Goal: Task Accomplishment & Management: Use online tool/utility

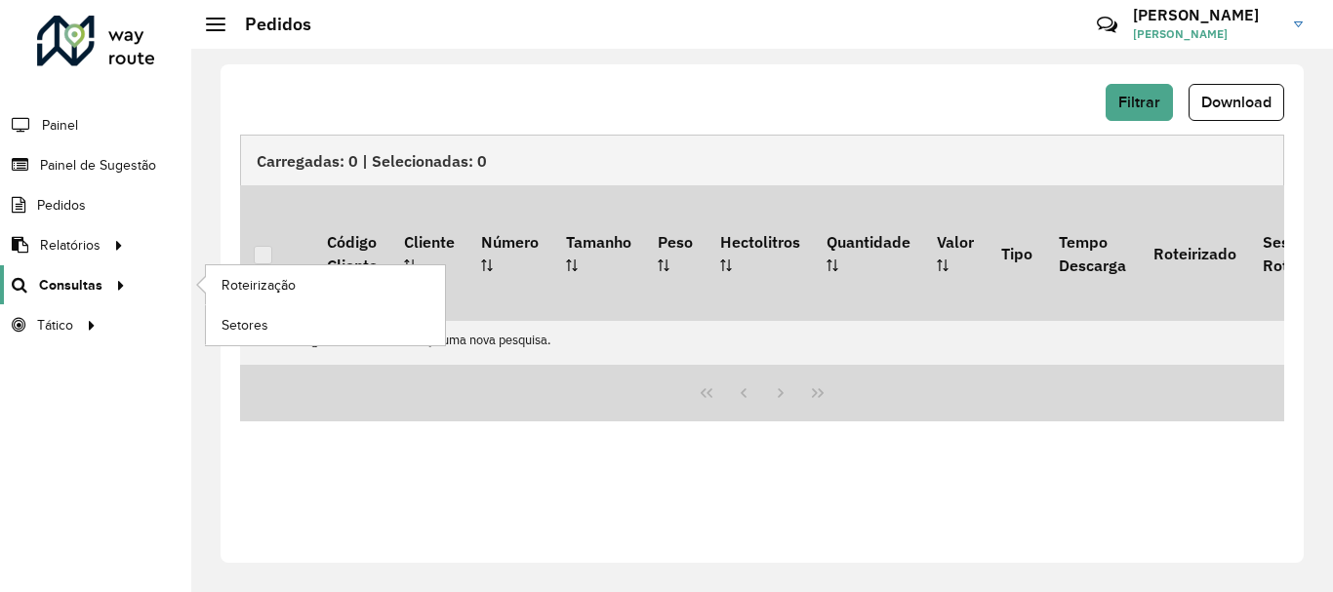
scroll to position [1280, 0]
click at [255, 287] on span "Roteirização" at bounding box center [261, 285] width 79 height 20
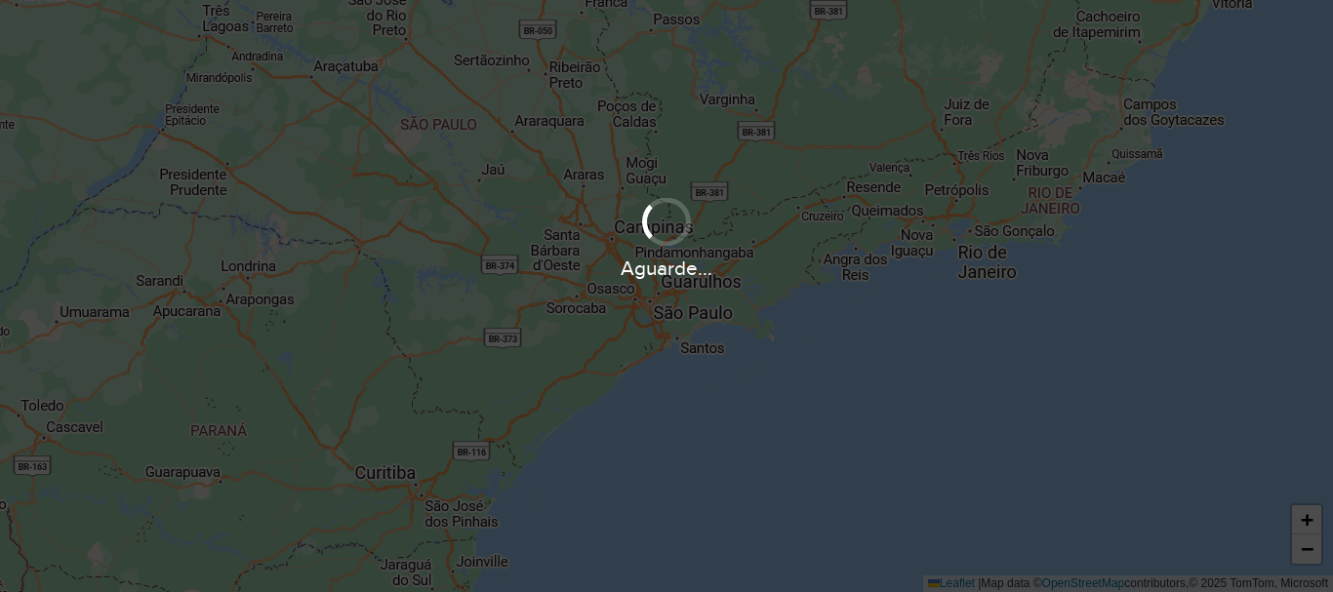
scroll to position [1280, 0]
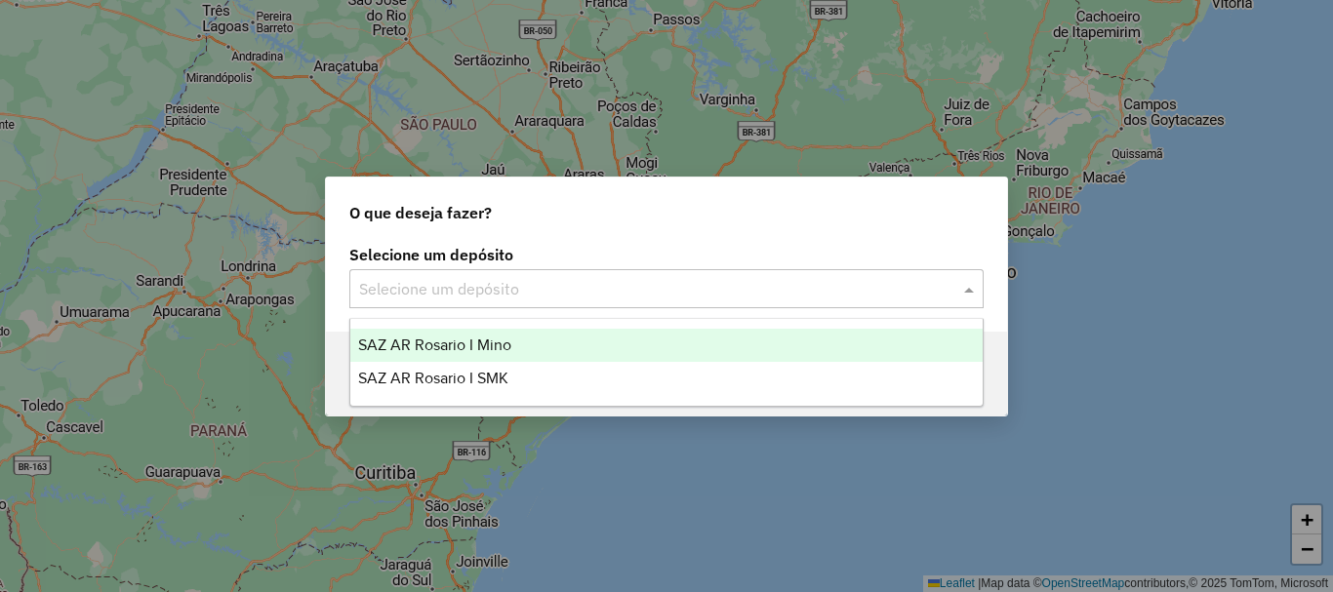
click at [976, 287] on span at bounding box center [971, 288] width 24 height 23
click at [456, 337] on span "SAZ AR Rosario I Mino" at bounding box center [434, 345] width 153 height 17
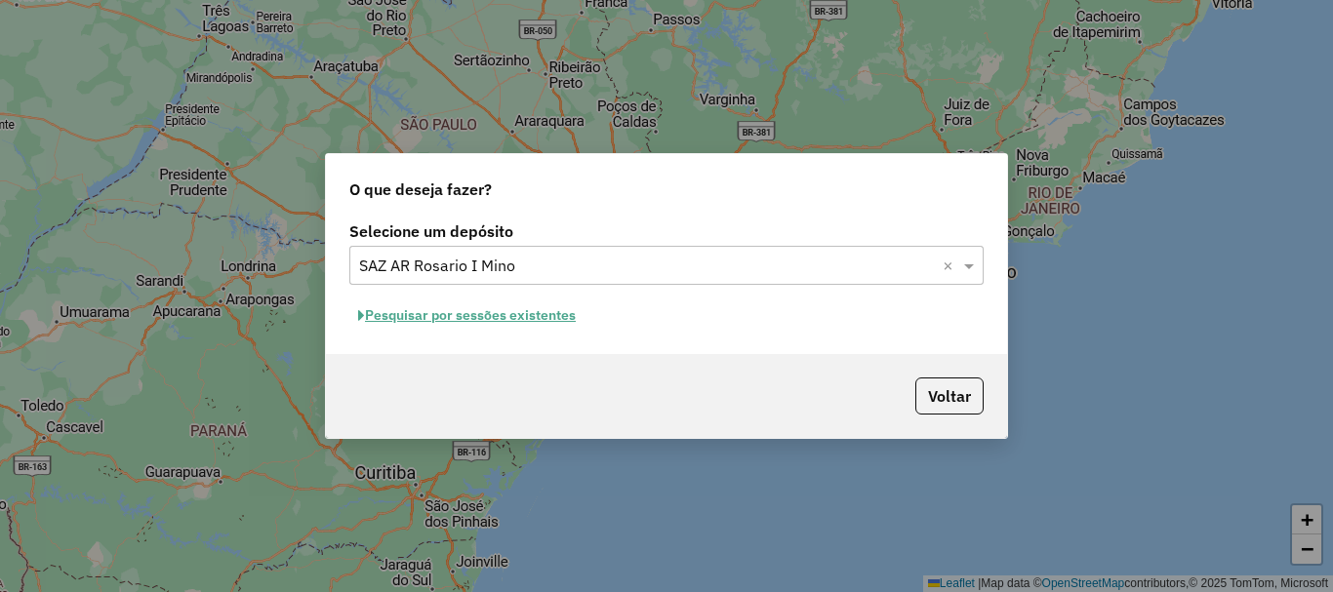
click at [458, 308] on button "Pesquisar por sessões existentes" at bounding box center [466, 316] width 235 height 30
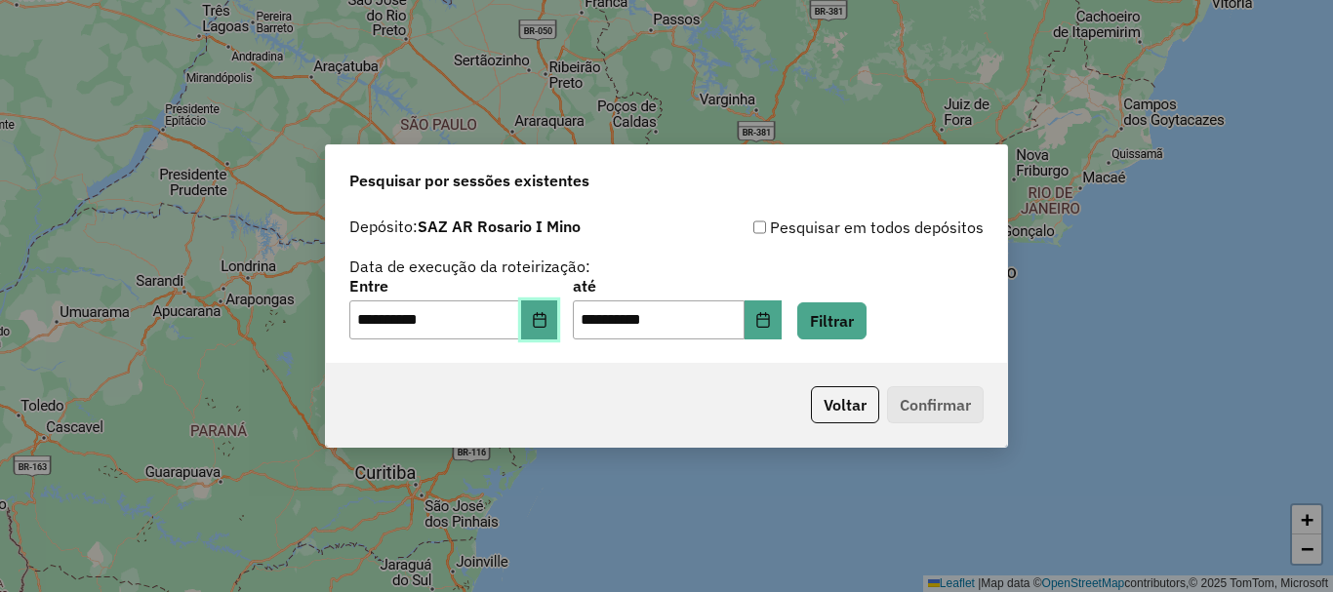
click at [548, 319] on icon "Choose Date" at bounding box center [540, 320] width 16 height 16
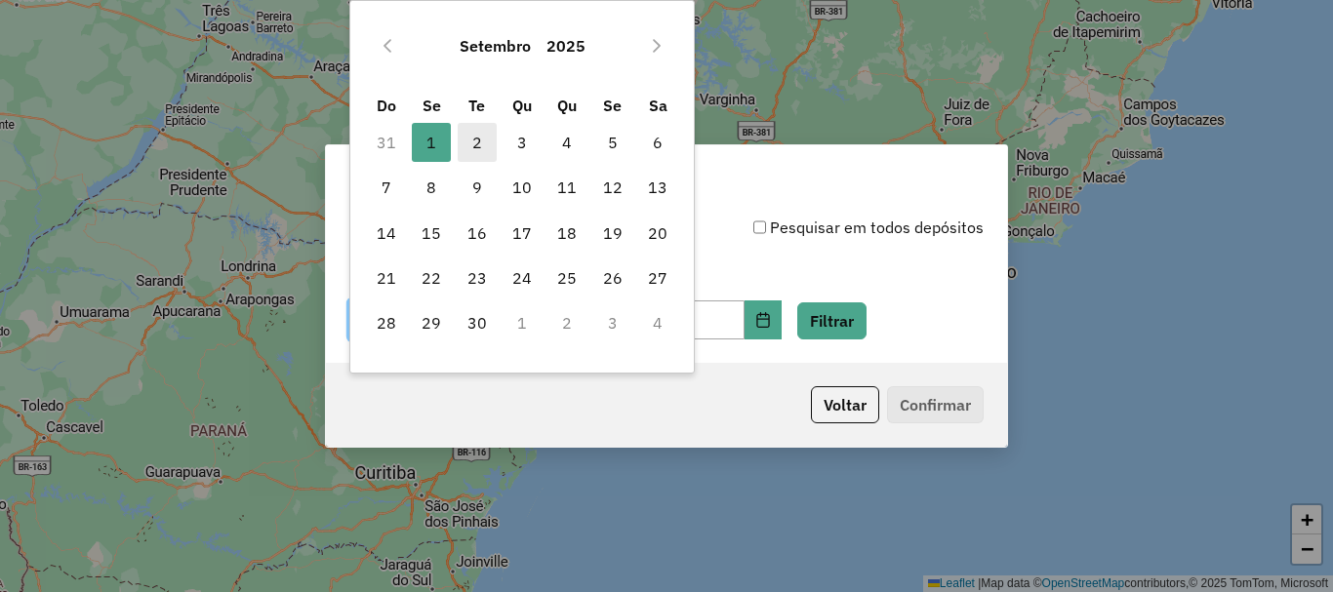
click at [472, 139] on span "2" at bounding box center [477, 142] width 39 height 39
type input "**********"
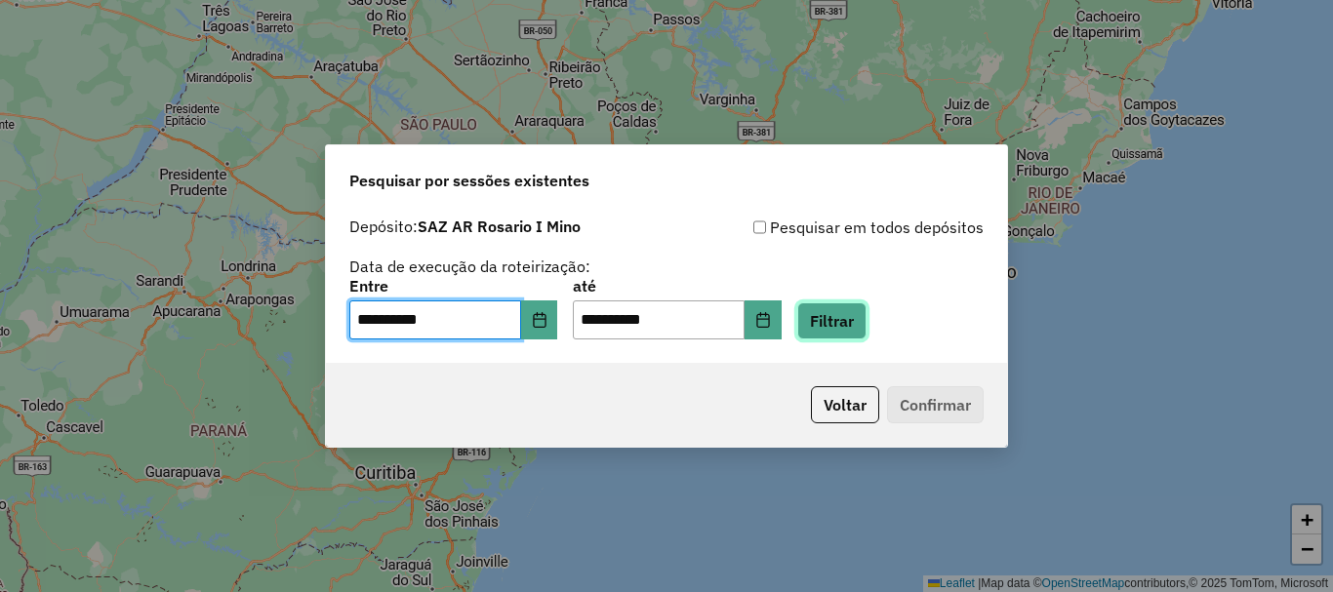
click at [866, 317] on button "Filtrar" at bounding box center [831, 321] width 69 height 37
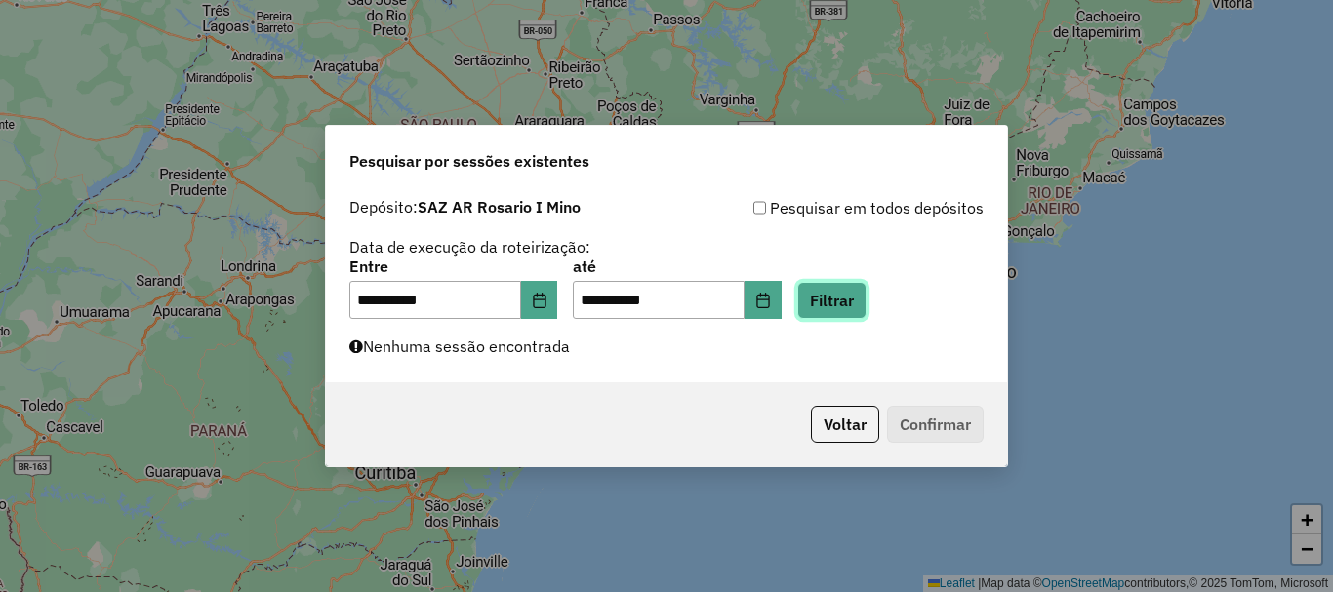
click at [865, 305] on button "Filtrar" at bounding box center [831, 300] width 69 height 37
click at [840, 296] on button "Filtrar" at bounding box center [831, 300] width 69 height 37
click at [859, 299] on button "Filtrar" at bounding box center [831, 300] width 69 height 37
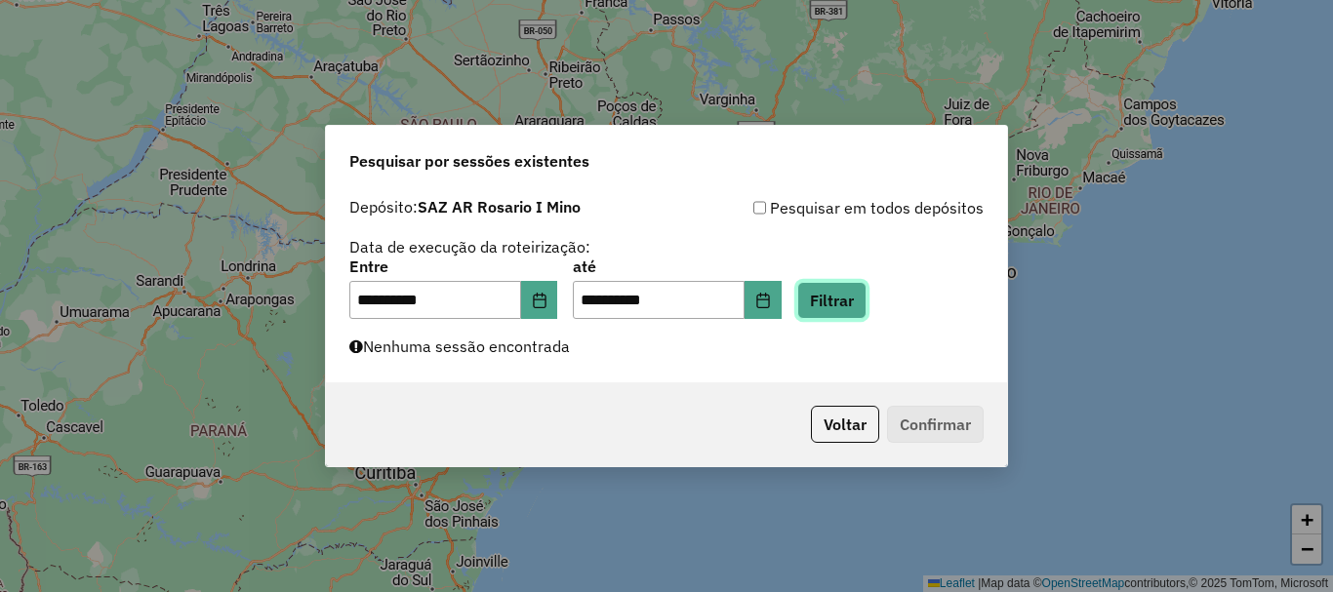
click at [867, 293] on button "Filtrar" at bounding box center [831, 300] width 69 height 37
click at [856, 291] on button "Filtrar" at bounding box center [831, 300] width 69 height 37
click at [867, 303] on button "Filtrar" at bounding box center [831, 300] width 69 height 37
click at [867, 305] on button "Filtrar" at bounding box center [831, 300] width 69 height 37
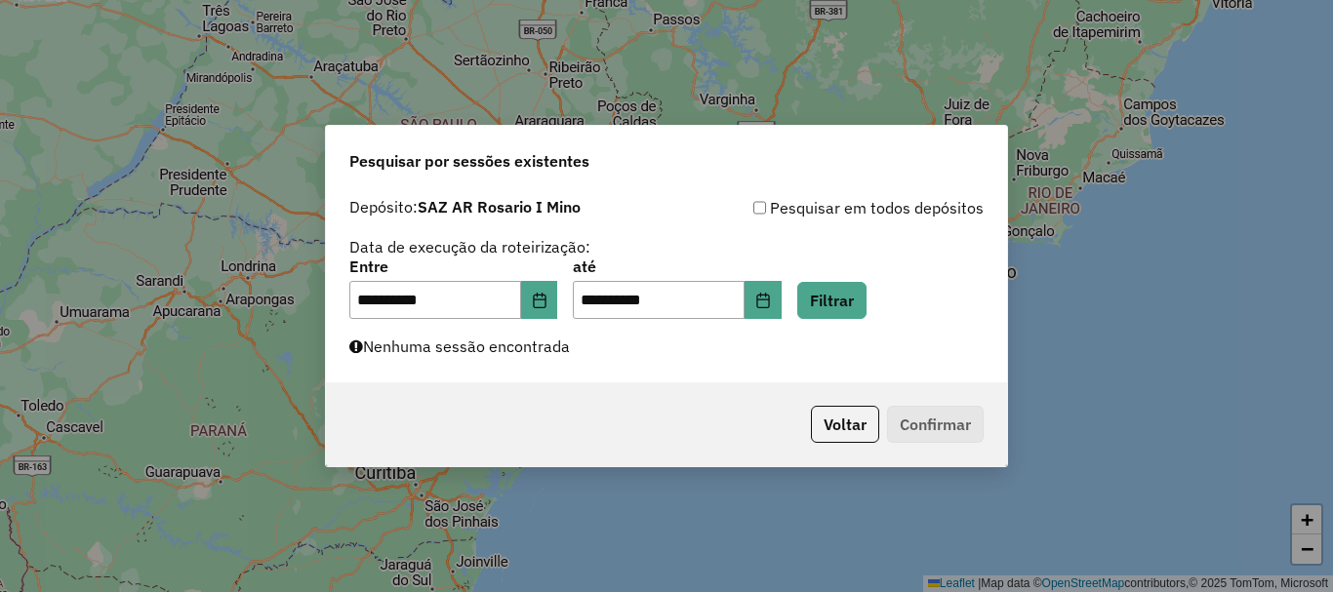
click at [590, 349] on div "**********" at bounding box center [666, 285] width 681 height 195
click at [851, 307] on button "Filtrar" at bounding box center [831, 300] width 69 height 37
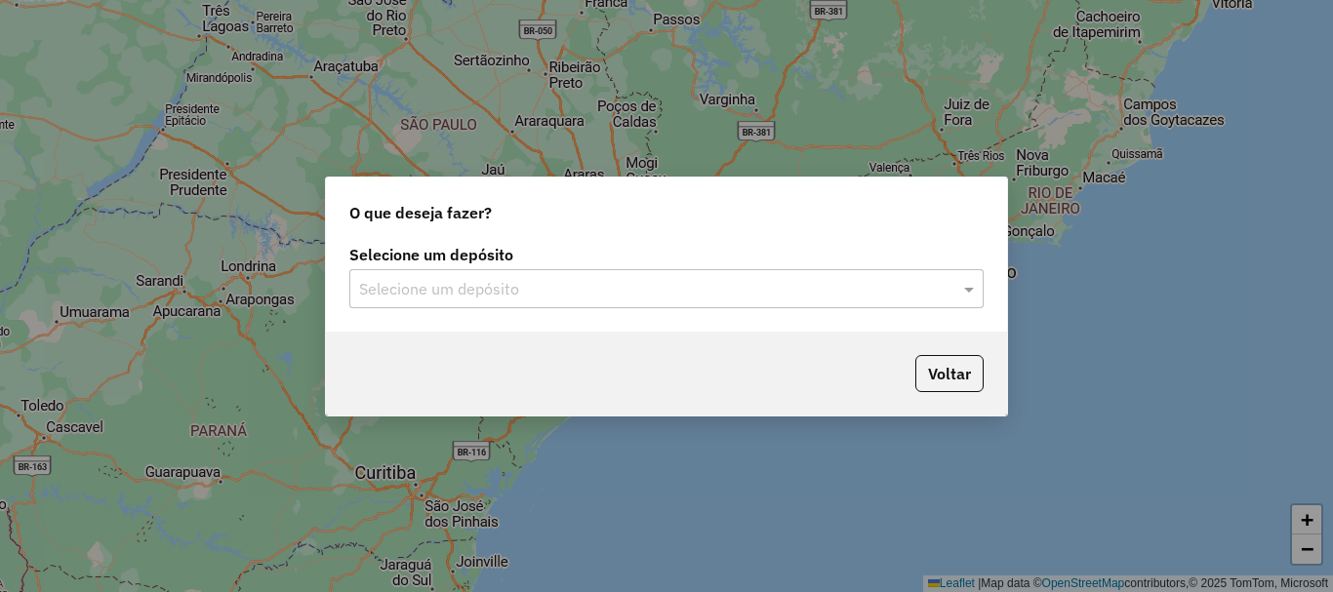
scroll to position [1280, 0]
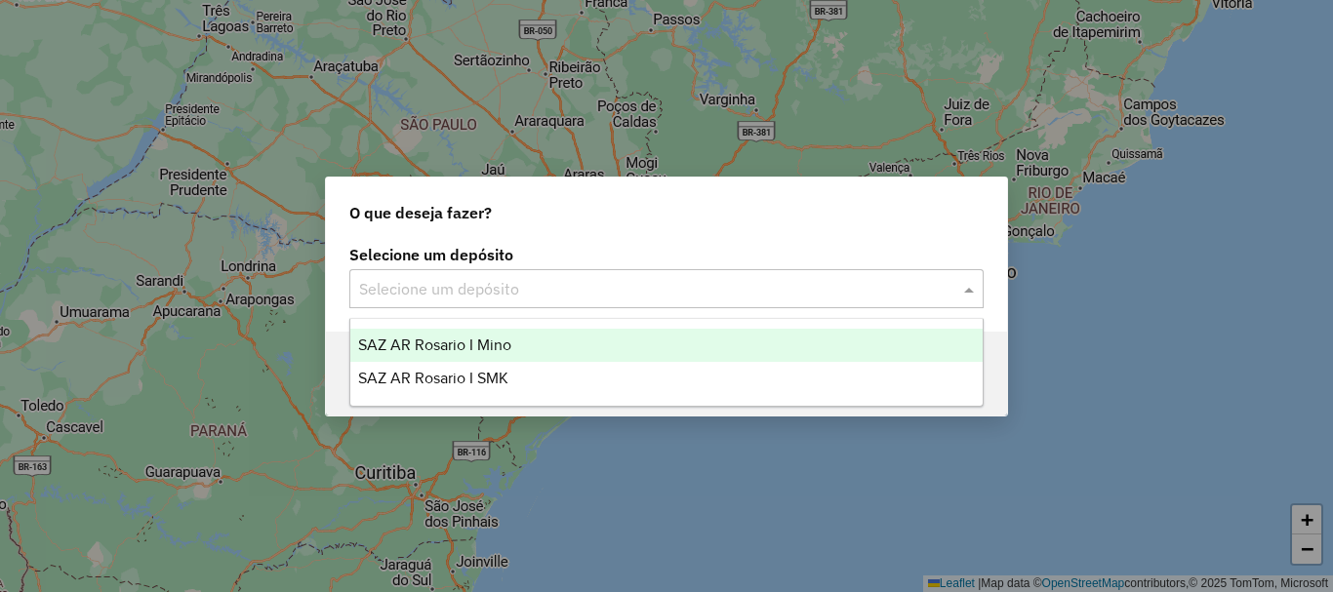
click at [967, 288] on span at bounding box center [971, 288] width 24 height 23
click at [493, 346] on span "SAZ AR Rosario I Mino" at bounding box center [434, 345] width 153 height 17
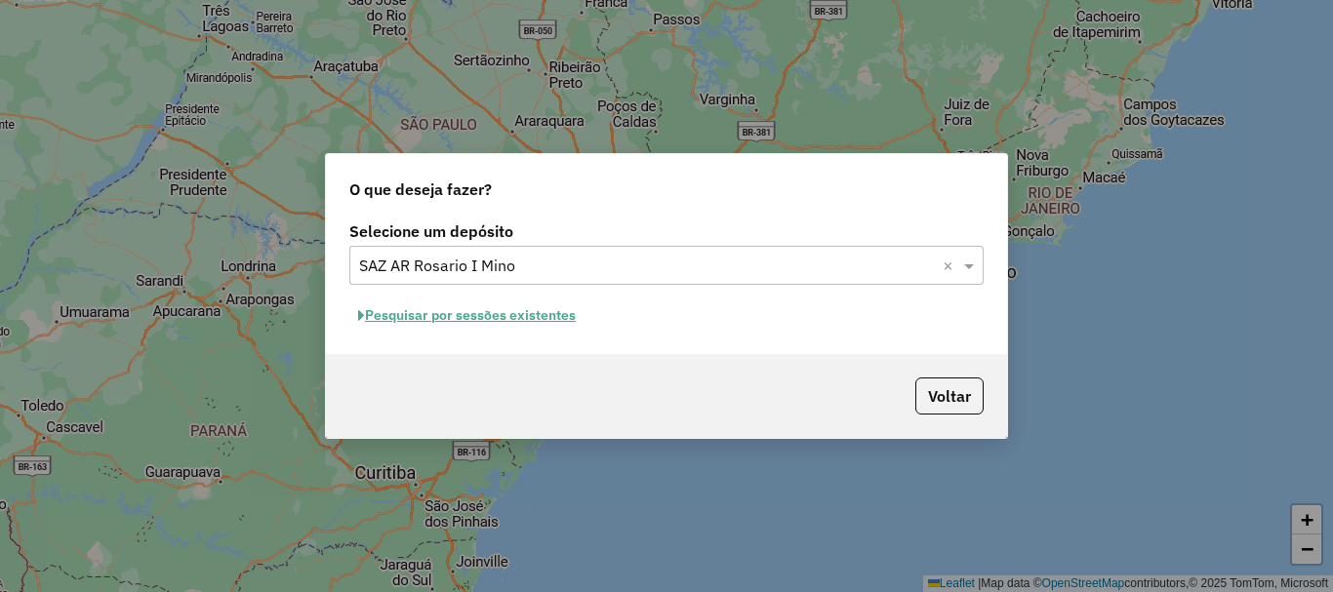
click at [501, 309] on button "Pesquisar por sessões existentes" at bounding box center [466, 316] width 235 height 30
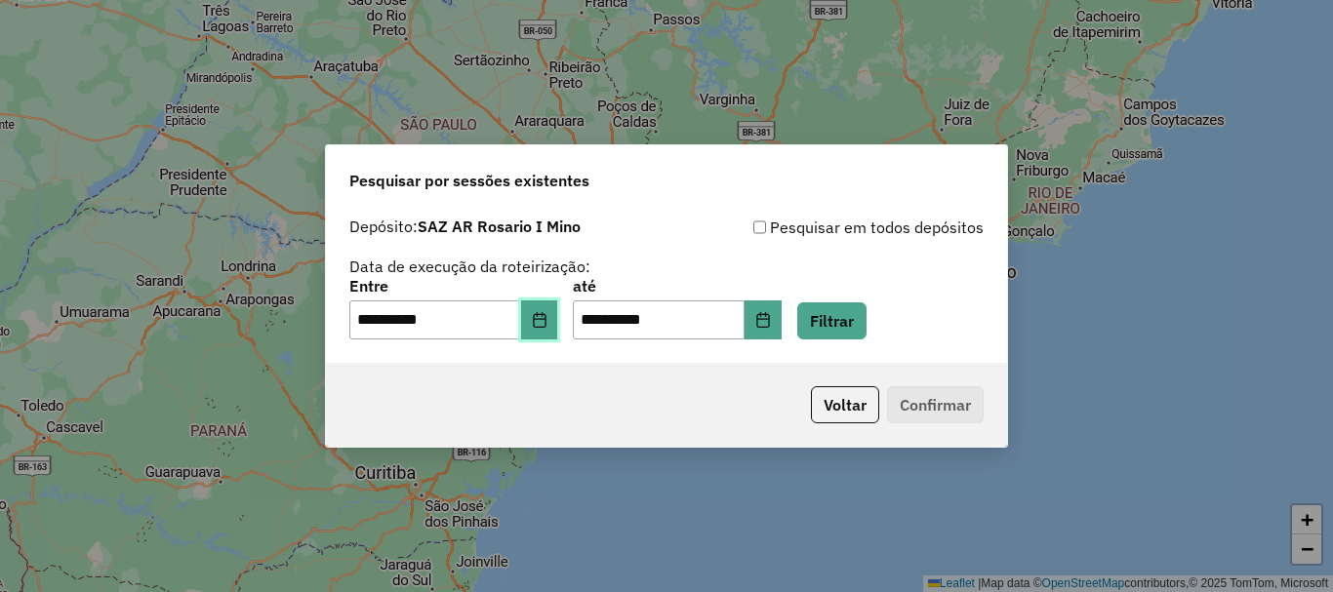
click at [546, 318] on icon "Choose Date" at bounding box center [539, 320] width 13 height 16
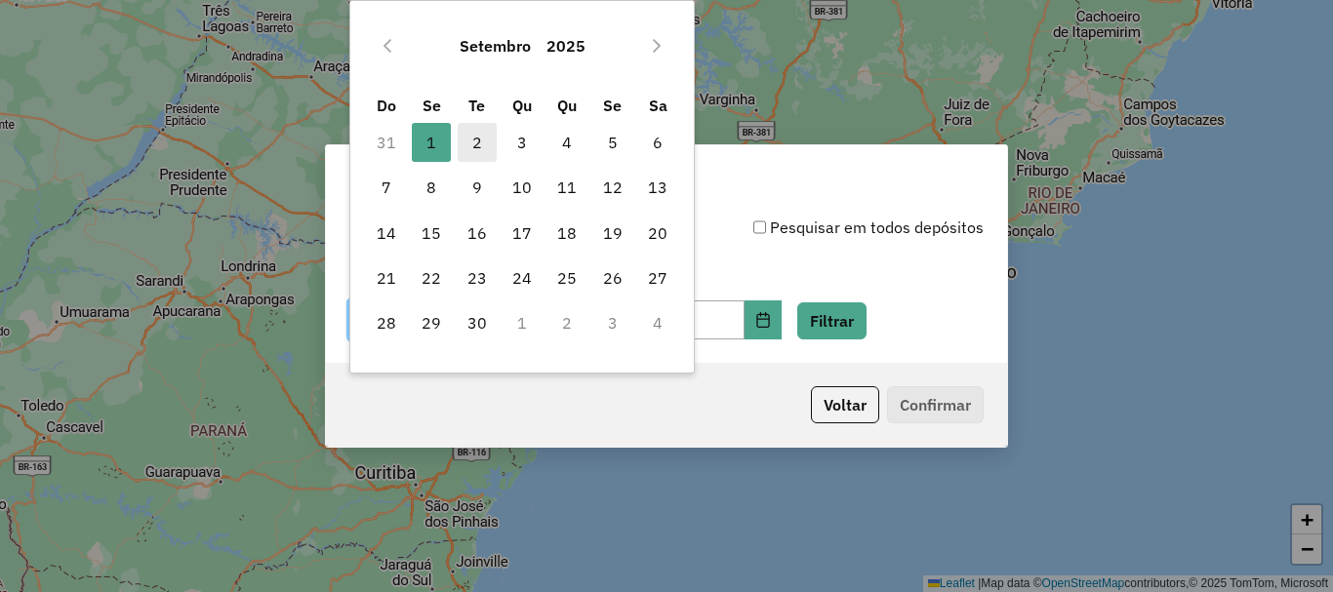
click at [477, 140] on span "2" at bounding box center [477, 142] width 39 height 39
type input "**********"
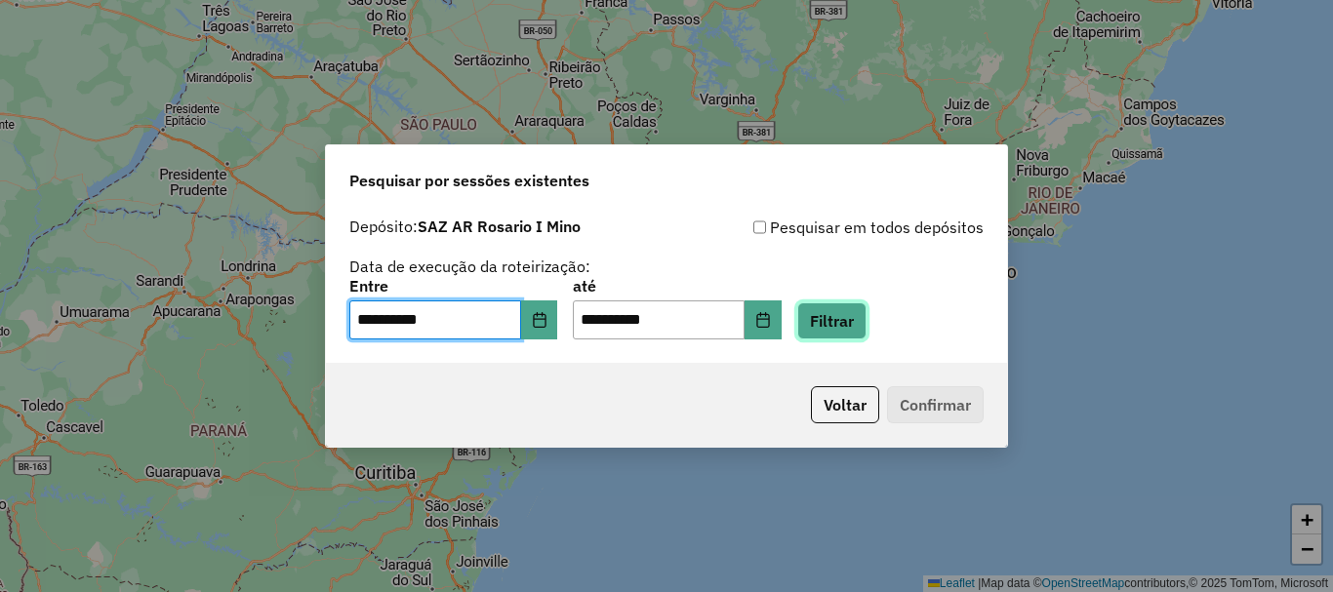
click at [859, 313] on button "Filtrar" at bounding box center [831, 321] width 69 height 37
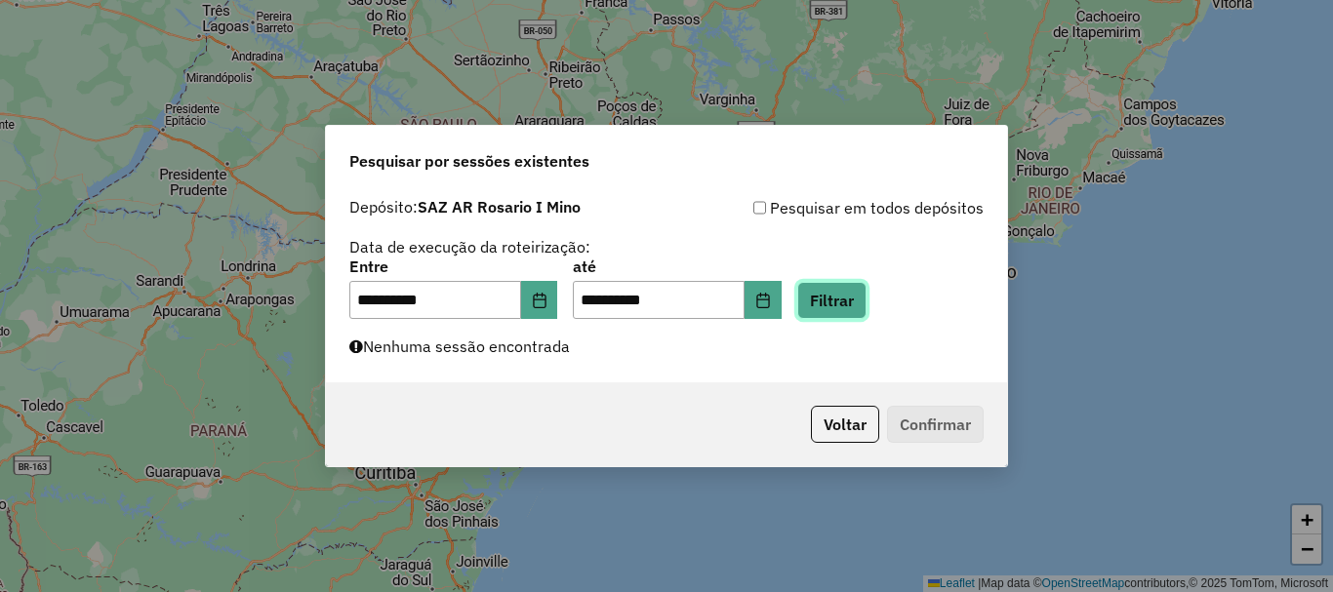
click at [854, 305] on button "Filtrar" at bounding box center [831, 300] width 69 height 37
click at [834, 305] on button "Filtrar" at bounding box center [831, 300] width 69 height 37
click at [852, 300] on button "Filtrar" at bounding box center [831, 300] width 69 height 37
click at [856, 294] on button "Filtrar" at bounding box center [831, 300] width 69 height 37
click at [862, 294] on button "Filtrar" at bounding box center [831, 300] width 69 height 37
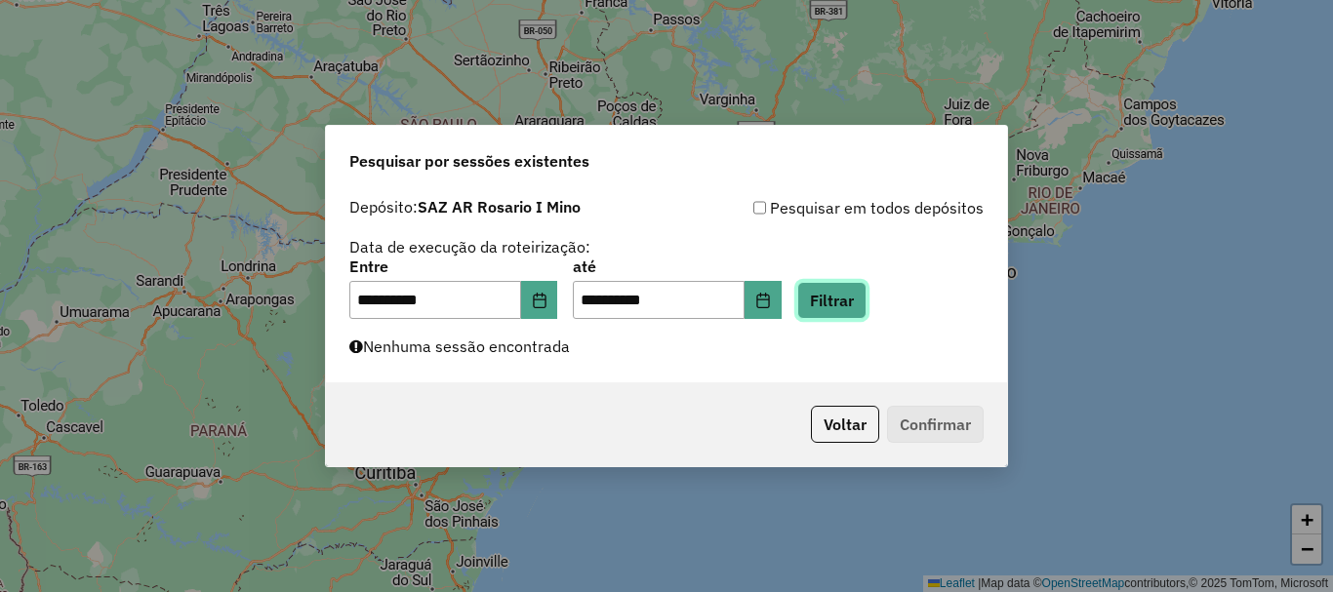
click at [862, 294] on button "Filtrar" at bounding box center [831, 300] width 69 height 37
click at [861, 305] on button "Filtrar" at bounding box center [831, 300] width 69 height 37
click at [867, 307] on button "Filtrar" at bounding box center [831, 300] width 69 height 37
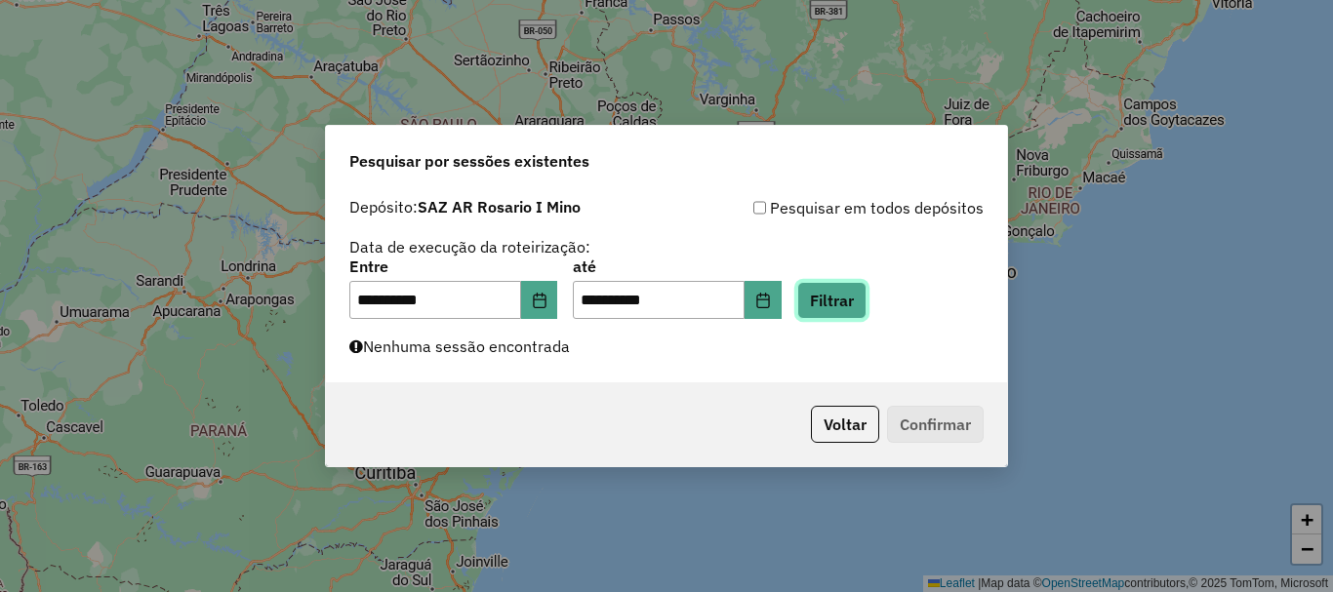
click at [867, 306] on button "Filtrar" at bounding box center [831, 300] width 69 height 37
click at [848, 297] on button "Filtrar" at bounding box center [831, 300] width 69 height 37
click at [867, 301] on button "Filtrar" at bounding box center [831, 300] width 69 height 37
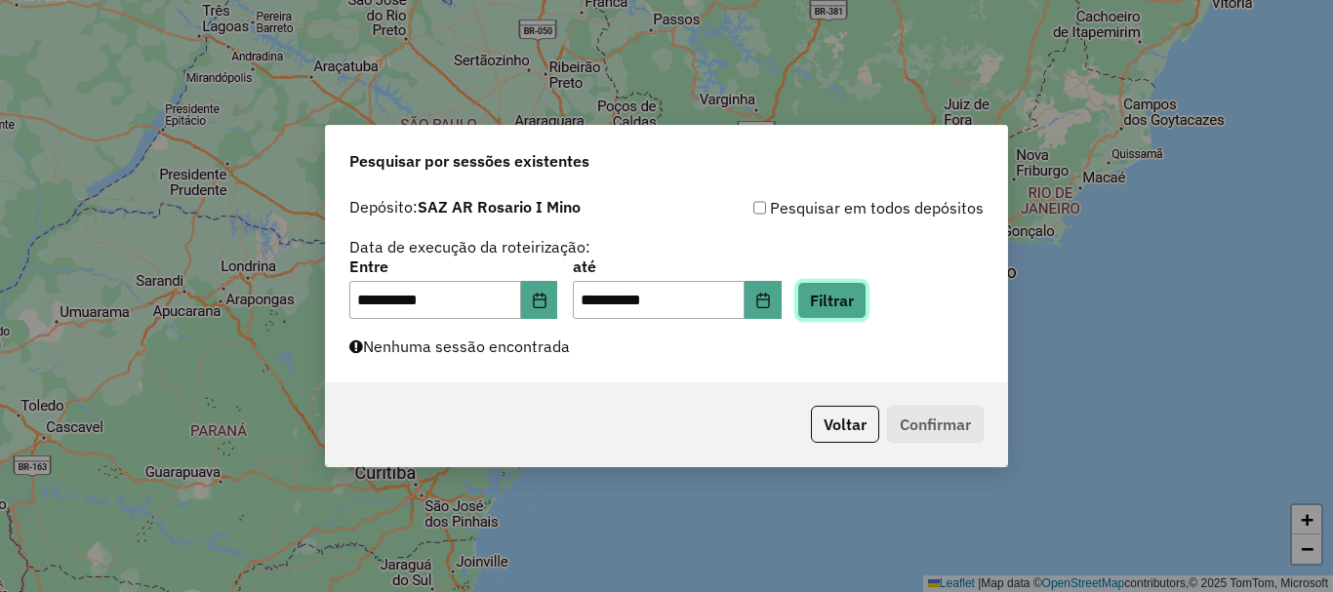
click at [867, 301] on button "Filtrar" at bounding box center [831, 300] width 69 height 37
click at [866, 307] on button "Filtrar" at bounding box center [831, 300] width 69 height 37
click at [848, 309] on button "Filtrar" at bounding box center [831, 300] width 69 height 37
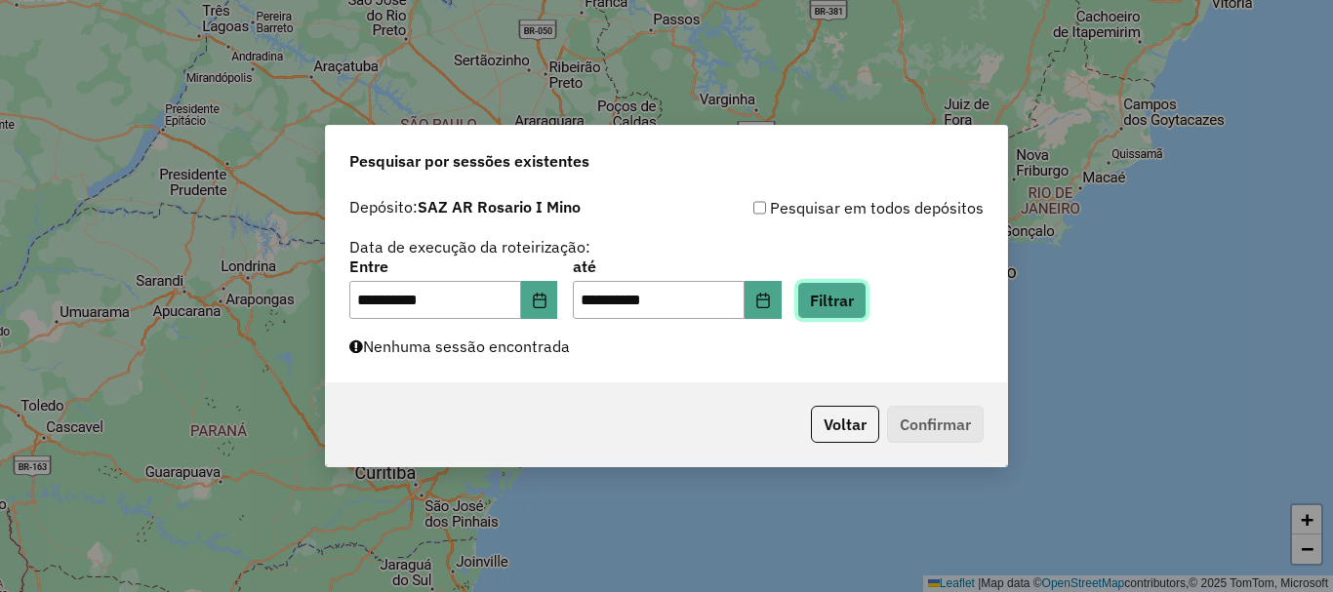
click at [844, 303] on button "Filtrar" at bounding box center [831, 300] width 69 height 37
click at [867, 301] on button "Filtrar" at bounding box center [831, 300] width 69 height 37
click at [867, 303] on button "Filtrar" at bounding box center [831, 300] width 69 height 37
click at [839, 303] on button "Filtrar" at bounding box center [831, 300] width 69 height 37
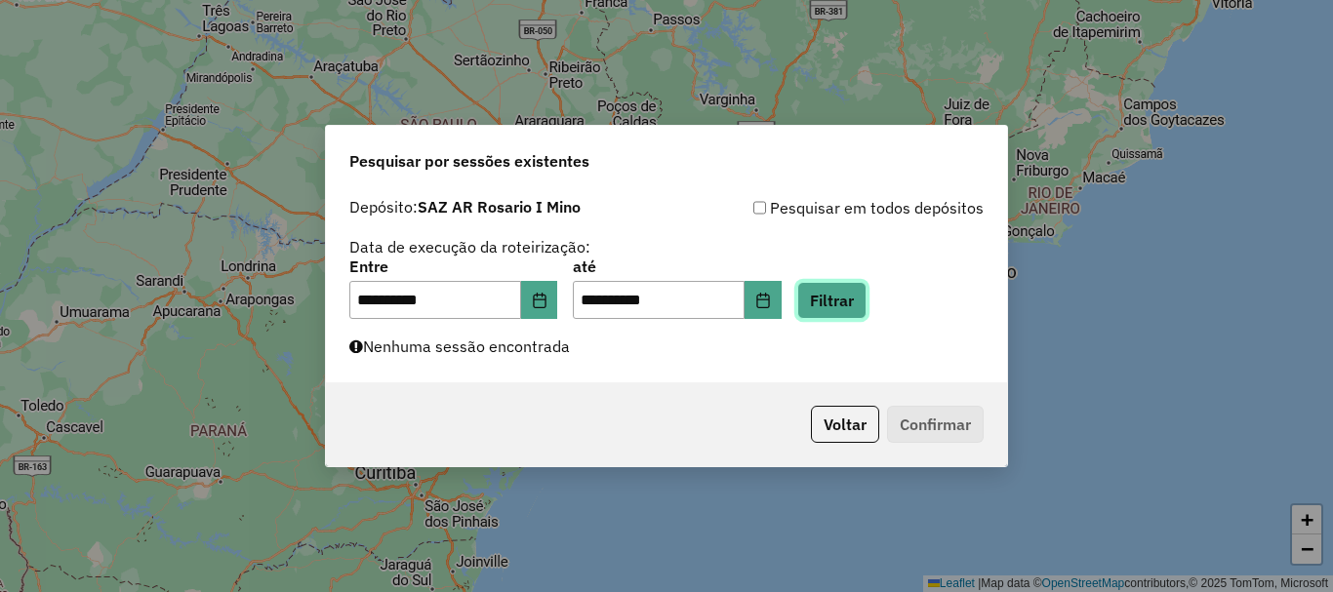
click at [867, 296] on button "Filtrar" at bounding box center [831, 300] width 69 height 37
click at [853, 305] on button "Filtrar" at bounding box center [831, 300] width 69 height 37
click at [867, 295] on button "Filtrar" at bounding box center [831, 300] width 69 height 37
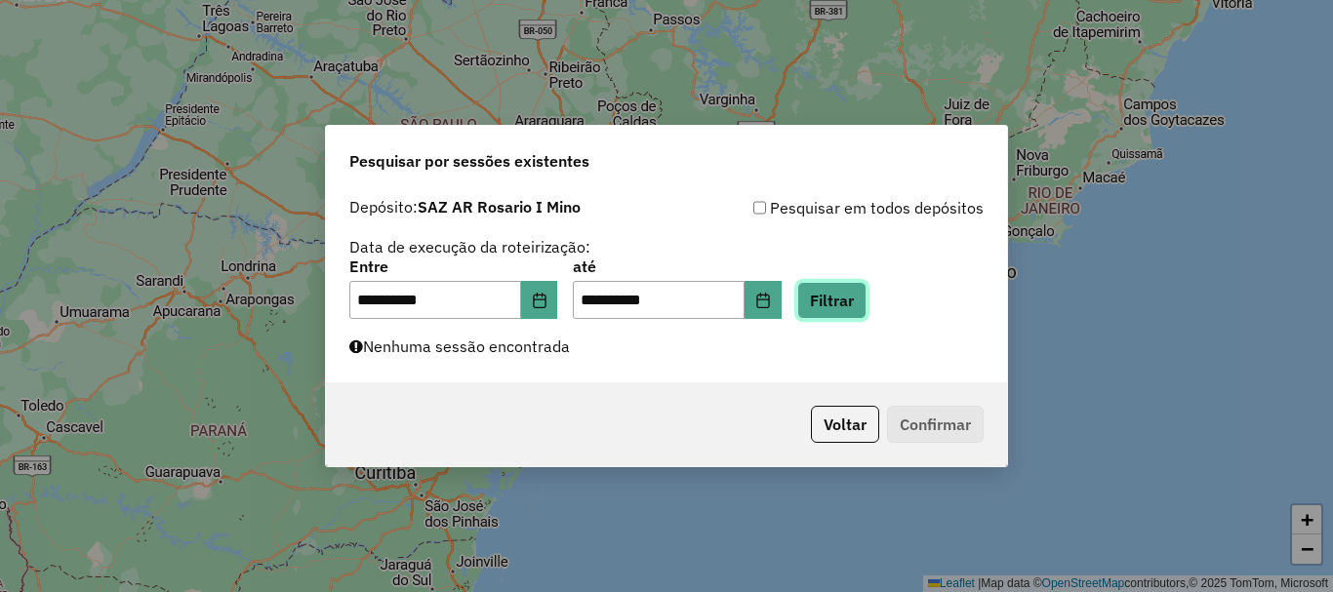
click at [867, 295] on button "Filtrar" at bounding box center [831, 300] width 69 height 37
click at [867, 307] on button "Filtrar" at bounding box center [831, 300] width 69 height 37
click at [847, 305] on button "Filtrar" at bounding box center [831, 300] width 69 height 37
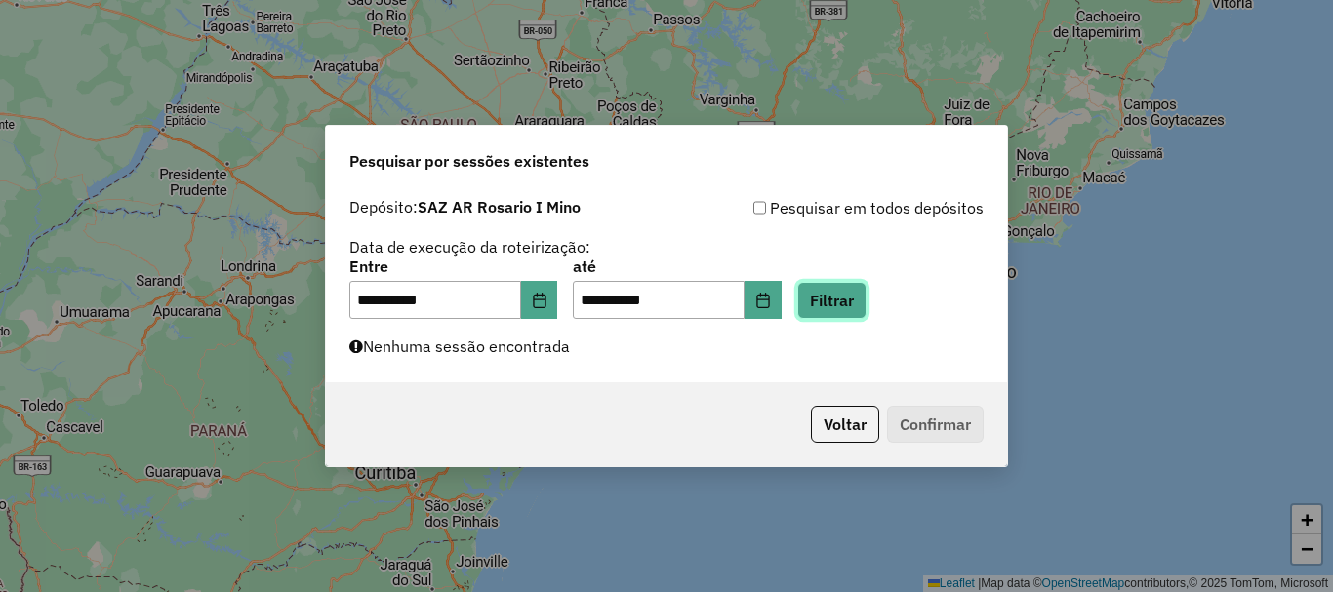
click at [862, 296] on button "Filtrar" at bounding box center [831, 300] width 69 height 37
click at [867, 304] on button "Filtrar" at bounding box center [831, 300] width 69 height 37
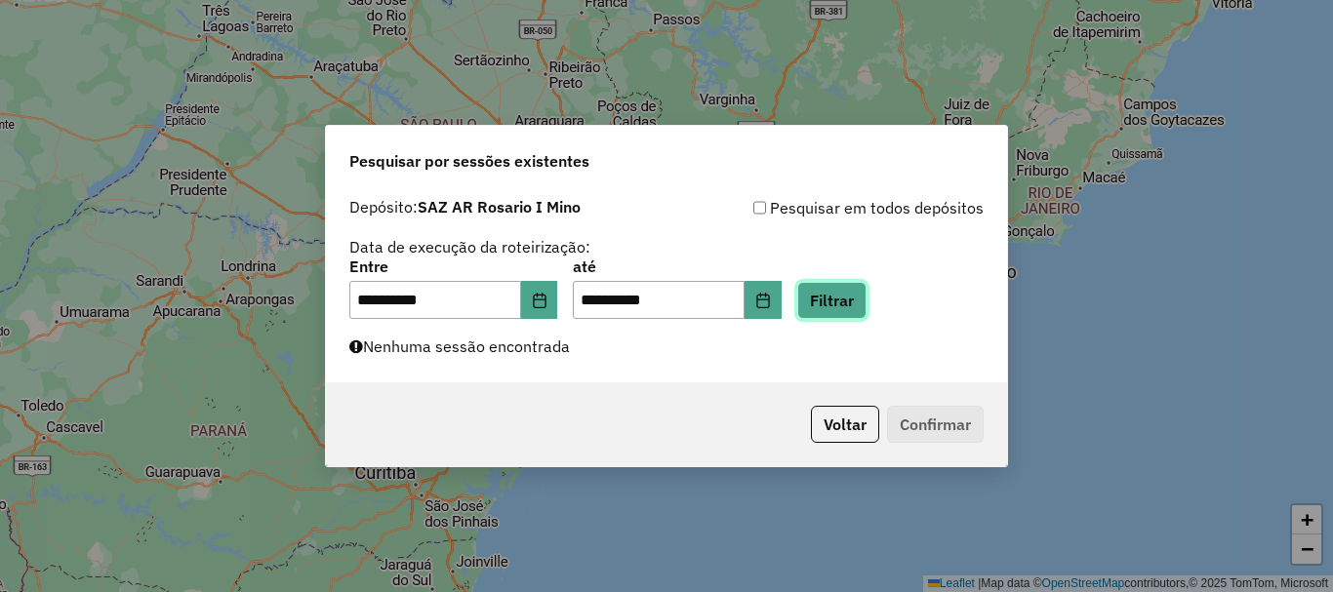
click at [867, 304] on button "Filtrar" at bounding box center [831, 300] width 69 height 37
click at [861, 302] on button "Filtrar" at bounding box center [831, 300] width 69 height 37
drag, startPoint x: 861, startPoint y: 302, endPoint x: 844, endPoint y: 315, distance: 21.5
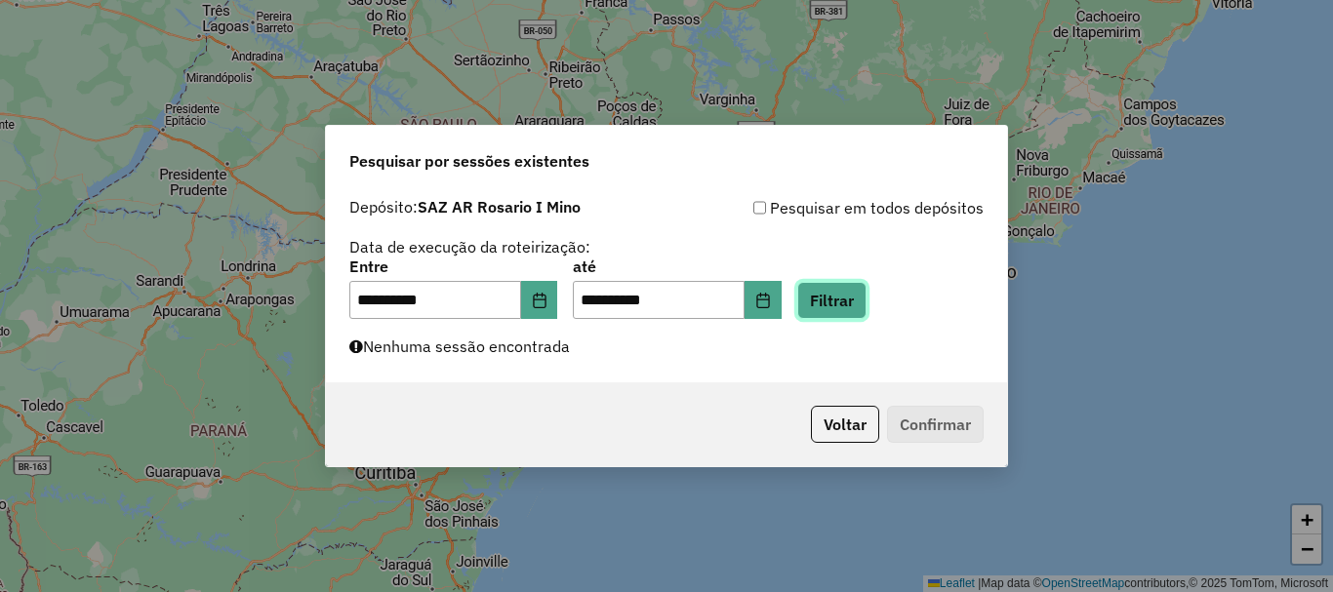
click at [844, 315] on button "Filtrar" at bounding box center [831, 300] width 69 height 37
click at [844, 312] on button "Filtrar" at bounding box center [831, 300] width 69 height 37
click at [845, 310] on button "Filtrar" at bounding box center [831, 300] width 69 height 37
click at [862, 297] on button "Filtrar" at bounding box center [831, 300] width 69 height 37
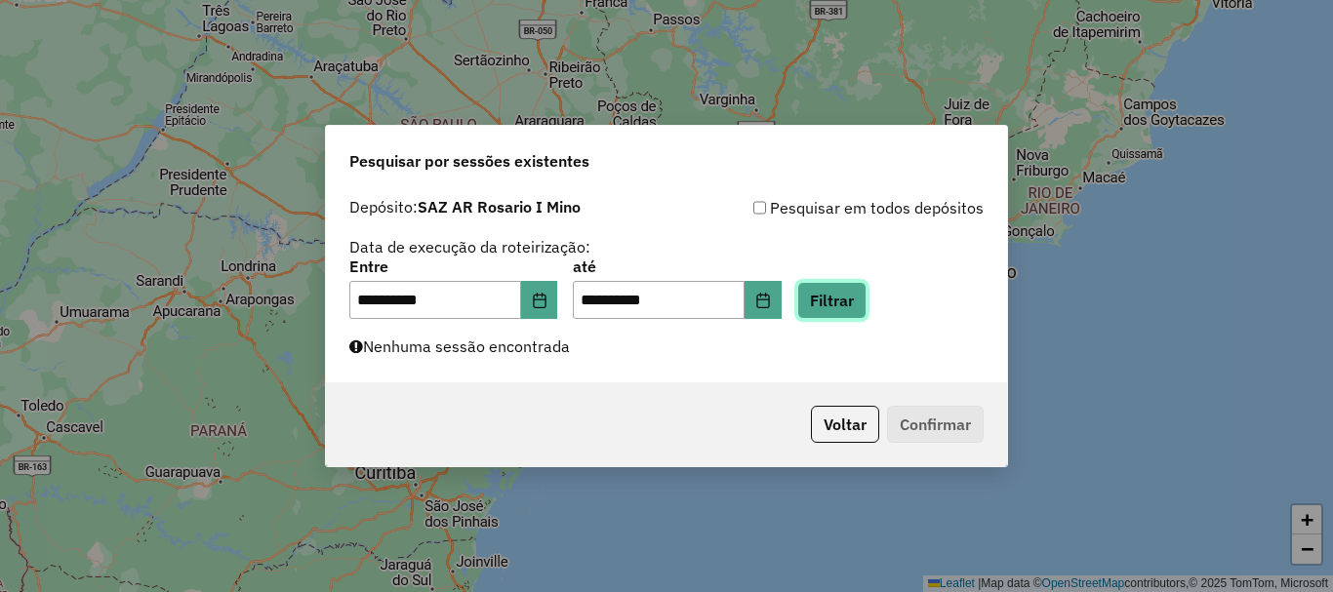
click at [848, 300] on button "Filtrar" at bounding box center [831, 300] width 69 height 37
click at [850, 301] on button "Filtrar" at bounding box center [831, 300] width 69 height 37
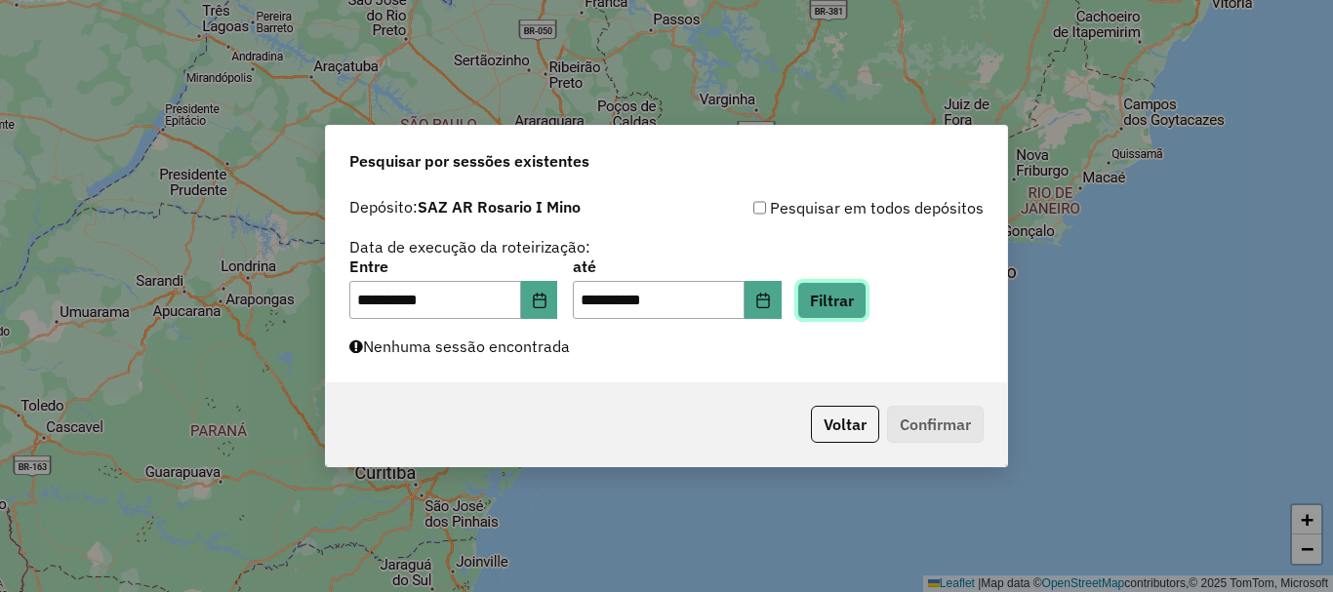
click at [850, 301] on button "Filtrar" at bounding box center [831, 300] width 69 height 37
click at [867, 303] on button "Filtrar" at bounding box center [831, 300] width 69 height 37
click at [862, 301] on button "Filtrar" at bounding box center [831, 300] width 69 height 37
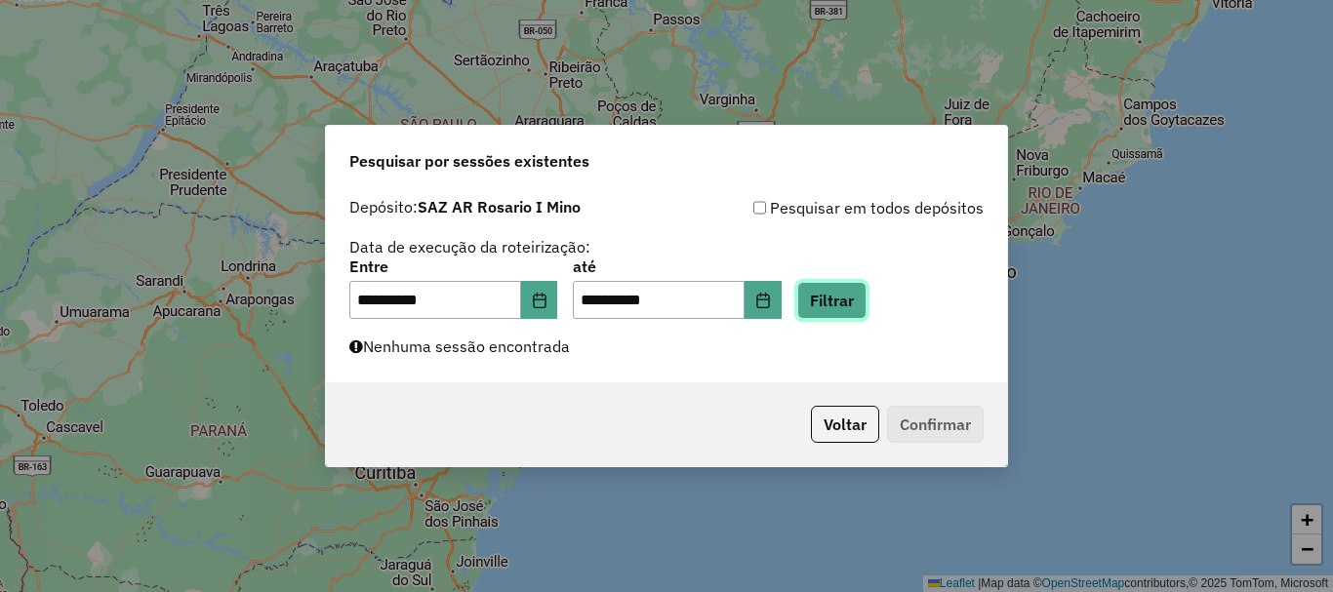
click at [862, 301] on button "Filtrar" at bounding box center [831, 300] width 69 height 37
click at [867, 308] on button "Filtrar" at bounding box center [831, 300] width 69 height 37
click at [867, 305] on button "Filtrar" at bounding box center [831, 300] width 69 height 37
click at [867, 298] on button "Filtrar" at bounding box center [831, 300] width 69 height 37
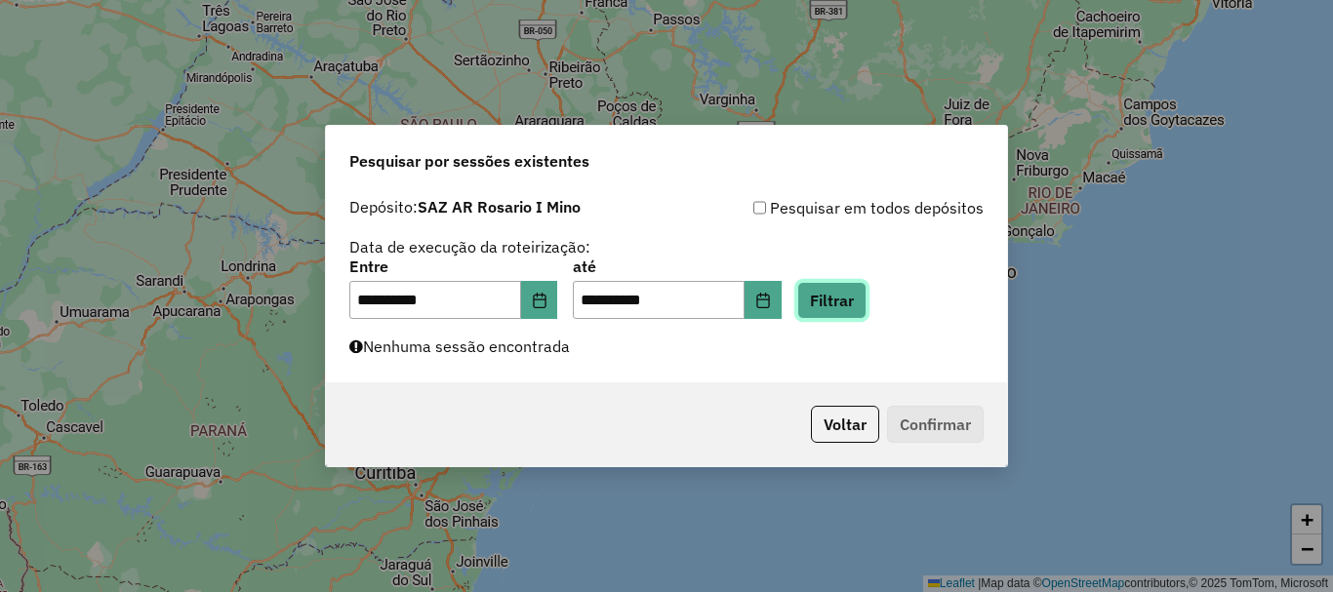
click at [867, 298] on button "Filtrar" at bounding box center [831, 300] width 69 height 37
click at [864, 304] on button "Filtrar" at bounding box center [831, 300] width 69 height 37
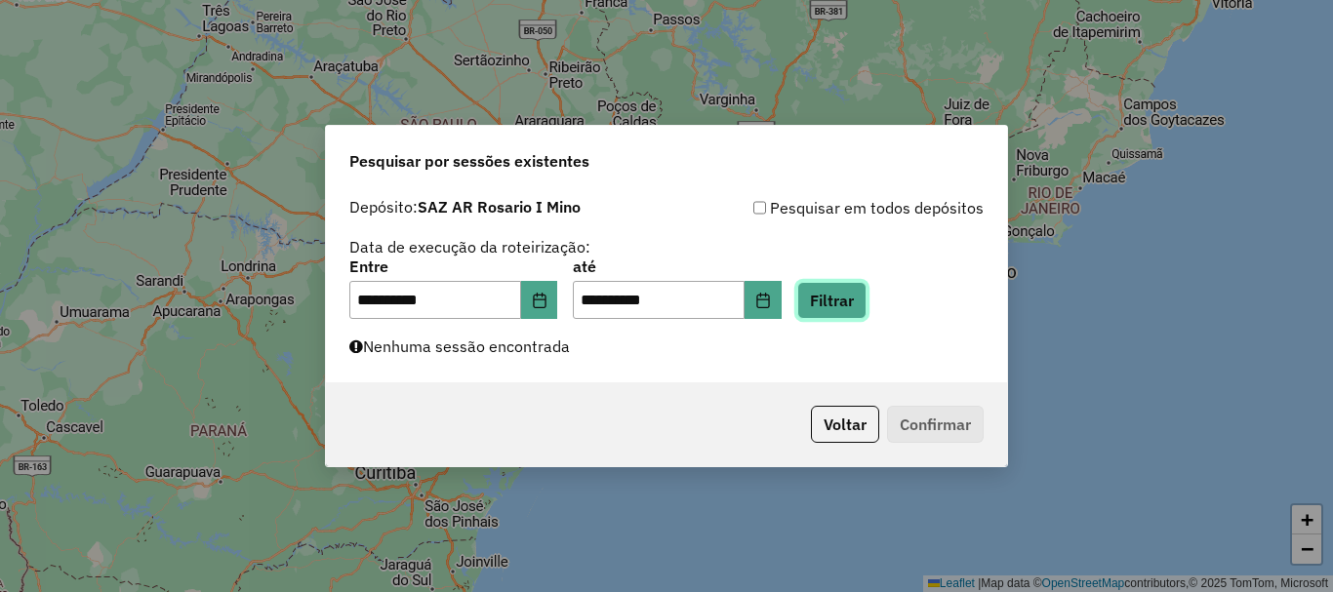
click at [864, 304] on button "Filtrar" at bounding box center [831, 300] width 69 height 37
click at [856, 307] on button "Filtrar" at bounding box center [831, 300] width 69 height 37
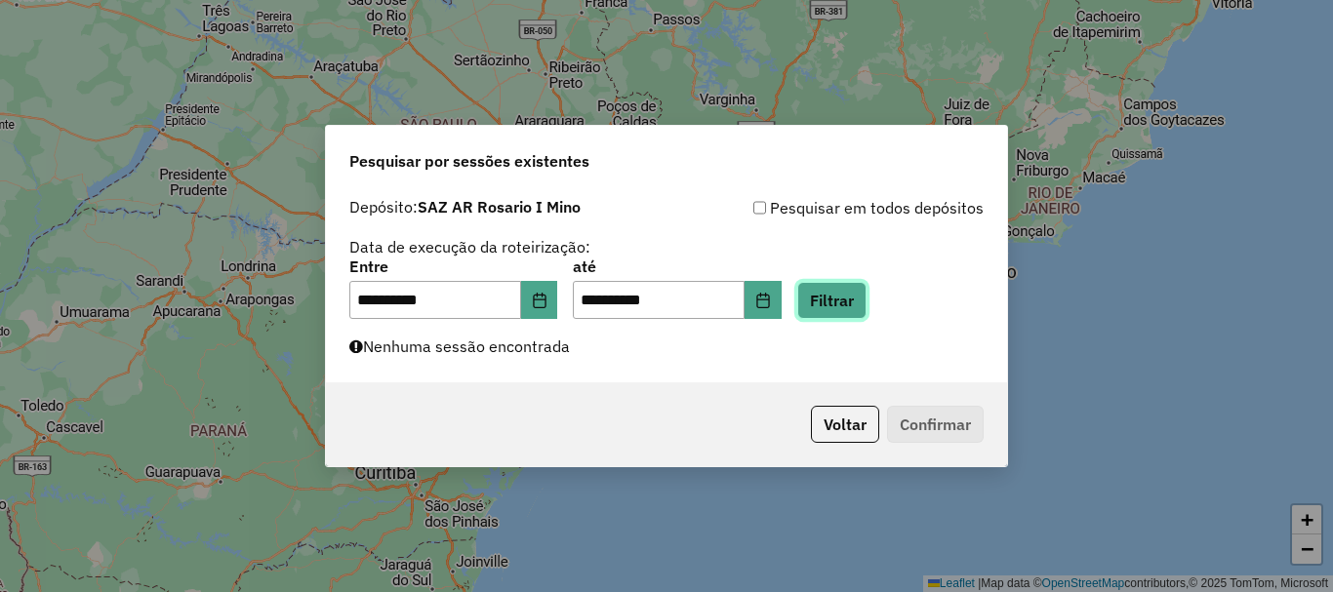
click at [856, 307] on button "Filtrar" at bounding box center [831, 300] width 69 height 37
click at [860, 300] on button "Filtrar" at bounding box center [831, 300] width 69 height 37
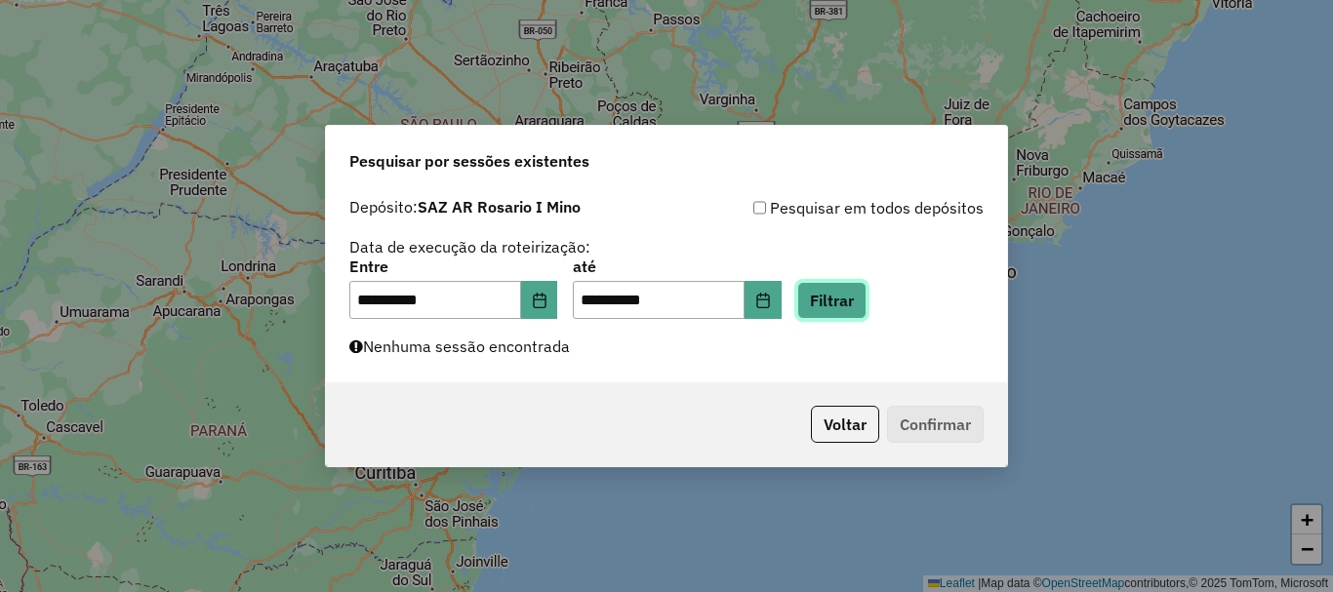
click at [860, 300] on button "Filtrar" at bounding box center [831, 300] width 69 height 37
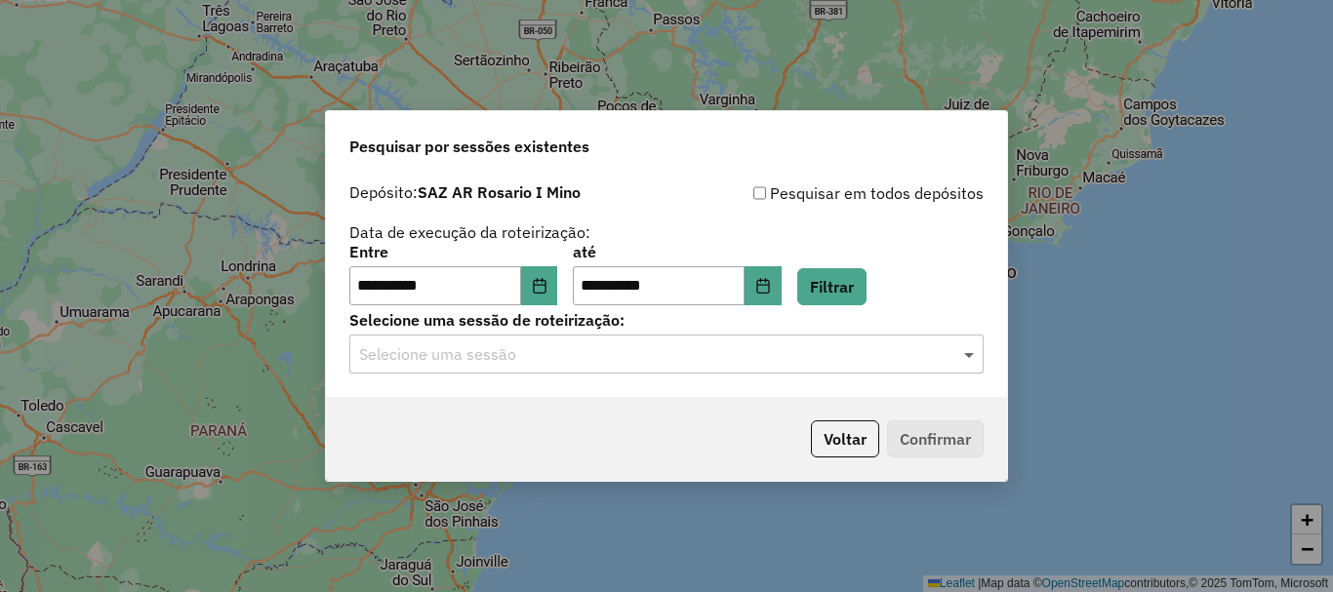
click at [968, 355] on span at bounding box center [971, 354] width 24 height 23
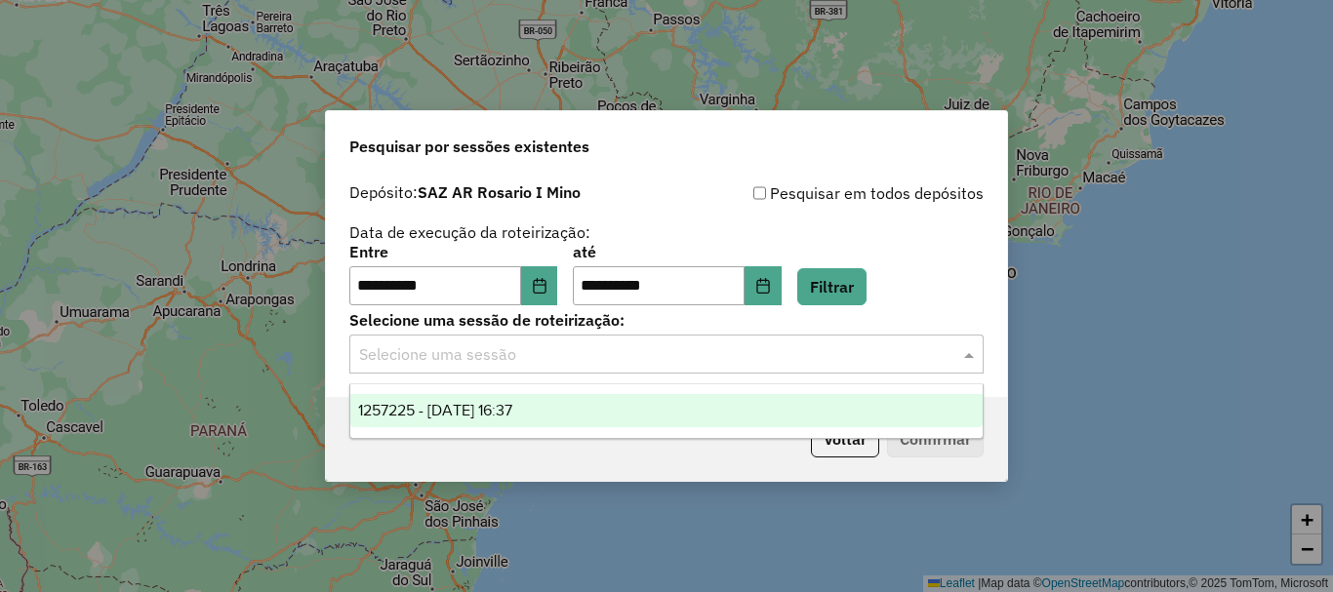
click at [512, 410] on span "1257225 - 02/09/2025 16:37" at bounding box center [435, 410] width 154 height 17
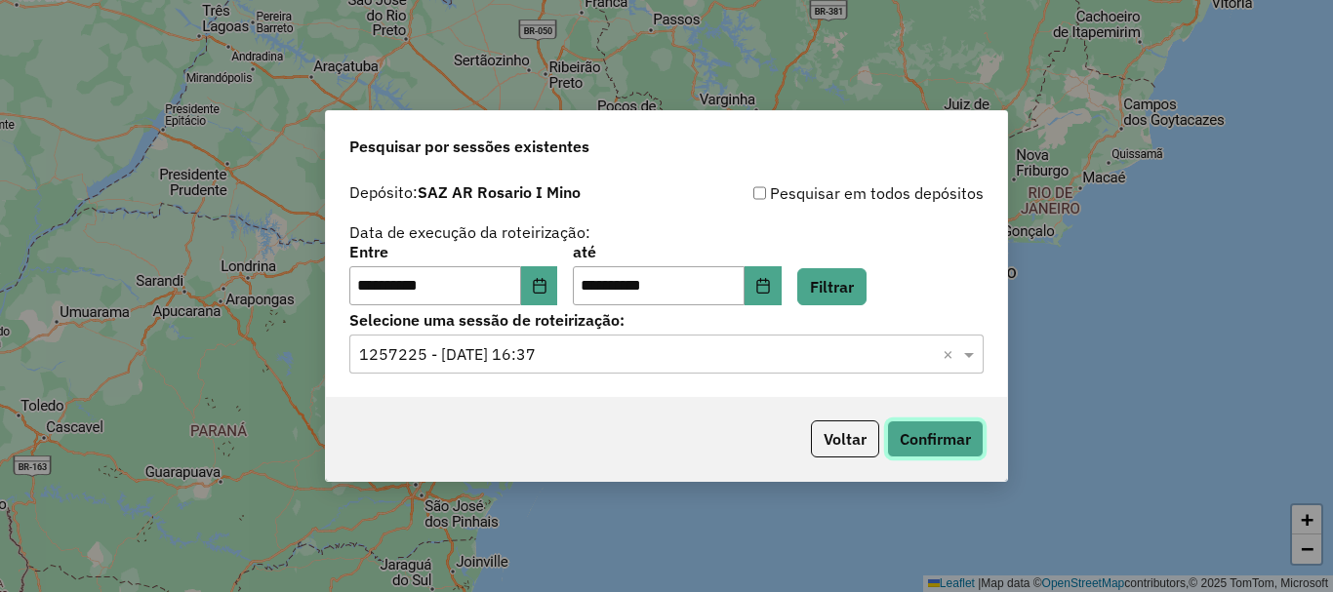
click at [961, 442] on button "Confirmar" at bounding box center [935, 439] width 97 height 37
click at [945, 441] on button "Confirmar" at bounding box center [935, 439] width 97 height 37
click at [946, 433] on button "Confirmar" at bounding box center [935, 439] width 97 height 37
click at [958, 449] on button "Confirmar" at bounding box center [935, 439] width 97 height 37
click at [948, 438] on button "Confirmar" at bounding box center [935, 439] width 97 height 37
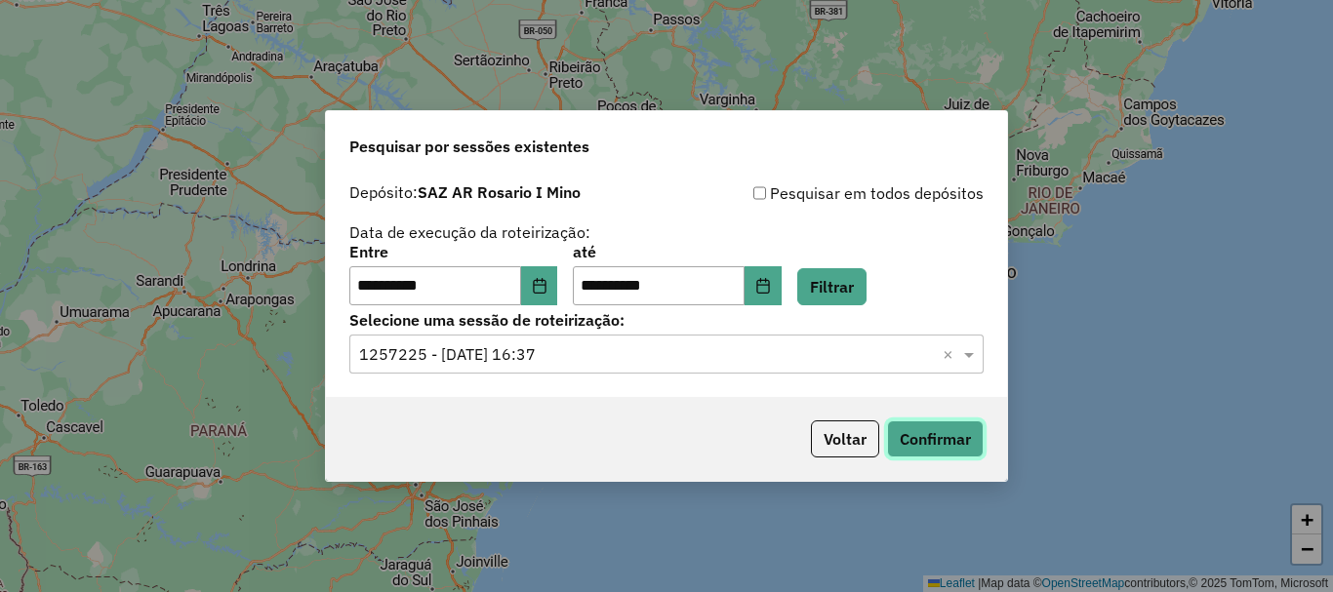
click at [916, 434] on button "Confirmar" at bounding box center [935, 439] width 97 height 37
click at [962, 440] on button "Confirmar" at bounding box center [935, 439] width 97 height 37
click at [955, 431] on button "Confirmar" at bounding box center [935, 439] width 97 height 37
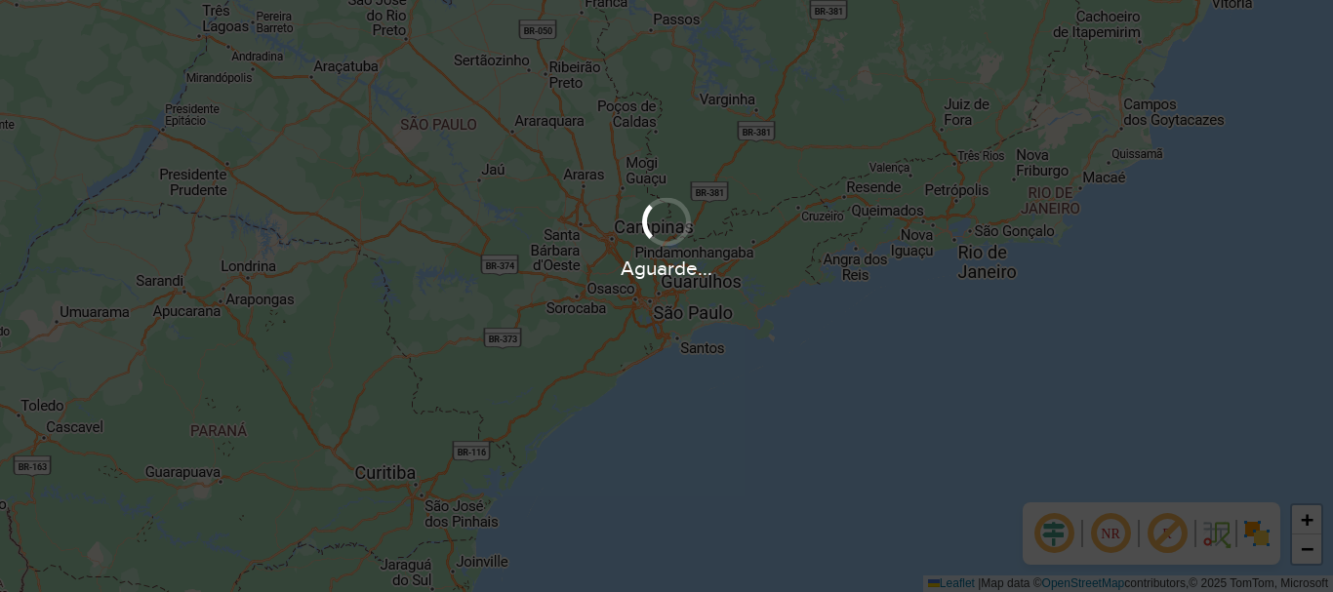
scroll to position [1280, 0]
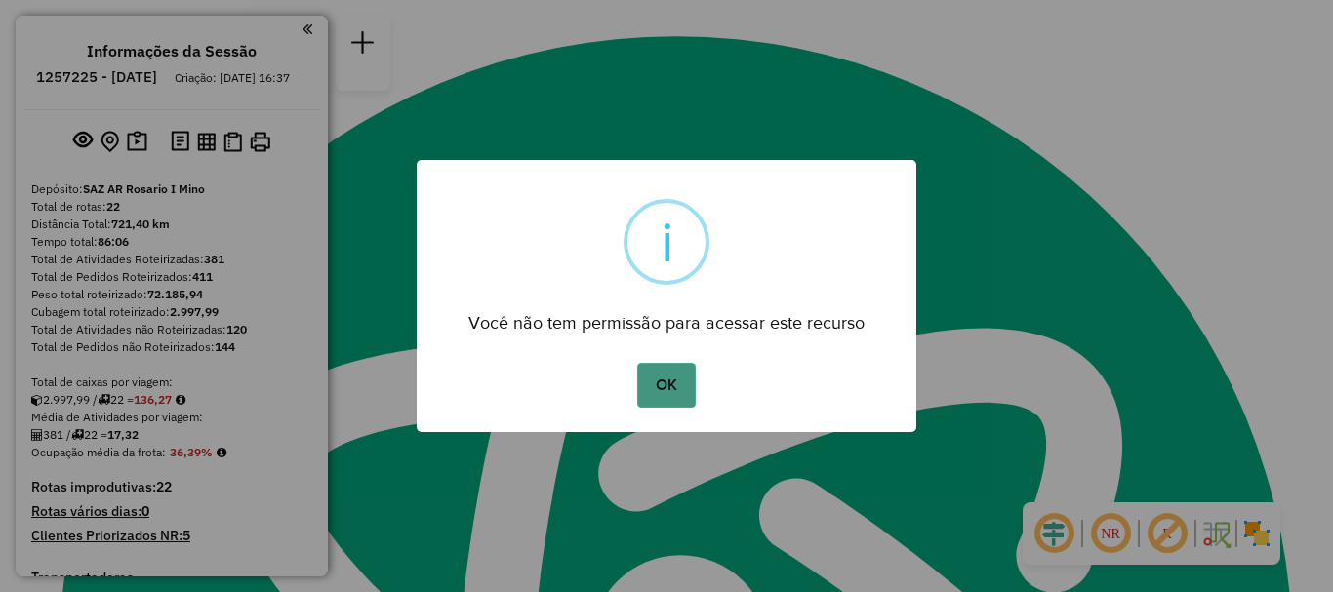
click at [645, 384] on button "OK" at bounding box center [666, 385] width 58 height 45
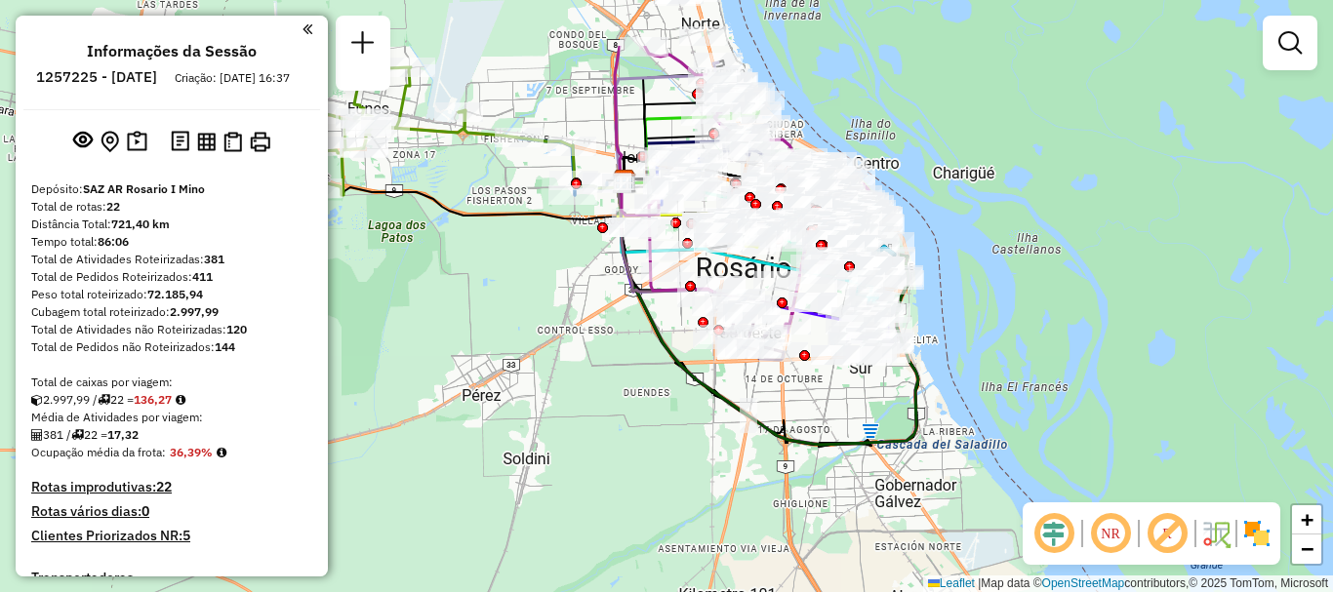
drag, startPoint x: 711, startPoint y: 404, endPoint x: 709, endPoint y: 546, distance: 141.5
click at [709, 445] on icon at bounding box center [768, 314] width 301 height 264
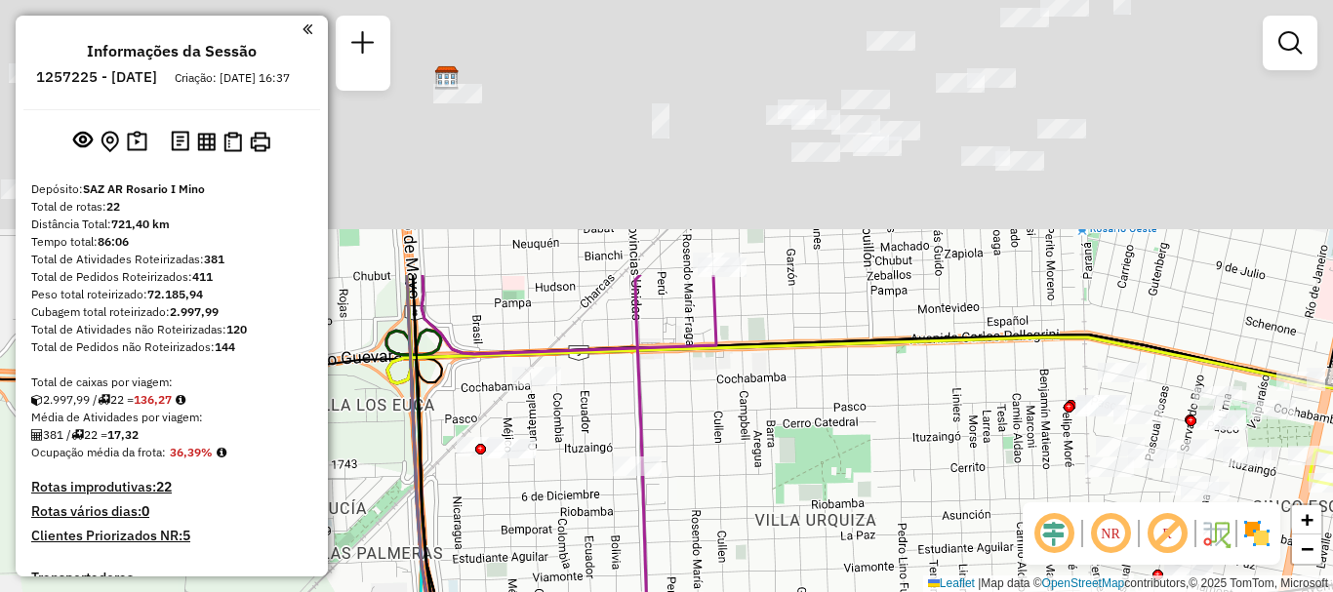
drag, startPoint x: 706, startPoint y: 355, endPoint x: 761, endPoint y: 615, distance: 265.5
click at [761, 591] on html "Aguarde... Pop-up bloqueado! Seu navegador bloqueou automáticamente a abertura …" at bounding box center [666, 296] width 1333 height 592
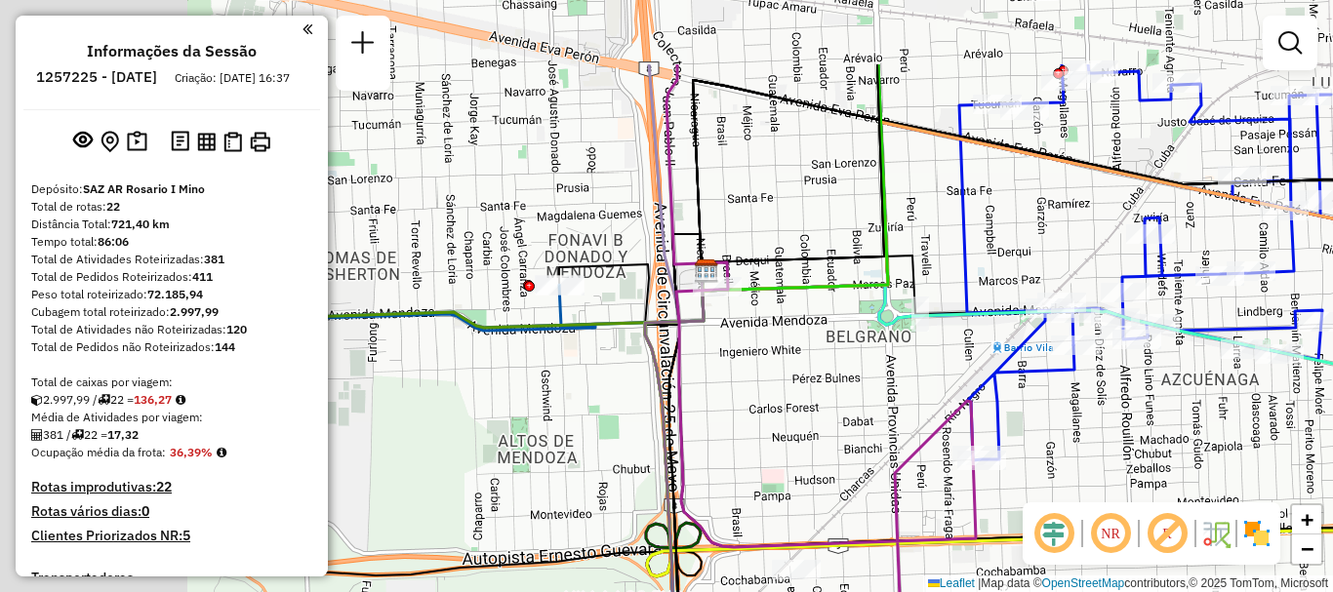
drag, startPoint x: 702, startPoint y: 440, endPoint x: 921, endPoint y: 560, distance: 250.3
click at [917, 555] on div "Janela de atendimento Grade de atendimento Capacidade Transportadoras Veículos …" at bounding box center [666, 296] width 1333 height 592
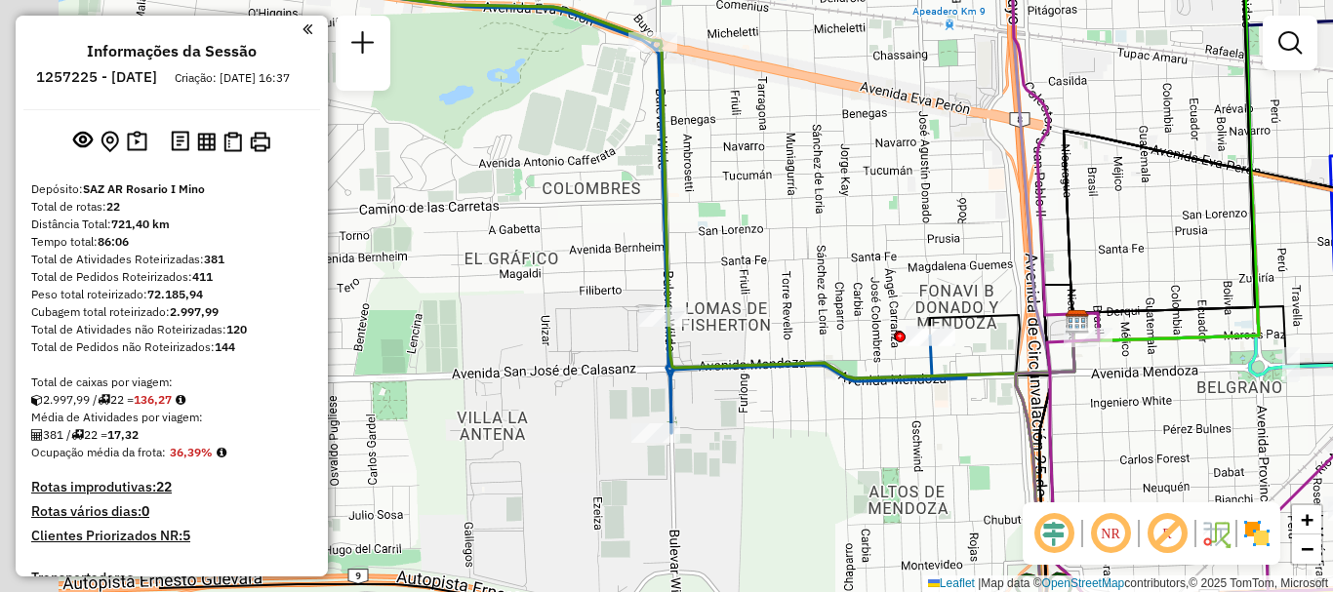
drag, startPoint x: 759, startPoint y: 417, endPoint x: 1054, endPoint y: 404, distance: 295.0
click at [1054, 404] on icon at bounding box center [1179, 283] width 336 height 711
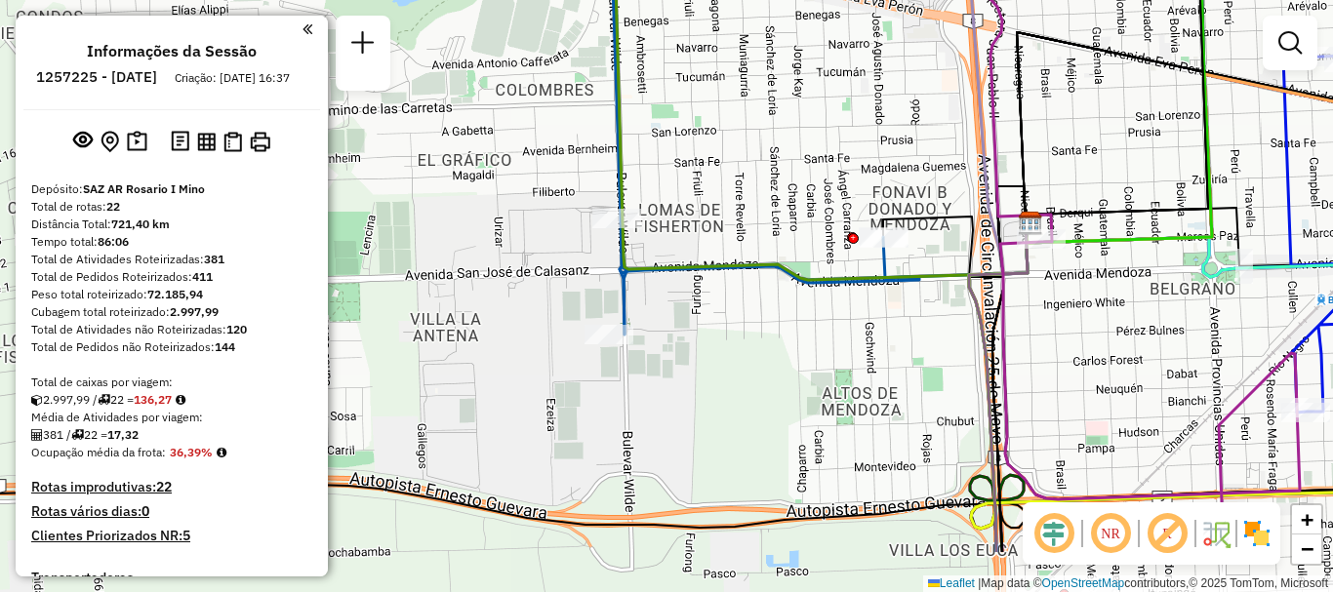
drag, startPoint x: 907, startPoint y: 424, endPoint x: 858, endPoint y: 325, distance: 110.0
click at [858, 325] on div "Janela de atendimento Grade de atendimento Capacidade Transportadoras Veículos …" at bounding box center [666, 296] width 1333 height 592
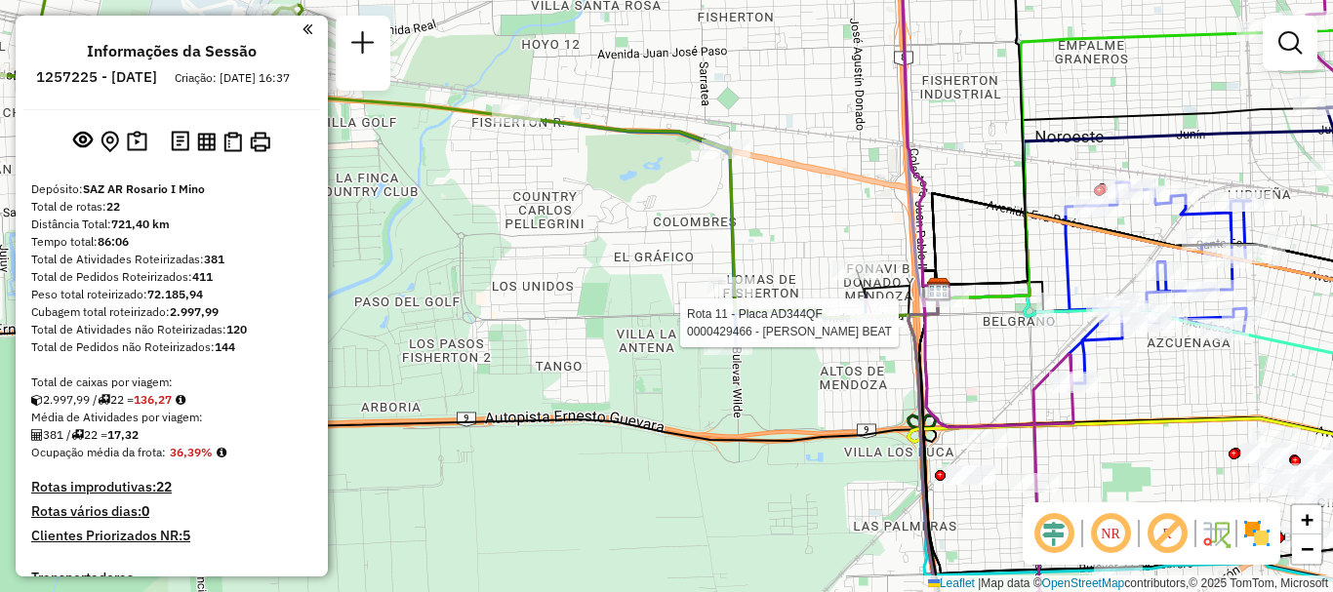
select select "**********"
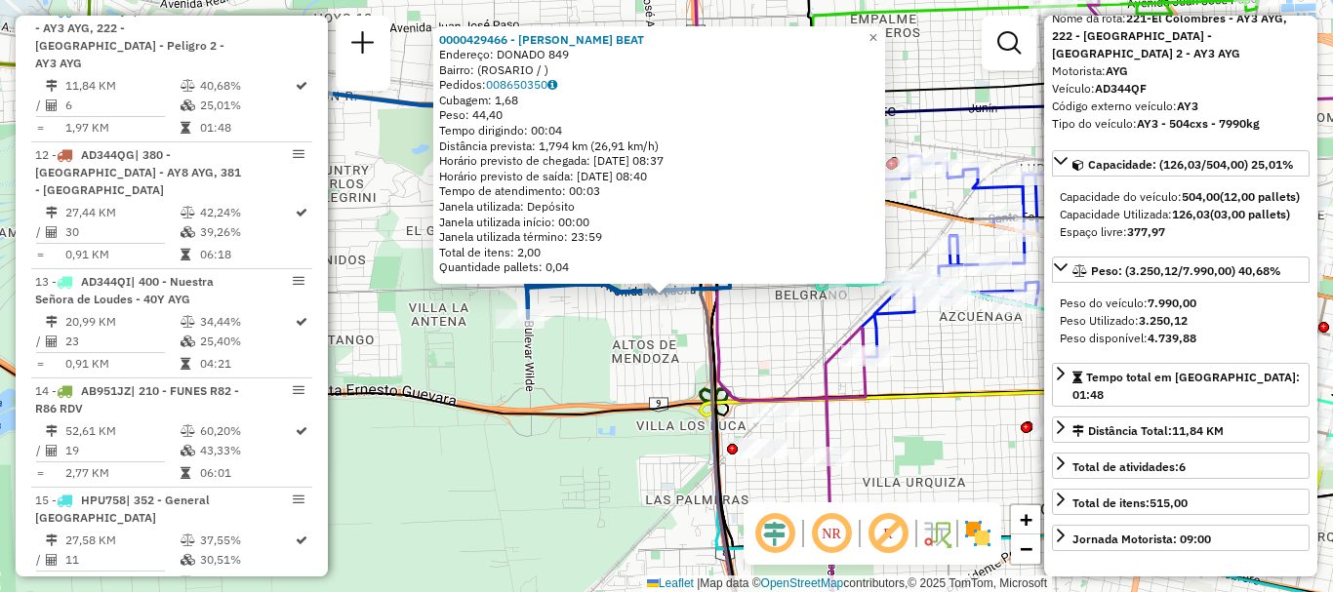
scroll to position [195, 0]
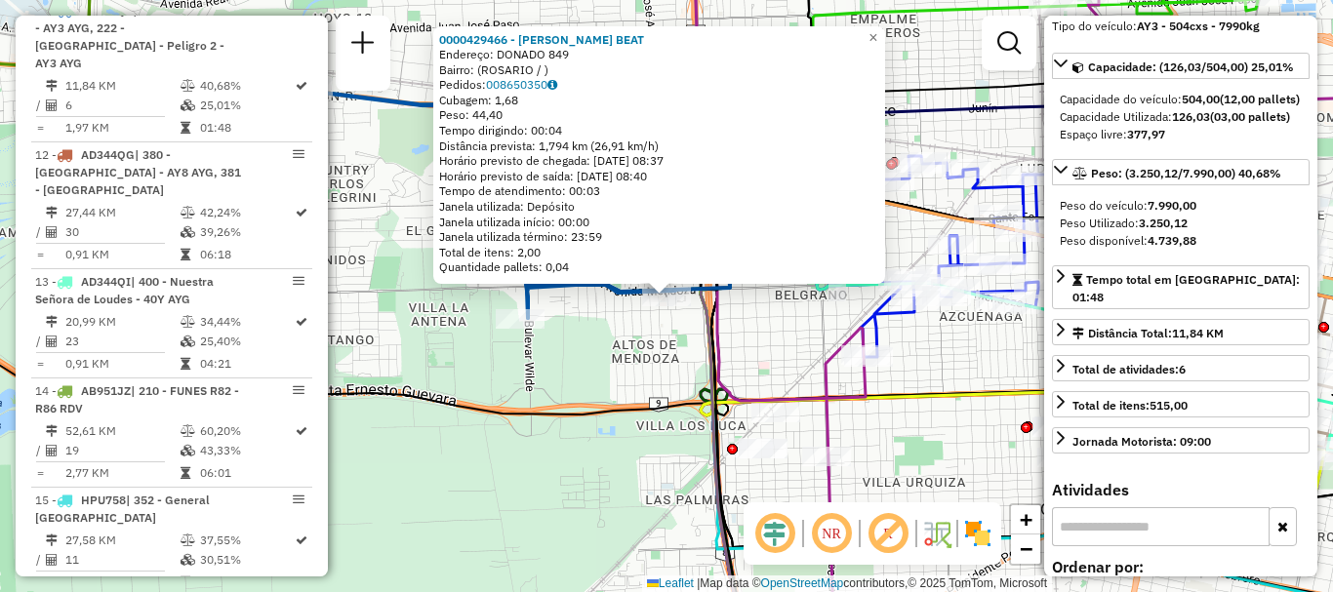
click at [936, 384] on icon at bounding box center [965, 356] width 503 height 224
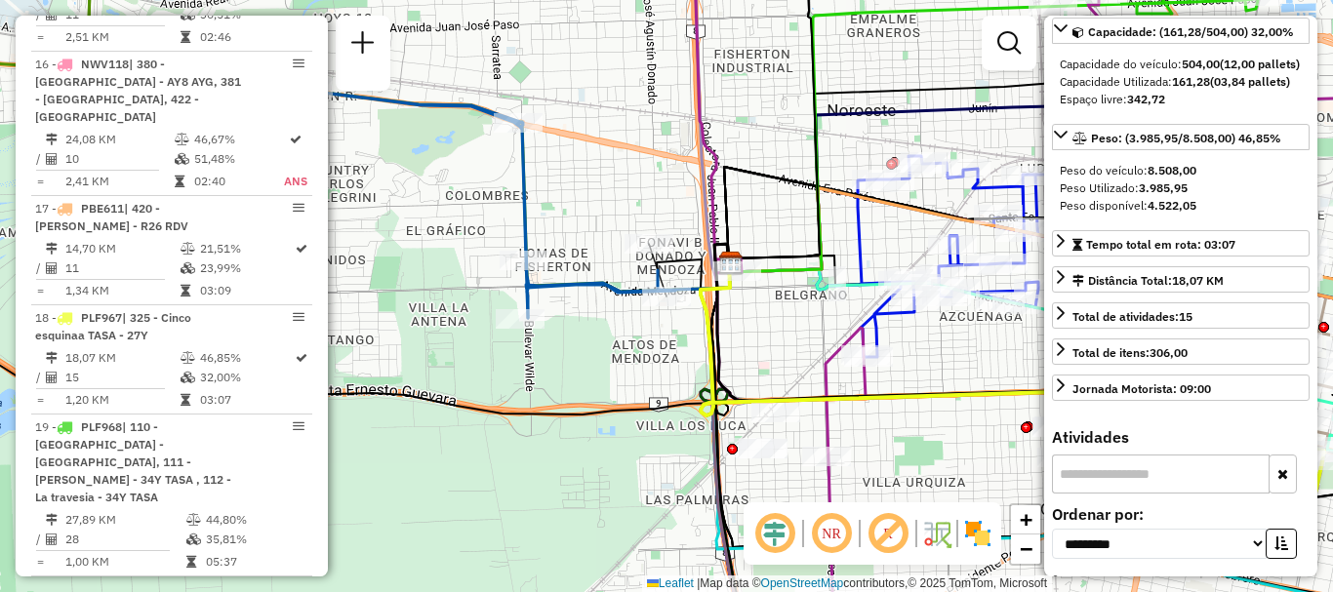
scroll to position [2676, 0]
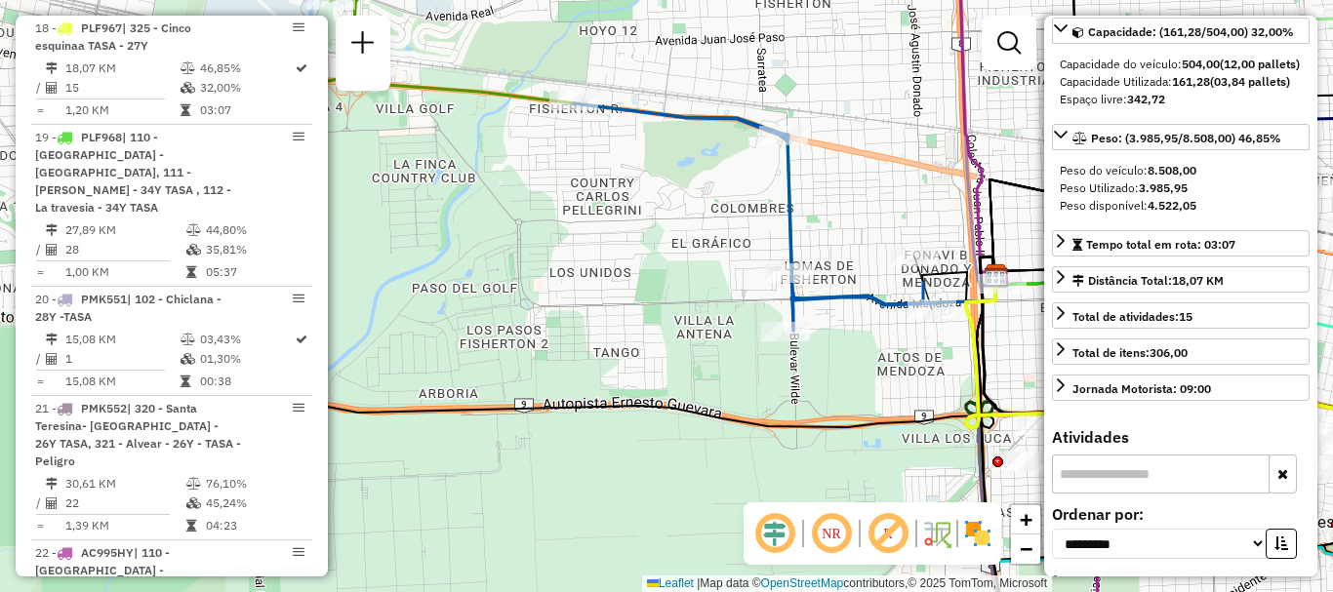
drag, startPoint x: 494, startPoint y: 204, endPoint x: 759, endPoint y: 217, distance: 265.8
click at [759, 217] on div "Janela de atendimento Grade de atendimento Capacidade Transportadoras Veículos …" at bounding box center [666, 296] width 1333 height 592
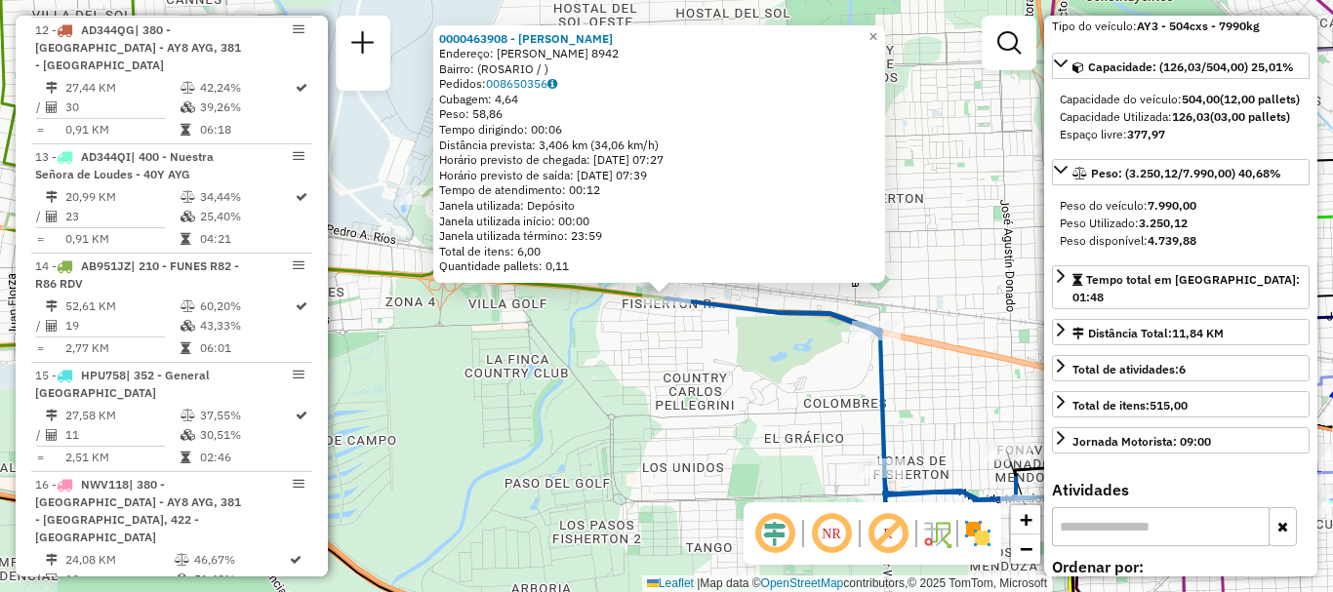
scroll to position [1841, 0]
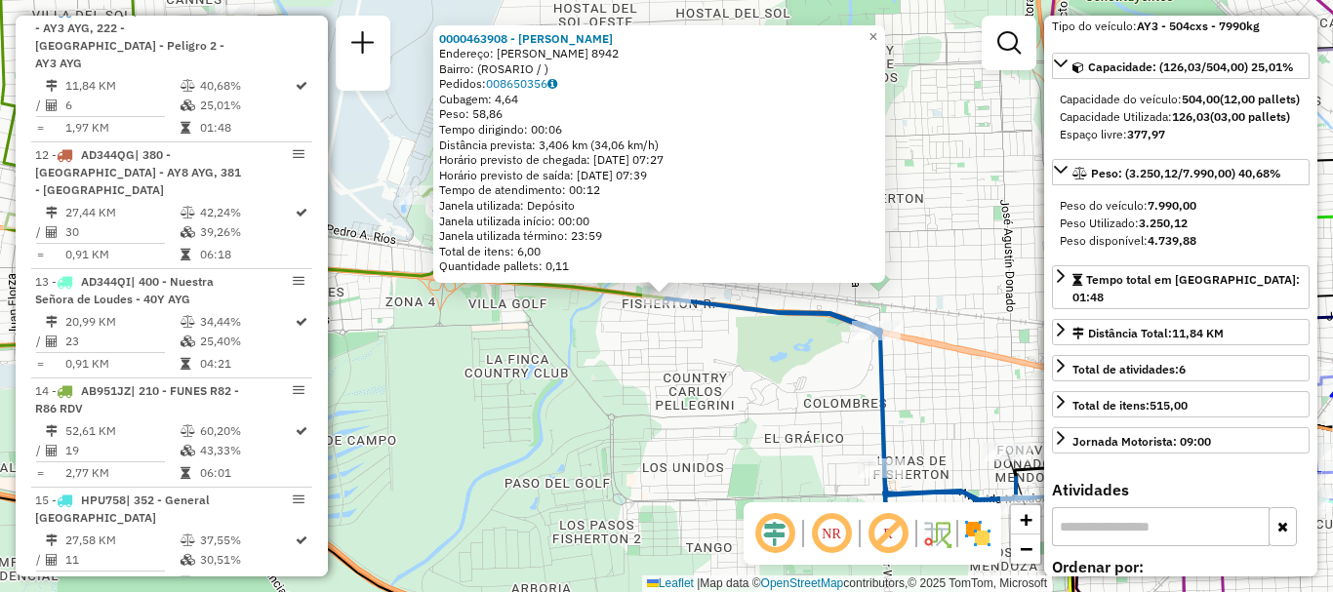
drag, startPoint x: 644, startPoint y: 437, endPoint x: 592, endPoint y: 242, distance: 201.9
click at [593, 255] on div "0000463908 - BELLINI LUIS Endereço: EVA PERON 8942 Bairro: (ROSARIO / ) Pedidos…" at bounding box center [666, 296] width 1333 height 592
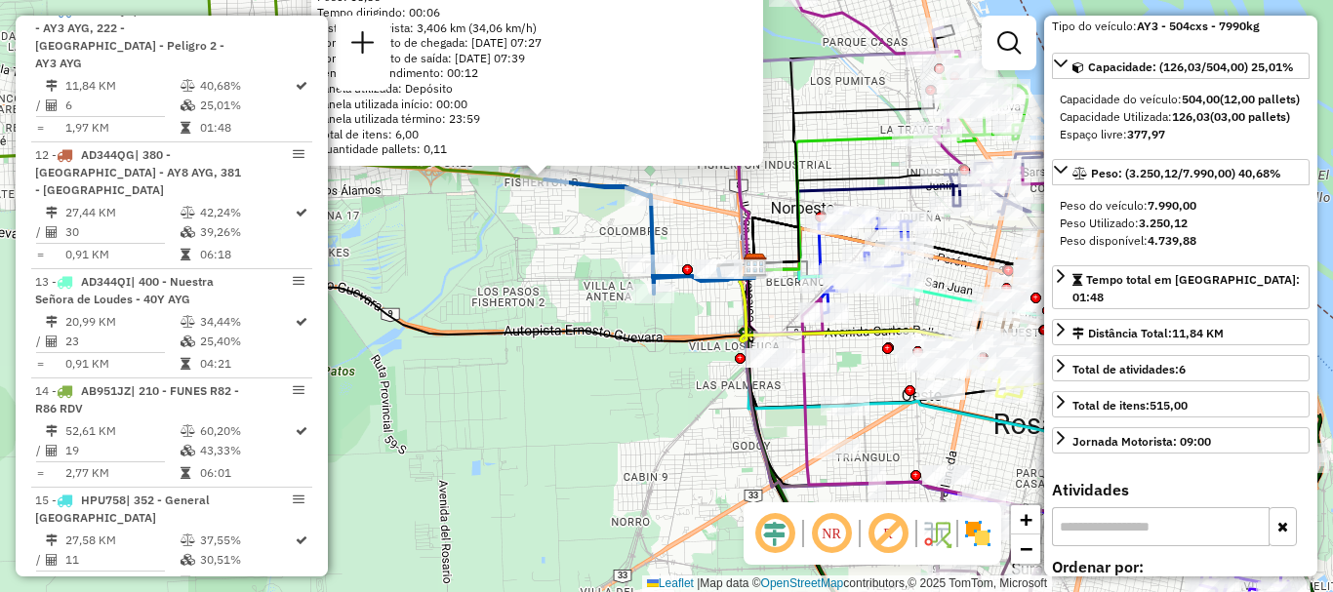
drag, startPoint x: 703, startPoint y: 311, endPoint x: 485, endPoint y: 269, distance: 221.7
click at [485, 269] on div "0000463908 - BELLINI LUIS Endereço: EVA PERON 8942 Bairro: (ROSARIO / ) Pedidos…" at bounding box center [666, 296] width 1333 height 592
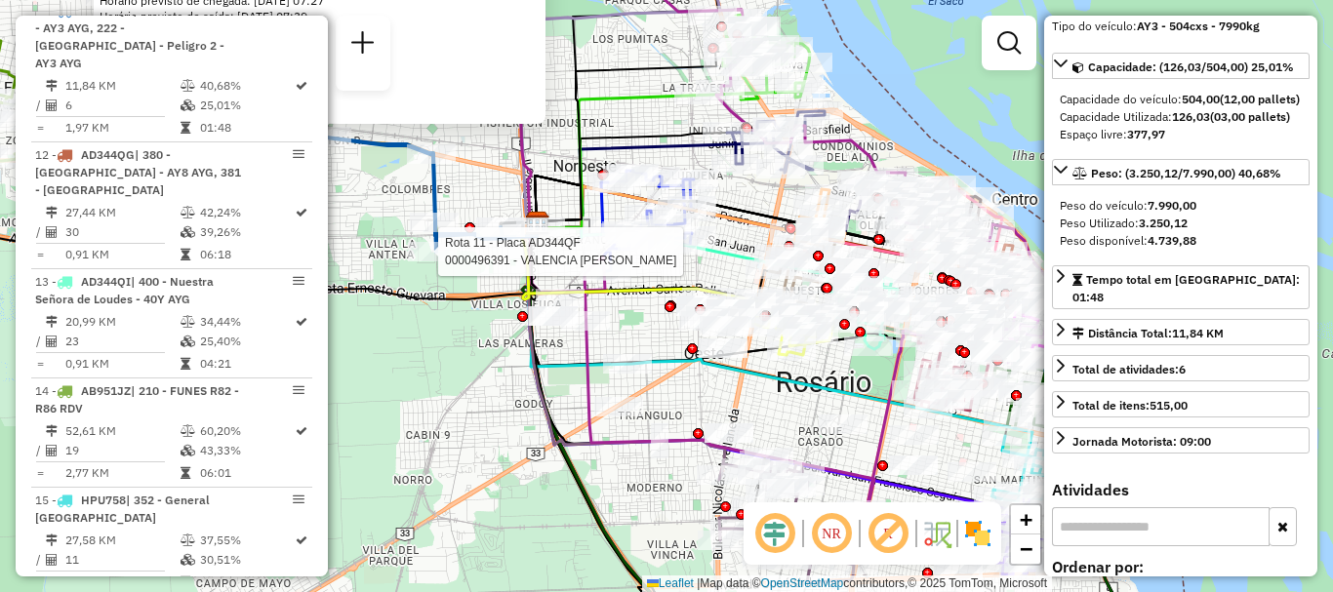
click at [641, 330] on div "Rota 11 - Placa AD344QF 0000496391 - VALENCIA ALEJANDRA M. 0000463908 - BELLINI…" at bounding box center [666, 296] width 1333 height 592
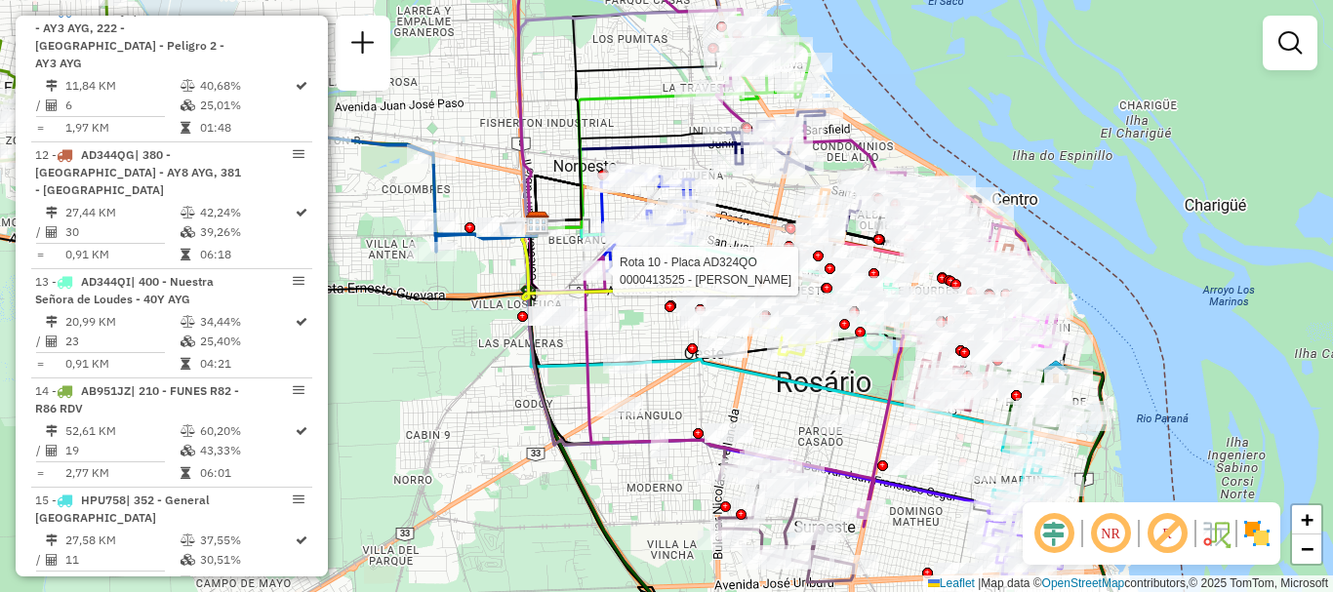
select select "**********"
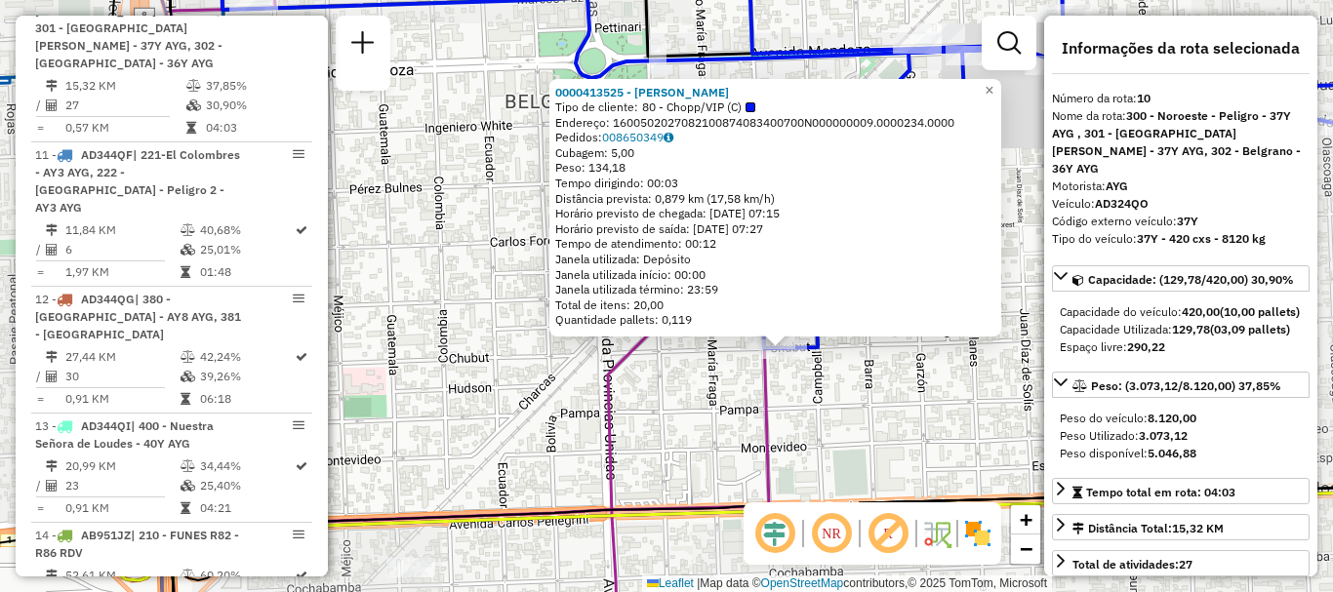
scroll to position [98, 0]
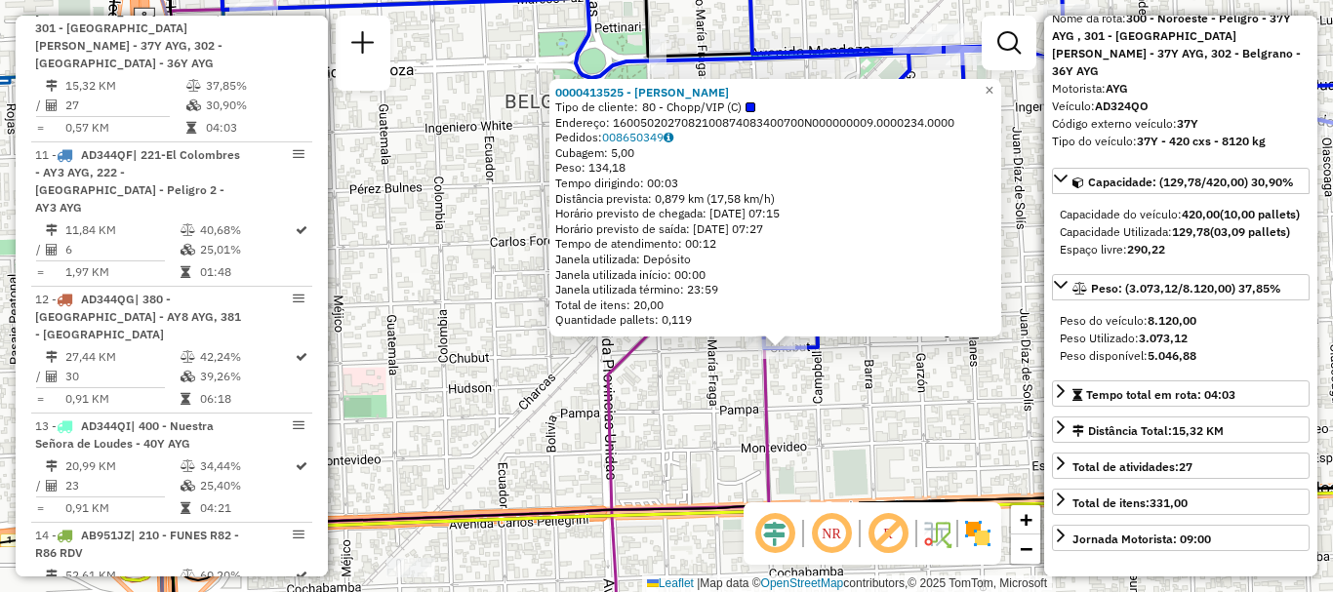
click at [944, 428] on div "0000413525 - DOMENECH LAURA MARTA Tipo de cliente: 80 - Chopp/VIP (C) Endereço:…" at bounding box center [666, 296] width 1333 height 592
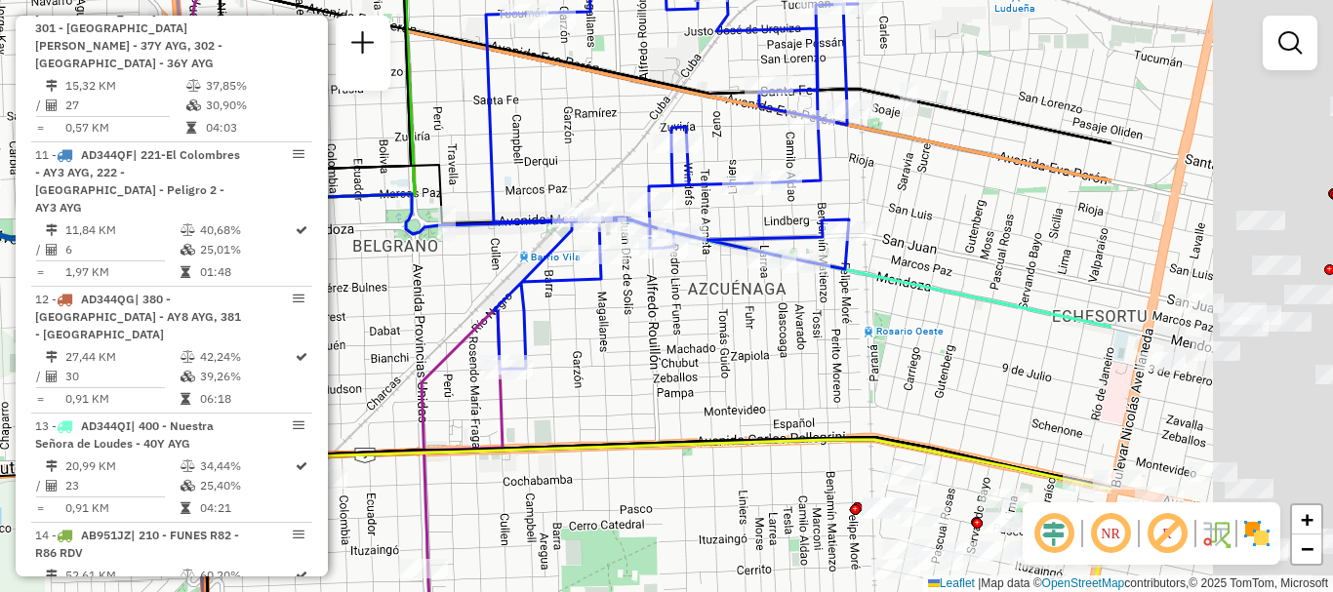
drag, startPoint x: 985, startPoint y: 345, endPoint x: 630, endPoint y: 355, distance: 354.4
click at [630, 355] on div "Janela de atendimento Grade de atendimento Capacidade Transportadoras Veículos …" at bounding box center [666, 296] width 1333 height 592
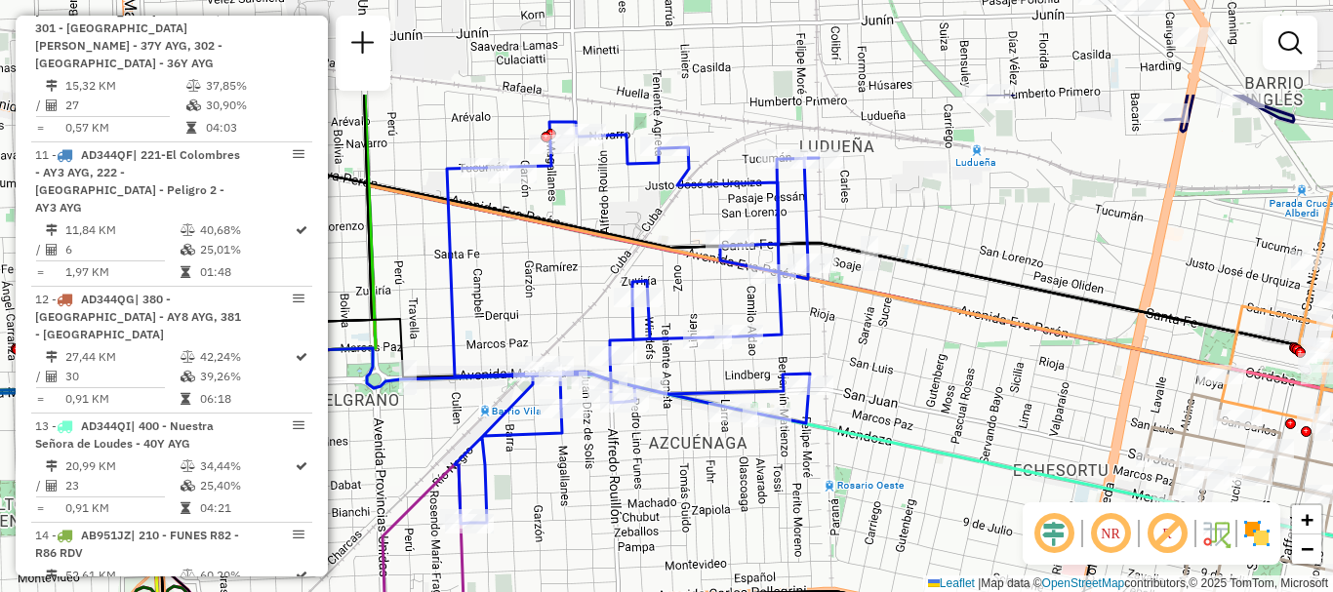
drag, startPoint x: 724, startPoint y: 410, endPoint x: 689, endPoint y: 554, distance: 148.7
click at [689, 554] on div "Janela de atendimento Grade de atendimento Capacidade Transportadoras Veículos …" at bounding box center [666, 296] width 1333 height 592
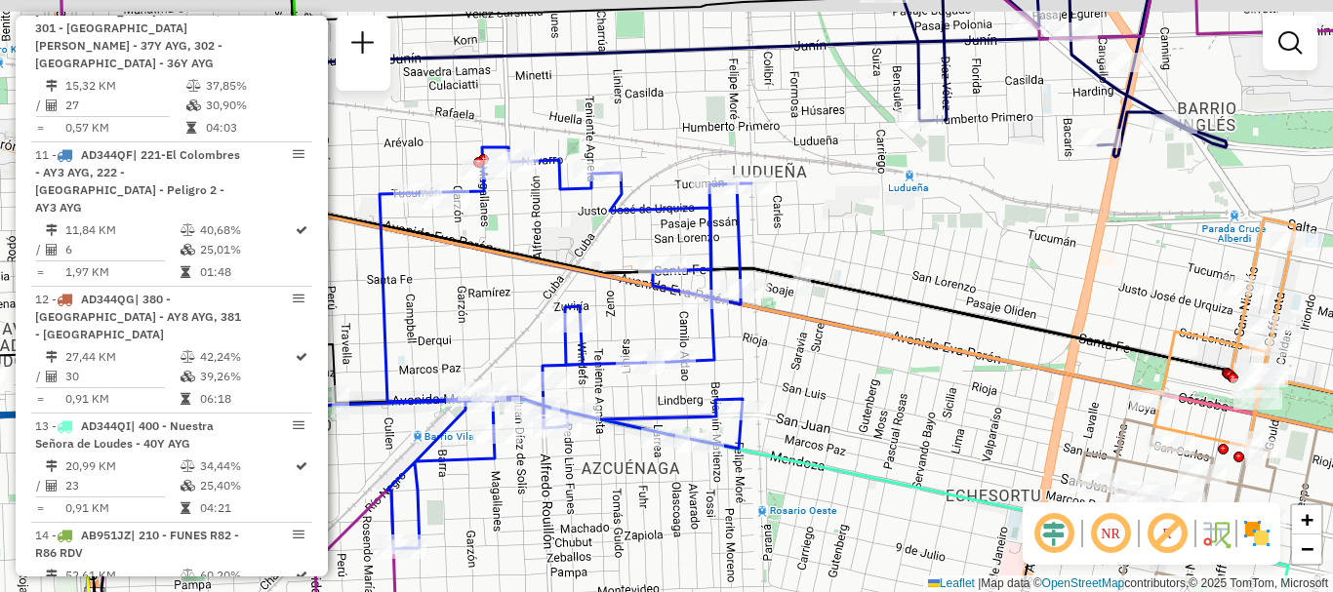
drag, startPoint x: 841, startPoint y: 477, endPoint x: 774, endPoint y: 503, distance: 72.0
click at [774, 503] on div "Janela de atendimento Grade de atendimento Capacidade Transportadoras Veículos …" at bounding box center [666, 296] width 1333 height 592
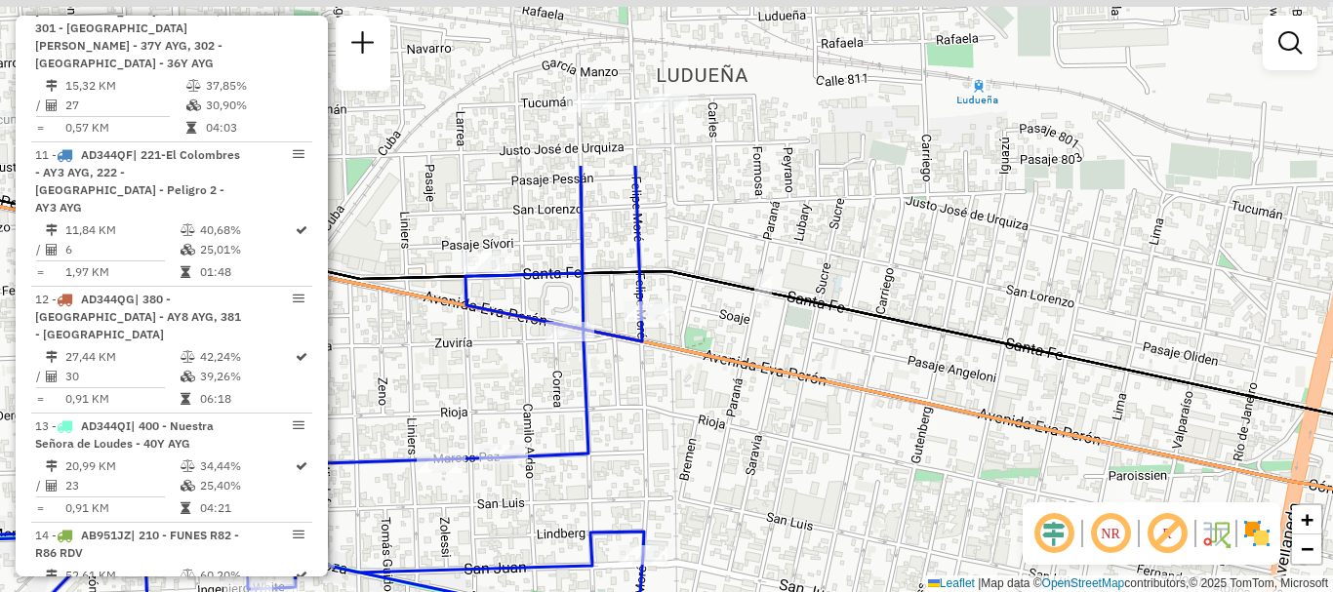
drag, startPoint x: 831, startPoint y: 527, endPoint x: 800, endPoint y: 603, distance: 81.9
click at [800, 591] on html "Aguarde... Pop-up bloqueado! Seu navegador bloqueou automáticamente a abertura …" at bounding box center [666, 296] width 1333 height 592
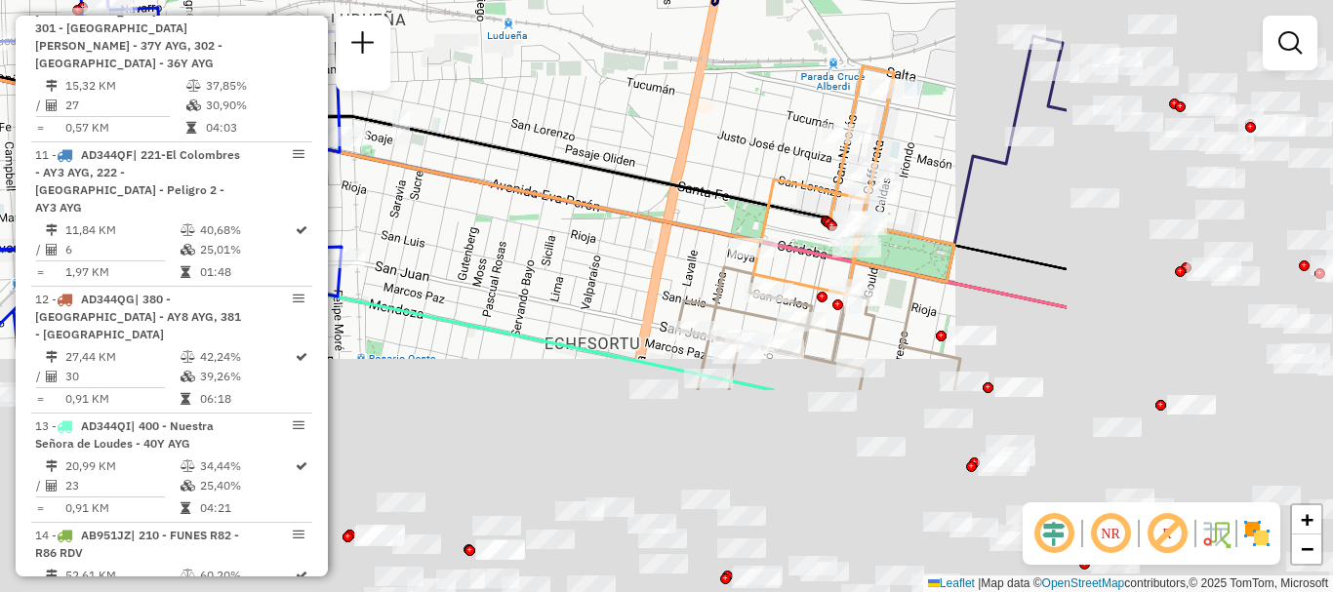
drag, startPoint x: 878, startPoint y: 430, endPoint x: 485, endPoint y: 177, distance: 468.1
click at [489, 186] on div "Janela de atendimento Grade de atendimento Capacidade Transportadoras Veículos …" at bounding box center [666, 296] width 1333 height 592
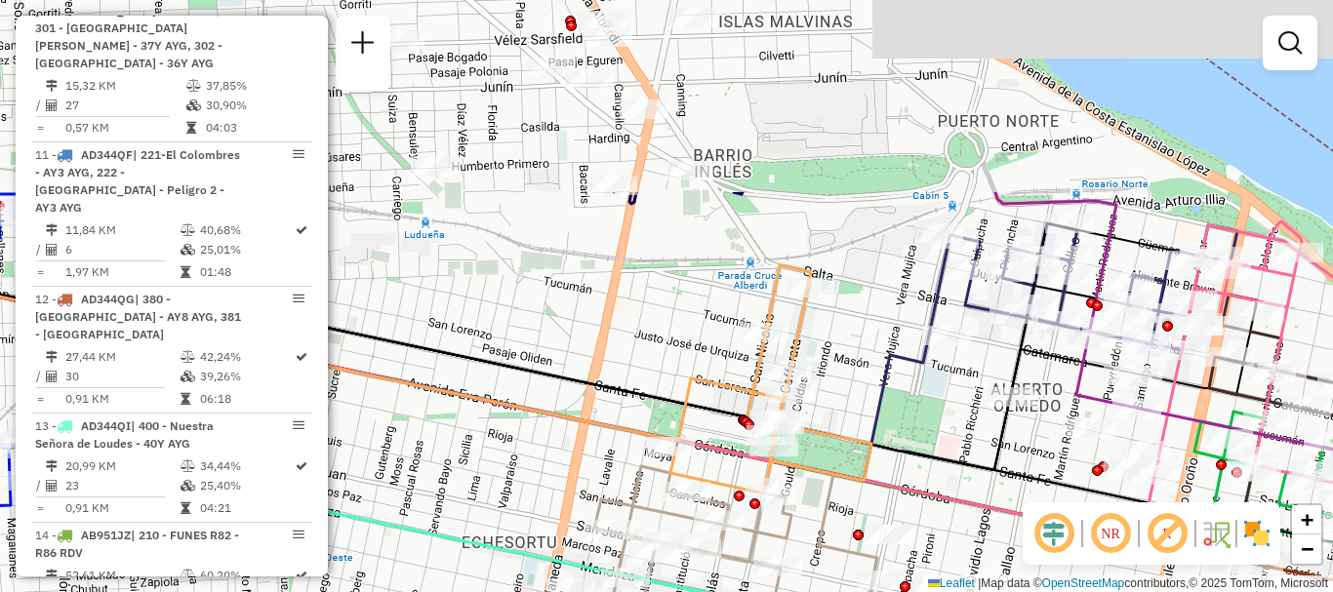
drag, startPoint x: 874, startPoint y: 435, endPoint x: 873, endPoint y: 451, distance: 15.6
click at [872, 451] on icon at bounding box center [770, 379] width 201 height 228
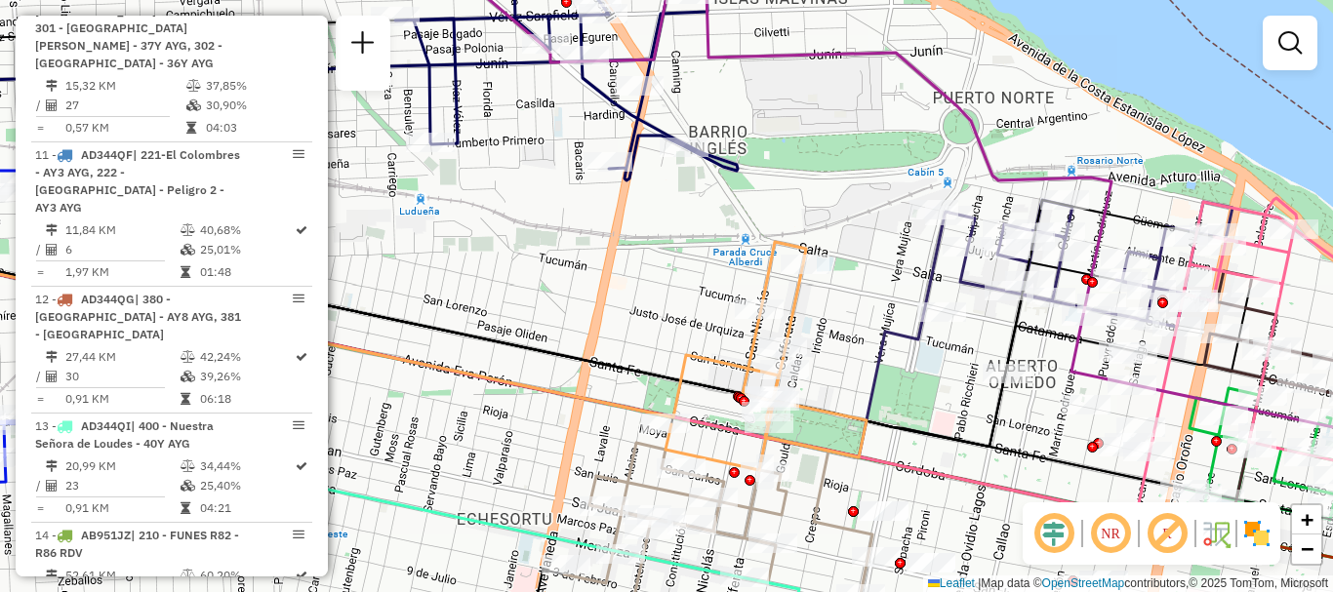
drag, startPoint x: 828, startPoint y: 454, endPoint x: 833, endPoint y: 194, distance: 259.7
click at [826, 242] on icon at bounding box center [766, 356] width 201 height 228
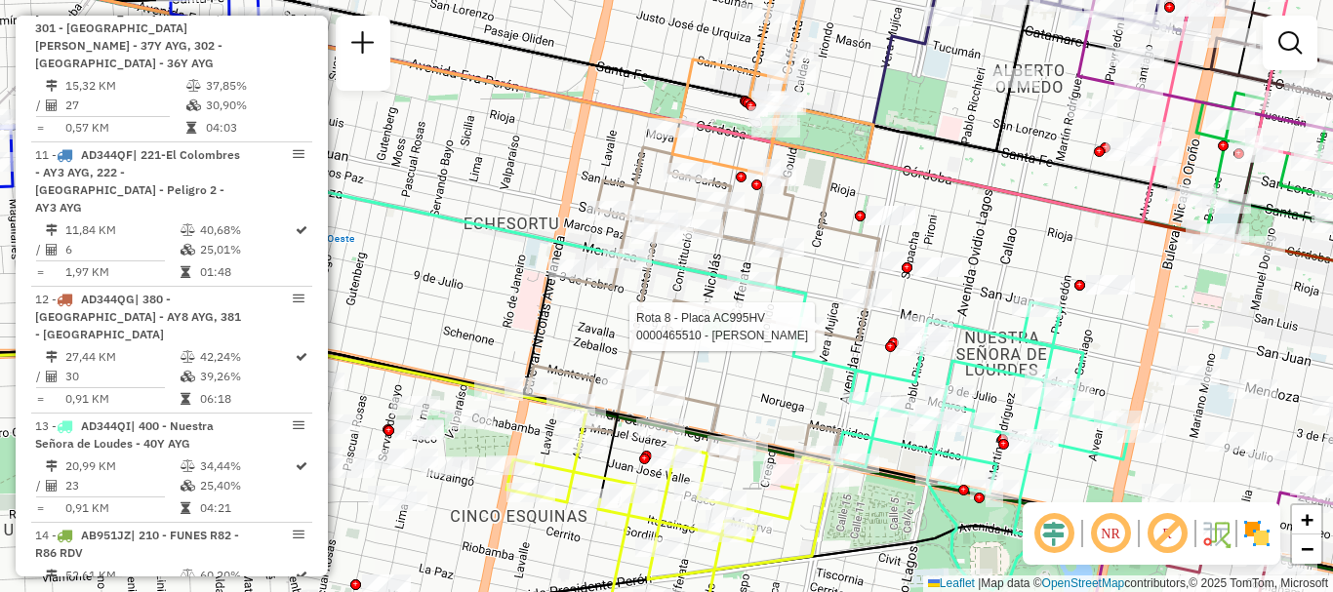
select select "**********"
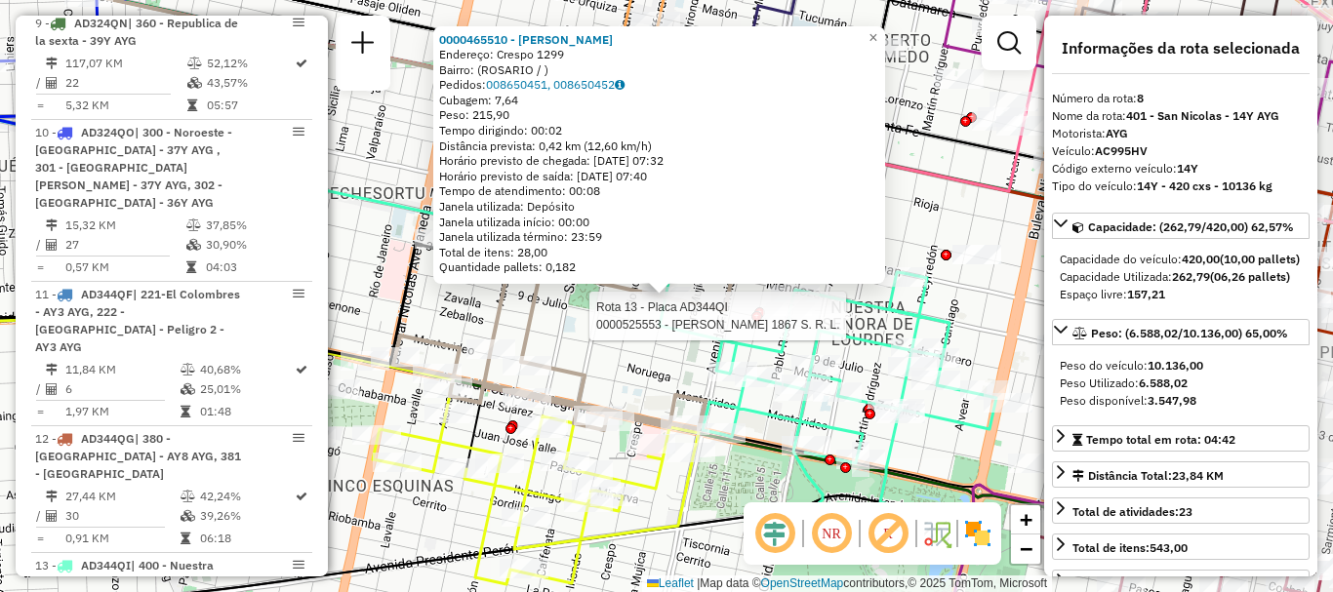
scroll to position [1478, 0]
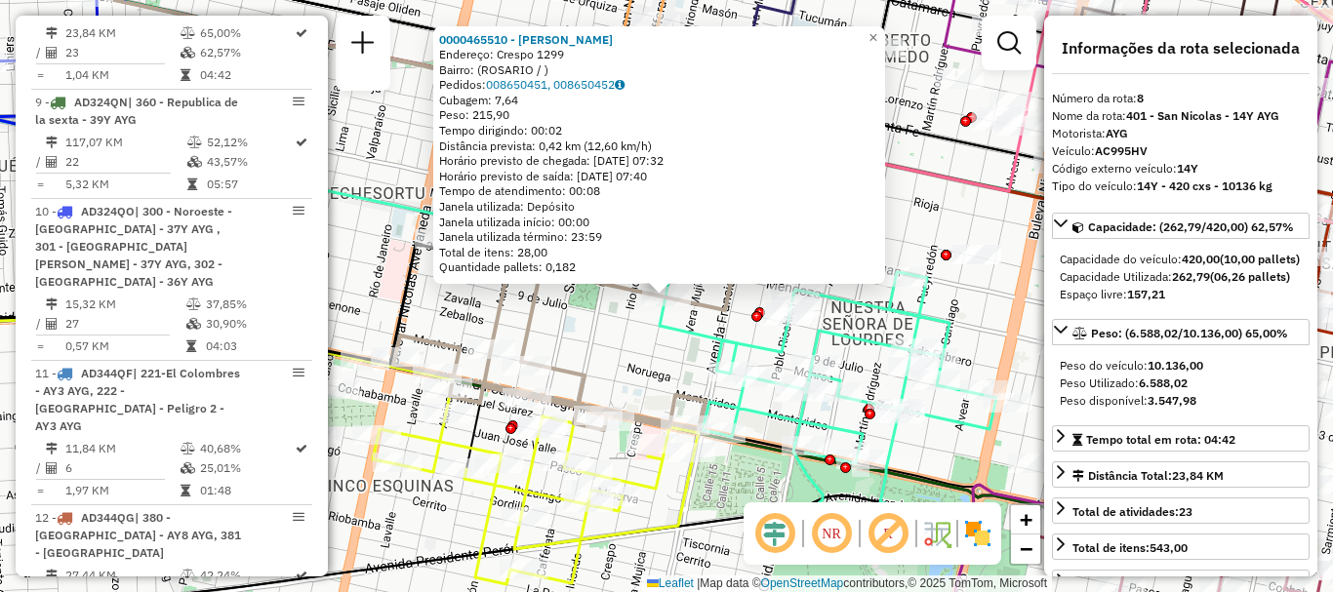
click at [665, 370] on div "0000465510 - Autino Ricardo Endereço: Crespo 1299 Bairro: (ROSARIO / ) Pedidos:…" at bounding box center [666, 296] width 1333 height 592
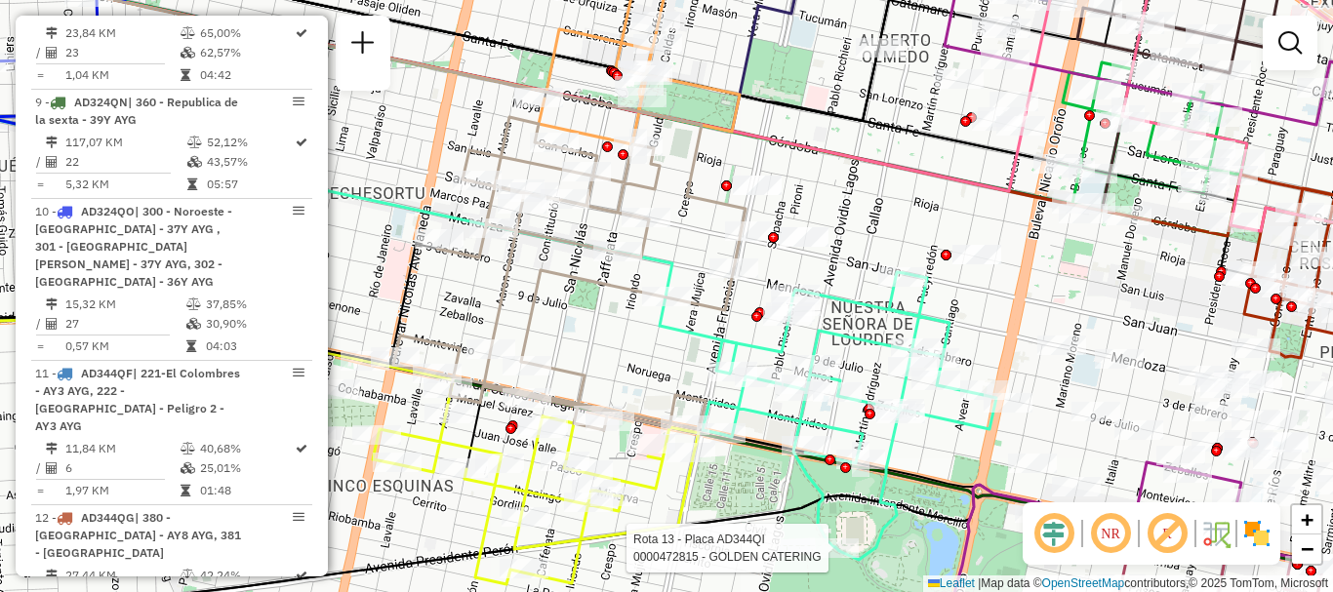
select select "**********"
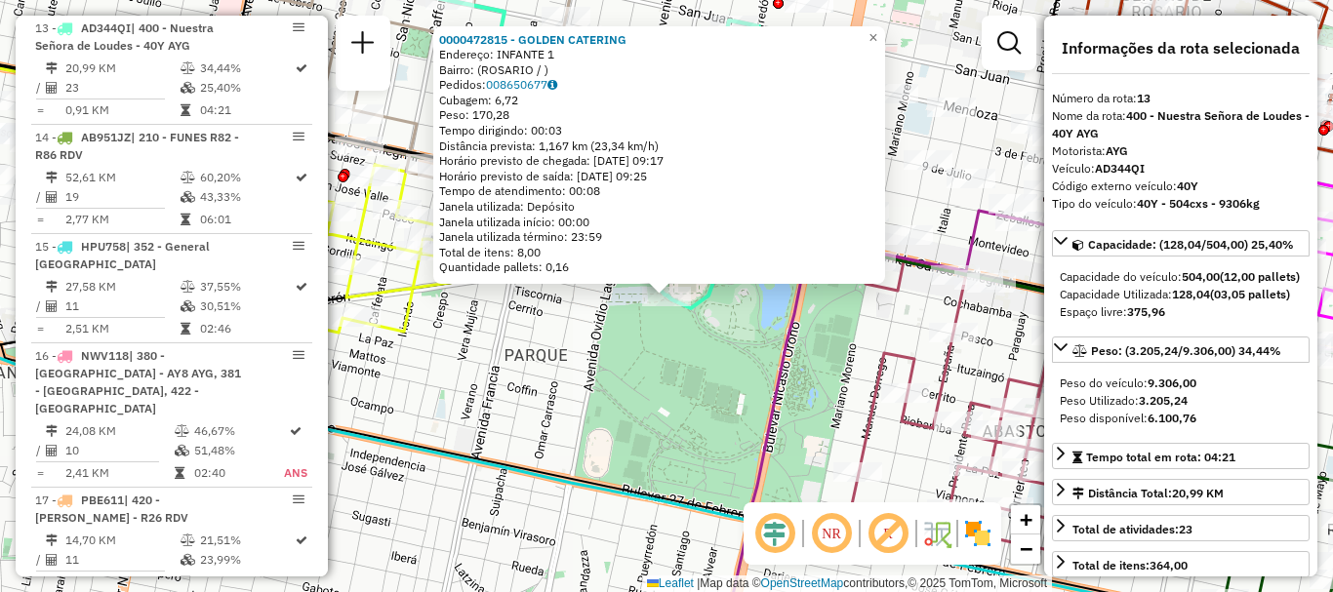
scroll to position [98, 0]
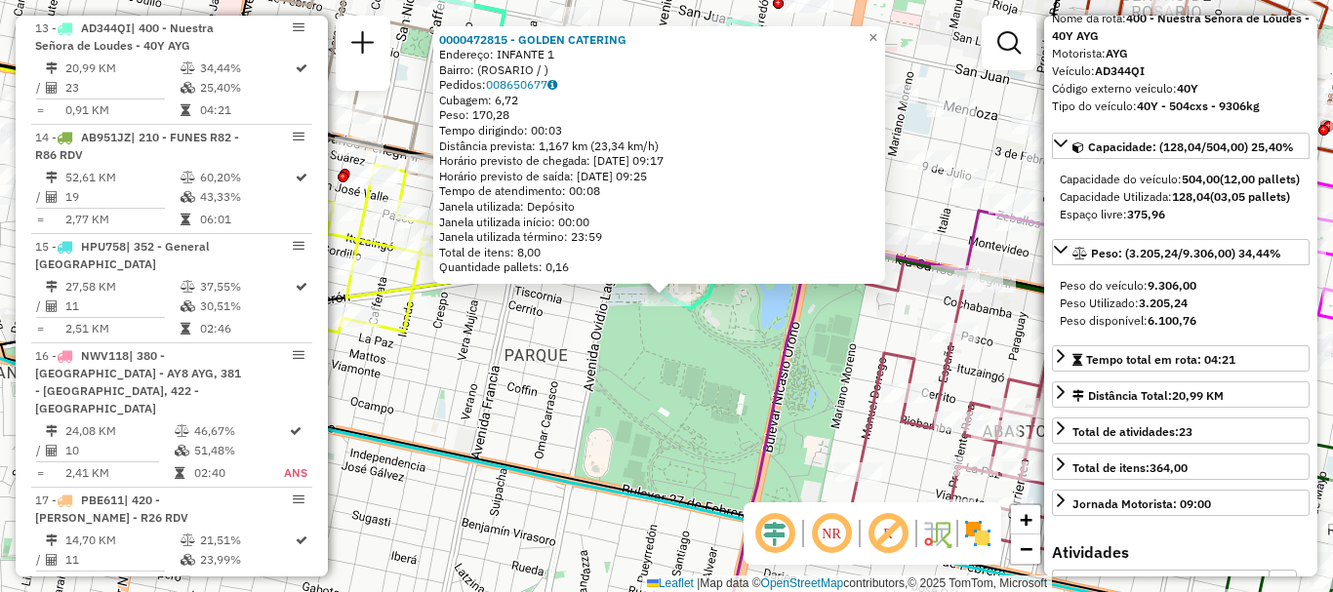
click at [732, 429] on div "0000472815 - GOLDEN CATERING Endereço: INFANTE 1 Bairro: (ROSARIO / ) Pedidos: …" at bounding box center [666, 296] width 1333 height 592
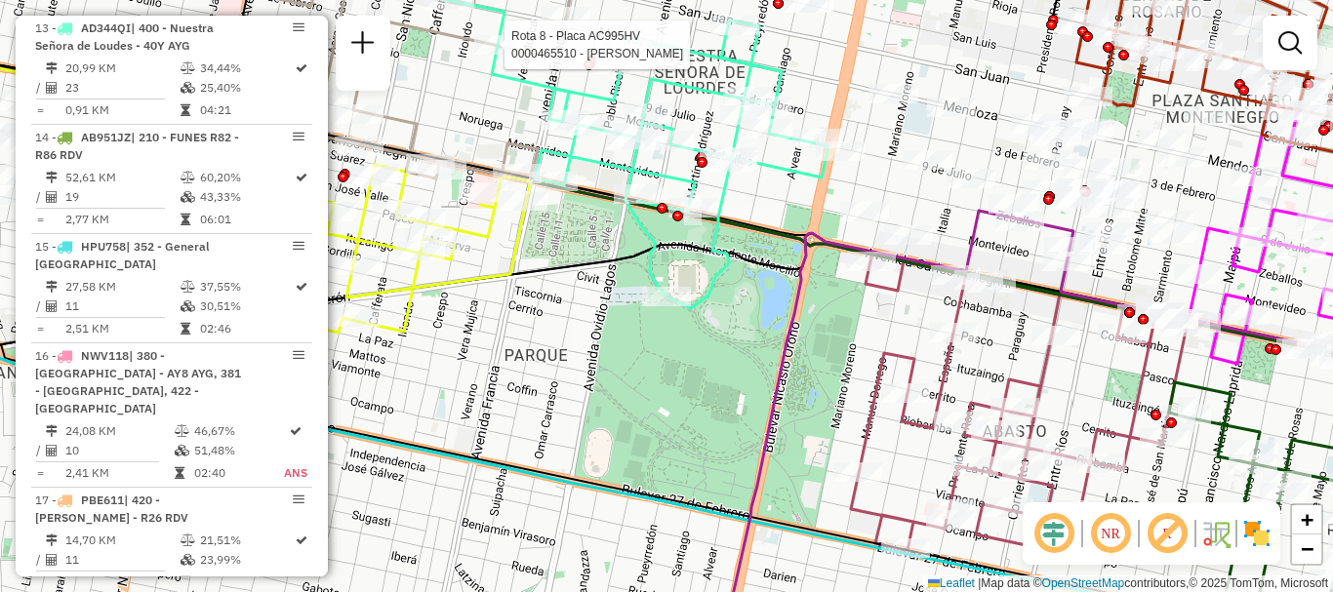
select select "**********"
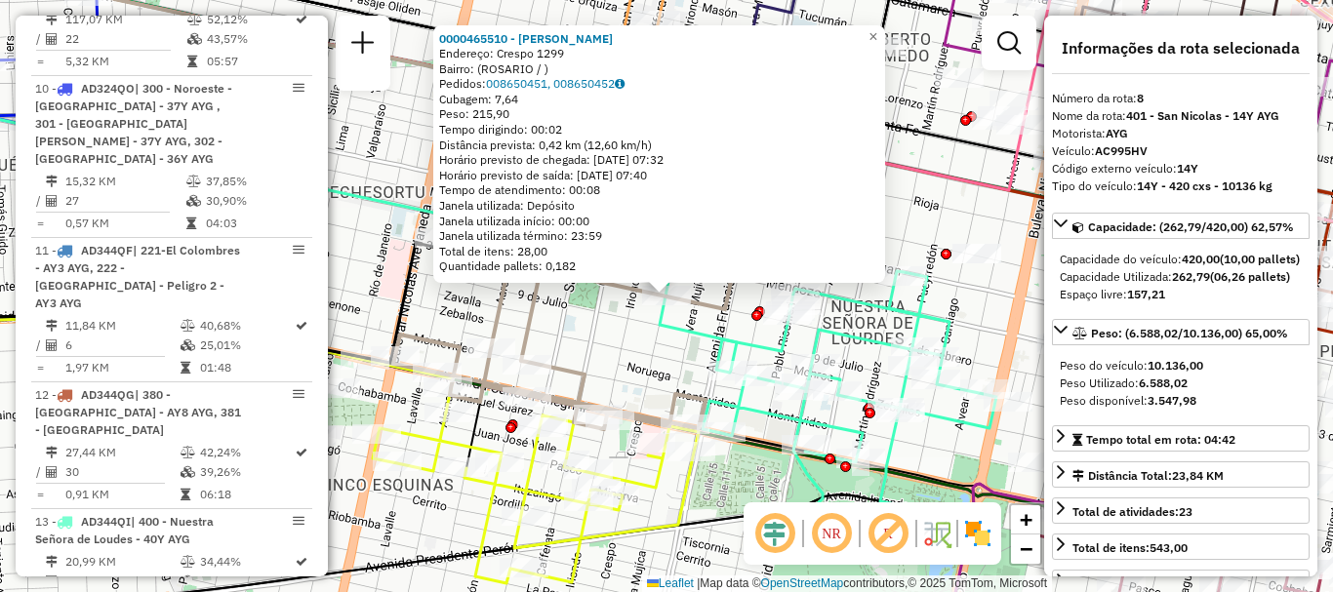
scroll to position [1478, 0]
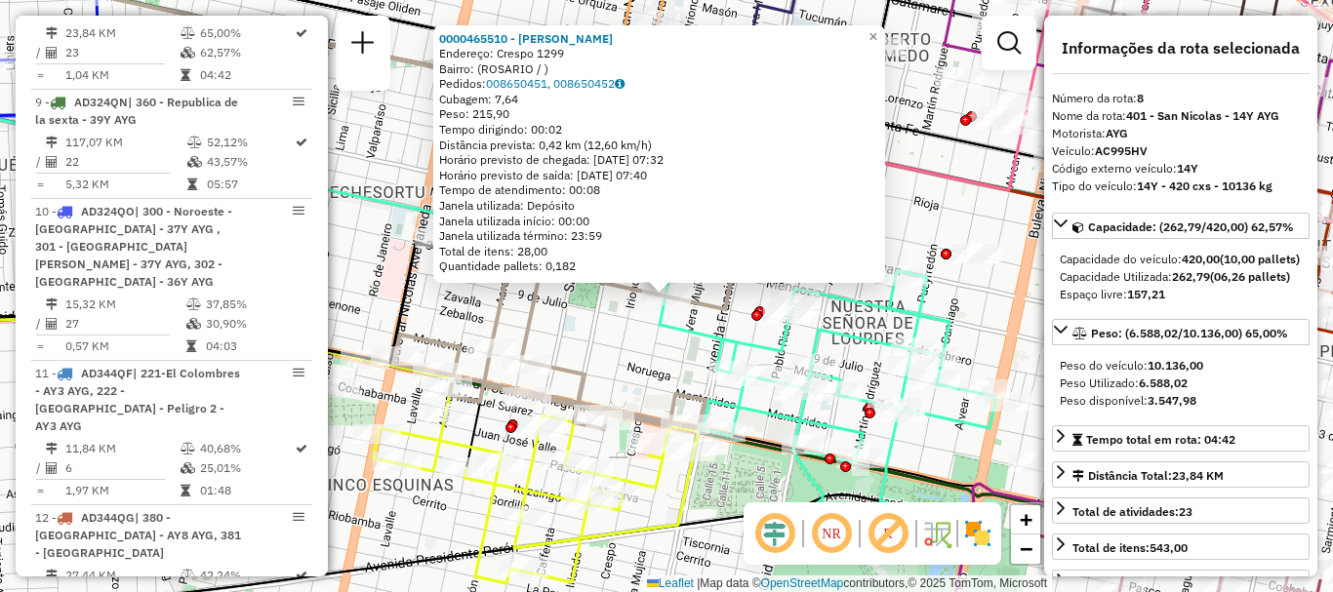
click at [927, 475] on icon at bounding box center [666, 456] width 1600 height 280
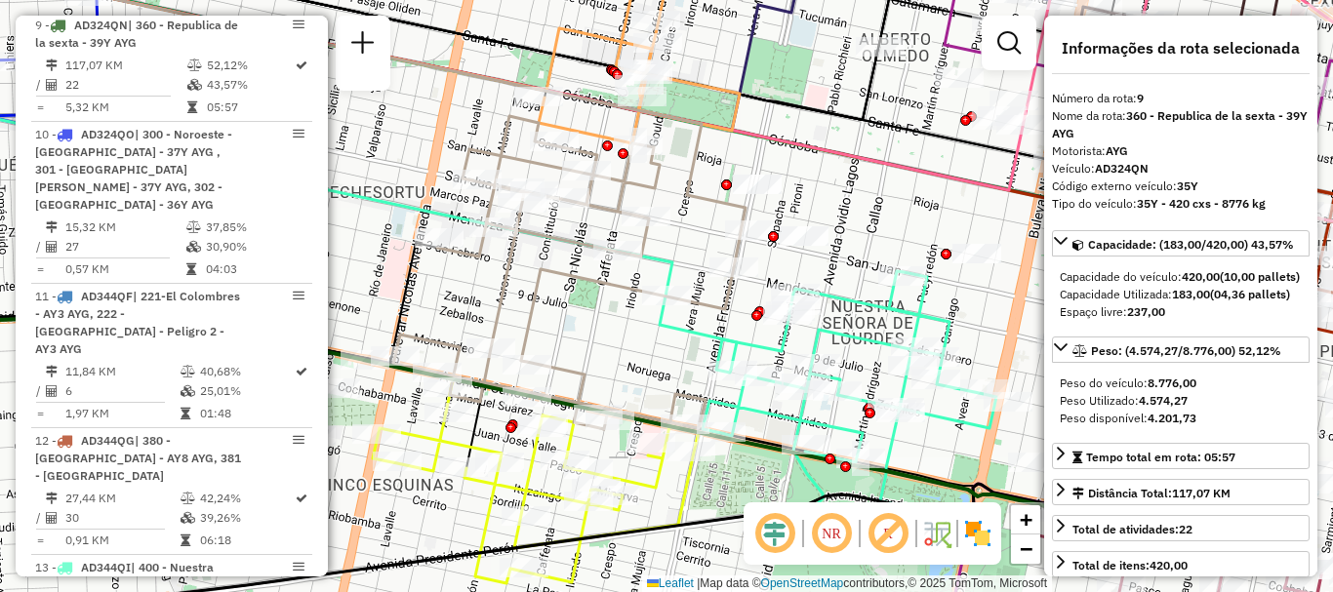
scroll to position [1587, 0]
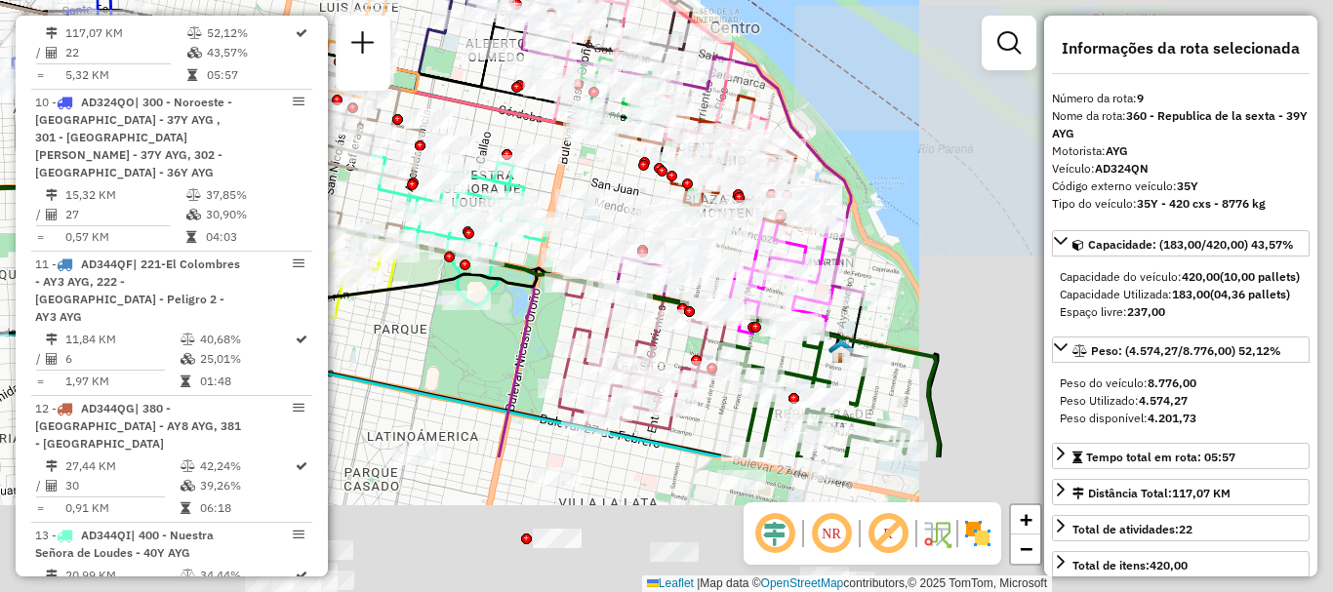
drag, startPoint x: 802, startPoint y: 382, endPoint x: 487, endPoint y: 226, distance: 351.4
click at [496, 234] on div "Rota 13 - Placa AD344QI 0000526378 - Estanislao Bar S. R. L. Janela de atendime…" at bounding box center [666, 296] width 1333 height 592
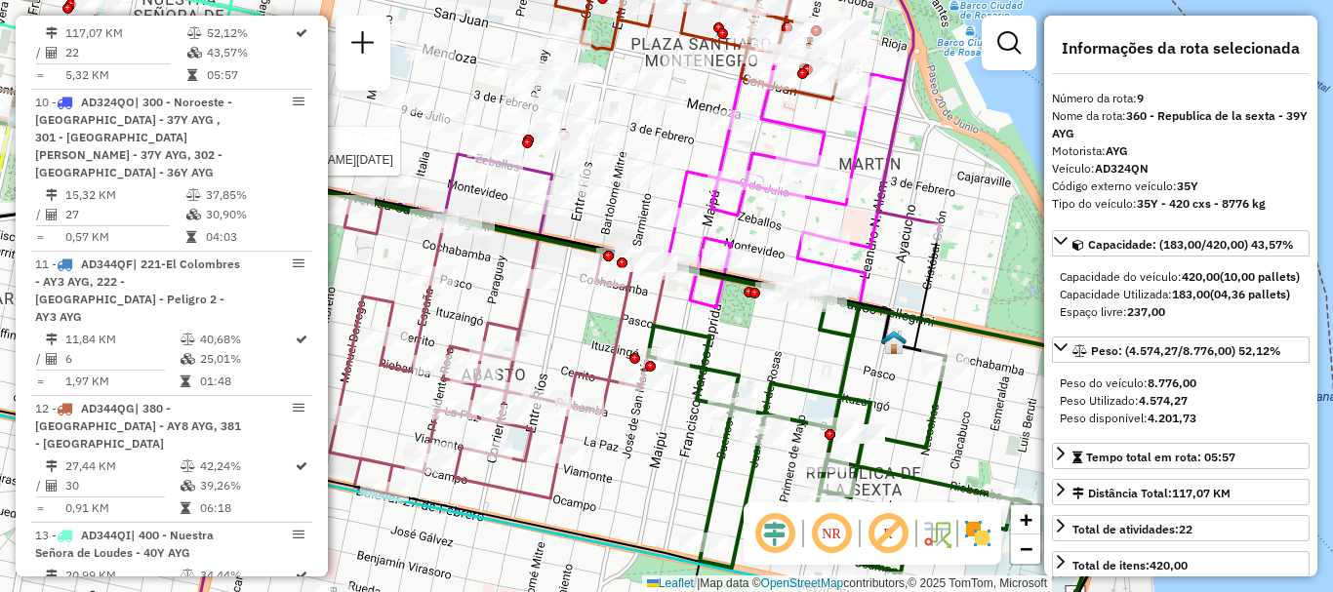
drag, startPoint x: 942, startPoint y: 414, endPoint x: 840, endPoint y: 235, distance: 205.4
click at [840, 290] on icon at bounding box center [839, 431] width 383 height 283
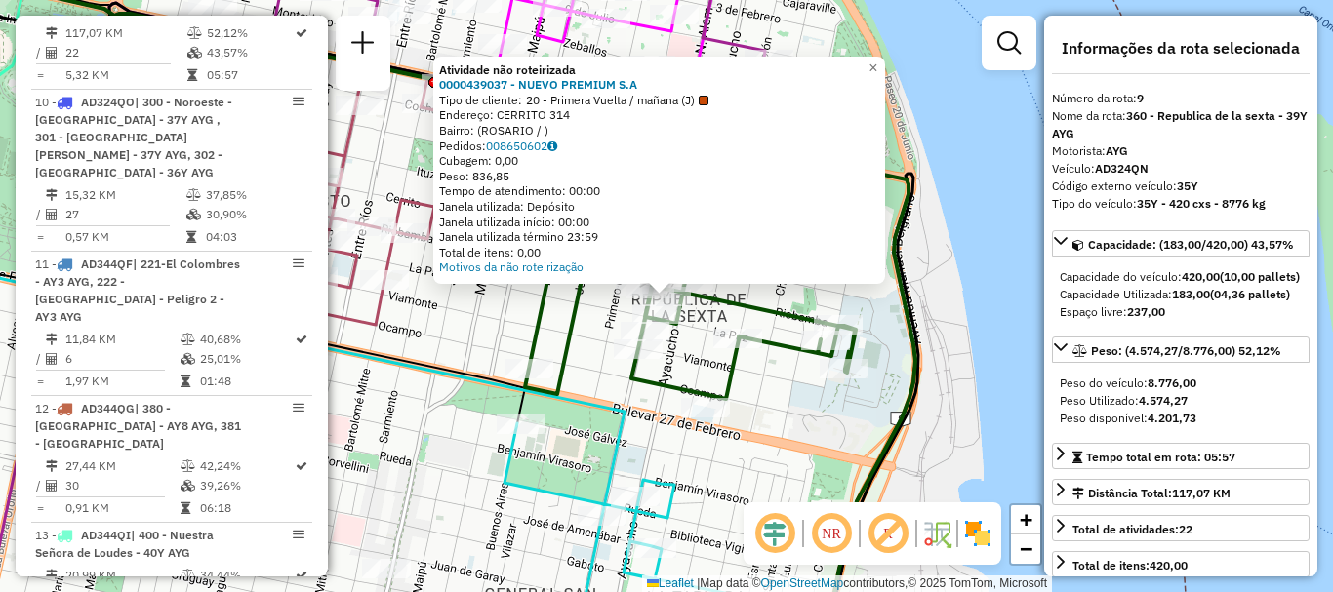
click at [585, 335] on div "Atividade não roteirizada 0000439037 - NUEVO PREMIUM S.A Tipo de cliente: 20 - …" at bounding box center [666, 296] width 1333 height 592
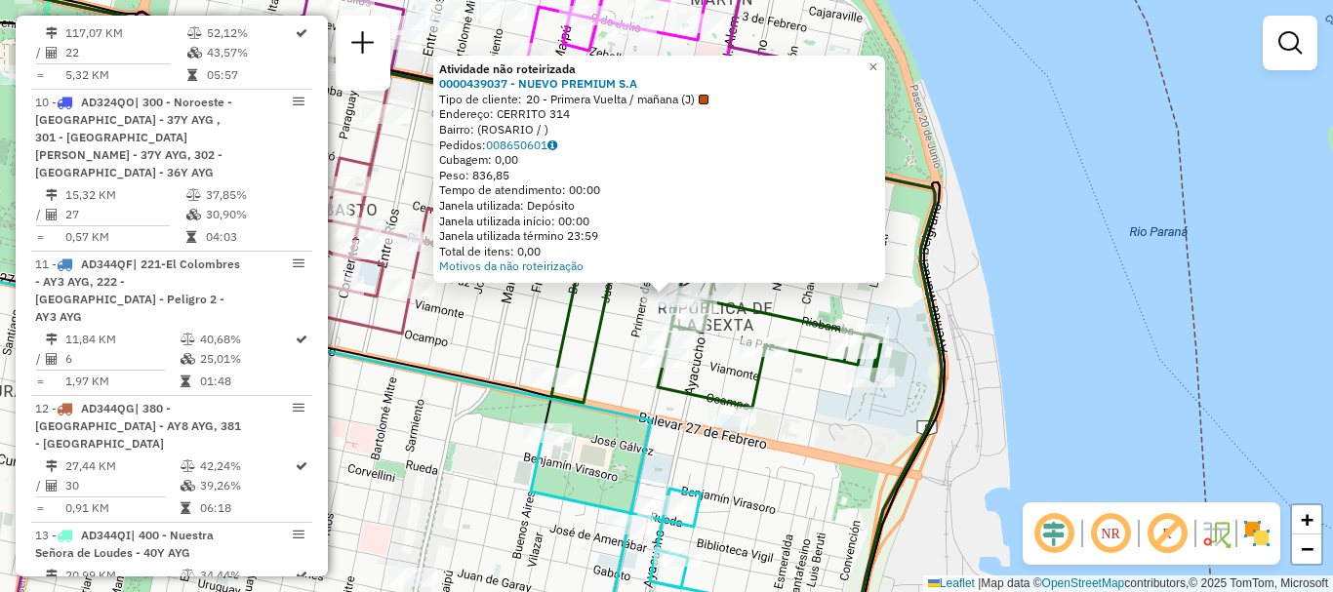
click at [606, 341] on icon at bounding box center [691, 266] width 383 height 283
select select "**********"
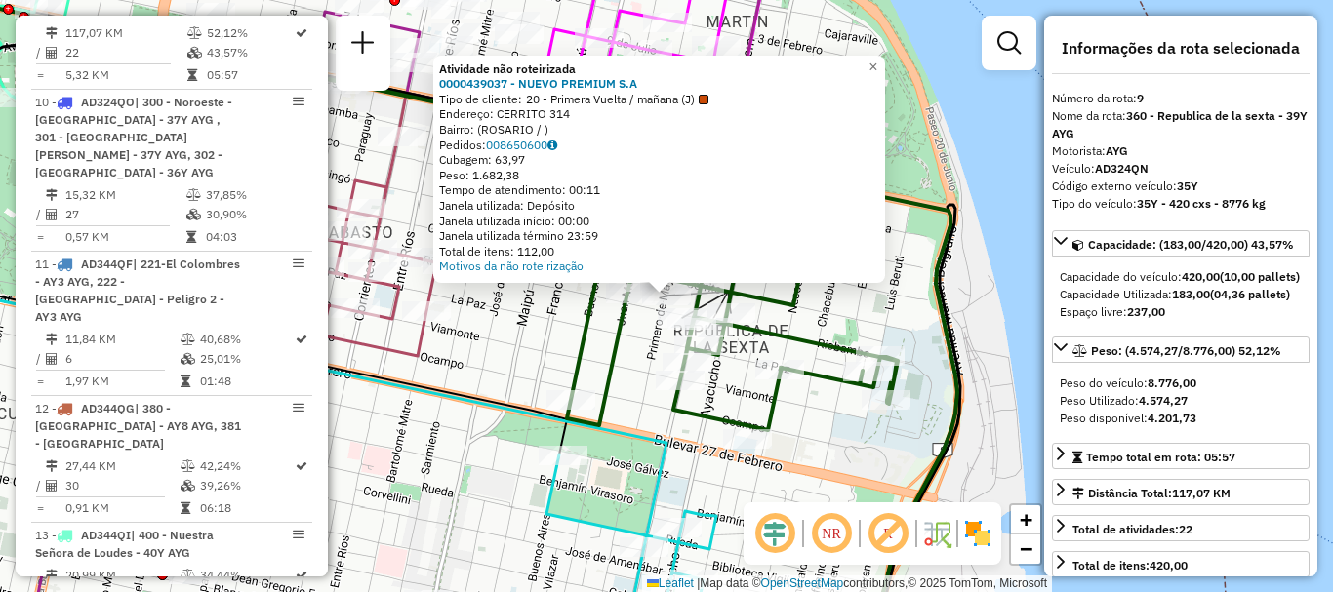
click at [643, 347] on div "Atividade não roteirizada 0000439037 - NUEVO PREMIUM S.A Tipo de cliente: 20 - …" at bounding box center [666, 296] width 1333 height 592
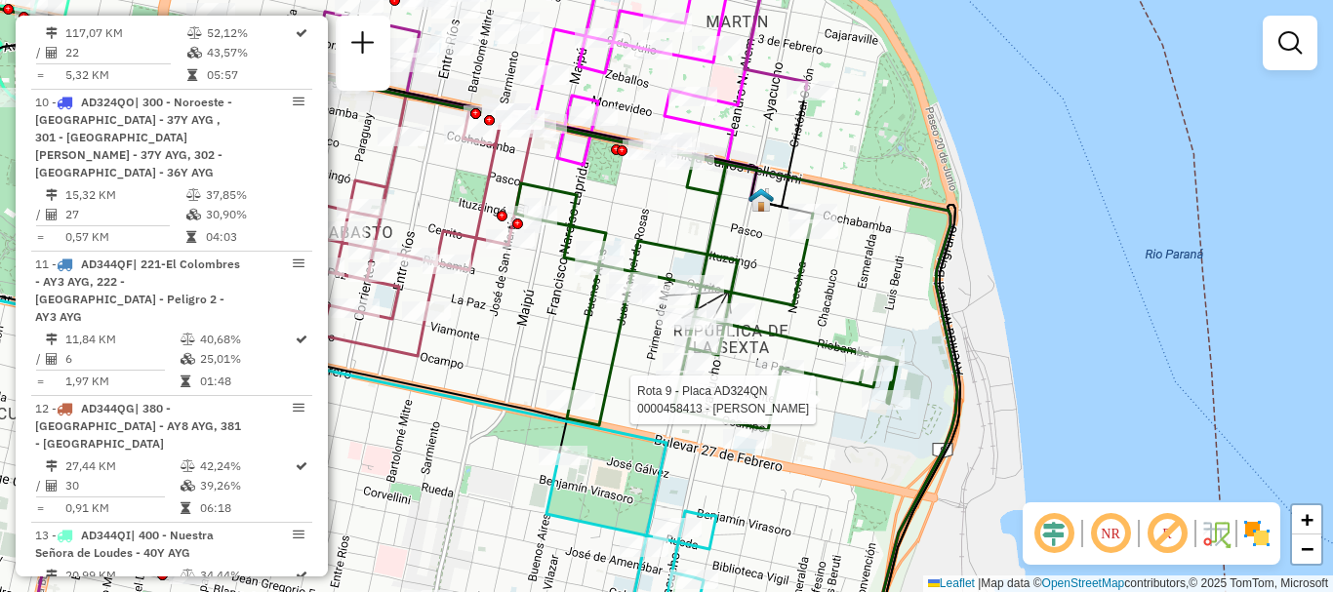
select select "**********"
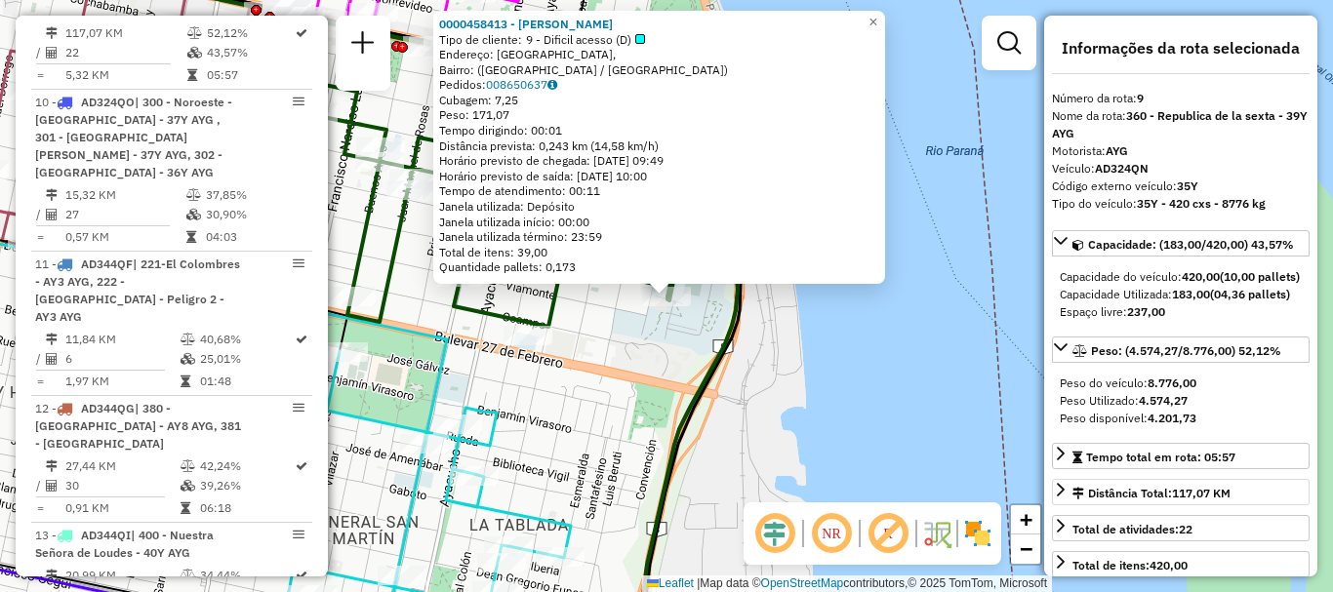
scroll to position [98, 0]
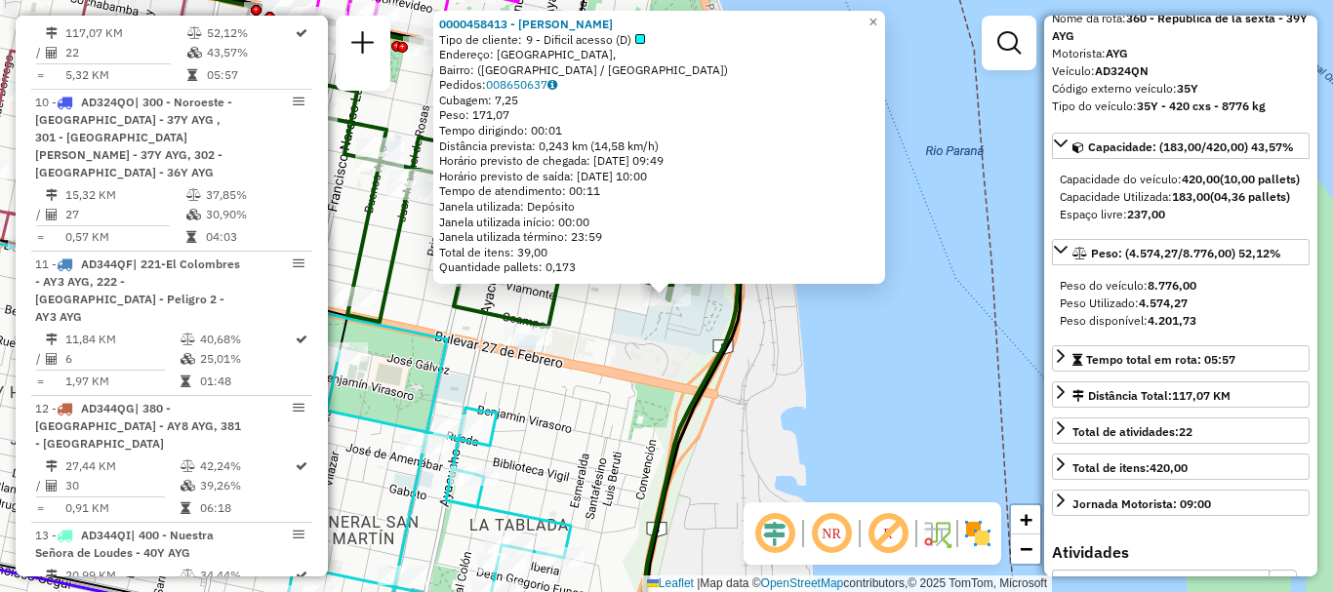
click at [938, 427] on div "0000458413 - VILLARINO MARISA BEATRIZ Tipo de cliente: 9 - Dificil acesso (D) E…" at bounding box center [666, 296] width 1333 height 592
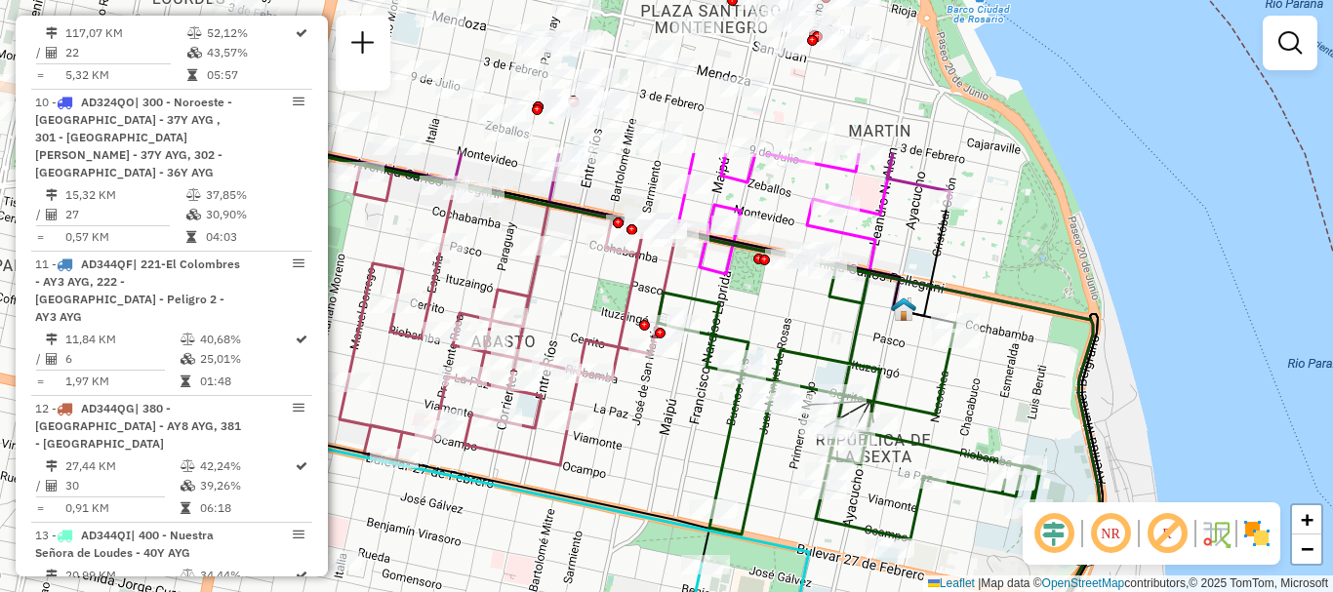
drag, startPoint x: 902, startPoint y: 459, endPoint x: 1209, endPoint y: 616, distance: 345.3
click at [1209, 591] on html "Aguarde... Pop-up bloqueado! Seu navegador bloqueou automáticamente a abertura …" at bounding box center [666, 296] width 1333 height 592
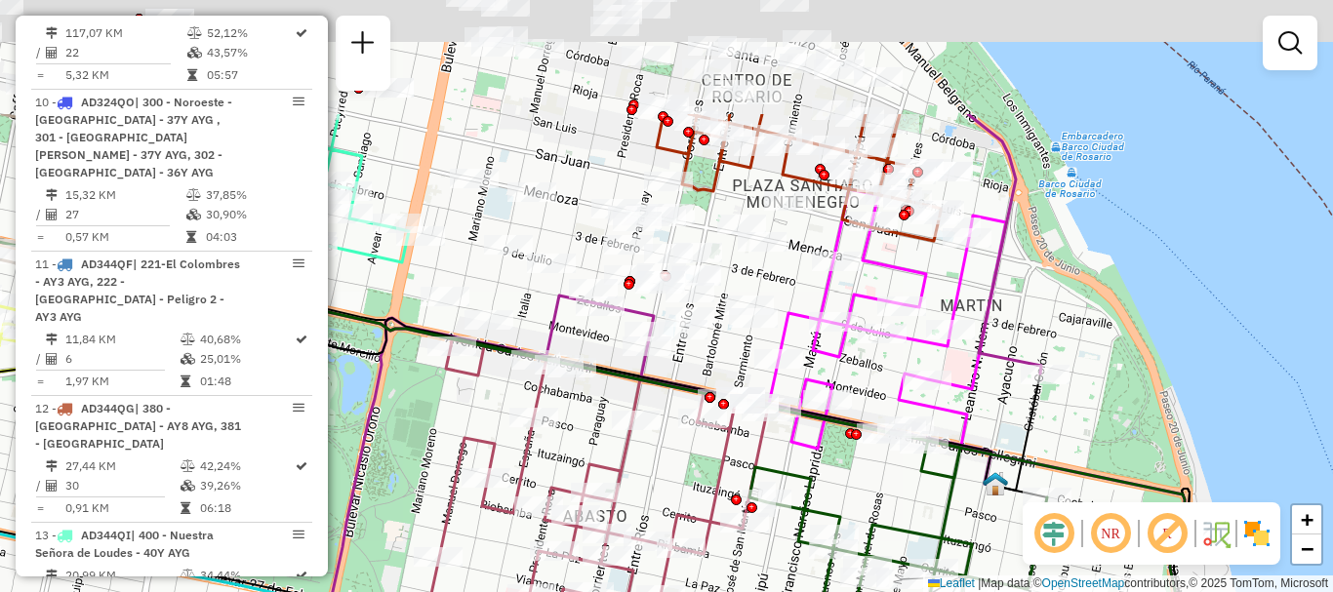
drag, startPoint x: 1019, startPoint y: 554, endPoint x: 1027, endPoint y: 569, distance: 16.6
click at [1027, 569] on icon at bounding box center [941, 572] width 383 height 283
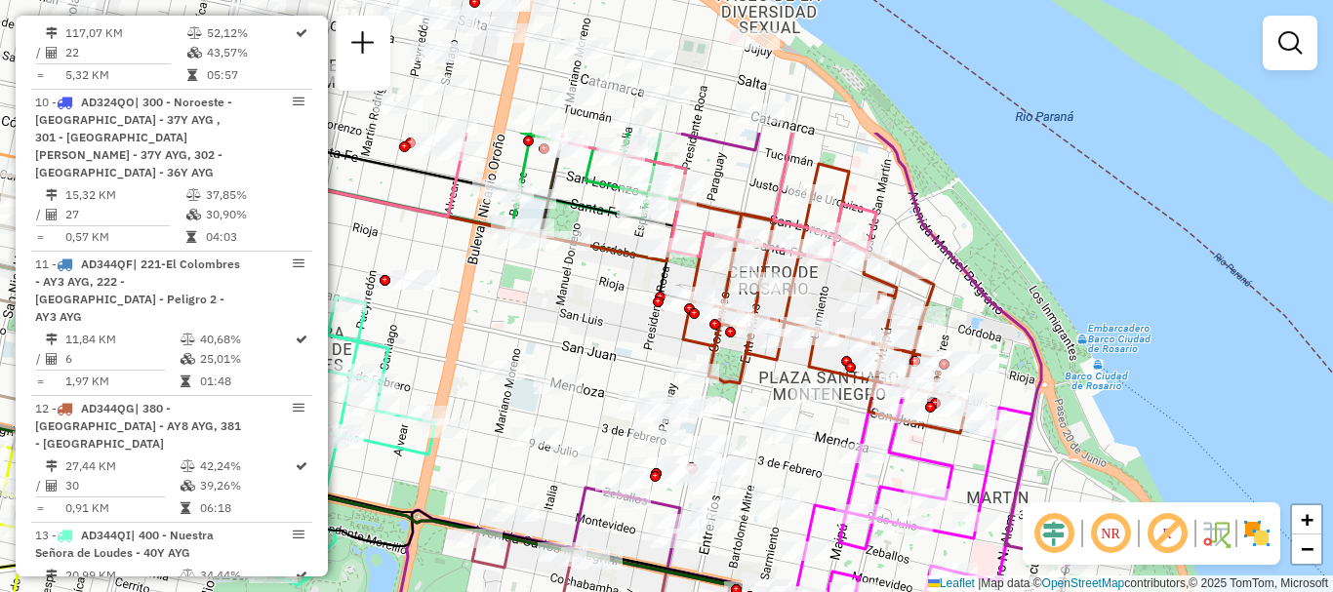
drag, startPoint x: 1015, startPoint y: 449, endPoint x: 1045, endPoint y: 595, distance: 149.5
click at [1045, 591] on html "Aguarde... Pop-up bloqueado! Seu navegador bloqueou automáticamente a abertura …" at bounding box center [666, 296] width 1333 height 592
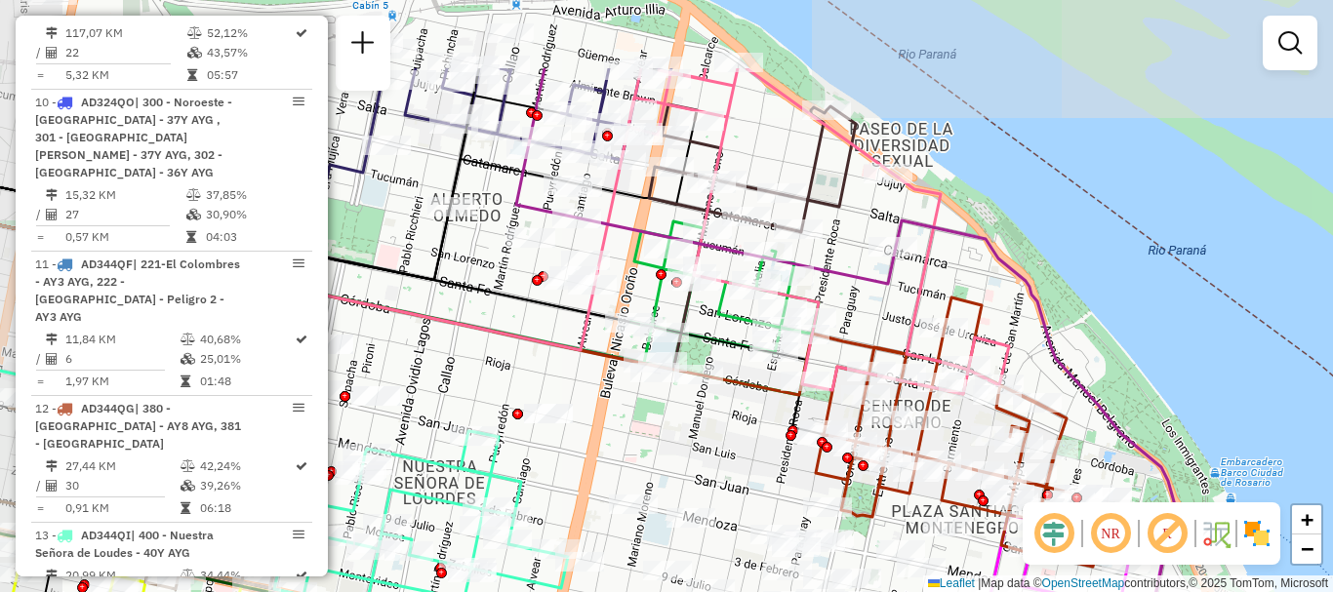
drag, startPoint x: 971, startPoint y: 503, endPoint x: 1100, endPoint y: 630, distance: 181.5
click at [1100, 591] on html "Aguarde... Pop-up bloqueado! Seu navegador bloqueou automáticamente a abertura …" at bounding box center [666, 296] width 1333 height 592
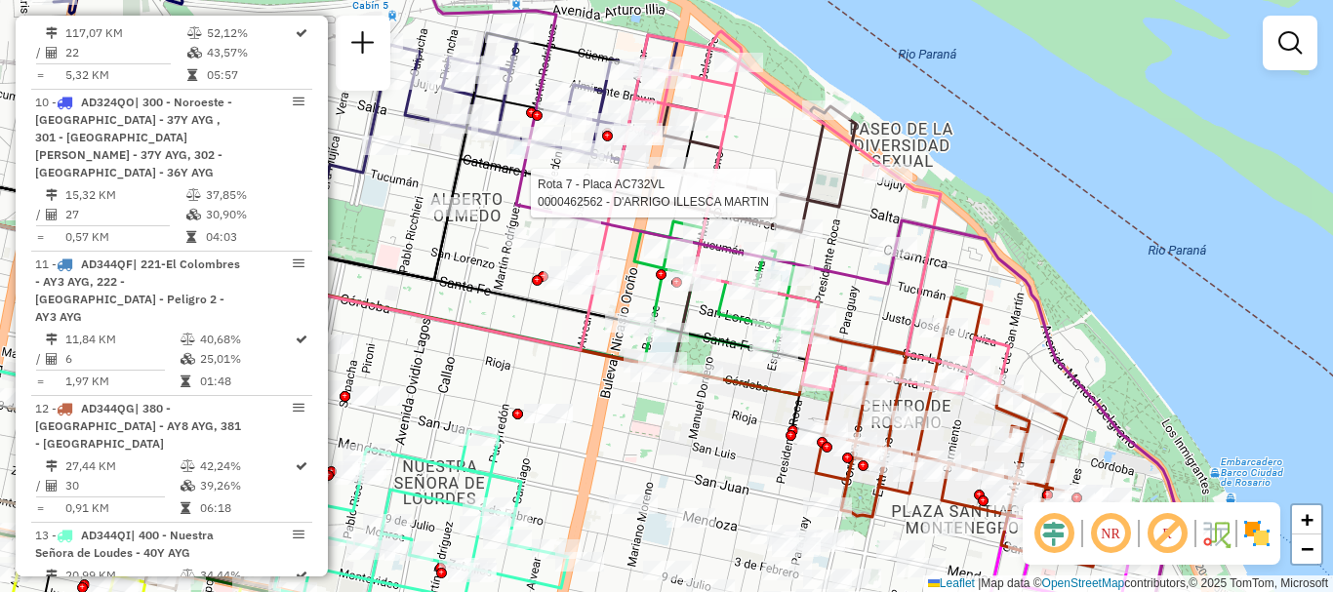
select select "**********"
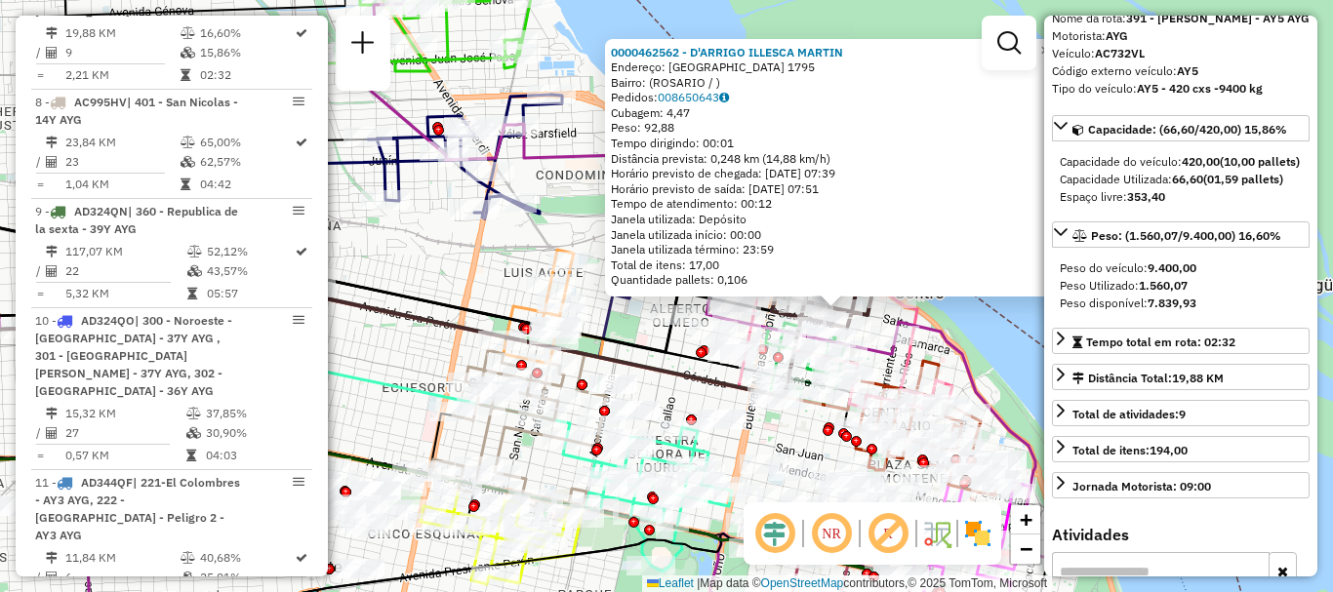
click at [1012, 356] on div "0000462562 - D'ARRIGO ILLESCA MARTIN Endereço: SALTA 1795 Bairro: (ROSARIO / ) …" at bounding box center [666, 296] width 1333 height 592
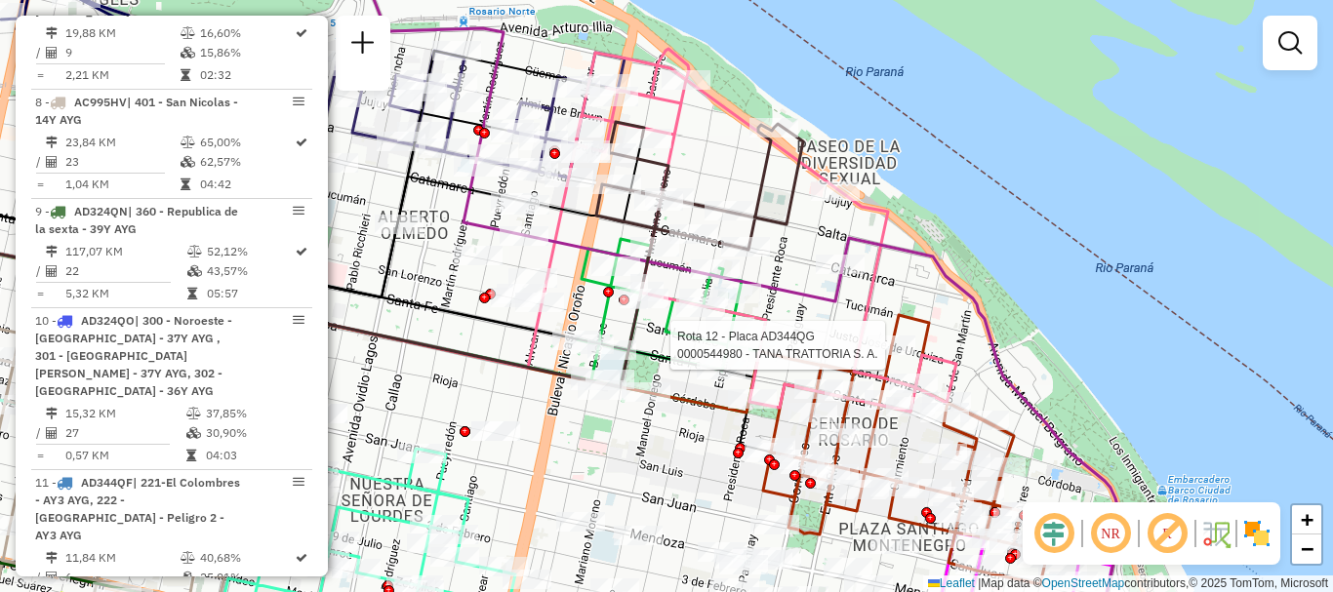
select select "**********"
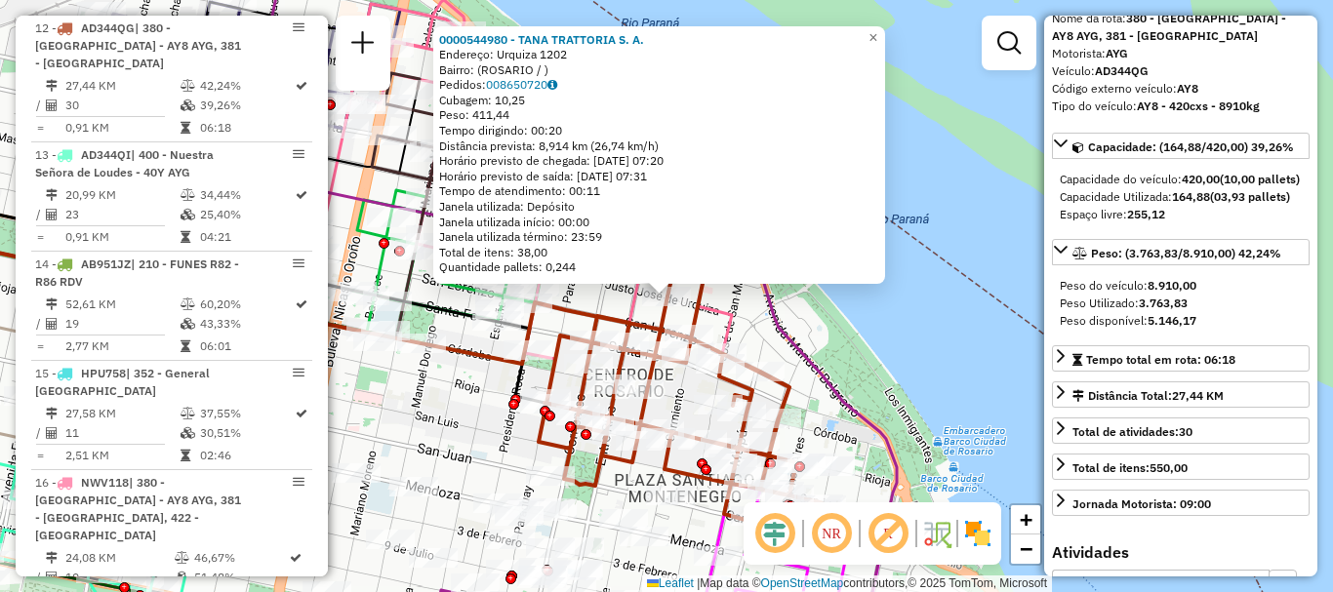
click at [950, 384] on div "0000544980 - TANA TRATTORIA S. A. Endereço: Urquiza 1202 Bairro: (ROSARIO / ) P…" at bounding box center [666, 296] width 1333 height 592
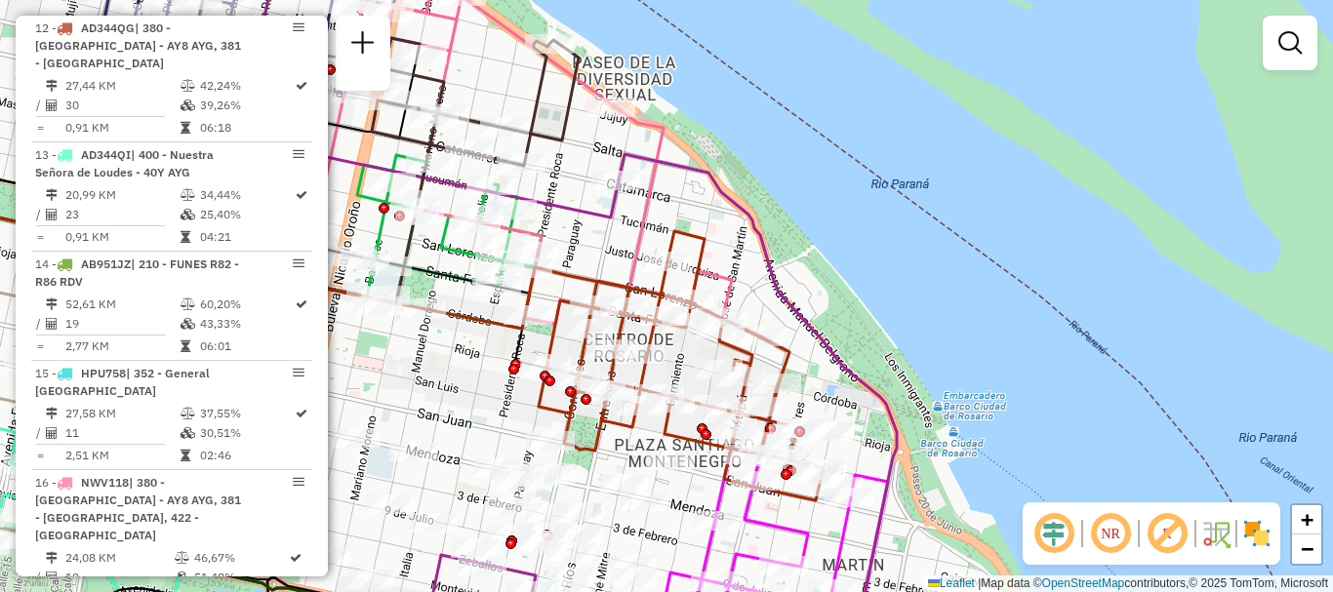
drag, startPoint x: 879, startPoint y: 398, endPoint x: 878, endPoint y: 229, distance: 168.8
click at [879, 237] on div "Janela de atendimento Grade de atendimento Capacidade Transportadoras Veículos …" at bounding box center [666, 296] width 1333 height 592
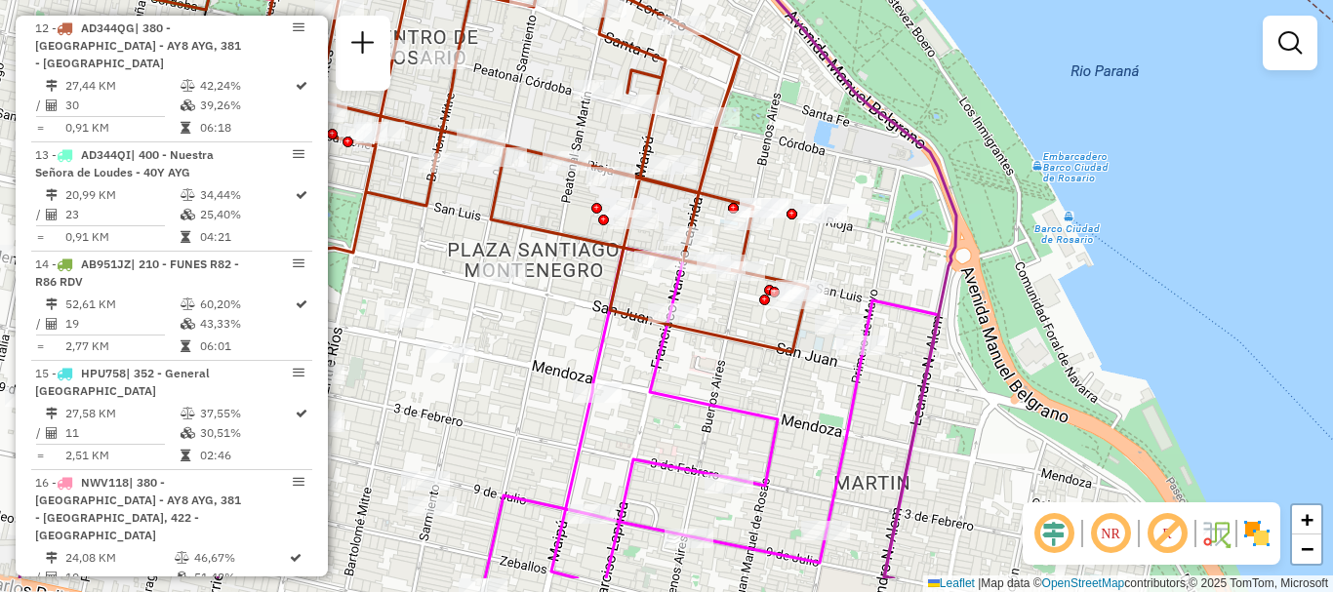
drag, startPoint x: 756, startPoint y: 432, endPoint x: 763, endPoint y: 301, distance: 131.9
click at [761, 310] on div "Janela de atendimento Grade de atendimento Capacidade Transportadoras Veículos …" at bounding box center [666, 296] width 1333 height 592
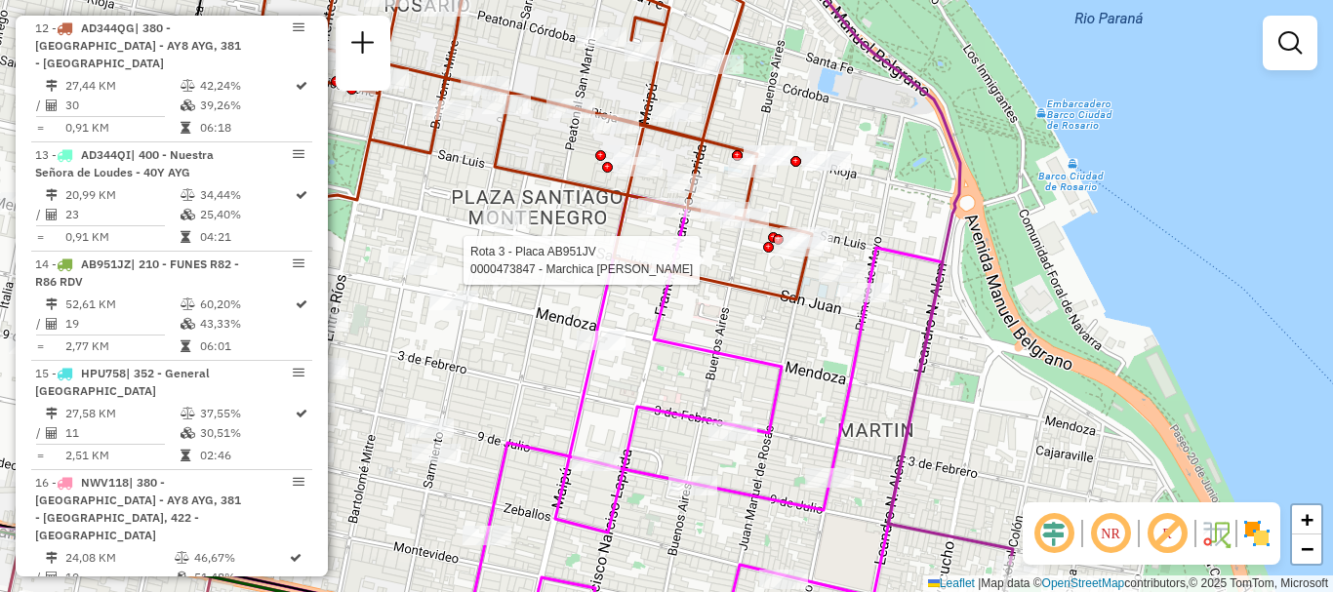
select select "**********"
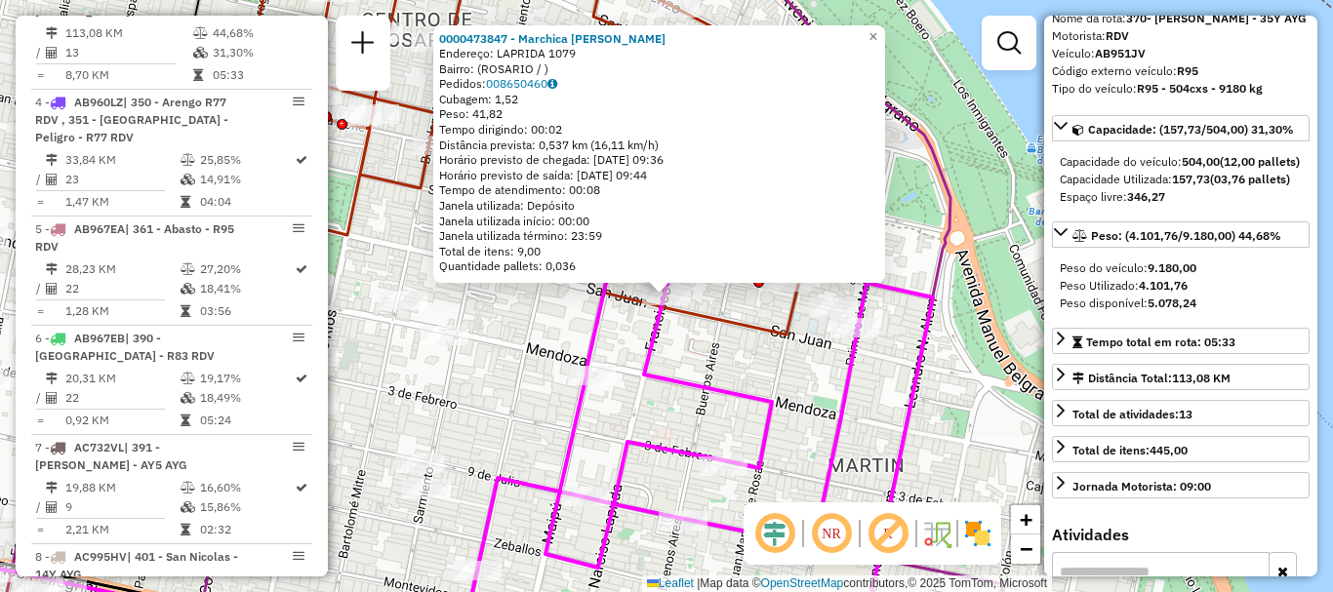
click at [1005, 289] on div "0000473847 - Marchica Jose Antonio Endereço: LAPRIDA 1079 Bairro: (ROSARIO / ) …" at bounding box center [666, 296] width 1333 height 592
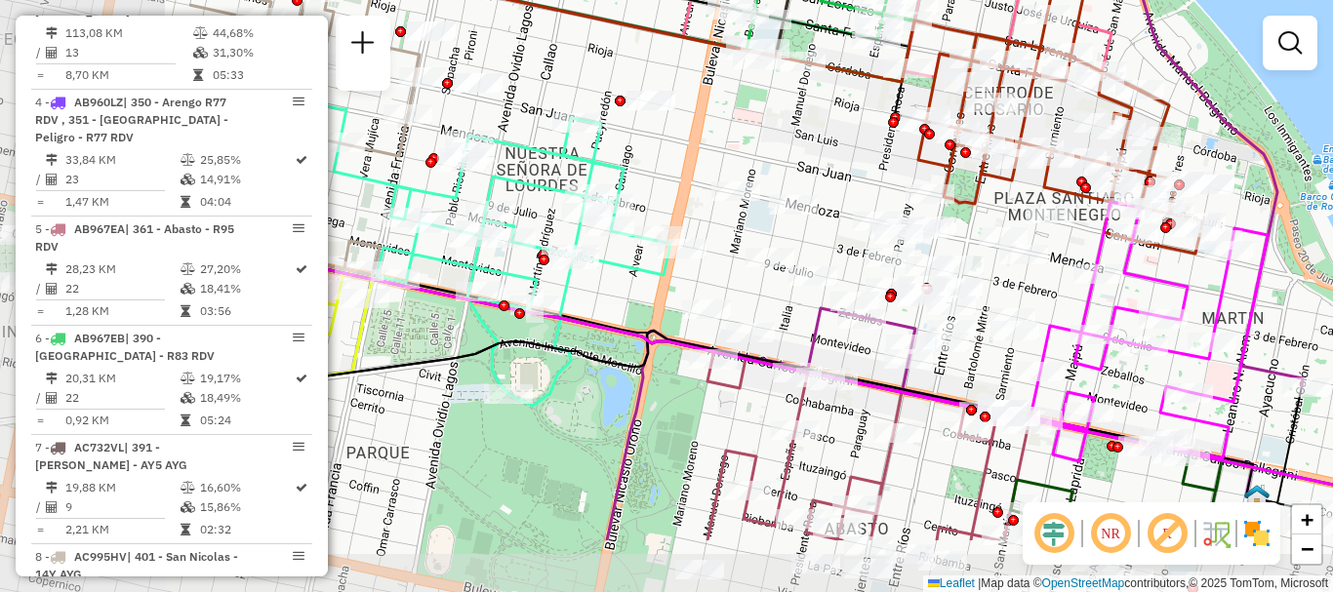
drag, startPoint x: 1017, startPoint y: 342, endPoint x: 1123, endPoint y: 293, distance: 117.0
click at [1123, 293] on div "Janela de atendimento Grade de atendimento Capacidade Transportadoras Veículos …" at bounding box center [666, 296] width 1333 height 592
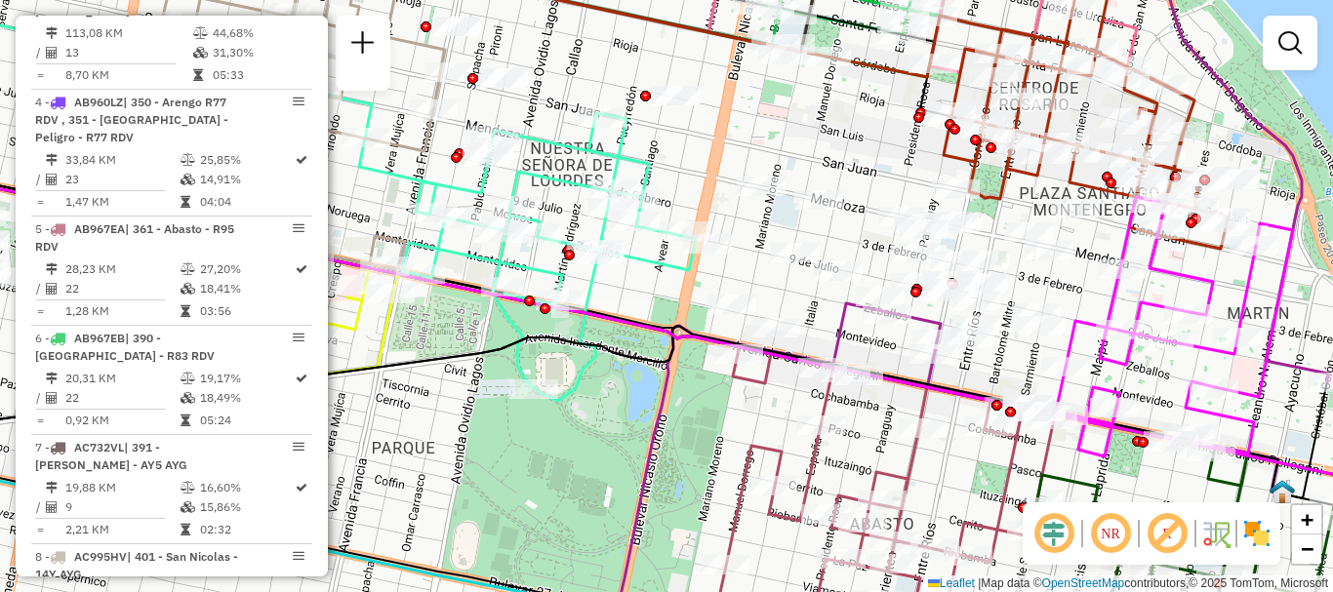
drag, startPoint x: 888, startPoint y: 343, endPoint x: 1055, endPoint y: 176, distance: 236.0
click at [1055, 194] on div "Janela de atendimento Grade de atendimento Capacidade Transportadoras Veículos …" at bounding box center [666, 296] width 1333 height 592
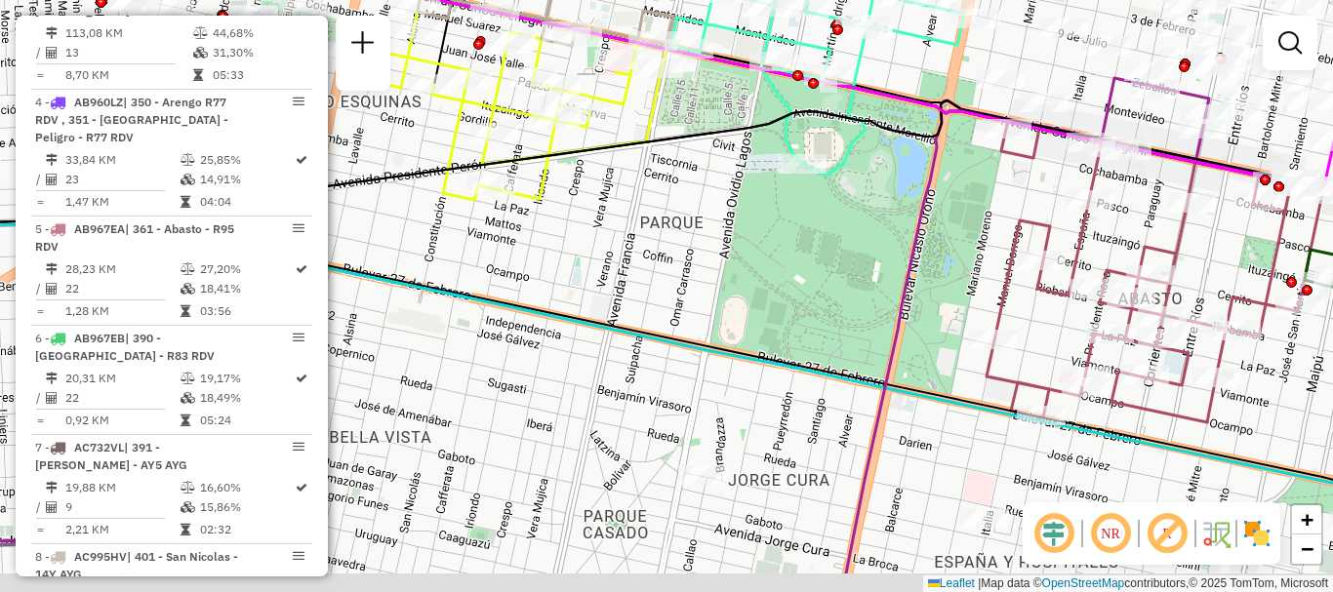
drag, startPoint x: 1011, startPoint y: 223, endPoint x: 1046, endPoint y: 202, distance: 41.2
click at [1044, 202] on div "Janela de atendimento Grade de atendimento Capacidade Transportadoras Veículos …" at bounding box center [666, 296] width 1333 height 592
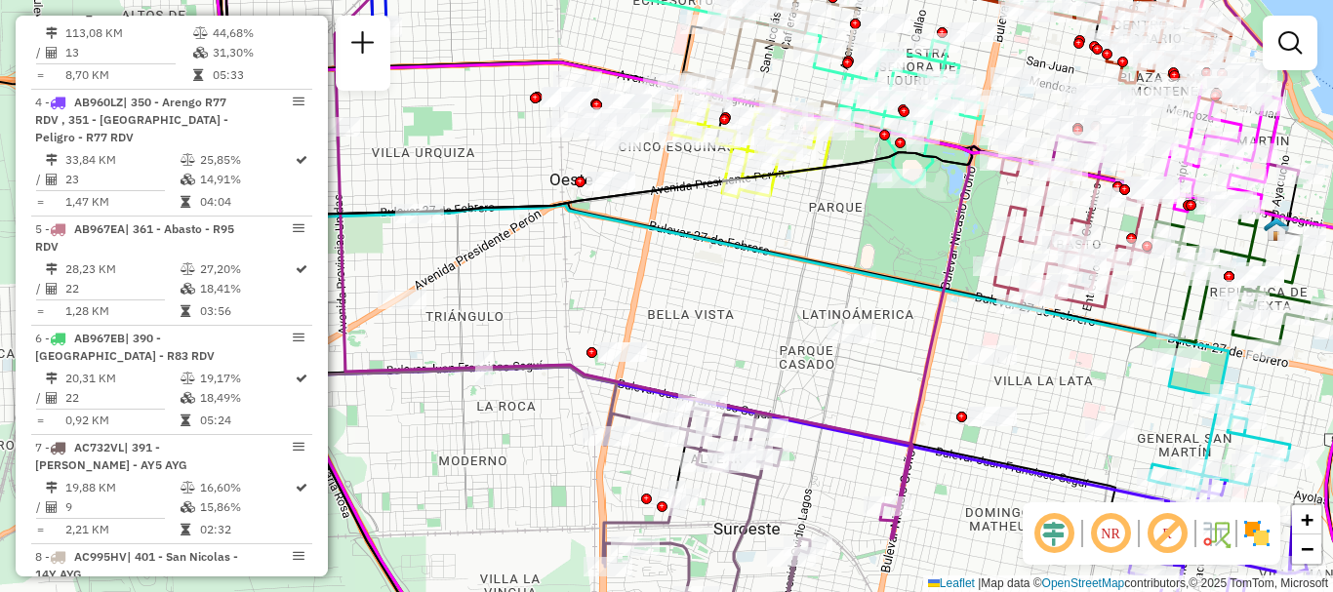
drag, startPoint x: 670, startPoint y: 444, endPoint x: 714, endPoint y: 122, distance: 325.1
click at [712, 138] on icon at bounding box center [760, 211] width 1077 height 655
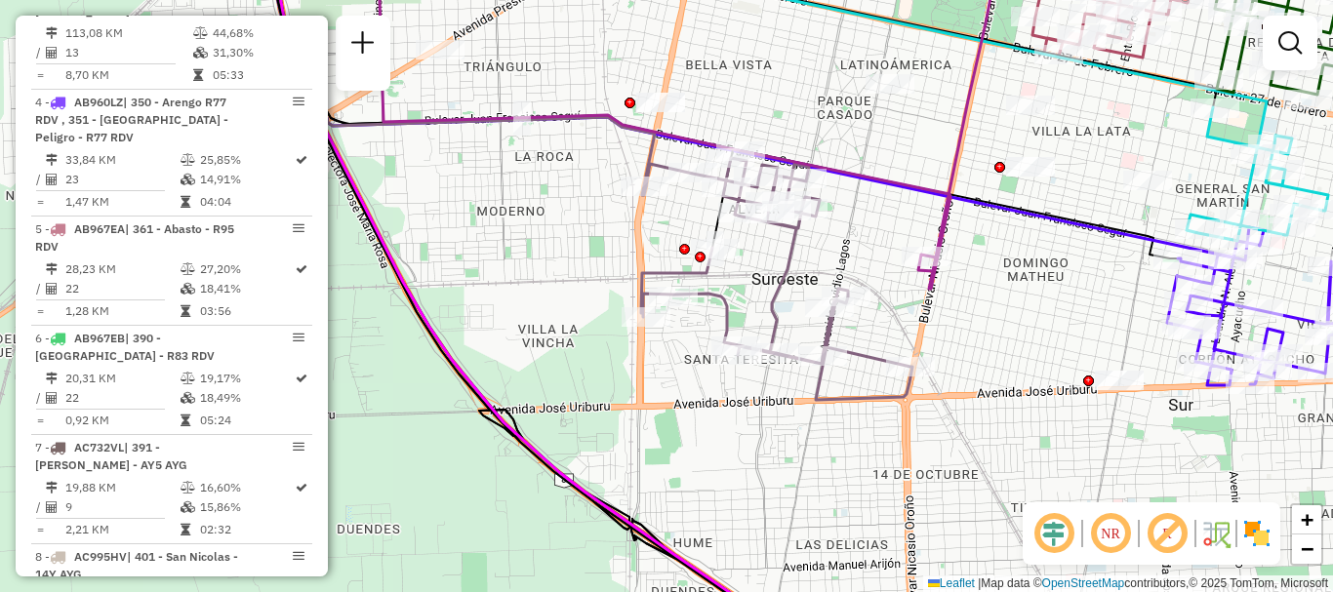
drag, startPoint x: 1003, startPoint y: 351, endPoint x: 873, endPoint y: 131, distance: 255.9
click at [882, 144] on div "Janela de atendimento Grade de atendimento Capacidade Transportadoras Veículos …" at bounding box center [666, 296] width 1333 height 592
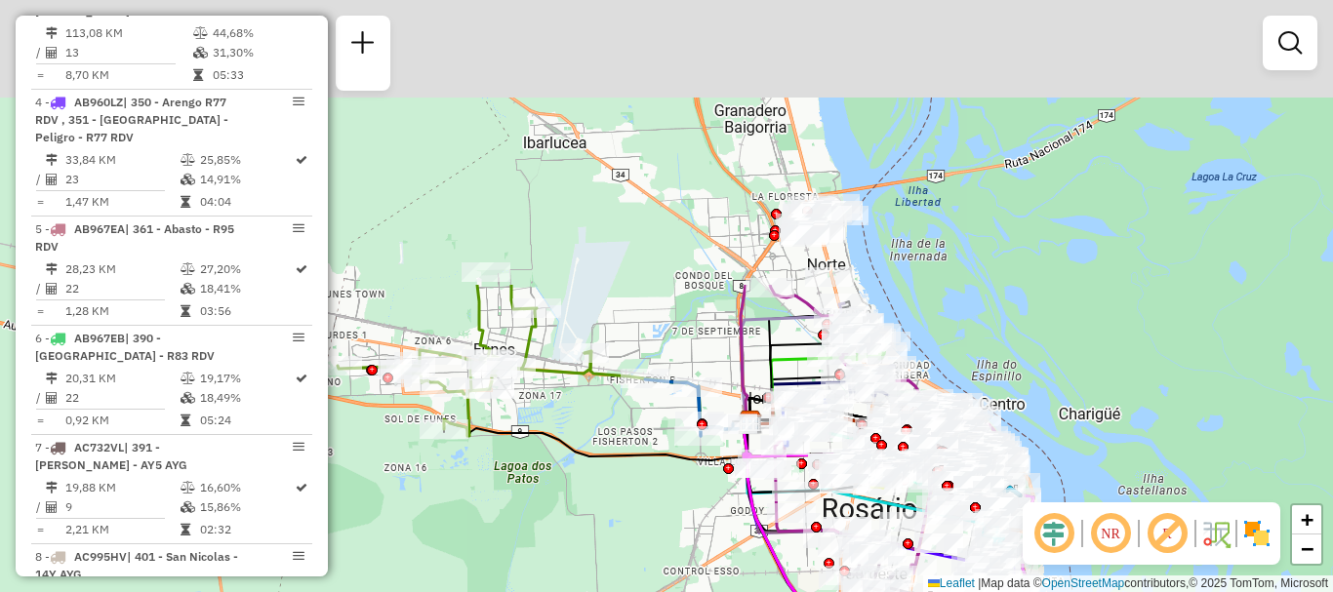
click at [955, 582] on div "Rota 4 - Placa AB960LZ 0000394872 - DANELUTTI PABLO MANUEL Janela de atendiment…" at bounding box center [666, 296] width 1333 height 592
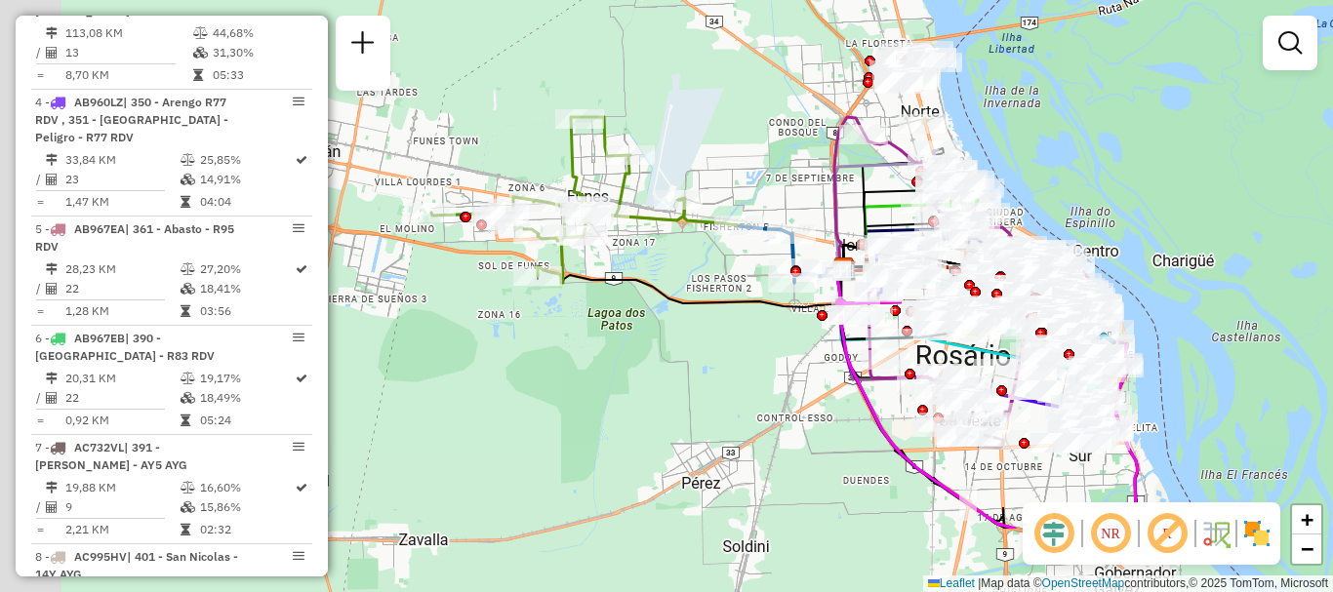
drag, startPoint x: 795, startPoint y: 273, endPoint x: 820, endPoint y: 218, distance: 60.7
click at [820, 218] on div "Janela de atendimento Grade de atendimento Capacidade Transportadoras Veículos …" at bounding box center [666, 296] width 1333 height 592
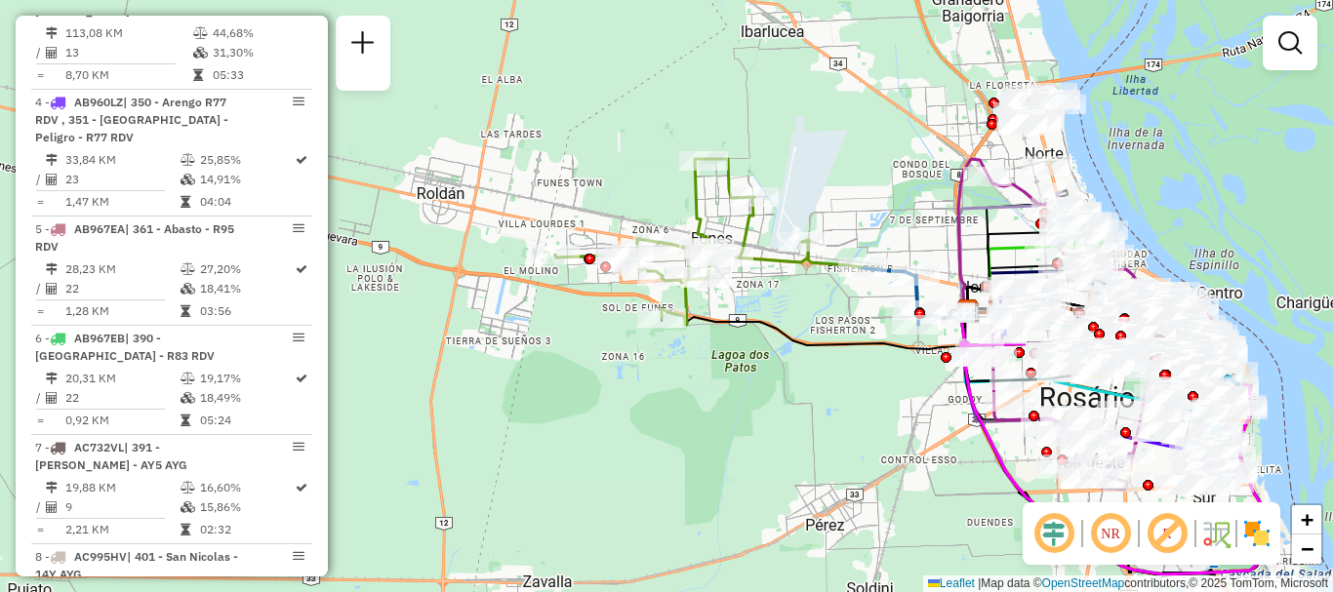
drag, startPoint x: 782, startPoint y: 323, endPoint x: 805, endPoint y: 336, distance: 26.6
click at [805, 336] on icon at bounding box center [815, 327] width 306 height 43
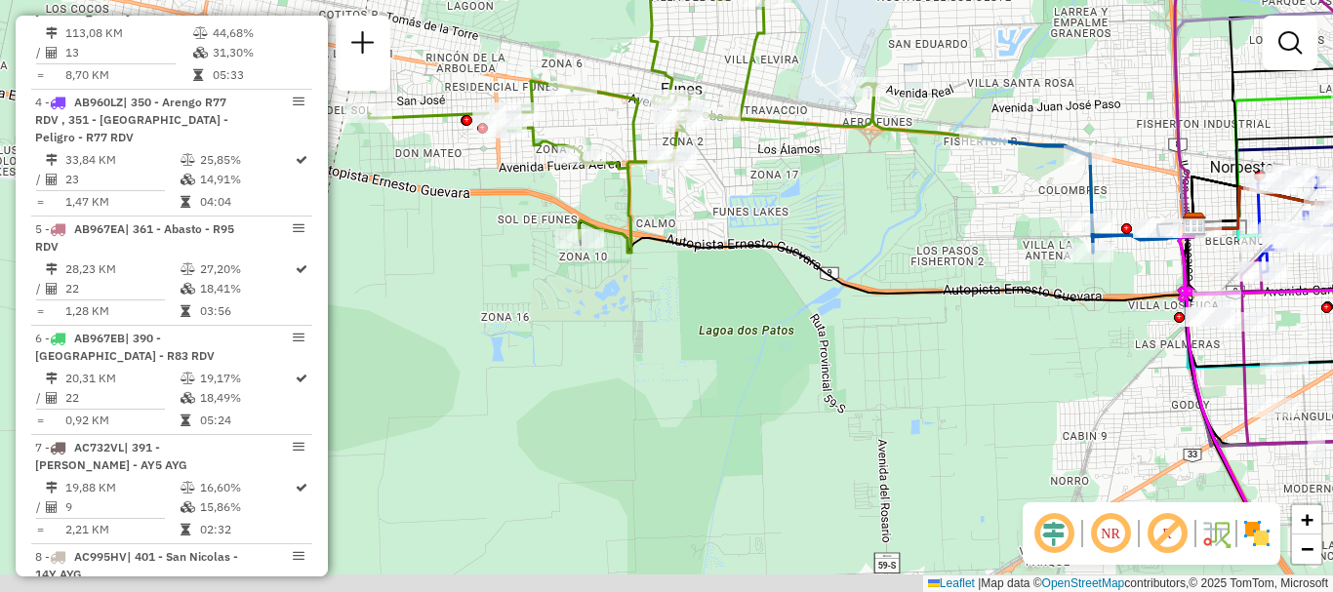
drag, startPoint x: 762, startPoint y: 347, endPoint x: 809, endPoint y: 207, distance: 148.1
click at [809, 208] on div "Janela de atendimento Grade de atendimento Capacidade Transportadoras Veículos …" at bounding box center [666, 296] width 1333 height 592
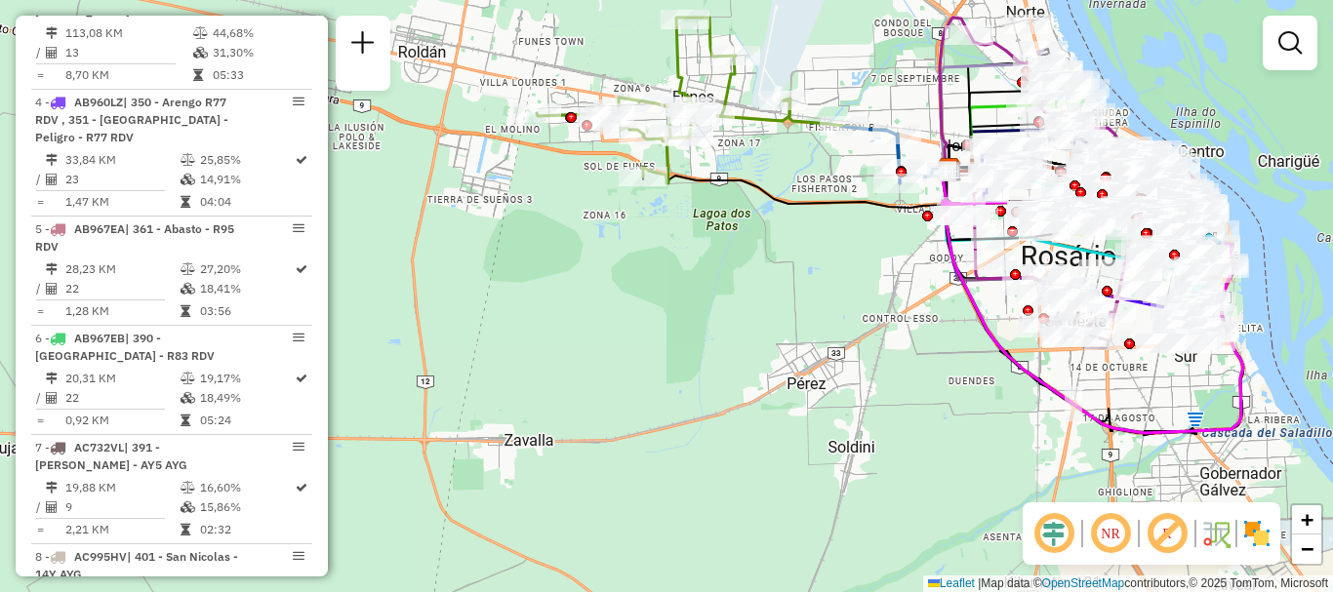
drag, startPoint x: 855, startPoint y: 354, endPoint x: 717, endPoint y: 215, distance: 196.0
click at [732, 220] on div "Janela de atendimento Grade de atendimento Capacidade Transportadoras Veículos …" at bounding box center [666, 296] width 1333 height 592
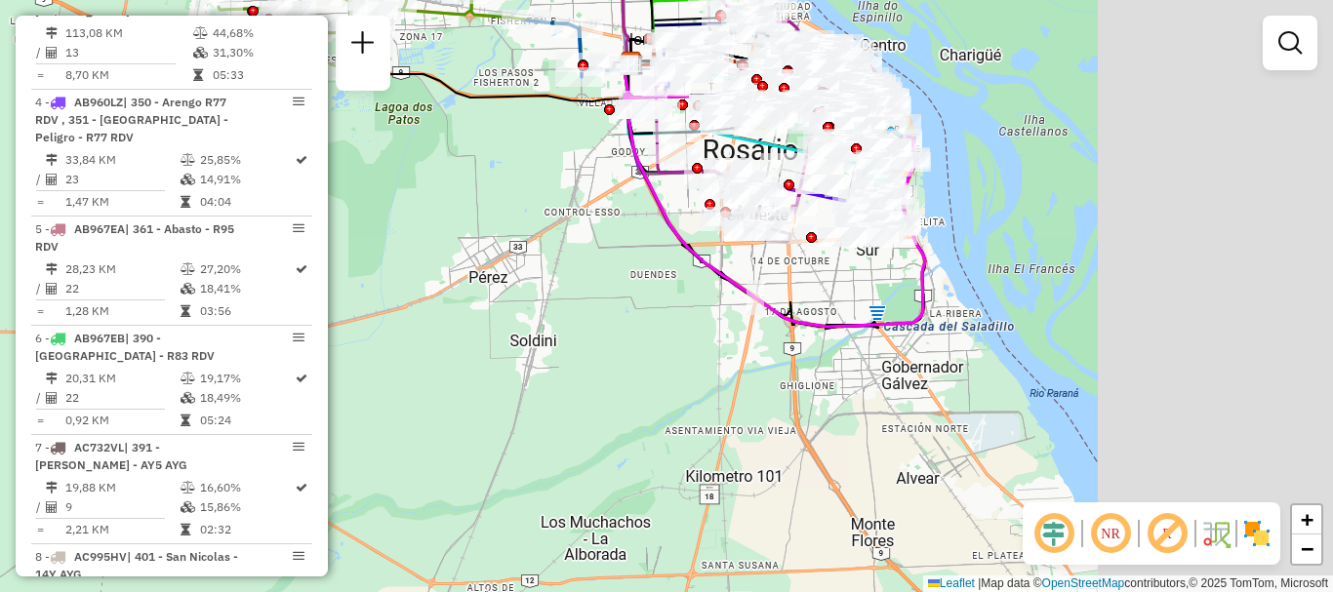
drag, startPoint x: 898, startPoint y: 318, endPoint x: 650, endPoint y: 277, distance: 251.3
click at [650, 277] on div "Janela de atendimento Grade de atendimento Capacidade Transportadoras Veículos …" at bounding box center [666, 296] width 1333 height 592
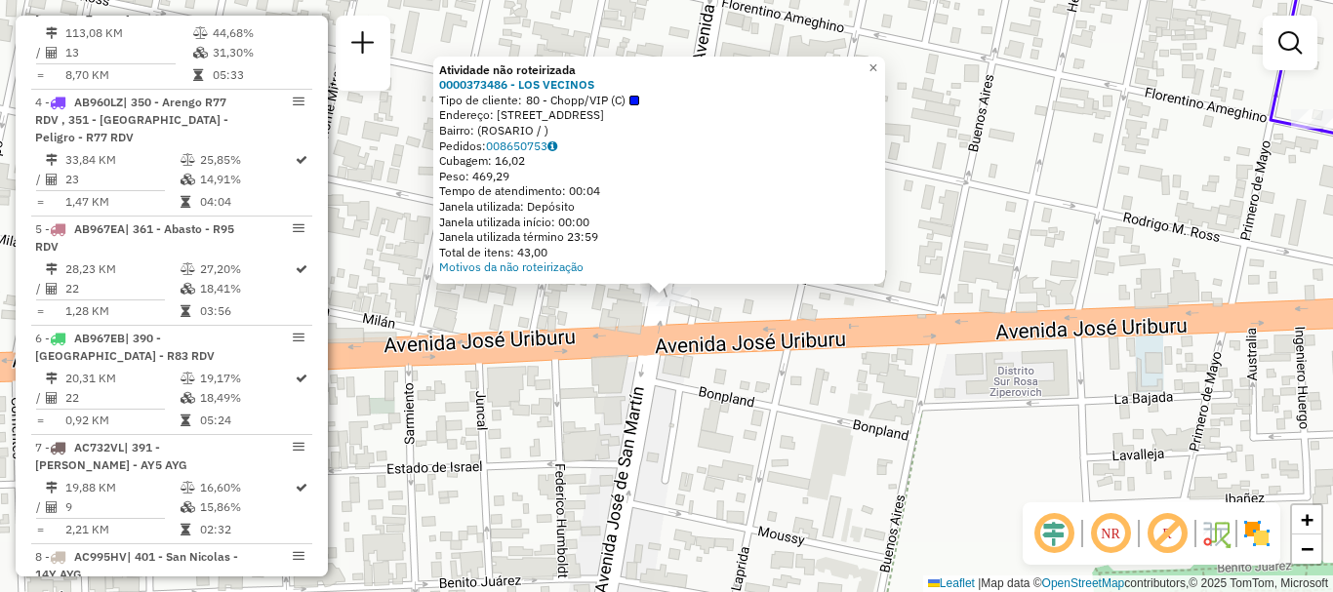
click at [619, 301] on div "Atividade não roteirizada 0000373486 - LOS VECINOS Tipo de cliente: 80 - Chopp/…" at bounding box center [666, 296] width 1333 height 592
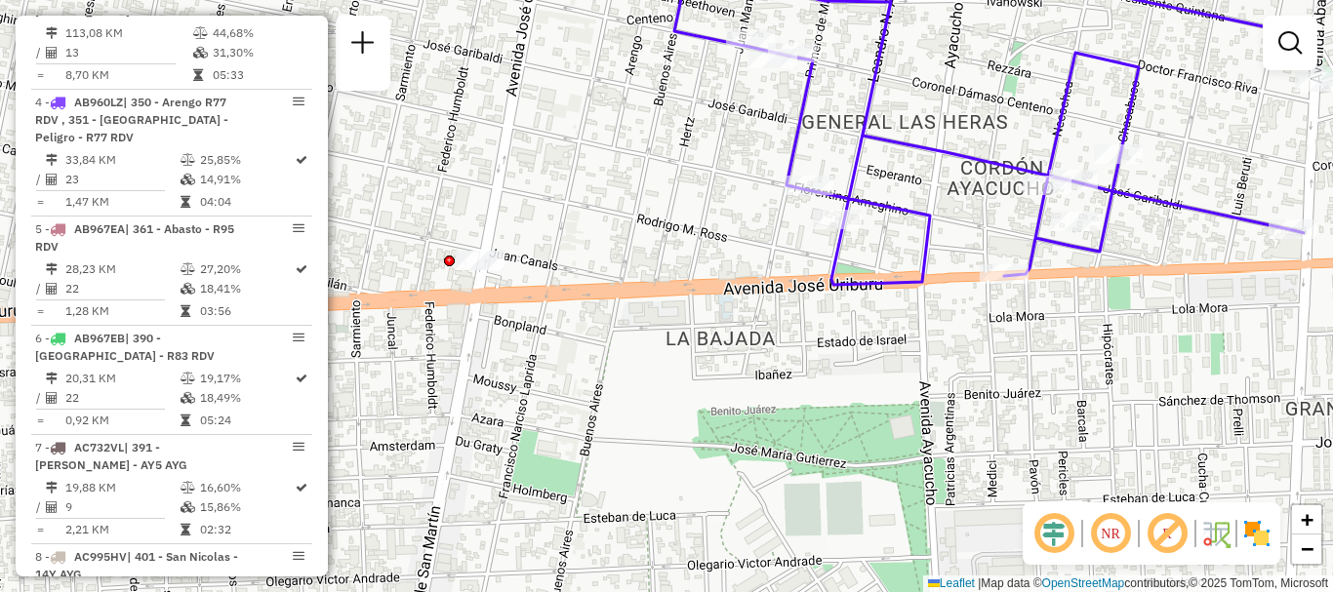
drag, startPoint x: 716, startPoint y: 523, endPoint x: 583, endPoint y: 498, distance: 136.1
click at [583, 498] on div "Janela de atendimento Grade de atendimento Capacidade Transportadoras Veículos …" at bounding box center [666, 296] width 1333 height 592
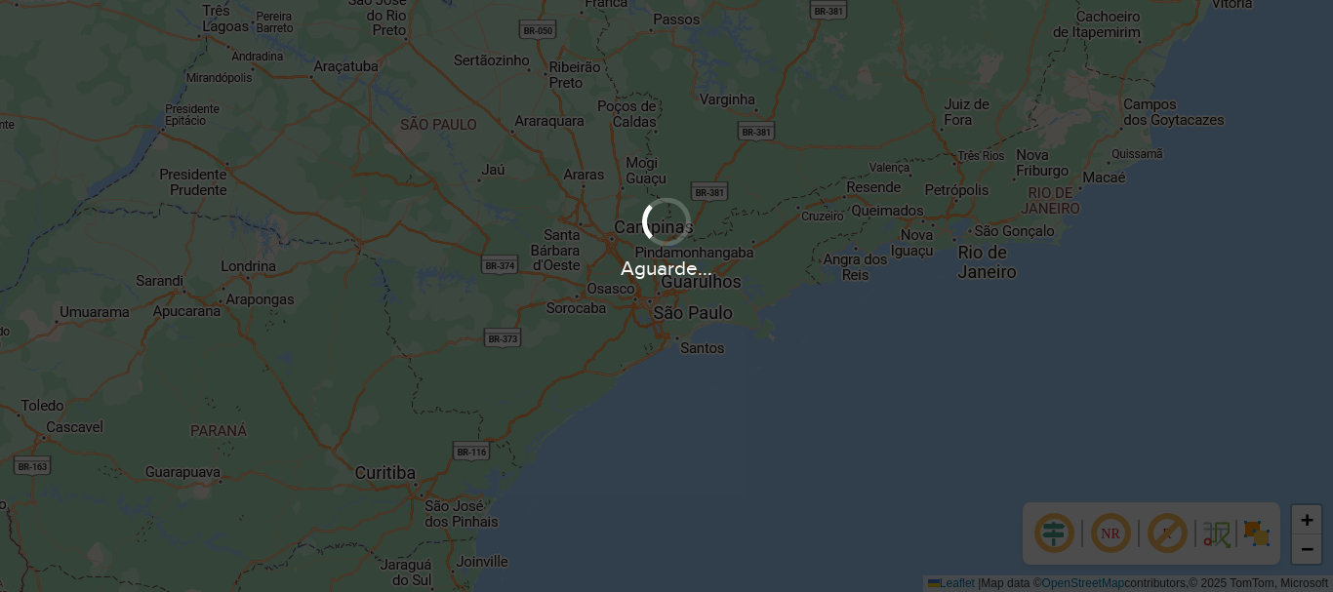
scroll to position [1280, 0]
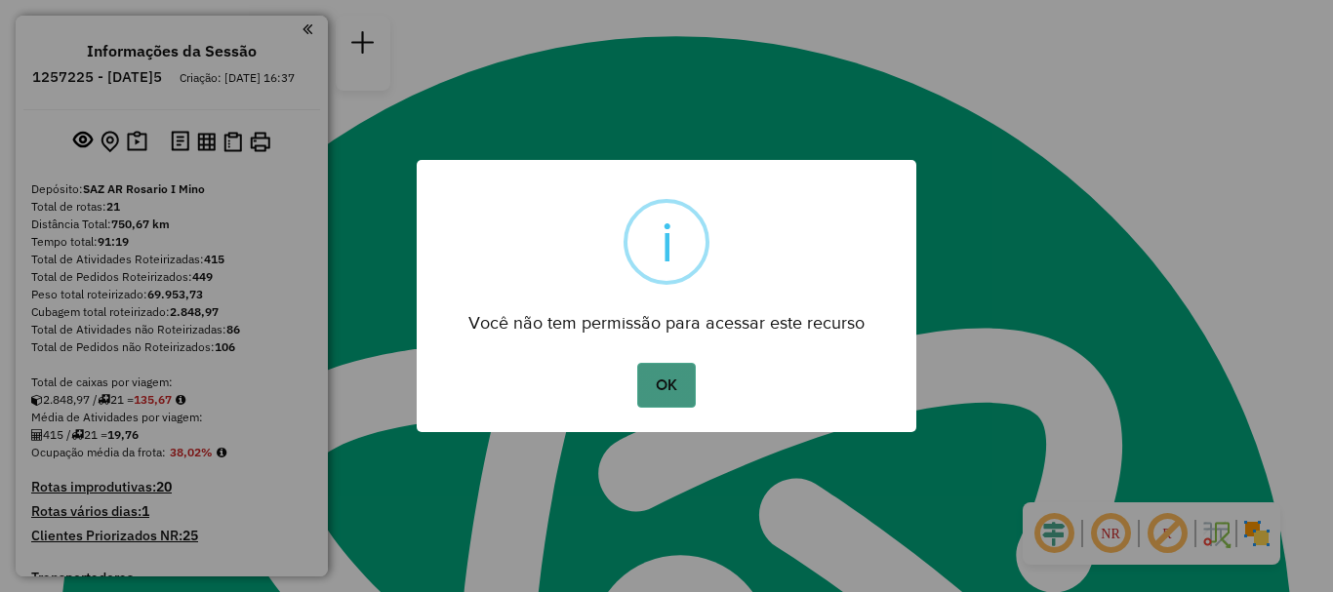
click at [678, 371] on button "OK" at bounding box center [666, 385] width 58 height 45
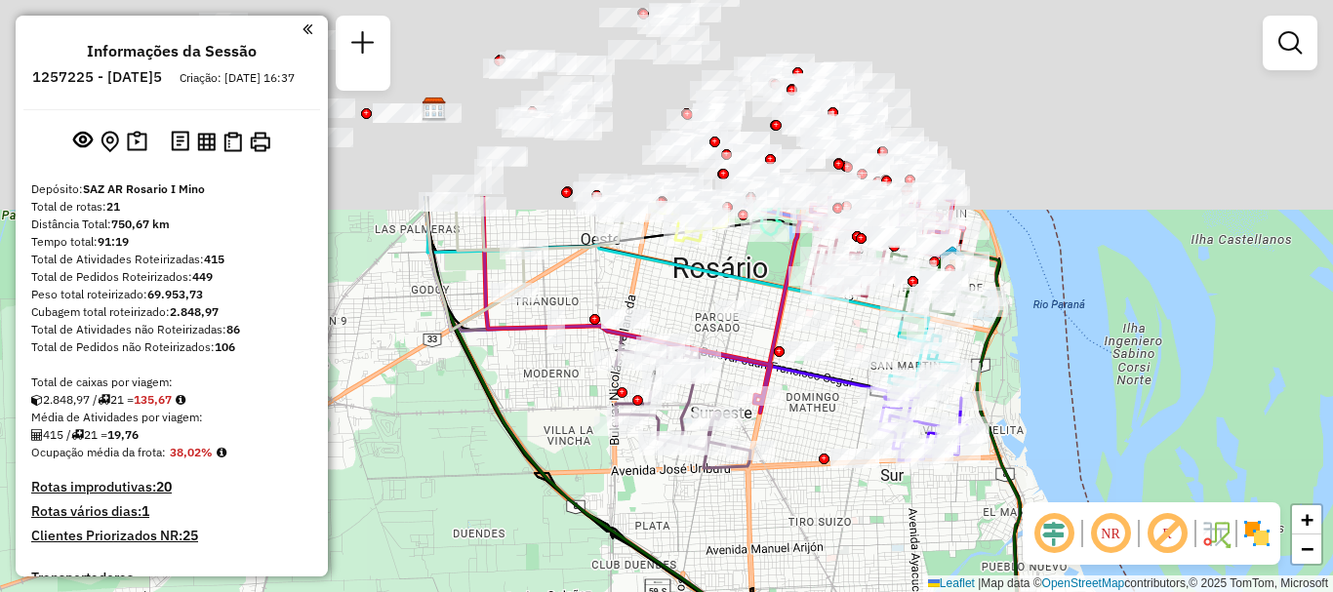
drag, startPoint x: 801, startPoint y: 438, endPoint x: 754, endPoint y: 589, distance: 158.4
click at [754, 589] on div "Janela de atendimento Grade de atendimento Capacidade Transportadoras Veículos …" at bounding box center [666, 296] width 1333 height 592
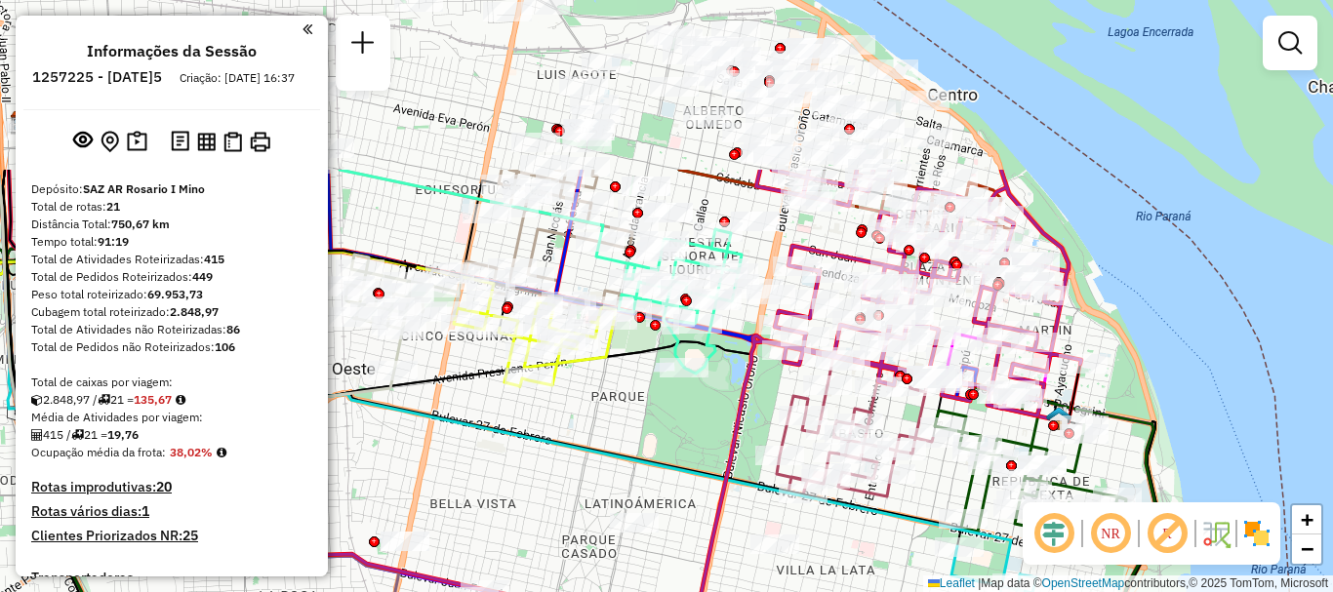
drag, startPoint x: 816, startPoint y: 465, endPoint x: 801, endPoint y: 594, distance: 130.6
click at [801, 591] on html "Aguarde... Pop-up bloqueado! Seu navegador bloqueou automáticamente a abertura …" at bounding box center [666, 296] width 1333 height 592
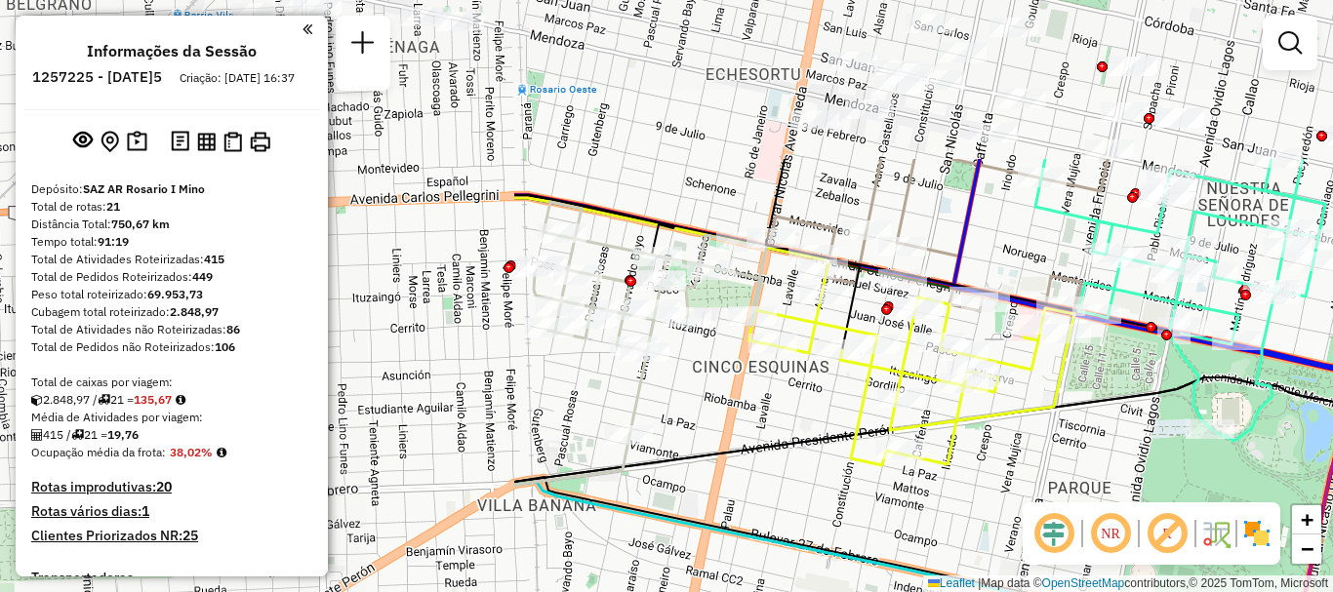
drag, startPoint x: 810, startPoint y: 508, endPoint x: 1241, endPoint y: 630, distance: 448.3
click at [1241, 591] on html "Aguarde... Pop-up bloqueado! Seu navegador bloqueou automáticamente a abertura …" at bounding box center [666, 296] width 1333 height 592
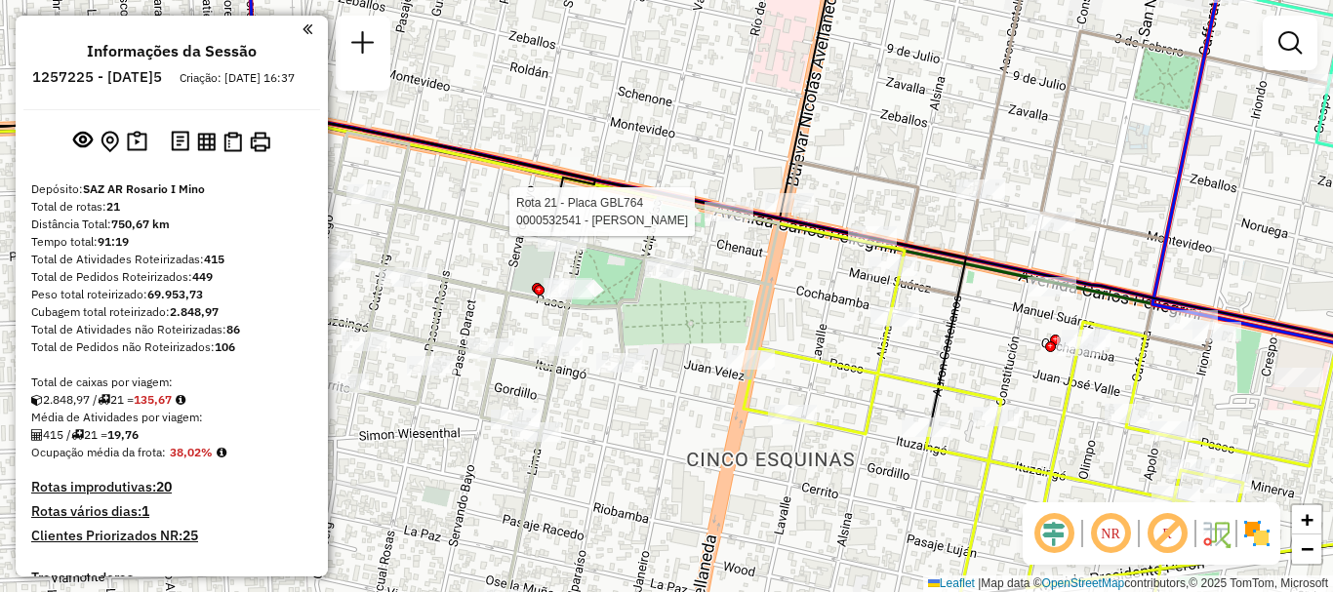
select select "**********"
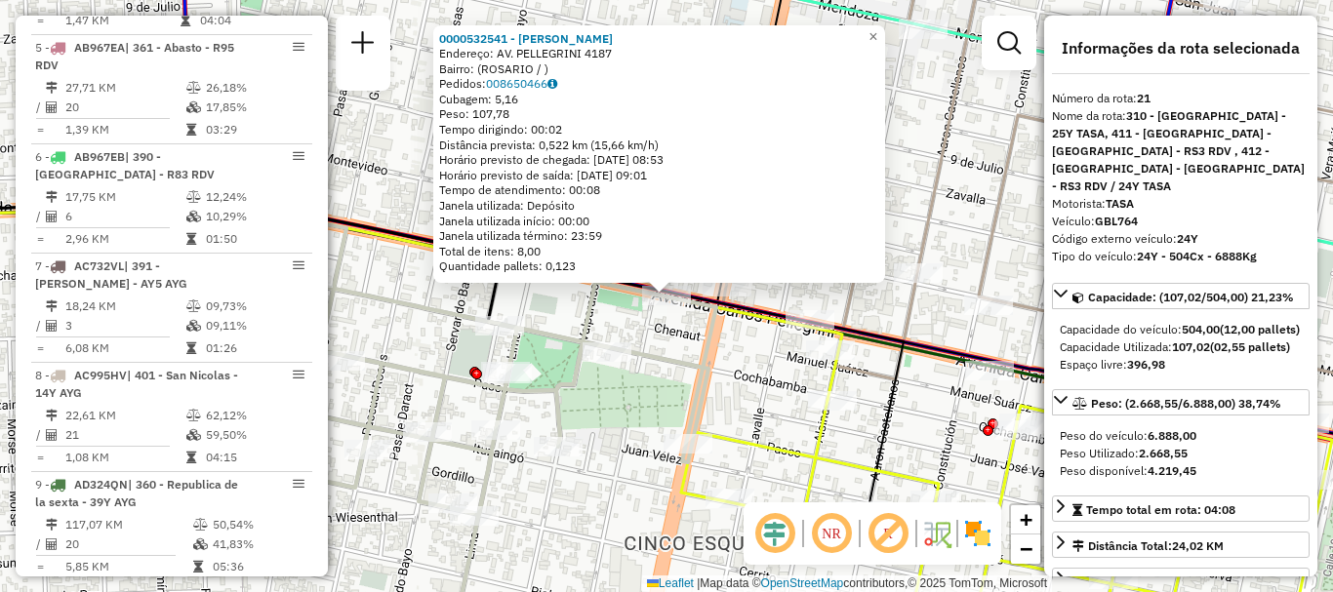
scroll to position [3072, 0]
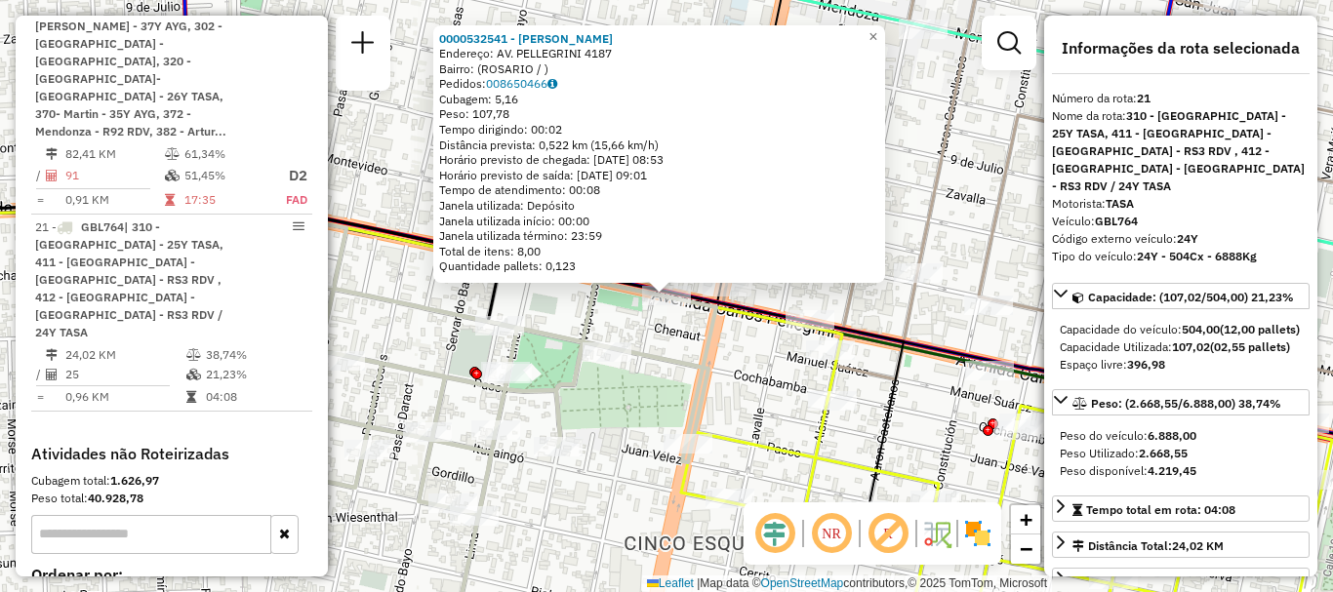
click at [683, 349] on div "0000532541 - Lucero Vanesa Soledad Endereço: AV. PELLEGRINI 4187 Bairro: (ROSAR…" at bounding box center [666, 296] width 1333 height 592
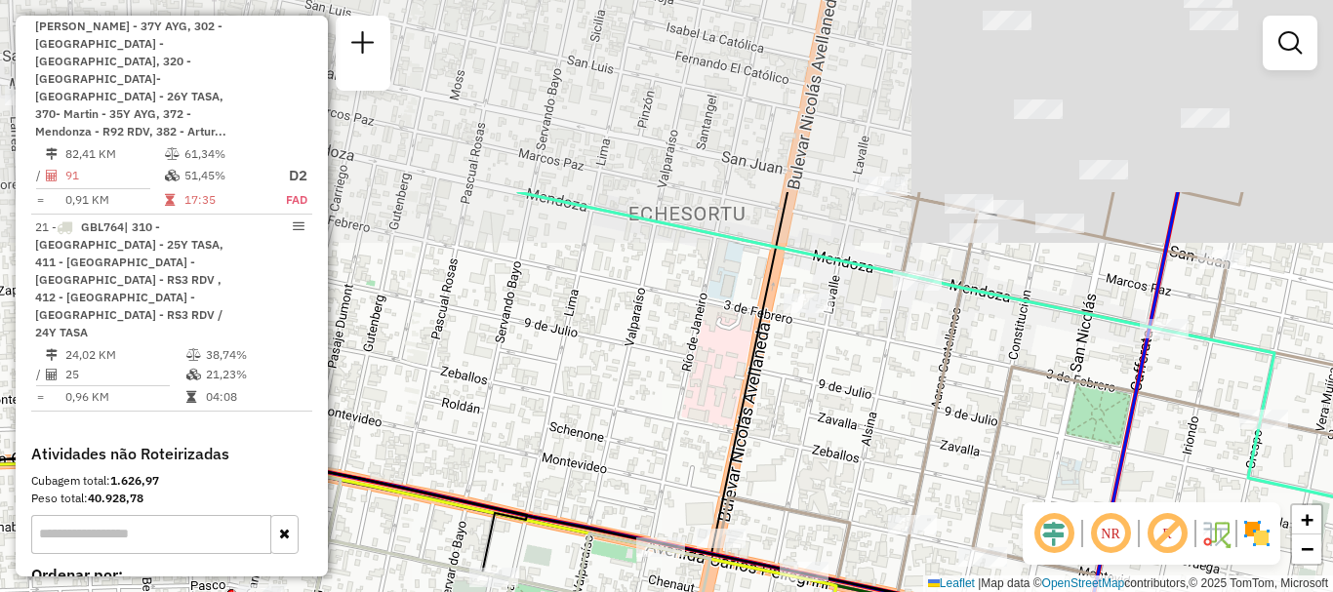
drag, startPoint x: 741, startPoint y: 544, endPoint x: 732, endPoint y: 586, distance: 42.9
click at [732, 586] on div "Janela de atendimento Grade de atendimento Capacidade Transportadoras Veículos …" at bounding box center [666, 296] width 1333 height 592
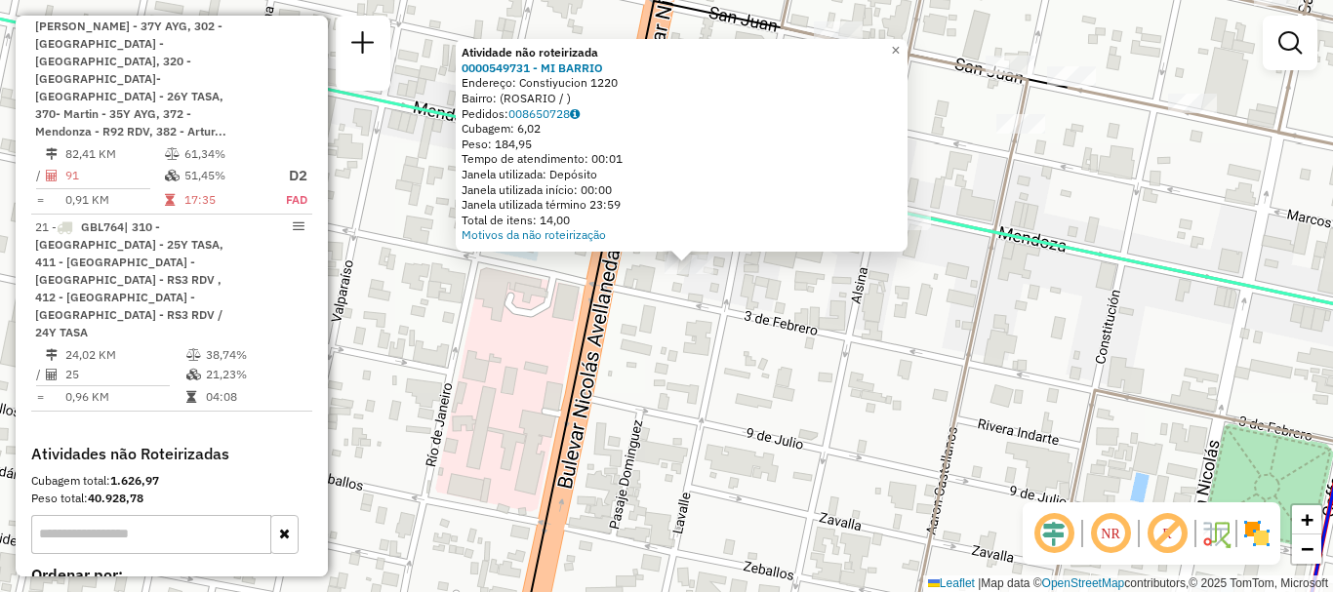
click at [694, 331] on div "Atividade não roteirizada 0000549731 - MI BARRIO Endereço: Constiyucion 1220 Ba…" at bounding box center [666, 296] width 1333 height 592
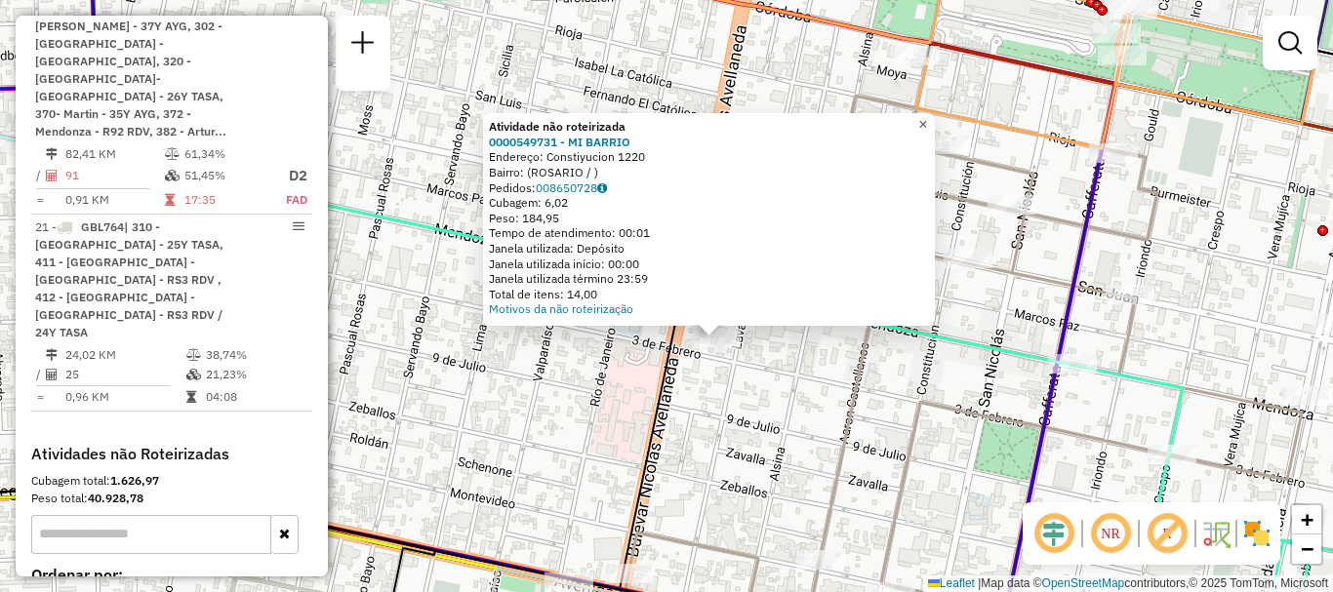
click at [927, 117] on span "×" at bounding box center [922, 124] width 9 height 17
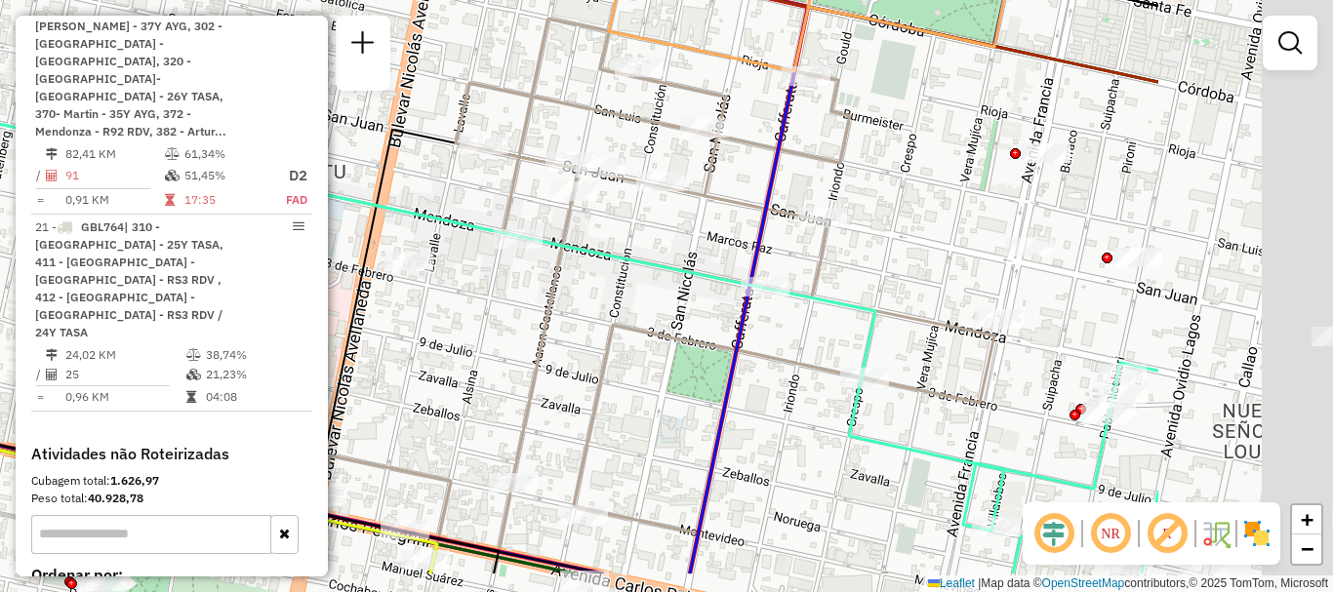
drag, startPoint x: 1173, startPoint y: 402, endPoint x: 761, endPoint y: 287, distance: 427.7
click at [761, 287] on icon at bounding box center [281, 278] width 1445 height 495
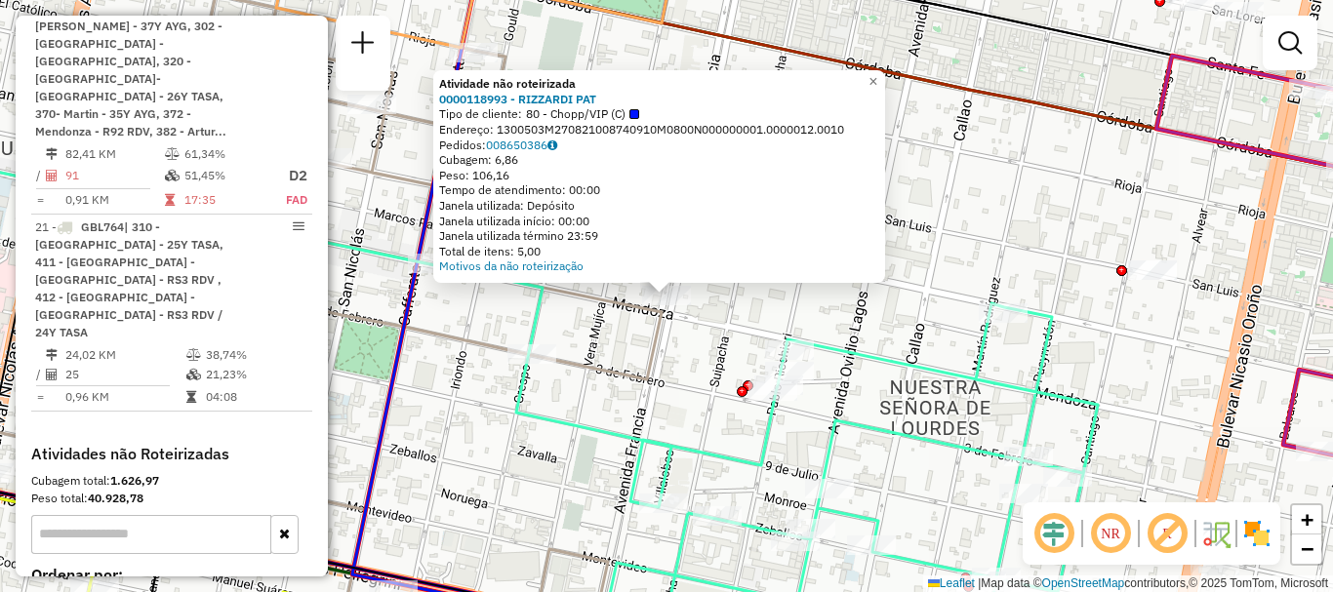
click at [865, 337] on div "Atividade não roteirizada 0000118993 - RIZZARDI PAT Tipo de cliente: 80 - Chopp…" at bounding box center [666, 296] width 1333 height 592
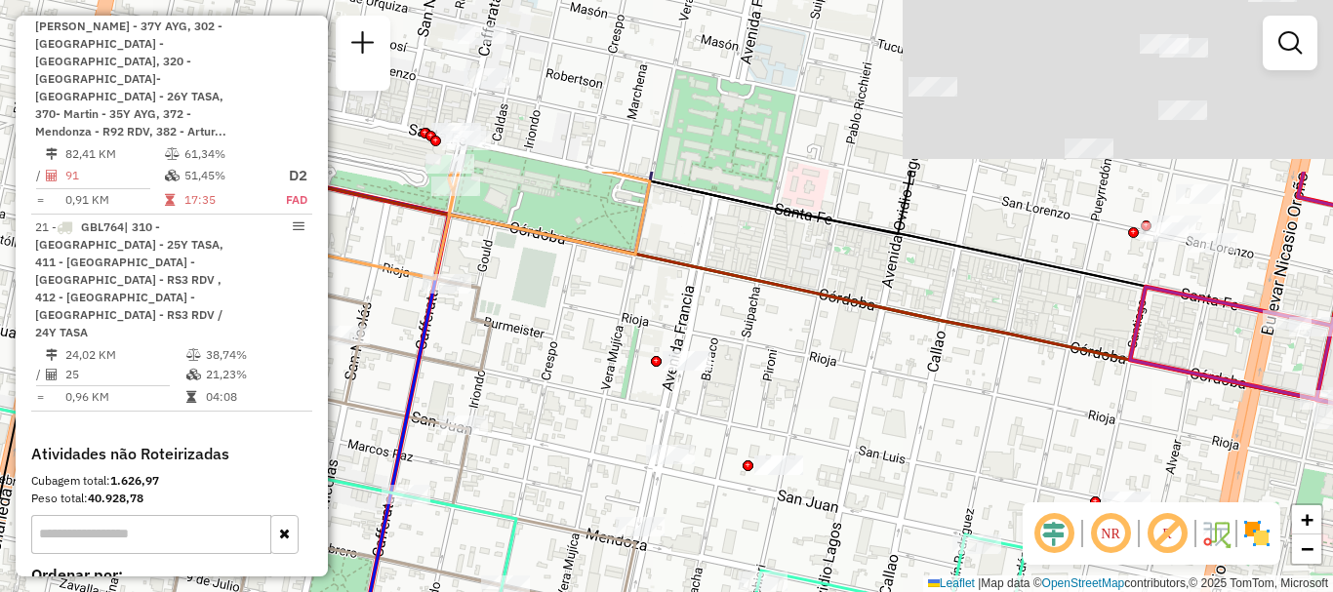
drag, startPoint x: 866, startPoint y: 436, endPoint x: 856, endPoint y: 497, distance: 61.3
click at [856, 497] on div "Janela de atendimento Grade de atendimento Capacidade Transportadoras Veículos …" at bounding box center [666, 296] width 1333 height 592
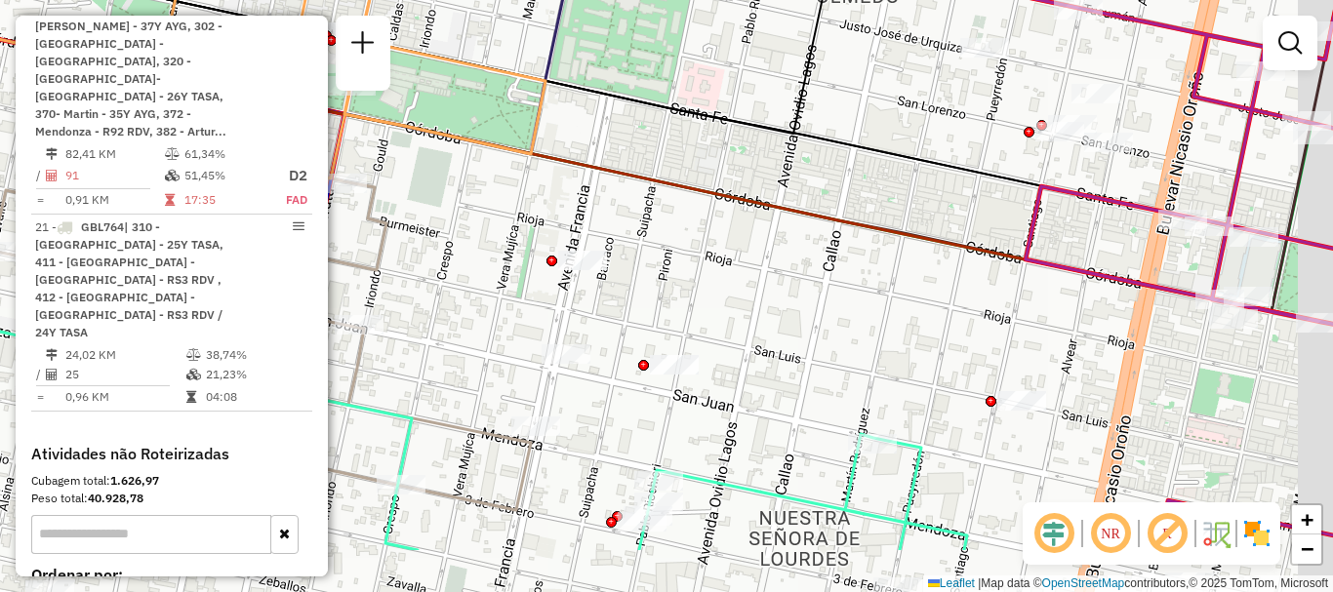
drag, startPoint x: 759, startPoint y: 326, endPoint x: 639, endPoint y: 208, distance: 168.4
click at [639, 208] on div "Janela de atendimento Grade de atendimento Capacidade Transportadoras Veículos …" at bounding box center [666, 296] width 1333 height 592
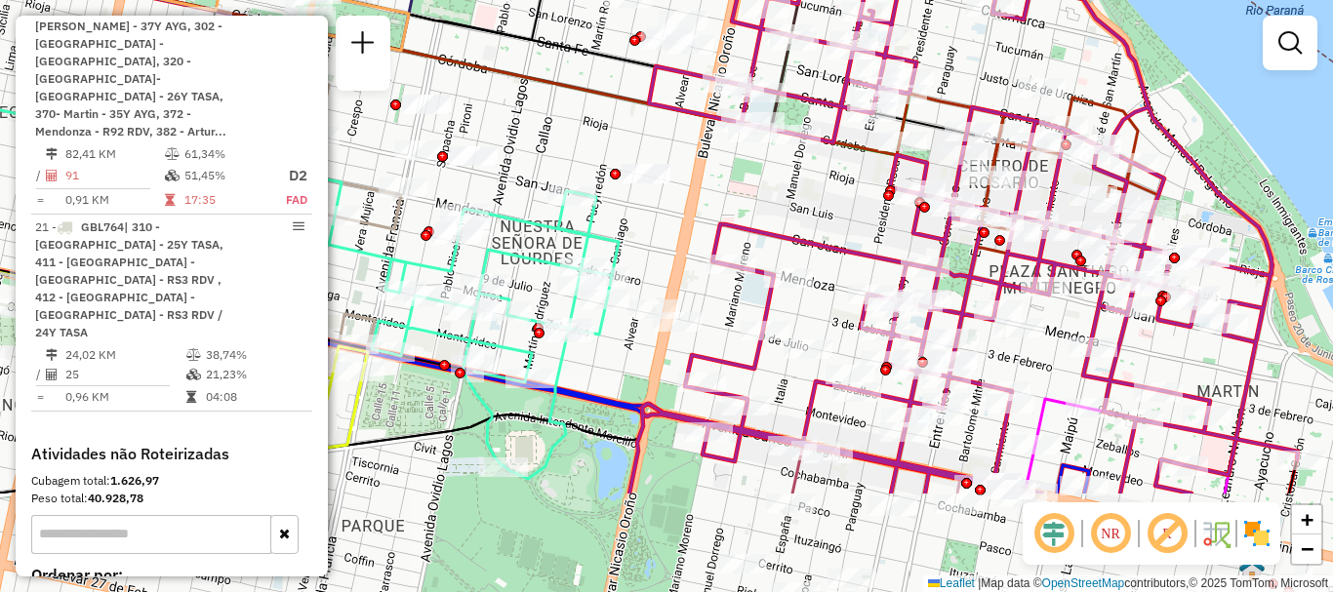
drag, startPoint x: 818, startPoint y: 411, endPoint x: 625, endPoint y: 228, distance: 265.8
click at [638, 241] on div "Janela de atendimento Grade de atendimento Capacidade Transportadoras Veículos …" at bounding box center [666, 296] width 1333 height 592
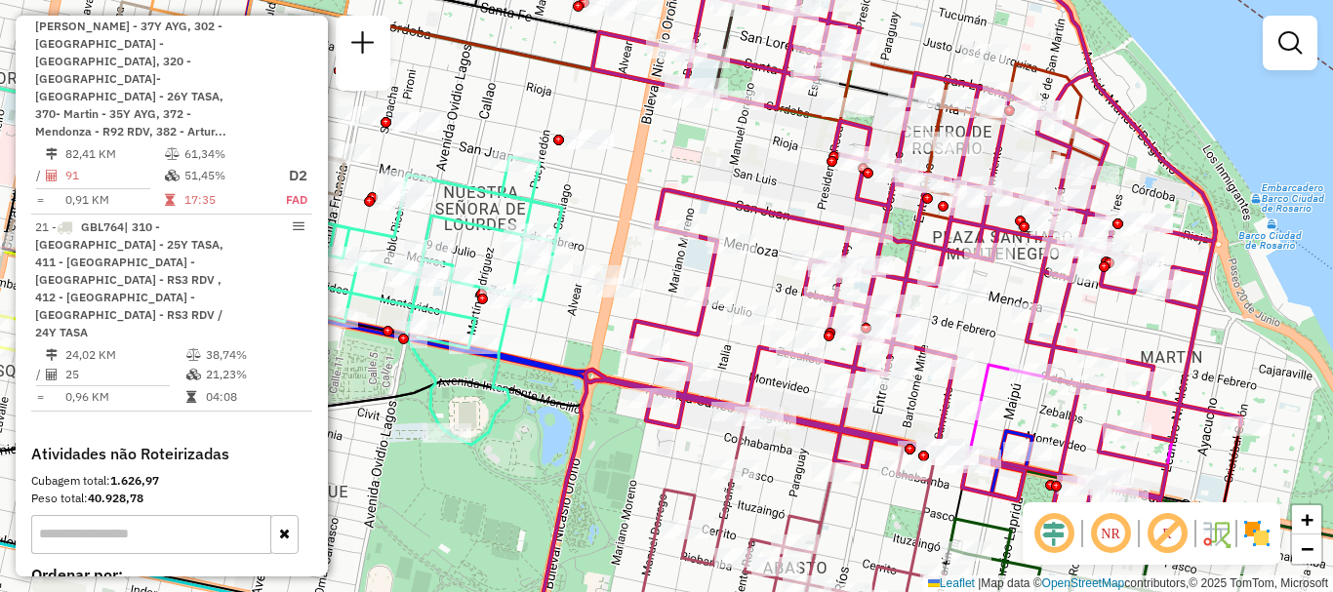
click at [727, 305] on div at bounding box center [751, 315] width 49 height 20
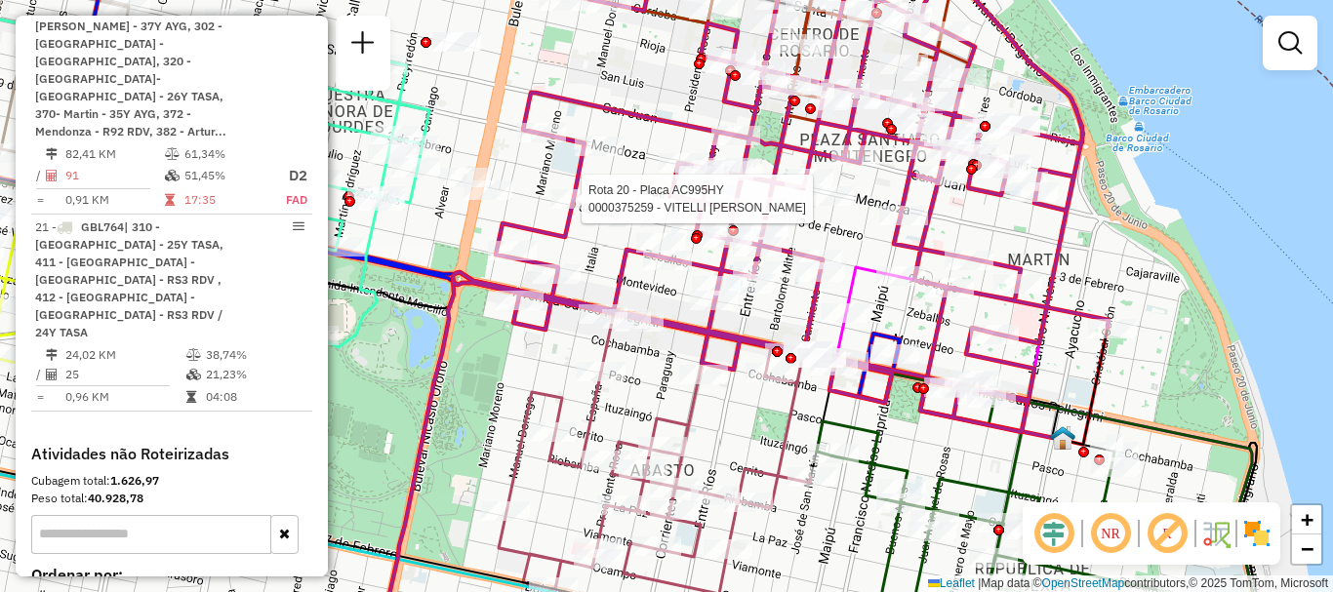
drag, startPoint x: 740, startPoint y: 306, endPoint x: 540, endPoint y: 176, distance: 239.0
click at [540, 176] on div "Rota 20 - Placa AC995HY 0000375259 - VITELLI RODRIGO HECTOR Rota 20 - Placa AC9…" at bounding box center [666, 296] width 1333 height 592
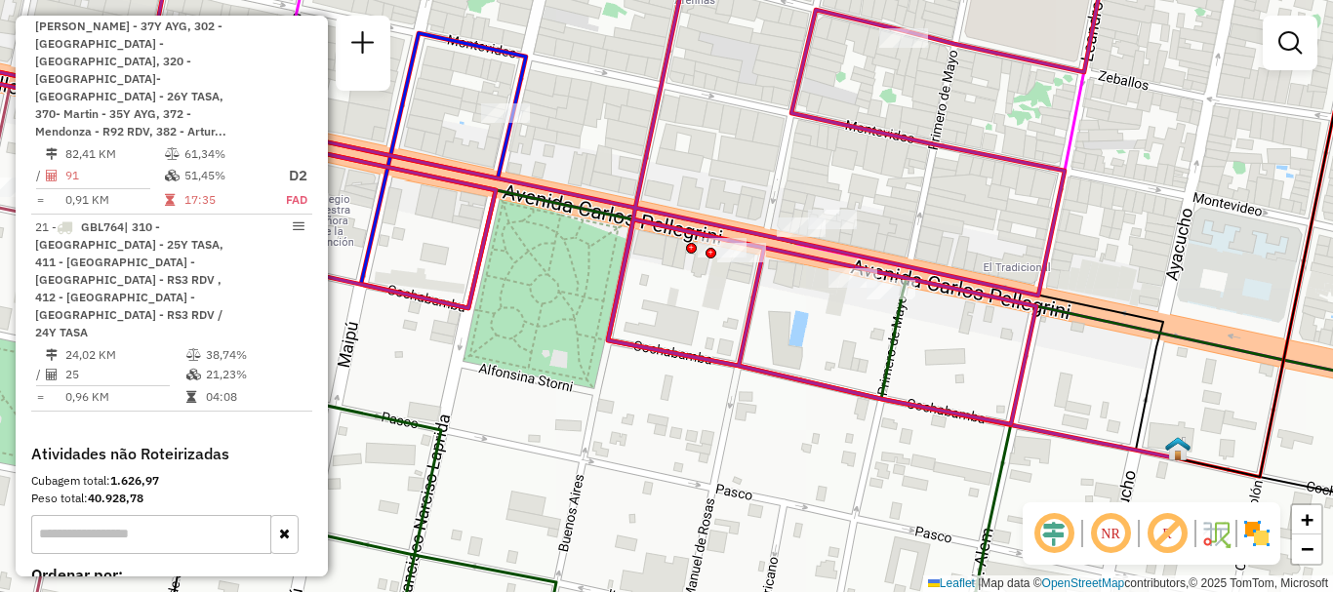
drag, startPoint x: 792, startPoint y: 313, endPoint x: 779, endPoint y: 204, distance: 110.2
click at [782, 219] on div "Rota 20 - Placa AC995HY 0000375259 - VITELLI RODRIGO HECTOR Rota 20 - Placa AC9…" at bounding box center [666, 296] width 1333 height 592
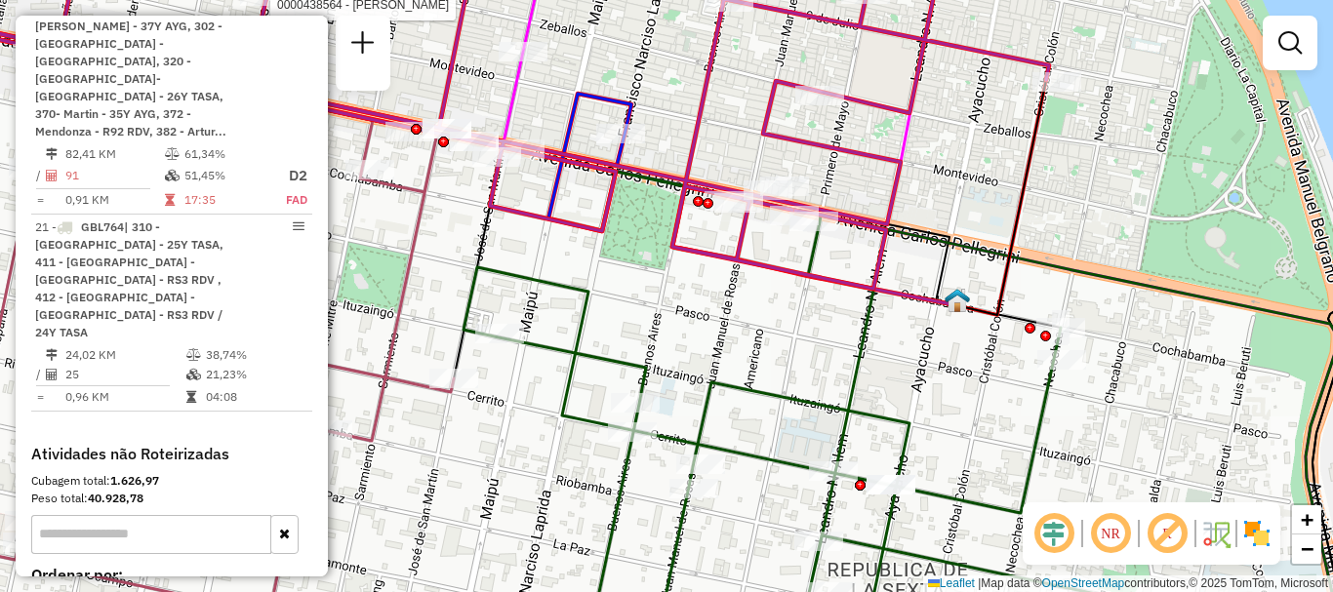
drag, startPoint x: 777, startPoint y: 333, endPoint x: 723, endPoint y: 230, distance: 115.7
click at [723, 231] on div "Rota 20 - Placa AC995HY 0000375259 - VITELLI RODRIGO HECTOR Rota 20 - Placa AC9…" at bounding box center [666, 296] width 1333 height 592
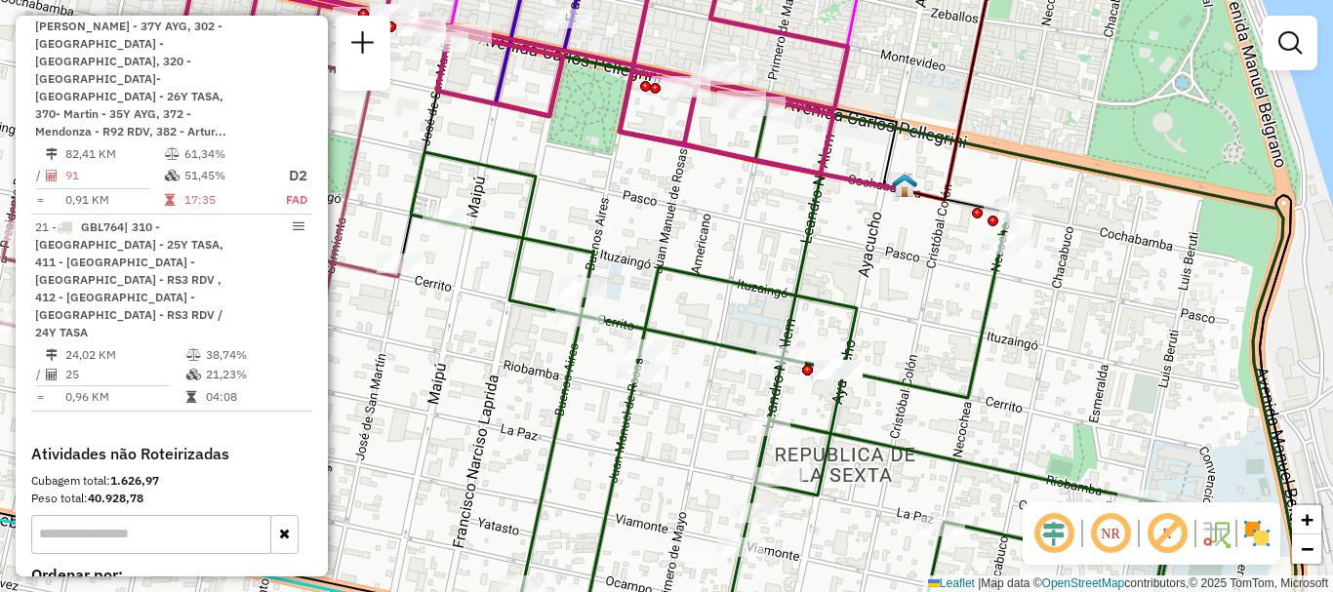
drag, startPoint x: 595, startPoint y: 432, endPoint x: 621, endPoint y: 224, distance: 209.4
click at [615, 237] on div "Rota 20 - Placa AC995HY 0000375259 - VITELLI RODRIGO HECTOR Rota 20 - Placa AC9…" at bounding box center [666, 296] width 1333 height 592
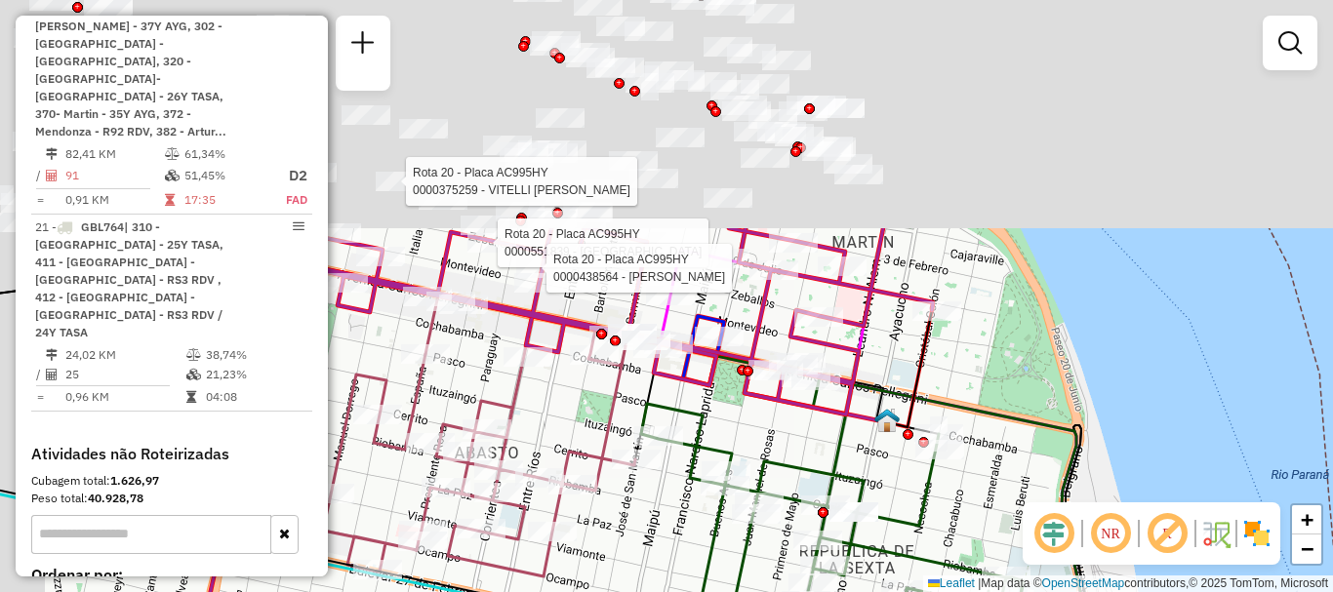
drag, startPoint x: 681, startPoint y: 501, endPoint x: 736, endPoint y: 595, distance: 109.3
click at [736, 591] on html "Aguarde... Pop-up bloqueado! Seu navegador bloqueou automáticamente a abertura …" at bounding box center [666, 296] width 1333 height 592
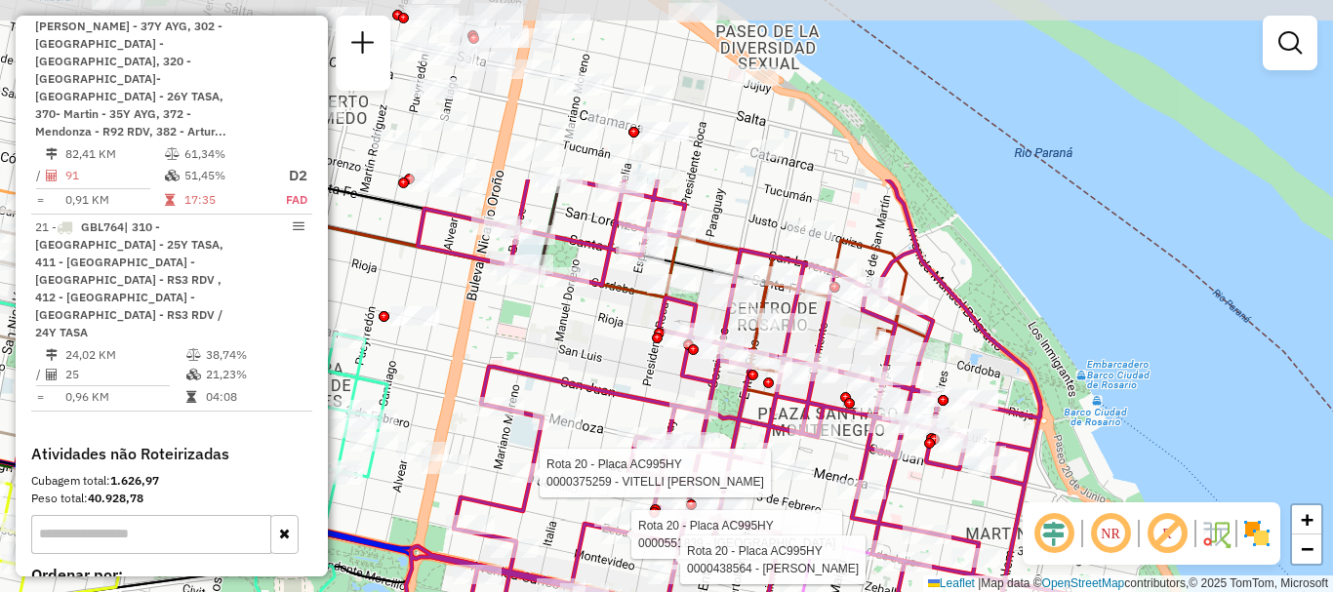
click at [837, 591] on html "Aguarde... Pop-up bloqueado! Seu navegador bloqueou automáticamente a abertura …" at bounding box center [666, 296] width 1333 height 592
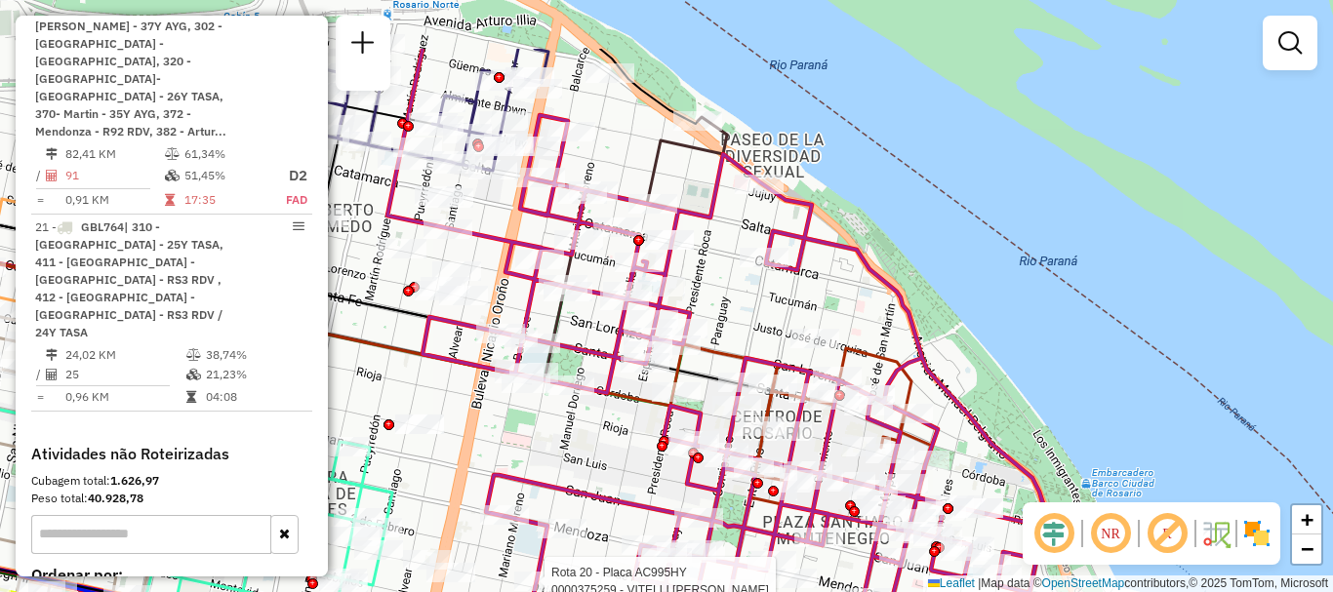
click at [760, 478] on div at bounding box center [757, 483] width 11 height 11
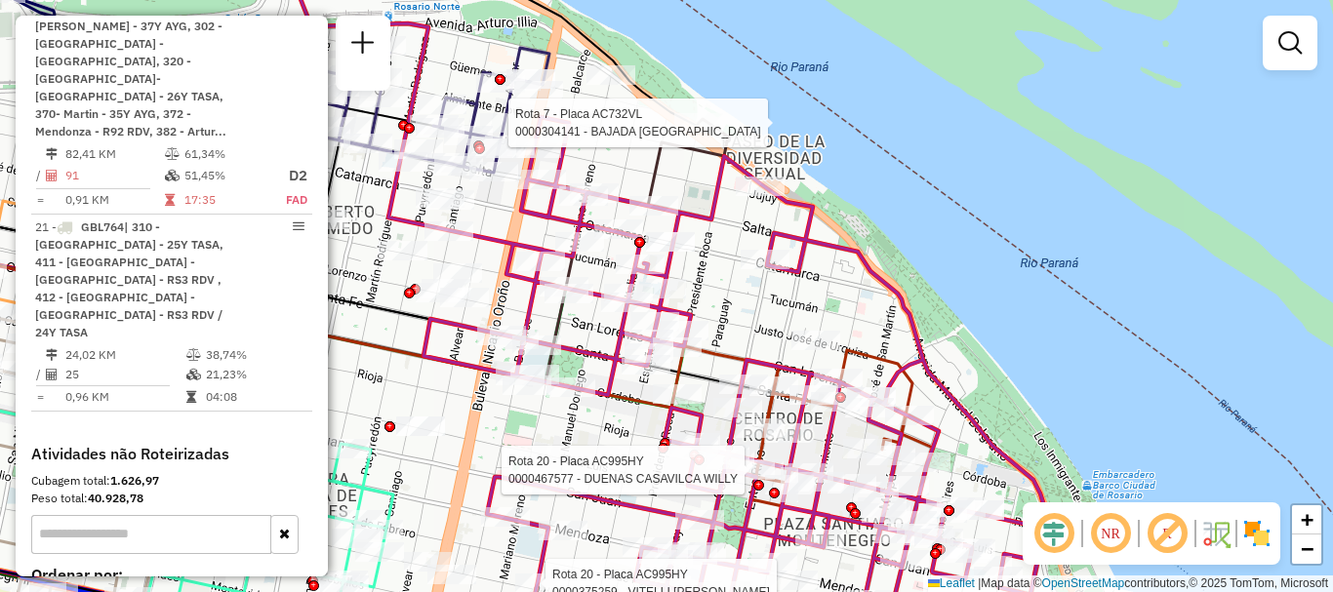
select select "**********"
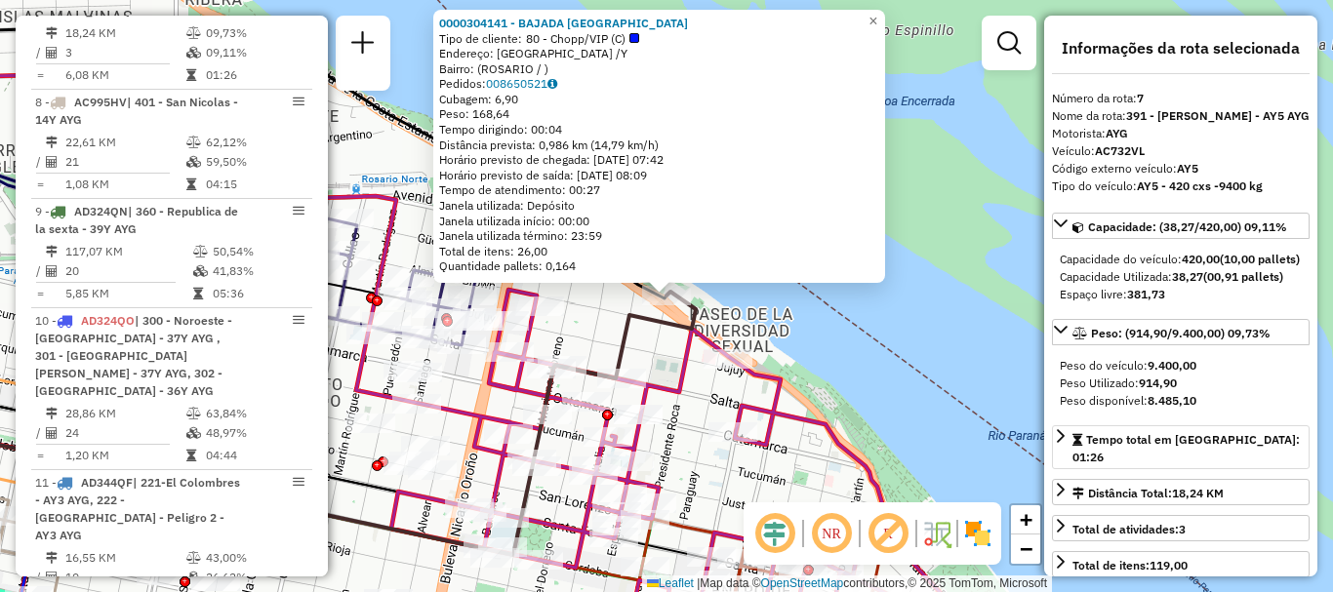
scroll to position [98, 0]
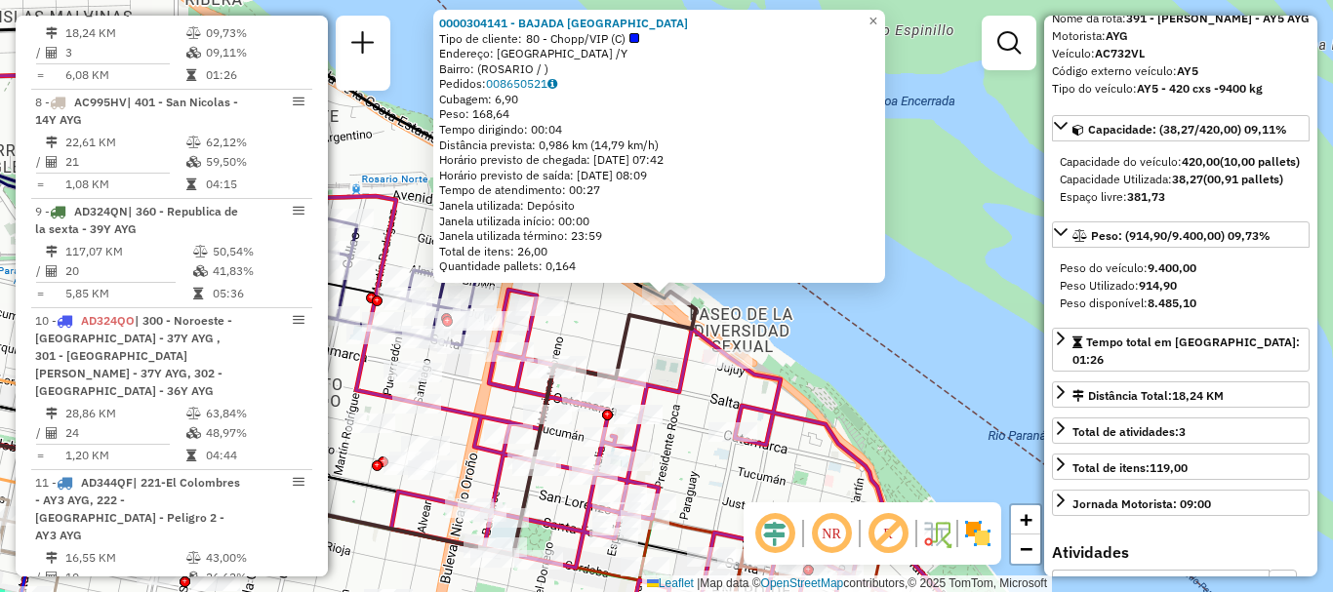
click at [912, 432] on div "0000304141 - [GEOGRAPHIC_DATA] [GEOGRAPHIC_DATA] Tipo de cliente: 80 - Chopp/VI…" at bounding box center [666, 296] width 1333 height 592
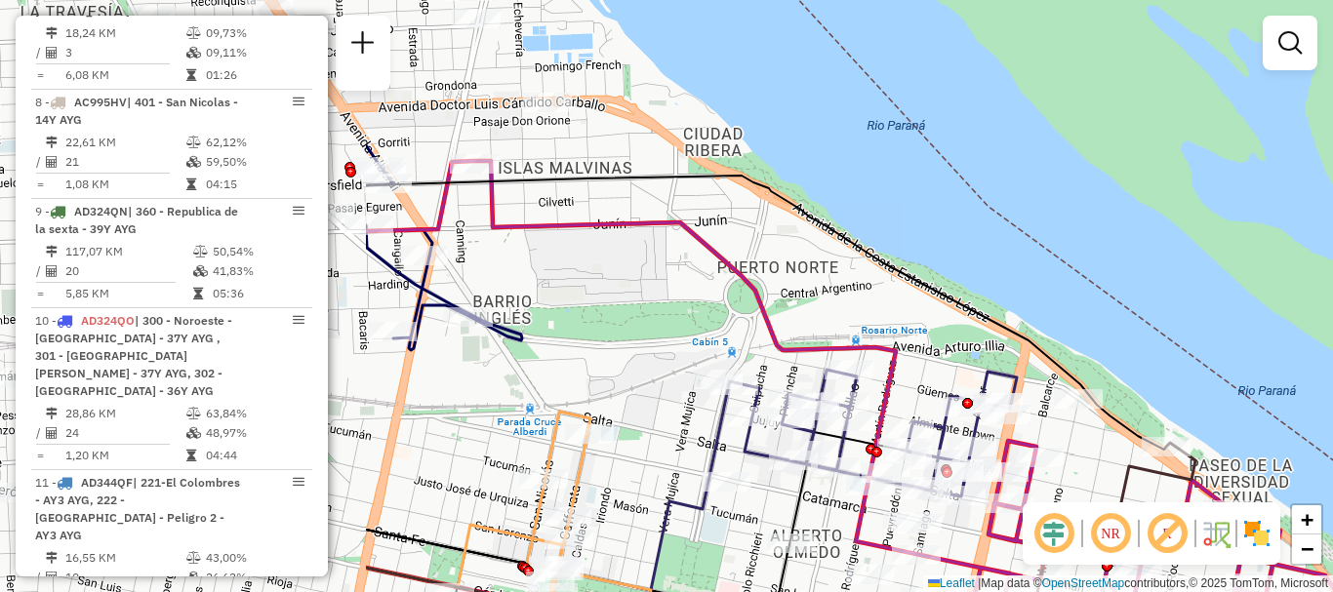
drag, startPoint x: 867, startPoint y: 420, endPoint x: 1310, endPoint y: 523, distance: 455.0
click at [1332, 553] on div "Janela de atendimento Grade de atendimento Capacidade Transportadoras Veículos …" at bounding box center [666, 296] width 1333 height 592
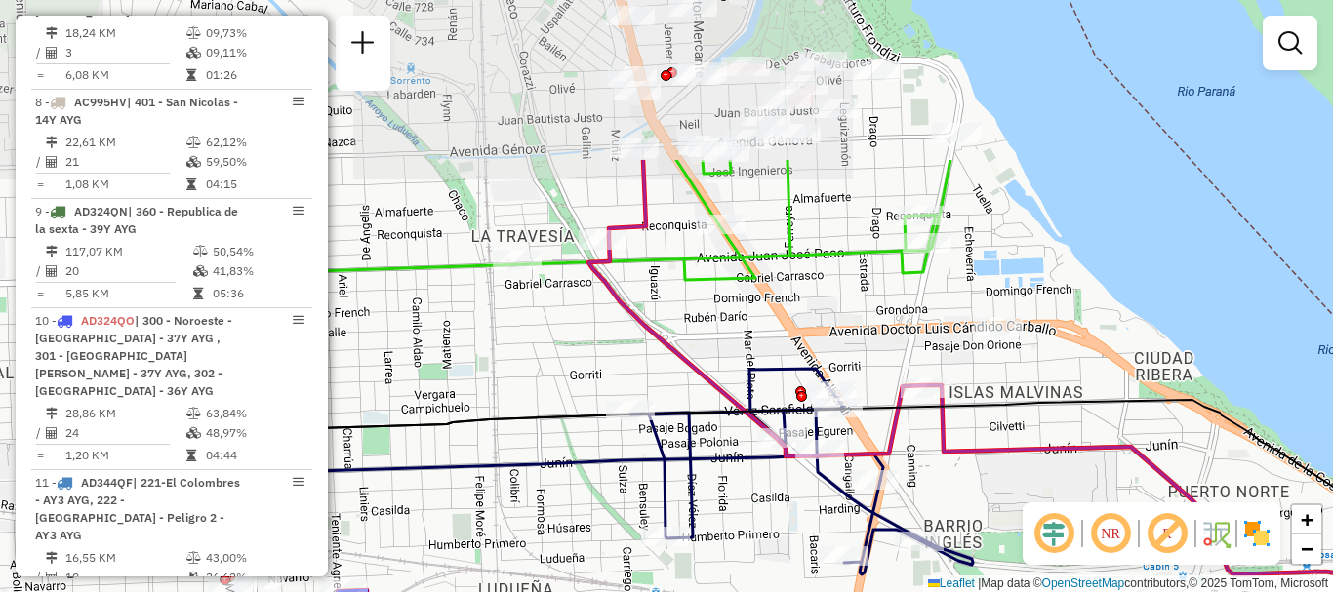
drag, startPoint x: 683, startPoint y: 348, endPoint x: 1117, endPoint y: 563, distance: 483.6
click at [1117, 563] on hb-router-mapa "Informações da Sessão 1257225 - 02/09/2025 Criação: 01/09/2025 16:37 Depósito: …" at bounding box center [666, 296] width 1333 height 592
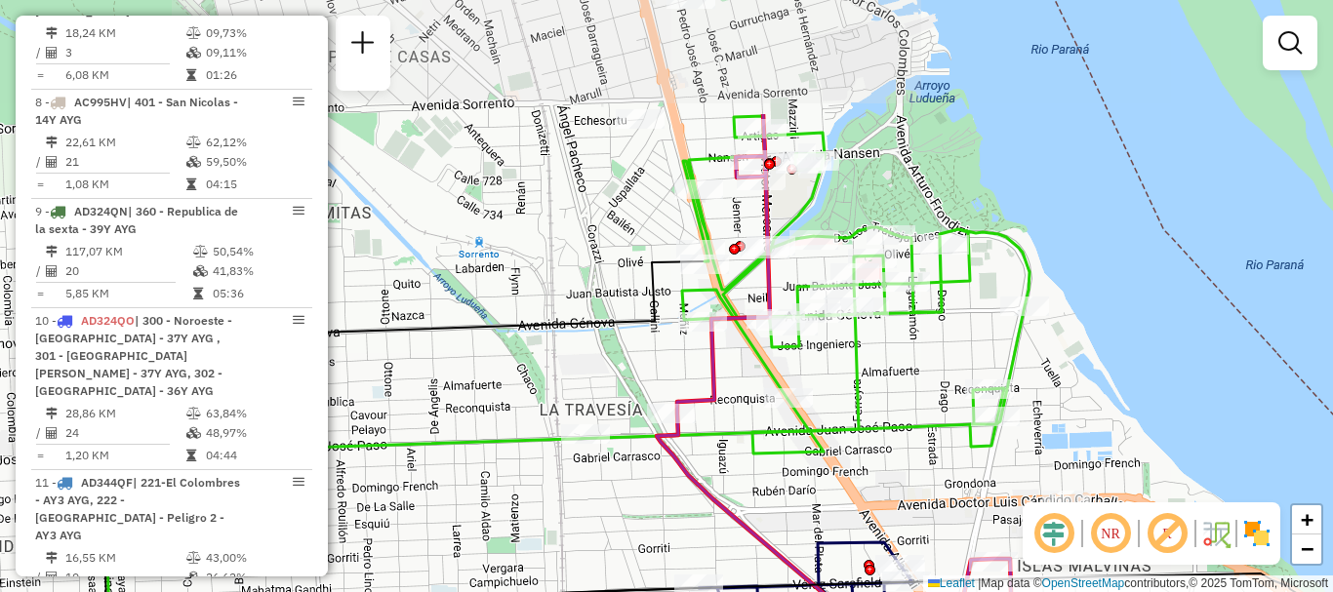
drag, startPoint x: 977, startPoint y: 472, endPoint x: 1041, endPoint y: 630, distance: 170.7
click at [1041, 591] on html "Aguarde... Pop-up bloqueado! Seu navegador bloqueou automáticamente a abertura …" at bounding box center [666, 296] width 1333 height 592
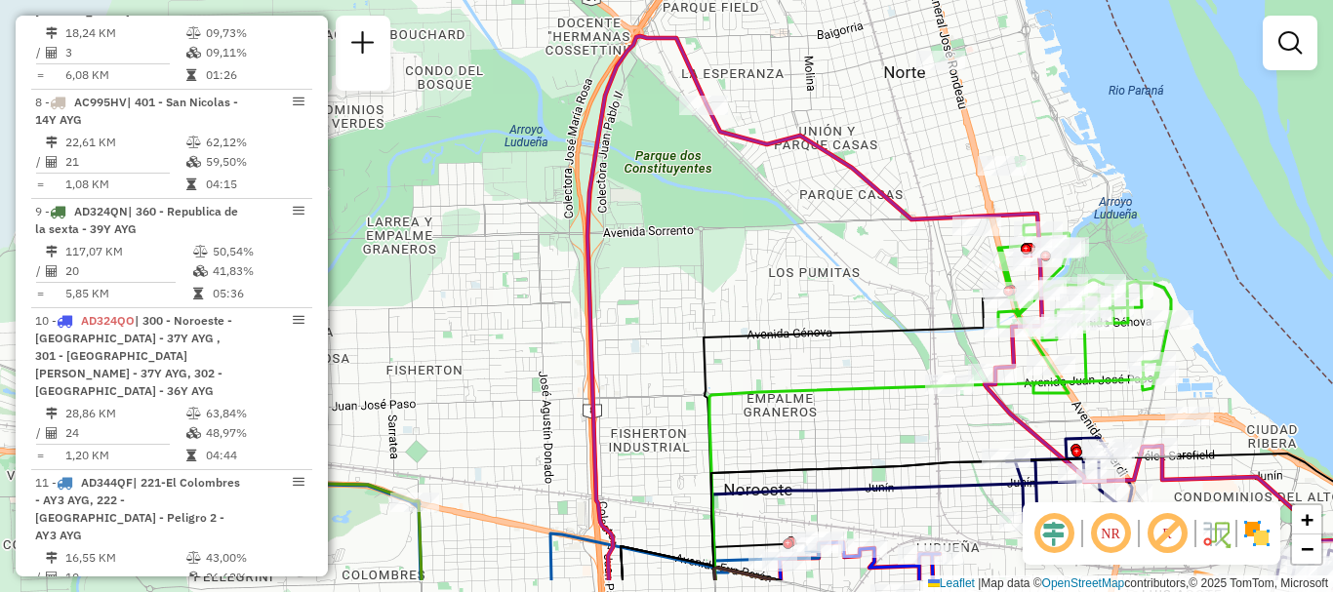
drag, startPoint x: 715, startPoint y: 480, endPoint x: 930, endPoint y: 305, distance: 277.4
click at [905, 454] on icon at bounding box center [1095, 517] width 769 height 127
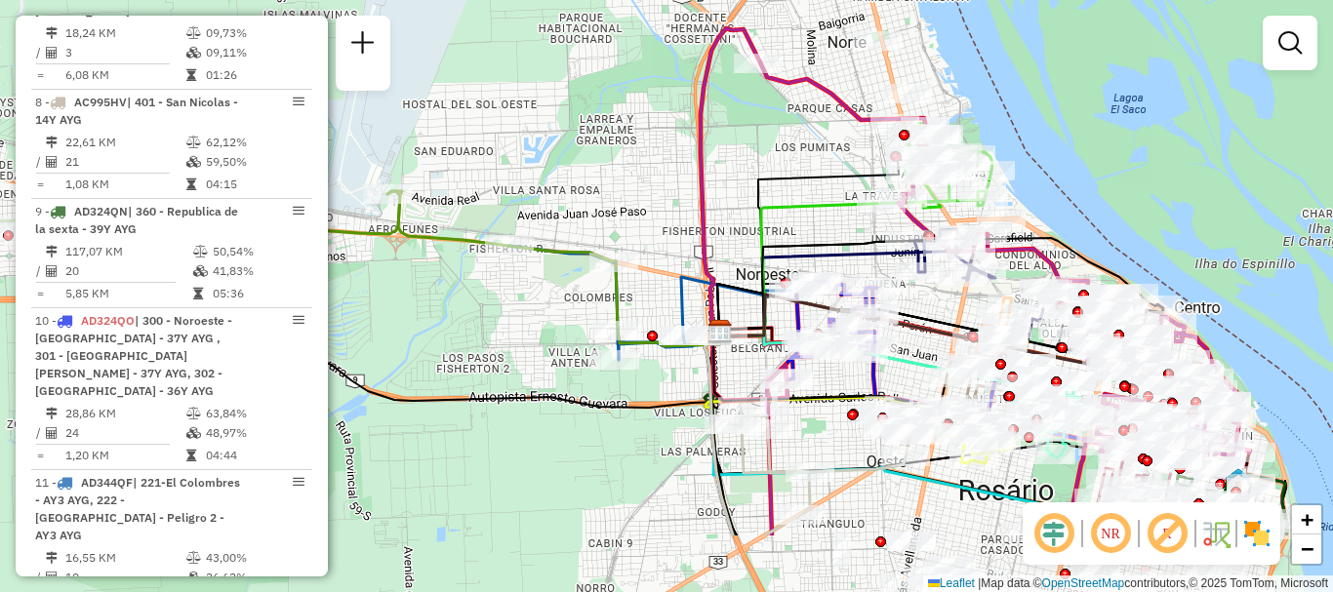
drag, startPoint x: 723, startPoint y: 417, endPoint x: 630, endPoint y: 260, distance: 182.4
click at [635, 268] on div "Janela de atendimento Grade de atendimento Capacidade Transportadoras Veículos …" at bounding box center [666, 296] width 1333 height 592
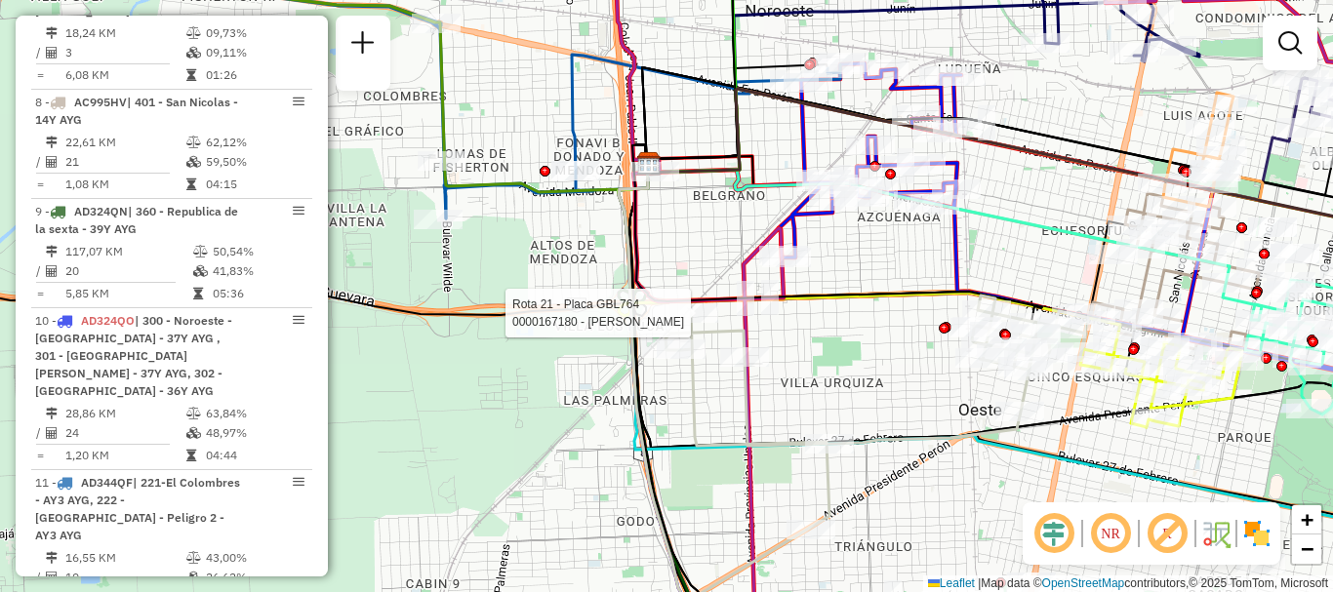
select select "**********"
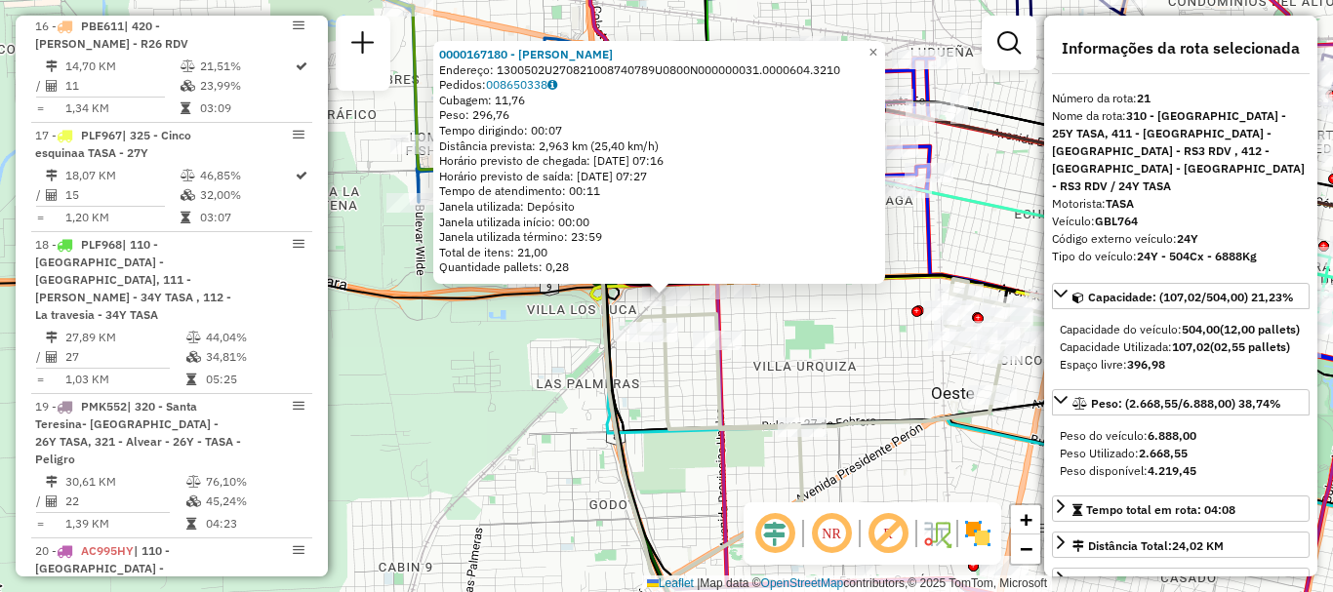
scroll to position [3072, 0]
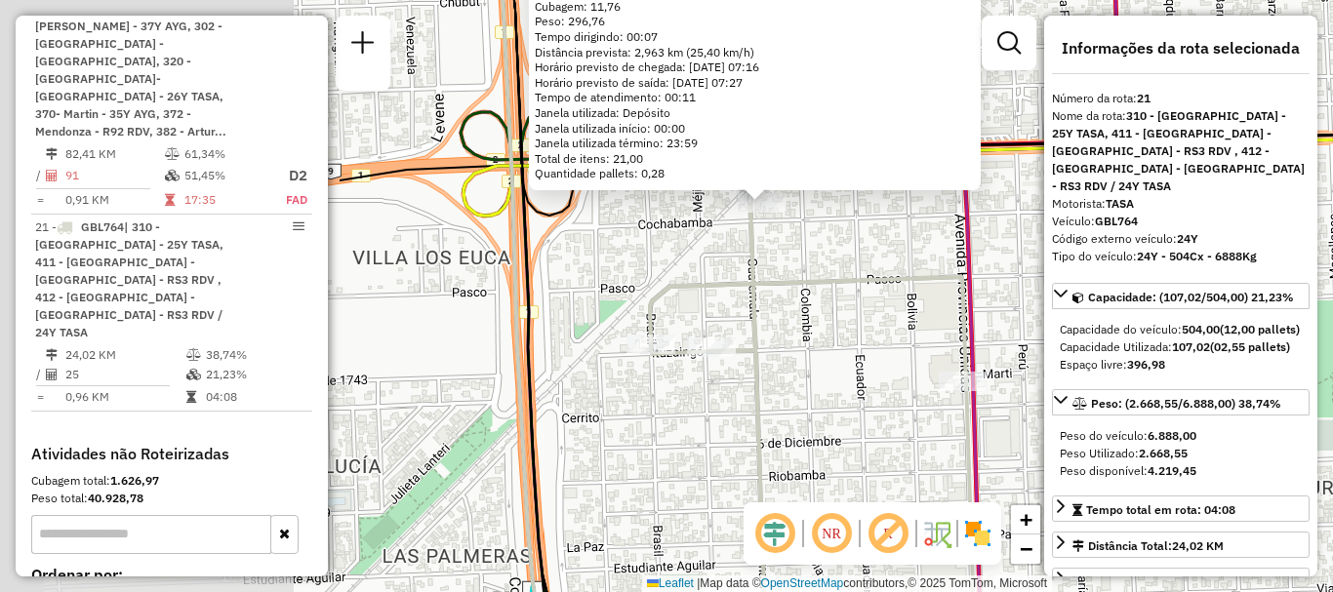
drag, startPoint x: 603, startPoint y: 418, endPoint x: 1077, endPoint y: 469, distance: 476.2
click at [1077, 469] on hb-router-mapa "Informações da Sessão 1257225 - 02/09/2025 Criação: 01/09/2025 16:37 Depósito: …" at bounding box center [666, 296] width 1333 height 592
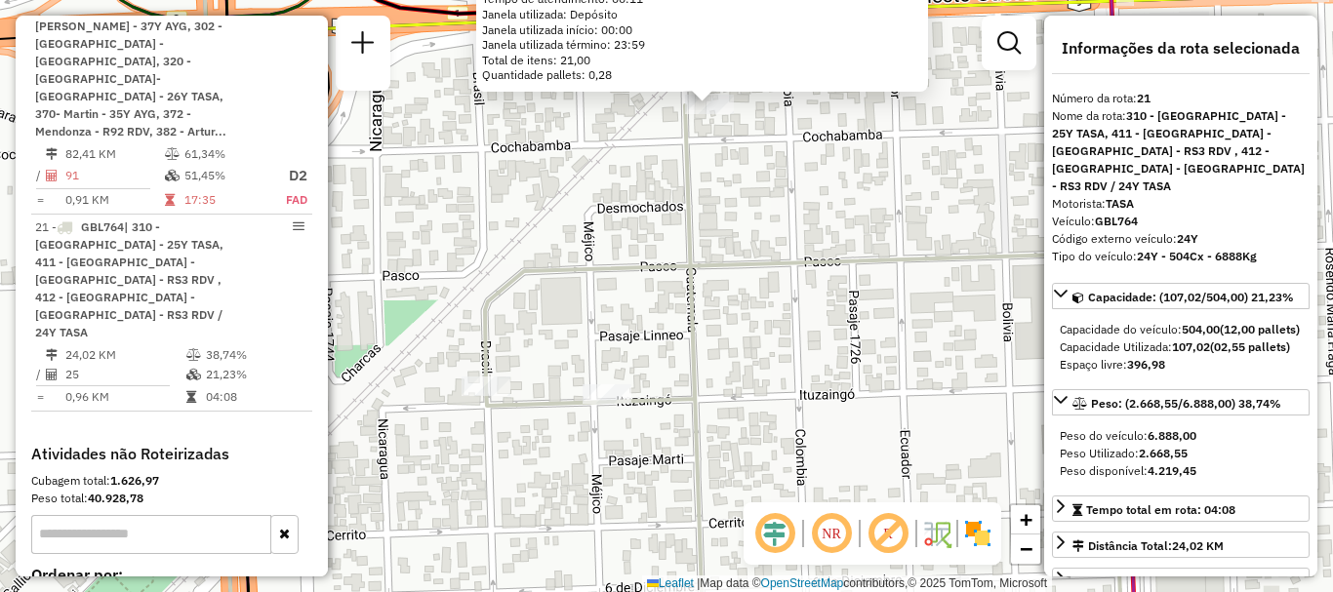
click at [807, 278] on div "0000167180 - GALLARDO MAR Endereço: 1300502U270821008740789U0800N000000031.0000…" at bounding box center [666, 296] width 1333 height 592
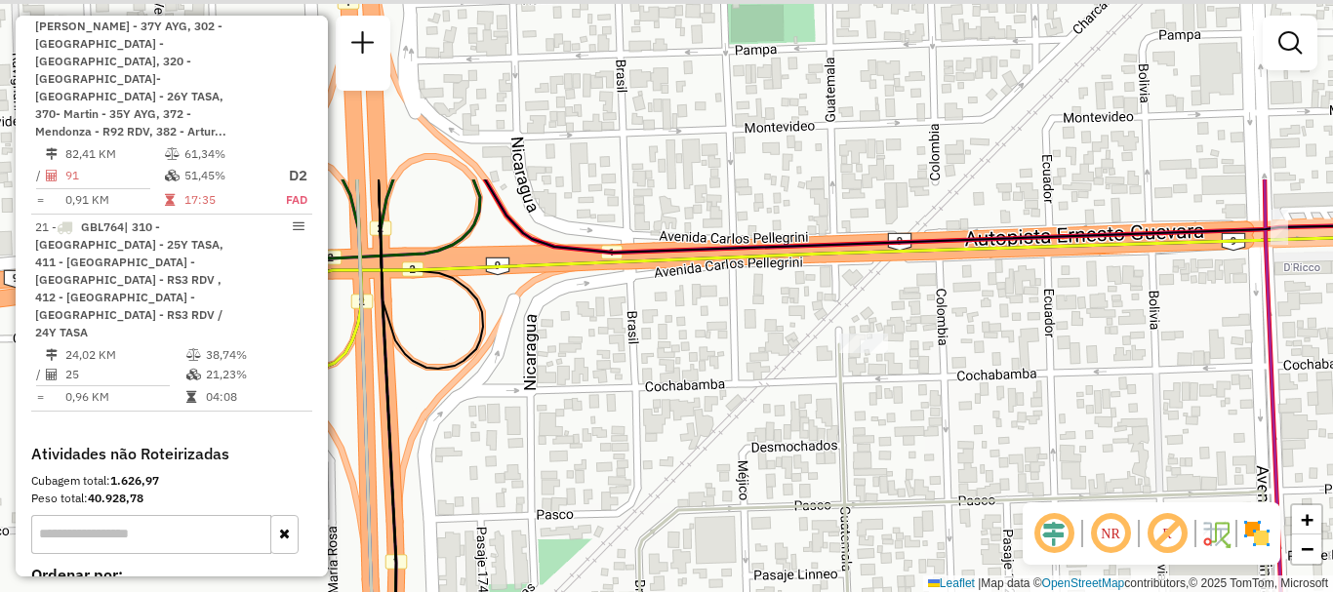
drag, startPoint x: 577, startPoint y: 372, endPoint x: 723, endPoint y: 616, distance: 284.5
click at [723, 591] on html "Aguarde... Pop-up bloqueado! Seu navegador bloqueou automáticamente a abertura …" at bounding box center [666, 296] width 1333 height 592
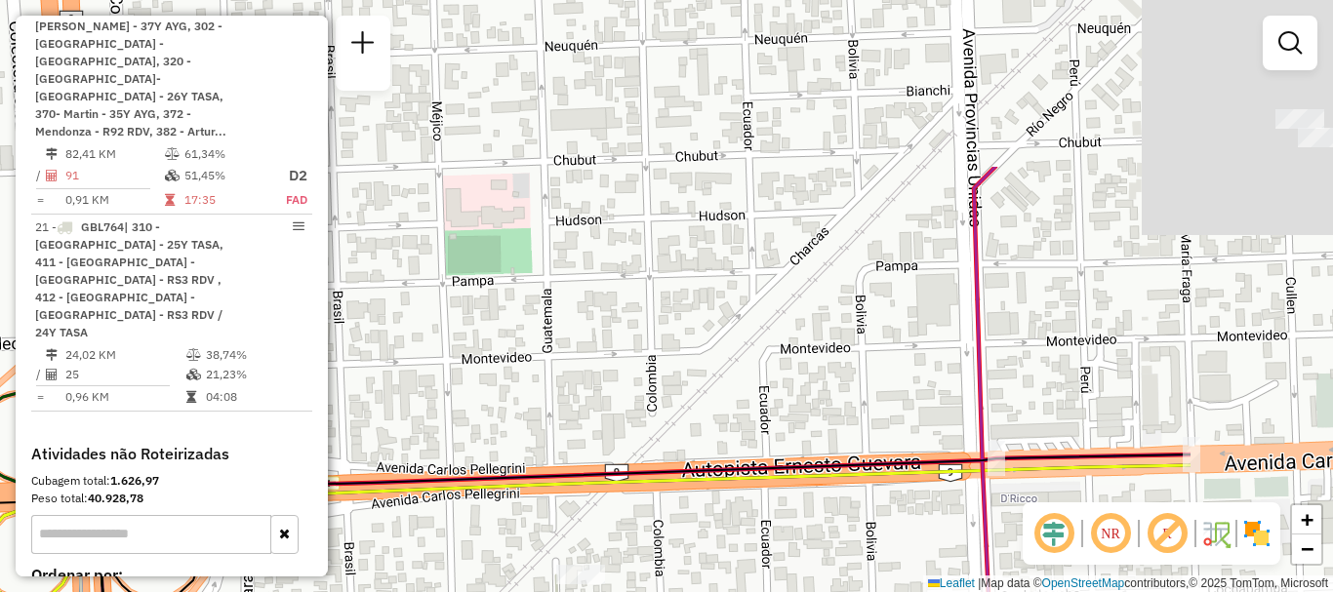
drag, startPoint x: 771, startPoint y: 565, endPoint x: 726, endPoint y: 619, distance: 70.0
click at [726, 591] on html "Aguarde... Pop-up bloqueado! Seu navegador bloqueou automáticamente a abertura …" at bounding box center [666, 296] width 1333 height 592
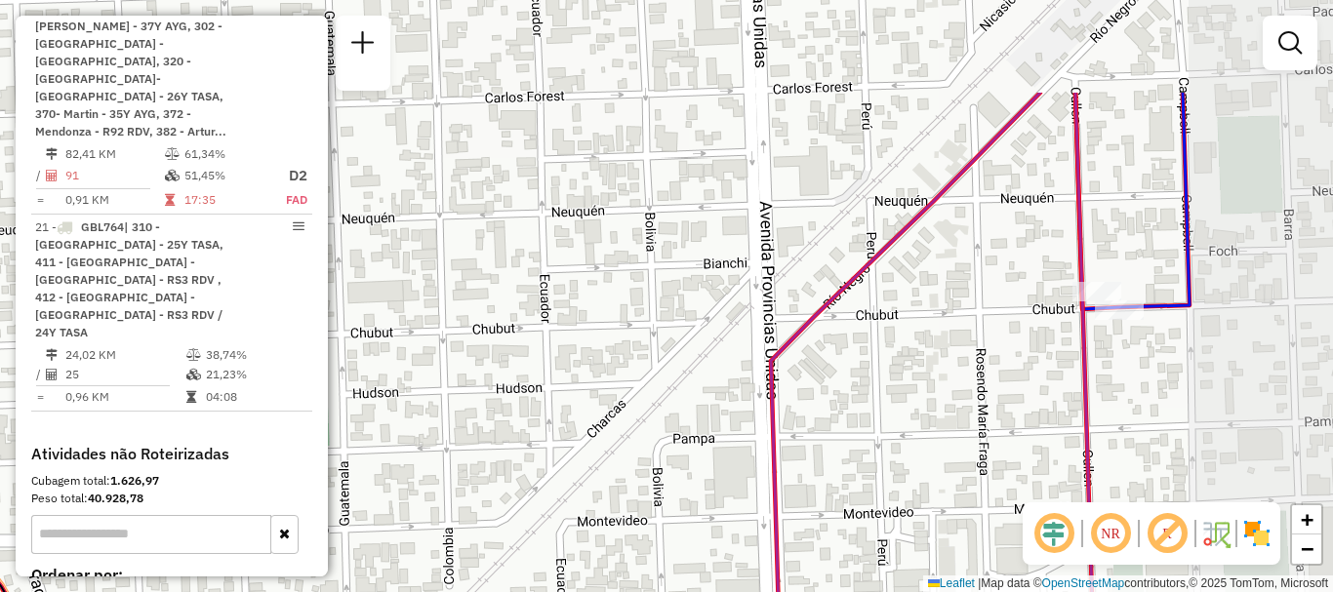
drag, startPoint x: 866, startPoint y: 476, endPoint x: 704, endPoint y: 581, distance: 192.8
click at [705, 581] on div "Janela de atendimento Grade de atendimento Capacidade Transportadoras Veículos …" at bounding box center [666, 296] width 1333 height 592
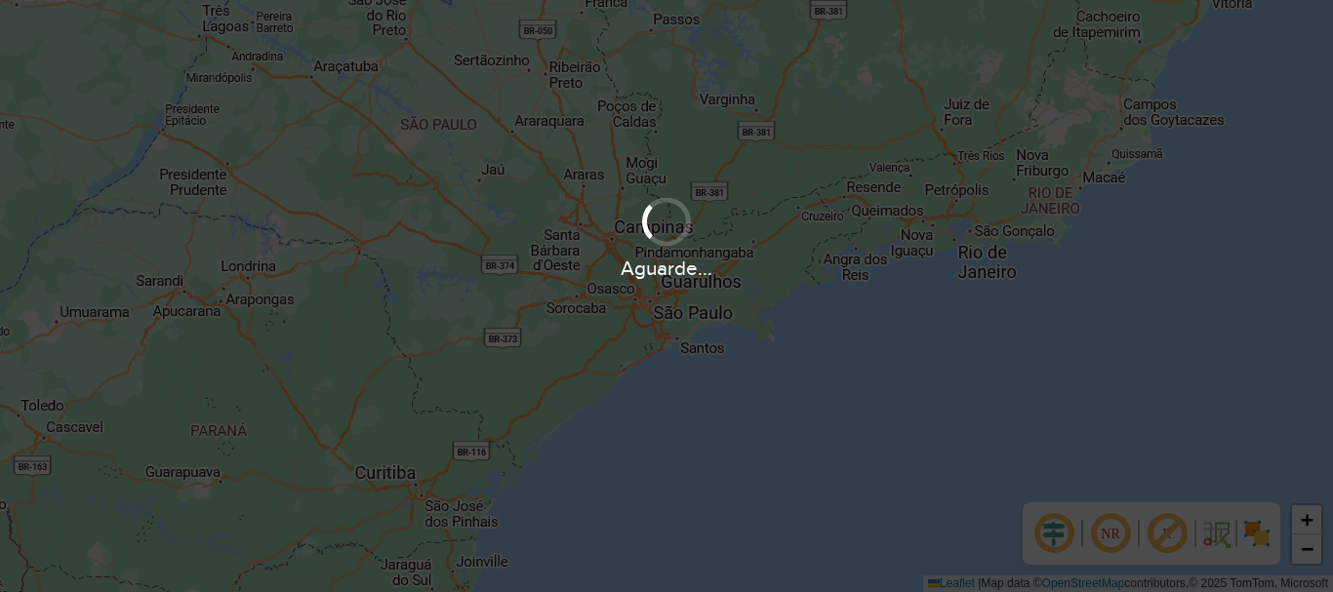
scroll to position [1280, 0]
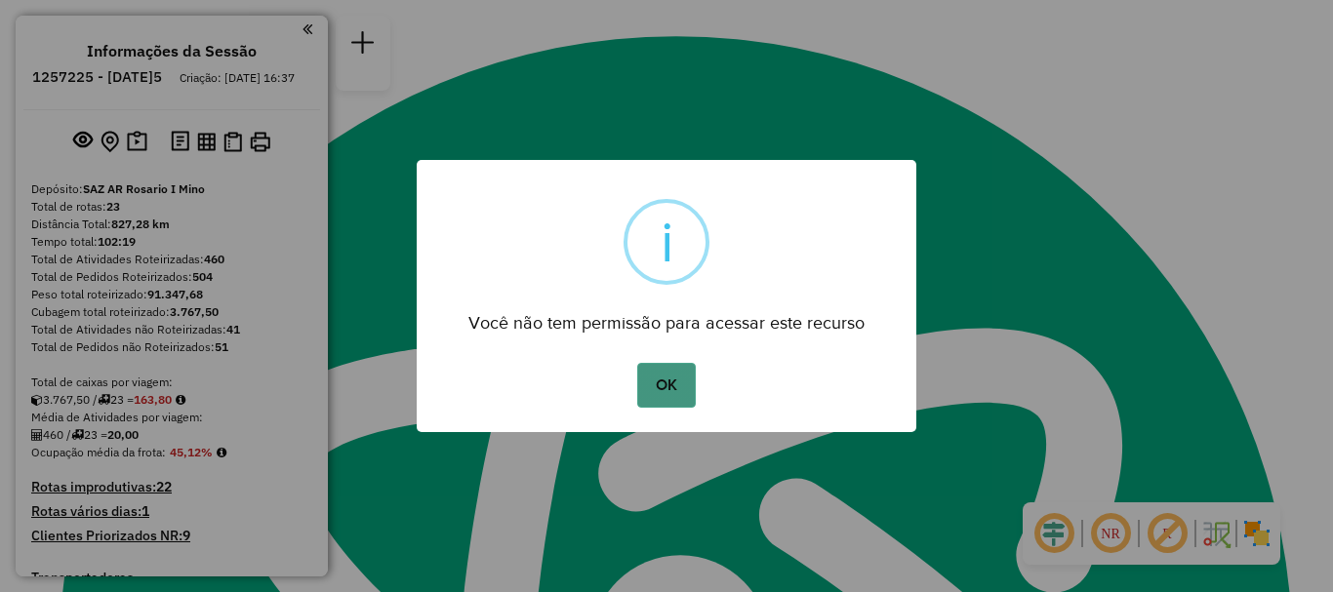
click at [688, 388] on button "OK" at bounding box center [666, 385] width 58 height 45
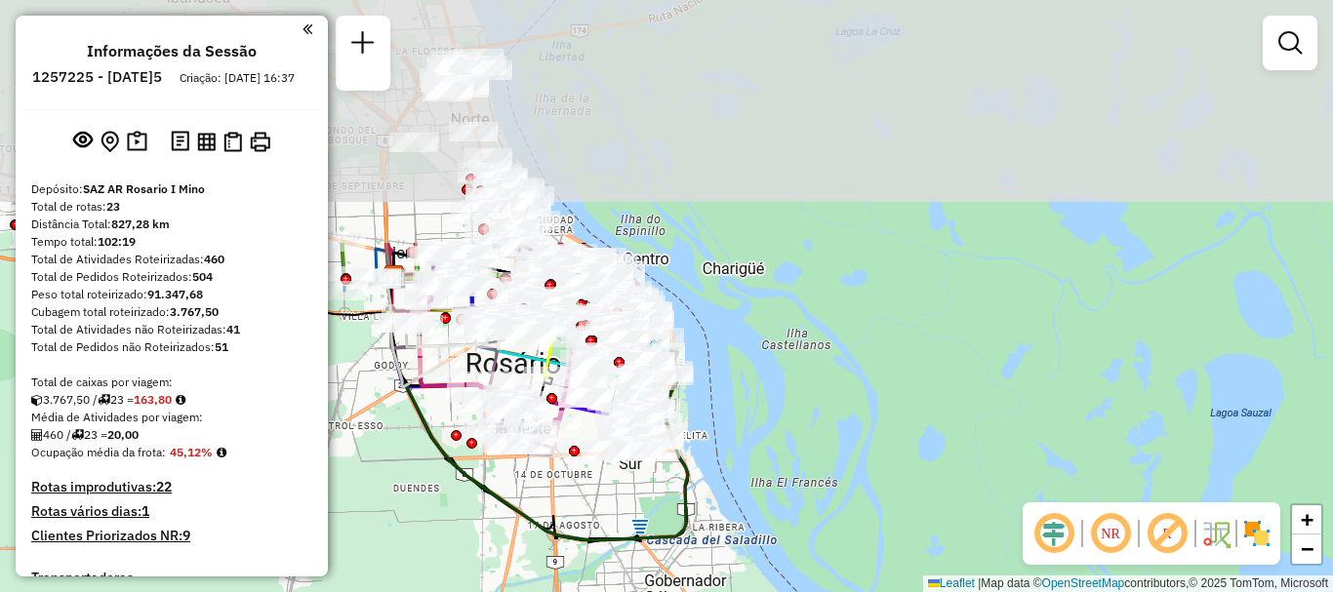
drag, startPoint x: 741, startPoint y: 334, endPoint x: 758, endPoint y: 603, distance: 269.9
click at [758, 591] on html "Aguarde... Pop-up bloqueado! Seu navegador bloqueou automáticamente a abertura …" at bounding box center [666, 296] width 1333 height 592
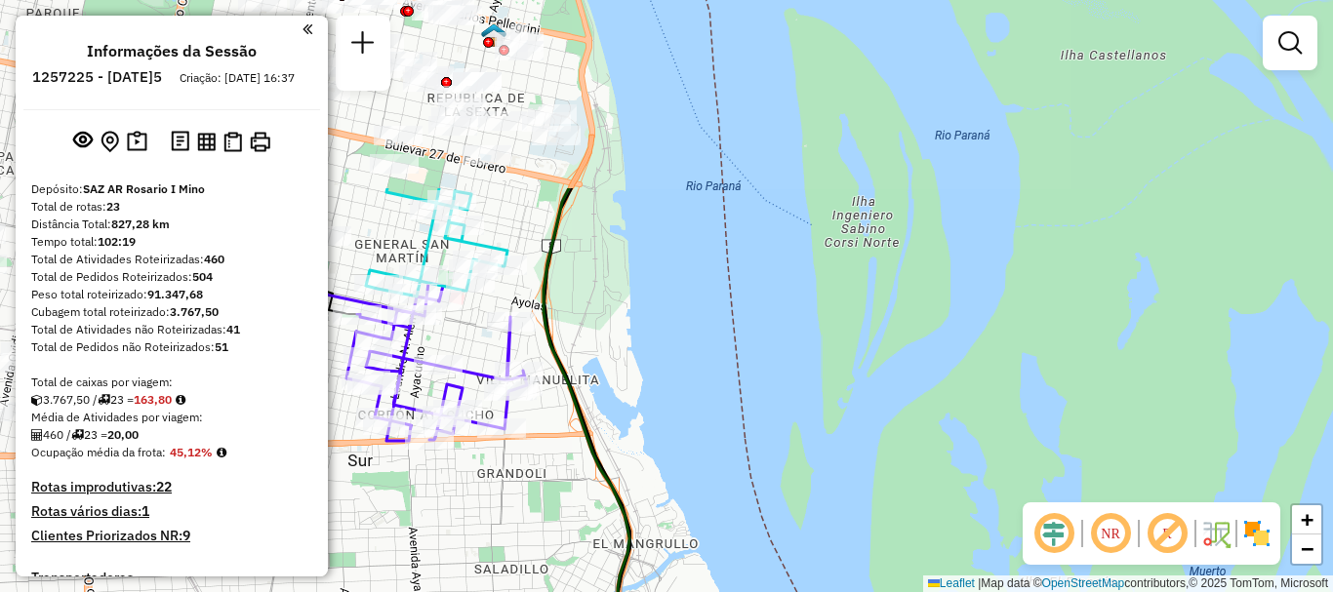
drag, startPoint x: 819, startPoint y: 556, endPoint x: 884, endPoint y: 607, distance: 82.8
click at [884, 591] on html "Aguarde... Pop-up bloqueado! Seu navegador bloqueou automáticamente a abertura …" at bounding box center [666, 296] width 1333 height 592
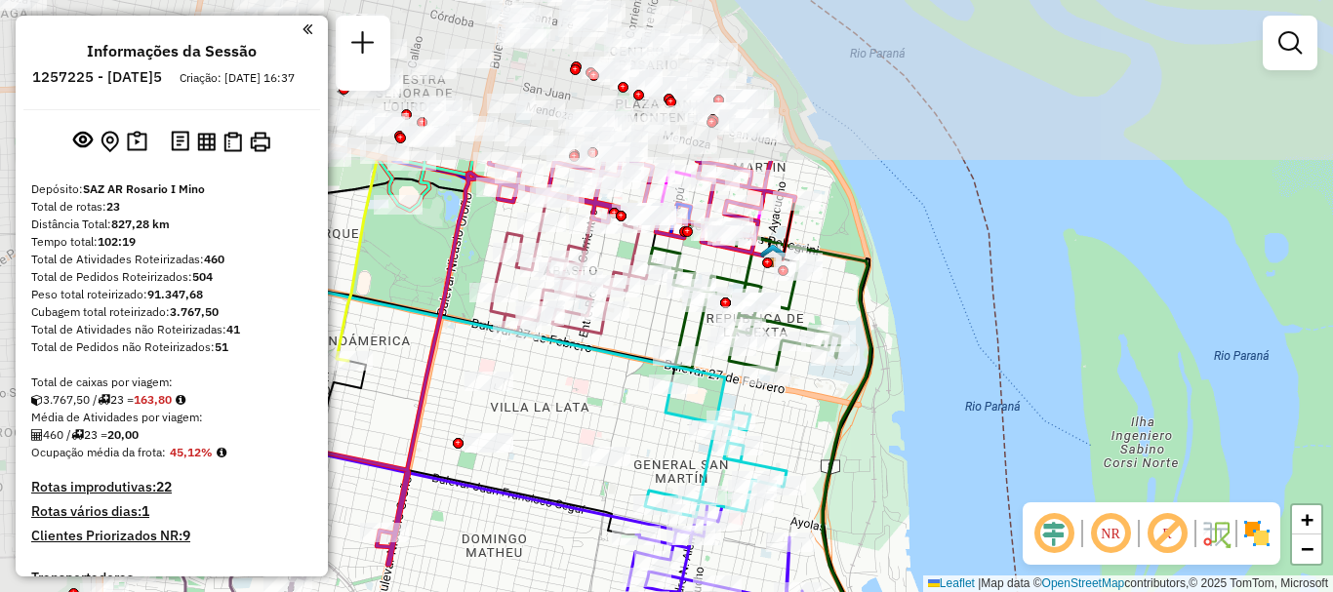
drag, startPoint x: 752, startPoint y: 542, endPoint x: 954, endPoint y: 630, distance: 219.8
click at [954, 591] on html "Aguarde... Pop-up bloqueado! Seu navegador bloqueou automáticamente a abertura …" at bounding box center [666, 296] width 1333 height 592
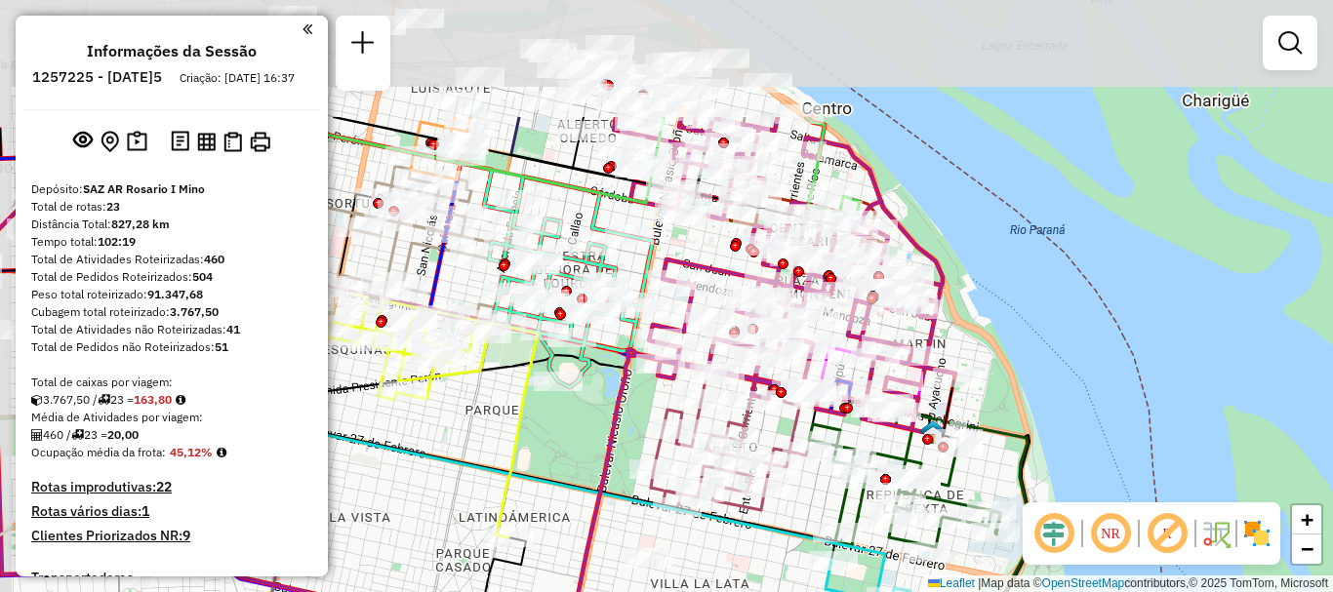
drag, startPoint x: 934, startPoint y: 471, endPoint x: 1055, endPoint y: 630, distance: 199.9
click at [1055, 591] on html "Aguarde... Pop-up bloqueado! Seu navegador bloqueou automáticamente a abertura …" at bounding box center [666, 296] width 1333 height 592
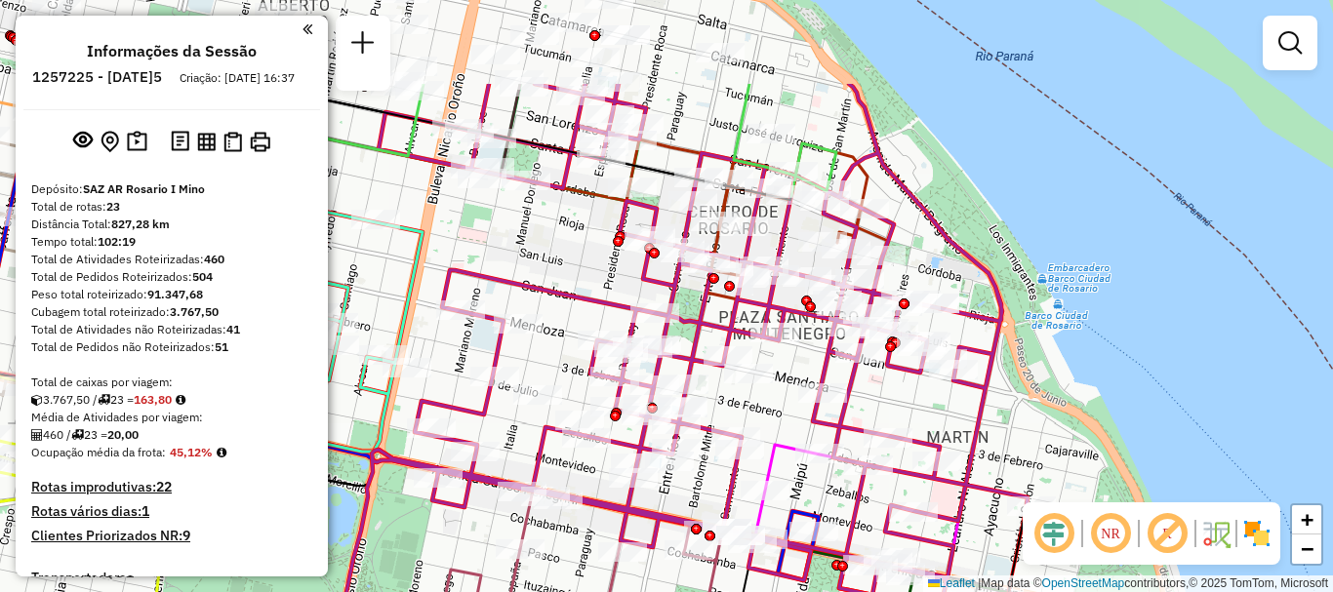
drag, startPoint x: 814, startPoint y: 581, endPoint x: 807, endPoint y: 617, distance: 36.8
click at [807, 591] on html "Aguarde... Pop-up bloqueado! Seu navegador bloqueou automáticamente a abertura …" at bounding box center [666, 296] width 1333 height 592
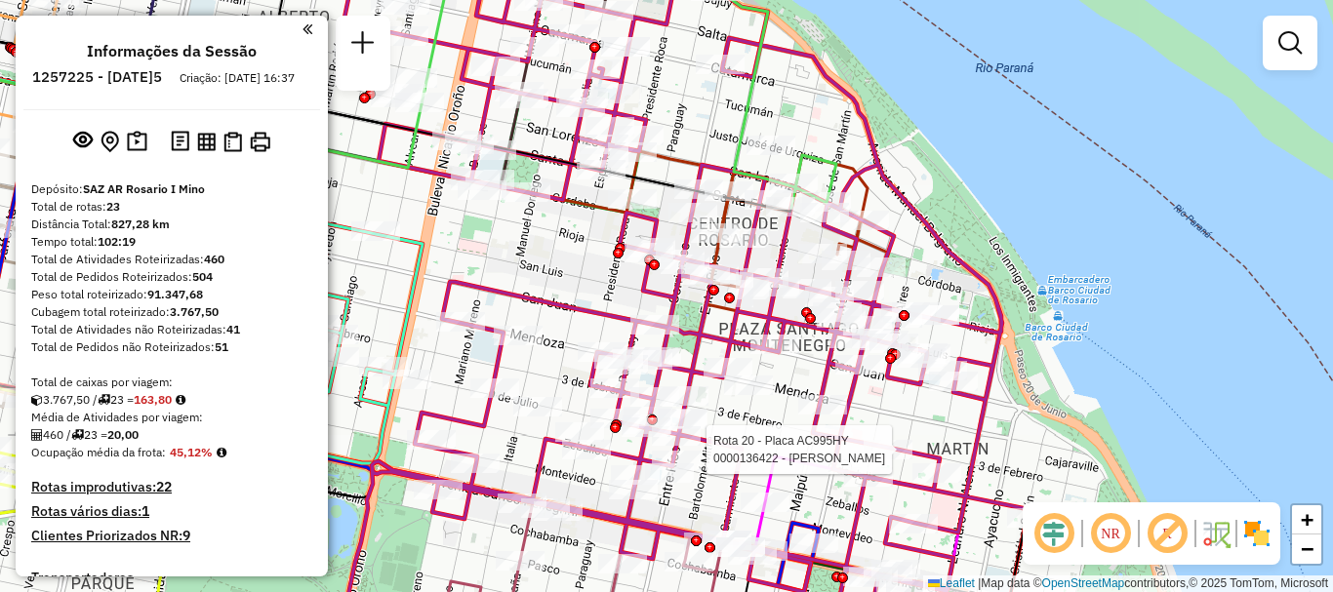
select select "**********"
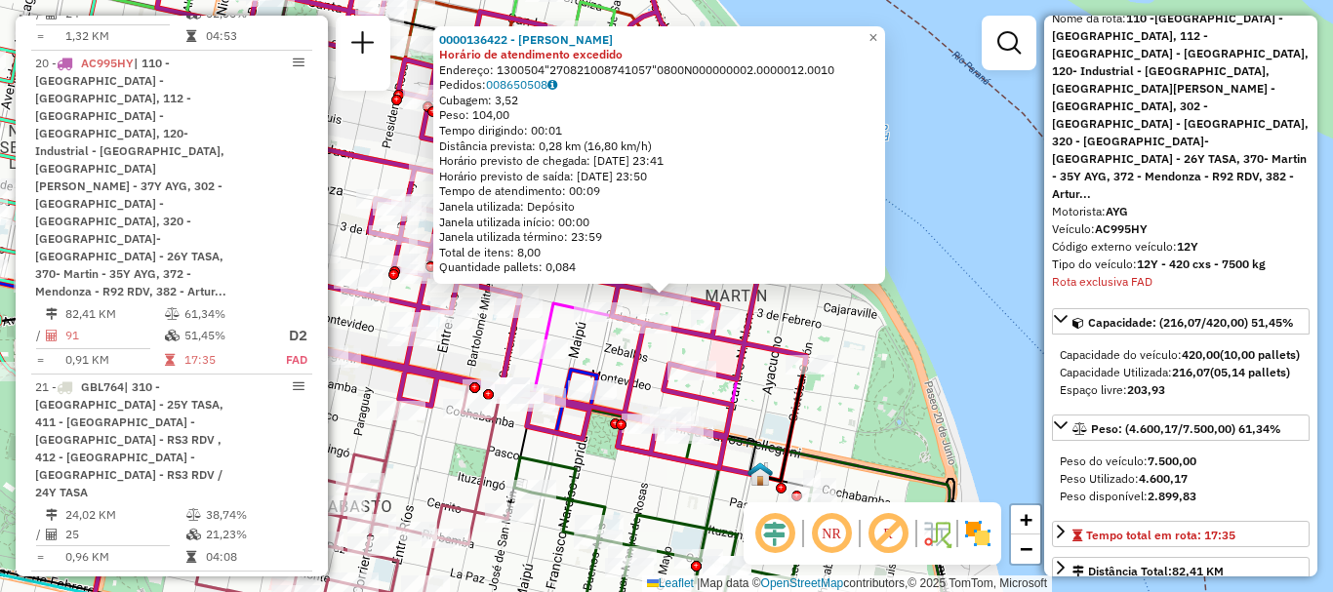
scroll to position [195, 0]
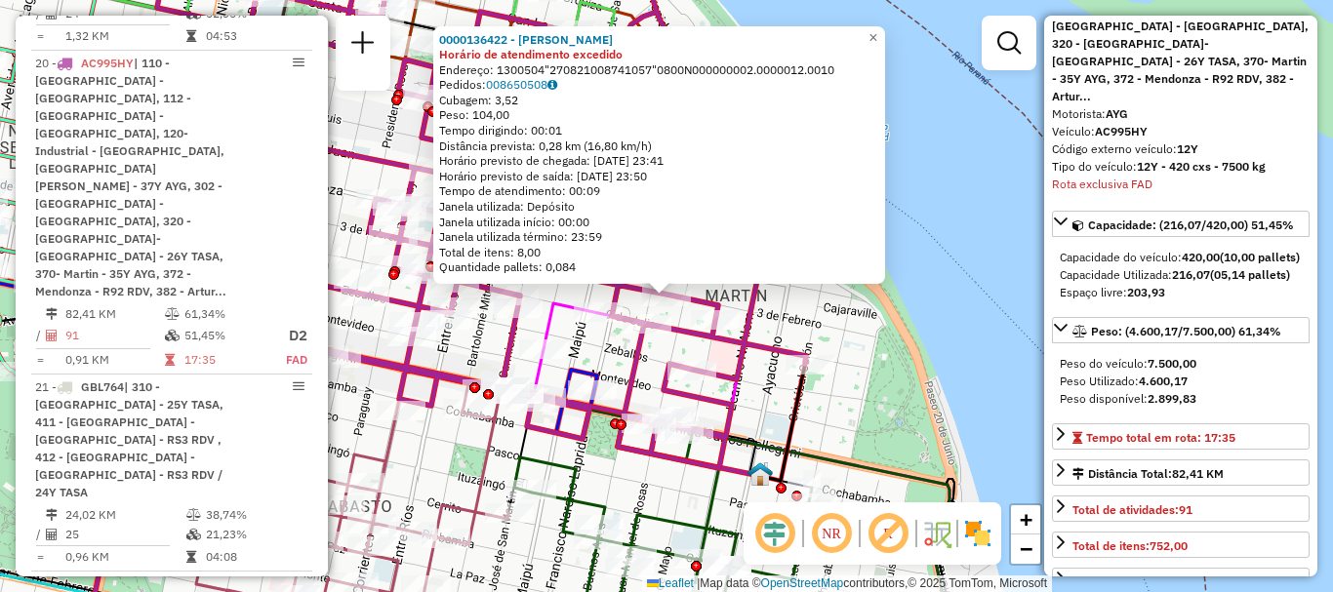
click at [1001, 421] on div "0000136422 - [PERSON_NAME] de atendimento excedido Endereço: 1300504"2708210087…" at bounding box center [666, 296] width 1333 height 592
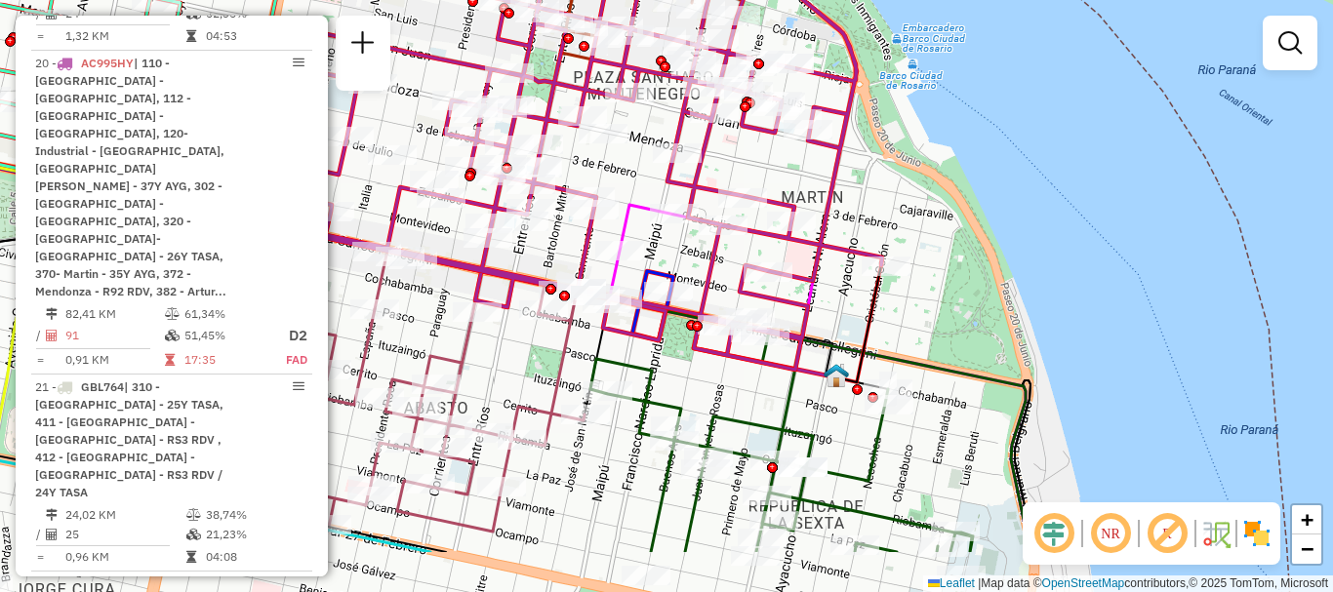
drag, startPoint x: 975, startPoint y: 334, endPoint x: 1039, endPoint y: 289, distance: 78.5
click at [1038, 290] on div "Janela de atendimento Grade de atendimento Capacidade Transportadoras Veículos …" at bounding box center [666, 296] width 1333 height 592
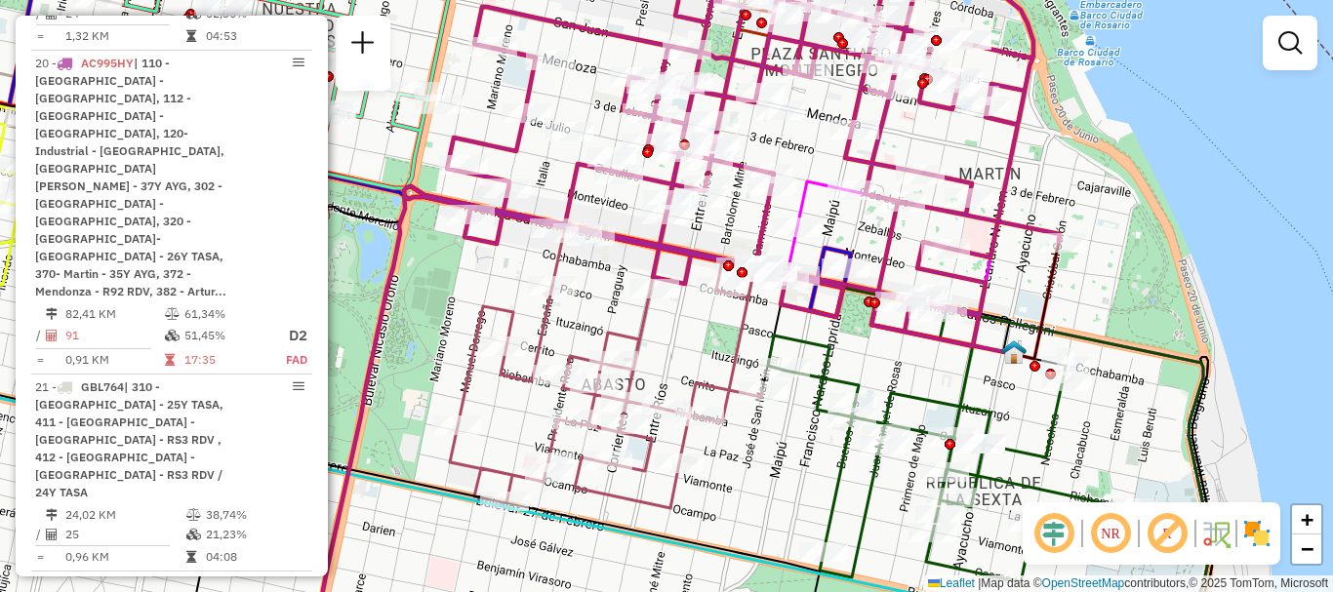
drag, startPoint x: 904, startPoint y: 482, endPoint x: 1134, endPoint y: 466, distance: 230.9
click at [969, 466] on div at bounding box center [944, 473] width 49 height 20
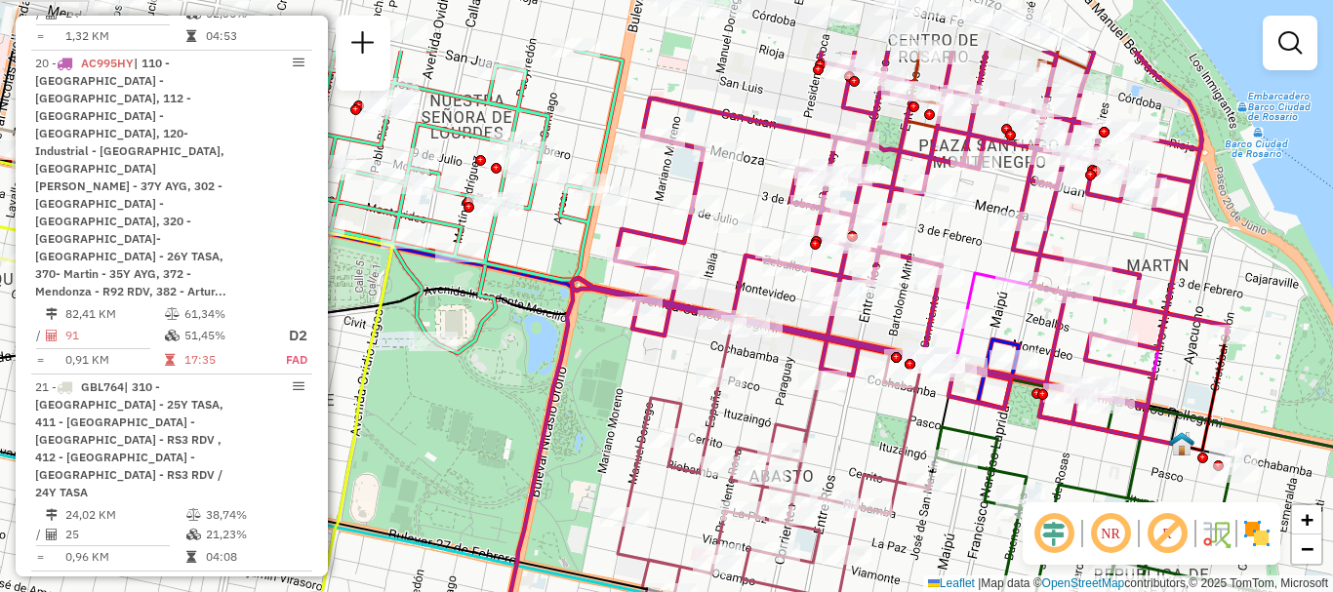
drag, startPoint x: 977, startPoint y: 542, endPoint x: 976, endPoint y: 560, distance: 18.6
click at [976, 560] on div "Janela de atendimento Grade de atendimento Capacidade Transportadoras Veículos …" at bounding box center [666, 296] width 1333 height 592
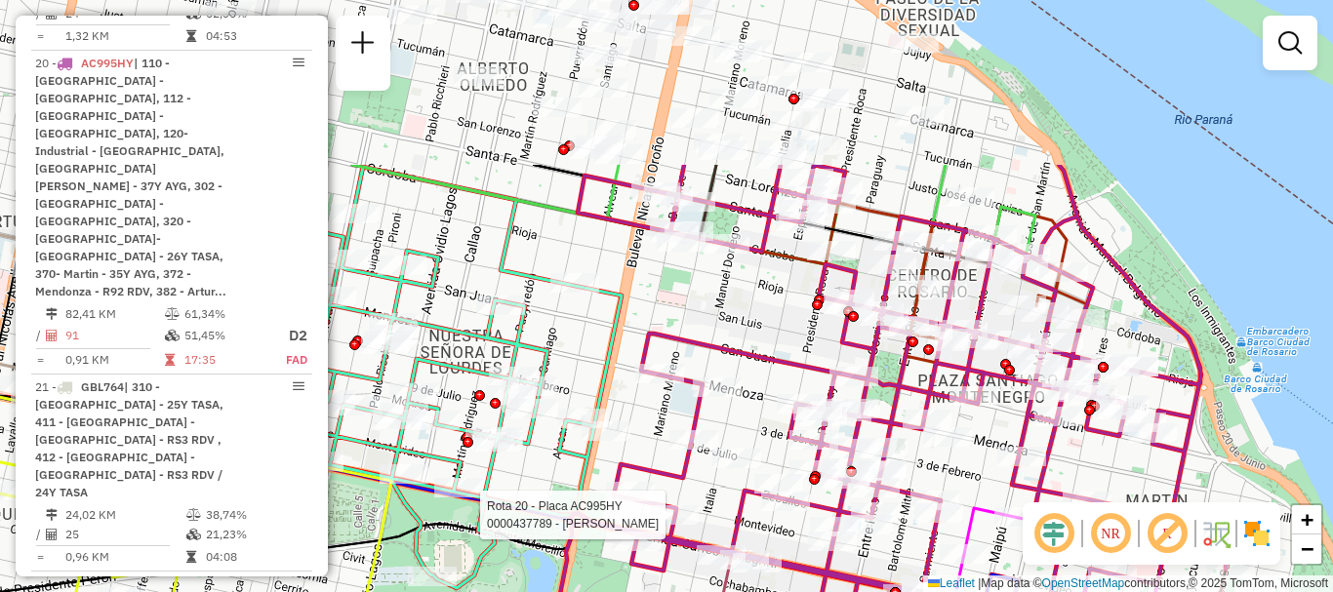
drag, startPoint x: 685, startPoint y: 361, endPoint x: 687, endPoint y: 530, distance: 168.9
click at [687, 525] on div at bounding box center [674, 516] width 49 height 20
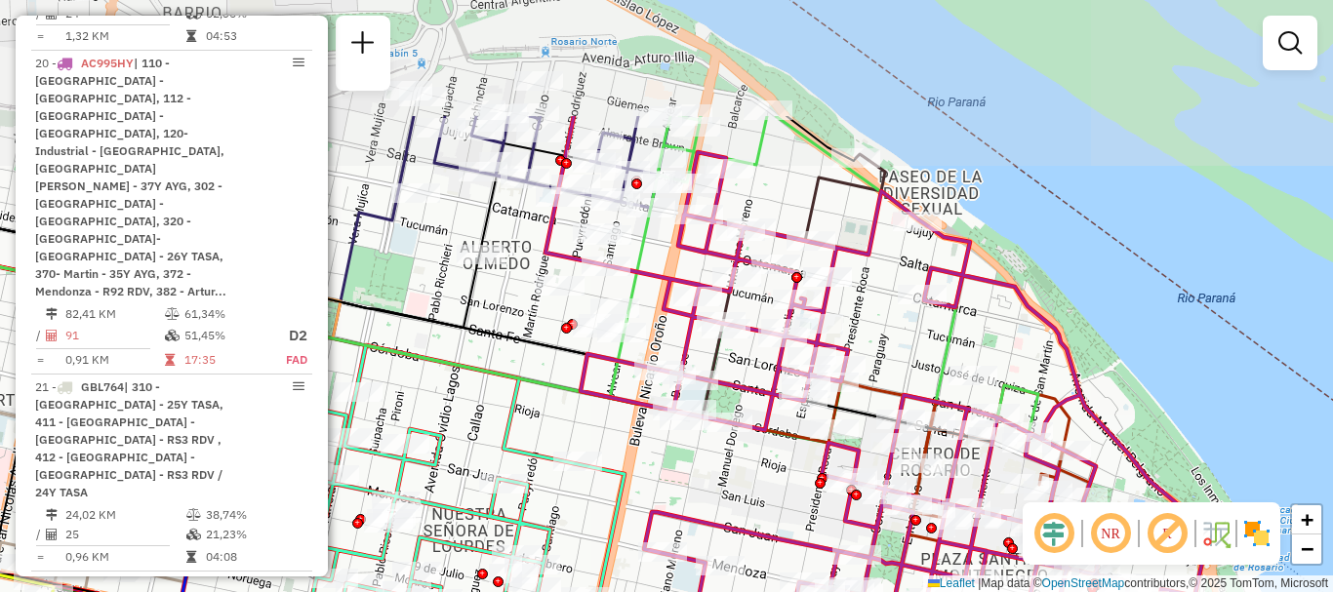
drag, startPoint x: 824, startPoint y: 443, endPoint x: 821, endPoint y: 518, distance: 75.2
click at [821, 518] on div "Janela de atendimento Grade de atendimento Capacidade Transportadoras Veículos …" at bounding box center [666, 296] width 1333 height 592
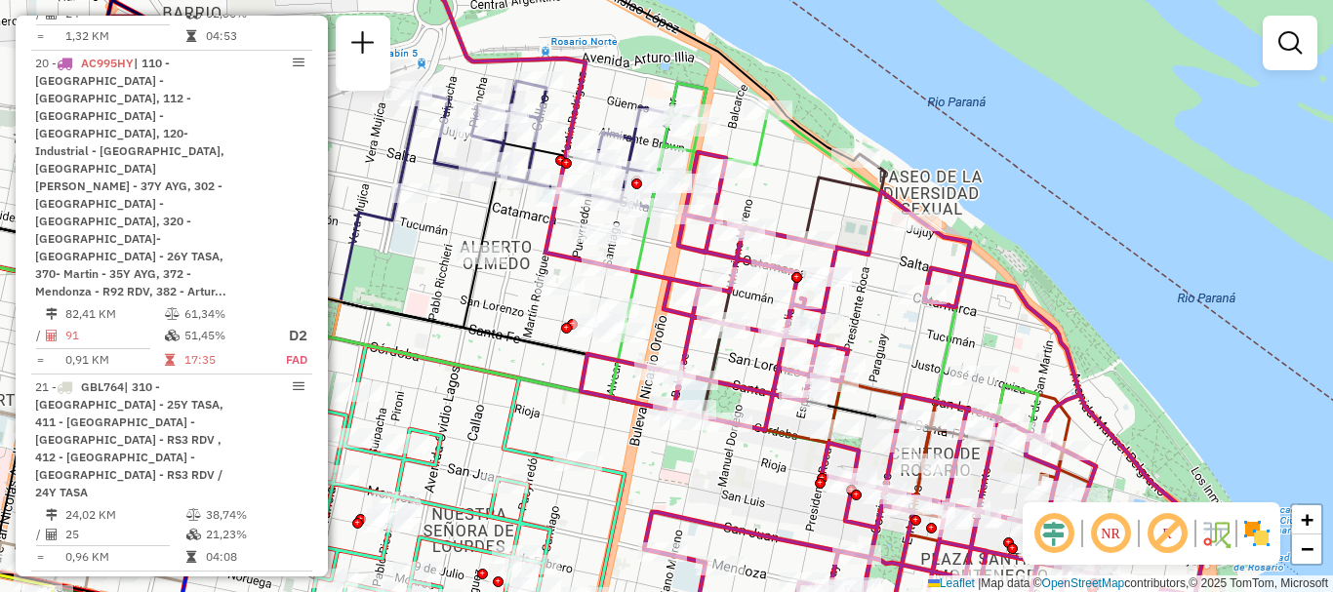
drag, startPoint x: 882, startPoint y: 338, endPoint x: 852, endPoint y: 188, distance: 152.4
click at [856, 206] on div "Janela de atendimento Grade de atendimento Capacidade Transportadoras Veículos …" at bounding box center [666, 296] width 1333 height 592
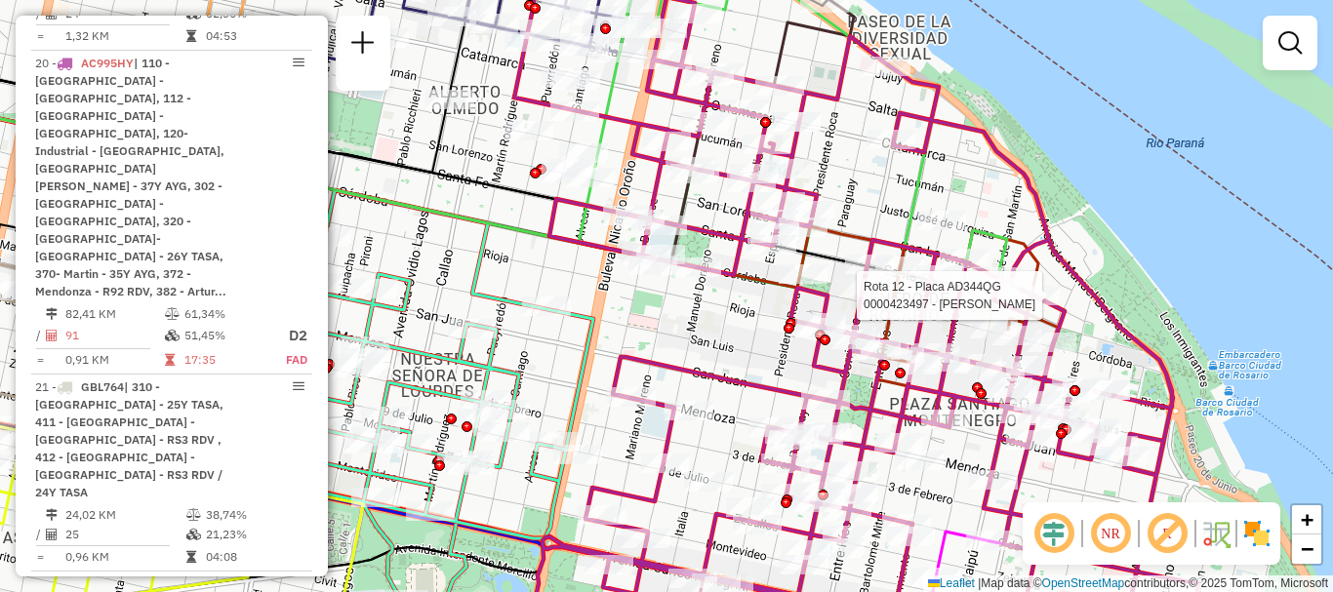
select select "**********"
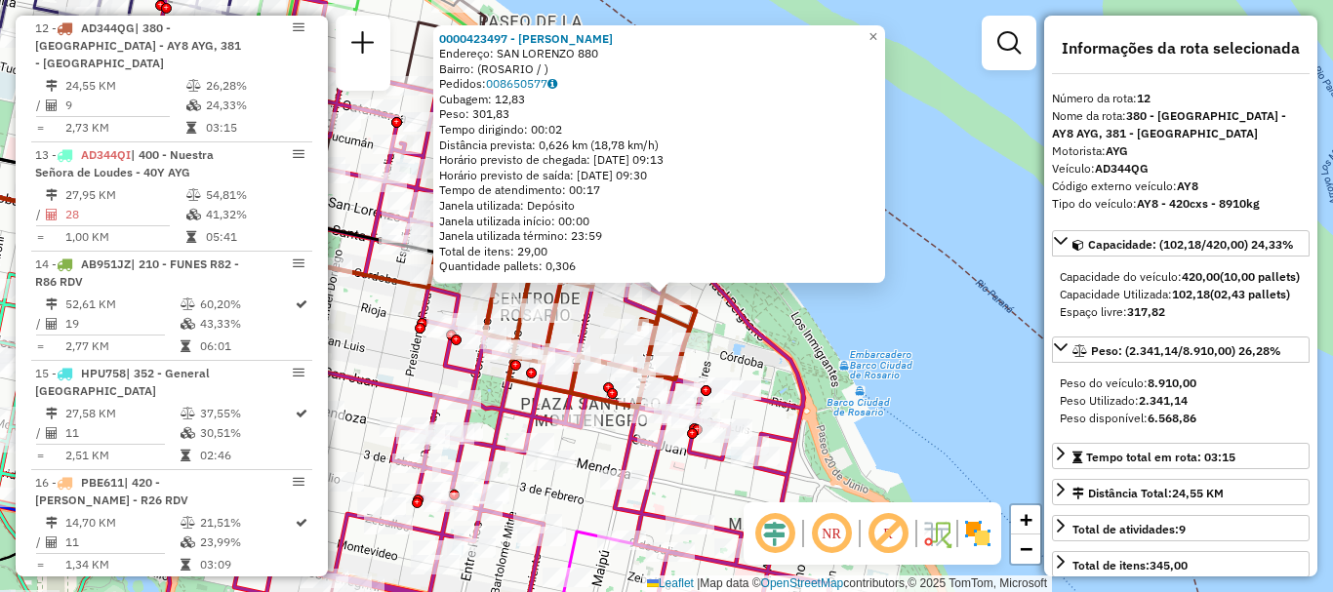
scroll to position [98, 0]
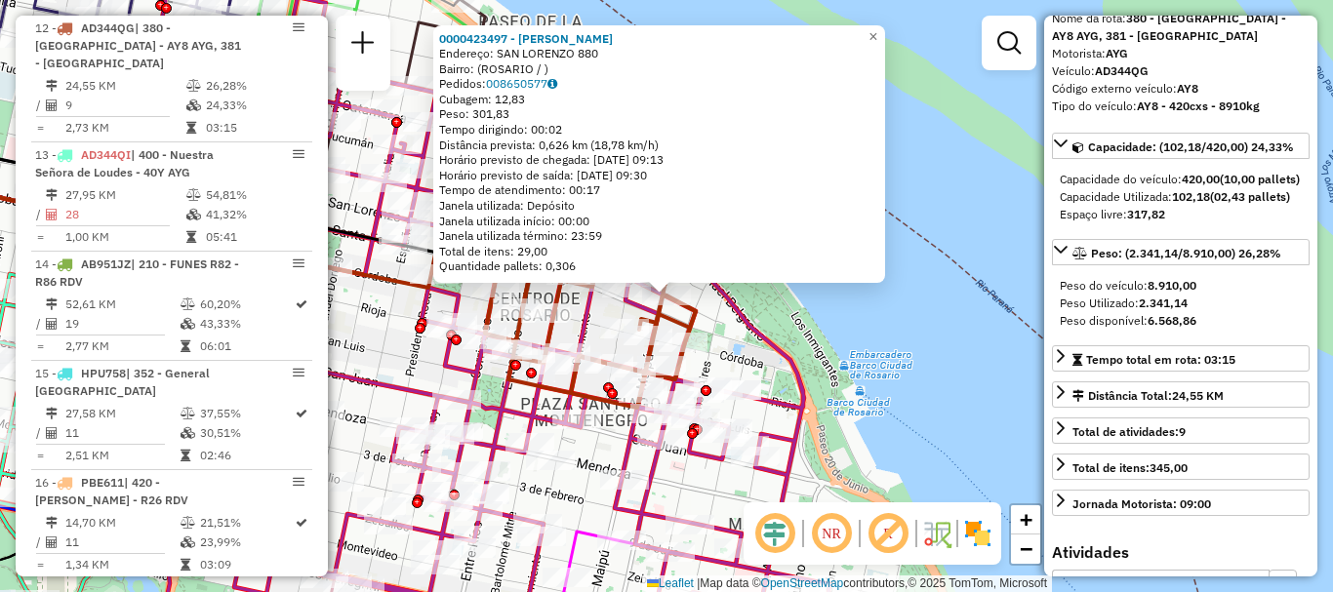
click at [911, 454] on div "0000423497 - YANG TONGLE Endereço: SAN LORENZO 880 Bairro: (ROSARIO / ) Pedidos…" at bounding box center [666, 296] width 1333 height 592
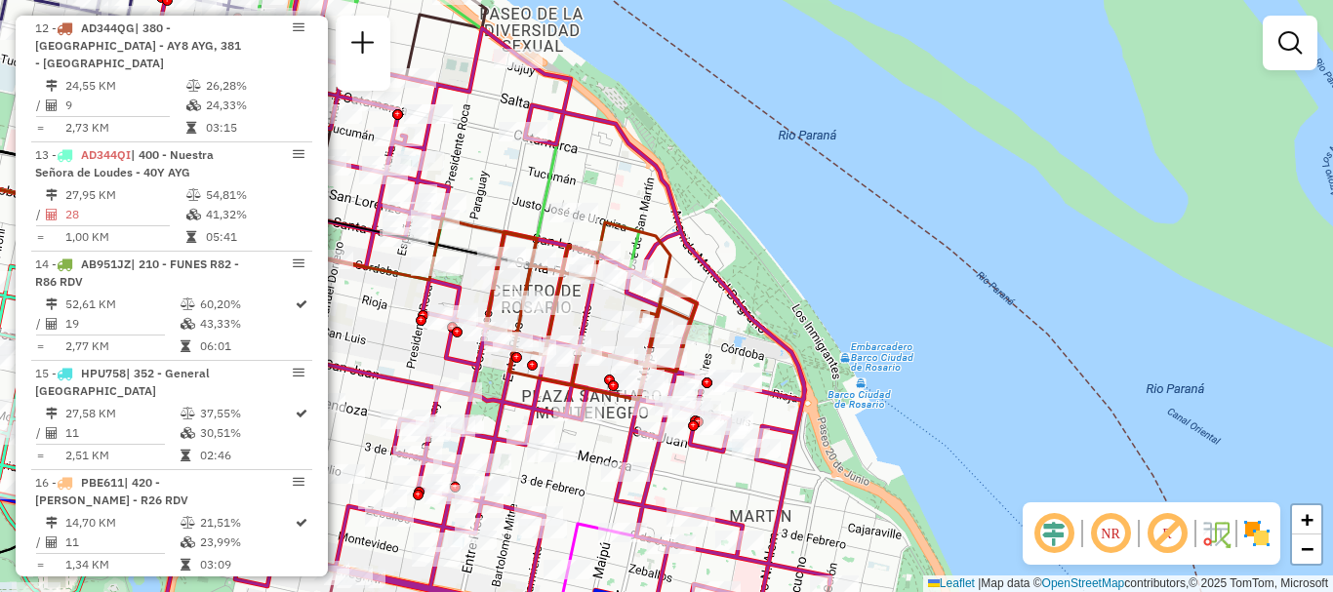
drag, startPoint x: 867, startPoint y: 472, endPoint x: 902, endPoint y: 272, distance: 203.1
click at [899, 283] on div "Janela de atendimento Grade de atendimento Capacidade Transportadoras Veículos …" at bounding box center [666, 296] width 1333 height 592
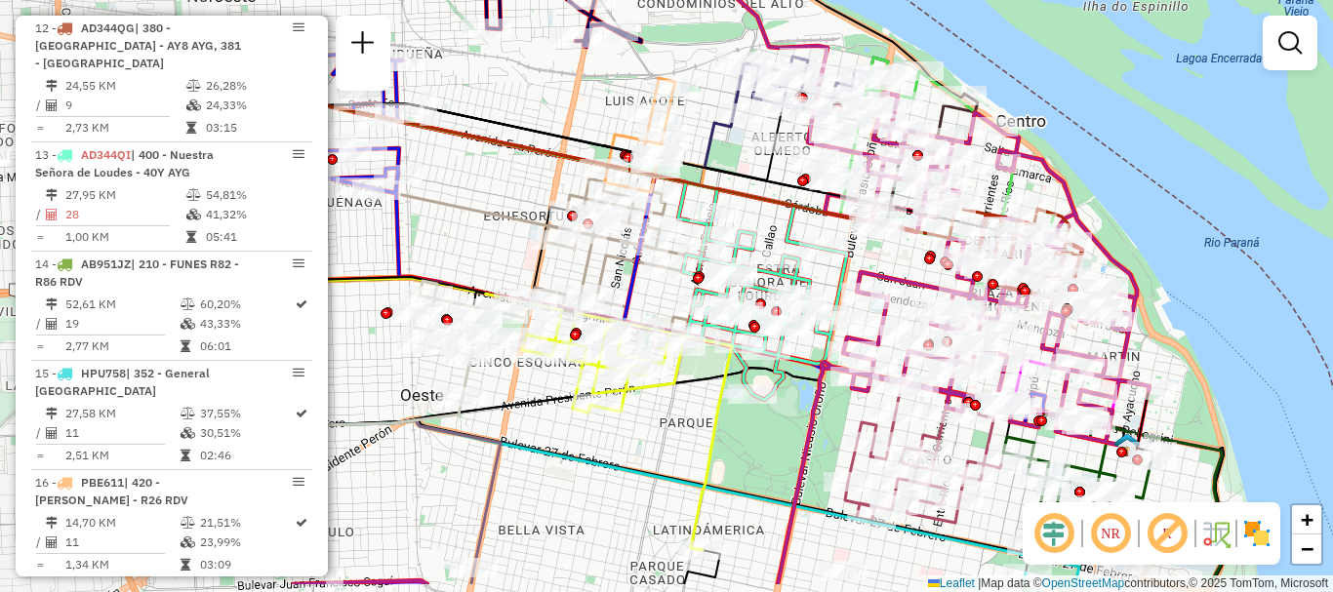
drag, startPoint x: 639, startPoint y: 504, endPoint x: 986, endPoint y: 443, distance: 351.7
click at [986, 442] on icon at bounding box center [923, 458] width 156 height 130
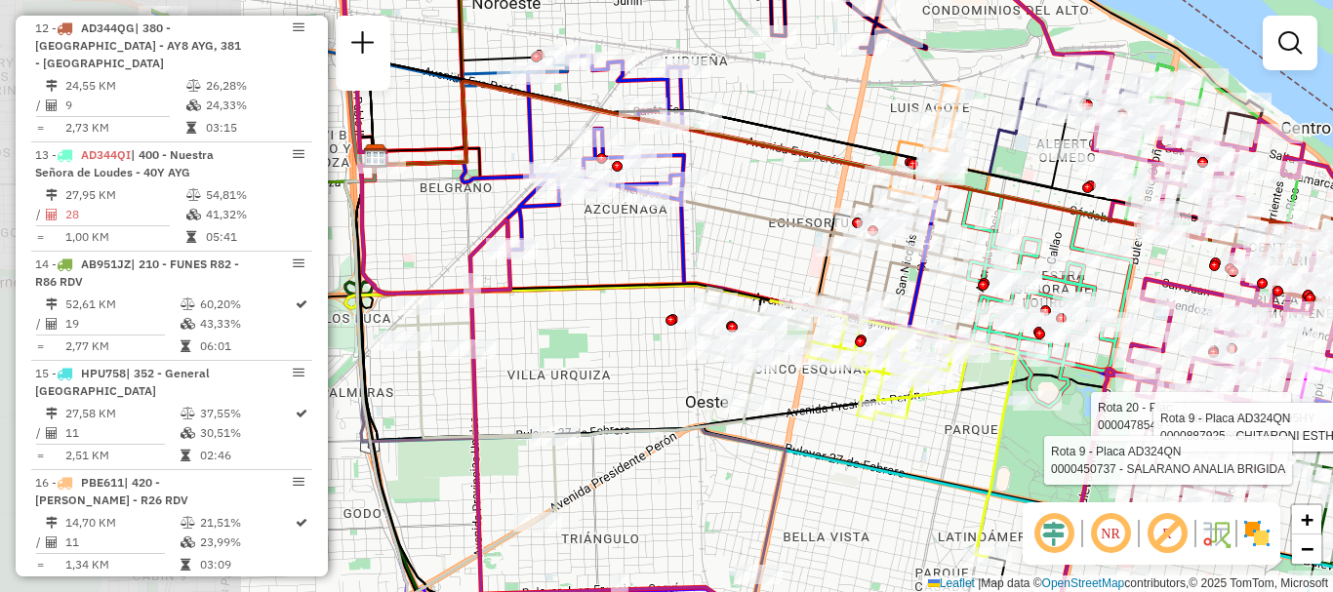
drag, startPoint x: 671, startPoint y: 457, endPoint x: 956, endPoint y: 458, distance: 285.0
click at [956, 458] on div "Rota 20 - Placa AC995HY 0000478549 - PROYECTO KAIZEN Rota 20 - Placa AC995HY 00…" at bounding box center [666, 296] width 1333 height 592
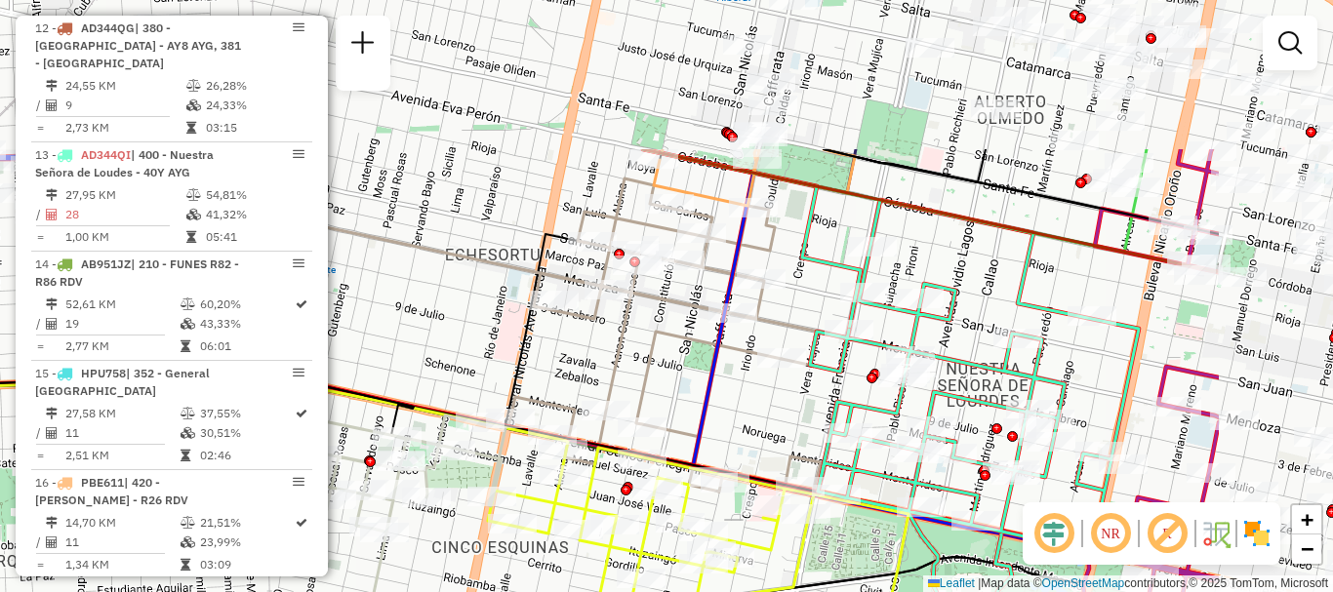
drag, startPoint x: 1035, startPoint y: 184, endPoint x: 788, endPoint y: 393, distance: 323.4
click at [788, 393] on div "Rota 20 - Placa AC995HY 0000478549 - PROYECTO KAIZEN Rota 20 - Placa AC995HY 00…" at bounding box center [666, 296] width 1333 height 592
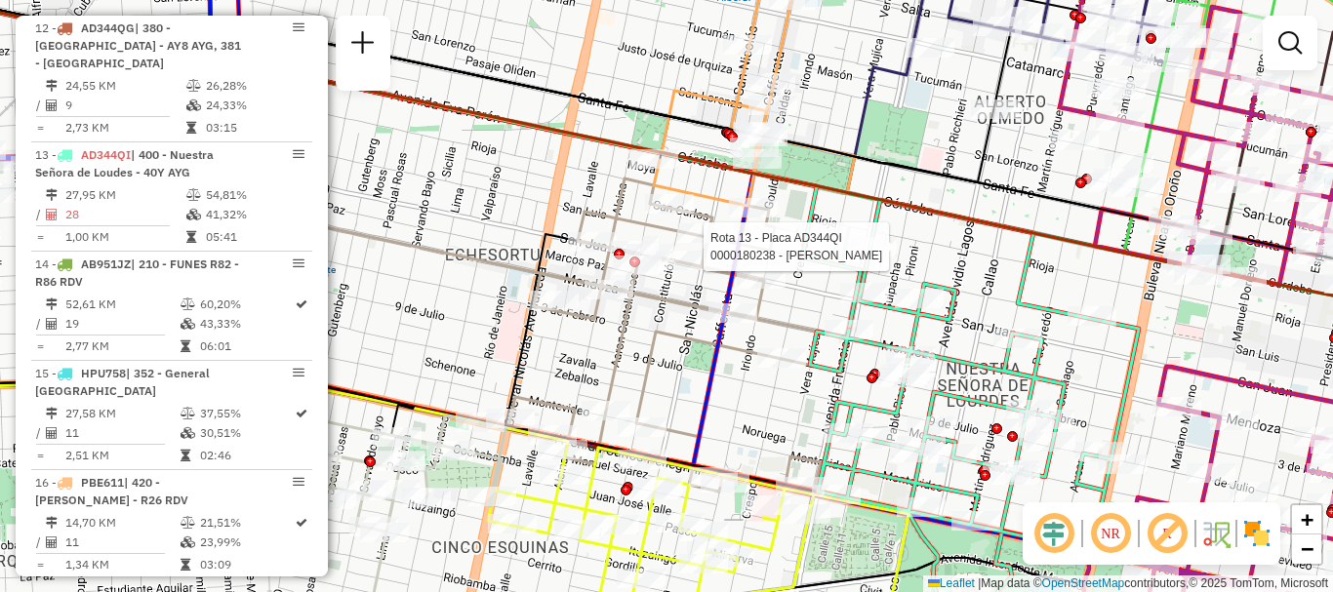
select select "**********"
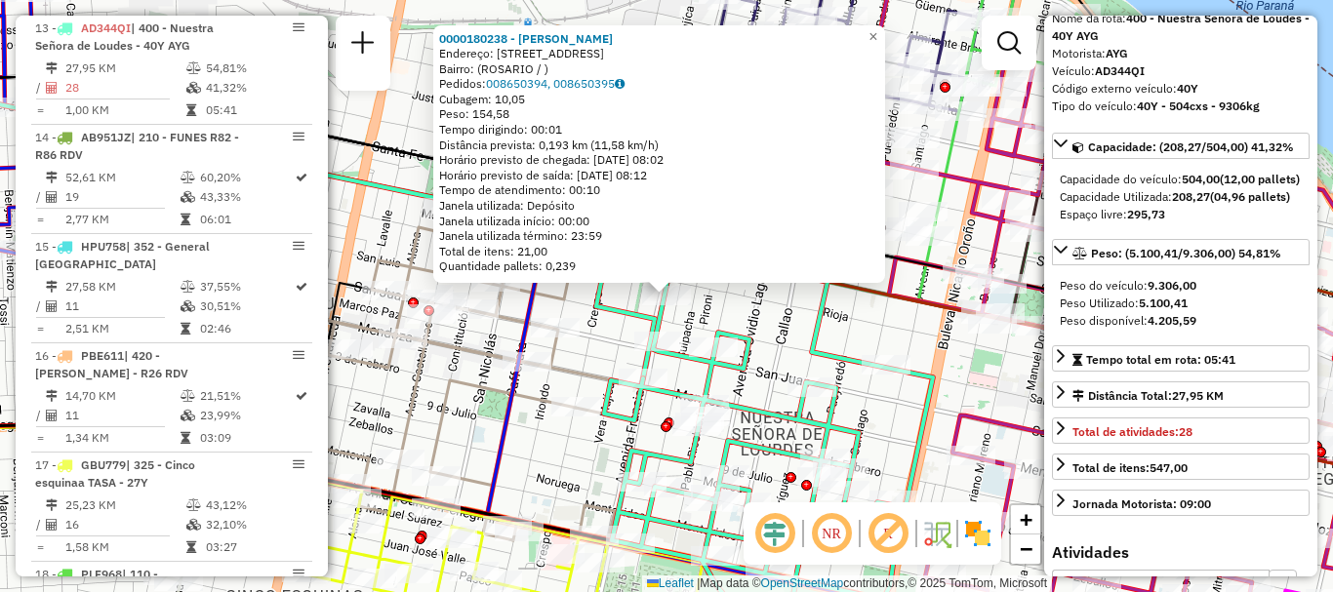
click at [919, 332] on div "0000180238 - LIN XINFENG Endereço: AVDA FRANCIA 921 Bairro: (ROSARIO / ) Pedido…" at bounding box center [666, 296] width 1333 height 592
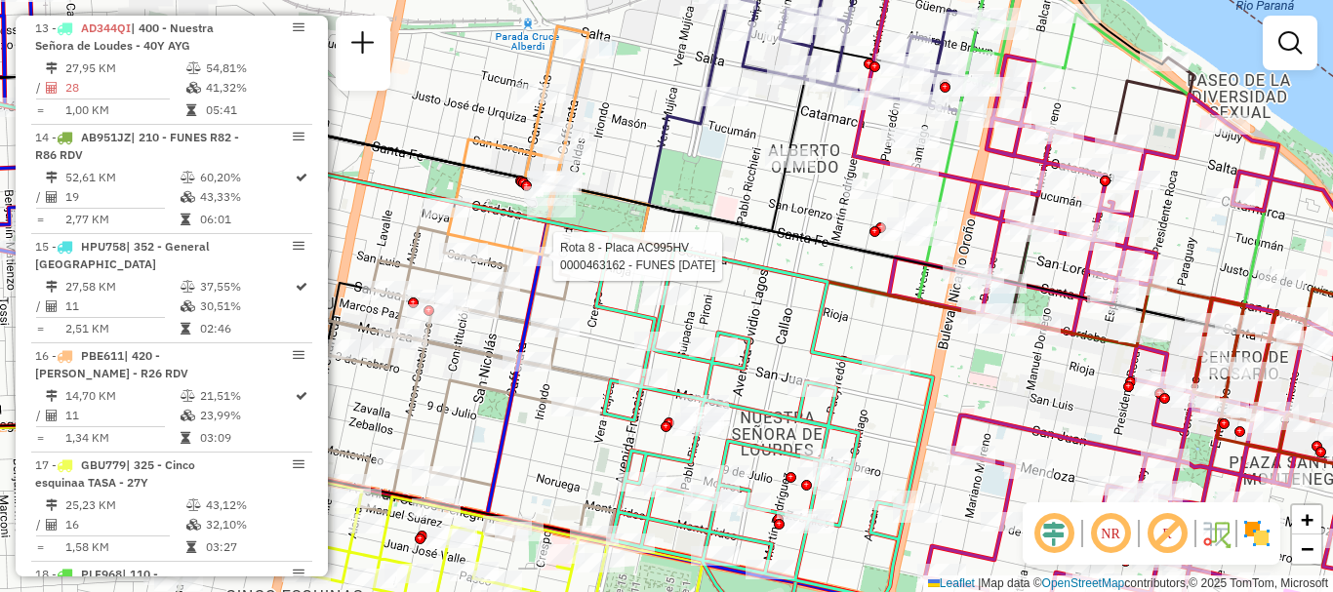
select select "**********"
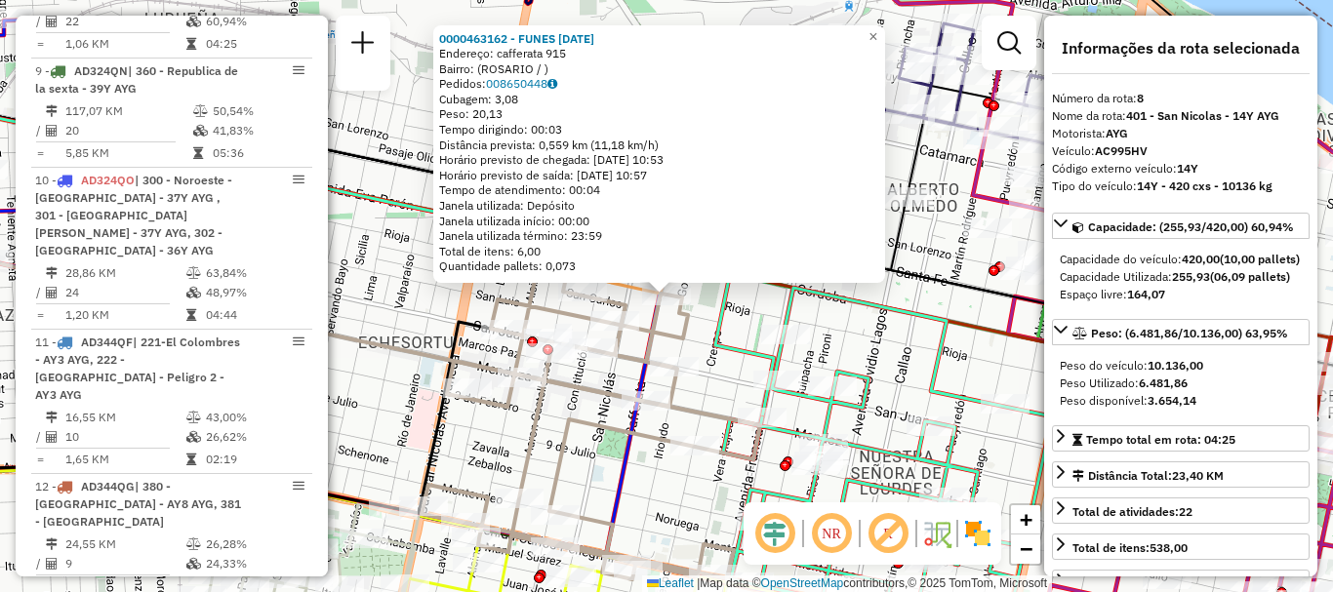
scroll to position [1478, 0]
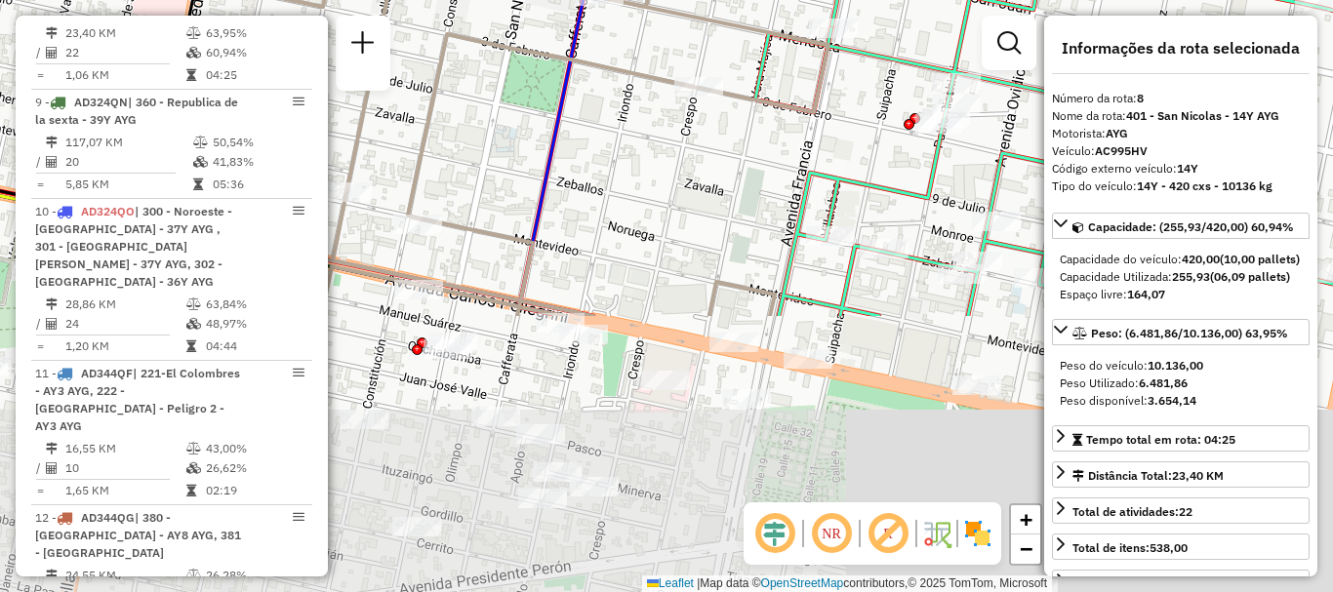
drag, startPoint x: 691, startPoint y: 469, endPoint x: 664, endPoint y: 120, distance: 350.5
click at [666, 126] on div "0000463162 - FUNES LUCIA Endereço: cafferata 915 Bairro: (ROSARIO / ) Pedidos: …" at bounding box center [666, 296] width 1333 height 592
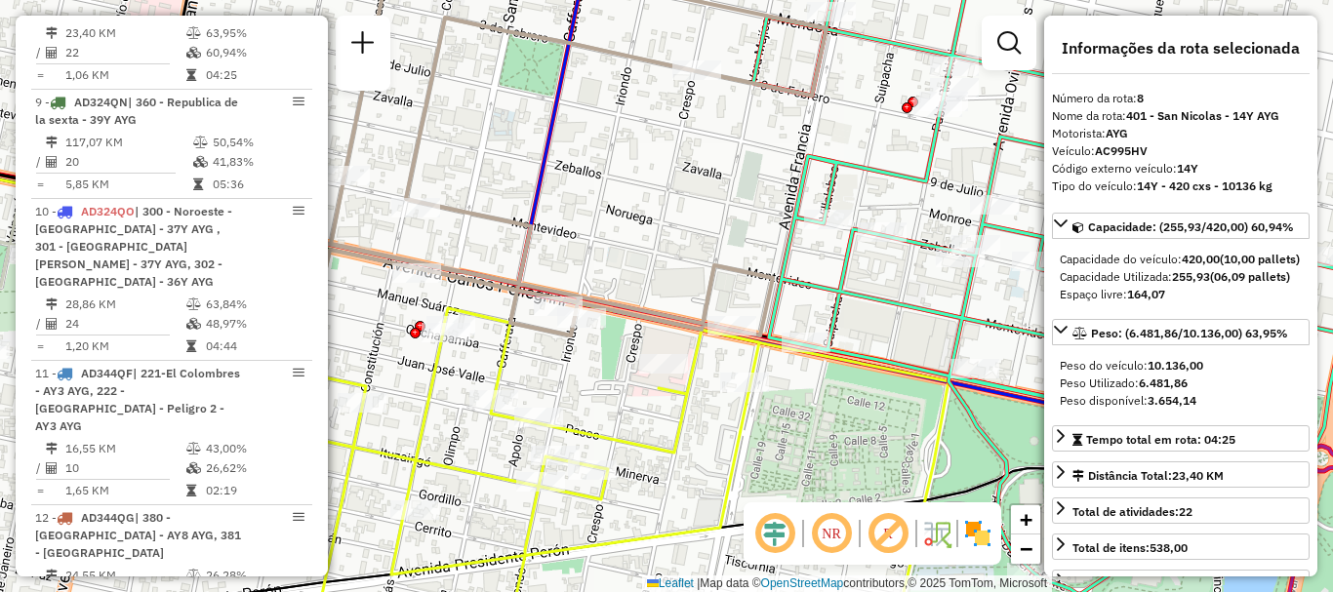
drag, startPoint x: 640, startPoint y: 299, endPoint x: 666, endPoint y: 223, distance: 80.2
click at [663, 231] on div "0000463162 - FUNES LUCIA Endereço: cafferata 915 Bairro: (ROSARIO / ) Pedidos: …" at bounding box center [666, 296] width 1333 height 592
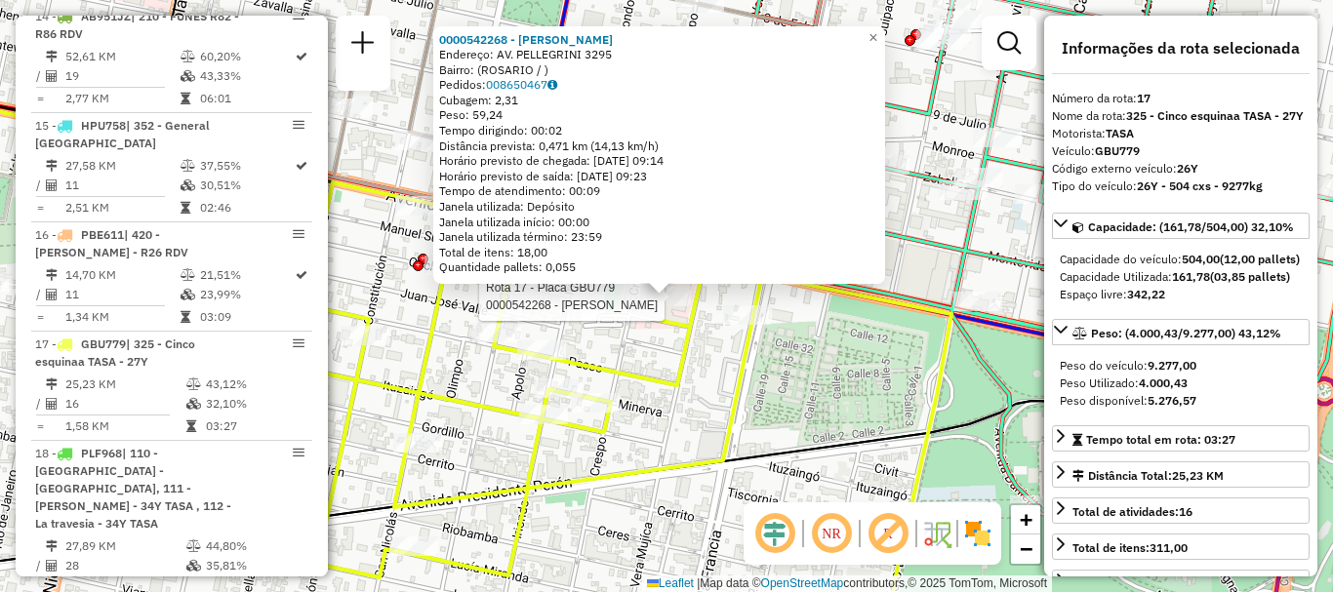
scroll to position [2532, 0]
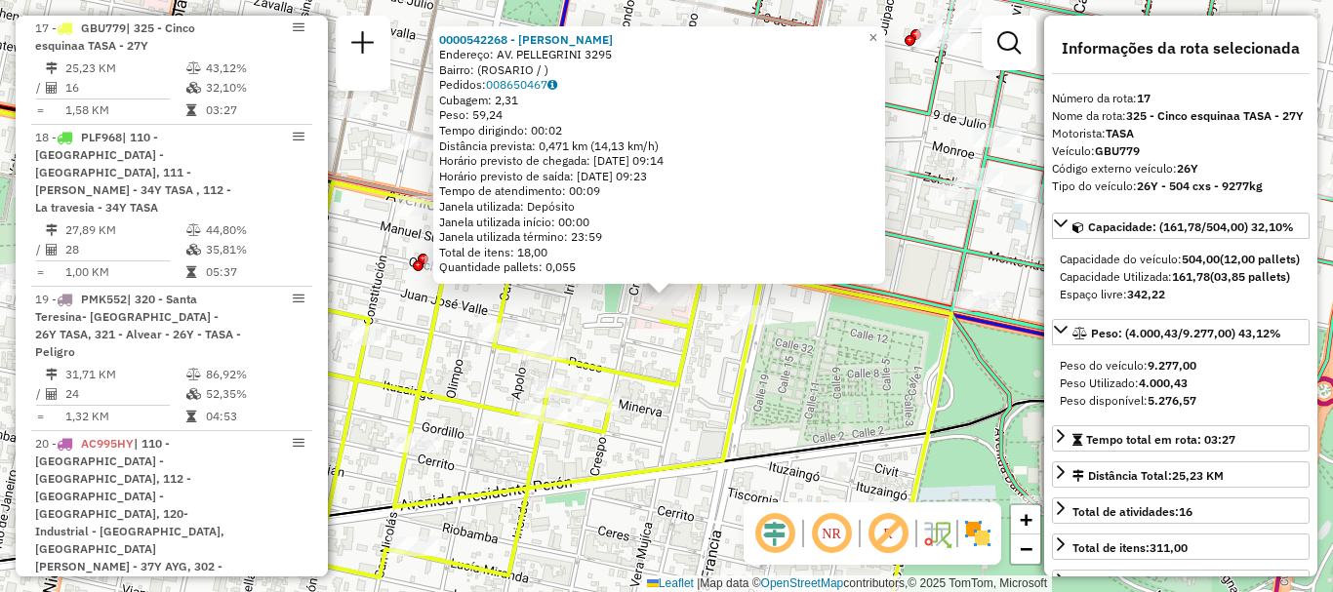
click at [694, 330] on icon at bounding box center [531, 417] width 840 height 468
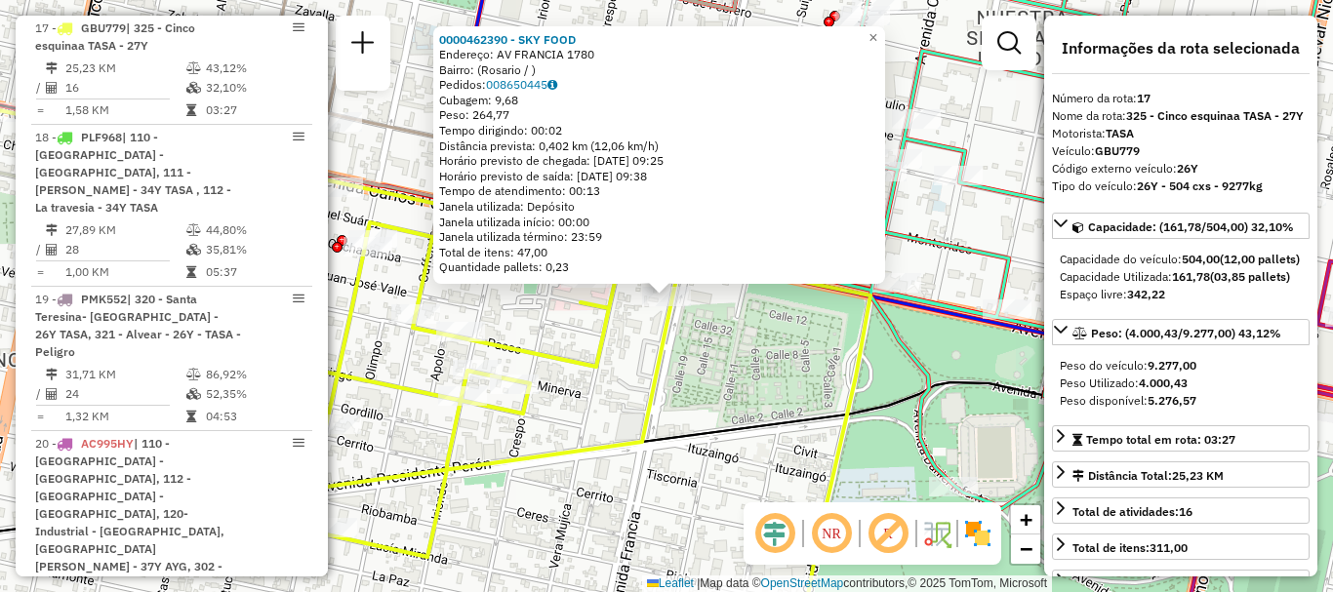
click at [611, 354] on icon at bounding box center [450, 407] width 840 height 487
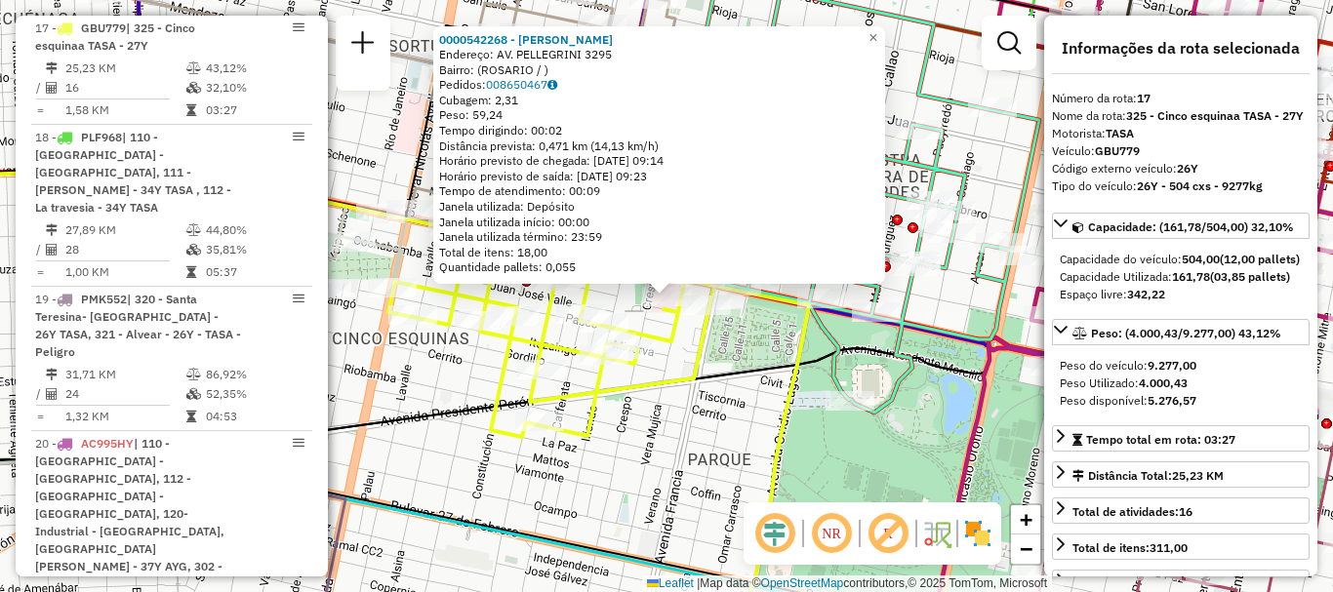
click at [661, 356] on div "0000542268 - Massetto Marcelo Endereço: AV. PELLEGRINI 3295 Bairro: (ROSARIO / …" at bounding box center [666, 296] width 1333 height 592
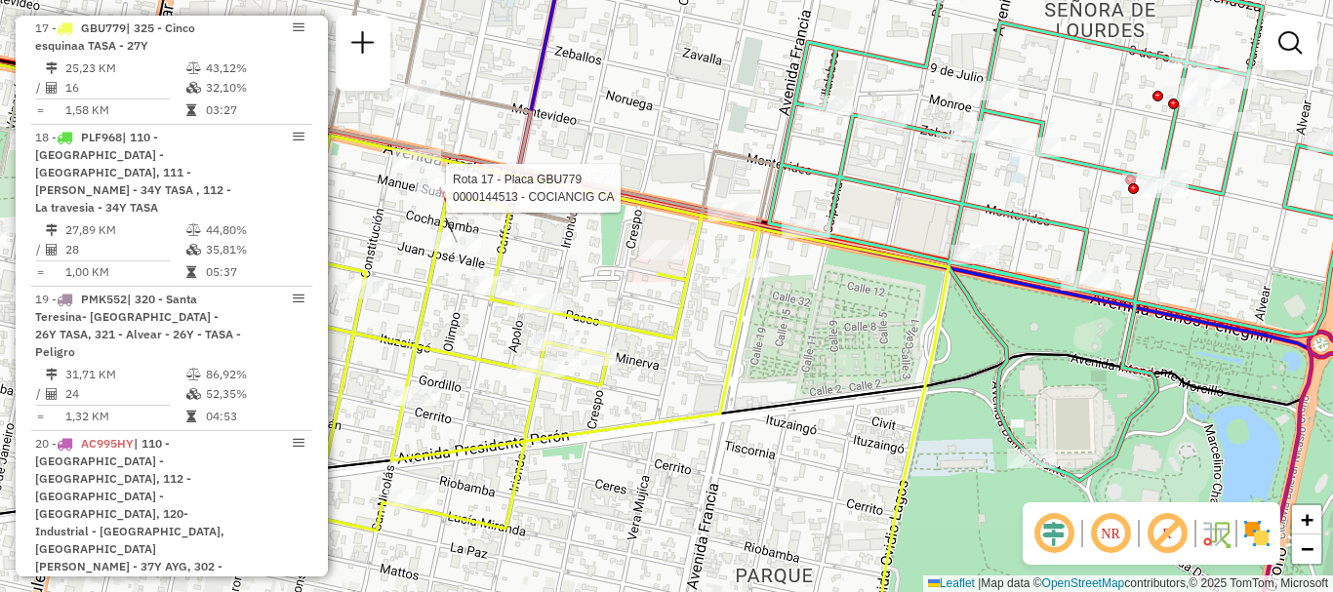
select select "**********"
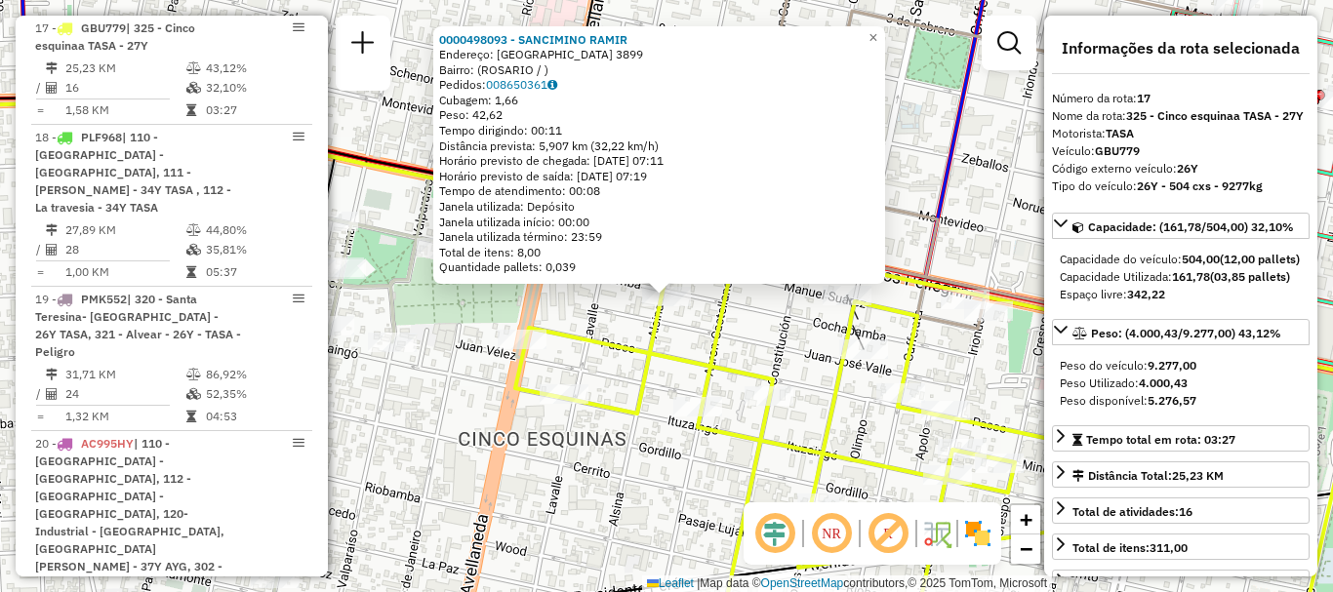
click at [493, 290] on div "0000498093 - SANCIMINO RAMIR Endereço: COCHABAMBA 3899 Bairro: (ROSARIO / ) Ped…" at bounding box center [666, 296] width 1333 height 592
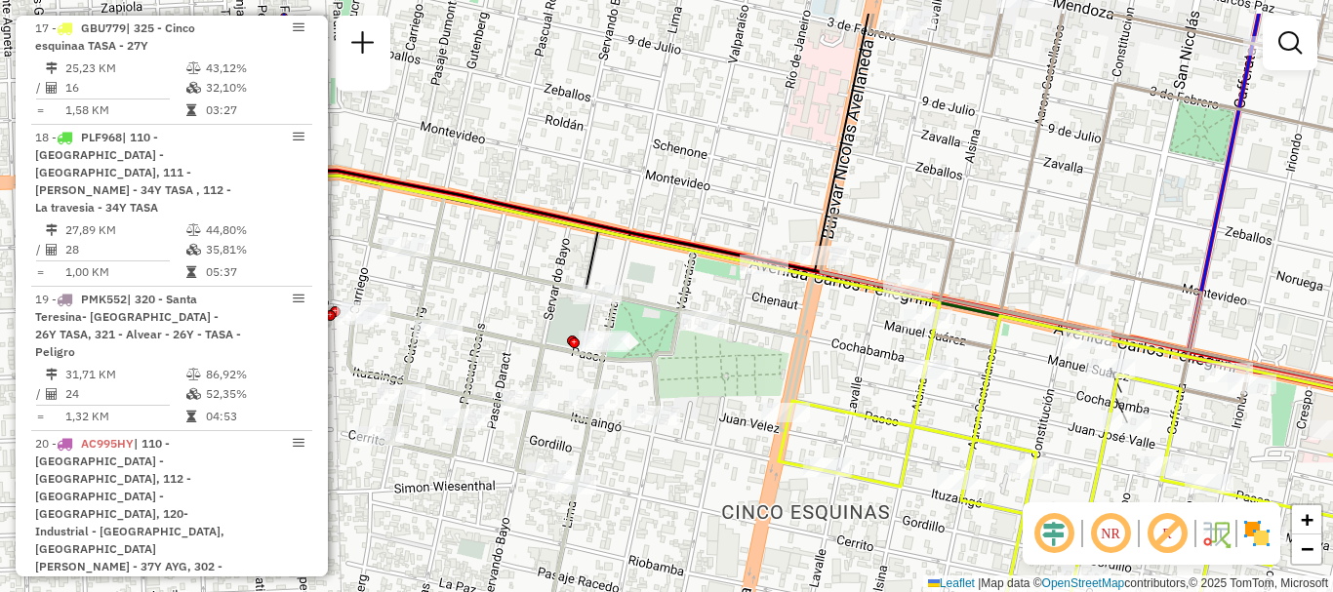
drag, startPoint x: 639, startPoint y: 366, endPoint x: 741, endPoint y: 351, distance: 102.6
click at [741, 351] on div "Janela de atendimento Grade de atendimento Capacidade Transportadoras Veículos …" at bounding box center [666, 296] width 1333 height 592
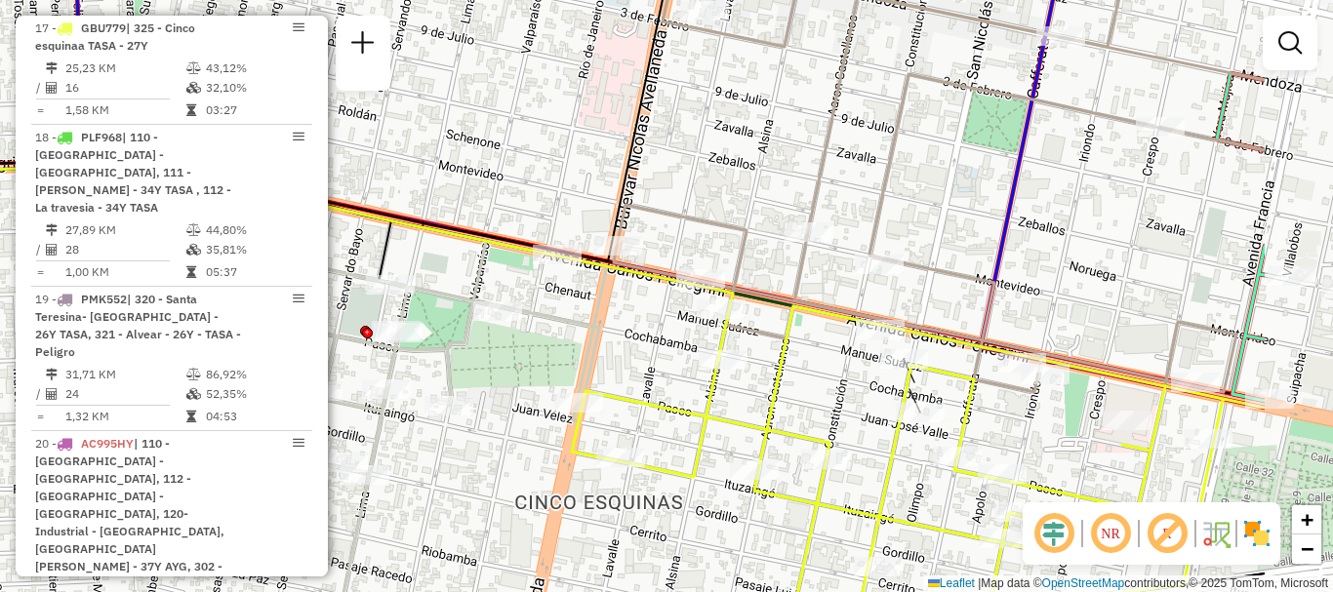
drag, startPoint x: 696, startPoint y: 356, endPoint x: 623, endPoint y: 351, distance: 73.4
click at [623, 351] on div "Rota 17 - Placa GBU779 0000498093 - SANCIMINO RAMIR Janela de atendimento Grade…" at bounding box center [666, 296] width 1333 height 592
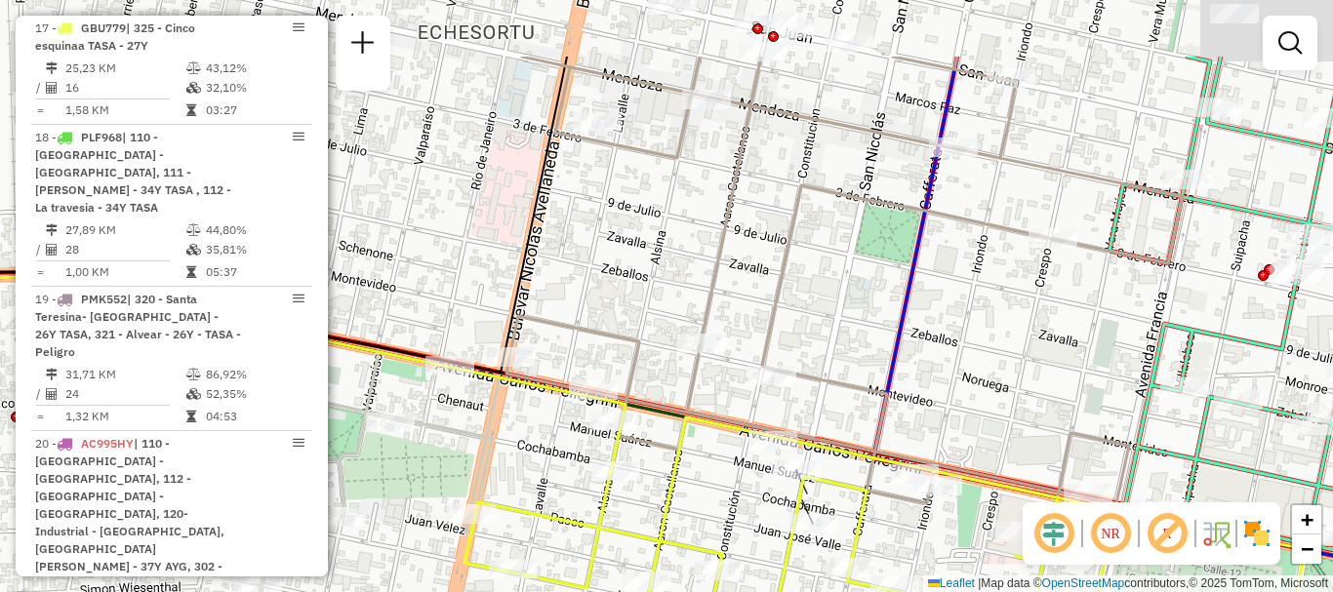
drag, startPoint x: 747, startPoint y: 480, endPoint x: 727, endPoint y: 539, distance: 61.7
click at [727, 539] on div "Rota 17 - Placa GBU779 0000436281 - BOLOGNESI ANA GRACIELA Janela de atendiment…" at bounding box center [666, 296] width 1333 height 592
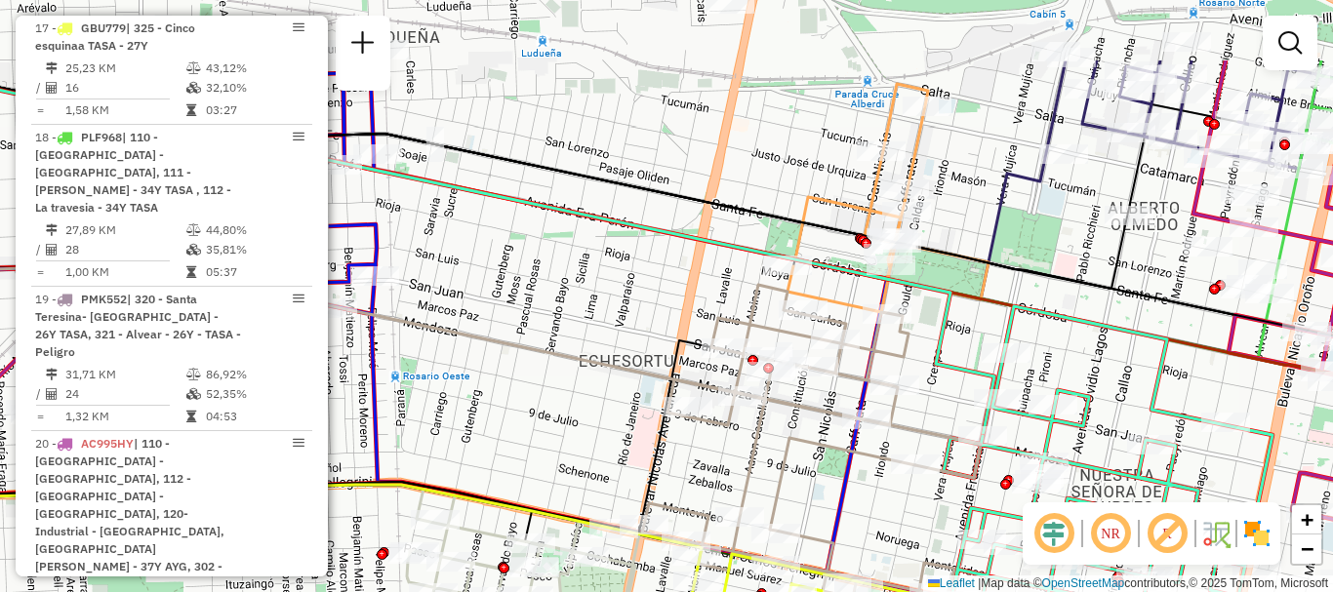
drag, startPoint x: 901, startPoint y: 174, endPoint x: 905, endPoint y: 310, distance: 136.7
click at [905, 310] on icon at bounding box center [432, 256] width 1124 height 360
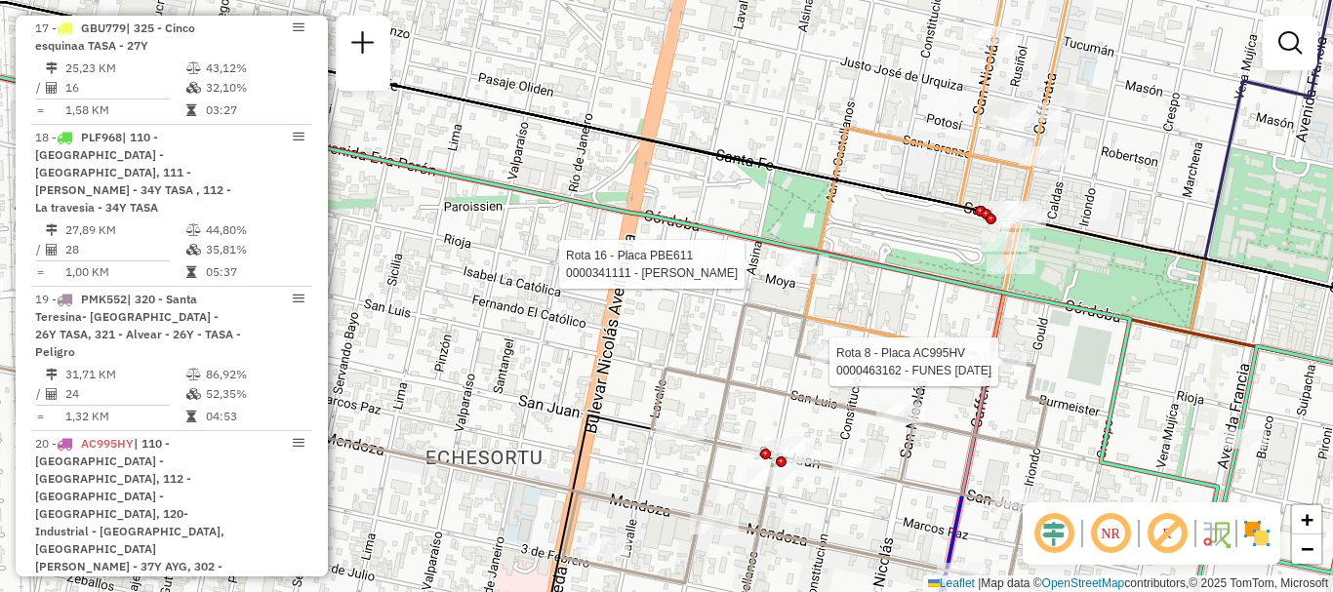
select select "**********"
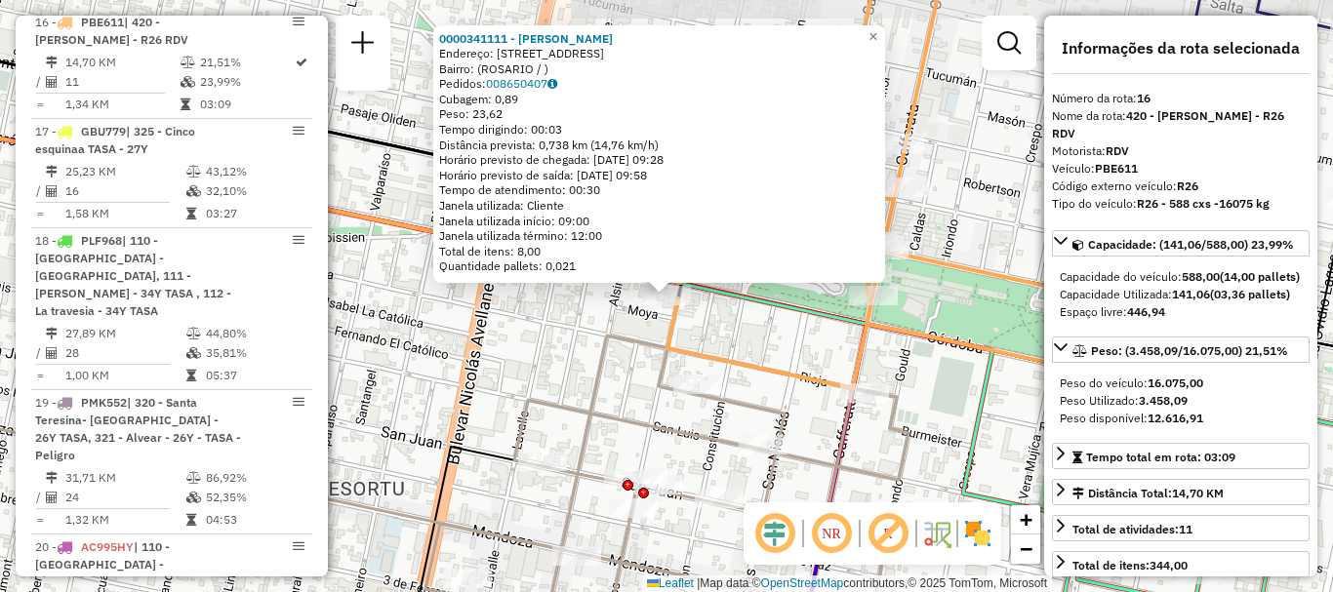
scroll to position [2422, 0]
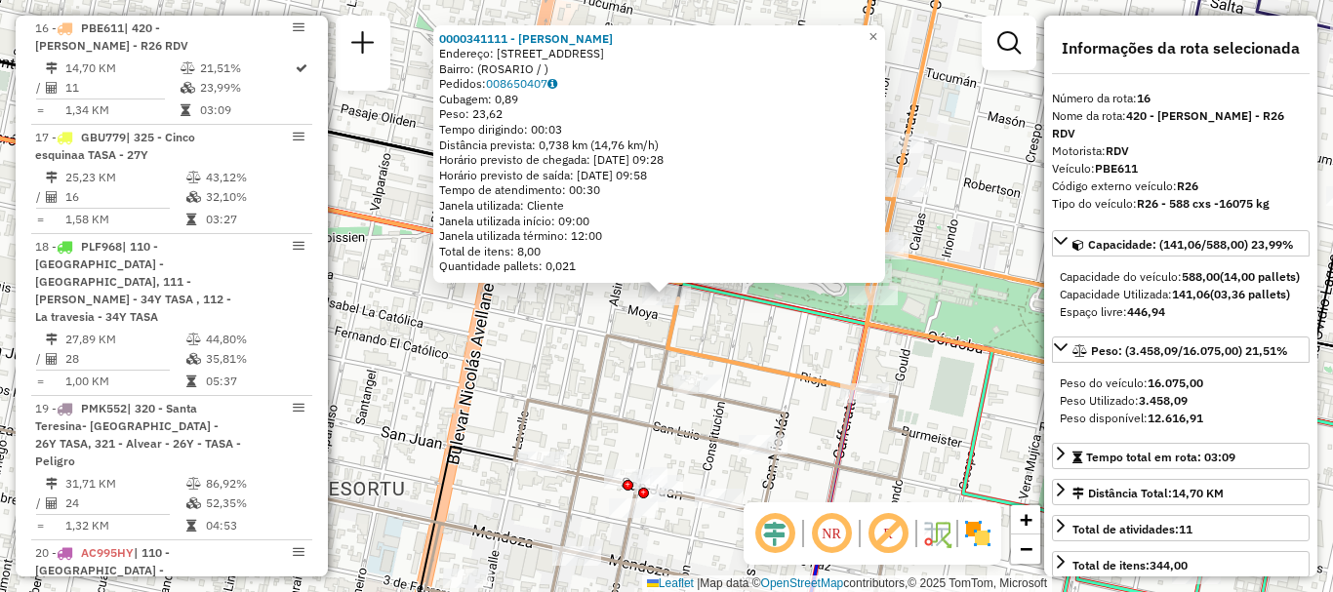
click at [802, 331] on div "0000341111 - MORINI MARISA GRACIELA Endereço: AVDA CORDOBA 3819 Bairro: (ROSARI…" at bounding box center [666, 296] width 1333 height 592
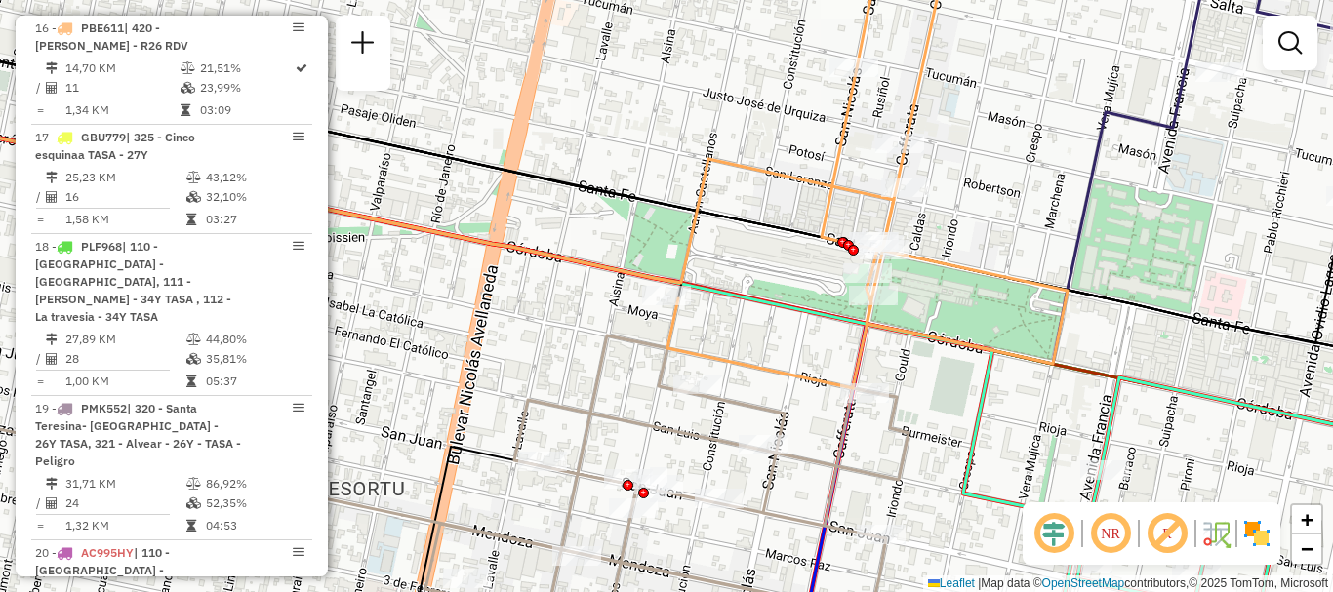
drag, startPoint x: 790, startPoint y: 356, endPoint x: 744, endPoint y: 196, distance: 166.5
click at [752, 235] on div "Janela de atendimento Grade de atendimento Capacidade Transportadoras Veículos …" at bounding box center [666, 296] width 1333 height 592
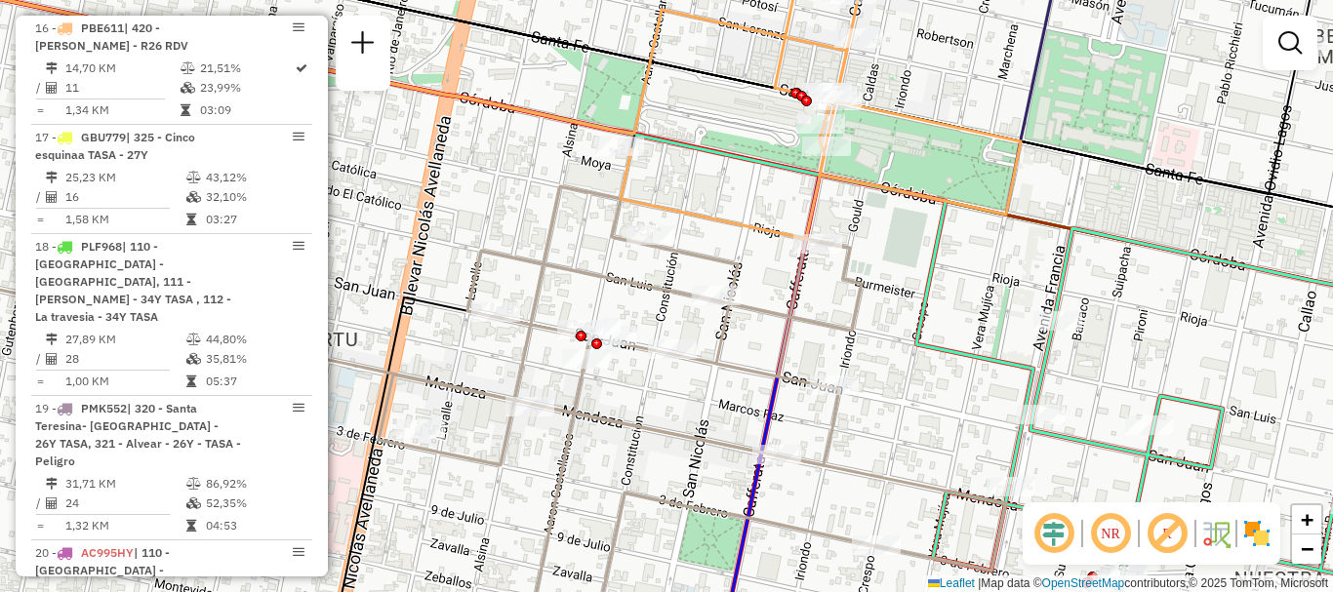
drag, startPoint x: 768, startPoint y: 362, endPoint x: 700, endPoint y: 123, distance: 248.7
click at [711, 177] on div "Janela de atendimento Grade de atendimento Capacidade Transportadoras Veículos …" at bounding box center [666, 296] width 1333 height 592
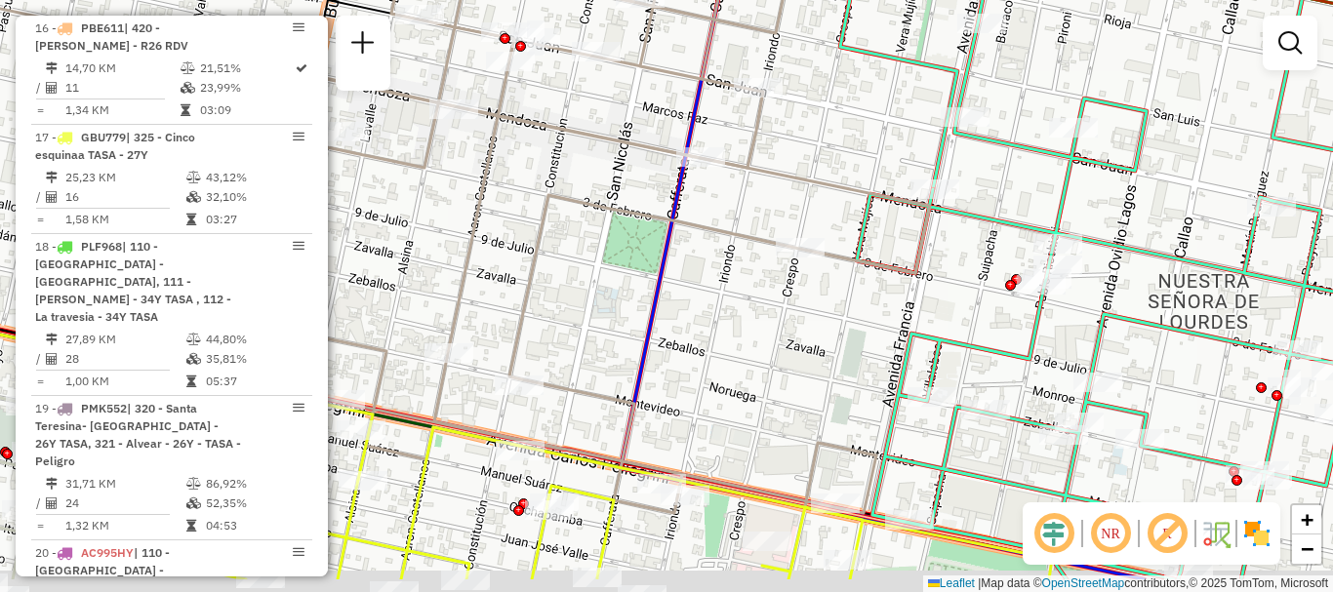
drag, startPoint x: 785, startPoint y: 383, endPoint x: 732, endPoint y: 57, distance: 330.2
click at [740, 96] on div "Janela de atendimento Grade de atendimento Capacidade Transportadoras Veículos …" at bounding box center [666, 296] width 1333 height 592
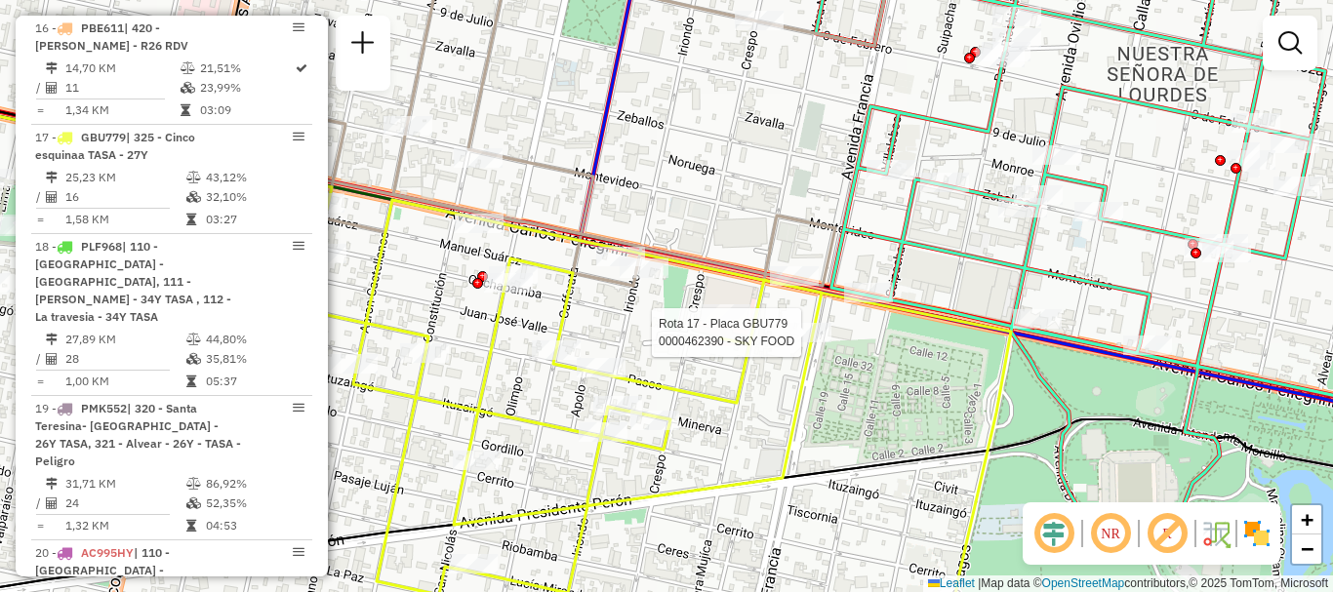
select select "**********"
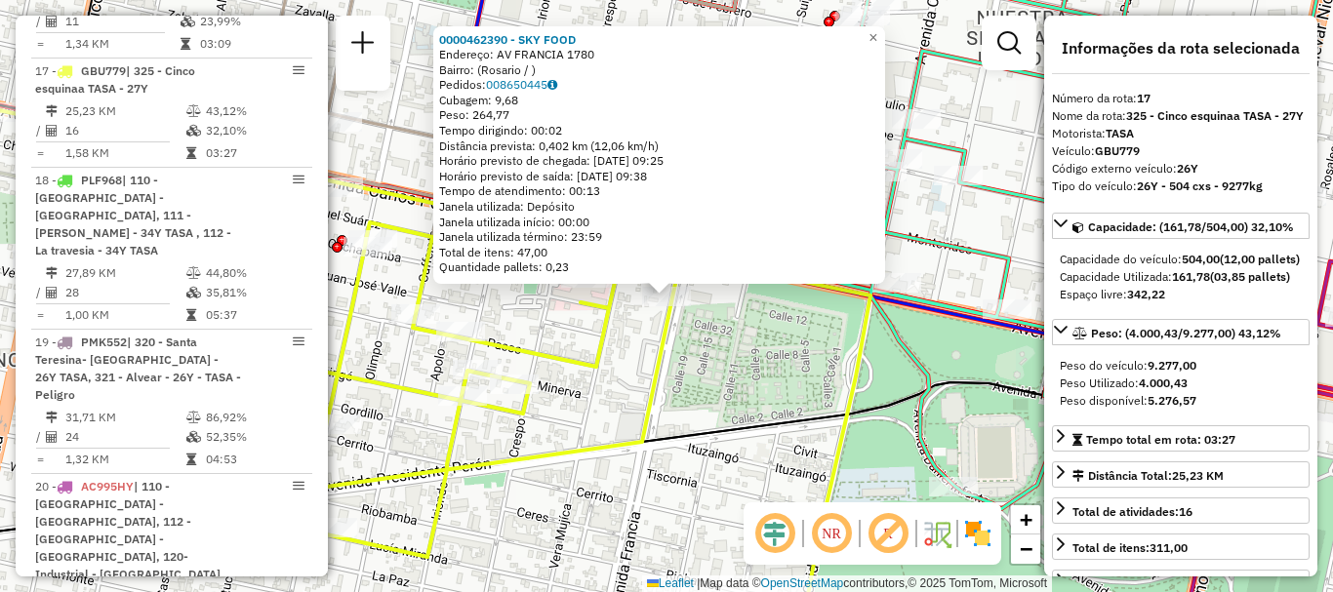
scroll to position [2532, 0]
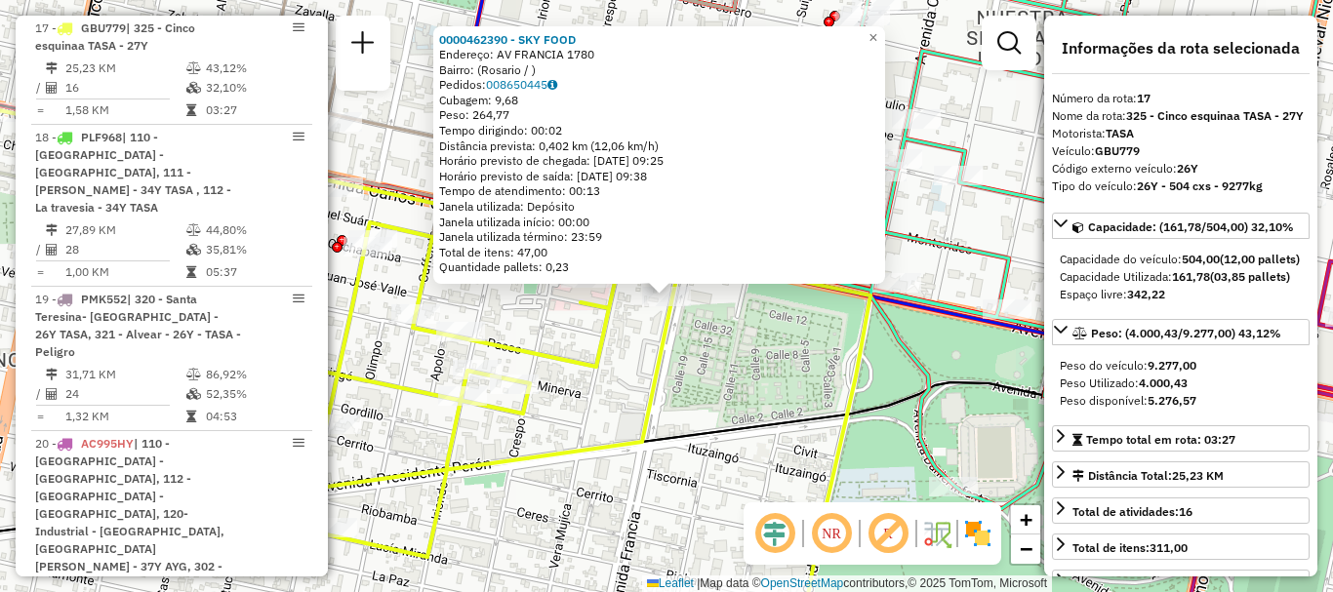
click at [644, 379] on icon at bounding box center [450, 407] width 840 height 487
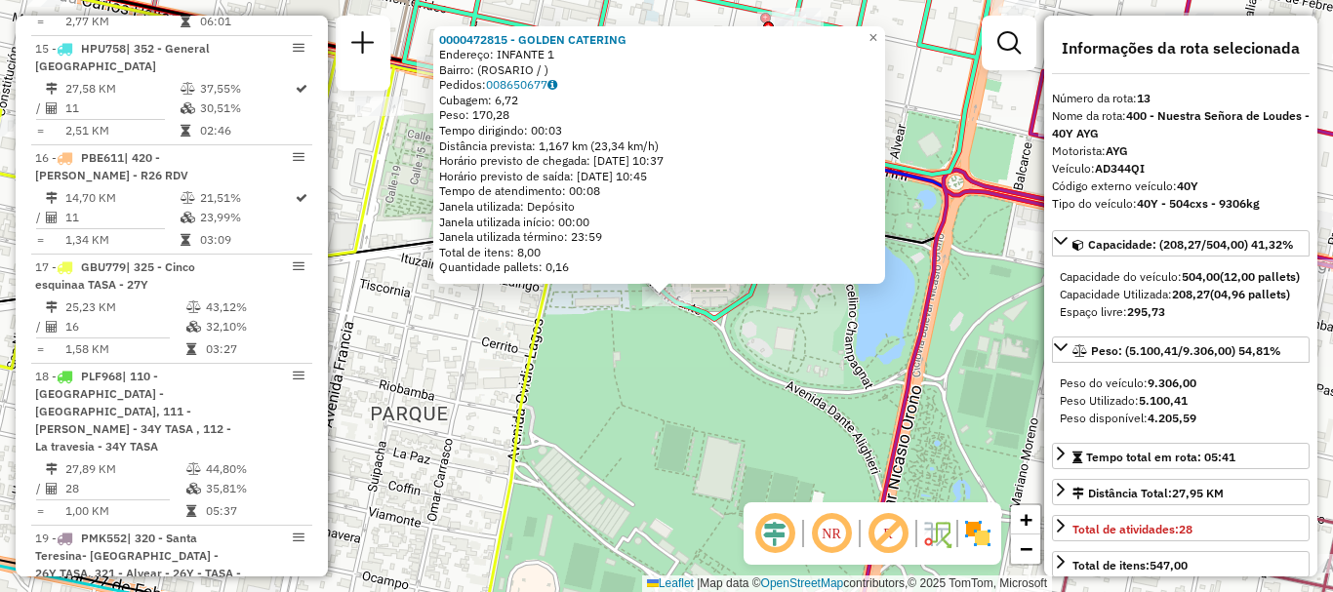
scroll to position [2094, 0]
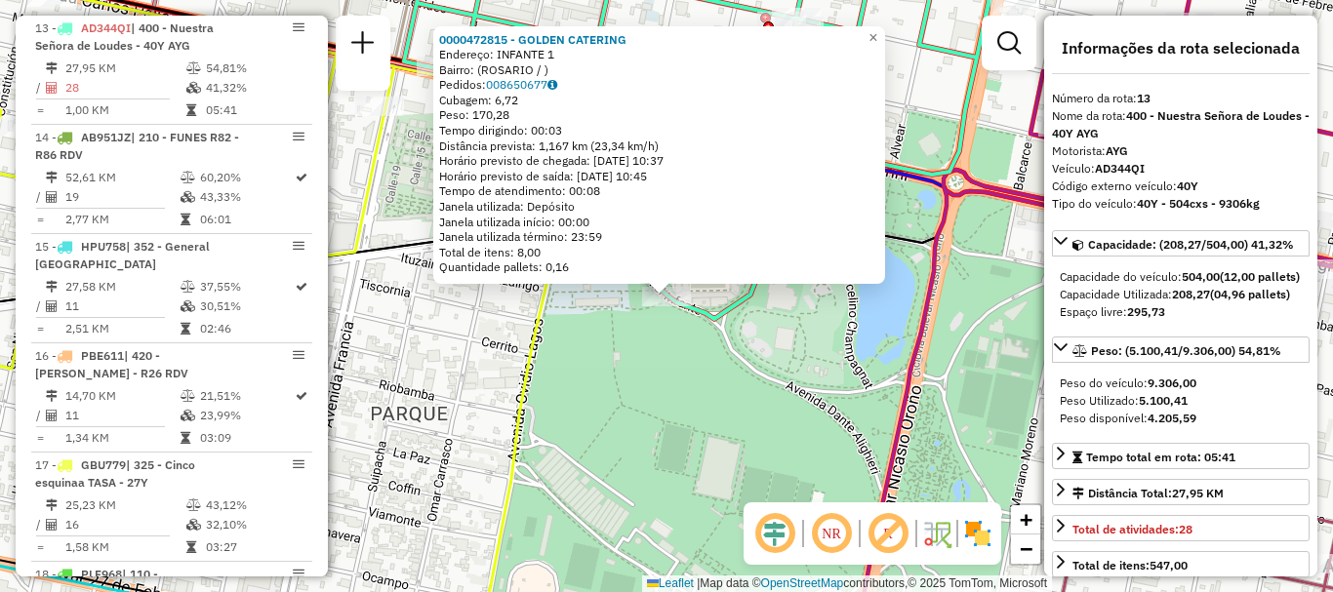
click at [784, 433] on div "0000472815 - GOLDEN CATERING Endereço: INFANTE 1 Bairro: (ROSARIO / ) Pedidos: …" at bounding box center [666, 296] width 1333 height 592
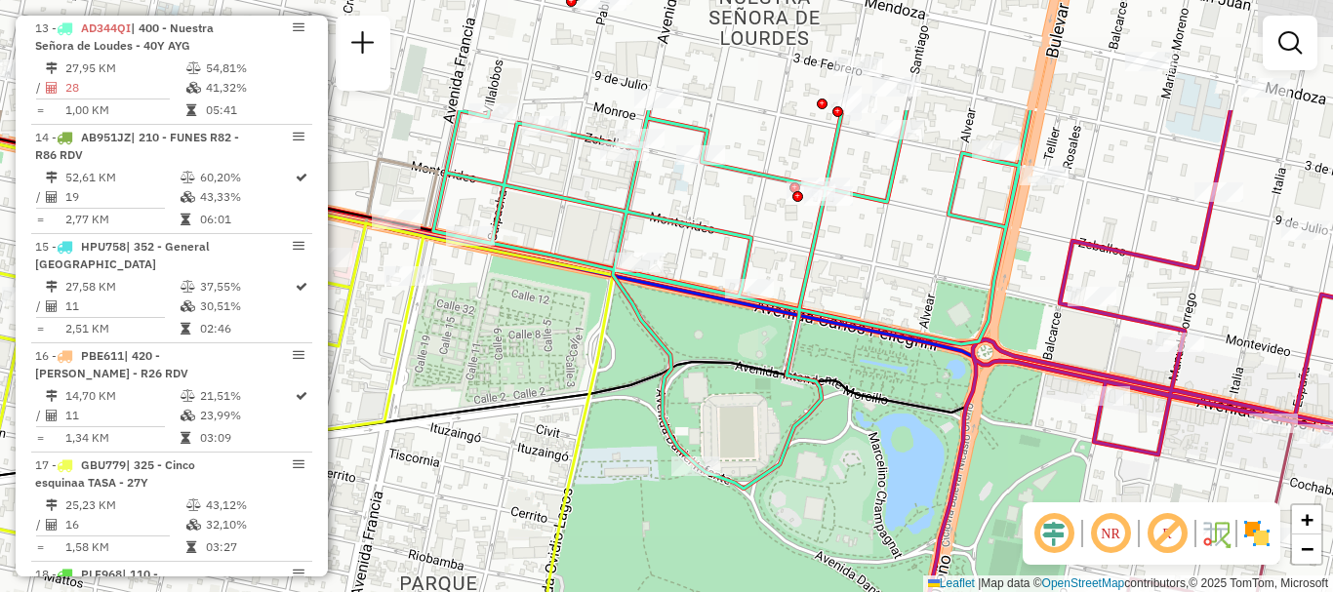
drag, startPoint x: 778, startPoint y: 258, endPoint x: 752, endPoint y: 357, distance: 103.0
click at [805, 421] on icon at bounding box center [731, 299] width 597 height 379
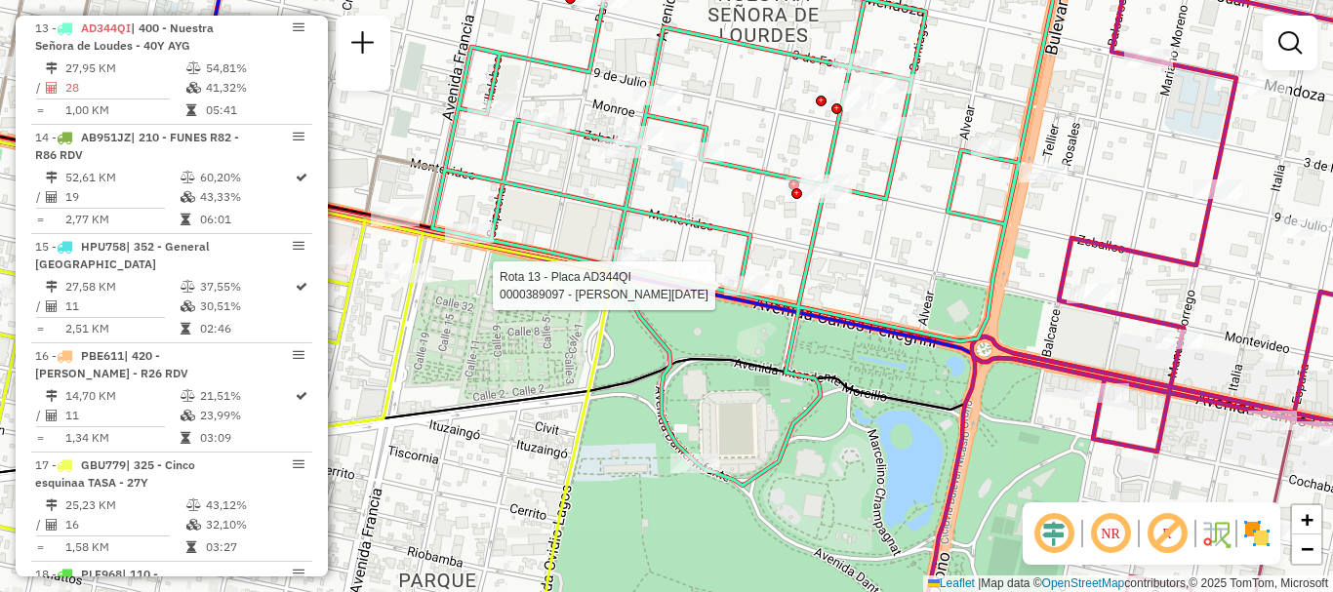
select select "**********"
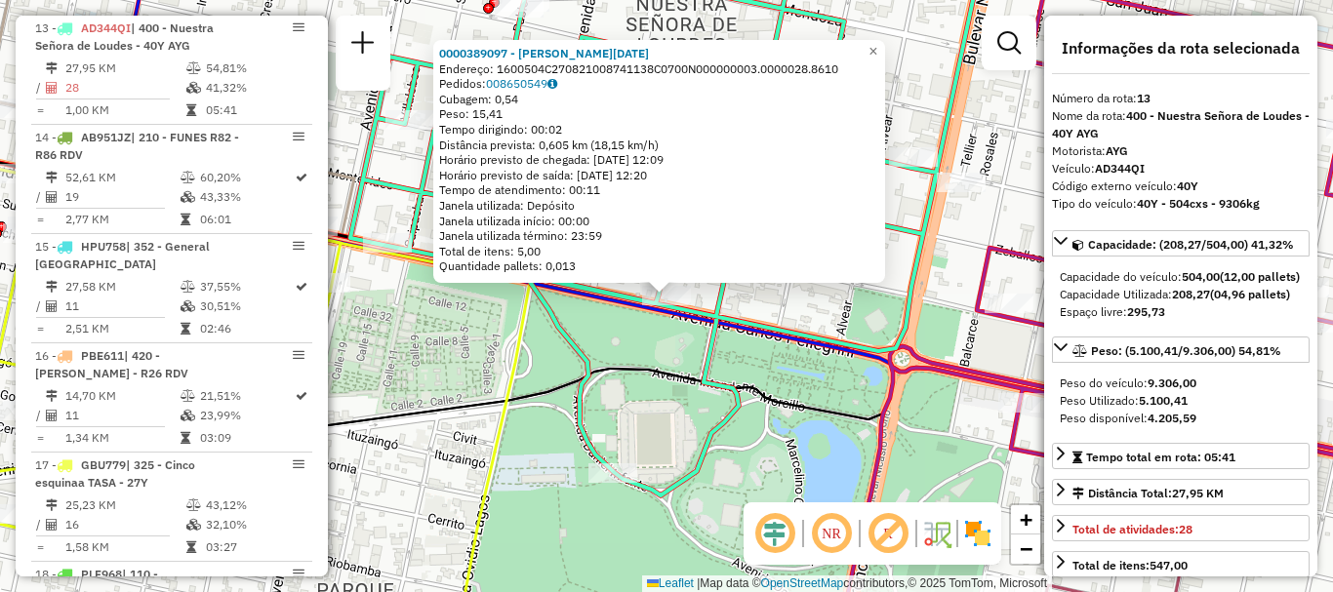
click at [722, 339] on icon at bounding box center [660, 217] width 651 height 555
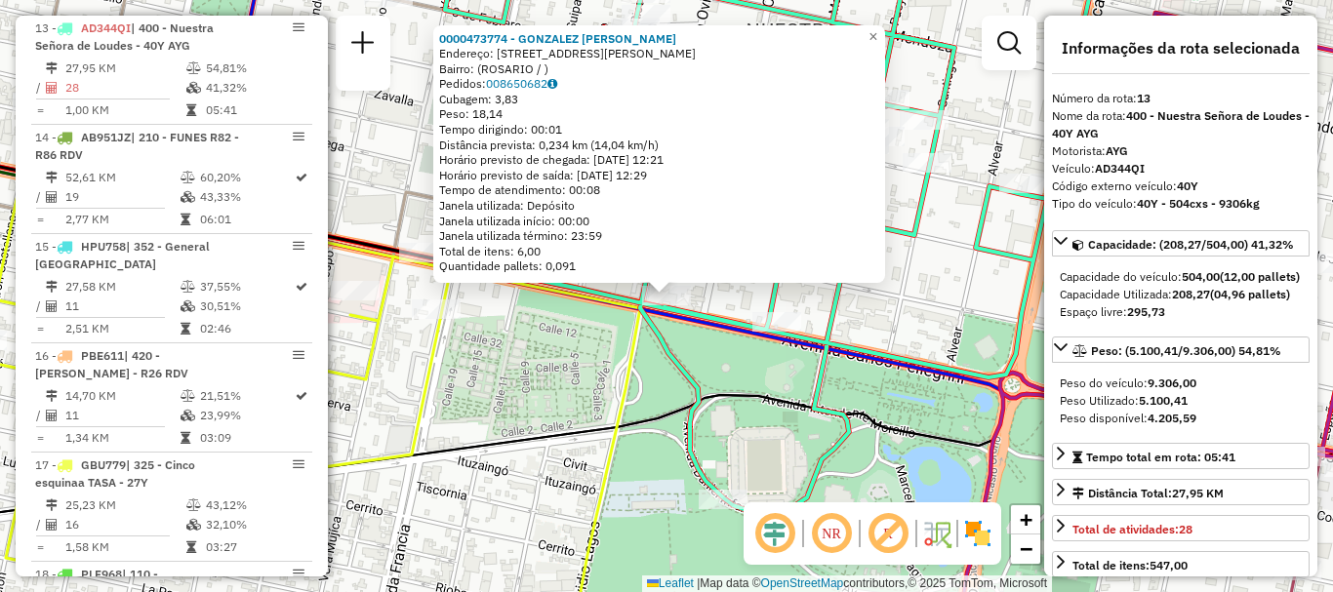
click at [666, 359] on icon at bounding box center [773, 231] width 657 height 582
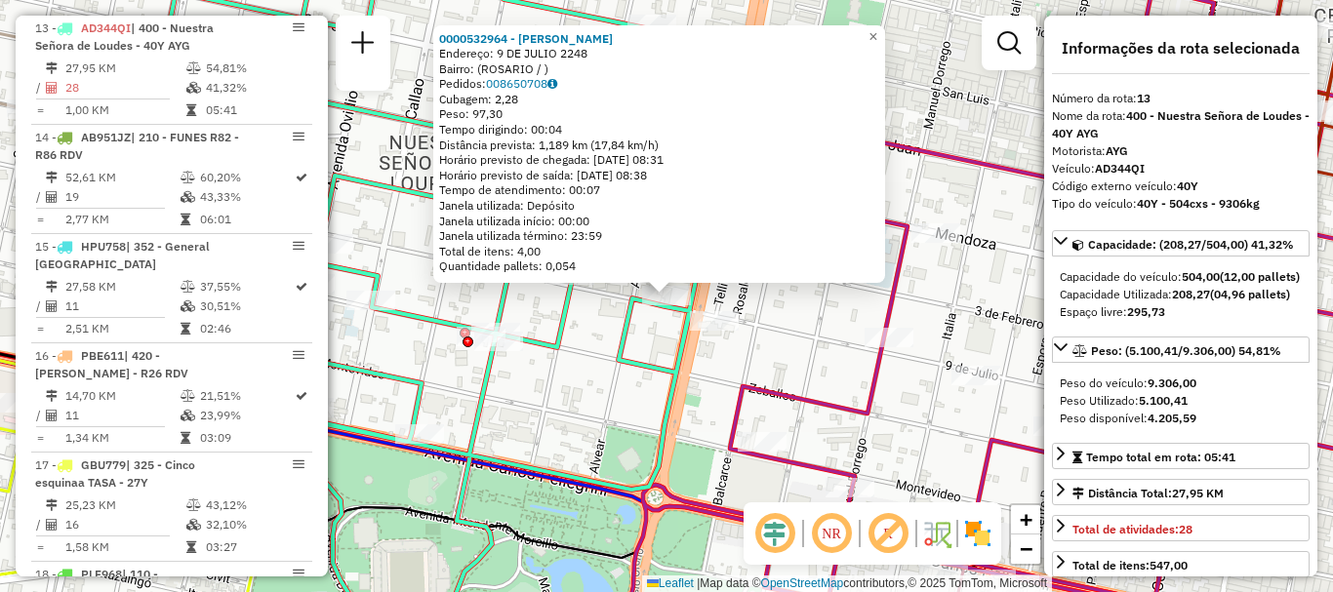
click at [661, 360] on icon at bounding box center [416, 287] width 657 height 694
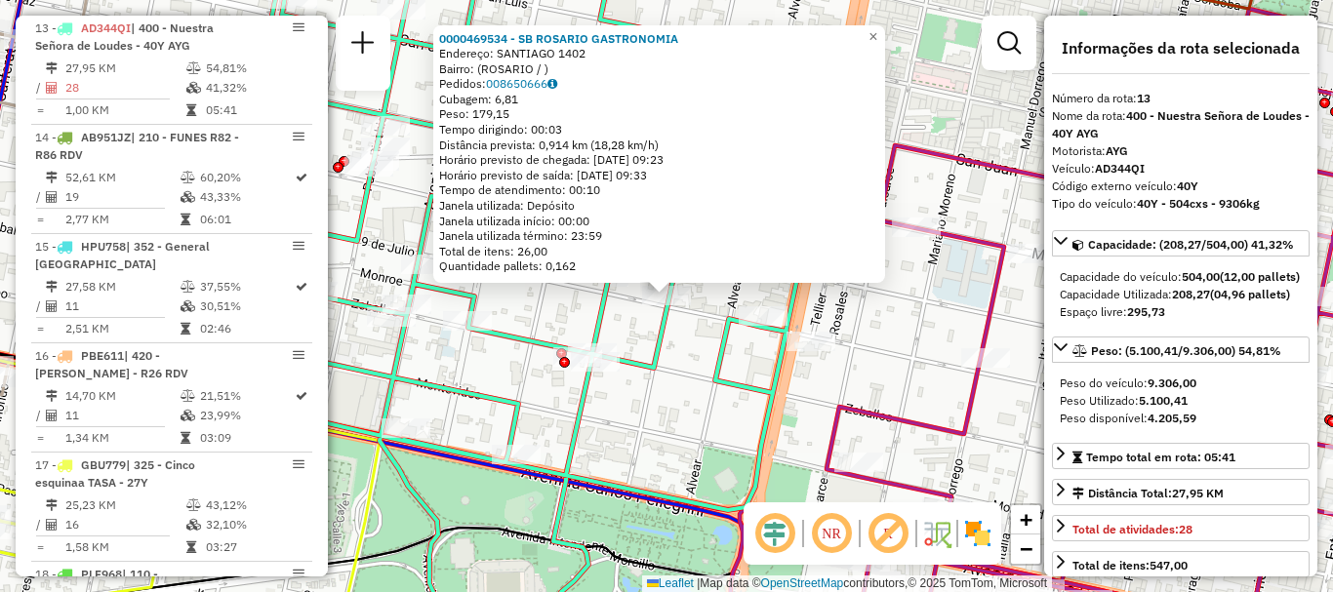
click at [628, 331] on div "0000469534 - SB ROSARIO GASTRONOMIA Endereço: SANTIAGO 1402 Bairro: (ROSARIO / …" at bounding box center [666, 296] width 1333 height 592
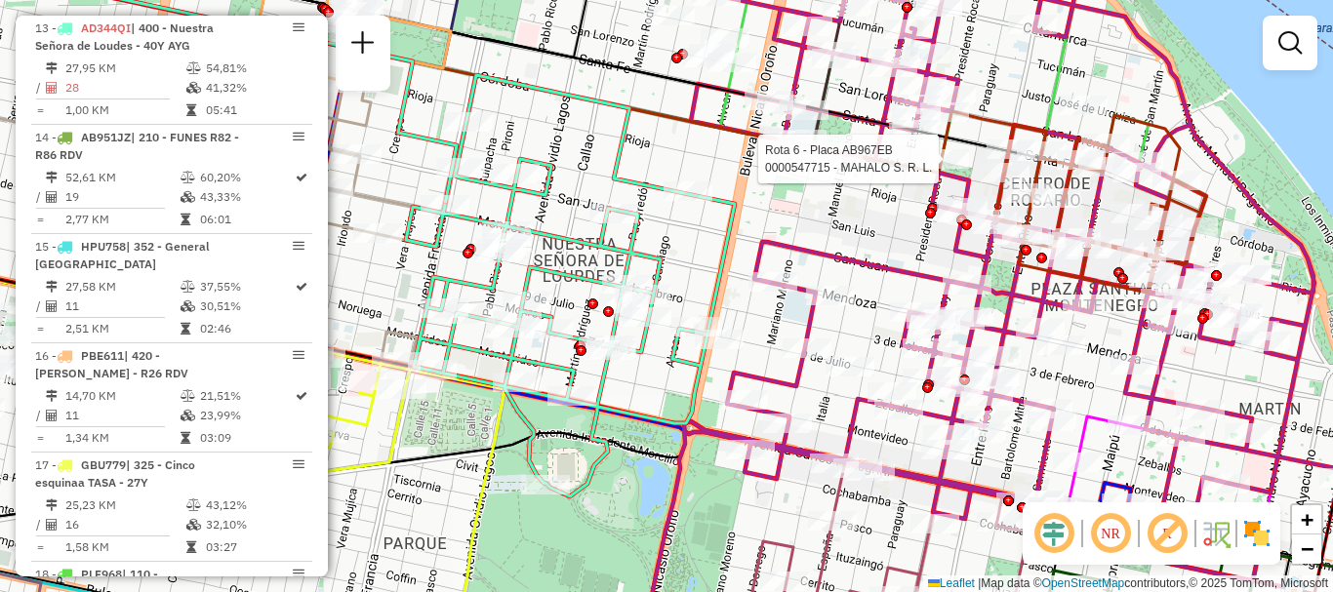
select select "**********"
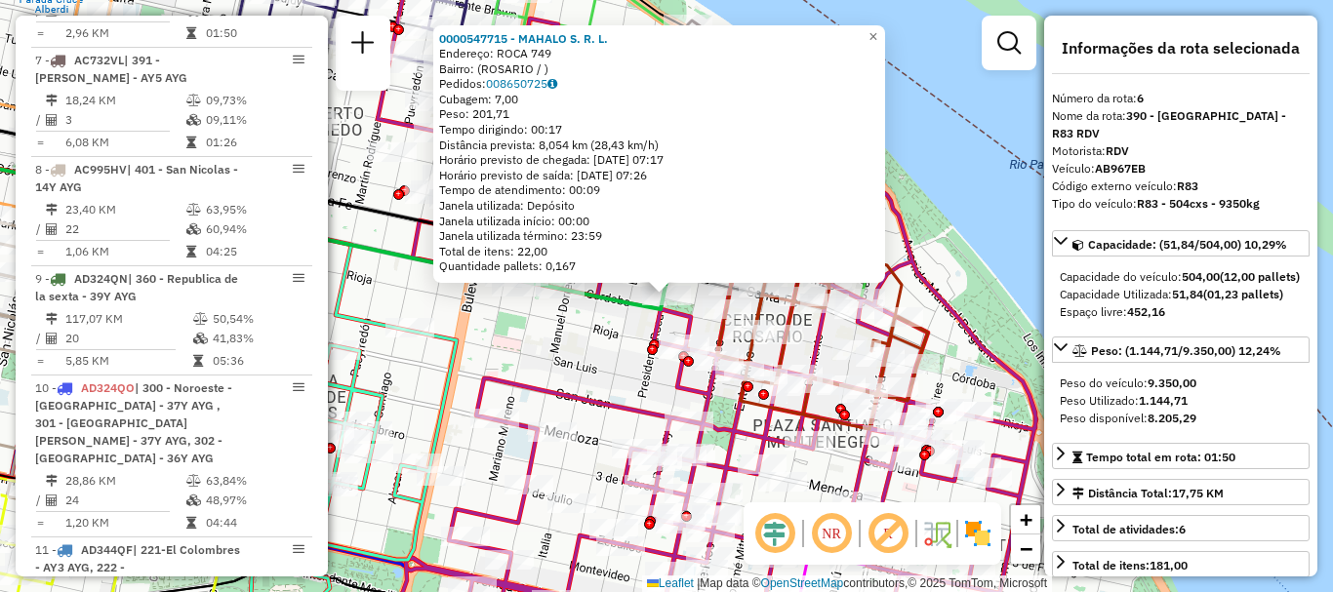
scroll to position [1259, 0]
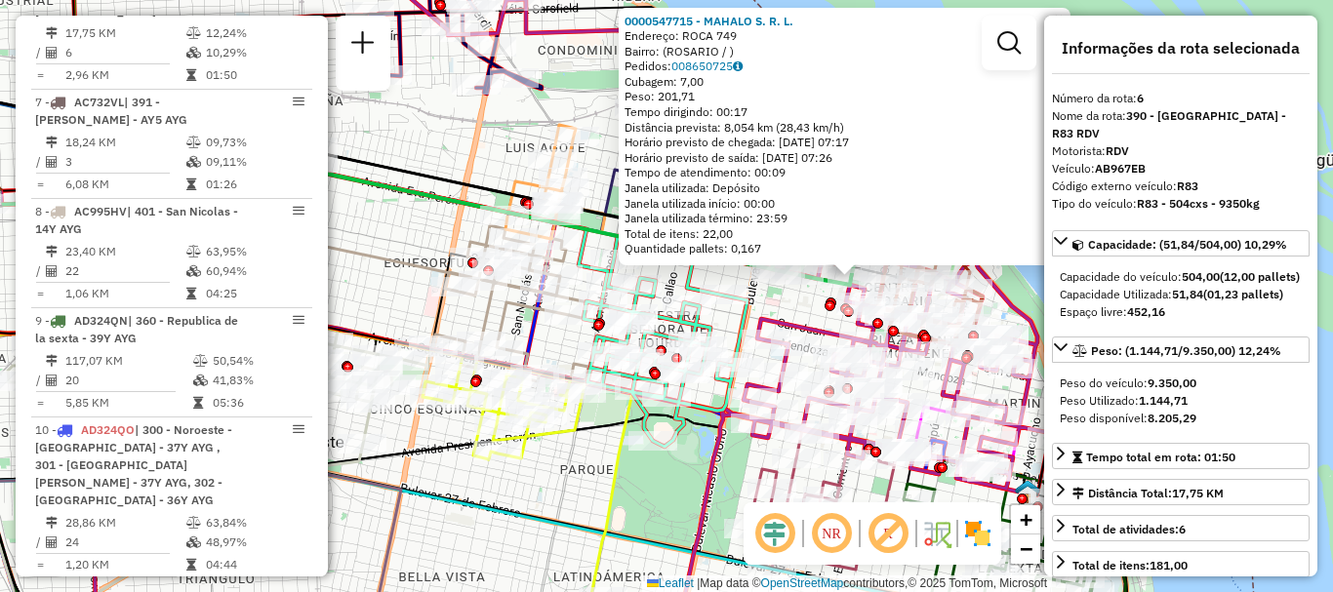
click at [1018, 279] on div "0000547715 - MAHALO S. R. L. Endereço: ROCA 749 Bairro: (ROSARIO / ) Pedidos: 0…" at bounding box center [666, 296] width 1333 height 592
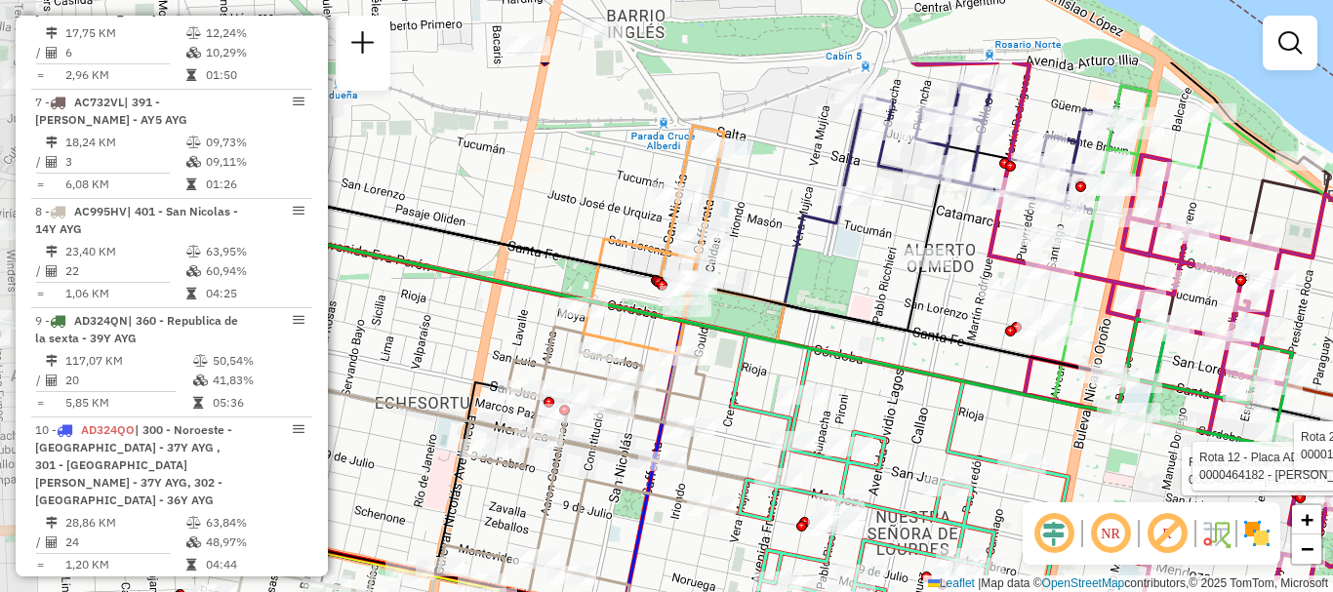
drag, startPoint x: 940, startPoint y: 389, endPoint x: 1055, endPoint y: 464, distance: 137.0
click at [1055, 464] on icon at bounding box center [904, 559] width 329 height 422
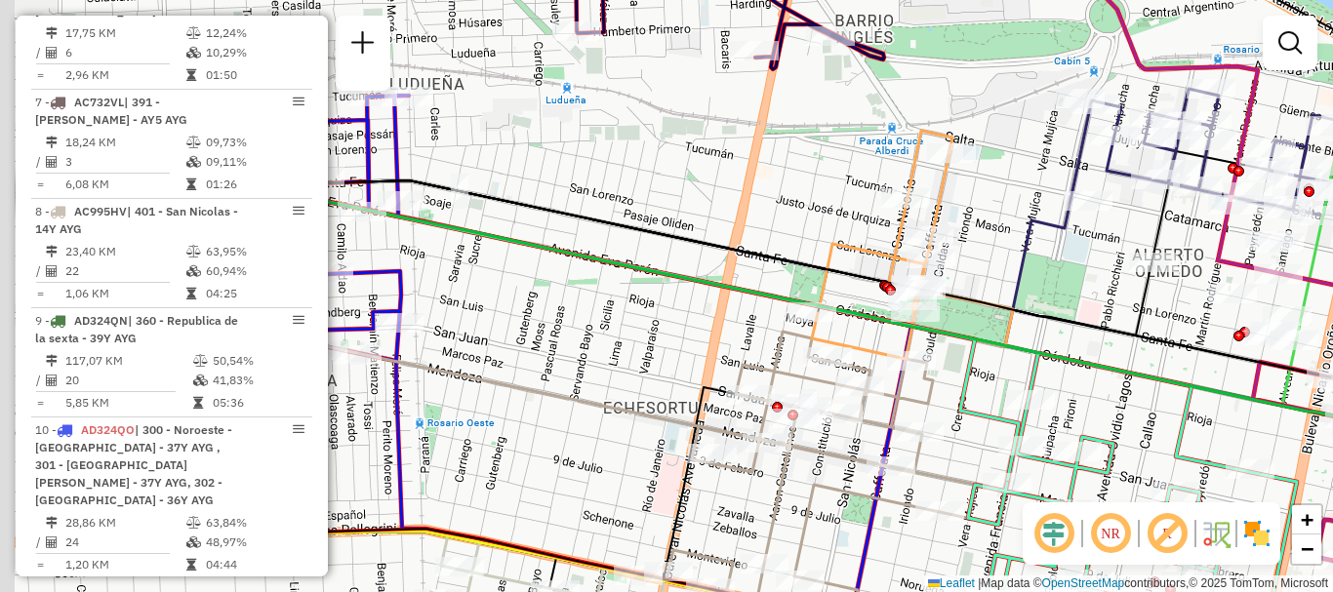
drag, startPoint x: 1080, startPoint y: 391, endPoint x: 1108, endPoint y: 386, distance: 27.9
click at [1087, 390] on div "Rota 20 - Placa AC995HY 0000463443 - DULCE RAMONA SA Rota 12 - Placa AD344QG 00…" at bounding box center [666, 296] width 1333 height 592
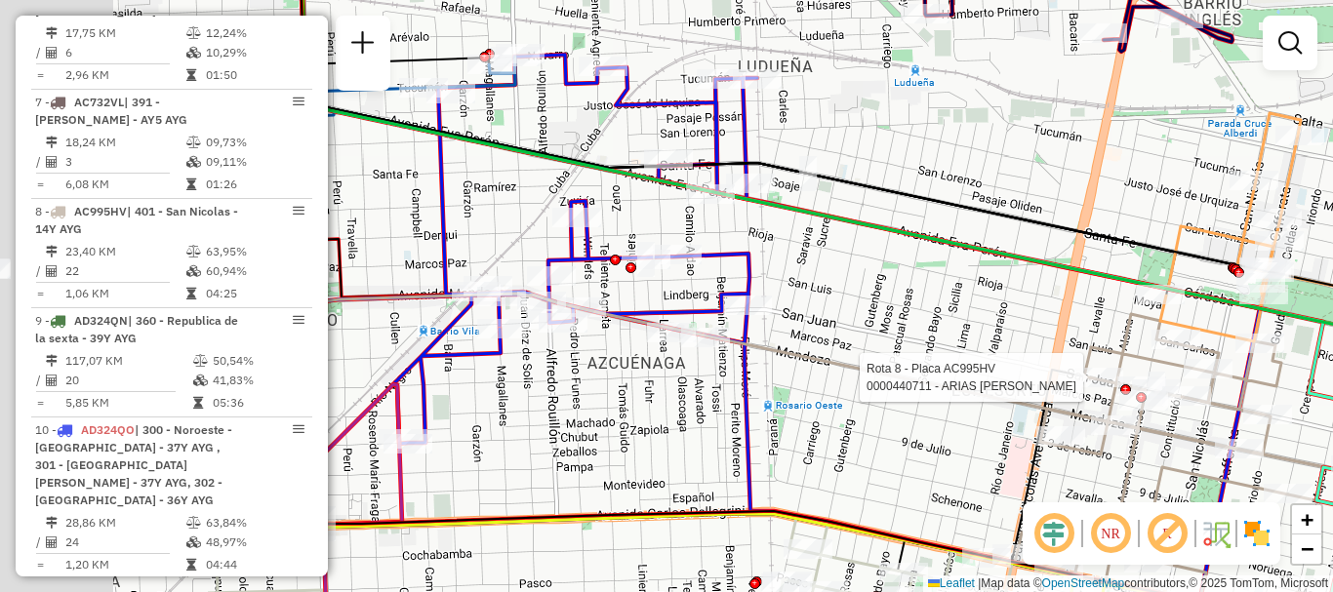
drag, startPoint x: 771, startPoint y: 407, endPoint x: 1149, endPoint y: 393, distance: 377.9
click at [1123, 387] on div at bounding box center [1099, 378] width 49 height 20
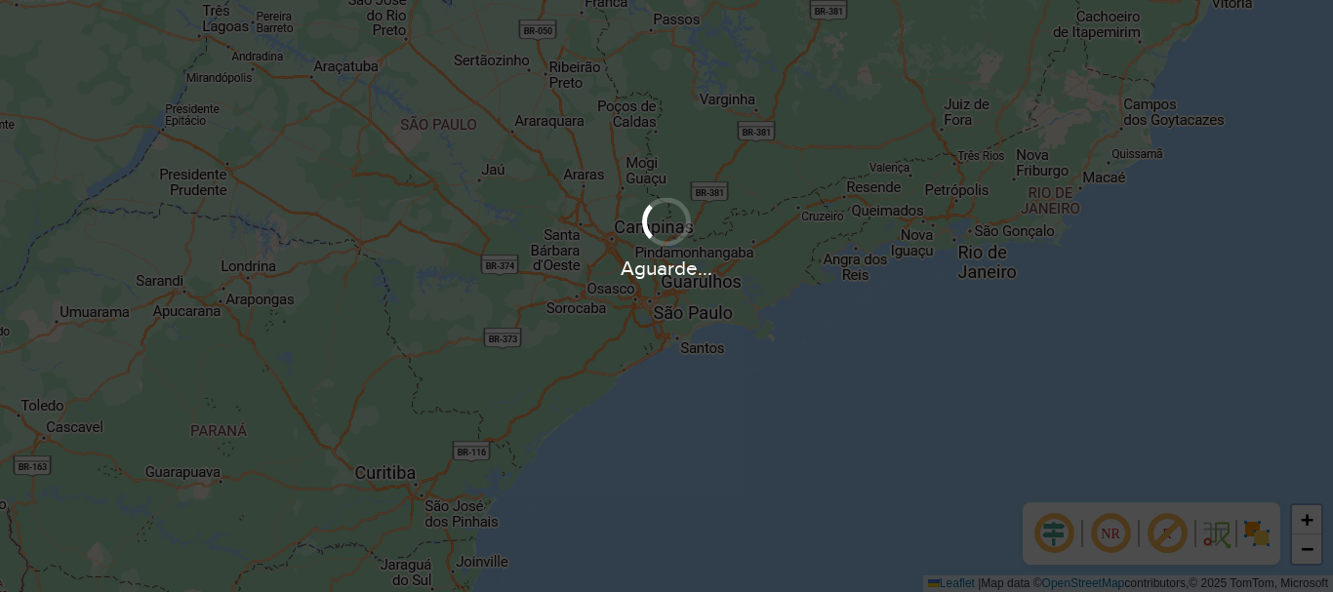
scroll to position [1280, 0]
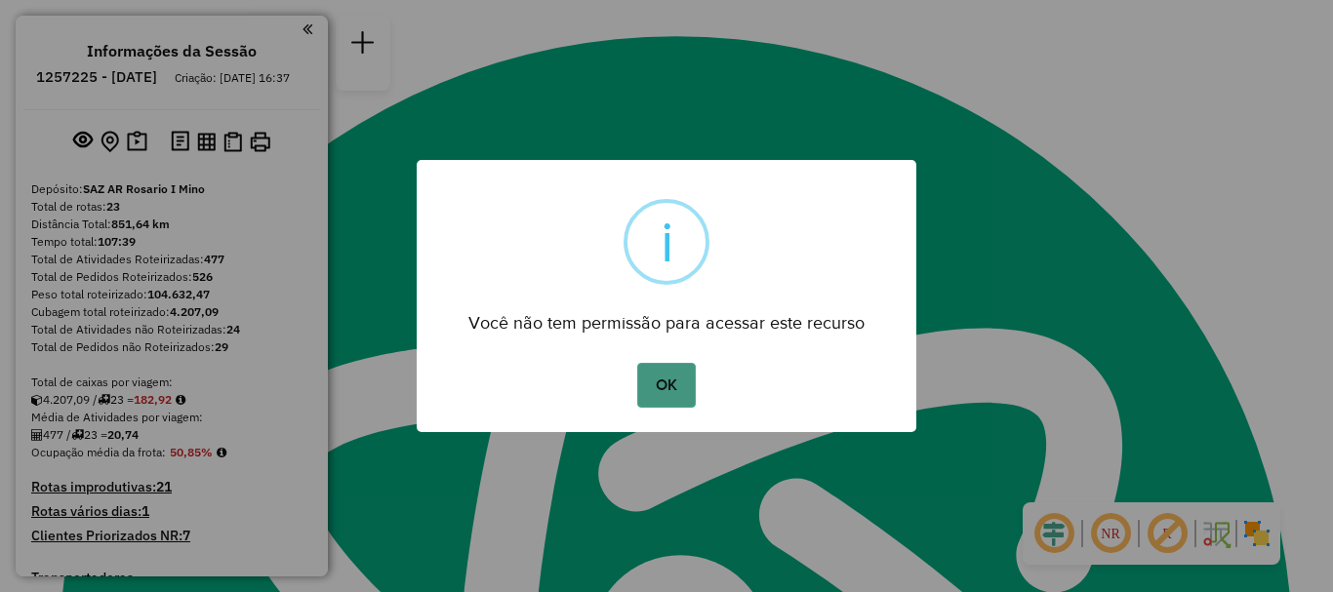
click at [685, 388] on button "OK" at bounding box center [666, 385] width 58 height 45
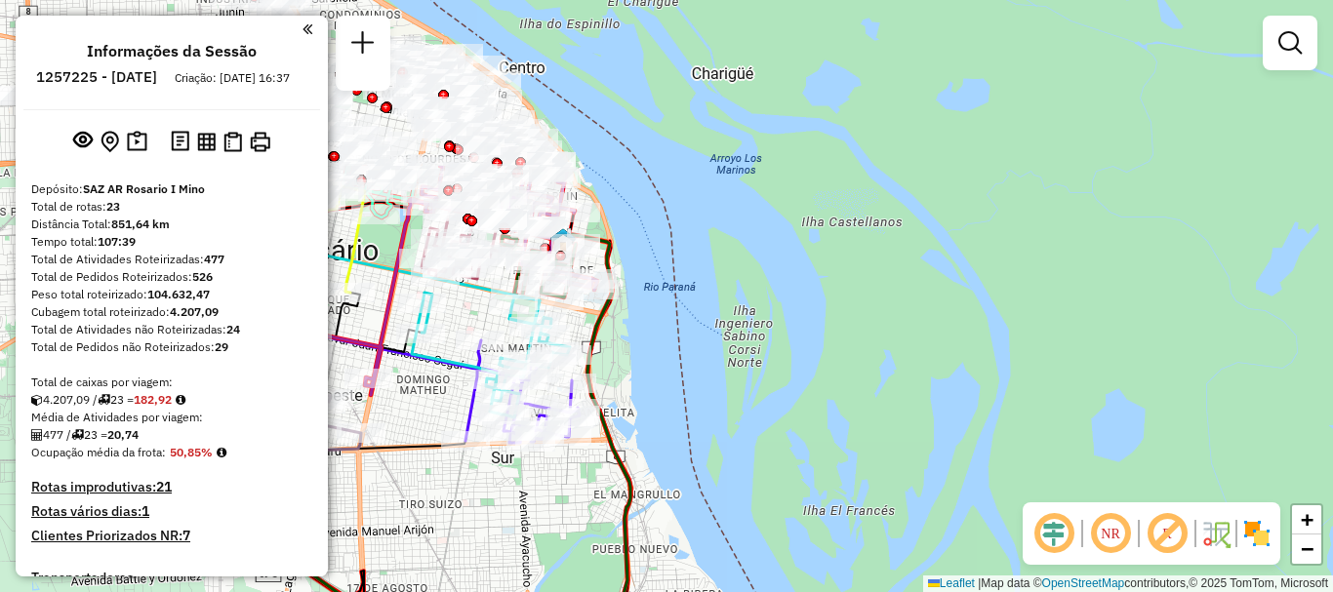
drag, startPoint x: 1225, startPoint y: 473, endPoint x: 1332, endPoint y: 630, distance: 190.3
click at [1332, 591] on html "Aguarde... Pop-up bloqueado! Seu navegador bloqueou automáticamente a abertura …" at bounding box center [666, 296] width 1333 height 592
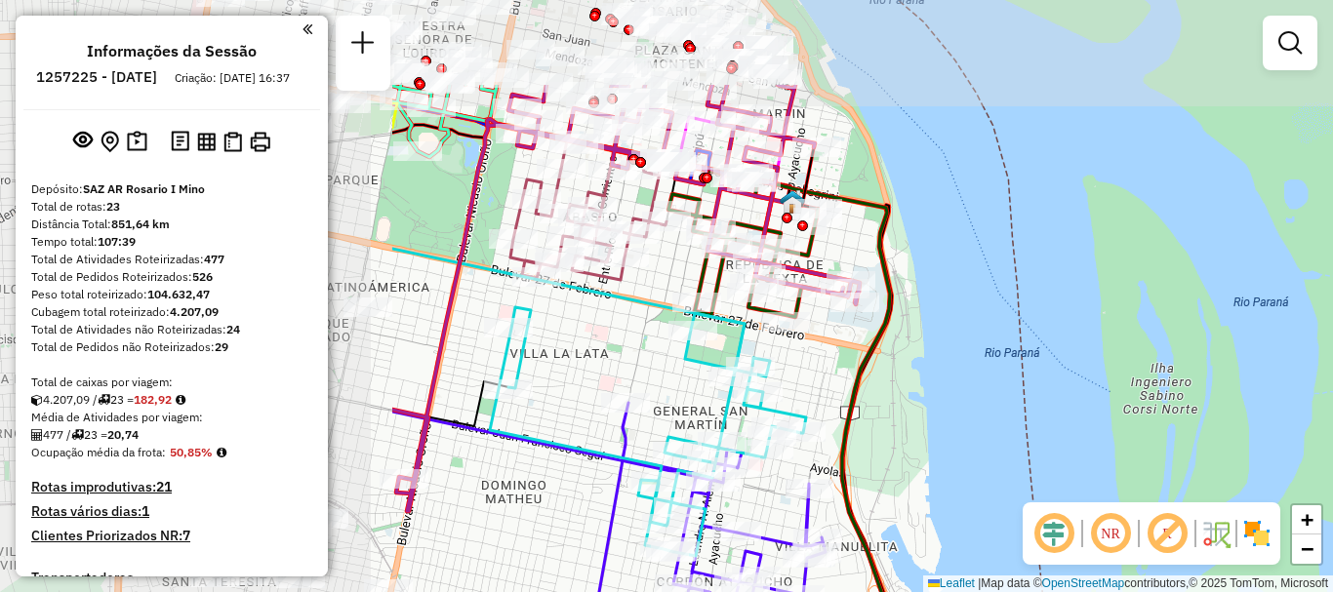
drag, startPoint x: 949, startPoint y: 387, endPoint x: 1332, endPoint y: 486, distance: 396.0
click at [1332, 486] on html "Aguarde... Pop-up bloqueado! Seu navegador bloqueou automáticamente a abertura …" at bounding box center [666, 296] width 1333 height 592
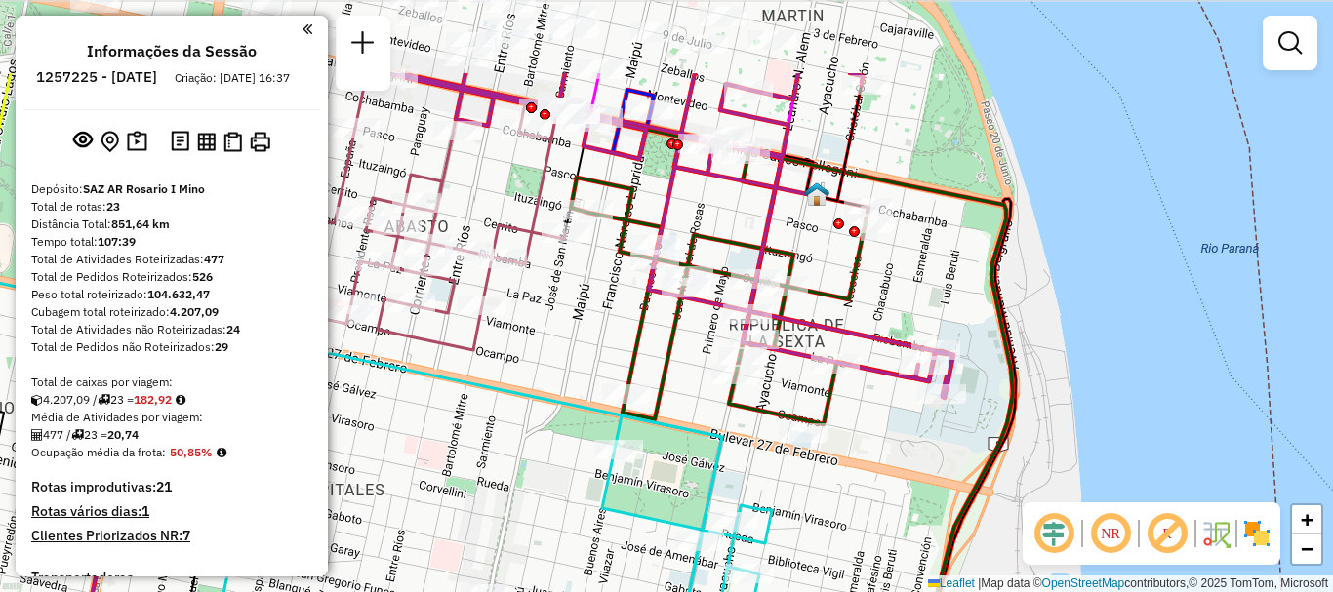
drag, startPoint x: 1179, startPoint y: 364, endPoint x: 1191, endPoint y: 413, distance: 50.2
click at [1226, 414] on div "Janela de atendimento Grade de atendimento Capacidade Transportadoras Veículos …" at bounding box center [666, 296] width 1333 height 592
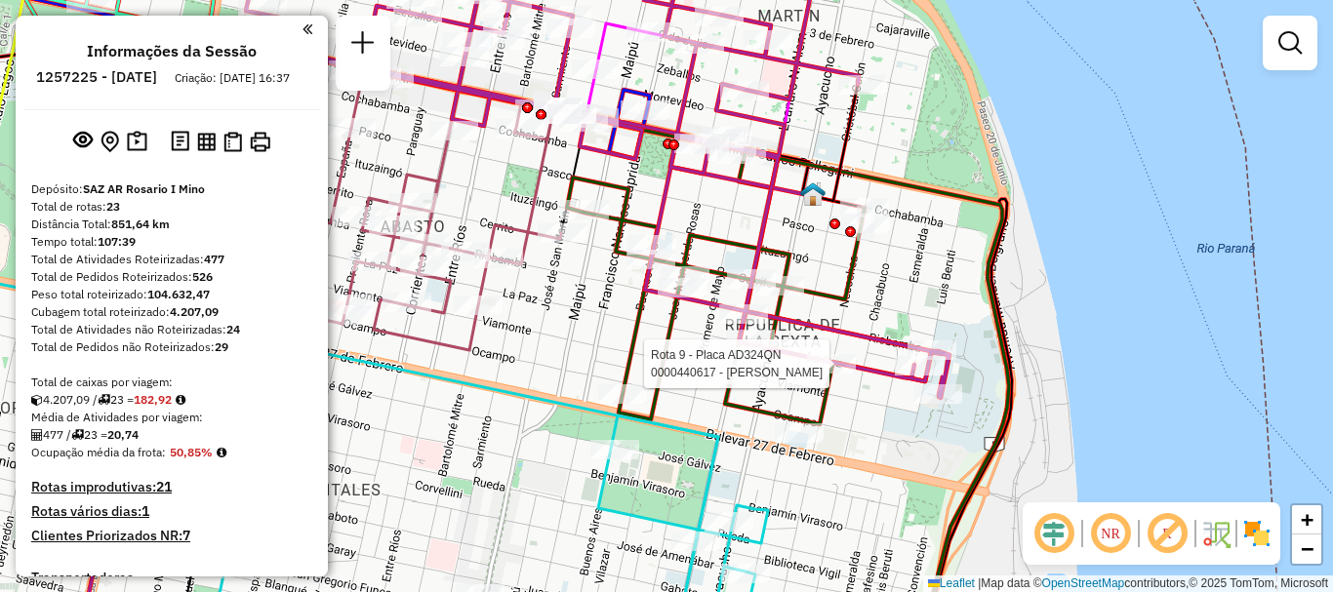
select select "**********"
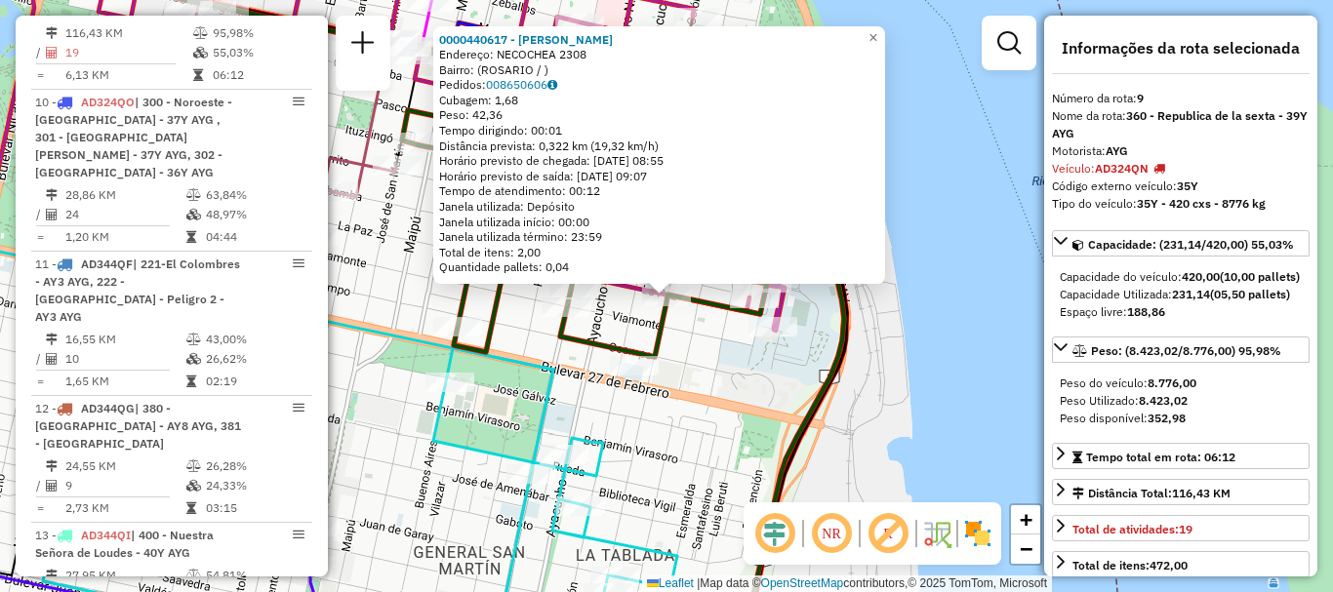
scroll to position [98, 0]
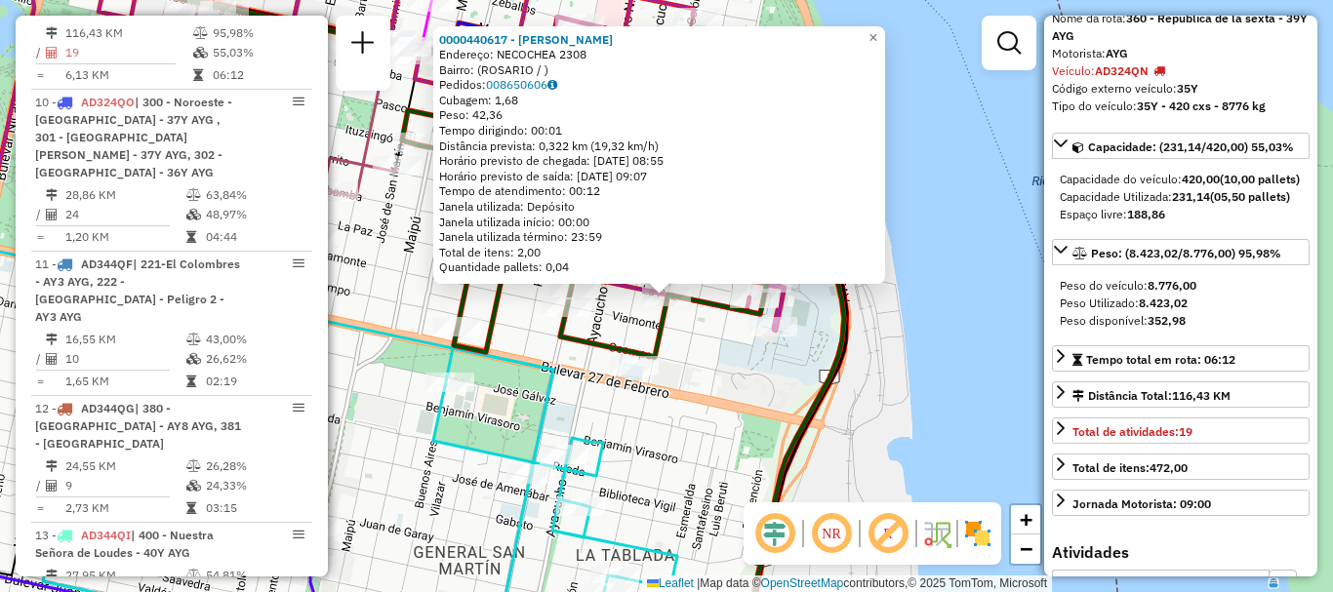
click at [953, 415] on div "0000440617 - [PERSON_NAME]: NECOCHEA 2308 Bairro: ([GEOGRAPHIC_DATA] / ) Pedido…" at bounding box center [666, 296] width 1333 height 592
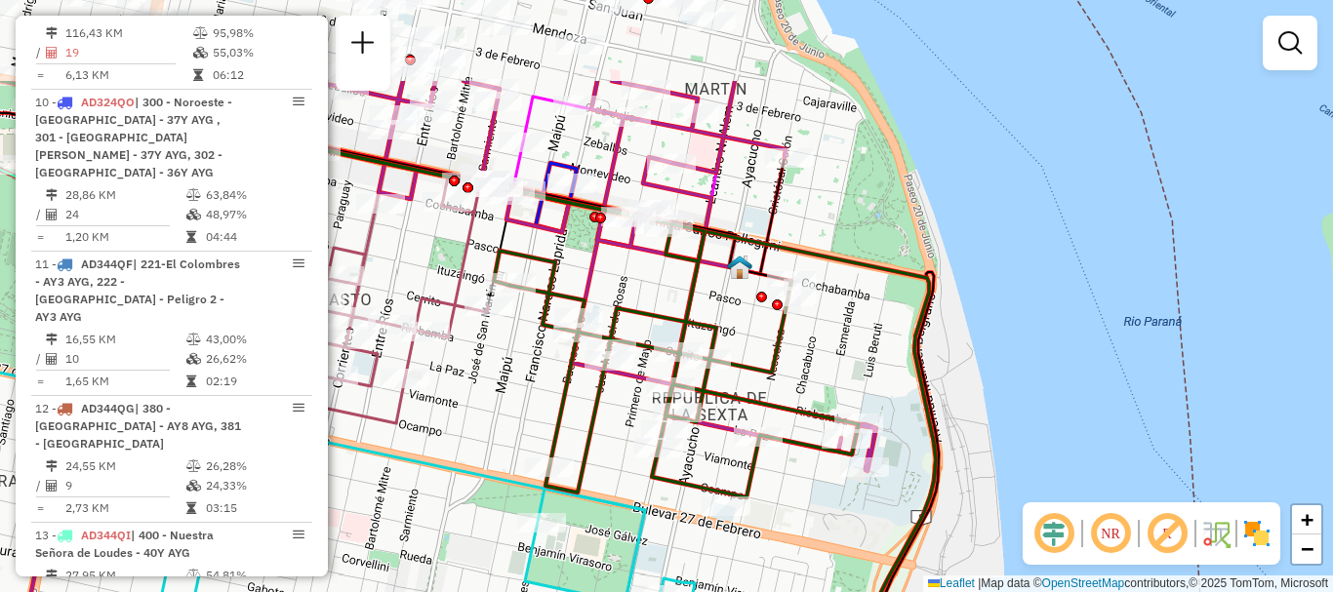
drag, startPoint x: 906, startPoint y: 369, endPoint x: 995, endPoint y: 508, distance: 164.6
click at [995, 508] on div "Janela de atendimento Grade de atendimento Capacidade Transportadoras Veículos …" at bounding box center [666, 296] width 1333 height 592
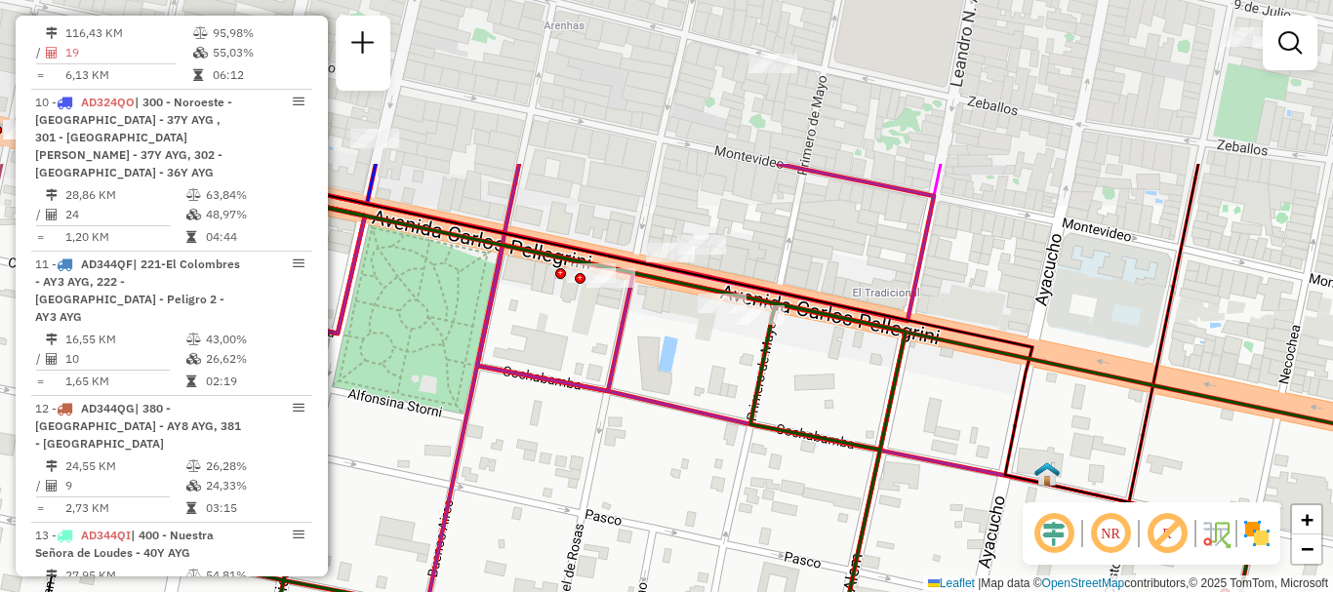
drag, startPoint x: 651, startPoint y: 237, endPoint x: 639, endPoint y: 398, distance: 161.5
click at [639, 398] on icon at bounding box center [761, 364] width 569 height 239
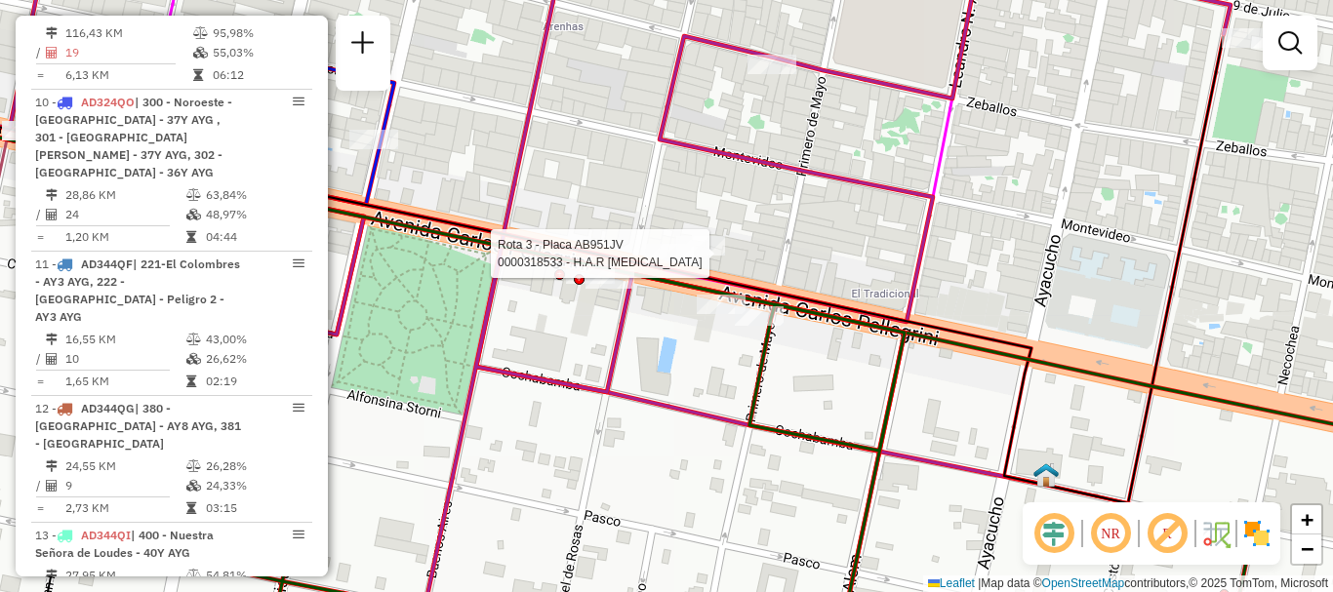
select select "**********"
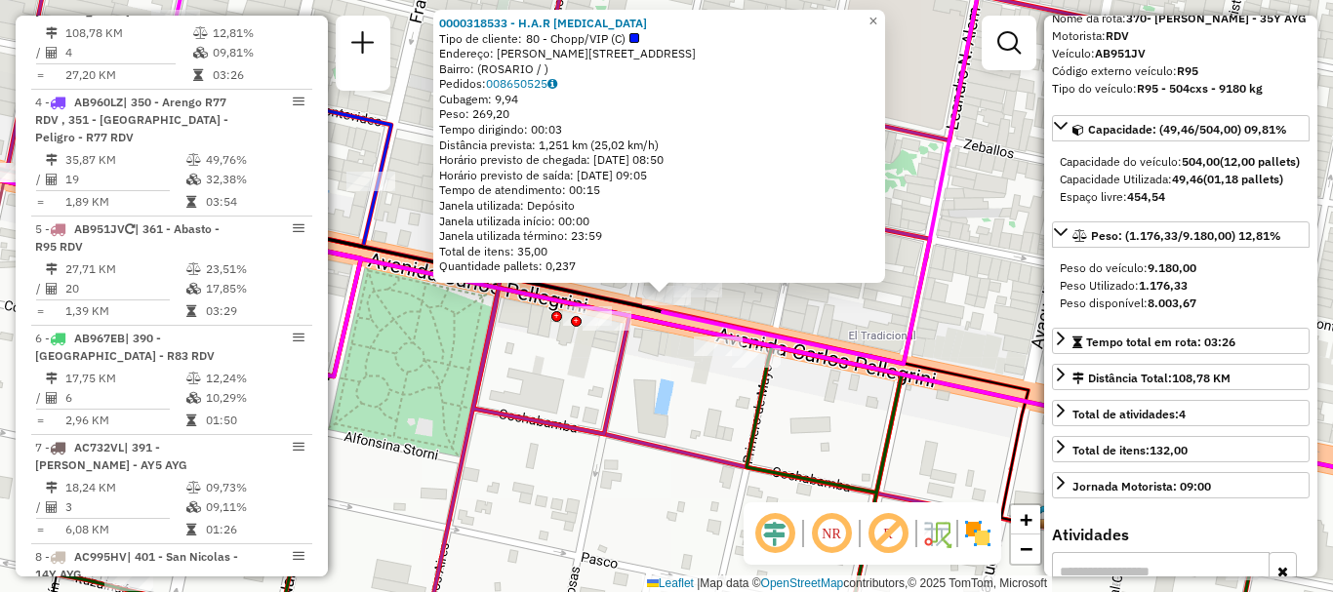
click at [930, 436] on div "0000318533 - H.A.R [MEDICAL_DATA] Tipo de cliente: 80 - Chopp/VIP (C) Endereço:…" at bounding box center [666, 296] width 1333 height 592
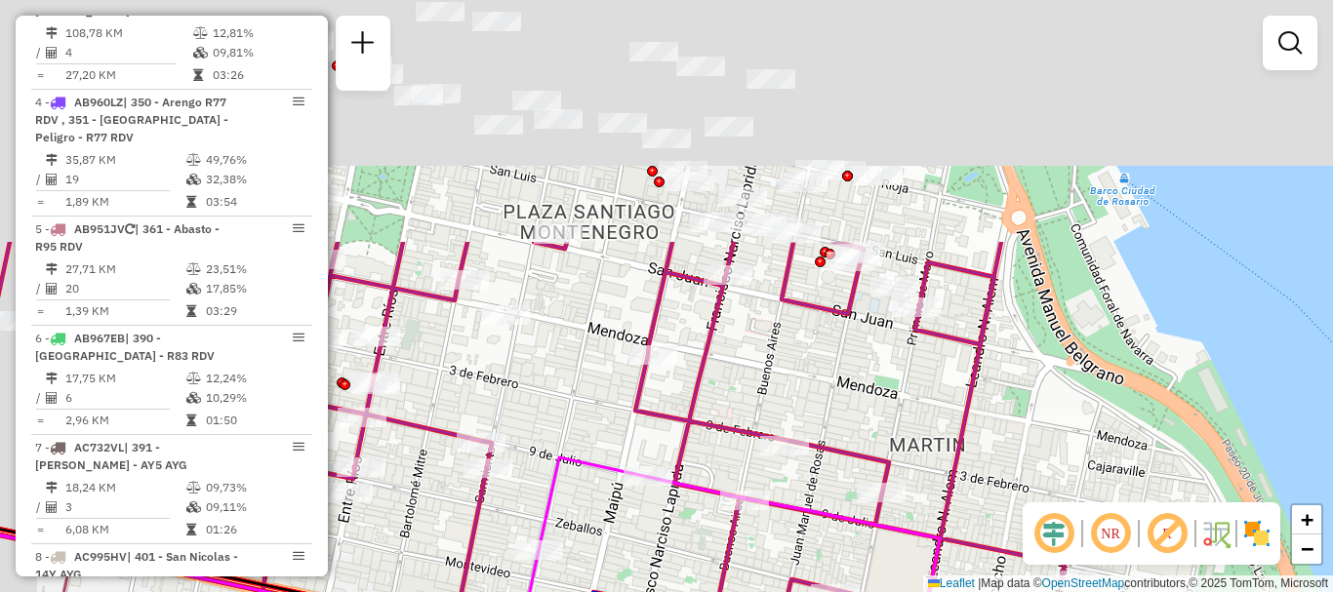
drag, startPoint x: 752, startPoint y: 320, endPoint x: 802, endPoint y: 619, distance: 302.9
click at [802, 591] on html "Aguarde... Pop-up bloqueado! Seu navegador bloqueou automáticamente a abertura …" at bounding box center [666, 296] width 1333 height 592
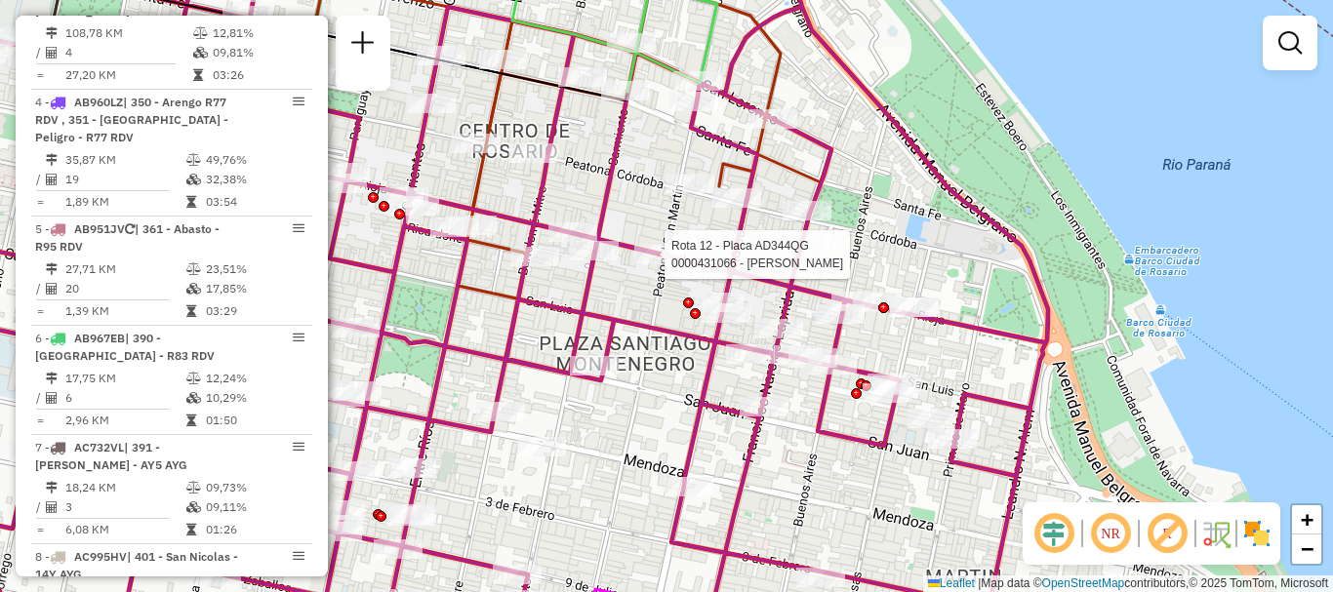
select select "**********"
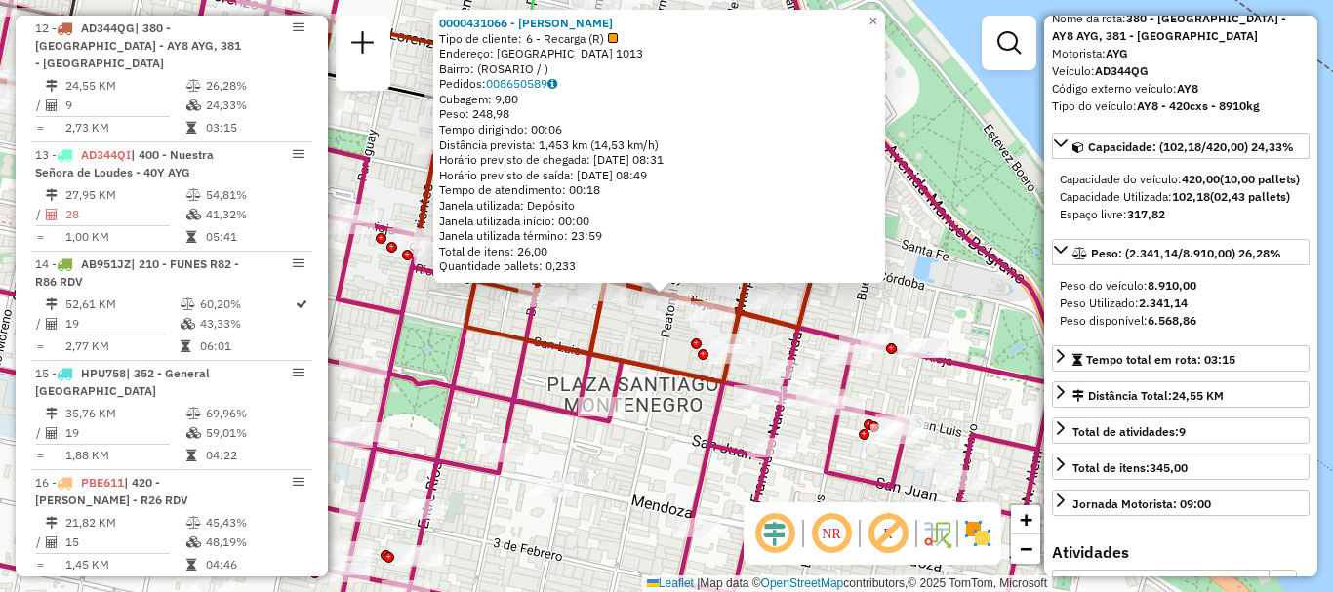
click at [940, 389] on div "Rota 20 - Placa AC995HY 0000329898 - SUMMA LUCIAN Rota 20 - Placa AC995HY 00003…" at bounding box center [666, 296] width 1333 height 592
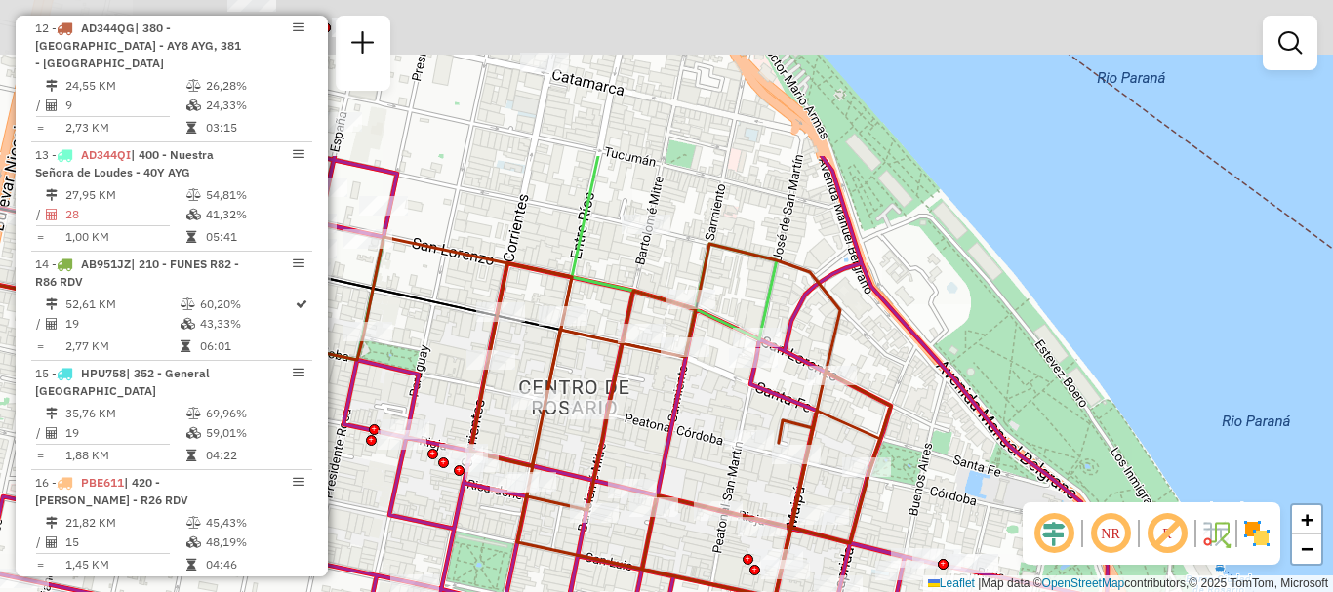
drag, startPoint x: 574, startPoint y: 326, endPoint x: 623, endPoint y: 533, distance: 212.6
click at [623, 533] on div "Janela de atendimento Grade de atendimento Capacidade Transportadoras Veículos …" at bounding box center [666, 296] width 1333 height 592
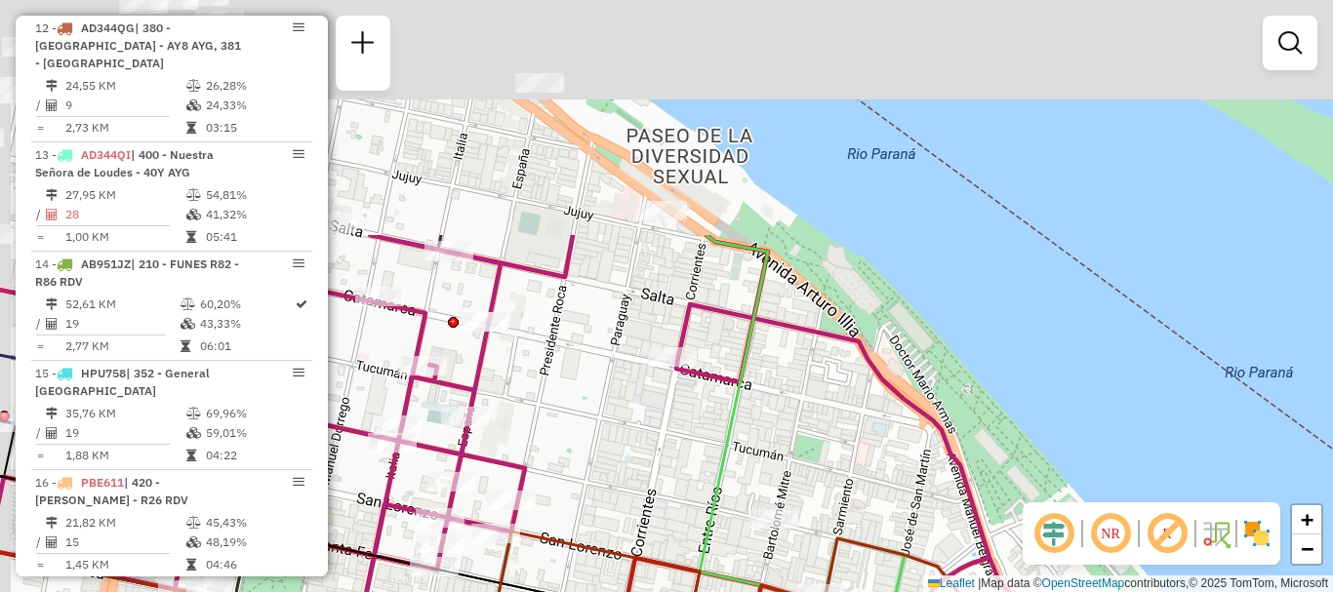
drag, startPoint x: 713, startPoint y: 503, endPoint x: 735, endPoint y: 538, distance: 41.2
click at [735, 538] on div "Janela de atendimento Grade de atendimento Capacidade Transportadoras Veículos …" at bounding box center [666, 296] width 1333 height 592
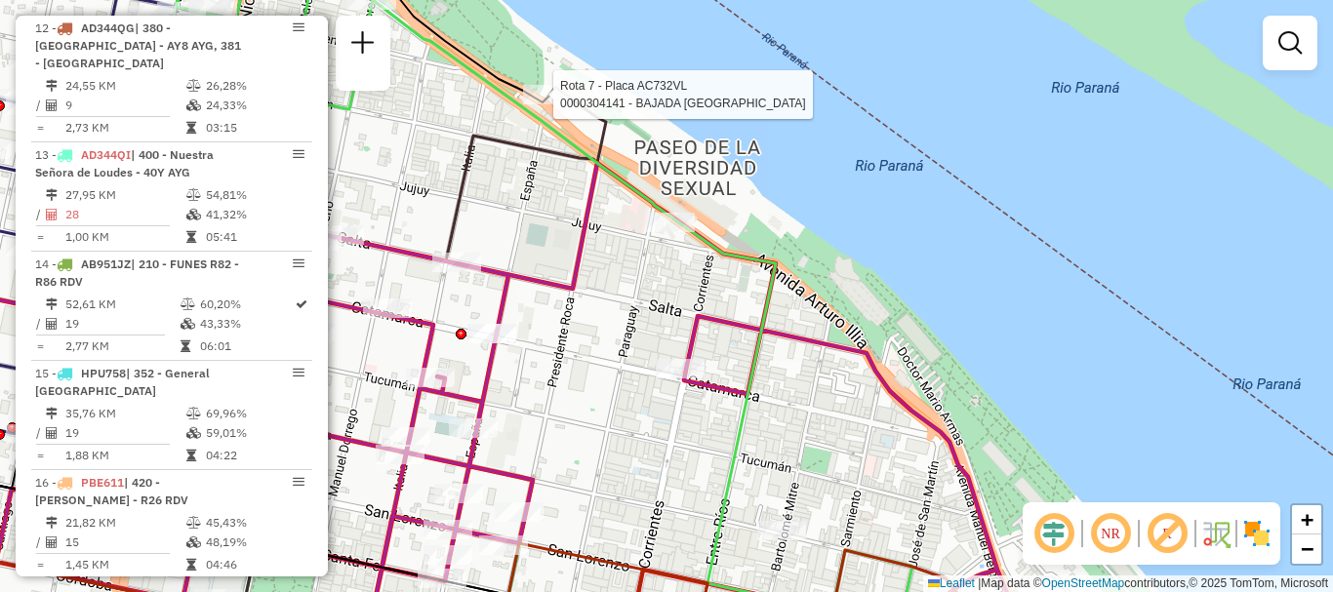
select select "**********"
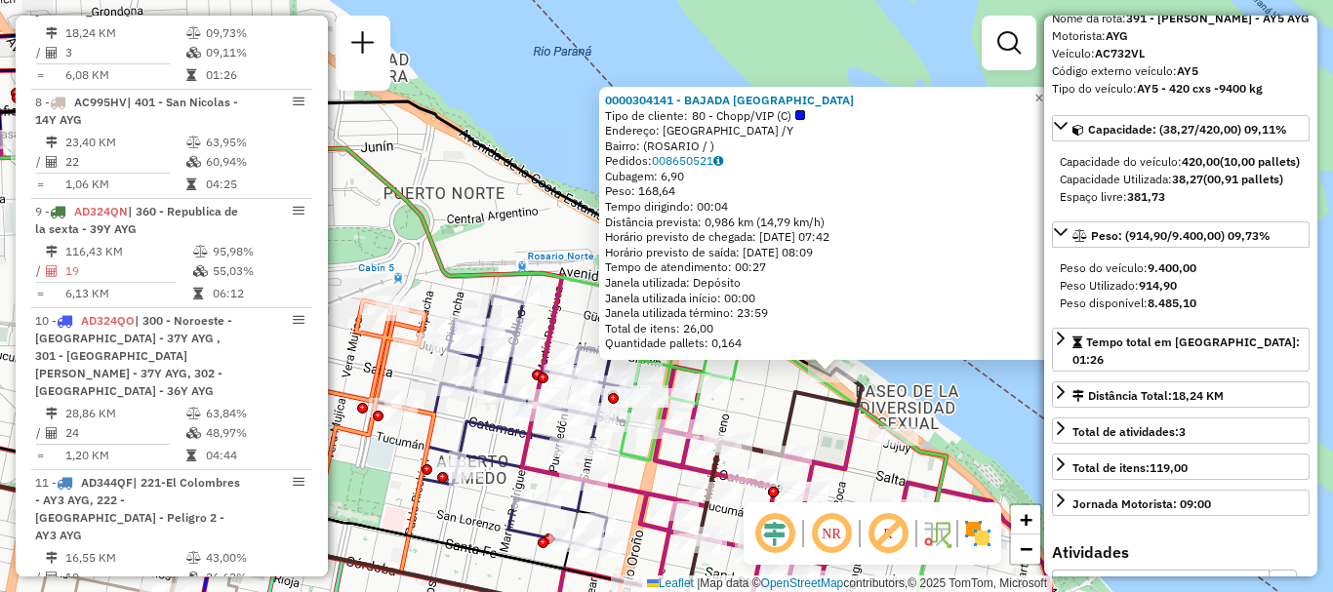
click at [1003, 447] on div "0000304141 - [GEOGRAPHIC_DATA] [GEOGRAPHIC_DATA] Tipo de cliente: 80 - Chopp/VI…" at bounding box center [666, 296] width 1333 height 592
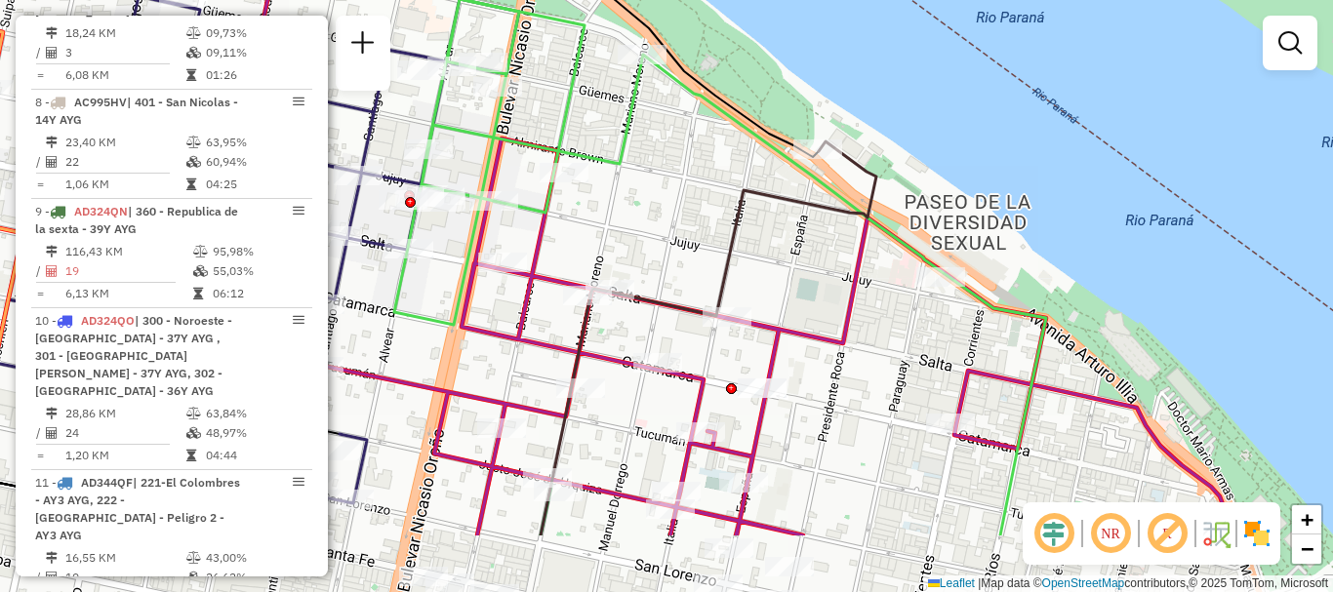
drag, startPoint x: 802, startPoint y: 550, endPoint x: 760, endPoint y: 347, distance: 207.3
click at [768, 382] on div "Janela de atendimento Grade de atendimento Capacidade Transportadoras Veículos …" at bounding box center [666, 296] width 1333 height 592
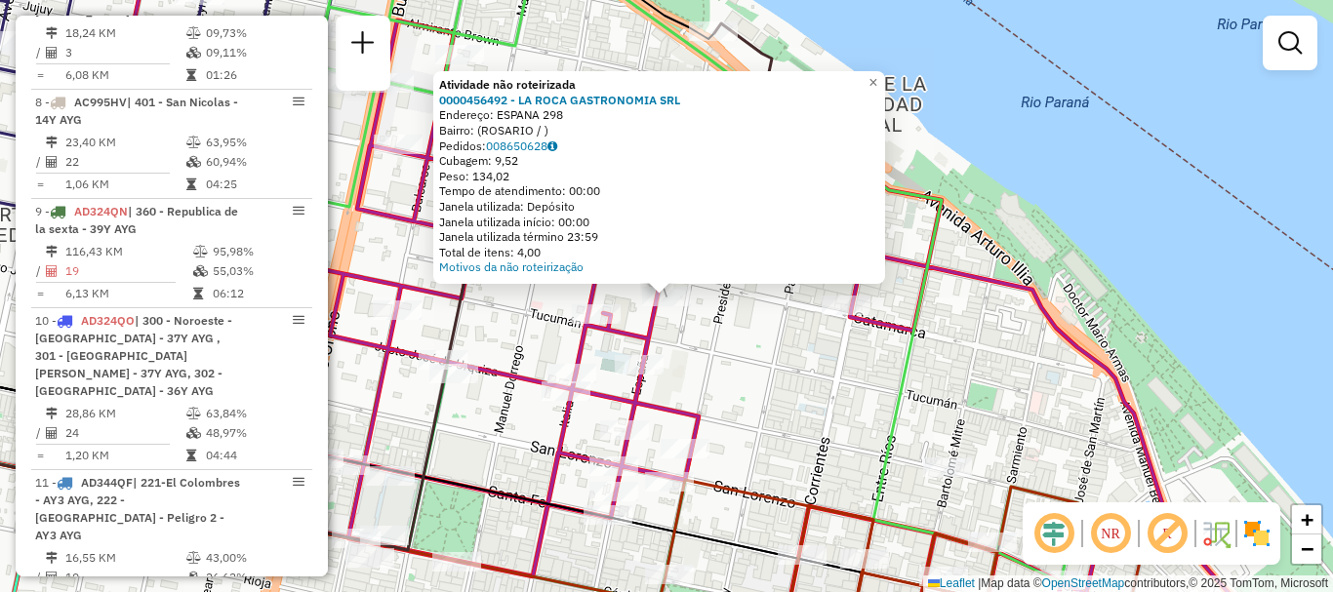
click at [746, 332] on div "Atividade não roteirizada 0000456492 - LA ROCA GASTRONOMIA SRL Endereço: ESPANA…" at bounding box center [666, 296] width 1333 height 592
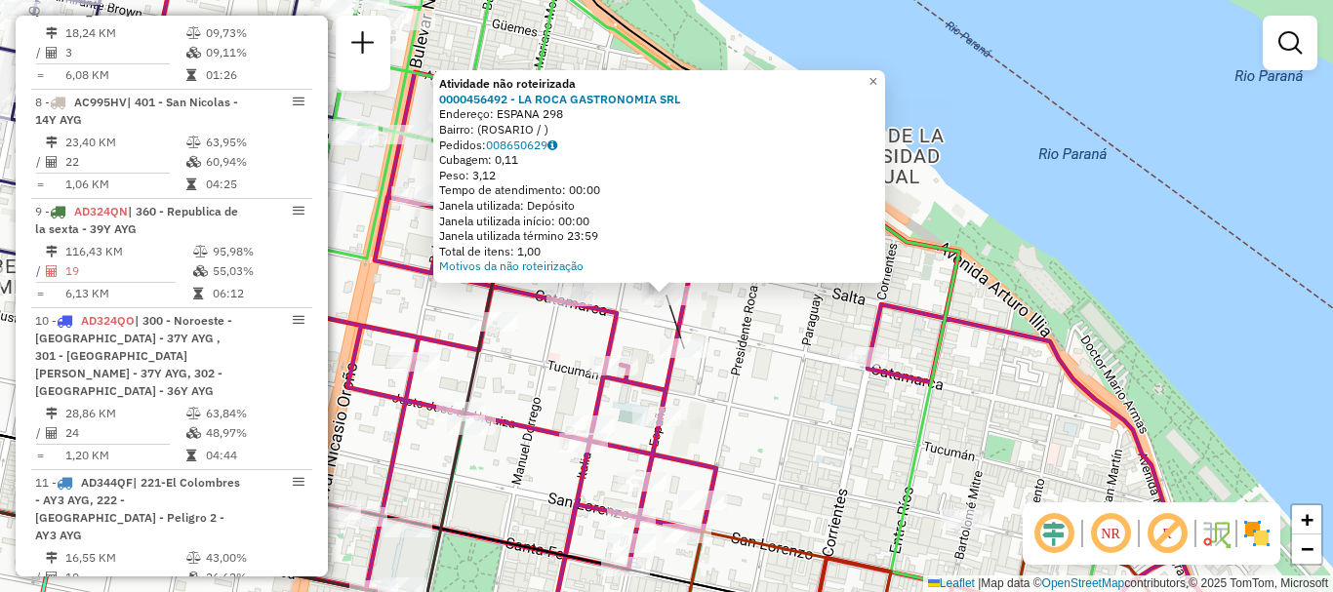
click at [713, 400] on div "Atividade não roteirizada 0000456492 - LA ROCA GASTRONOMIA SRL Endereço: ESPANA…" at bounding box center [666, 296] width 1333 height 592
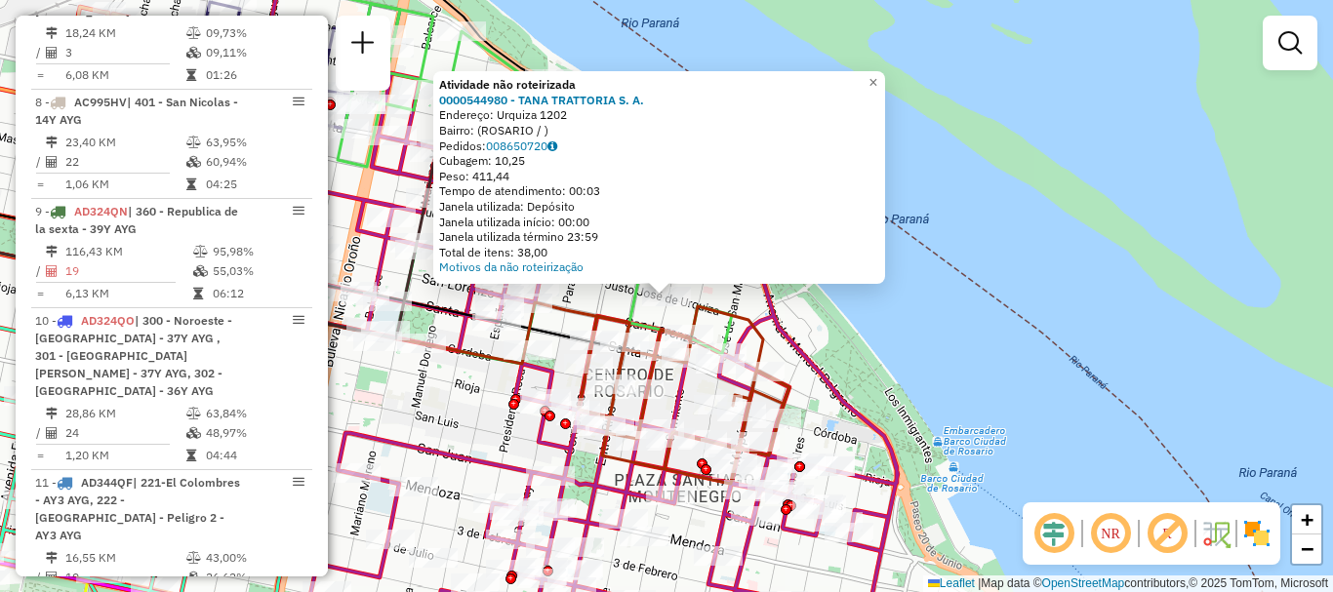
click at [987, 399] on div "Atividade não roteirizada 0000544980 - TANA TRATTORIA S. A. Endereço: Urquiza 1…" at bounding box center [666, 296] width 1333 height 592
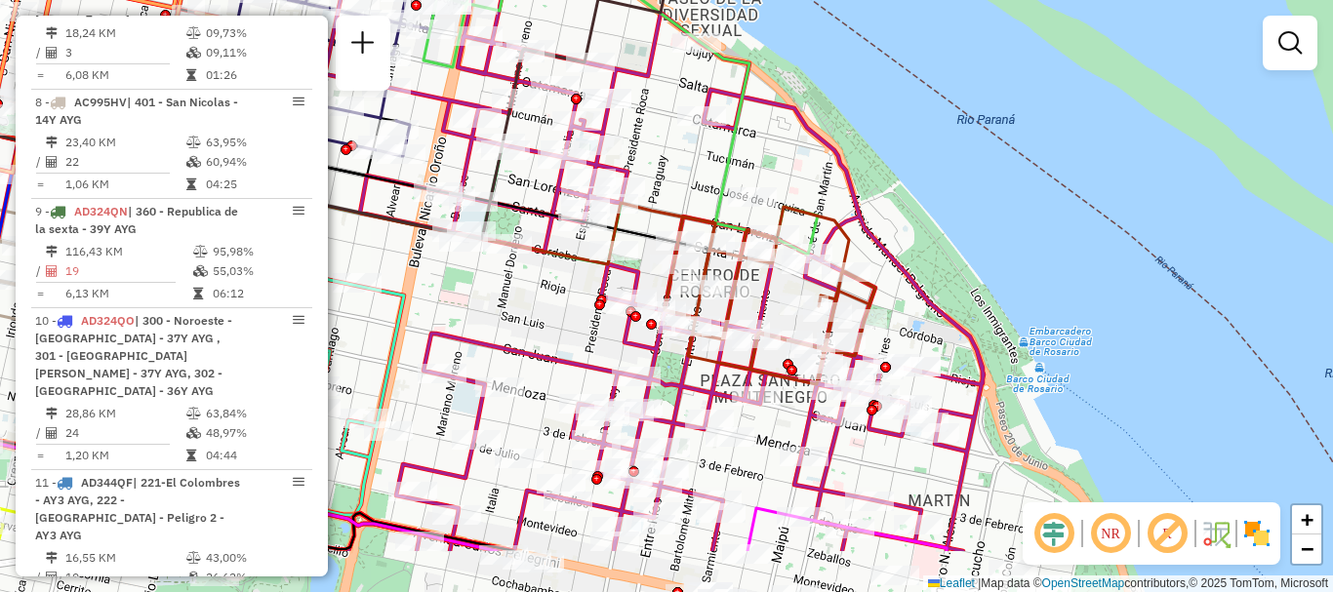
drag, startPoint x: 991, startPoint y: 396, endPoint x: 1083, endPoint y: 282, distance: 147.1
click at [1083, 282] on div "Janela de atendimento Grade de atendimento Capacidade Transportadoras Veículos …" at bounding box center [666, 296] width 1333 height 592
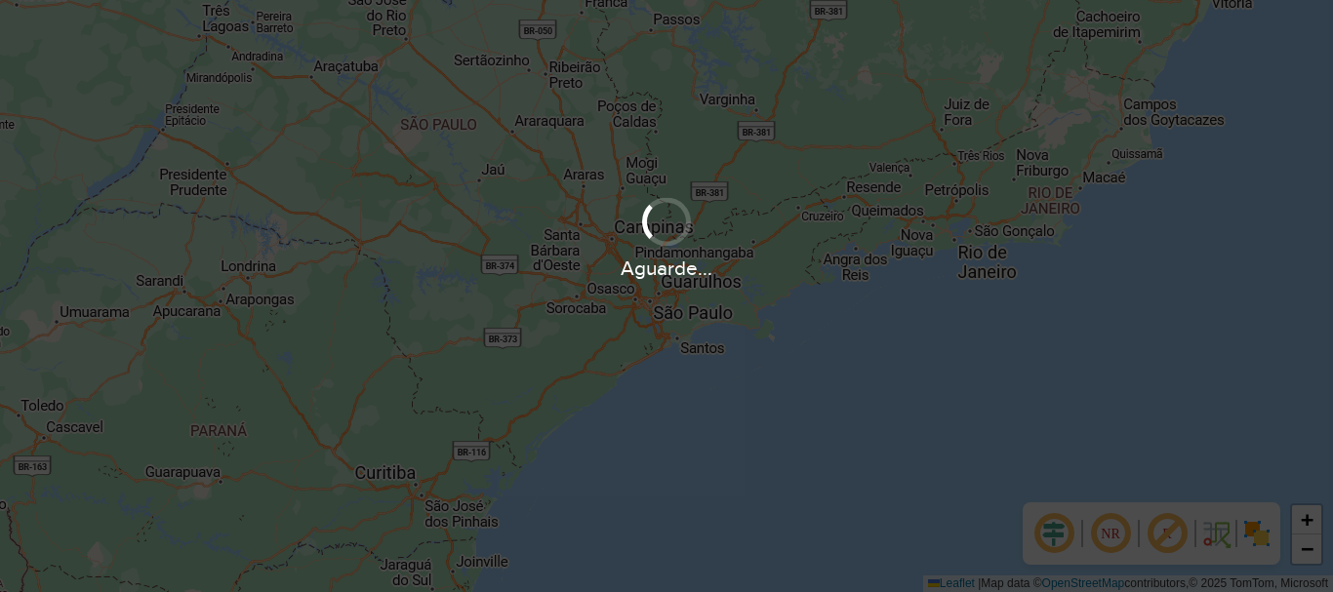
scroll to position [1280, 0]
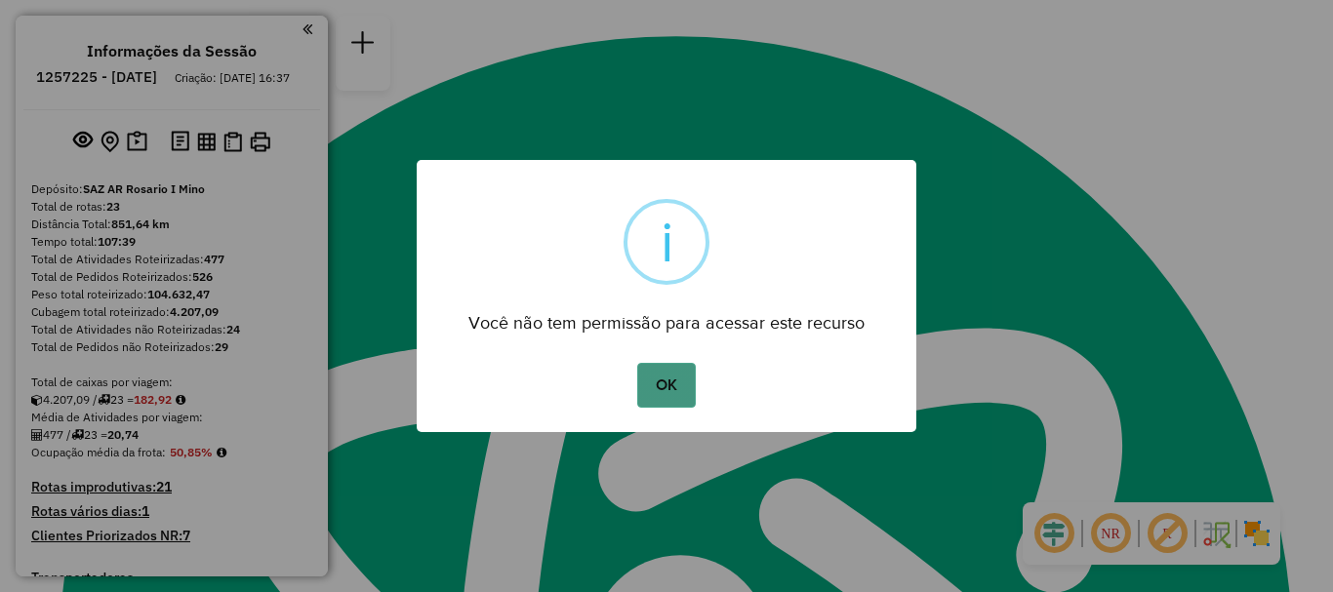
click at [676, 396] on button "OK" at bounding box center [666, 385] width 58 height 45
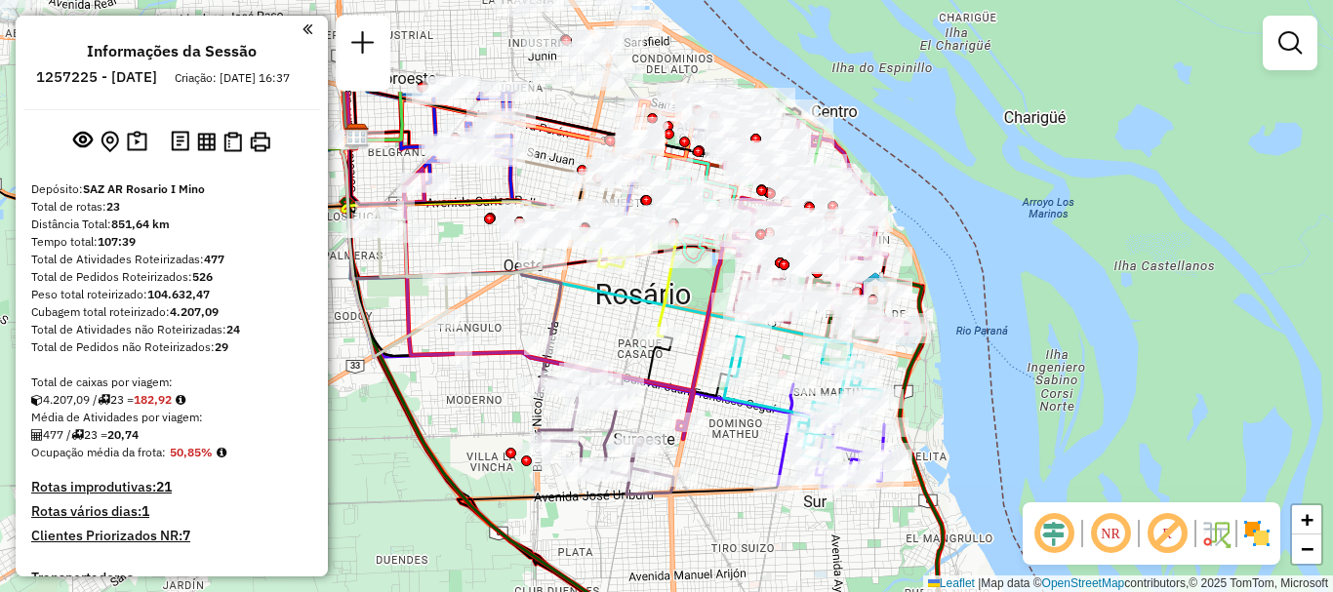
drag, startPoint x: 733, startPoint y: 345, endPoint x: 721, endPoint y: 402, distance: 57.8
click at [724, 402] on icon at bounding box center [803, 399] width 158 height 125
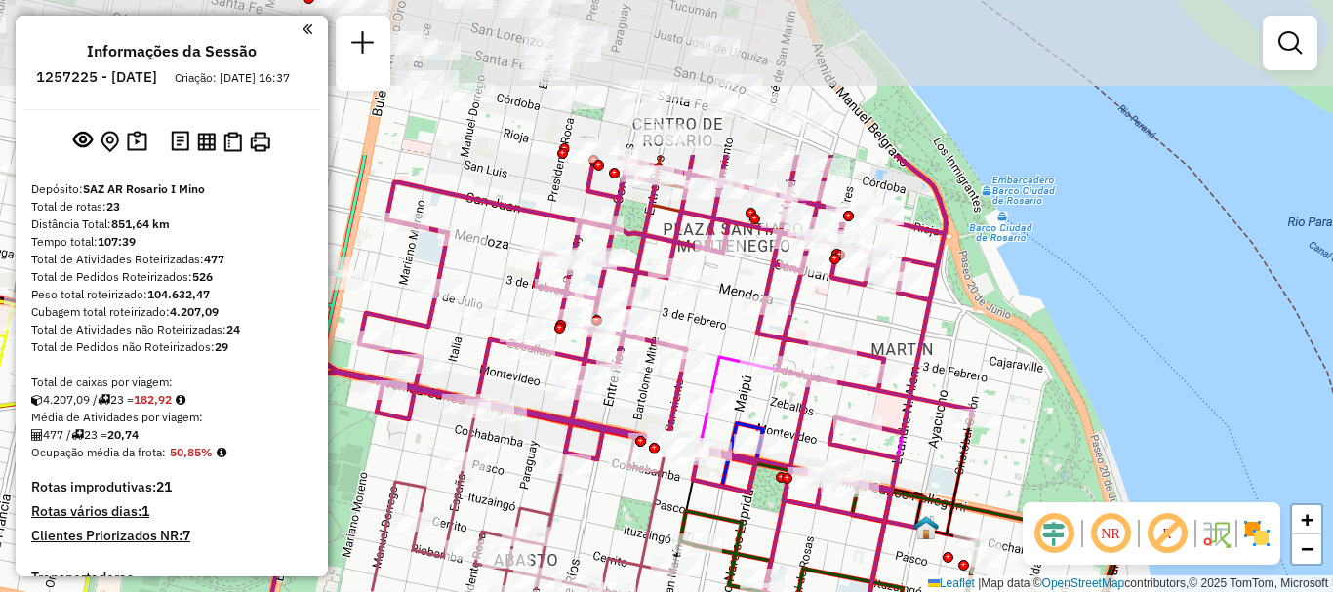
drag, startPoint x: 835, startPoint y: 194, endPoint x: 769, endPoint y: 409, distance: 224.7
click at [769, 409] on div "Janela de atendimento Grade de atendimento Capacidade Transportadoras Veículos …" at bounding box center [666, 296] width 1333 height 592
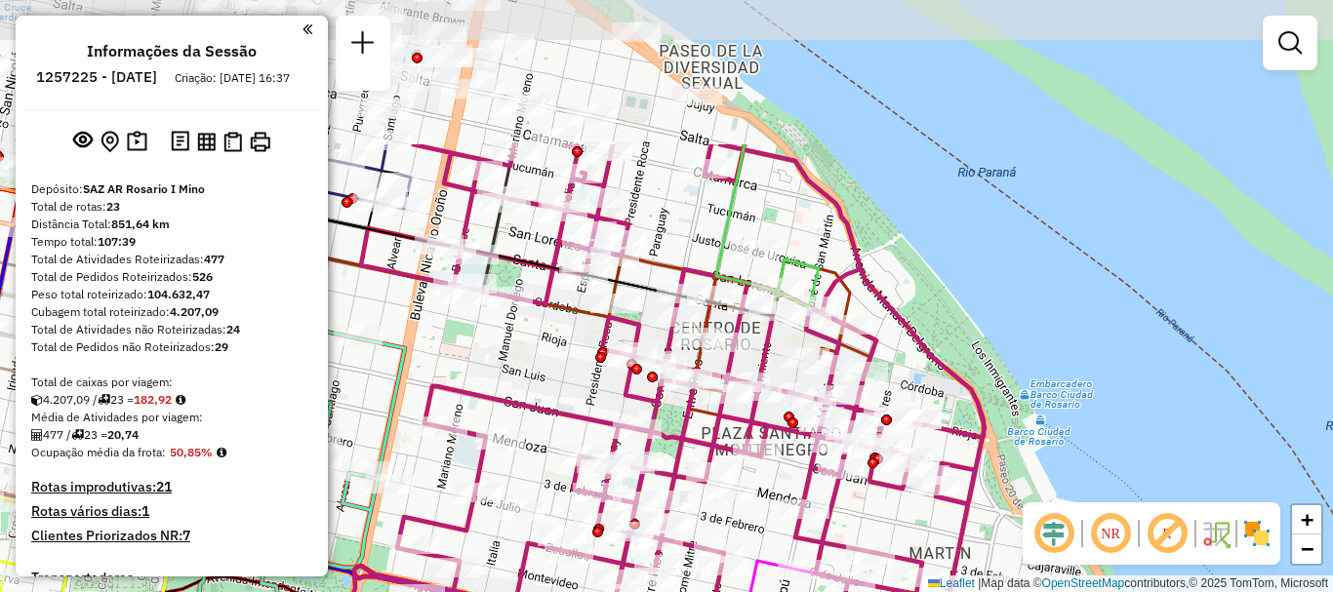
drag, startPoint x: 748, startPoint y: 327, endPoint x: 787, endPoint y: 479, distance: 157.2
click at [787, 479] on div "Rota 10 - Placa AD324QO 0000542870 - SUPER VELOZ Janela de atendimento Grade de…" at bounding box center [666, 296] width 1333 height 592
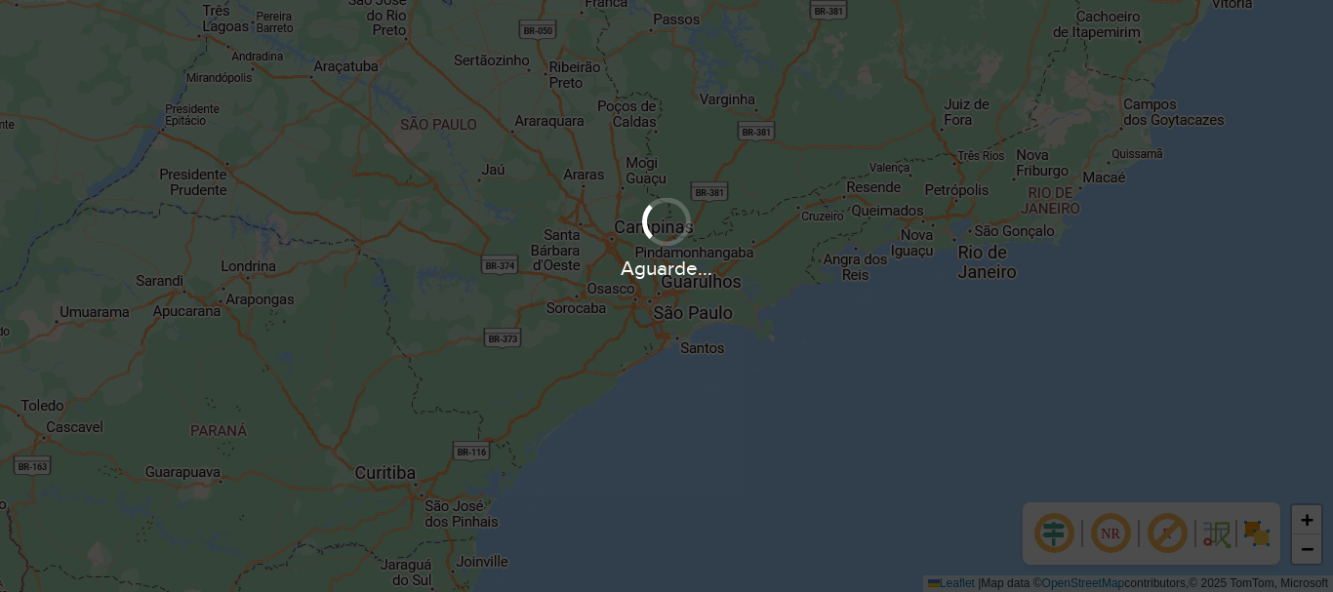
scroll to position [1280, 0]
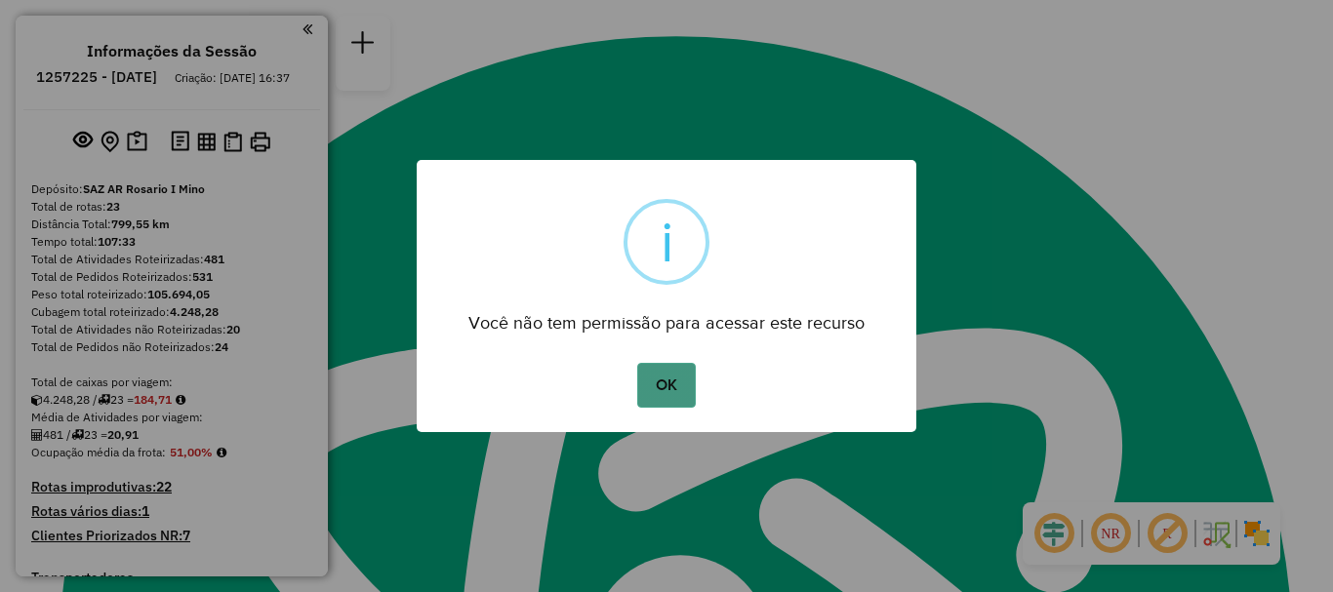
click at [659, 386] on button "OK" at bounding box center [666, 385] width 58 height 45
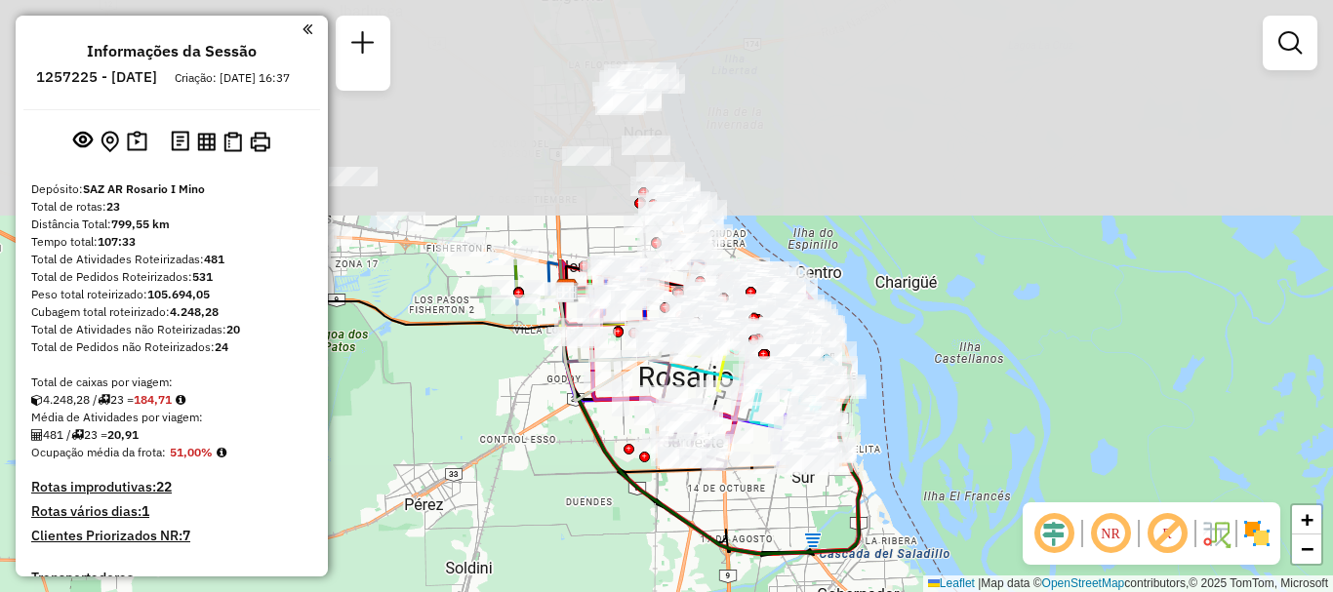
drag, startPoint x: 859, startPoint y: 264, endPoint x: 814, endPoint y: 556, distance: 295.2
click at [814, 554] on icon at bounding box center [710, 423] width 301 height 264
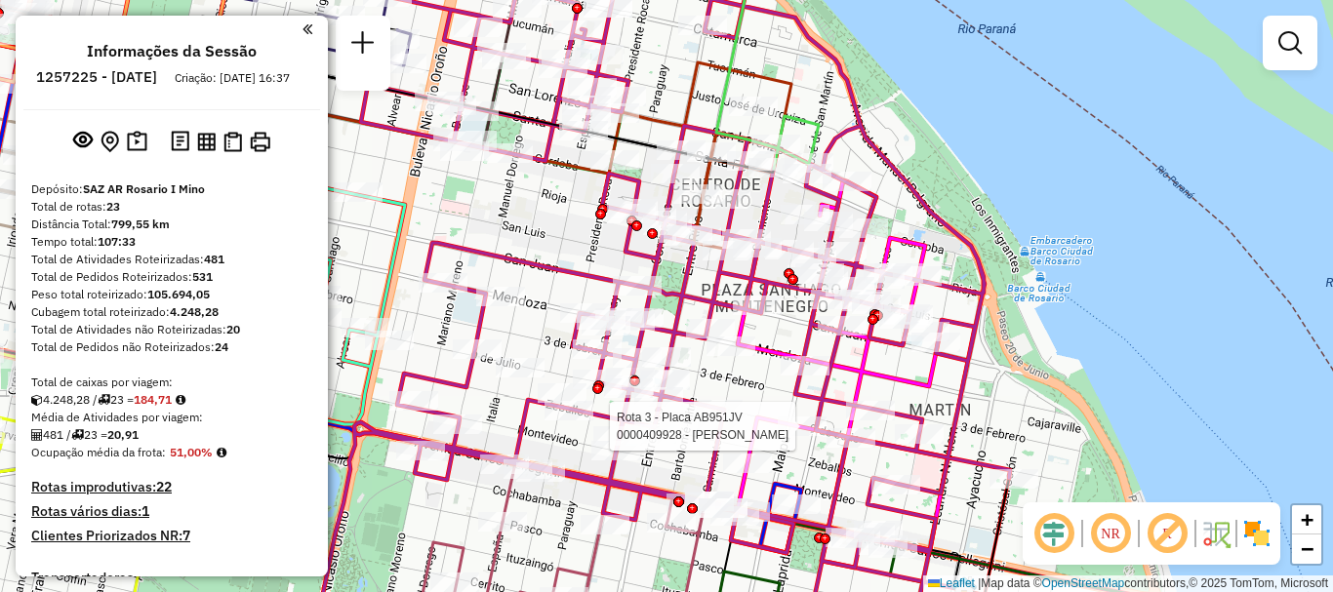
select select "**********"
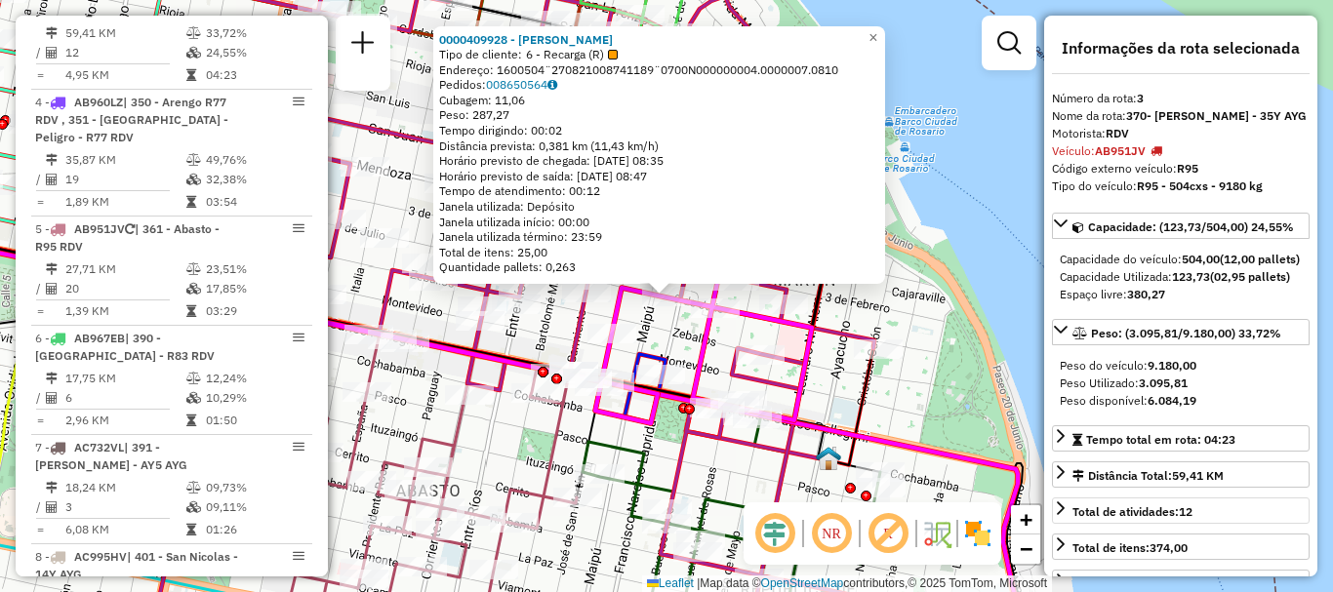
scroll to position [98, 0]
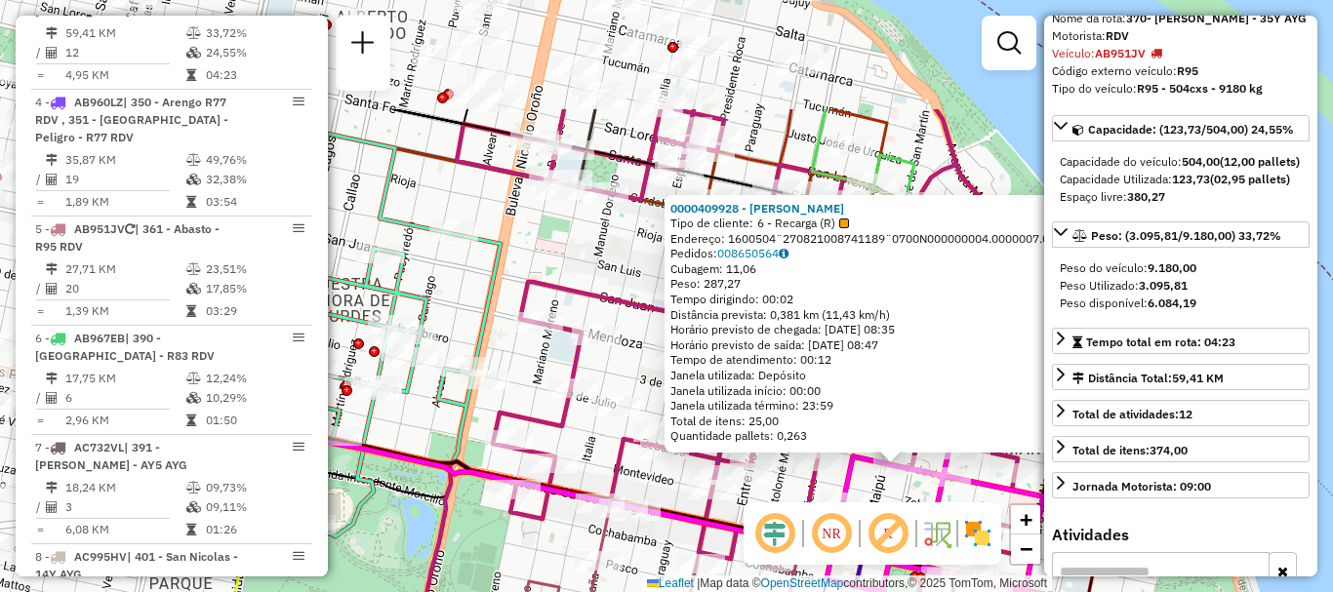
drag, startPoint x: 866, startPoint y: 394, endPoint x: 1097, endPoint y: 563, distance: 286.4
click at [1097, 563] on hb-router-mapa "Informações da Sessão 1257225 - 02/09/2025 Criação: 01/09/2025 16:37 Depósito: …" at bounding box center [666, 296] width 1333 height 592
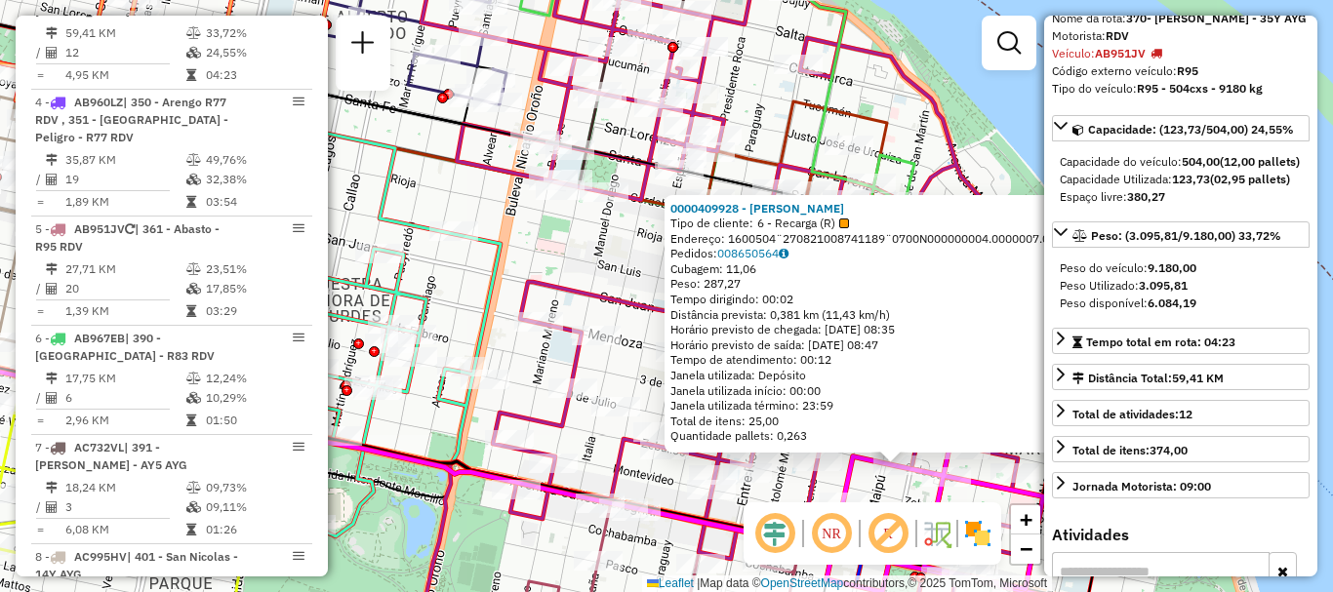
click at [936, 380] on div "Janela utilizada: Depósito" at bounding box center [890, 376] width 440 height 16
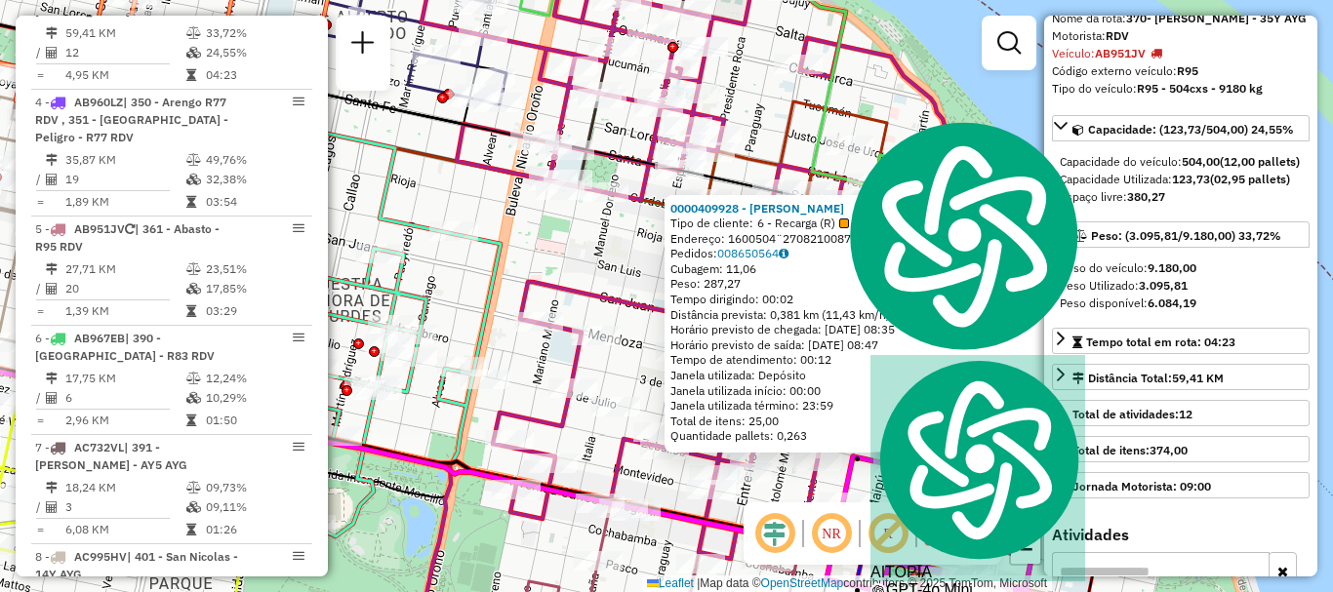
drag, startPoint x: 928, startPoint y: 345, endPoint x: 818, endPoint y: 80, distance: 286.6
type textarea "**********"
click at [8, 562] on div "Rota 12 - Placa AD344QG 0000446730 - SANJUAN GUILLERMO ENRIQUE 0000409928 - YAN…" at bounding box center [8, 562] width 0 height 0
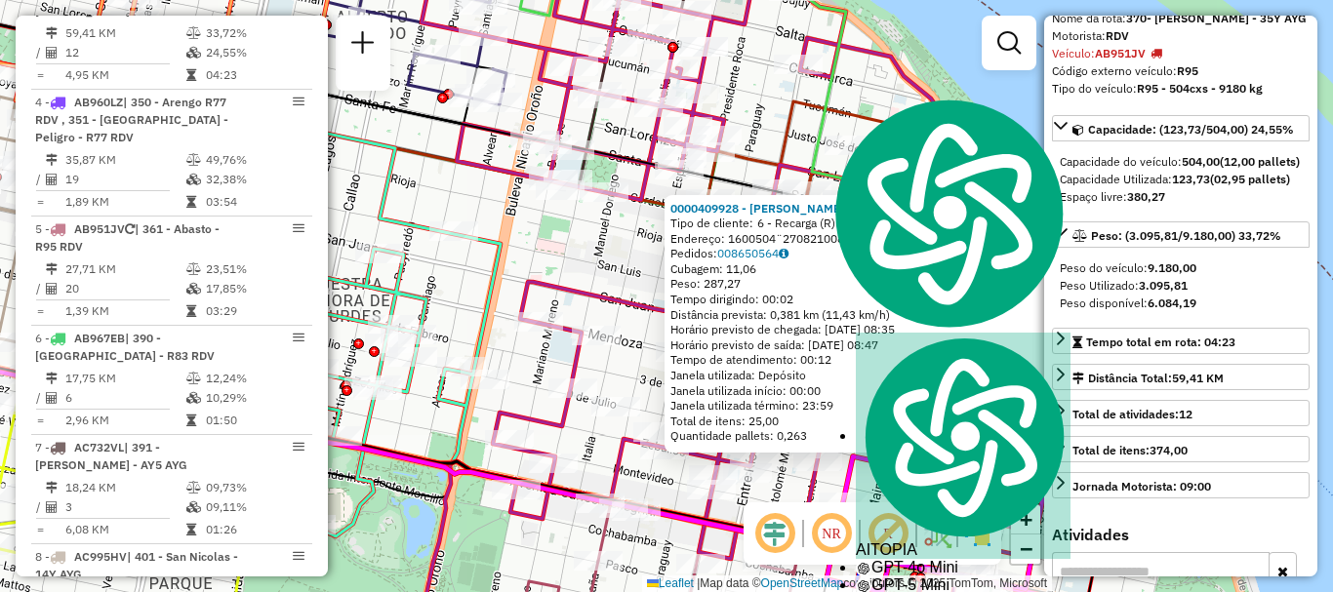
click at [1019, 147] on div "0000409928 - YANG HOUWANG Tipo de cliente: 6 - Recarga (R) Endereço: 1600504¨27…" at bounding box center [666, 296] width 1333 height 592
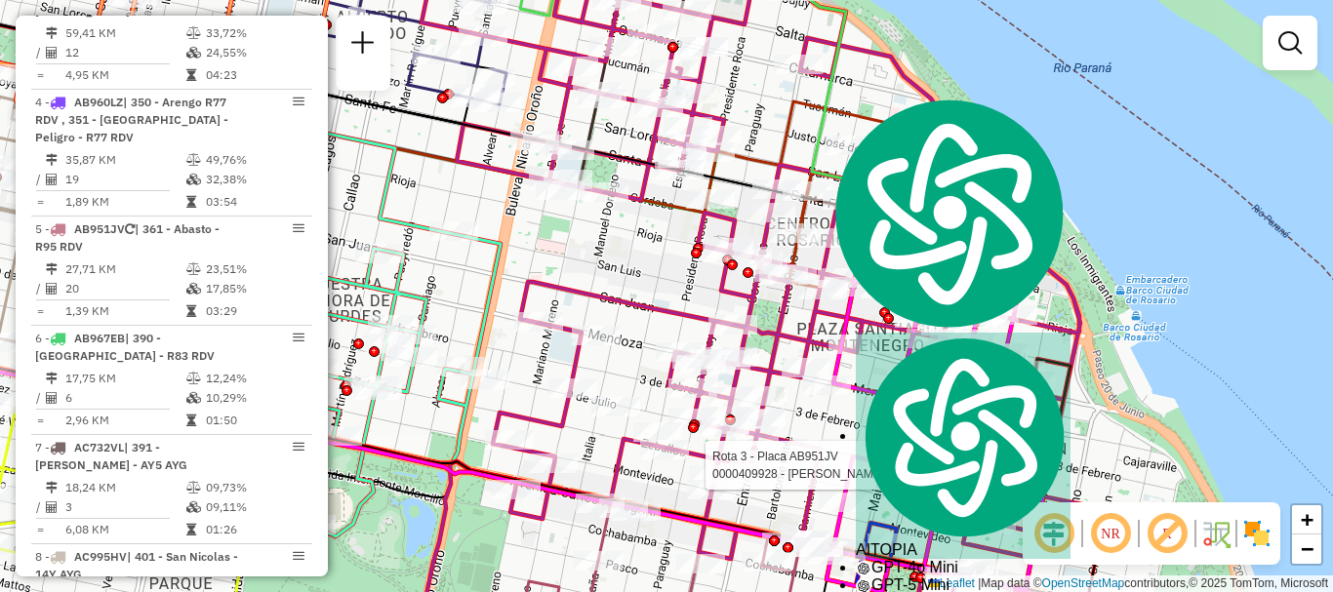
select select "**********"
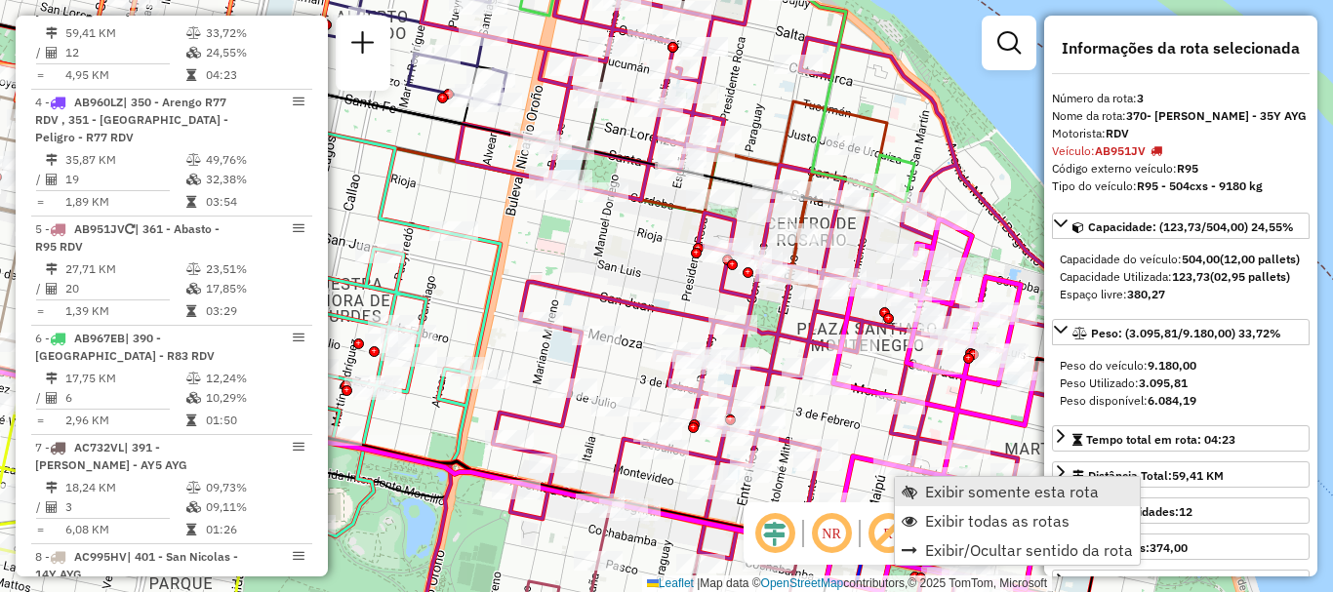
click at [1039, 491] on span "Exibir somente esta rota" at bounding box center [1012, 492] width 174 height 16
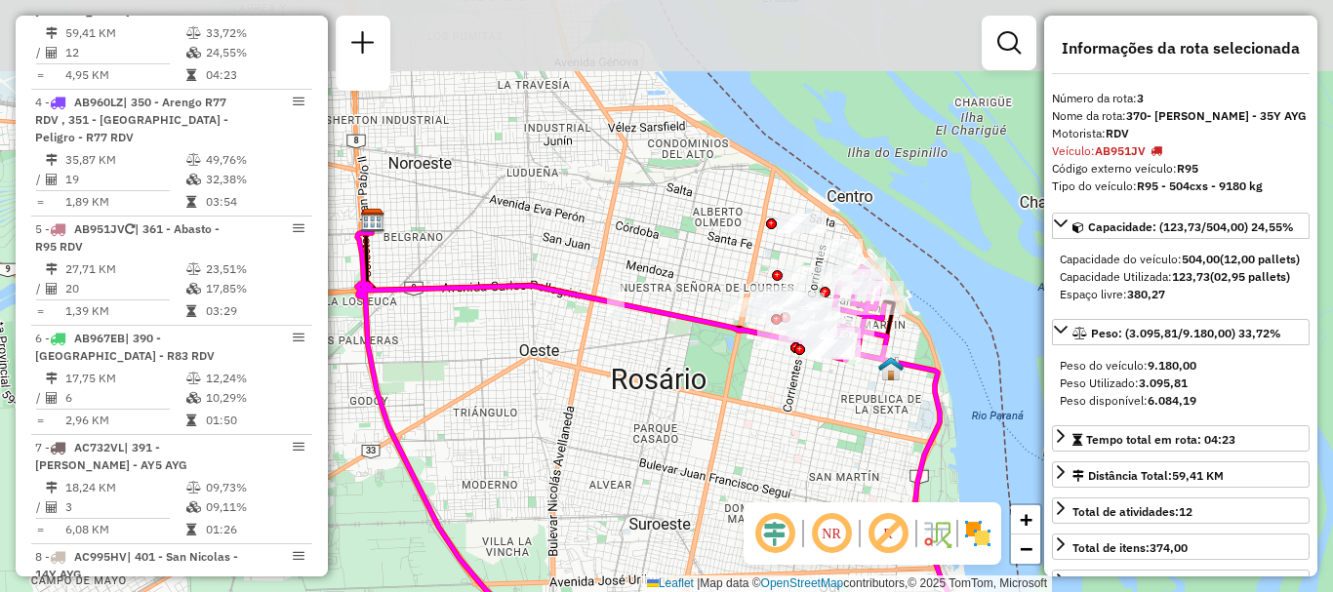
drag, startPoint x: 868, startPoint y: 278, endPoint x: 859, endPoint y: 462, distance: 183.7
click at [859, 462] on div "Janela de atendimento Grade de atendimento Capacidade Transportadoras Veículos …" at bounding box center [666, 296] width 1333 height 592
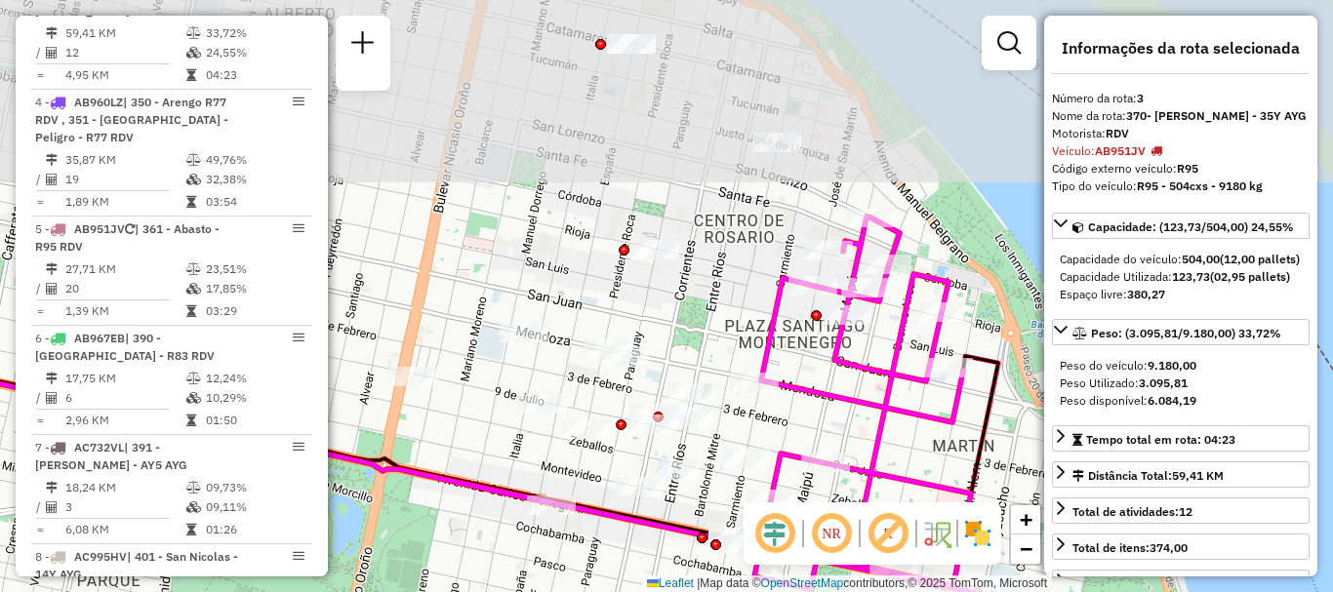
drag, startPoint x: 804, startPoint y: 281, endPoint x: 800, endPoint y: 502, distance: 220.6
click at [800, 502] on div "Janela de atendimento Grade de atendimento Capacidade Transportadoras Veículos …" at bounding box center [666, 296] width 1333 height 592
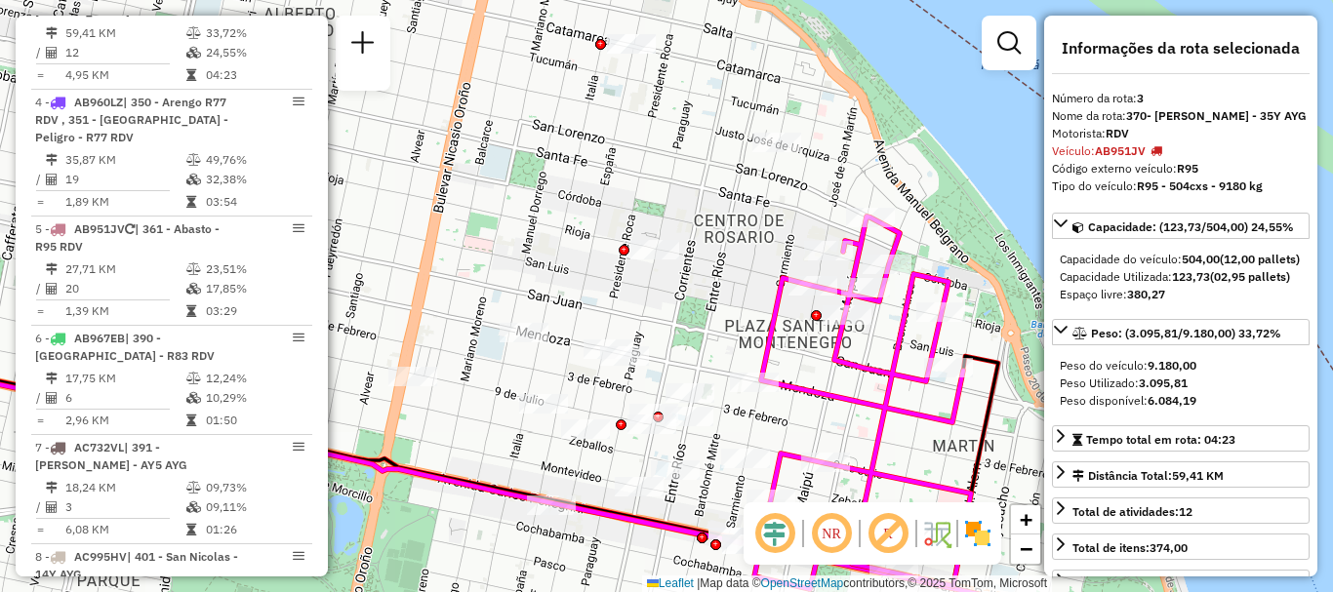
drag, startPoint x: 862, startPoint y: 501, endPoint x: 868, endPoint y: 340, distance: 161.1
click at [868, 346] on icon at bounding box center [862, 403] width 217 height 373
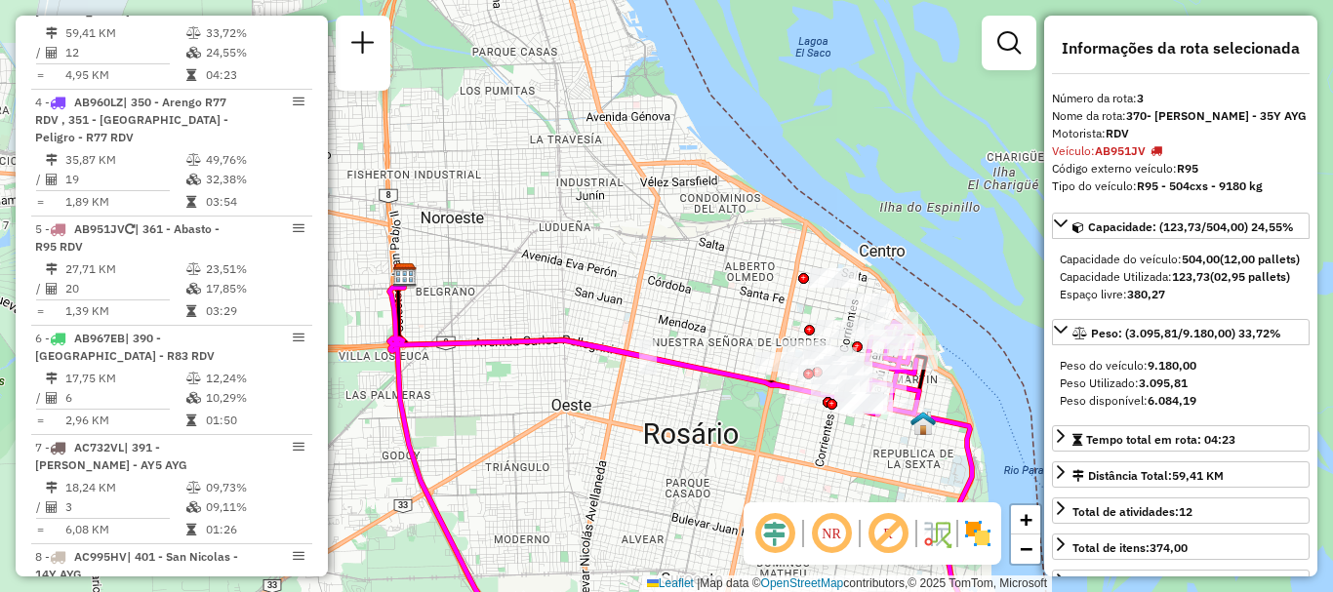
click at [830, 447] on div "Janela de atendimento Grade de atendimento Capacidade Transportadoras Veículos …" at bounding box center [666, 296] width 1333 height 592
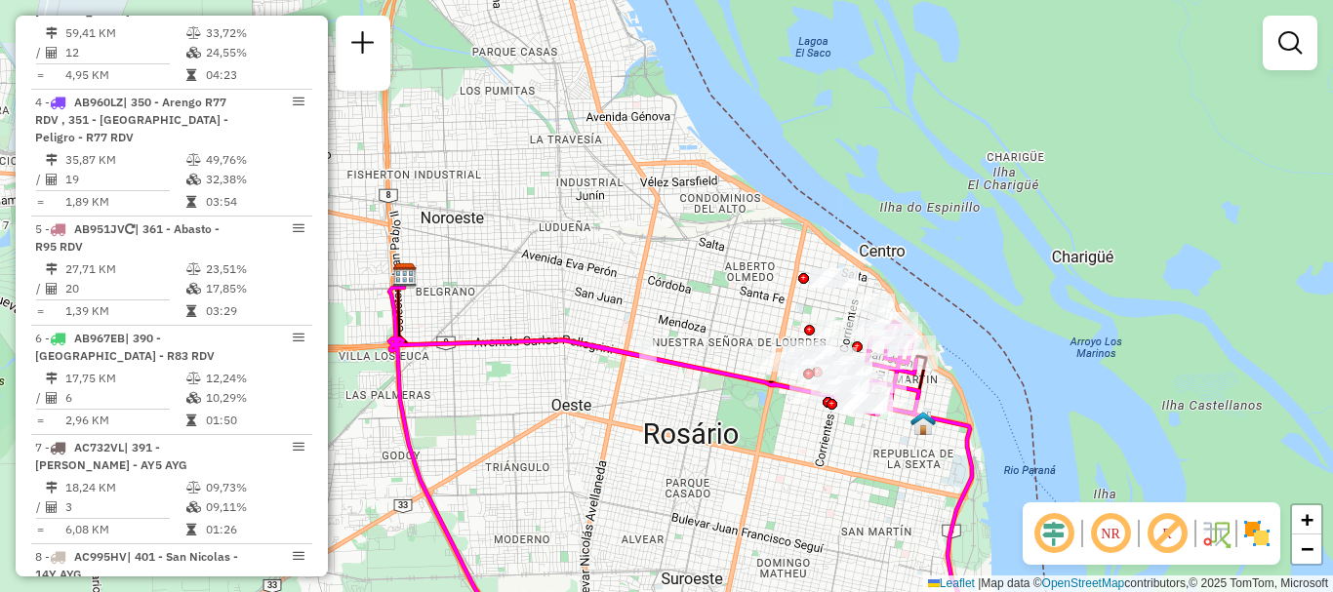
click at [843, 486] on div "Janela de atendimento Grade de atendimento Capacidade Transportadoras Veículos …" at bounding box center [666, 296] width 1333 height 592
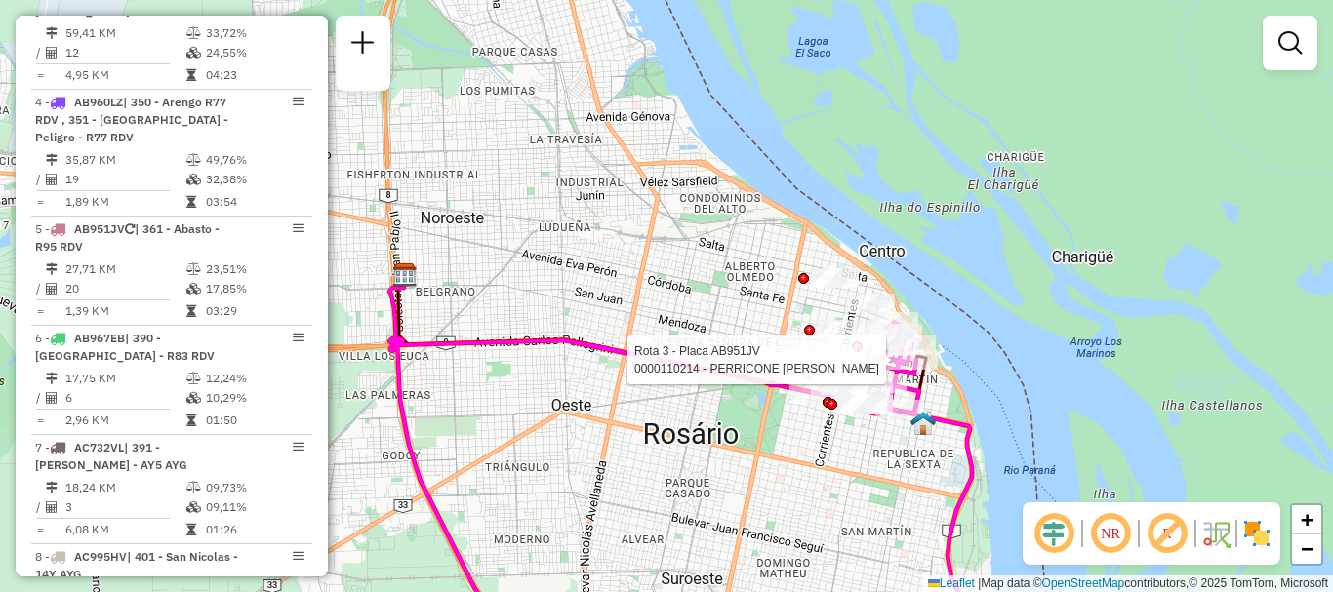
select select "**********"
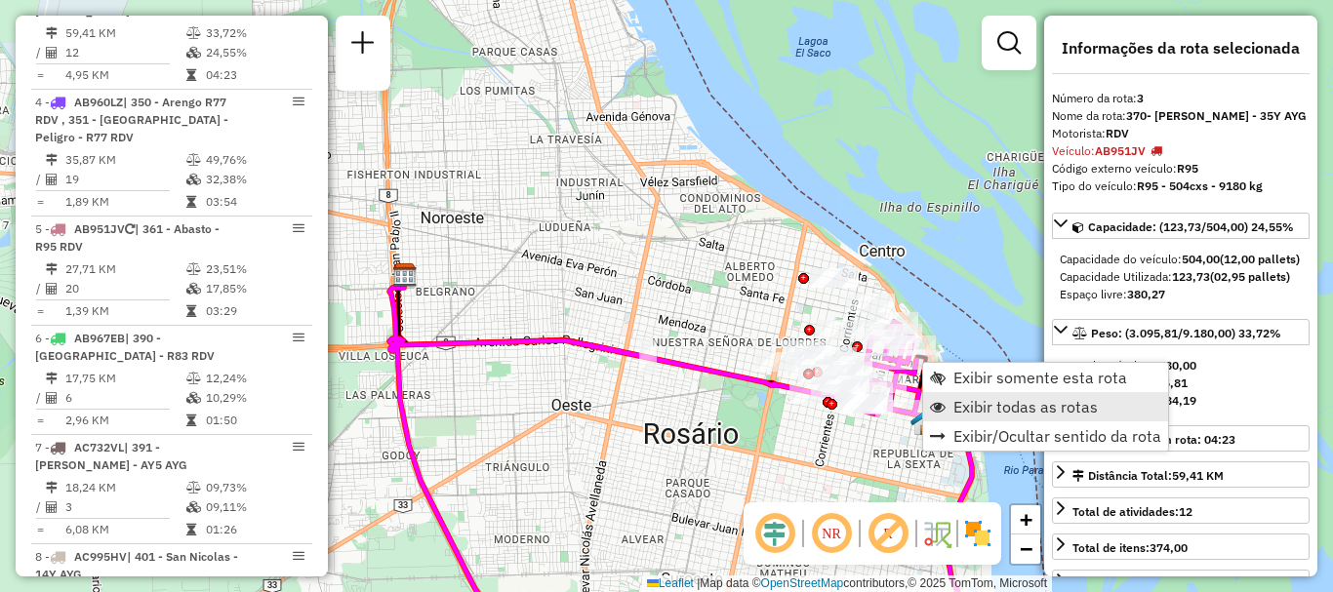
click at [991, 406] on span "Exibir todas as rotas" at bounding box center [1026, 407] width 144 height 16
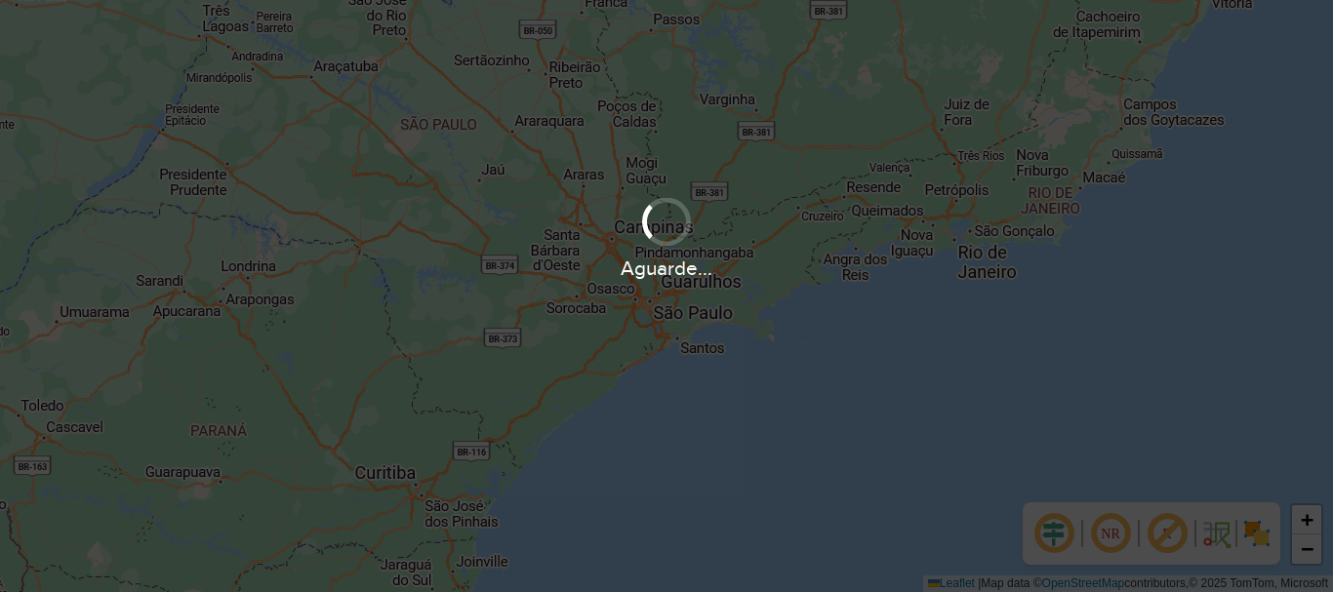
scroll to position [1280, 0]
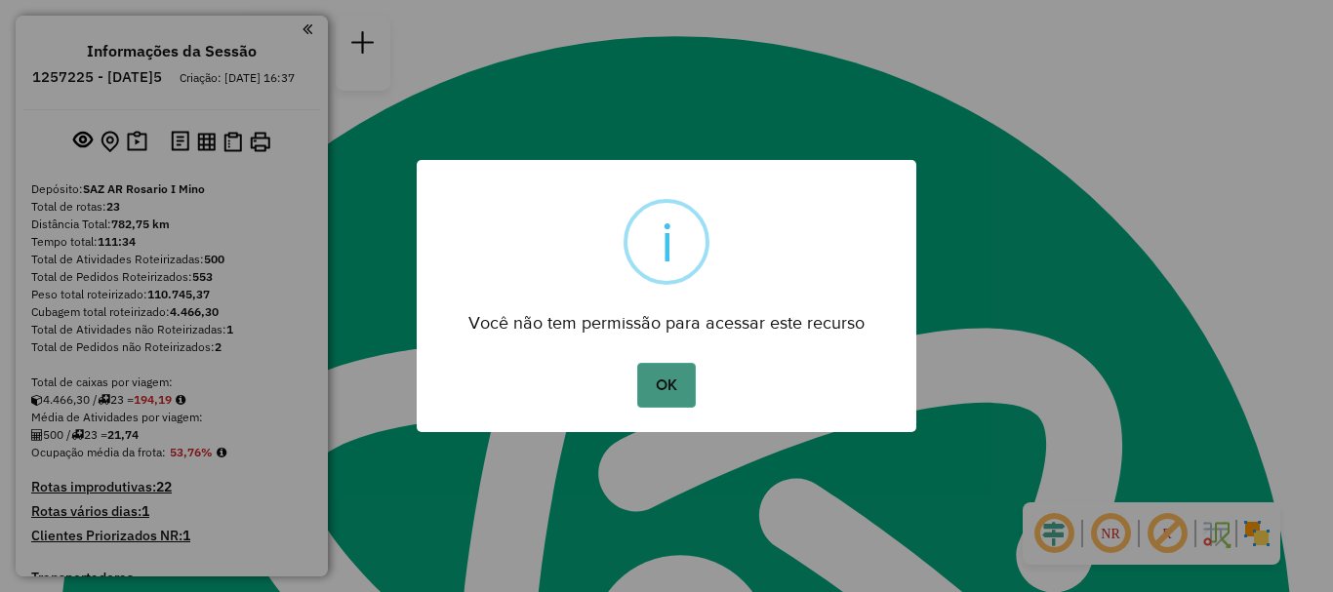
click at [690, 375] on button "OK" at bounding box center [666, 385] width 58 height 45
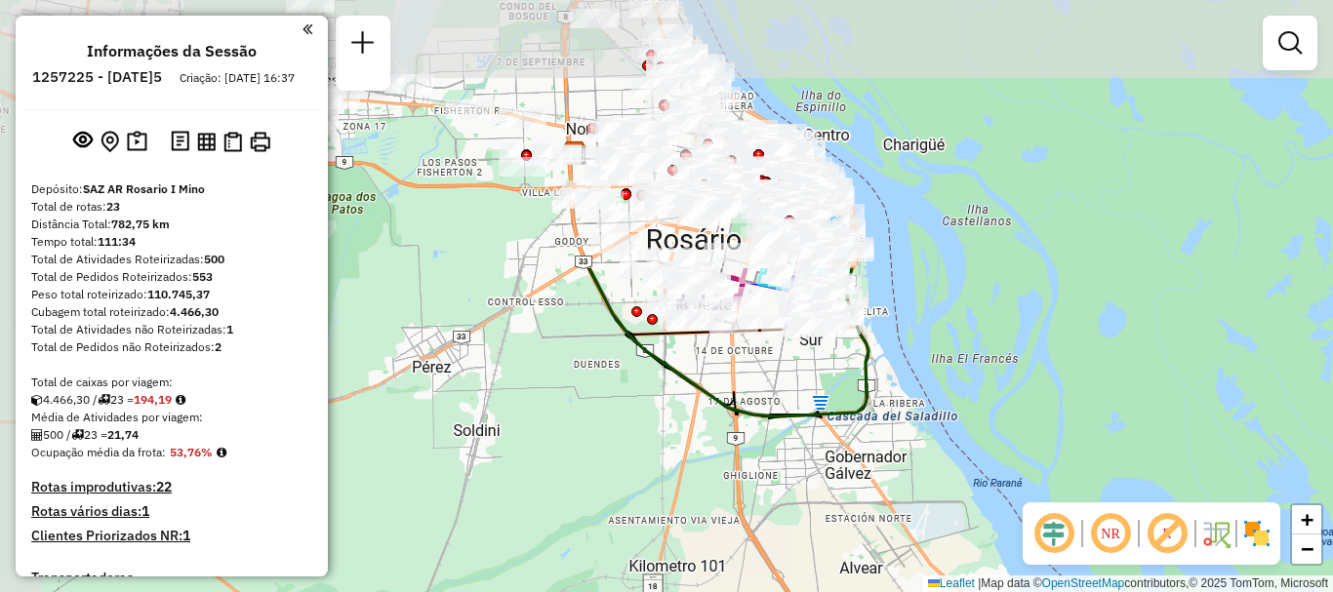
drag, startPoint x: 688, startPoint y: 350, endPoint x: 842, endPoint y: 630, distance: 319.7
click at [842, 591] on html "Aguarde... Pop-up bloqueado! Seu navegador bloqueou automáticamente a abertura …" at bounding box center [666, 296] width 1333 height 592
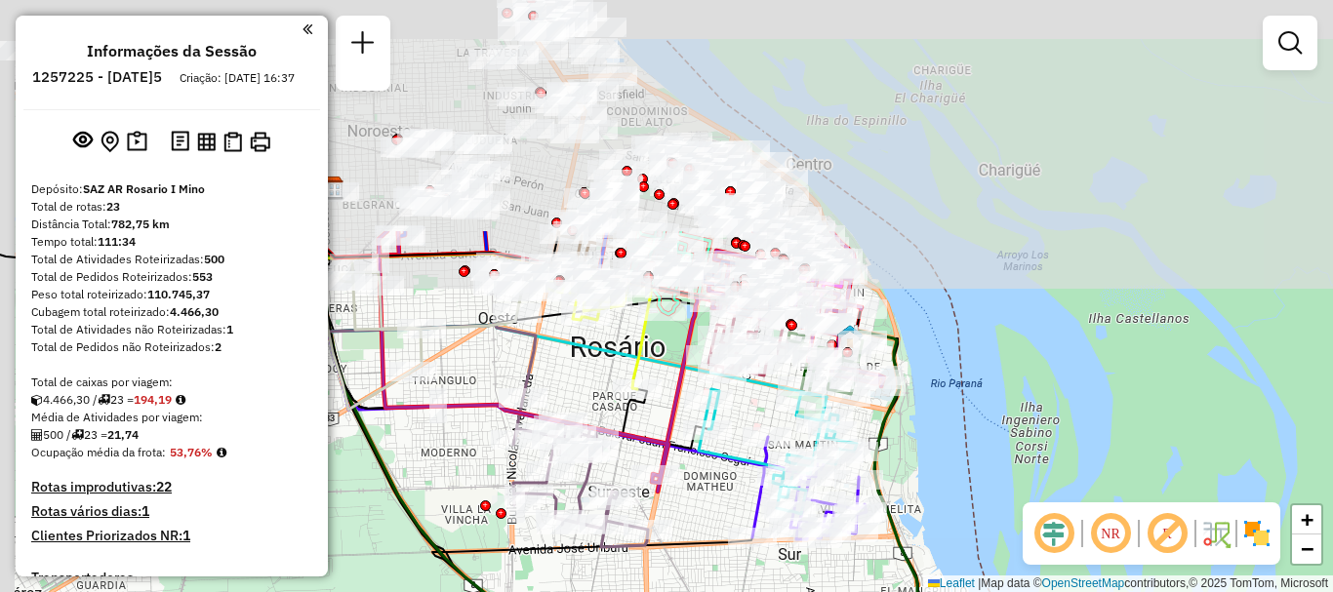
drag, startPoint x: 825, startPoint y: 533, endPoint x: 826, endPoint y: 577, distance: 43.9
click at [826, 577] on div "Rota 4 - Placa AB960LZ 0000465987 - WEBER Rota 4 - Placa AB960LZ 0000076735 - Z…" at bounding box center [666, 296] width 1333 height 592
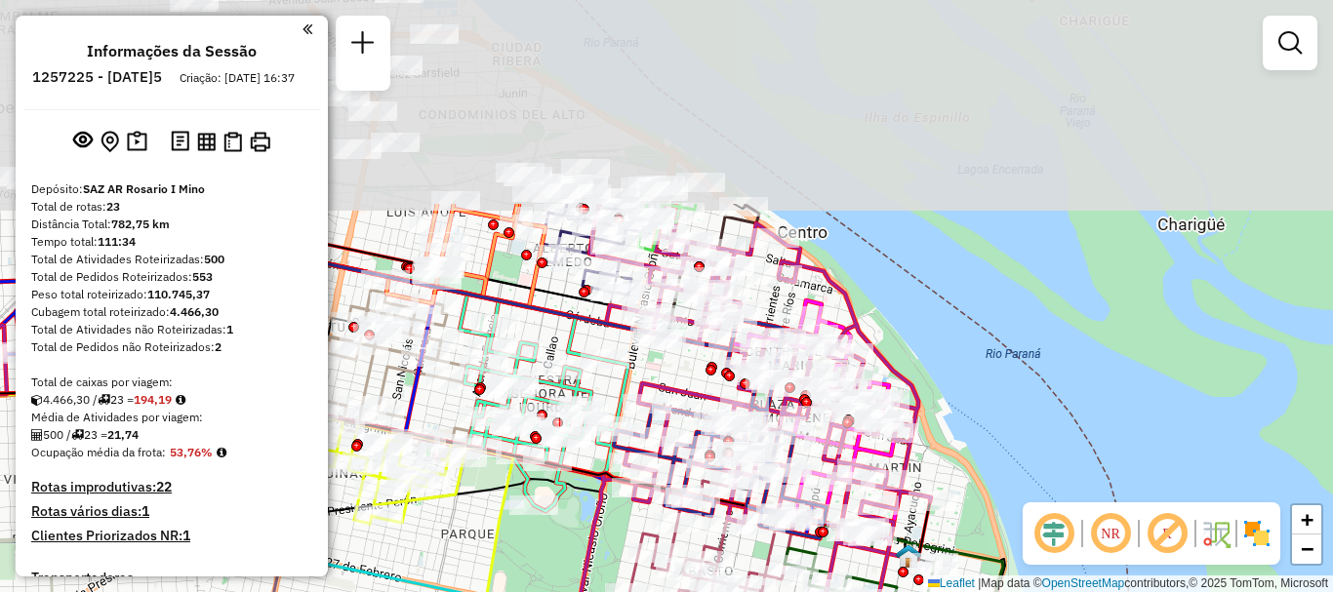
drag, startPoint x: 812, startPoint y: 416, endPoint x: 813, endPoint y: 463, distance: 46.9
click at [819, 572] on icon at bounding box center [424, 535] width 1104 height 662
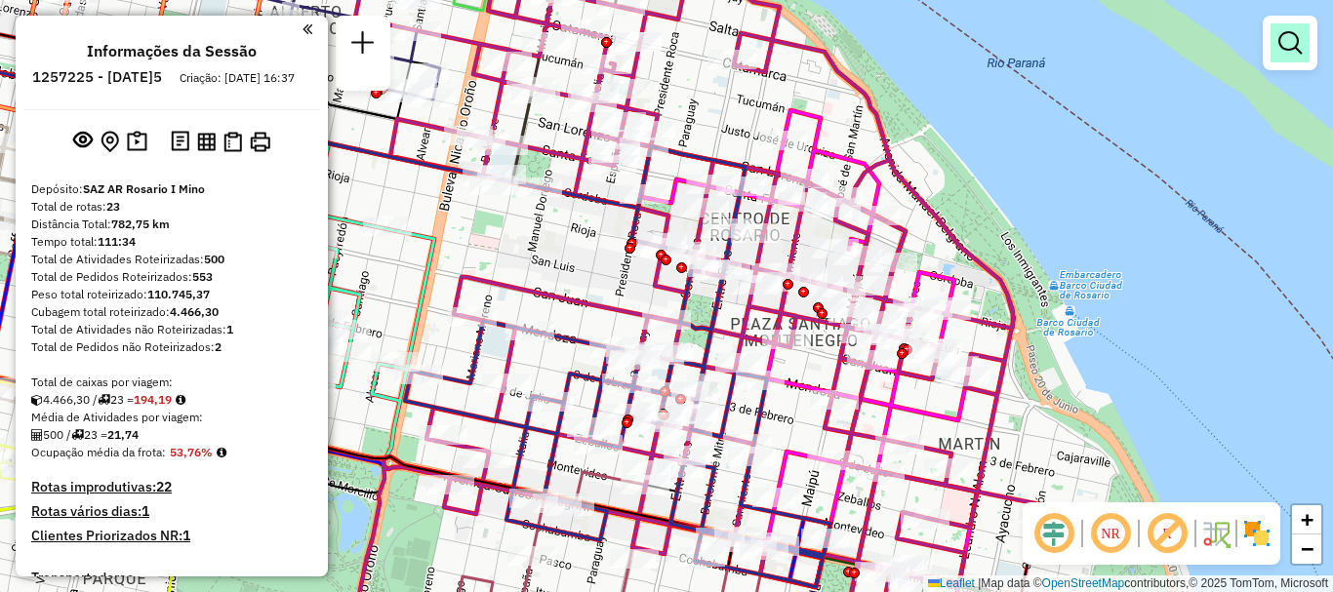
click at [1296, 41] on em at bounding box center [1290, 42] width 23 height 23
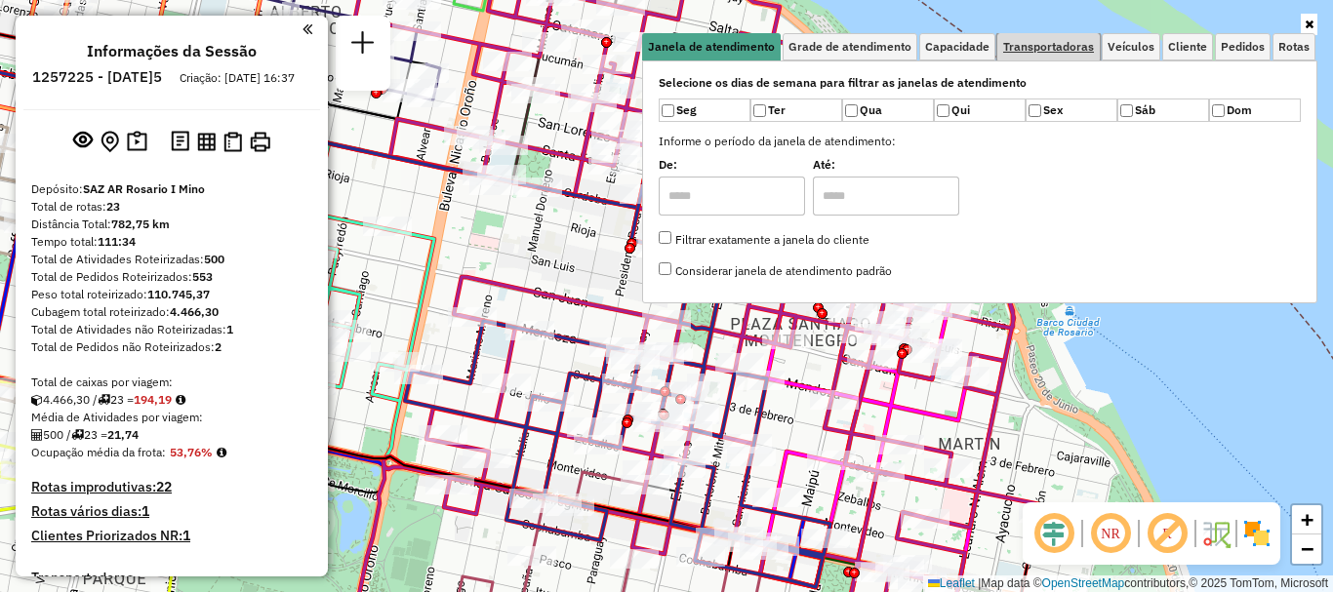
click at [1026, 44] on span "Transportadoras" at bounding box center [1048, 47] width 91 height 12
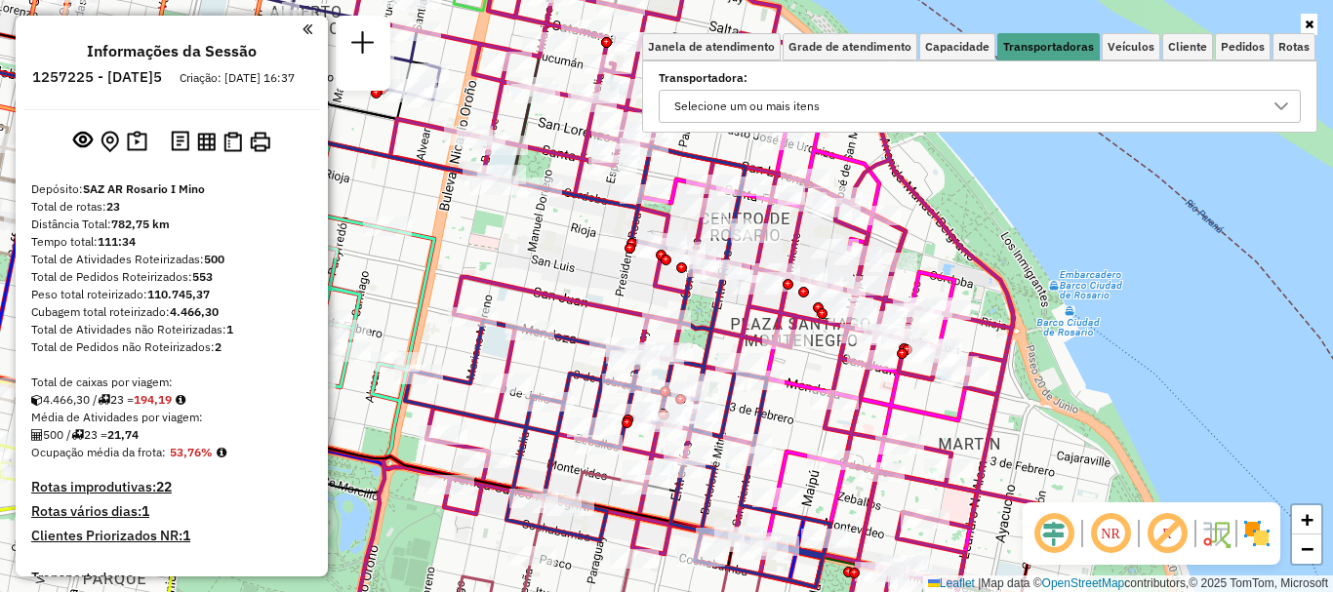
drag, startPoint x: 1280, startPoint y: 100, endPoint x: 1268, endPoint y: 120, distance: 24.1
click at [1280, 101] on icon at bounding box center [1282, 107] width 16 height 16
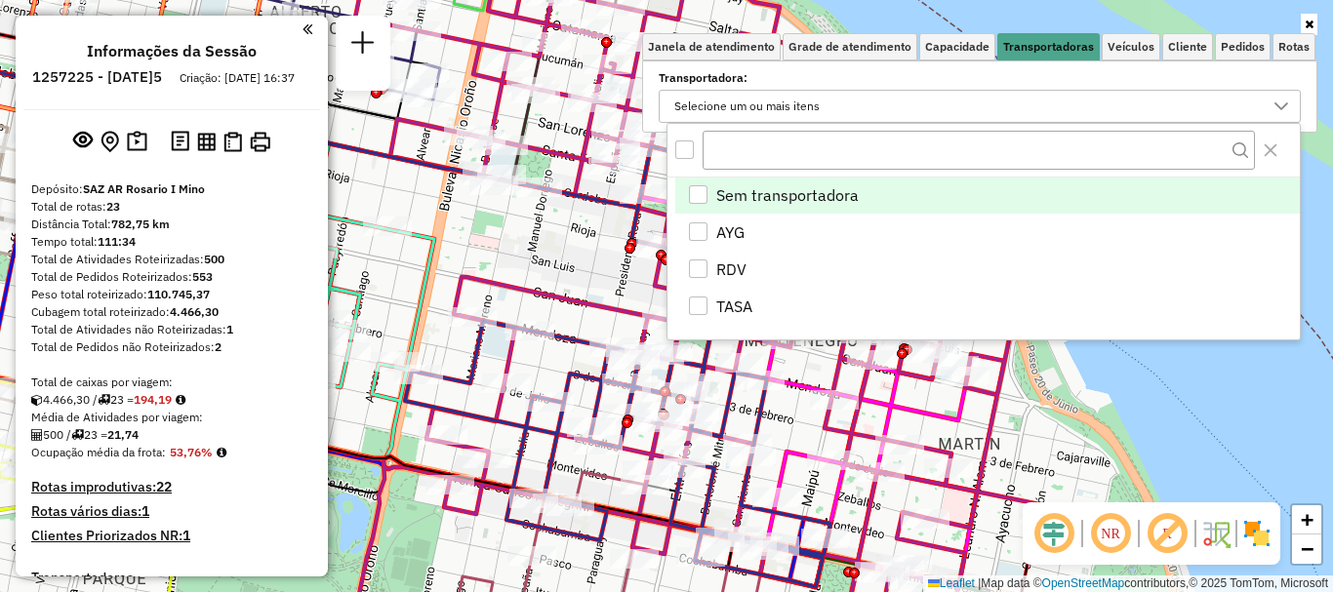
scroll to position [12, 67]
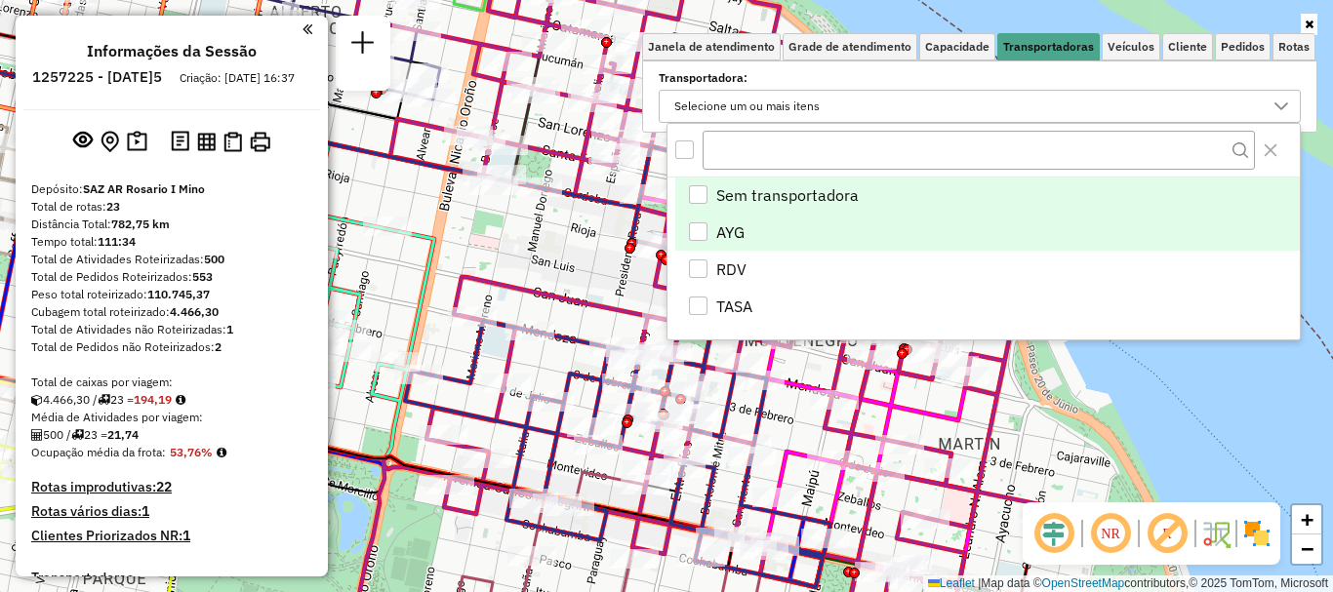
click at [690, 229] on div "AYG" at bounding box center [698, 232] width 19 height 19
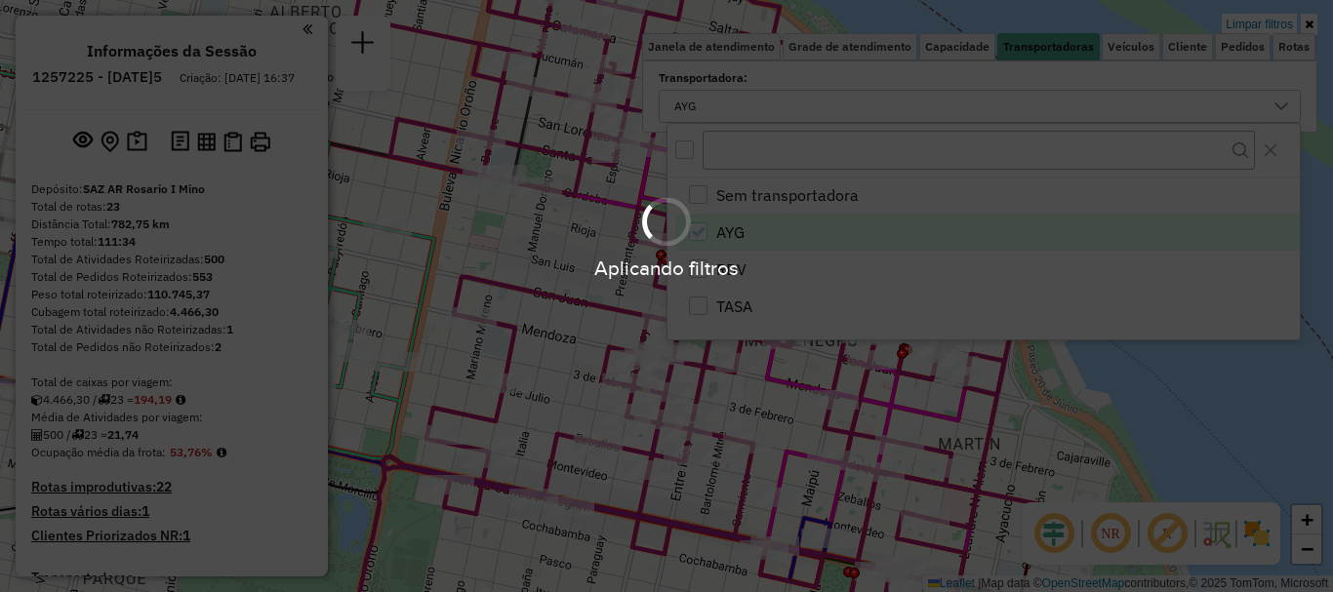
click at [1082, 467] on div "Aplicando filtros" at bounding box center [666, 296] width 1333 height 592
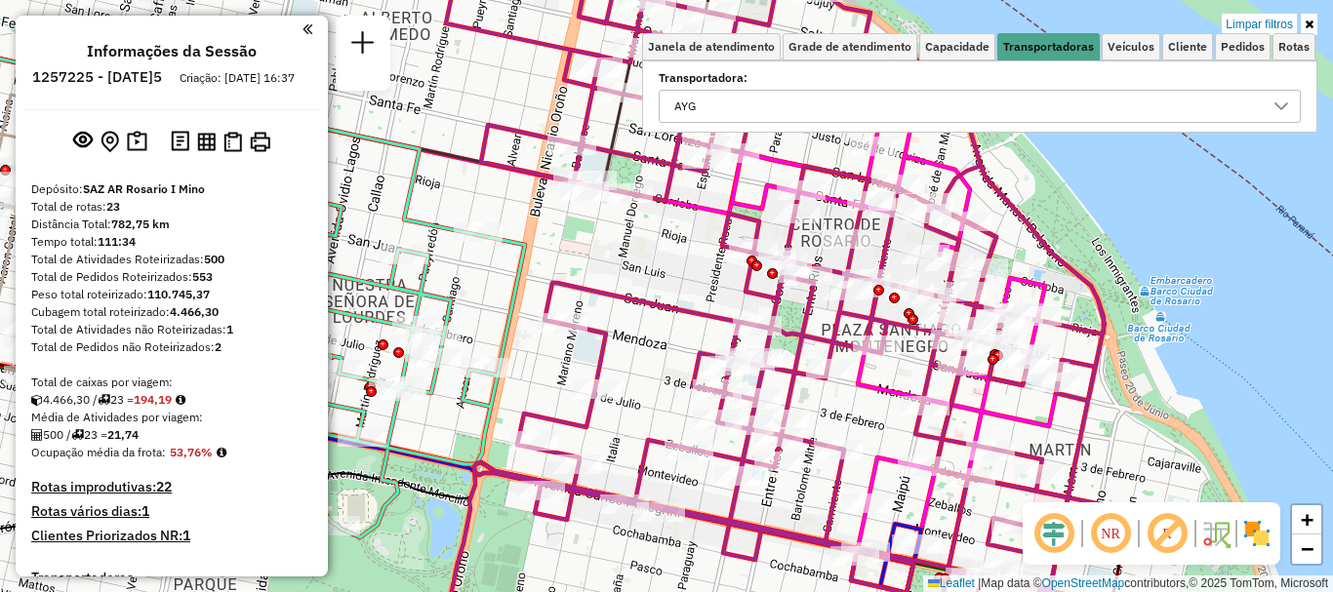
drag, startPoint x: 751, startPoint y: 501, endPoint x: 1163, endPoint y: 470, distance: 413.9
click at [1163, 470] on div "Limpar filtros Janela de atendimento Grade de atendimento Capacidade Transporta…" at bounding box center [666, 296] width 1333 height 592
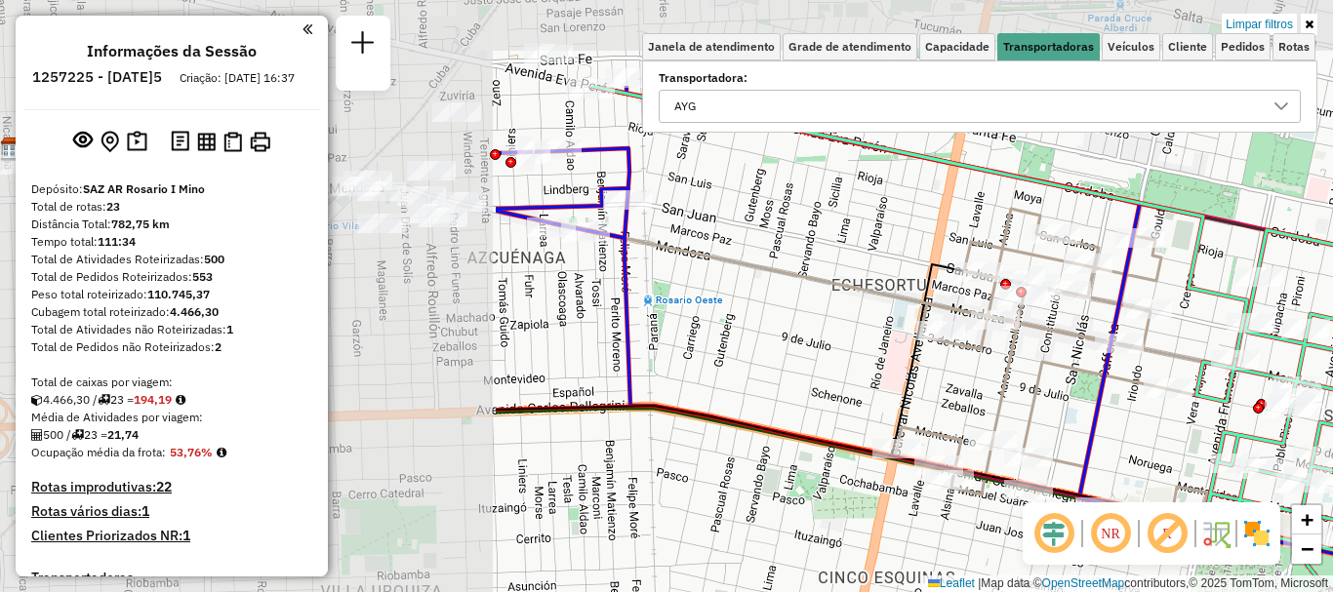
drag, startPoint x: 634, startPoint y: 407, endPoint x: 1255, endPoint y: 560, distance: 639.4
click at [1246, 547] on hb-router-mapa "Informações da Sessão 1257225 - 02/09/2025 Criação: 01/09/2025 16:37 Depósito: …" at bounding box center [666, 296] width 1333 height 592
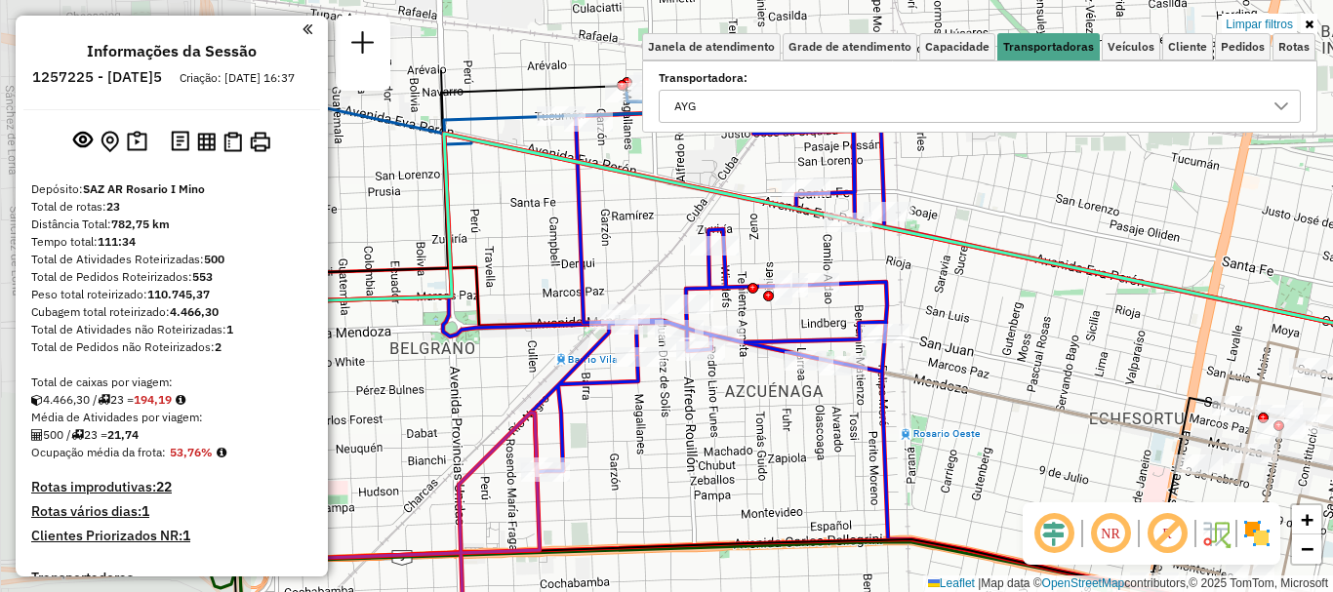
drag, startPoint x: 755, startPoint y: 441, endPoint x: 1280, endPoint y: 570, distance: 539.7
click at [1280, 570] on div "Rota 3 - Placa AD324QN 0000404471 - YANG HOUWANG Limpar filtros Janela de atend…" at bounding box center [666, 296] width 1333 height 592
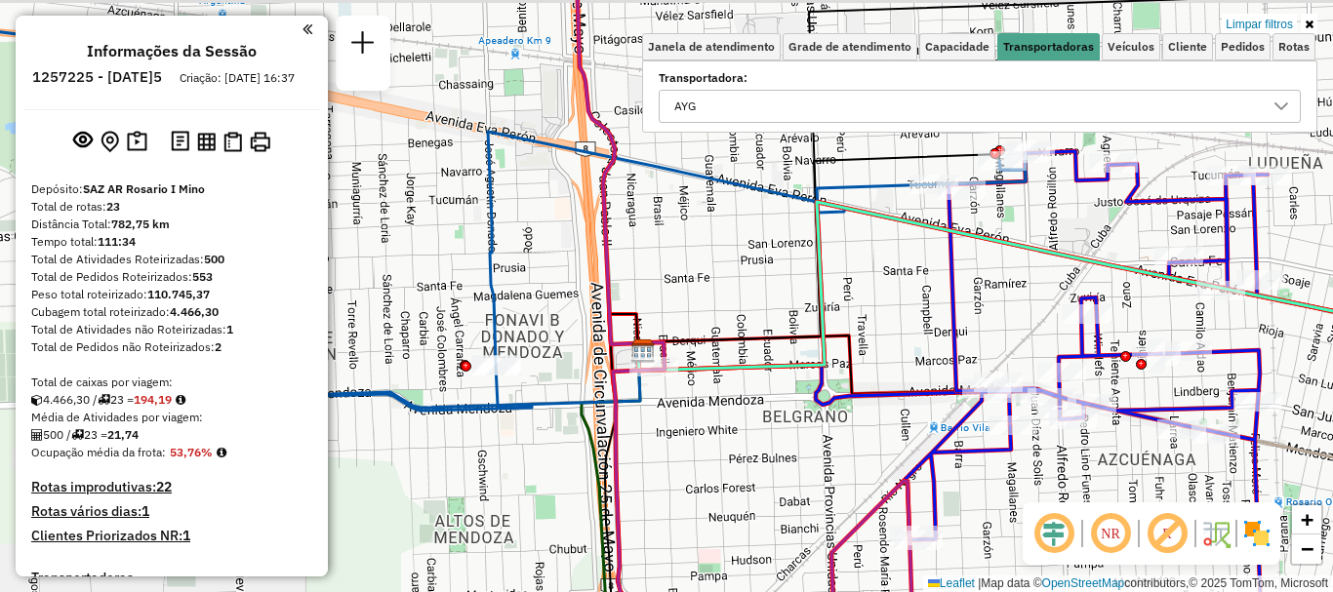
drag, startPoint x: 672, startPoint y: 470, endPoint x: 1039, endPoint y: 476, distance: 367.0
click at [957, 474] on div "Rota 3 - Placa AD324QN 0000404471 - YANG HOUWANG Limpar filtros Janela de atend…" at bounding box center [666, 296] width 1333 height 592
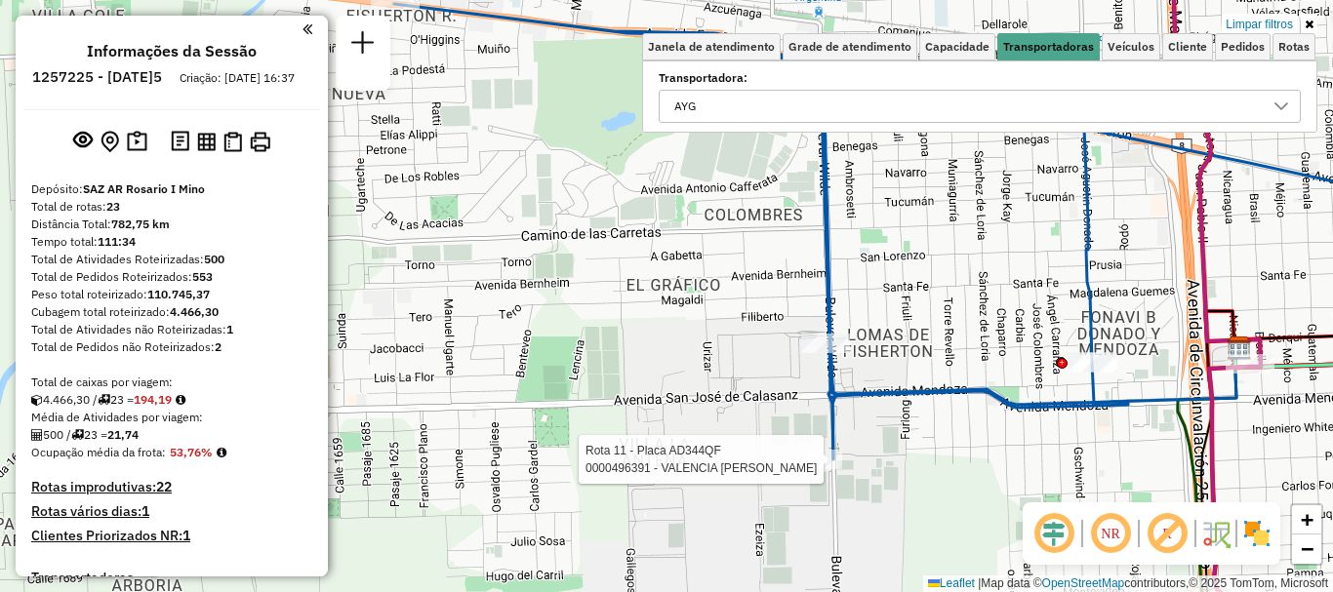
select select "**********"
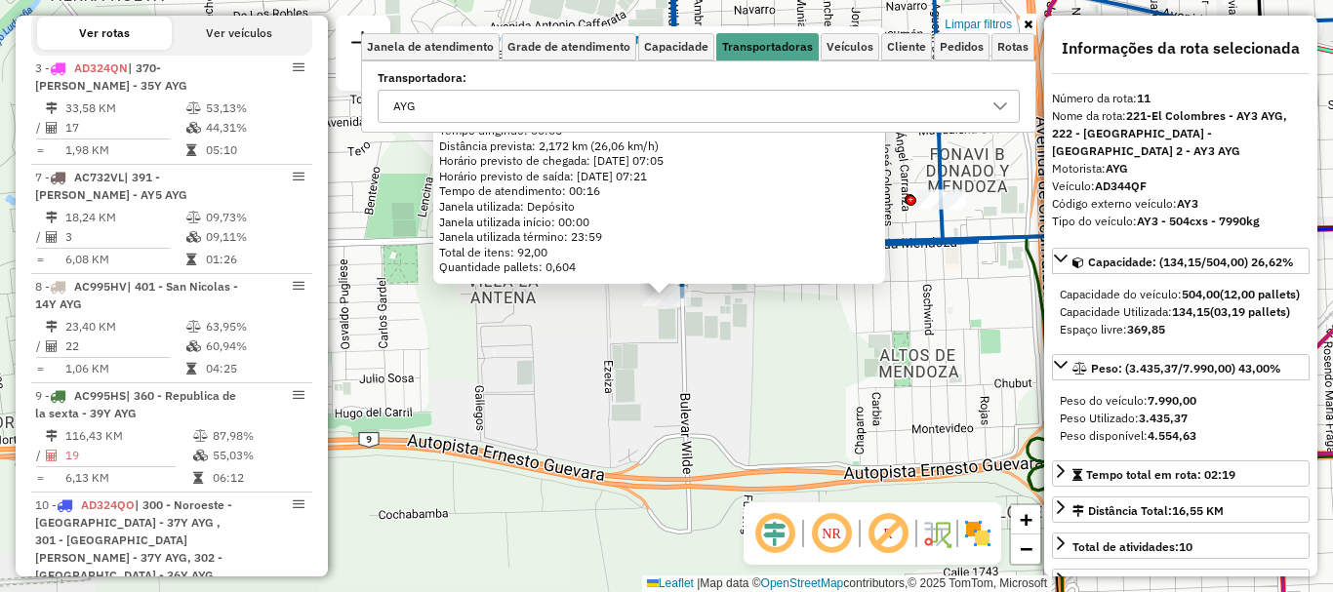
scroll to position [1277, 0]
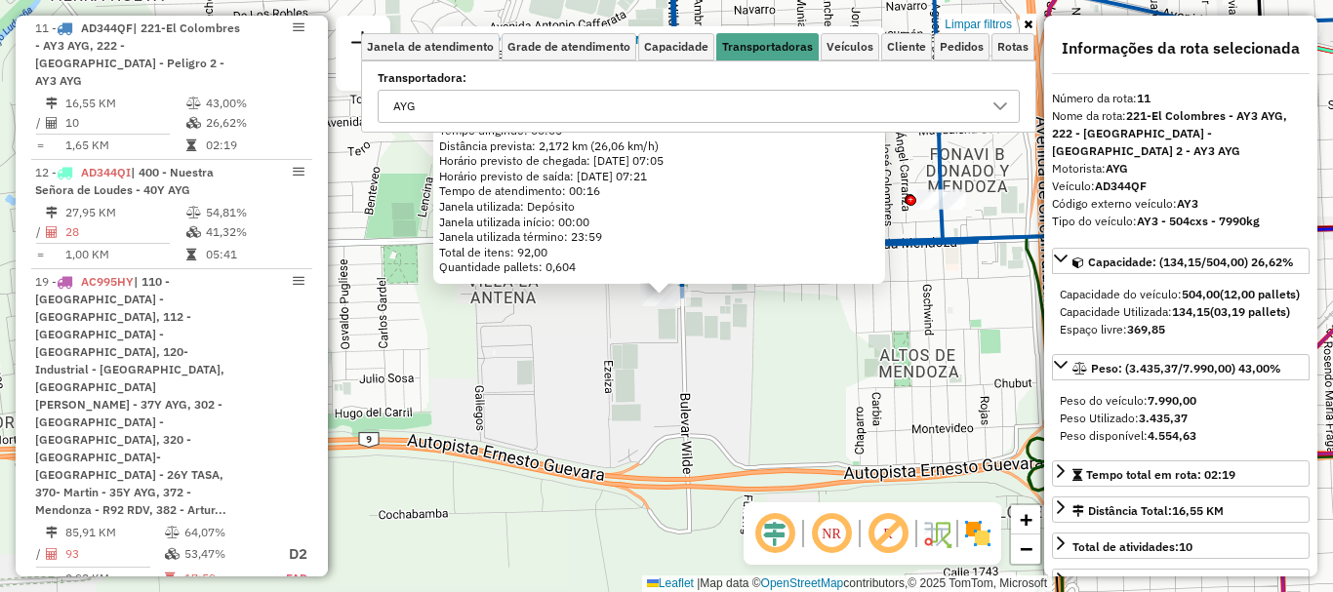
click at [782, 366] on div "0000496391 - VALENCIA ALEJANDRA M. Endereço: BV. WILDE 1802 Bairro: (ROSARIO / …" at bounding box center [666, 296] width 1333 height 592
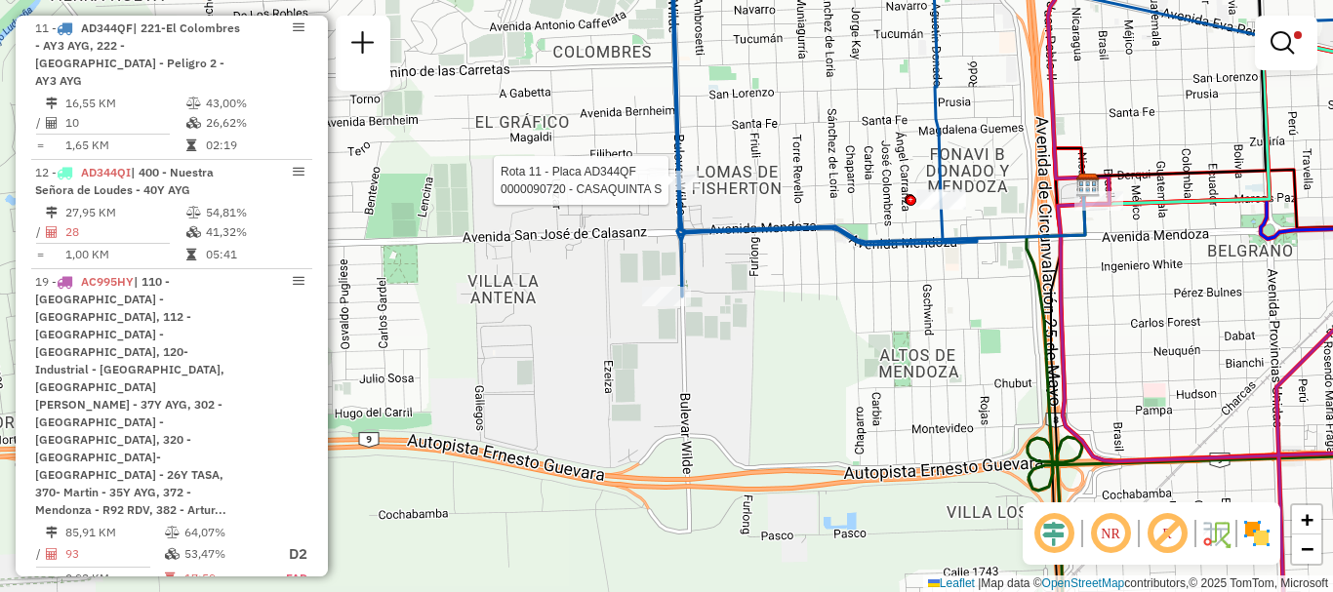
select select "**********"
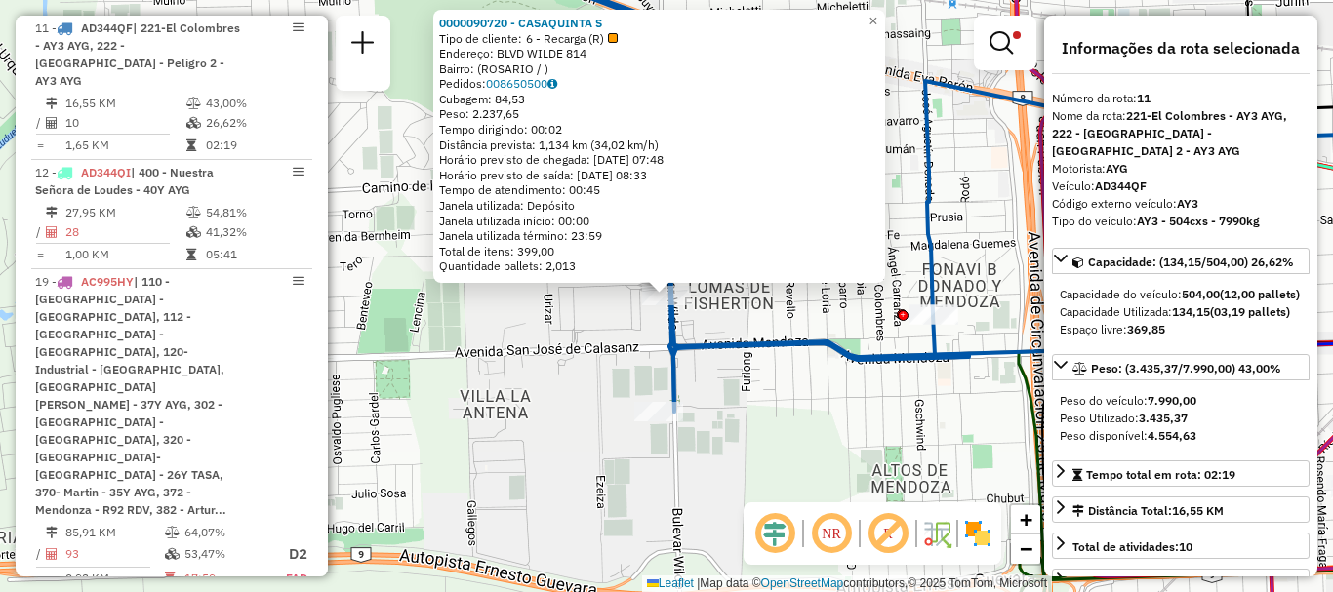
click at [686, 332] on div "0000090720 - CASAQUINTA S Tipo de cliente: 6 - Recarga (R) Endereço: BLVD WILDE…" at bounding box center [666, 296] width 1333 height 592
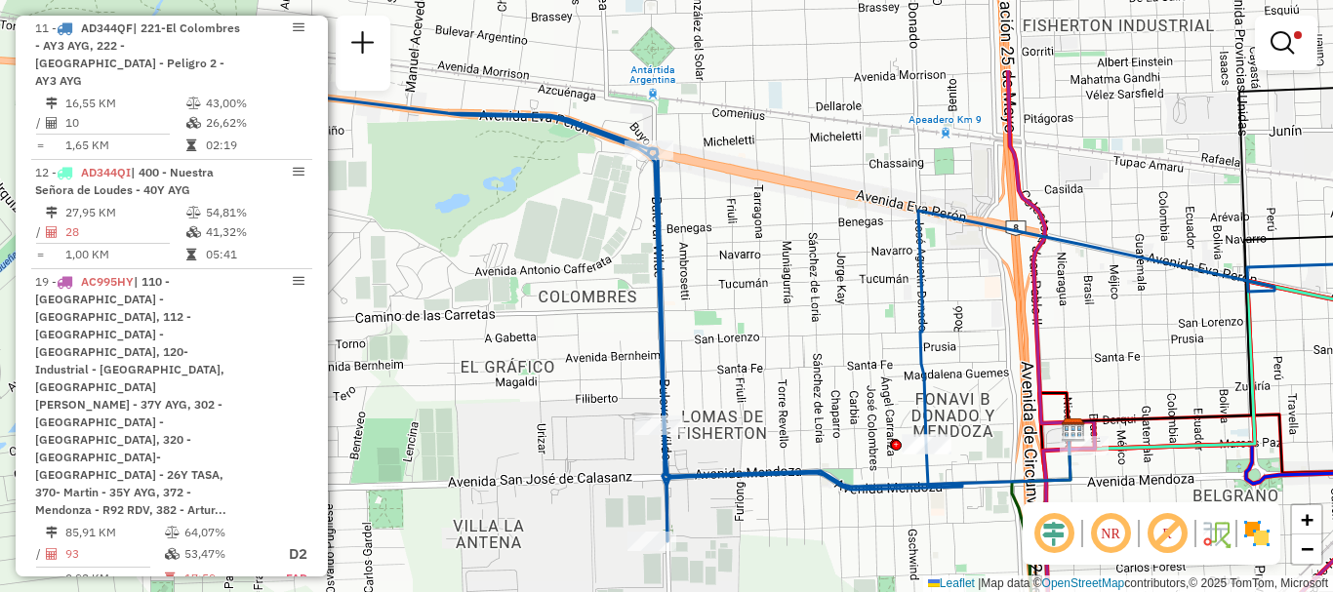
drag, startPoint x: 695, startPoint y: 275, endPoint x: 688, endPoint y: 388, distance: 113.4
click at [688, 388] on div "Limpar filtros Janela de atendimento Grade de atendimento Capacidade Transporta…" at bounding box center [666, 296] width 1333 height 592
select select "**********"
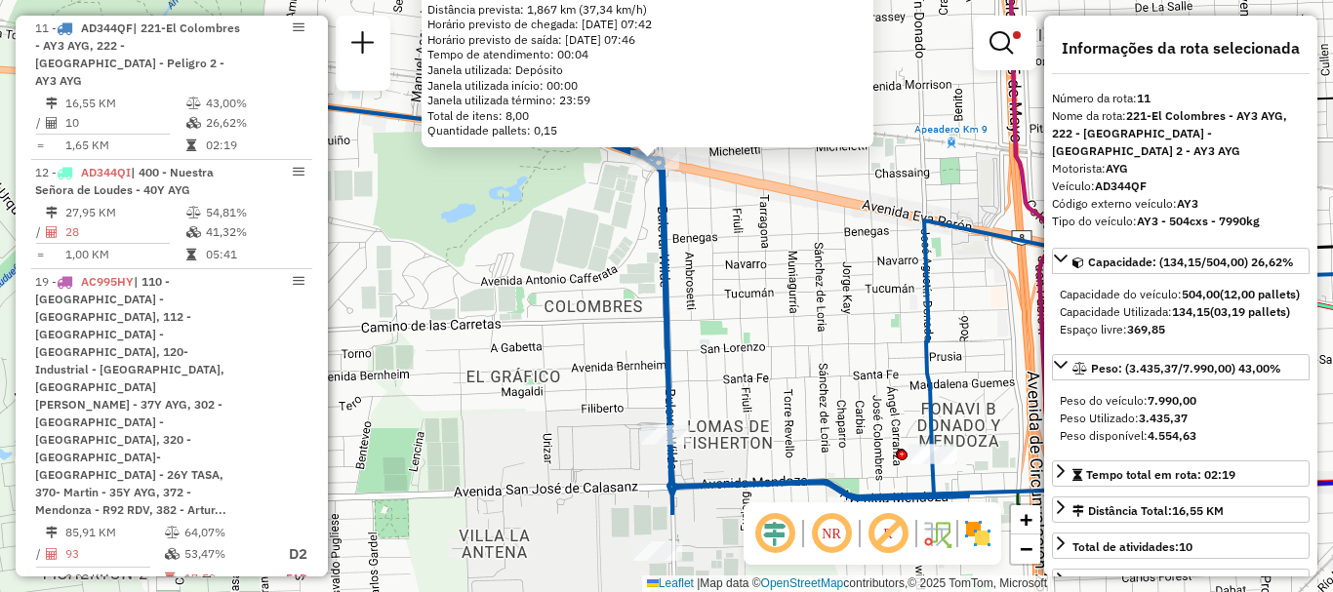
drag, startPoint x: 682, startPoint y: 407, endPoint x: 662, endPoint y: 196, distance: 211.8
click at [666, 218] on icon at bounding box center [844, 306] width 1220 height 420
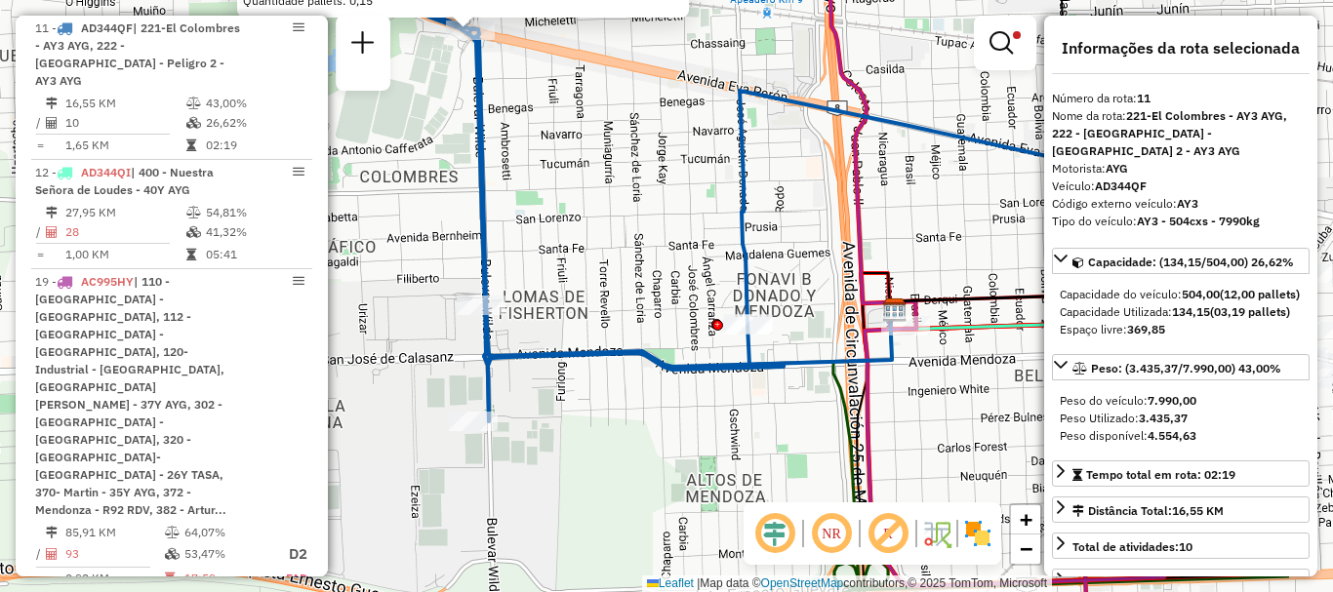
drag, startPoint x: 710, startPoint y: 283, endPoint x: 497, endPoint y: 201, distance: 228.0
click at [510, 216] on div "0000458382 - GOLDEN CATERING SRL Pedidos: 008650355 Cubagem: 6,30 Peso: 166,20 …" at bounding box center [666, 296] width 1333 height 592
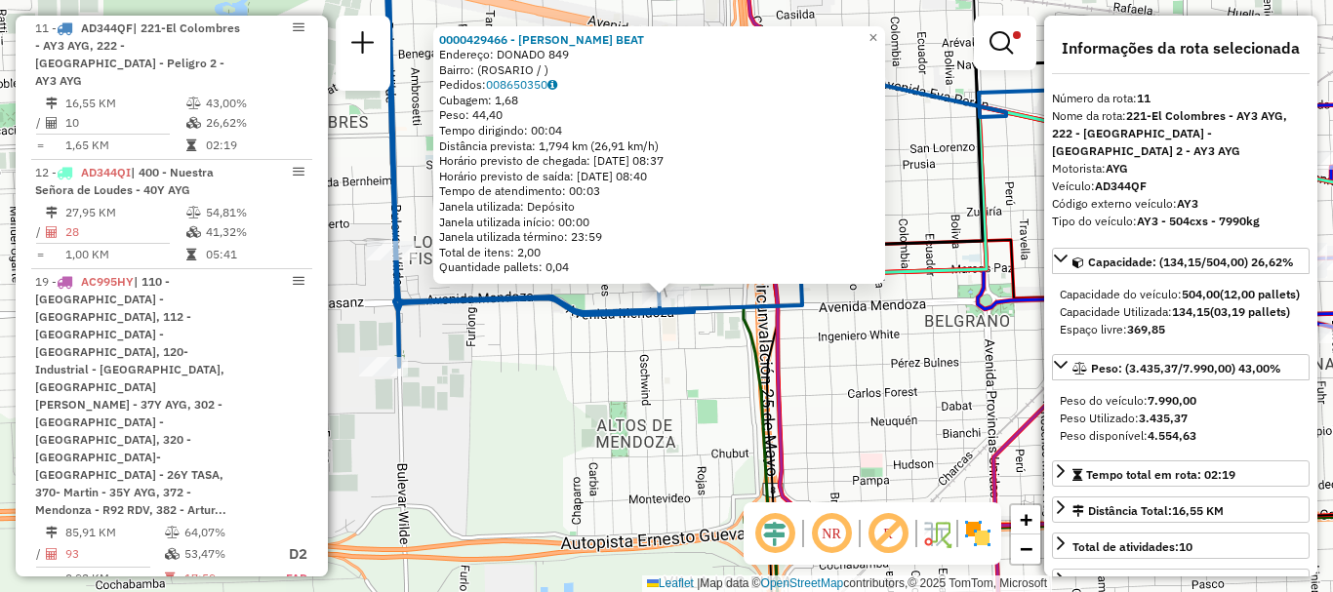
click at [700, 350] on div "0000429466 - SILVA ROSA BEAT Endereço: DONADO 849 Bairro: (ROSARIO / ) Pedidos:…" at bounding box center [666, 296] width 1333 height 592
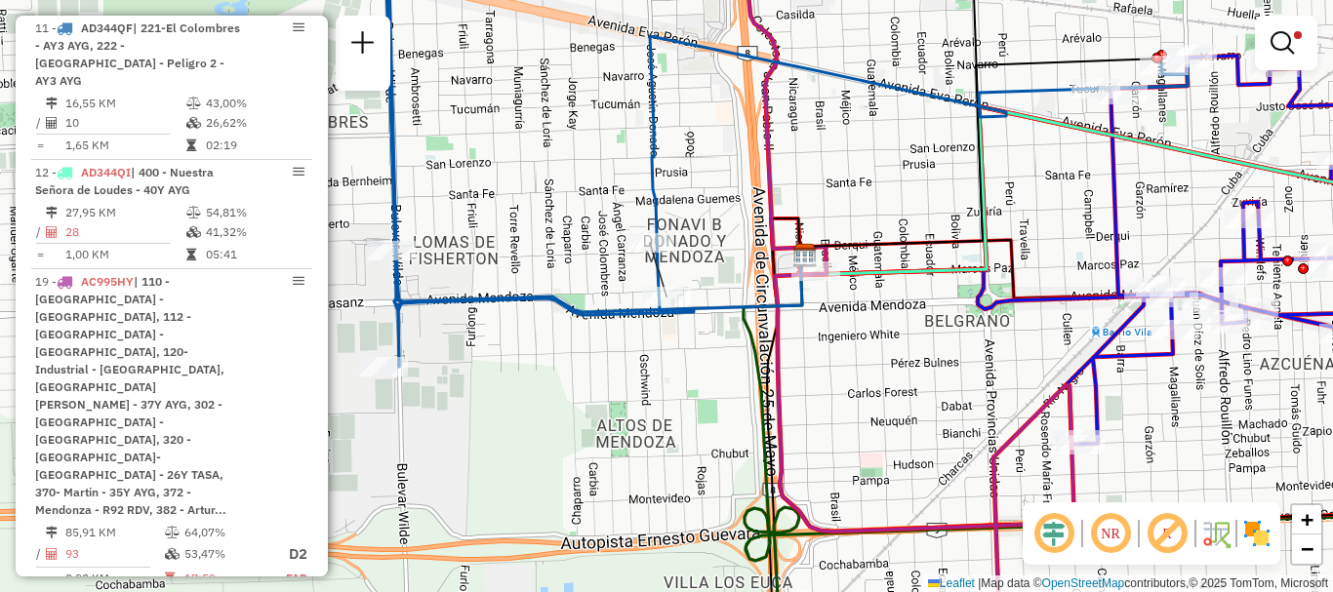
click at [648, 226] on icon at bounding box center [690, 153] width 995 height 427
select select "**********"
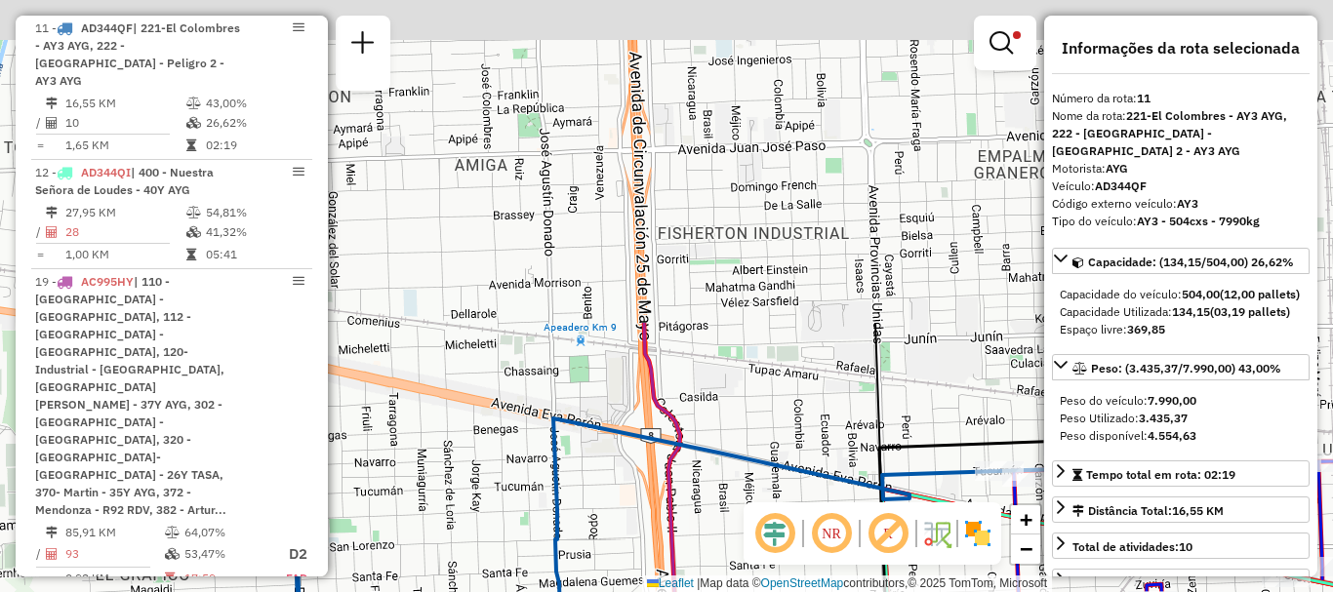
drag, startPoint x: 672, startPoint y: 182, endPoint x: 574, endPoint y: 578, distance: 408.3
click at [574, 578] on div "Limpar filtros Janela de atendimento Grade de atendimento Capacidade Transporta…" at bounding box center [666, 296] width 1333 height 592
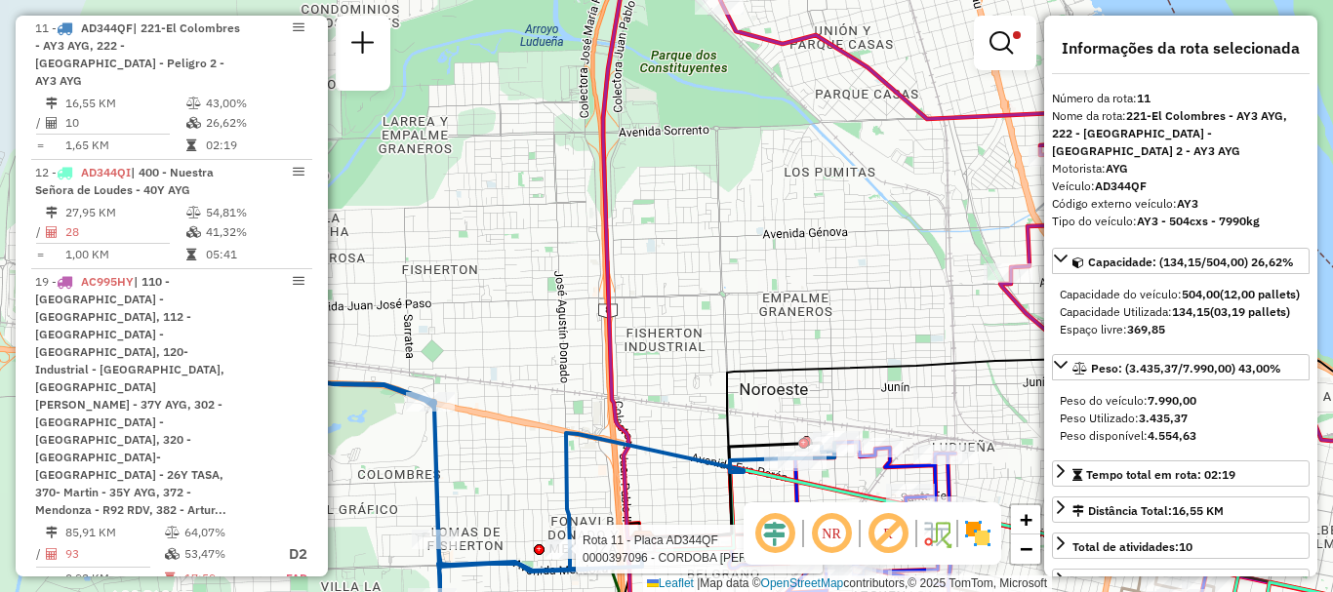
drag, startPoint x: 726, startPoint y: 479, endPoint x: 675, endPoint y: 386, distance: 105.7
click at [688, 408] on icon at bounding box center [528, 483] width 614 height 227
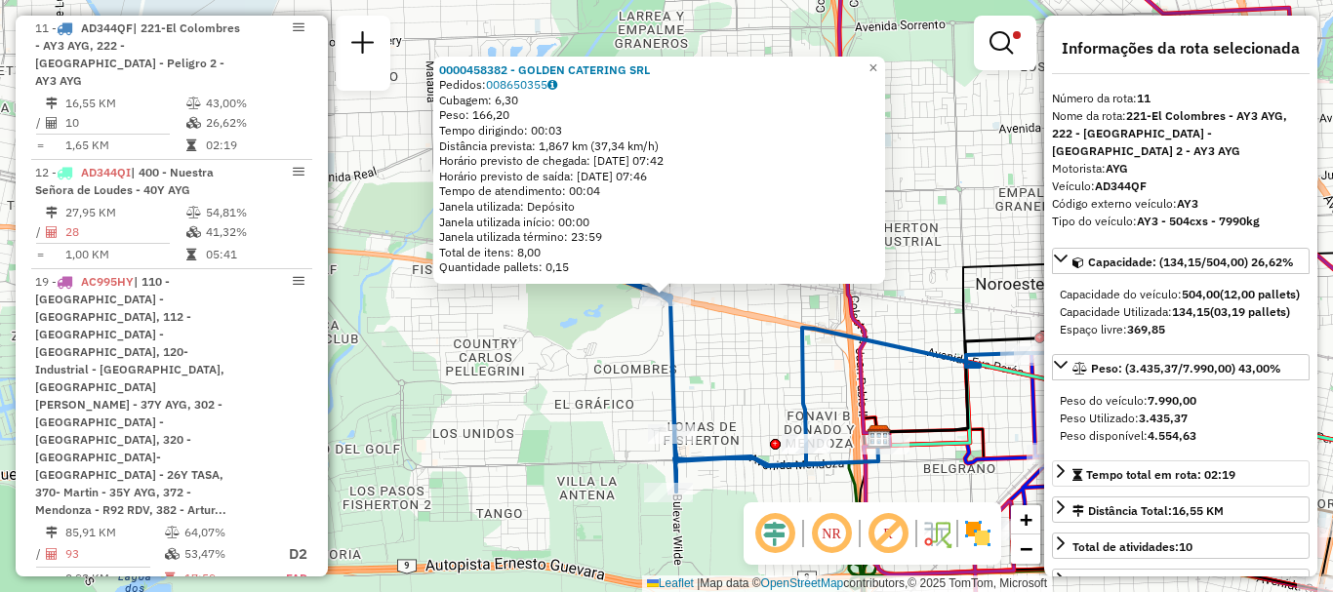
scroll to position [98, 0]
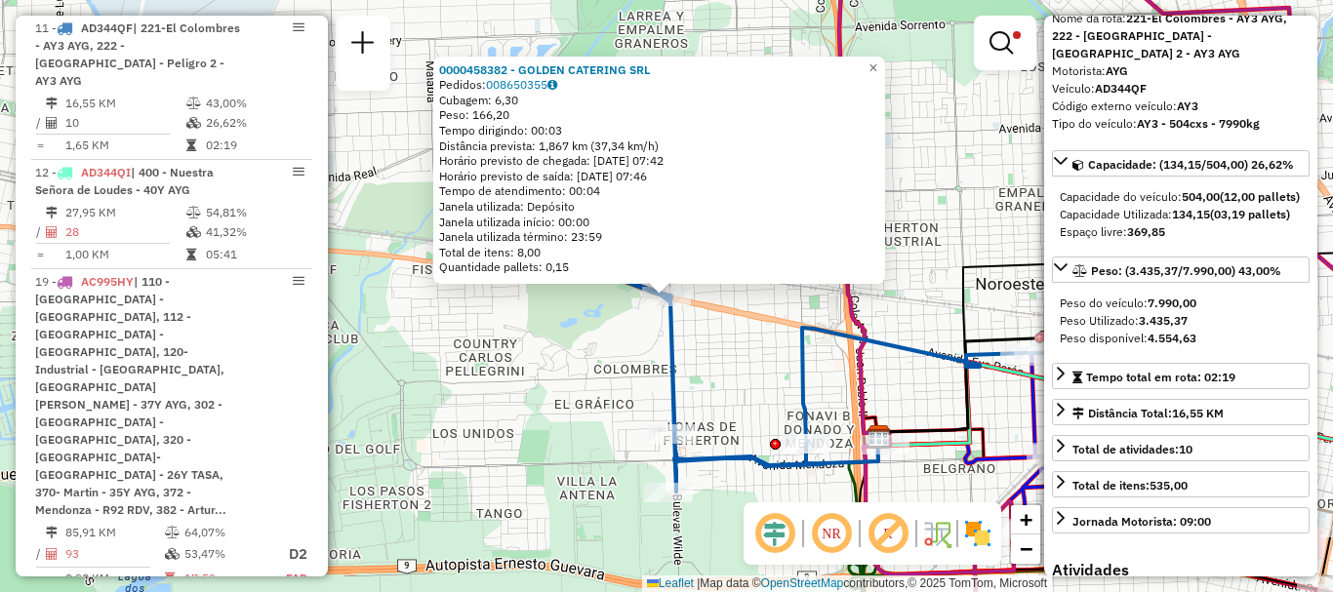
click at [859, 392] on icon at bounding box center [1152, 295] width 627 height 711
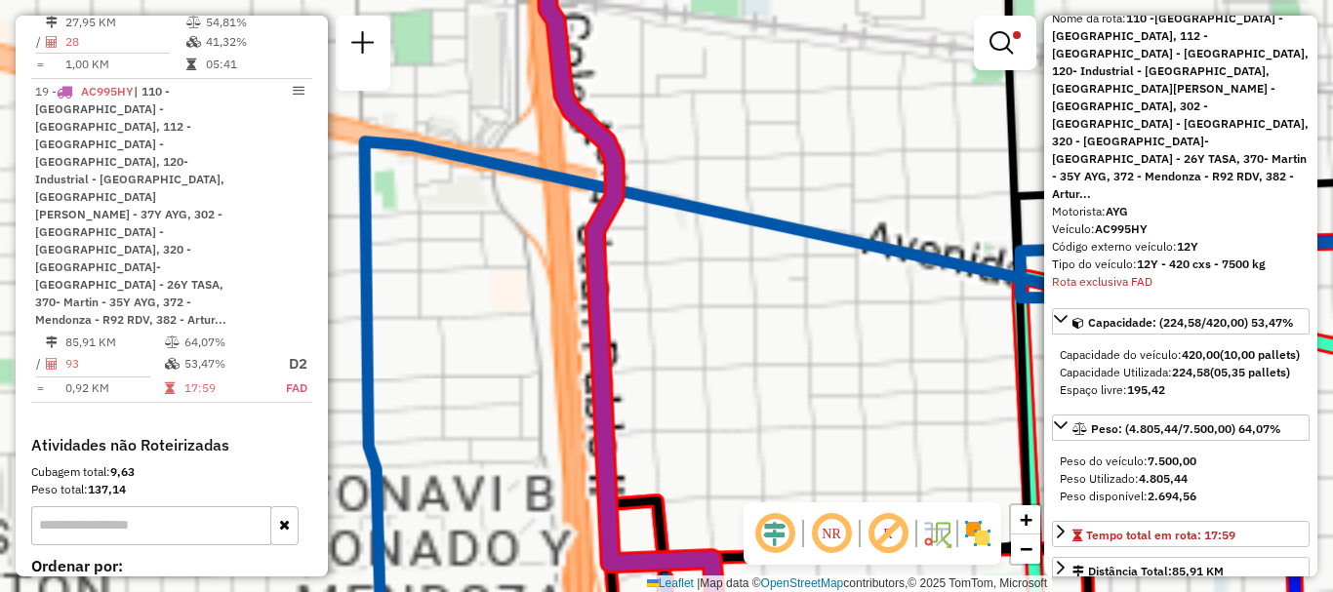
scroll to position [1511, 0]
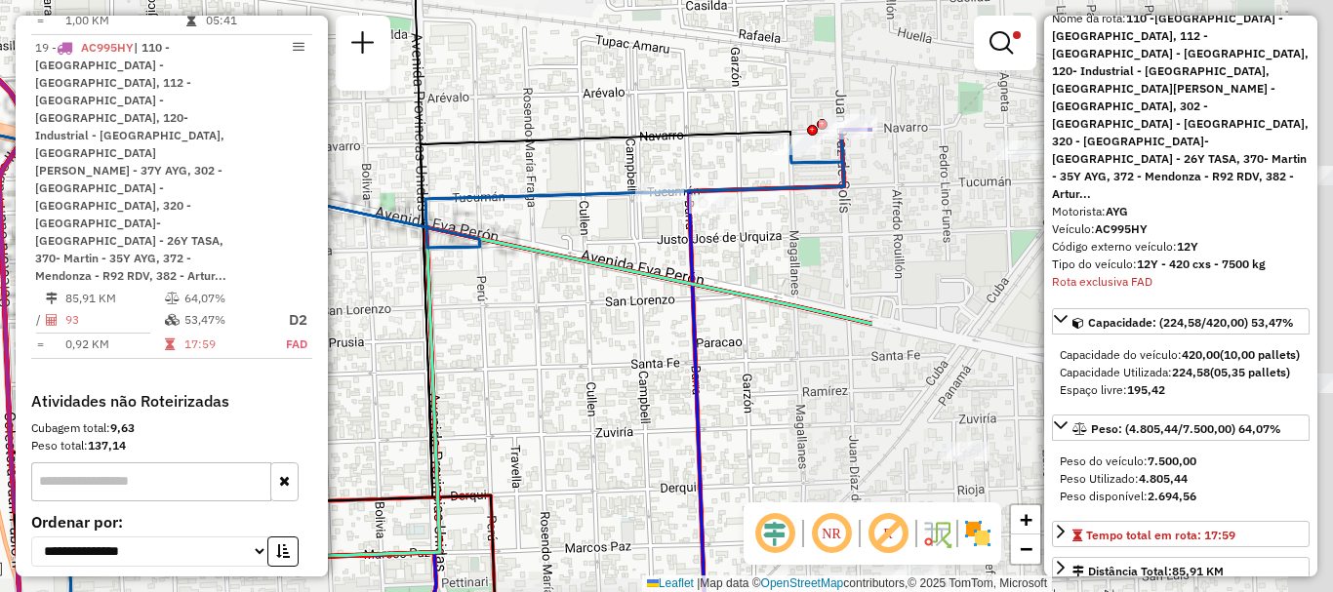
drag, startPoint x: 1010, startPoint y: 408, endPoint x: 421, endPoint y: 358, distance: 591.6
click at [421, 358] on icon at bounding box center [429, 329] width 722 height 395
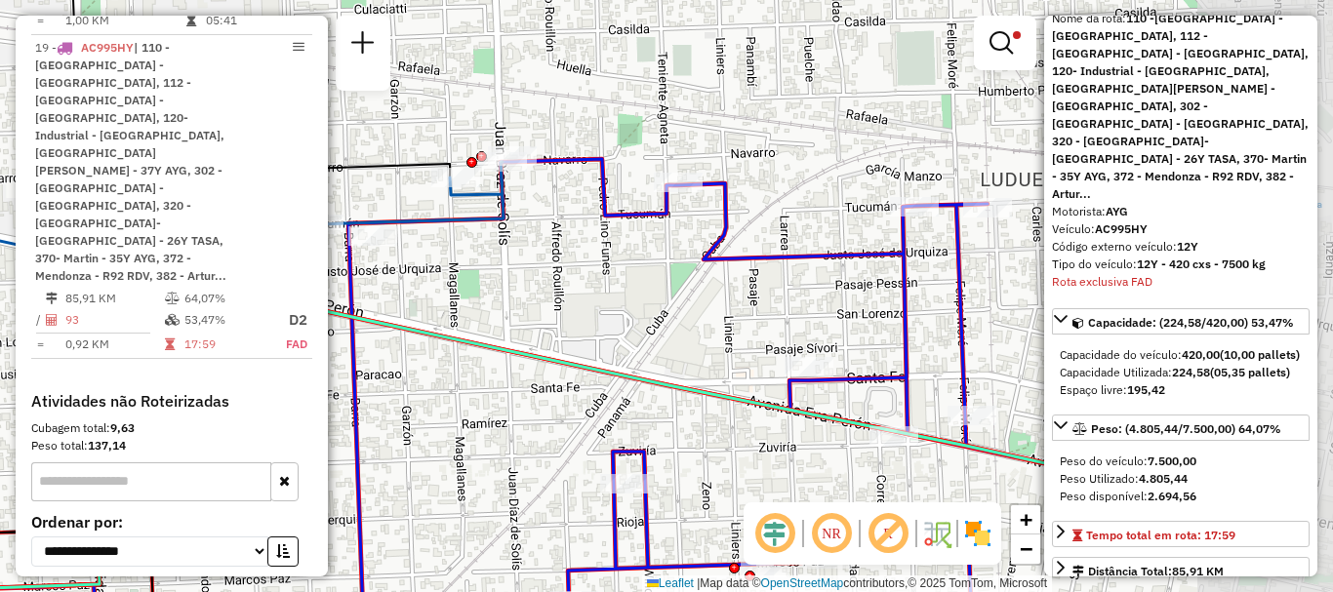
drag, startPoint x: 758, startPoint y: 315, endPoint x: 418, endPoint y: 347, distance: 342.1
click at [418, 347] on div "Limpar filtros Janela de atendimento Grade de atendimento Capacidade Transporta…" at bounding box center [666, 296] width 1333 height 592
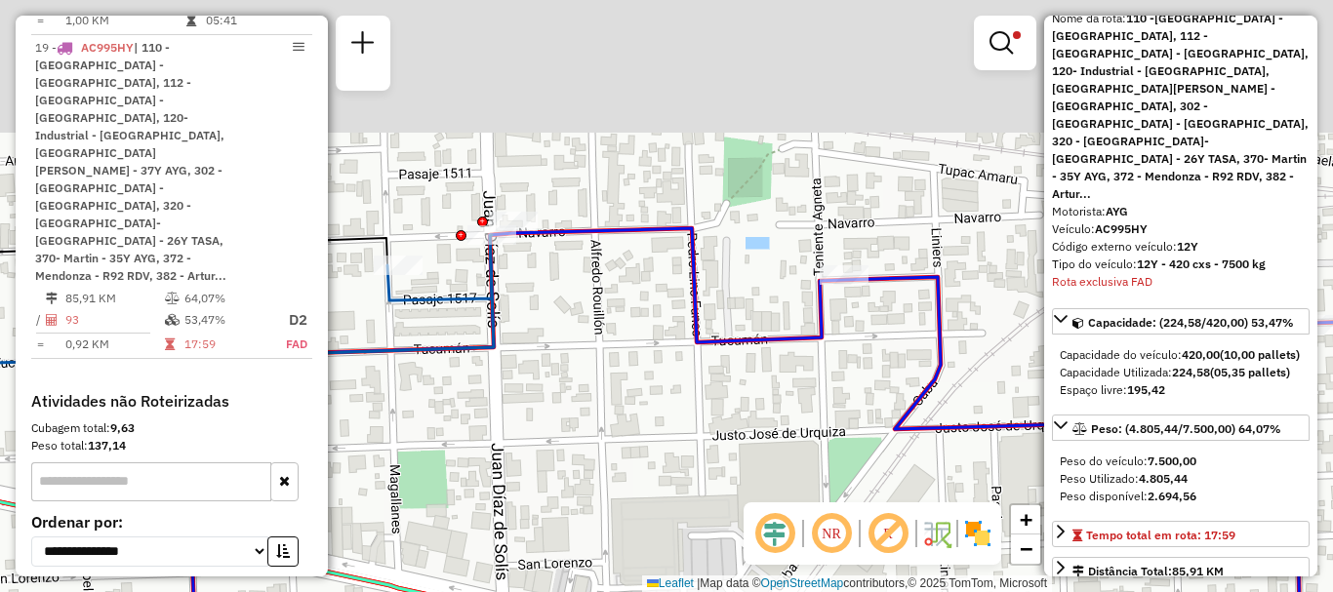
drag, startPoint x: 559, startPoint y: 350, endPoint x: 595, endPoint y: 513, distance: 166.9
click at [595, 513] on div "Limpar filtros Janela de atendimento Grade de atendimento Capacidade Transporta…" at bounding box center [666, 296] width 1333 height 592
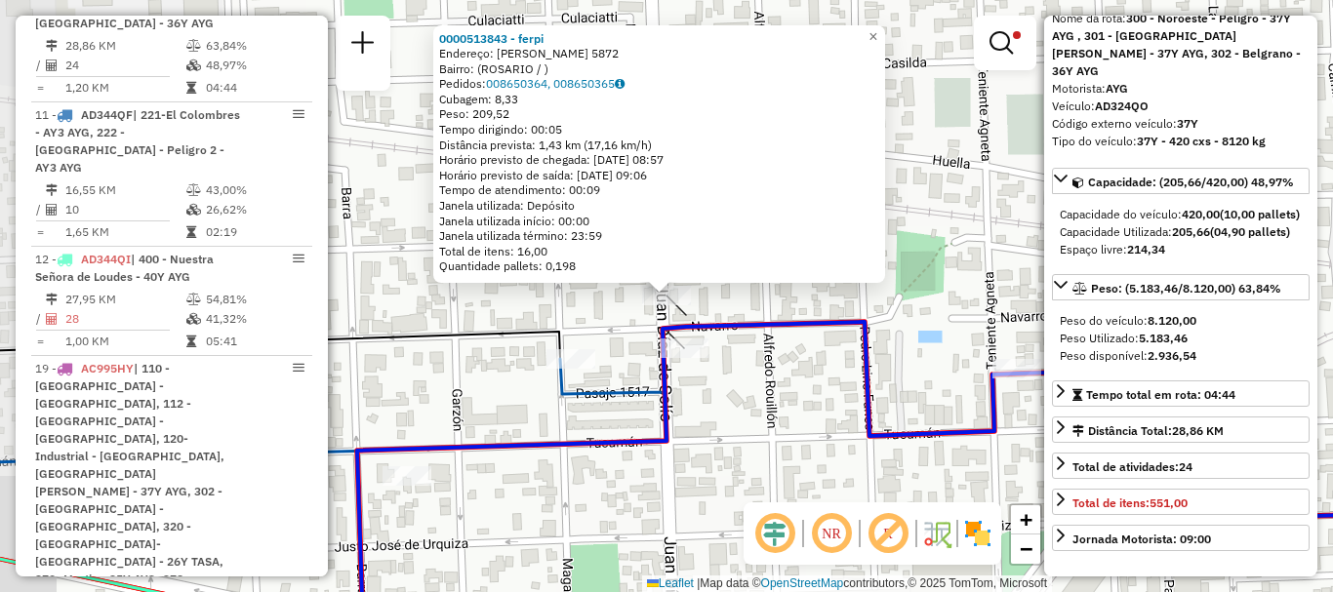
scroll to position [1132, 0]
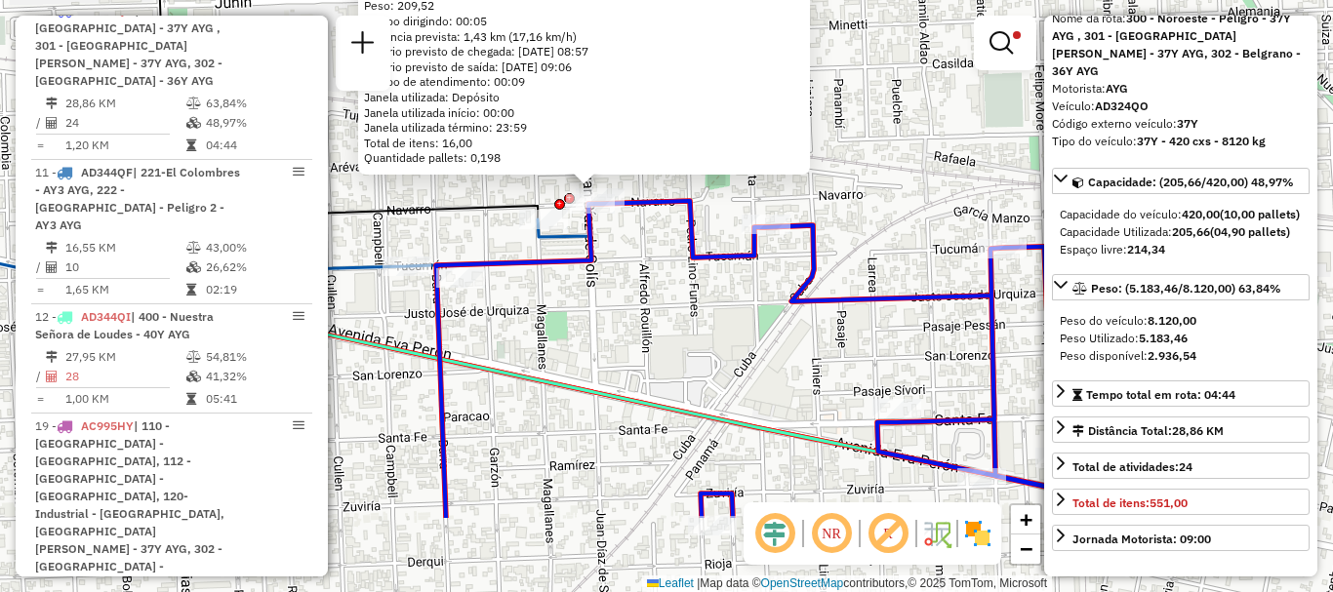
drag, startPoint x: 610, startPoint y: 455, endPoint x: 587, endPoint y: 264, distance: 191.8
click at [589, 305] on div "0000513843 - ferpi Endereço: Navarro 5872 Bairro: (ROSARIO / ) Pedidos: 0086503…" at bounding box center [666, 296] width 1333 height 592
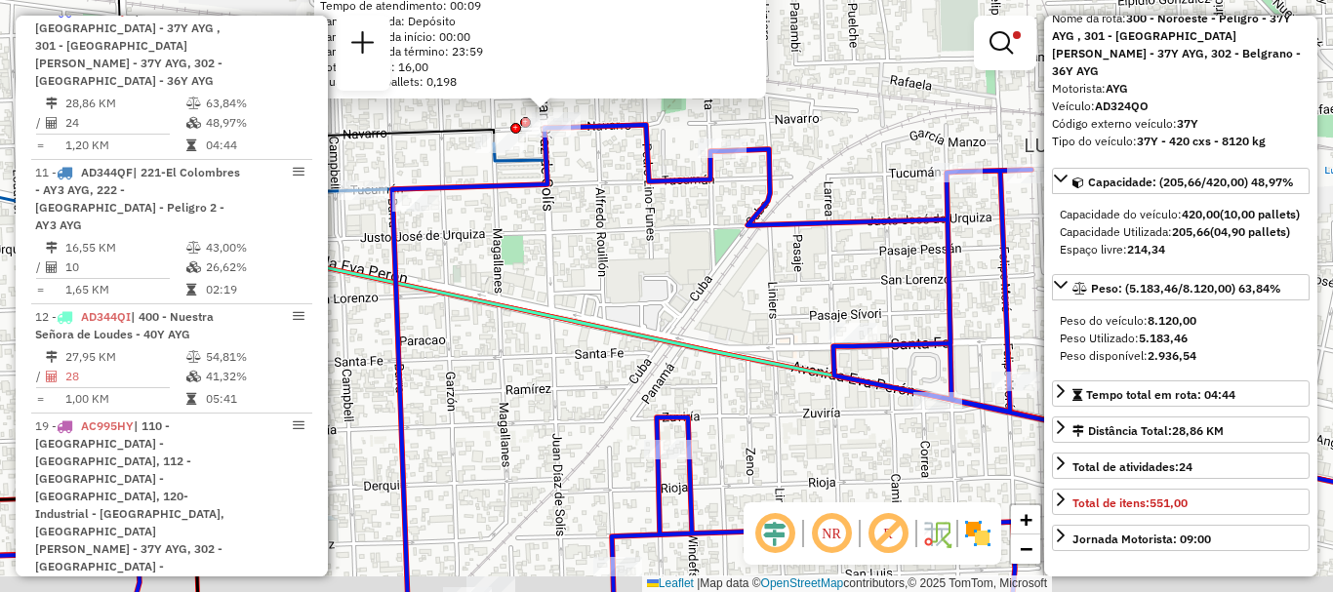
drag, startPoint x: 733, startPoint y: 422, endPoint x: 565, endPoint y: 223, distance: 259.7
click at [606, 268] on div "0000513843 - ferpi Endereço: Navarro 5872 Bairro: (ROSARIO / ) Pedidos: 0086503…" at bounding box center [666, 296] width 1333 height 592
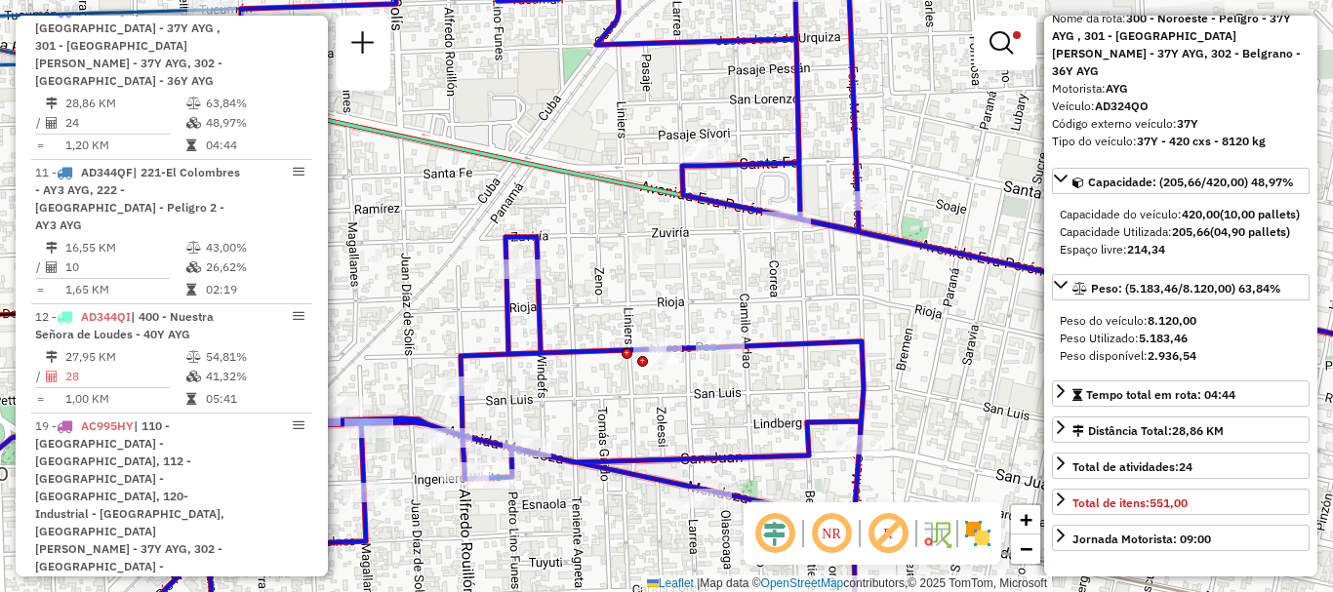
drag, startPoint x: 722, startPoint y: 443, endPoint x: 489, endPoint y: 215, distance: 326.4
click at [552, 272] on div "0000513843 - ferpi Endereço: Navarro 5872 Bairro: (ROSARIO / ) Pedidos: 0086503…" at bounding box center [666, 296] width 1333 height 592
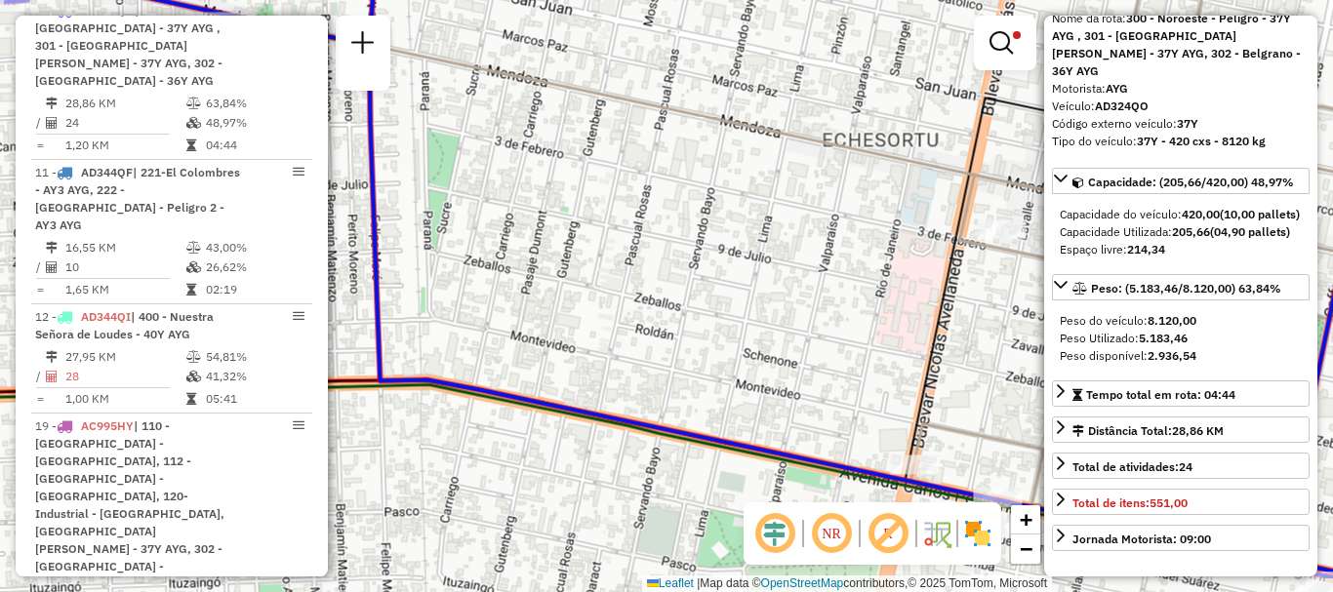
drag, startPoint x: 734, startPoint y: 402, endPoint x: 513, endPoint y: 226, distance: 282.0
click at [594, 275] on div "0000513843 - ferpi Endereço: Navarro 5872 Bairro: (ROSARIO / ) Pedidos: 0086503…" at bounding box center [666, 296] width 1333 height 592
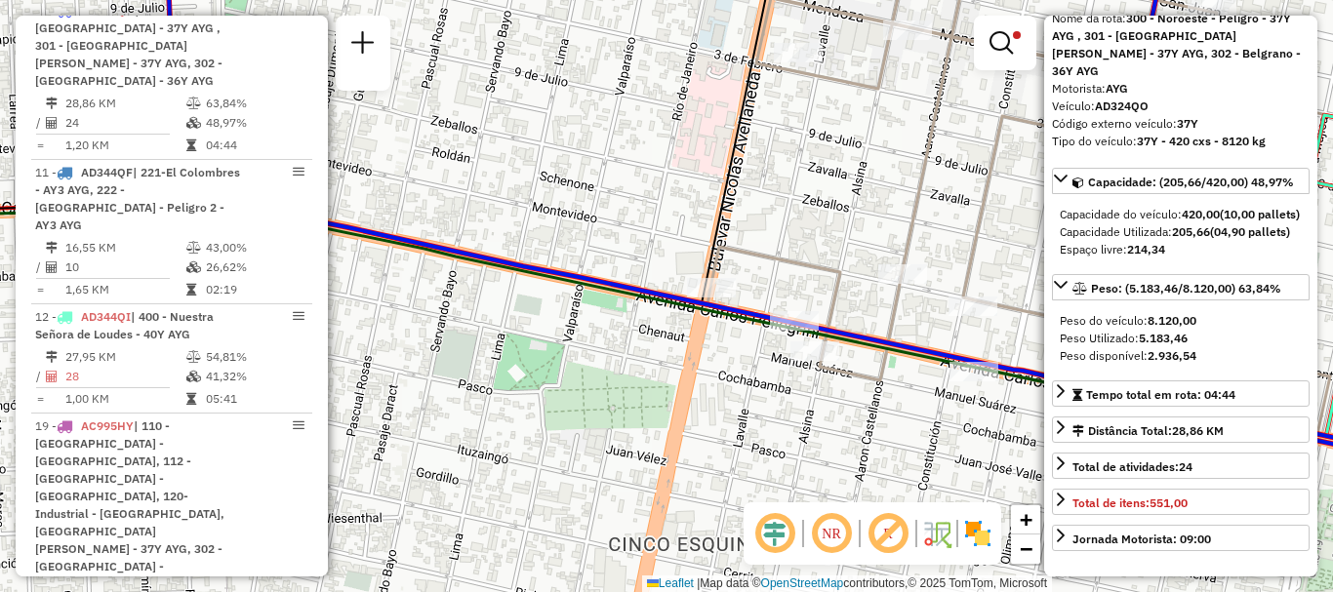
drag, startPoint x: 589, startPoint y: 299, endPoint x: 314, endPoint y: 193, distance: 294.7
click at [409, 218] on div "0000513843 - ferpi Endereço: Navarro 5872 Bairro: (ROSARIO / ) Pedidos: 0086503…" at bounding box center [666, 296] width 1333 height 592
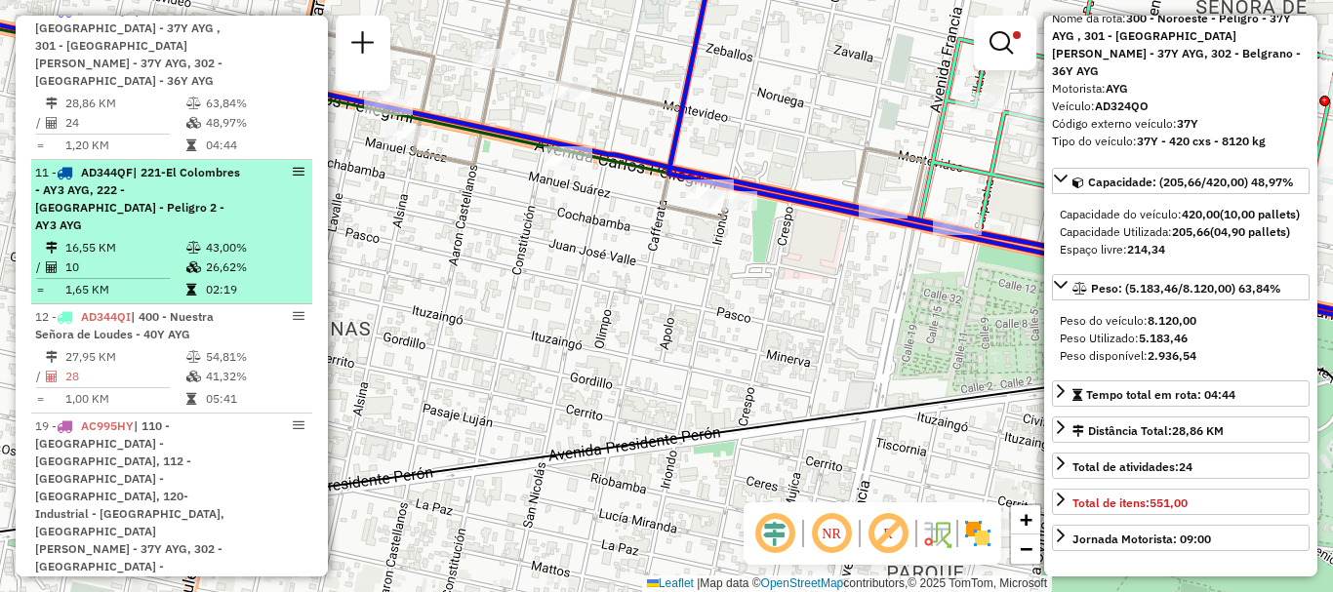
drag, startPoint x: 643, startPoint y: 333, endPoint x: 92, endPoint y: 193, distance: 568.8
click at [96, 197] on hb-router-mapa "Informações da Sessão 1257225 - 02/09/2025 Criação: 01/09/2025 16:37 Depósito: …" at bounding box center [666, 296] width 1333 height 592
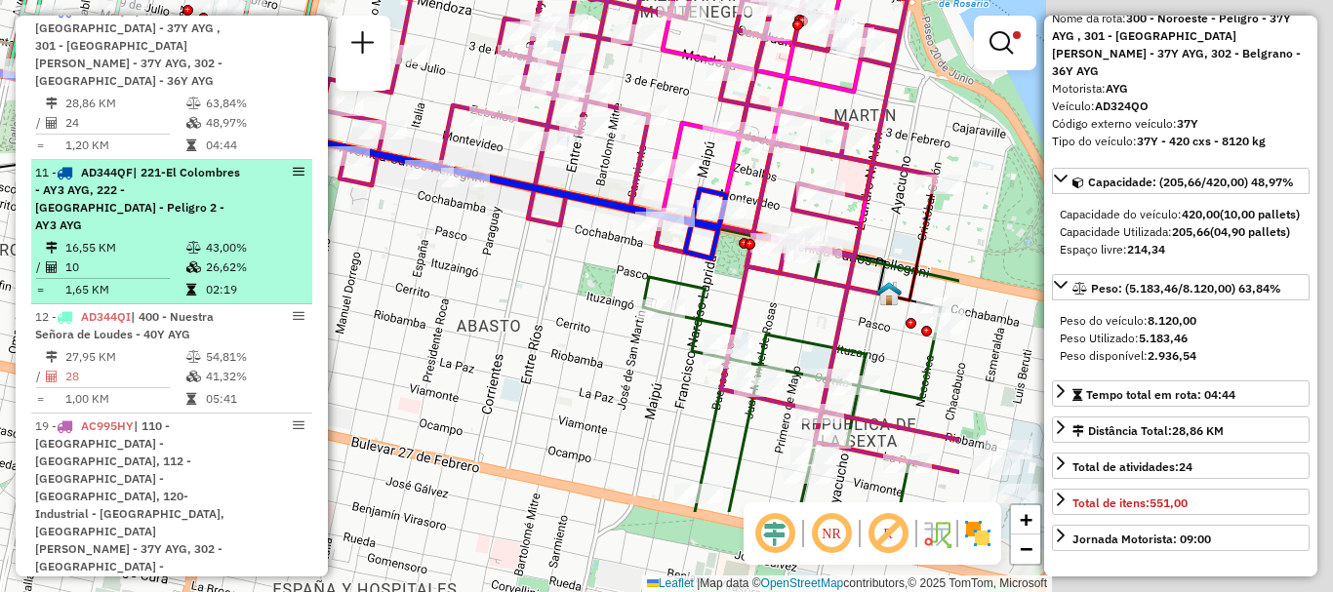
drag, startPoint x: 591, startPoint y: 296, endPoint x: 223, endPoint y: 213, distance: 378.1
click at [275, 225] on hb-router-mapa "Informações da Sessão 1257225 - 02/09/2025 Criação: 01/09/2025 16:37 Depósito: …" at bounding box center [666, 296] width 1333 height 592
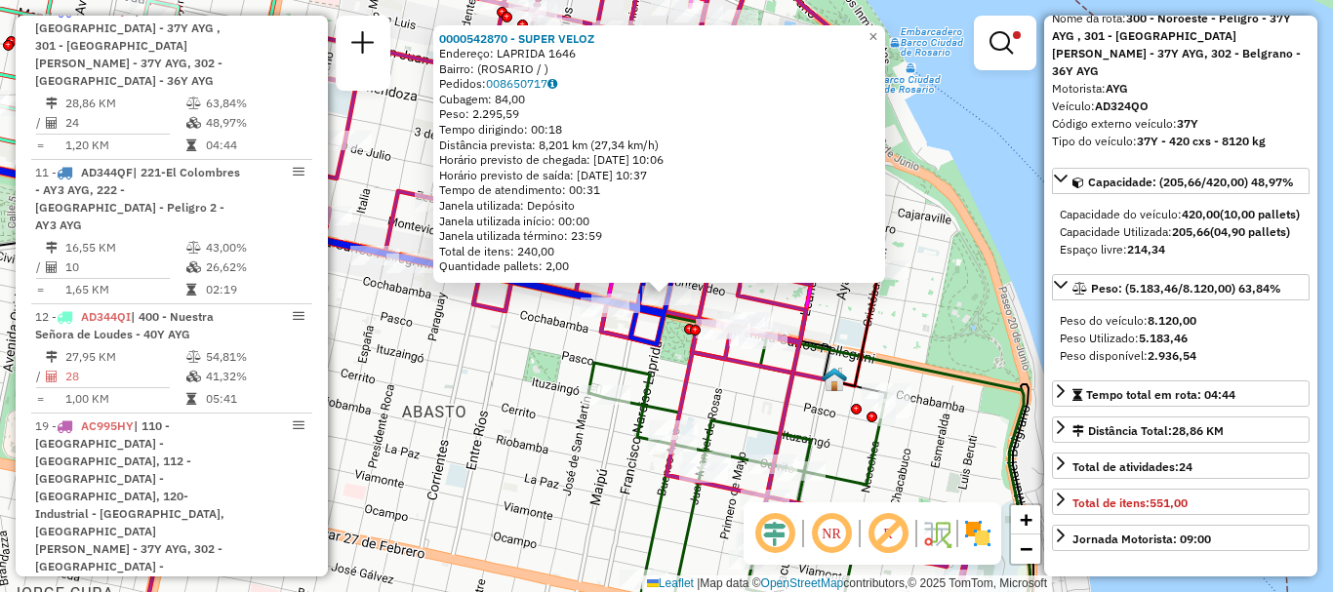
click at [544, 318] on div "0000542870 - SUPER VELOZ Endereço: LAPRIDA 1646 Bairro: (ROSARIO / ) Pedidos: 0…" at bounding box center [666, 296] width 1333 height 592
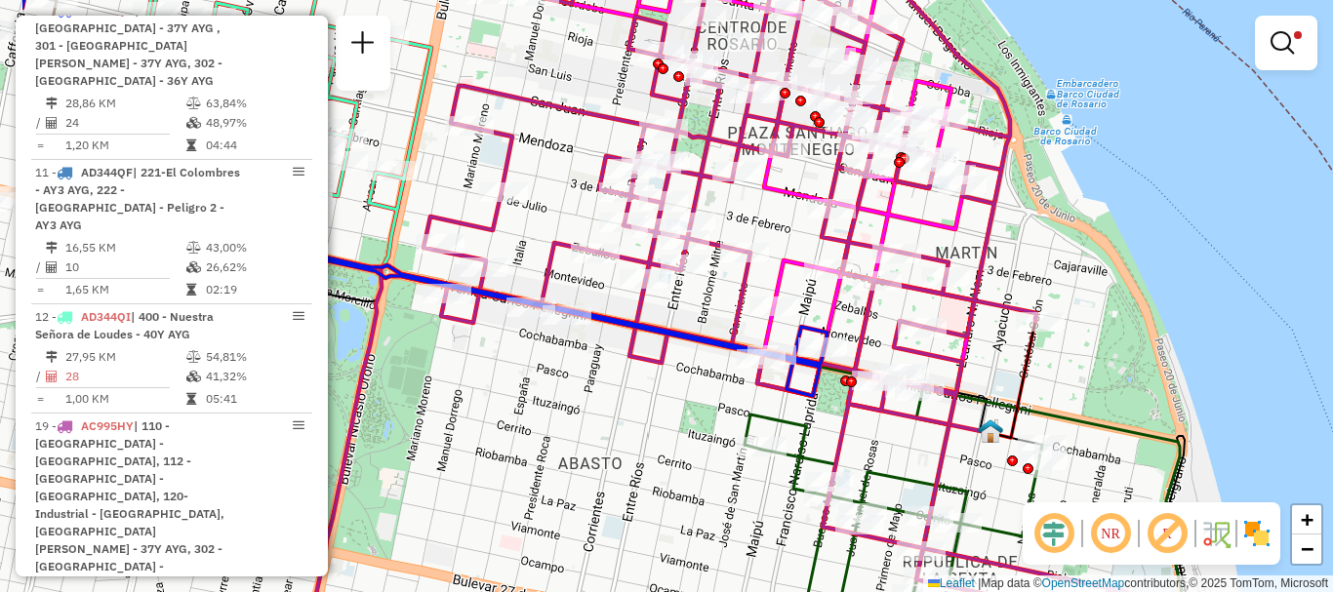
drag, startPoint x: 484, startPoint y: 286, endPoint x: 580, endPoint y: 312, distance: 99.2
click at [607, 326] on icon at bounding box center [424, 194] width 805 height 404
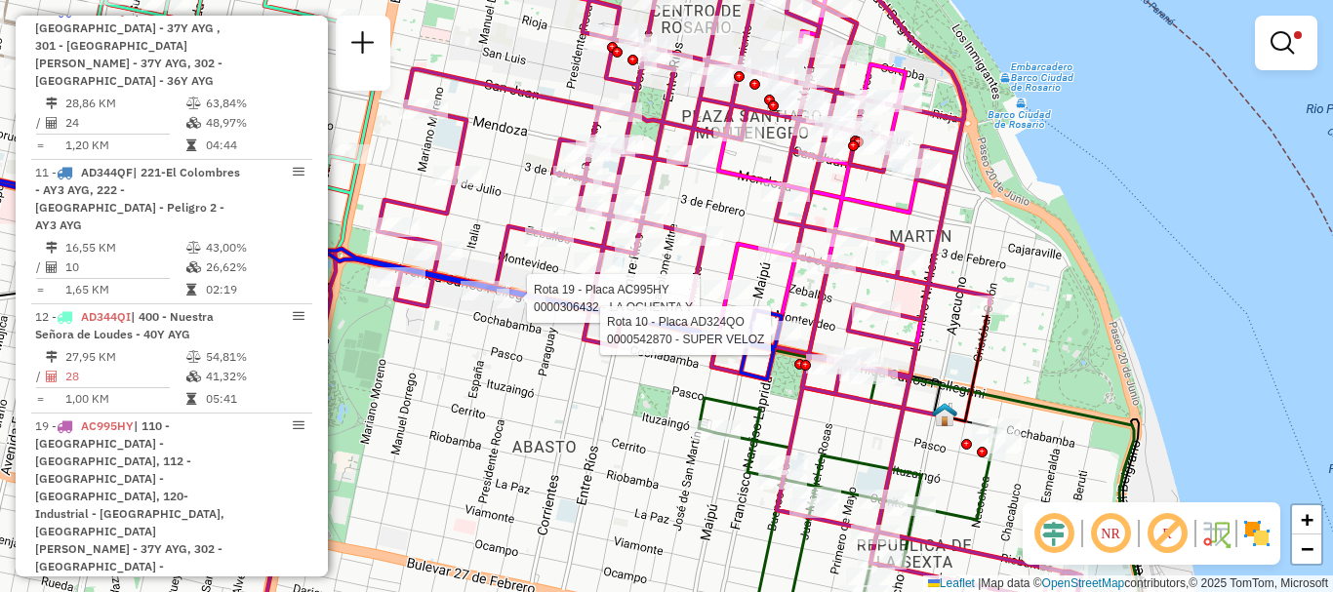
select select "**********"
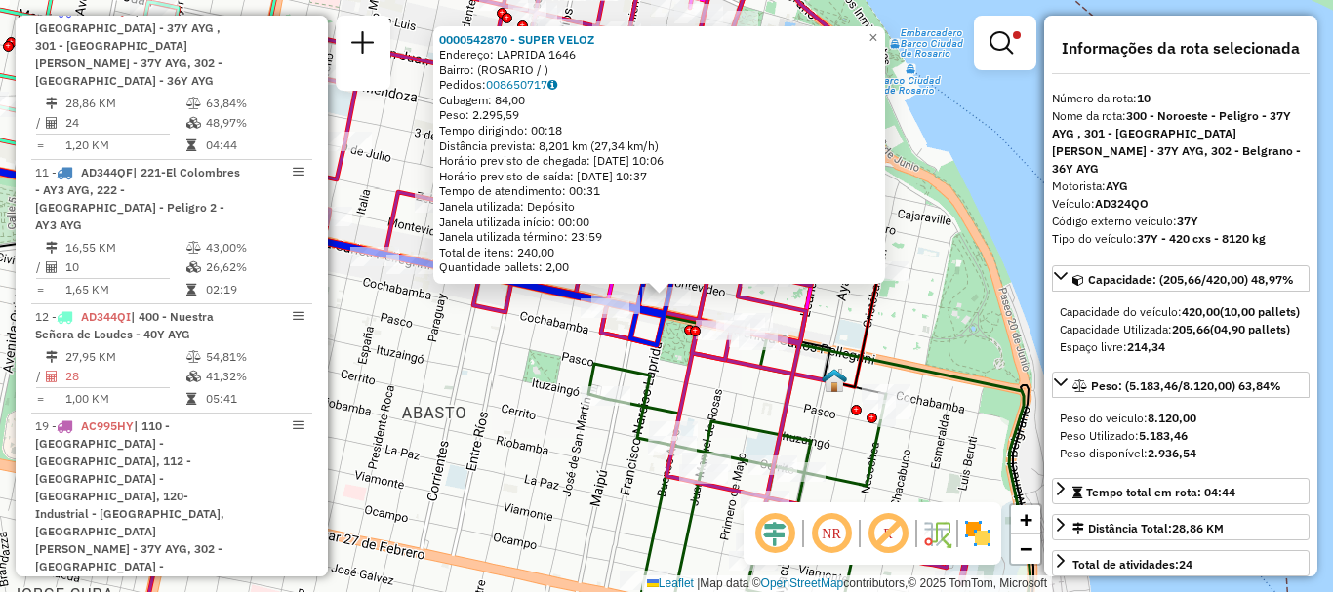
scroll to position [98, 0]
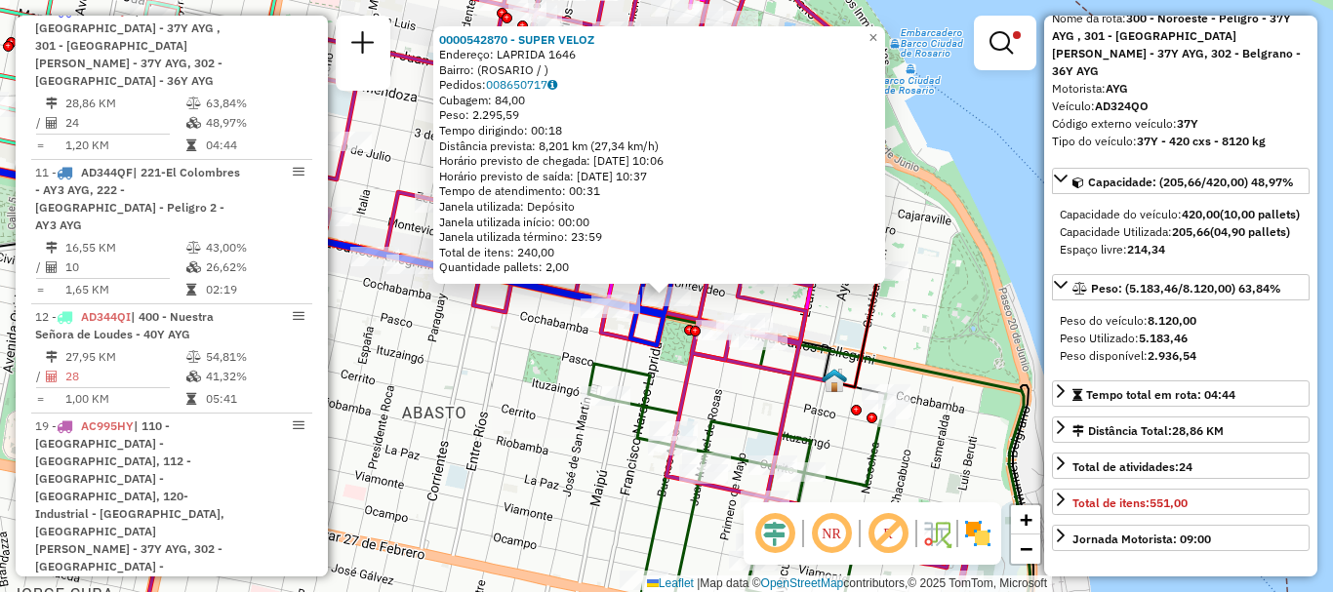
click at [674, 377] on div "0000542870 - SUPER VELOZ Endereço: LAPRIDA 1646 Bairro: (ROSARIO / ) Pedidos: 0…" at bounding box center [666, 296] width 1333 height 592
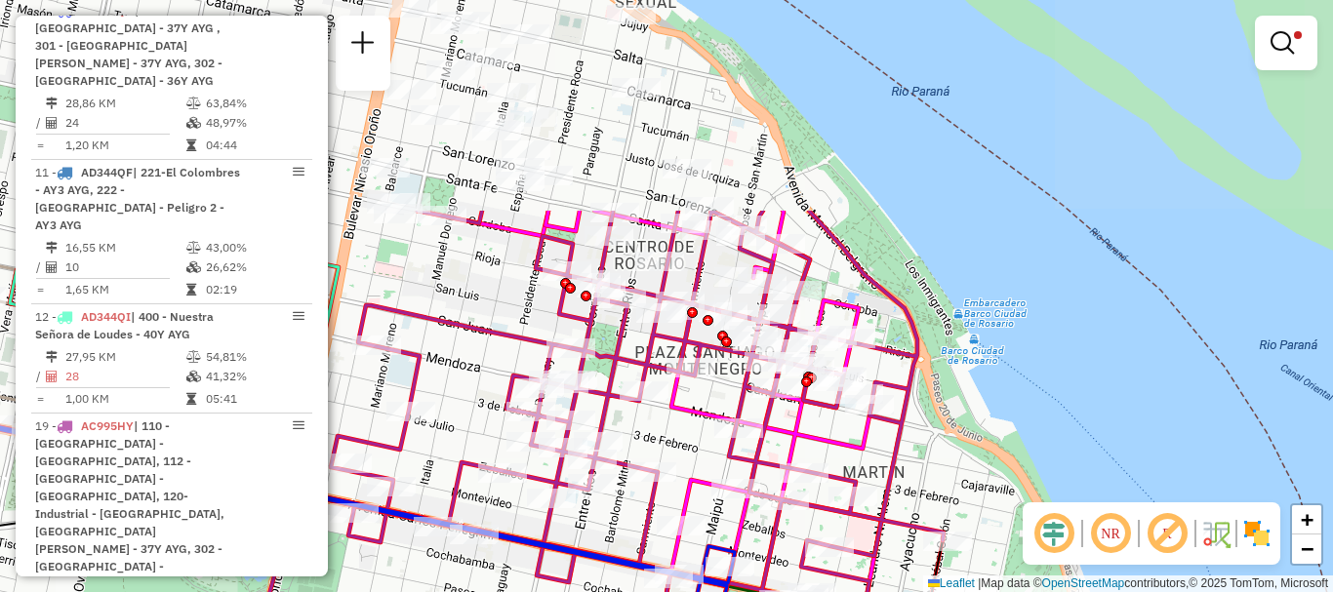
drag, startPoint x: 703, startPoint y: 472, endPoint x: 743, endPoint y: 630, distance: 163.1
click at [743, 591] on html "Aplicando filtros Pop-up bloqueado! Seu navegador bloqueou automáticamente a ab…" at bounding box center [666, 296] width 1333 height 592
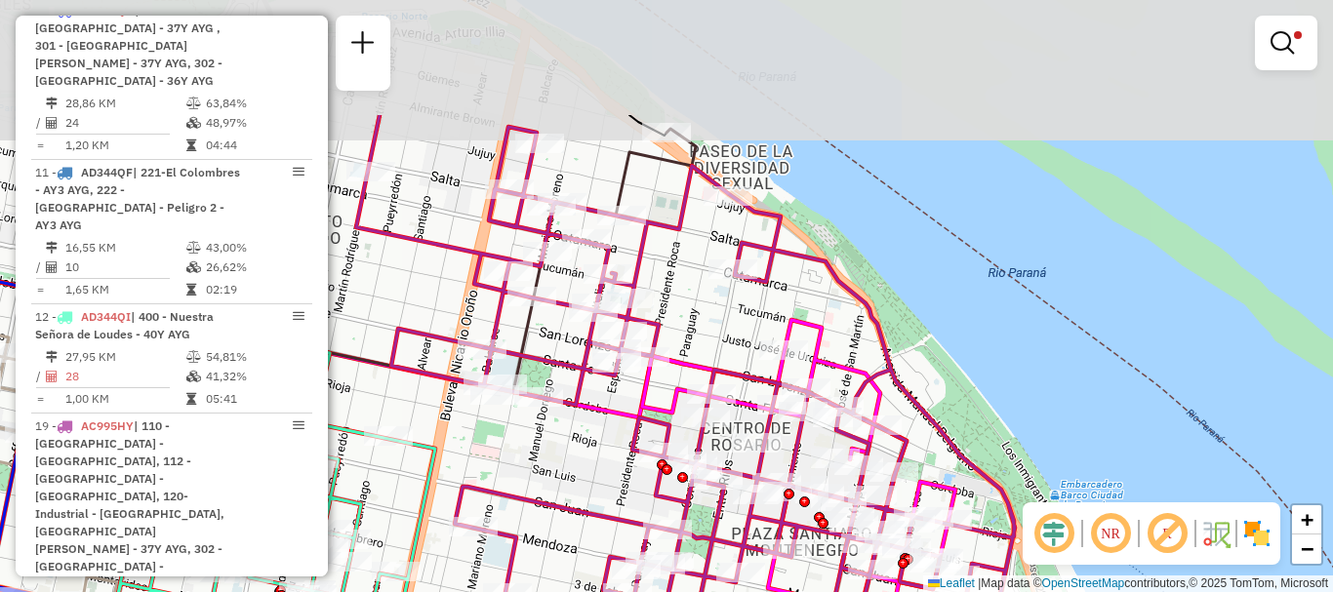
drag, startPoint x: 724, startPoint y: 483, endPoint x: 793, endPoint y: 630, distance: 162.9
click at [793, 591] on html "Aplicando filtros Pop-up bloqueado! Seu navegador bloqueou automáticamente a ab…" at bounding box center [666, 296] width 1333 height 592
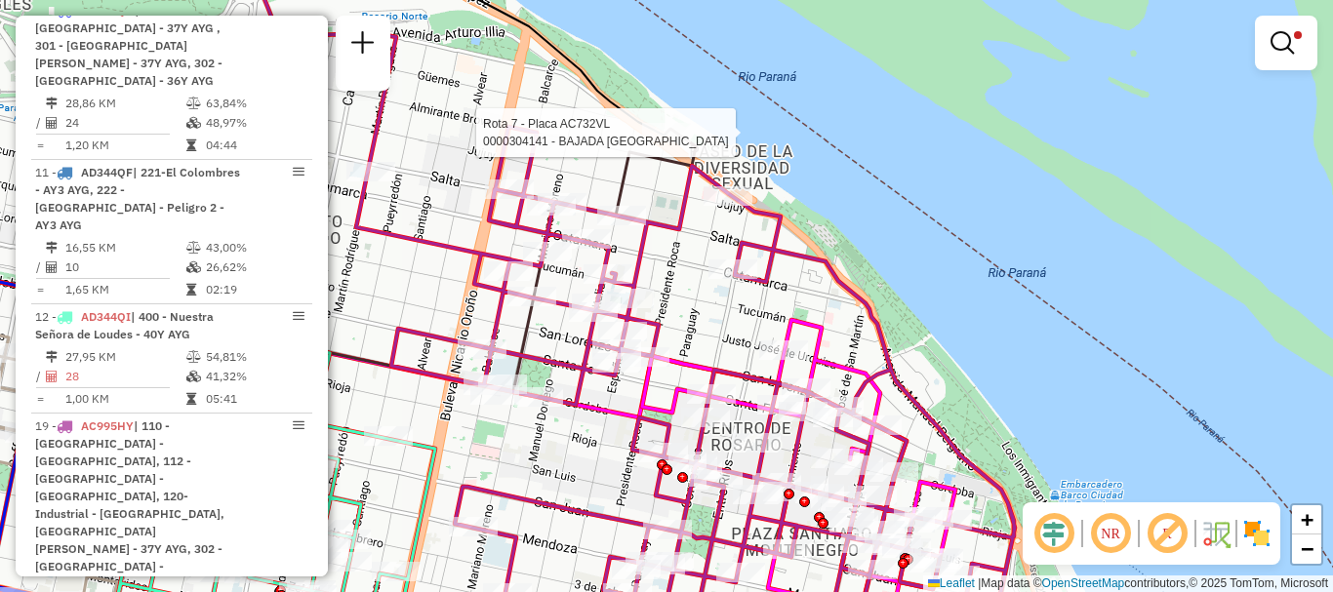
select select "**********"
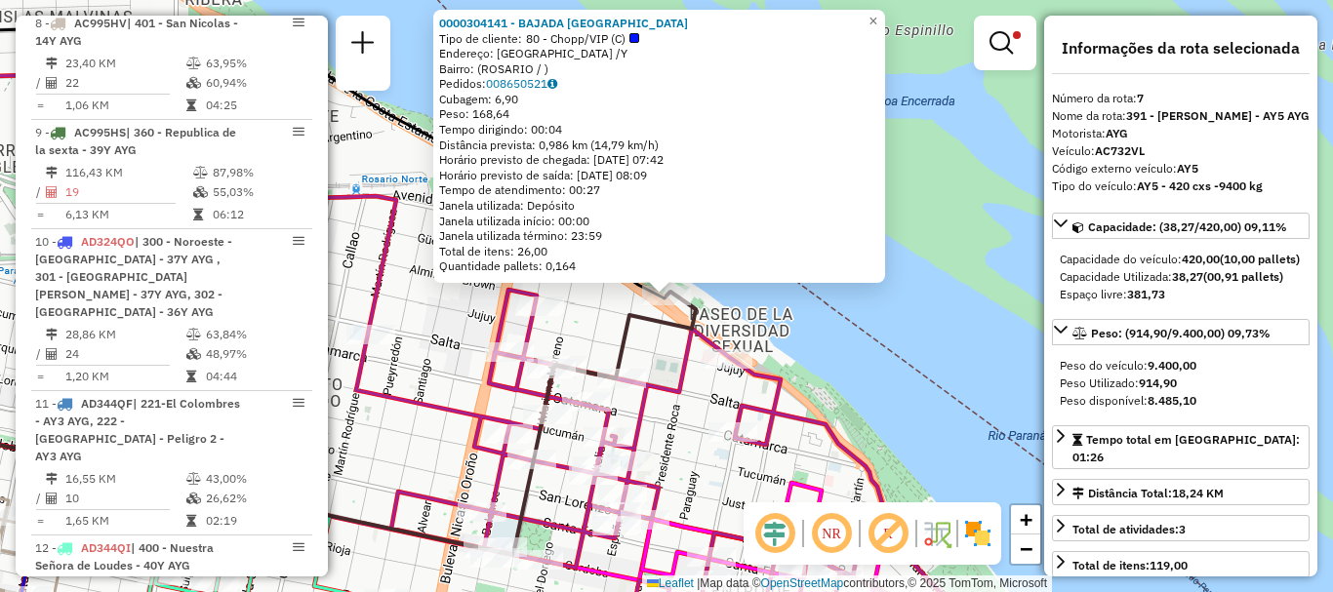
scroll to position [804, 0]
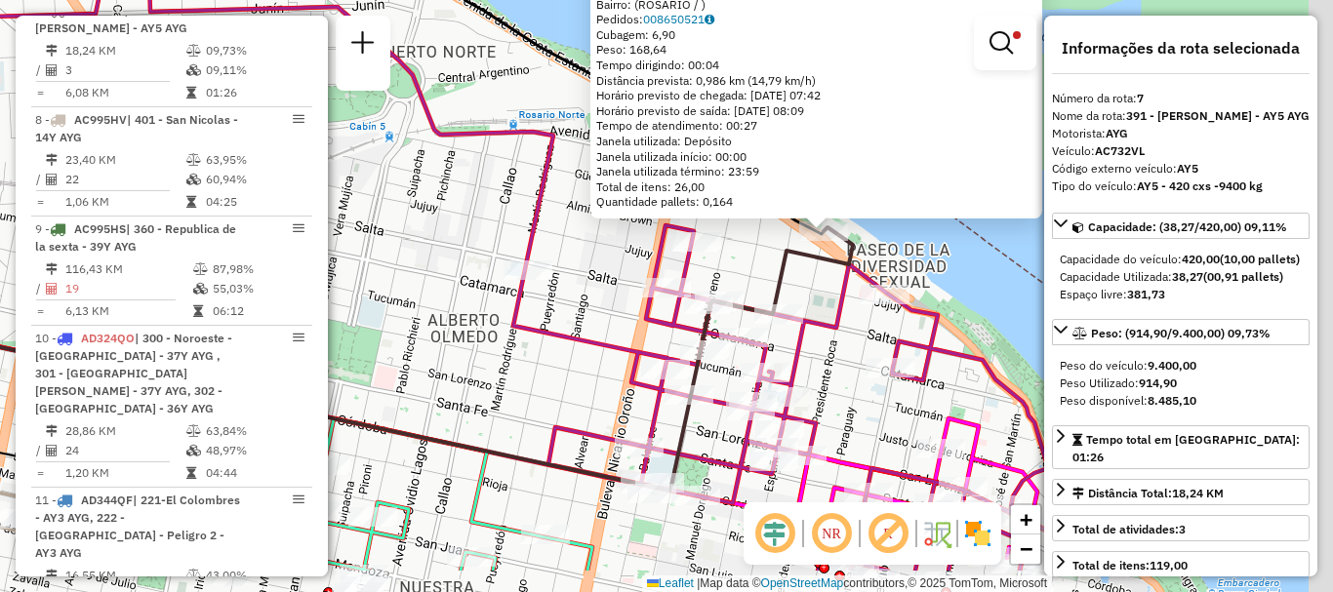
drag, startPoint x: 871, startPoint y: 343, endPoint x: 736, endPoint y: 175, distance: 215.2
click at [752, 197] on div "0000304141 - BAJADA ESPAÑA Tipo de cliente: 80 - Chopp/VIP (C) Endereço: ESPAÑA…" at bounding box center [666, 296] width 1333 height 592
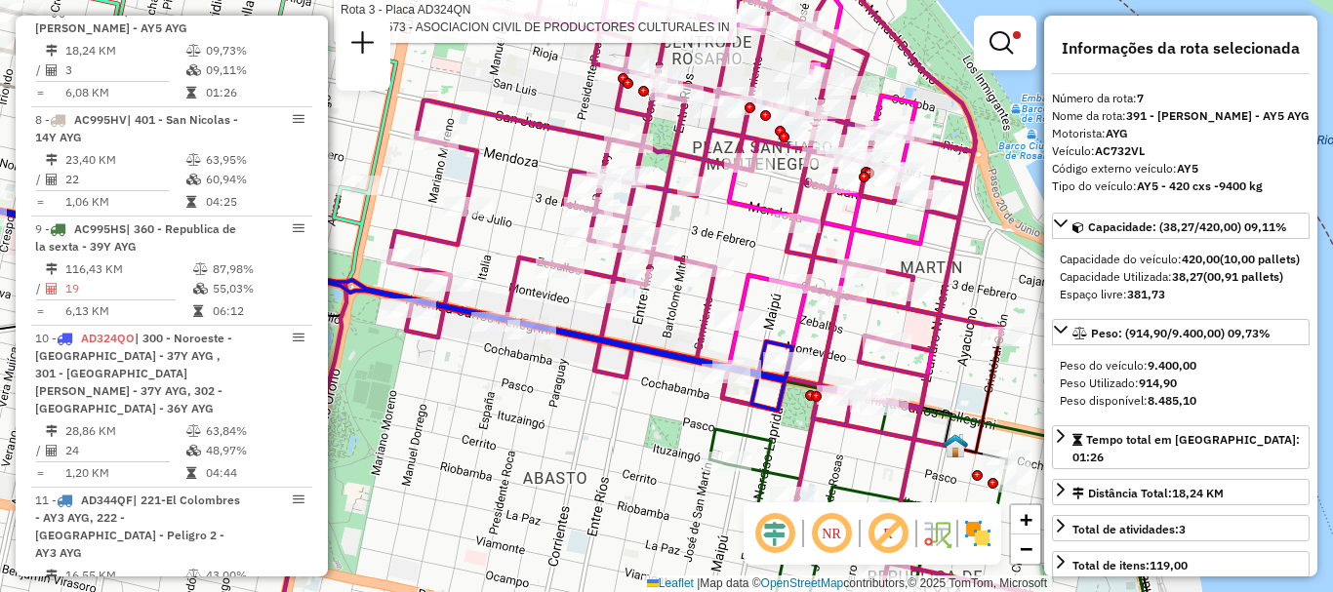
drag, startPoint x: 770, startPoint y: 433, endPoint x: 780, endPoint y: 473, distance: 41.2
click at [780, 473] on icon at bounding box center [892, 534] width 365 height 283
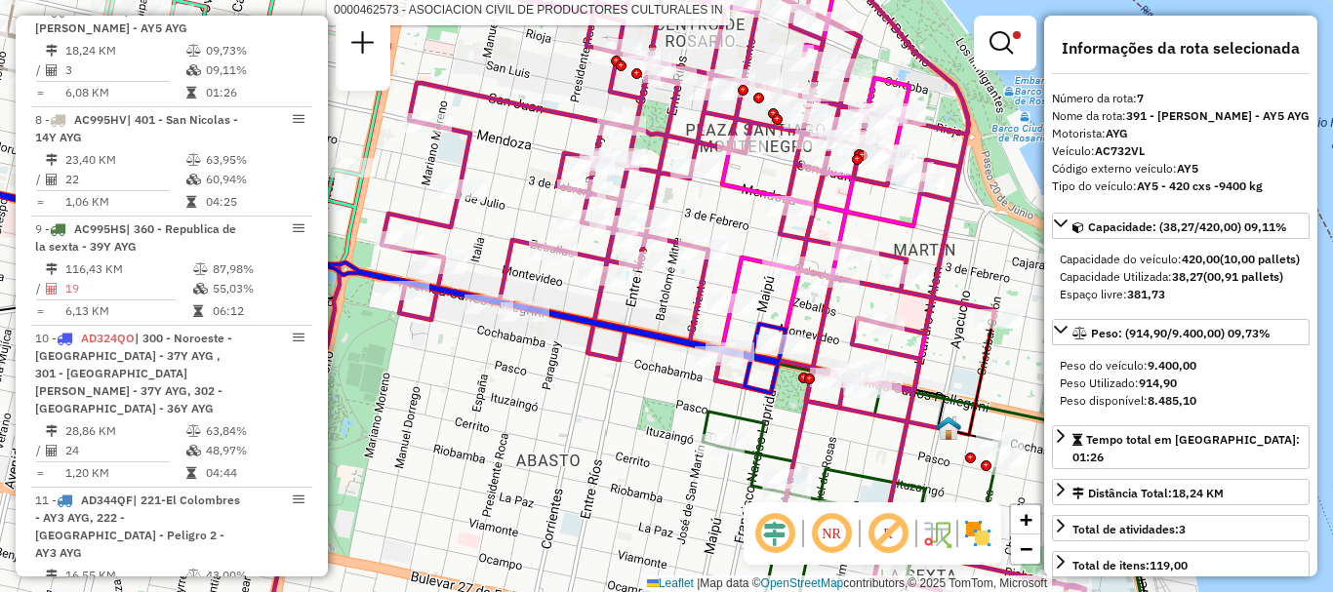
drag, startPoint x: 725, startPoint y: 346, endPoint x: 644, endPoint y: 187, distance: 178.5
click at [657, 208] on icon at bounding box center [322, 158] width 926 height 470
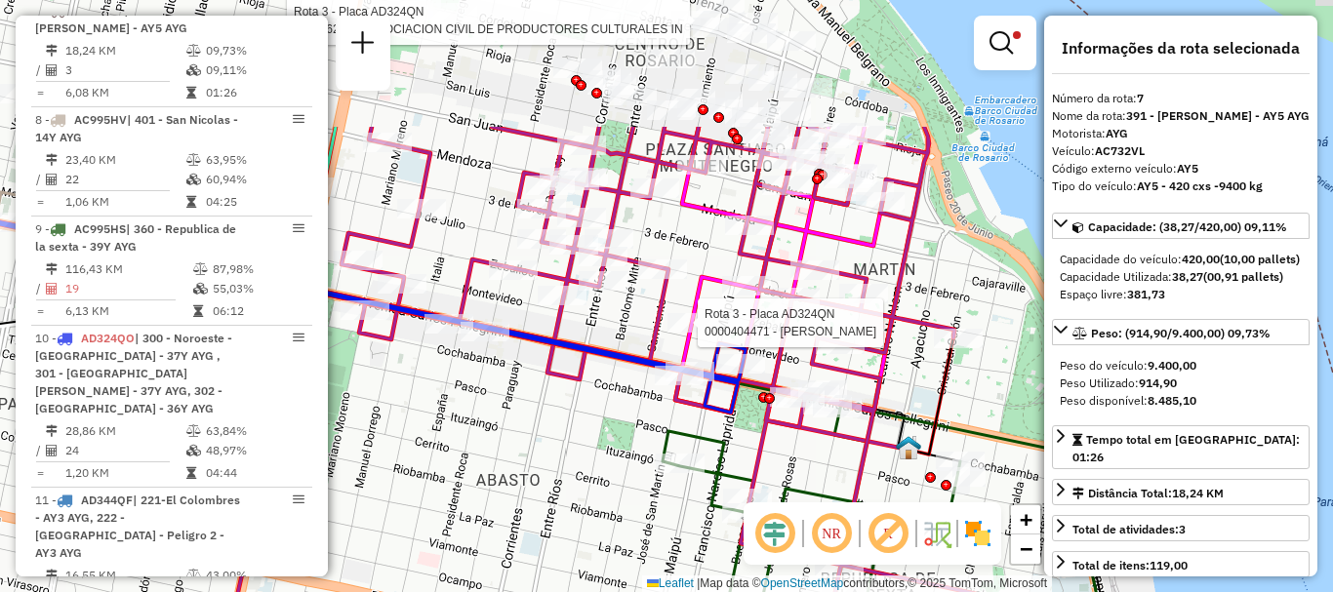
drag, startPoint x: 705, startPoint y: 270, endPoint x: 749, endPoint y: 459, distance: 193.4
click at [749, 459] on icon at bounding box center [477, 482] width 1136 height 711
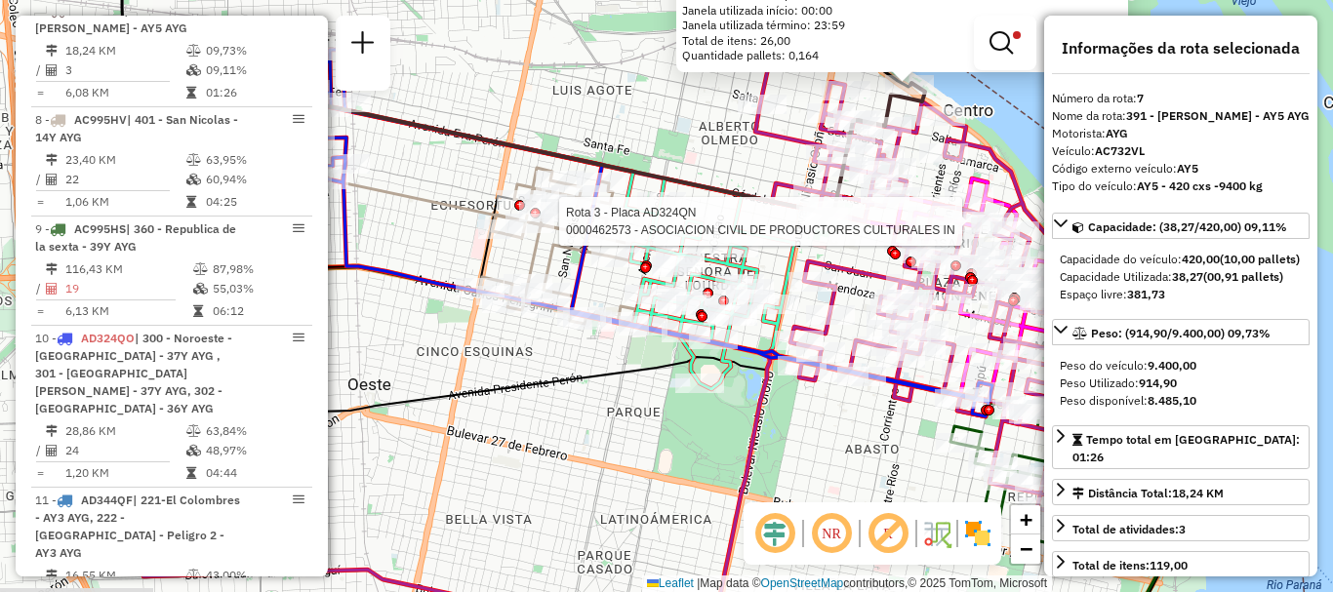
drag, startPoint x: 569, startPoint y: 440, endPoint x: 812, endPoint y: 414, distance: 244.4
click at [812, 414] on div "Rota 3 - Placa AD324QN 0000462573 - ASOCIACION CIVIL DE PRODUCTORES CULTURALES …" at bounding box center [666, 296] width 1333 height 592
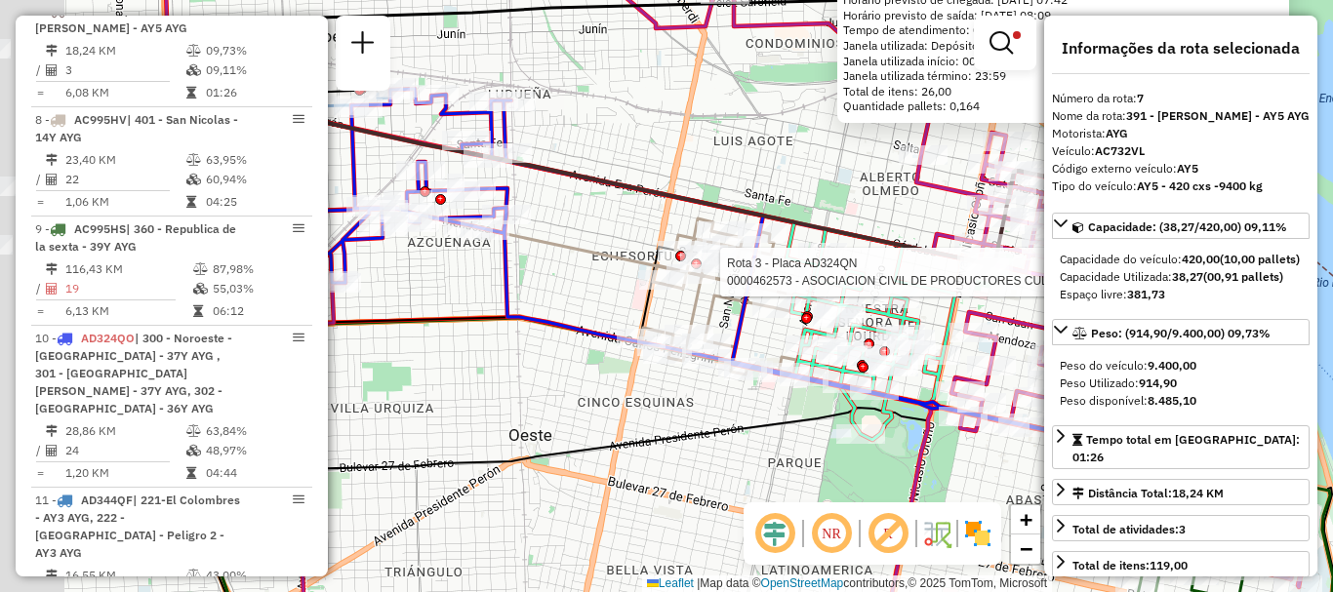
drag, startPoint x: 647, startPoint y: 389, endPoint x: 855, endPoint y: 437, distance: 213.3
click at [855, 437] on icon at bounding box center [752, 436] width 1166 height 532
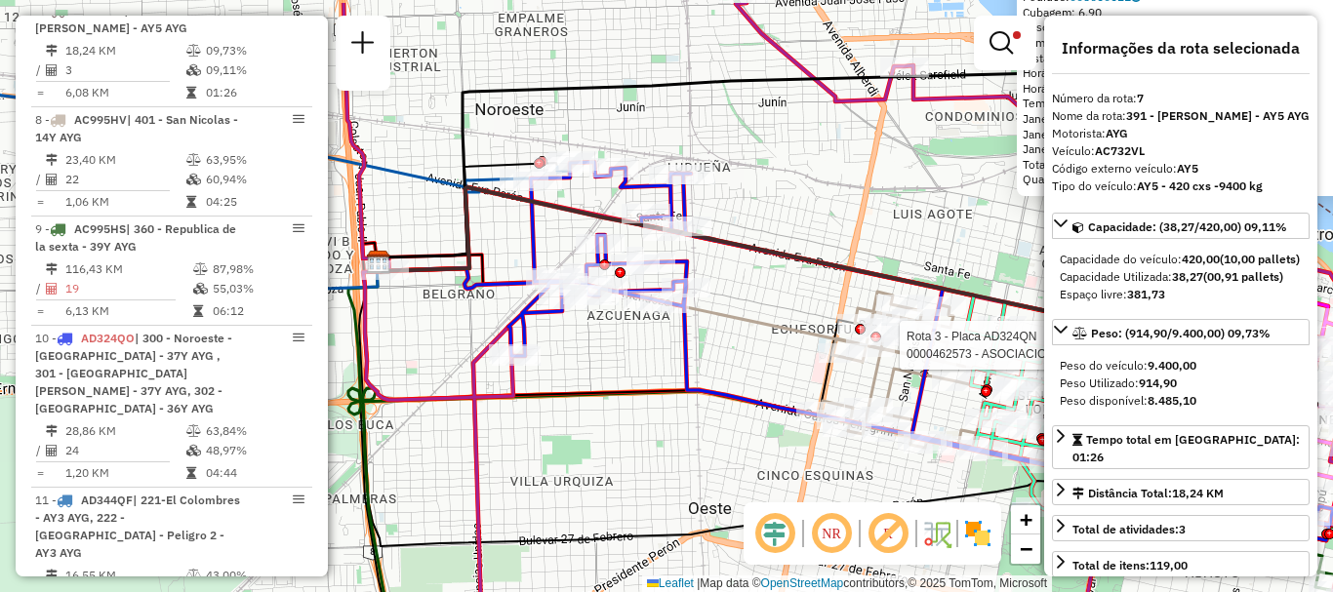
drag, startPoint x: 603, startPoint y: 353, endPoint x: 720, endPoint y: 424, distance: 136.6
click at [720, 424] on div "Rota 3 - Placa AD324QN 0000462573 - ASOCIACION CIVIL DE PRODUCTORES CULTURALES …" at bounding box center [666, 296] width 1333 height 592
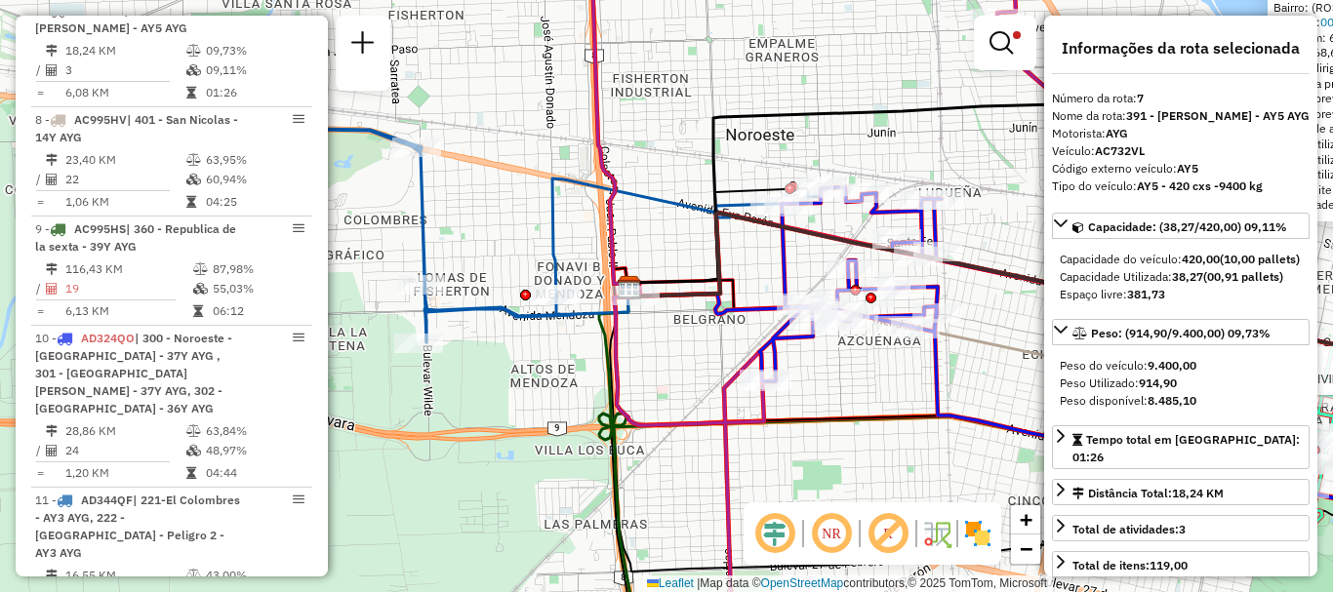
drag, startPoint x: 635, startPoint y: 390, endPoint x: 958, endPoint y: 416, distance: 324.0
click at [958, 416] on div "Rota 3 - Placa AD324QN 0000462573 - ASOCIACION CIVIL DE PRODUCTORES CULTURALES …" at bounding box center [666, 296] width 1333 height 592
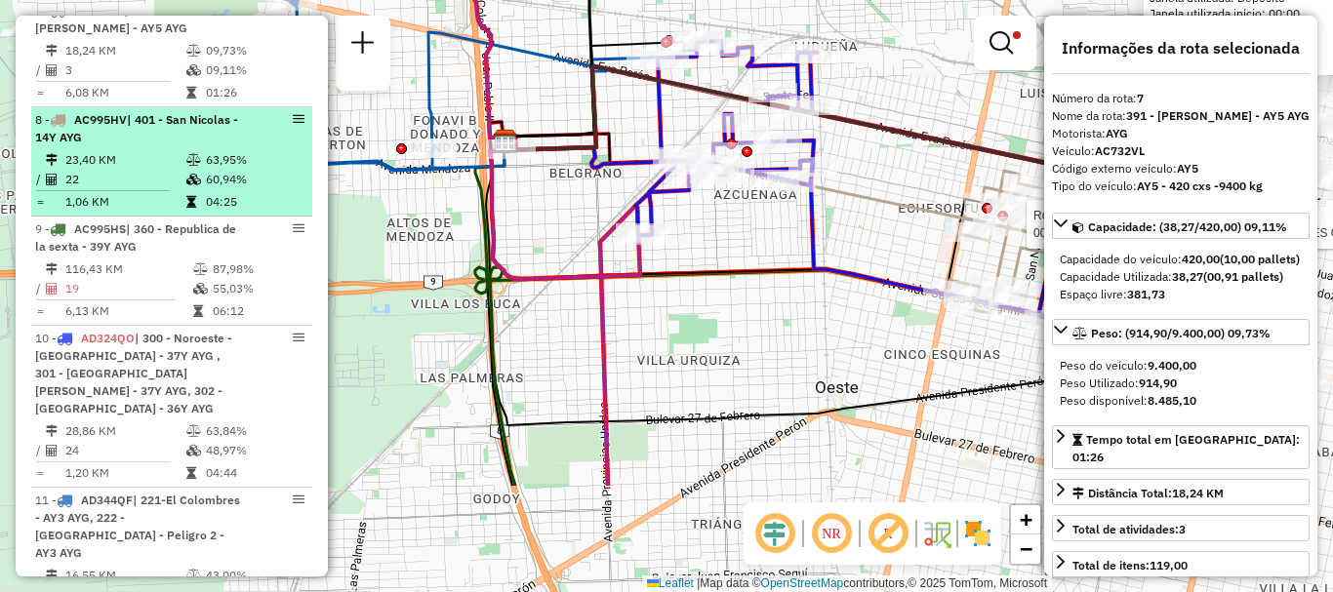
drag, startPoint x: 806, startPoint y: 429, endPoint x: 304, endPoint y: 172, distance: 564.8
click at [324, 172] on hb-router-mapa "Informações da Sessão 1257225 - 02/09/2025 Criação: 01/09/2025 16:37 Depósito: …" at bounding box center [666, 296] width 1333 height 592
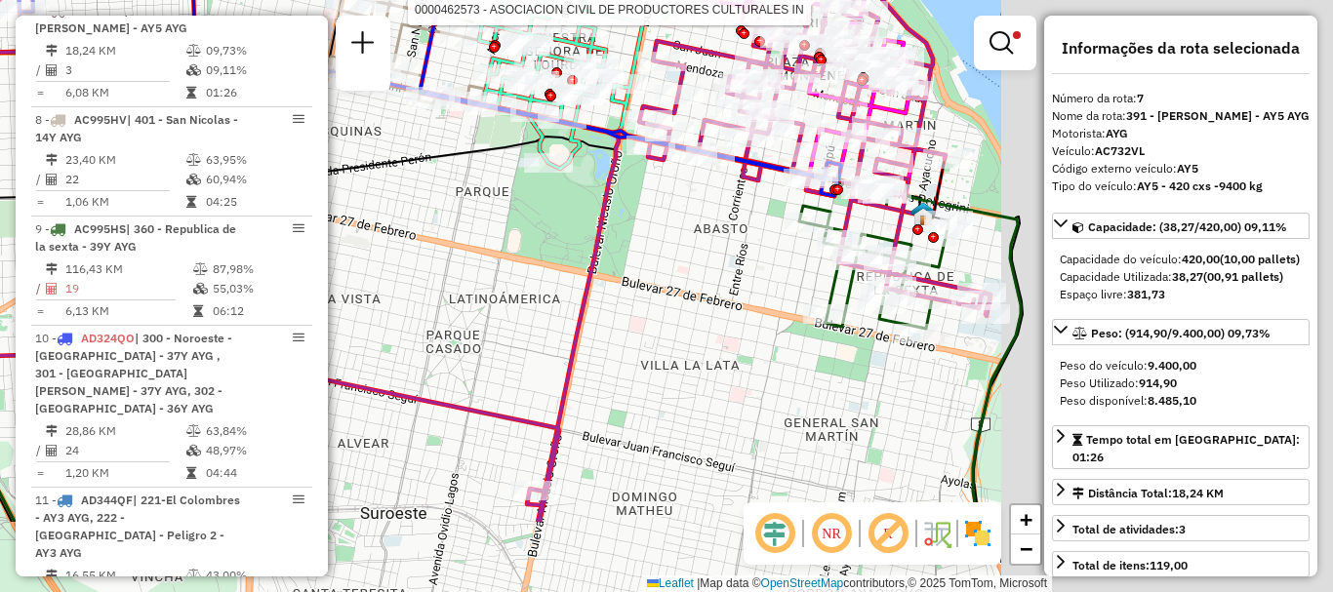
drag, startPoint x: 833, startPoint y: 384, endPoint x: 353, endPoint y: 210, distance: 509.7
click at [362, 212] on div "Rota 3 - Placa AD324QN 0000462573 - ASOCIACION CIVIL DE PRODUCTORES CULTURALES …" at bounding box center [666, 296] width 1333 height 592
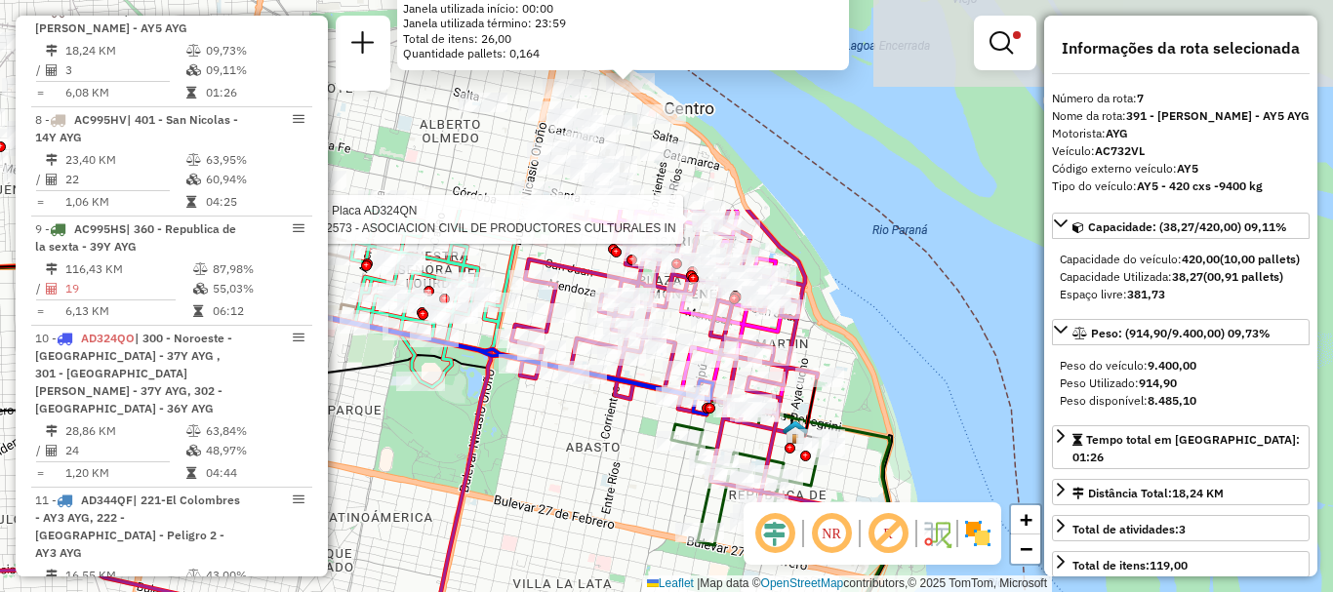
drag, startPoint x: 692, startPoint y: 345, endPoint x: 718, endPoint y: 614, distance: 270.7
click at [718, 591] on html "Aplicando filtros Pop-up bloqueado! Seu navegador bloqueou automáticamente a ab…" at bounding box center [666, 296] width 1333 height 592
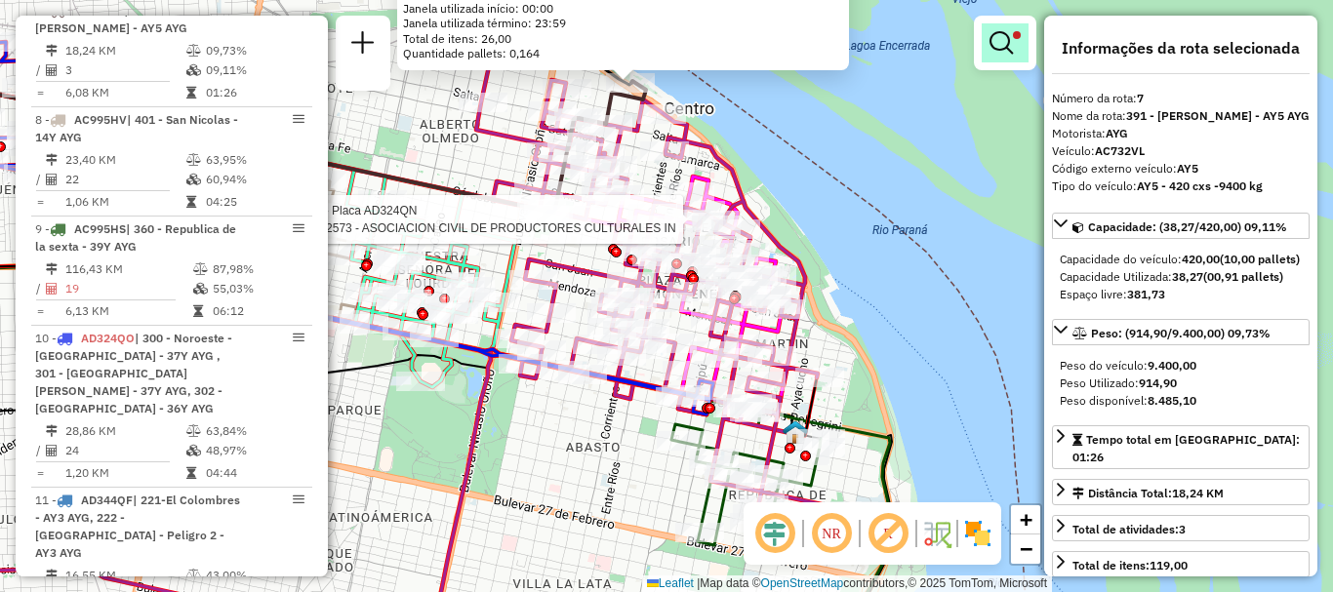
click at [1003, 31] on em at bounding box center [1001, 42] width 23 height 23
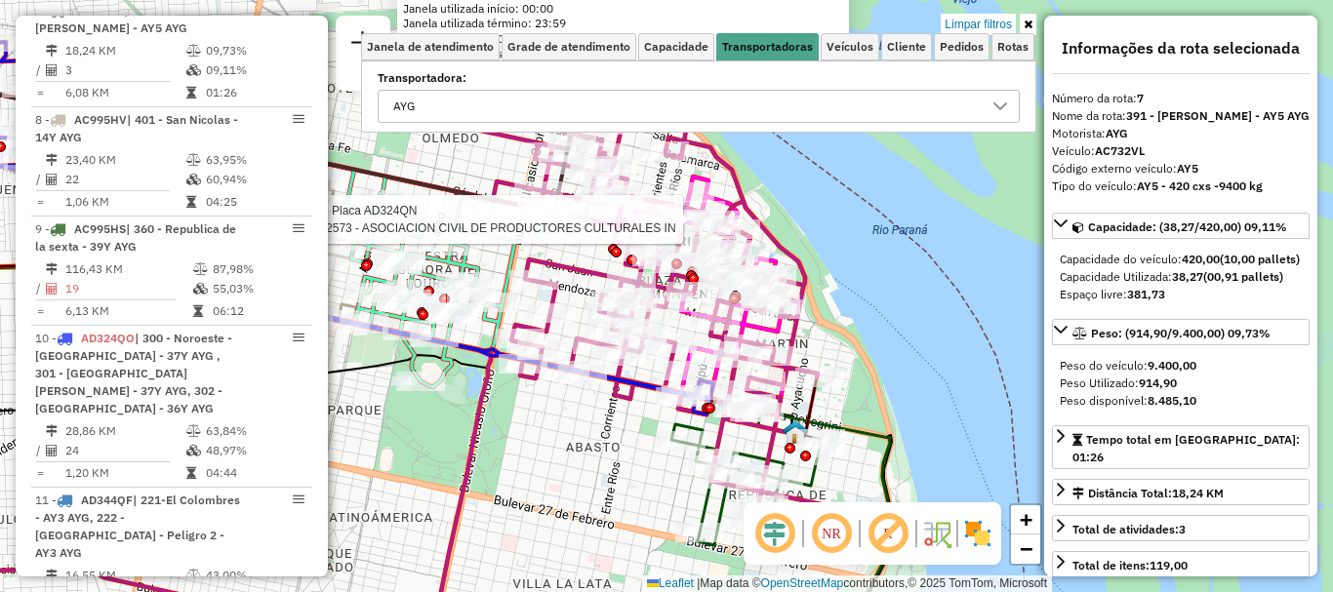
click at [1001, 102] on icon at bounding box center [1001, 107] width 16 height 16
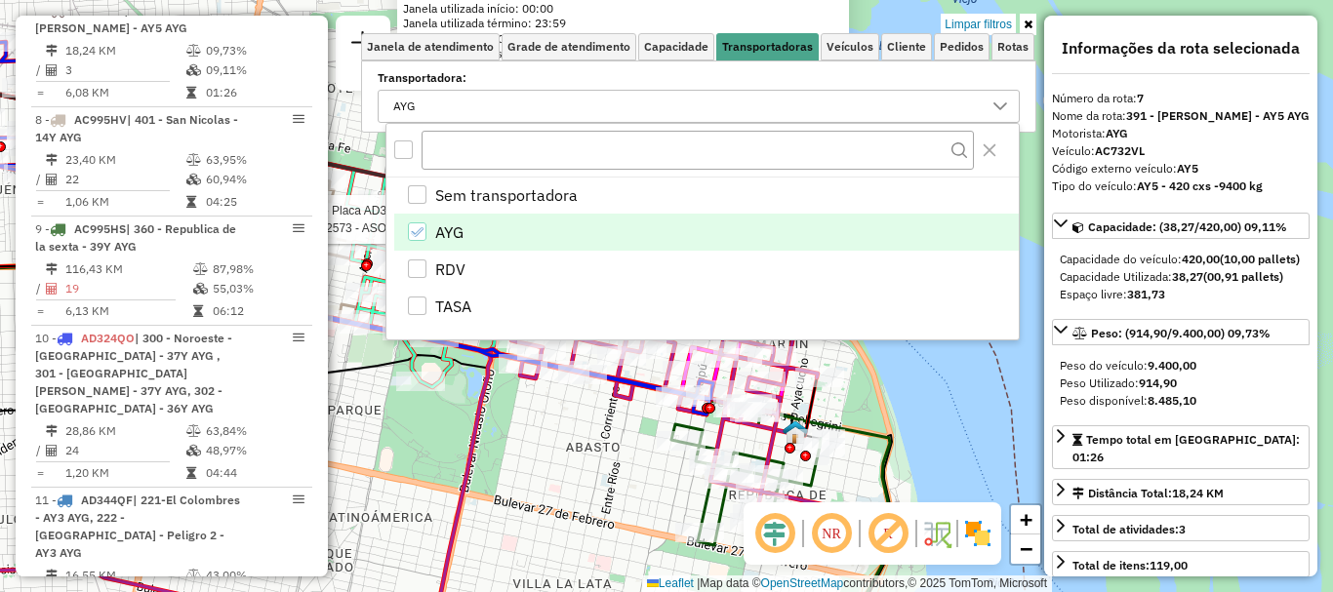
click at [408, 232] on div "AYG" at bounding box center [417, 232] width 19 height 19
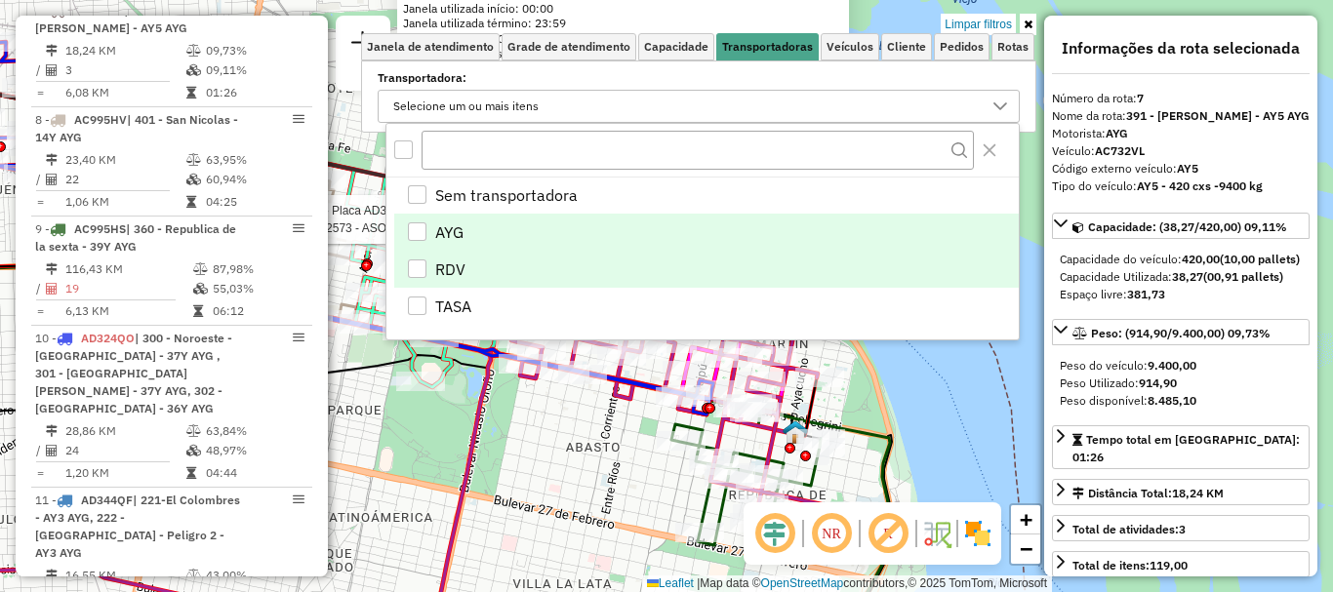
click at [418, 265] on div "RDV" at bounding box center [417, 269] width 19 height 19
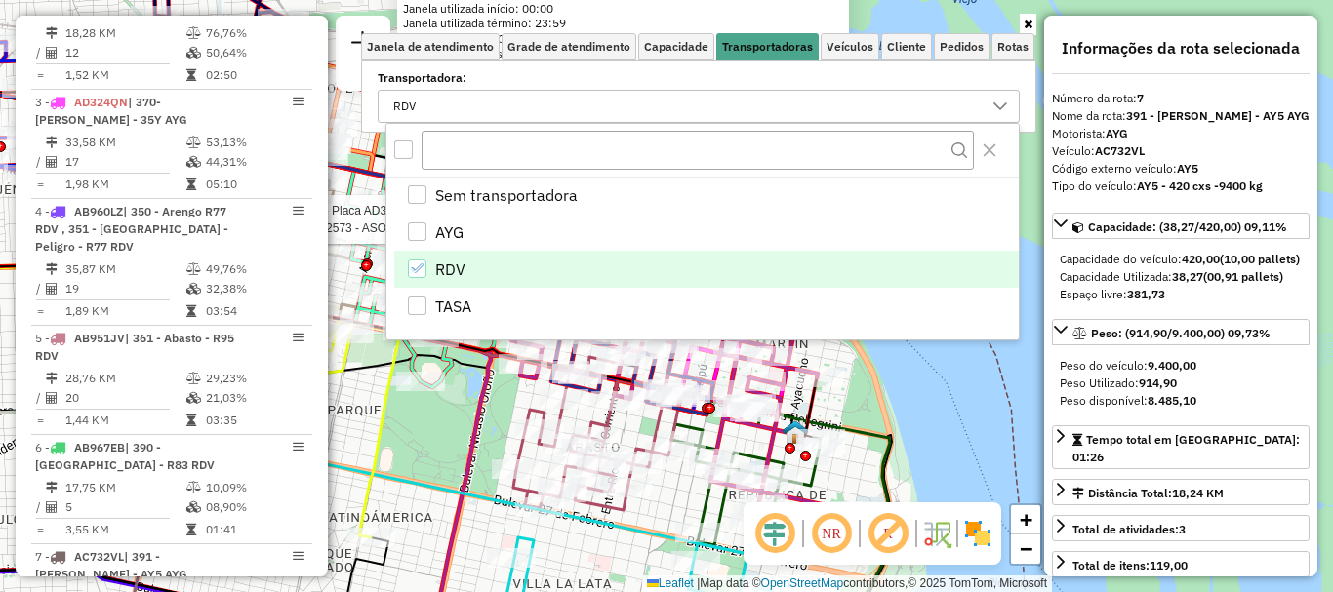
scroll to position [1368, 0]
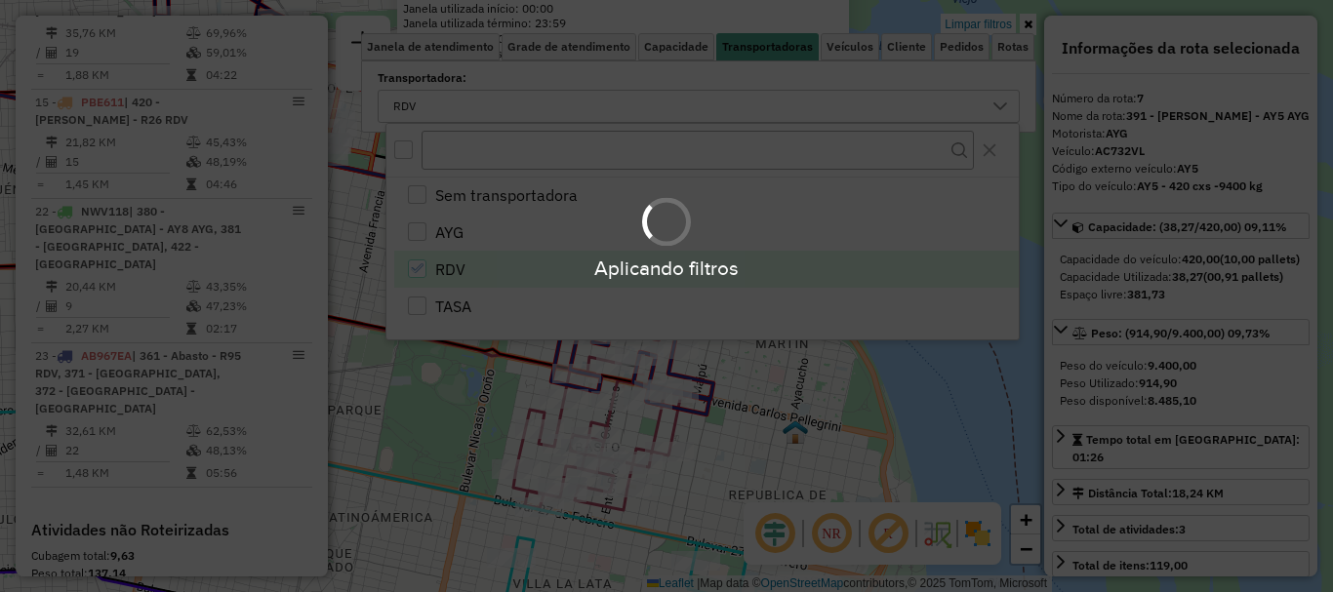
click at [497, 439] on div "Aplicando filtros" at bounding box center [666, 296] width 1333 height 592
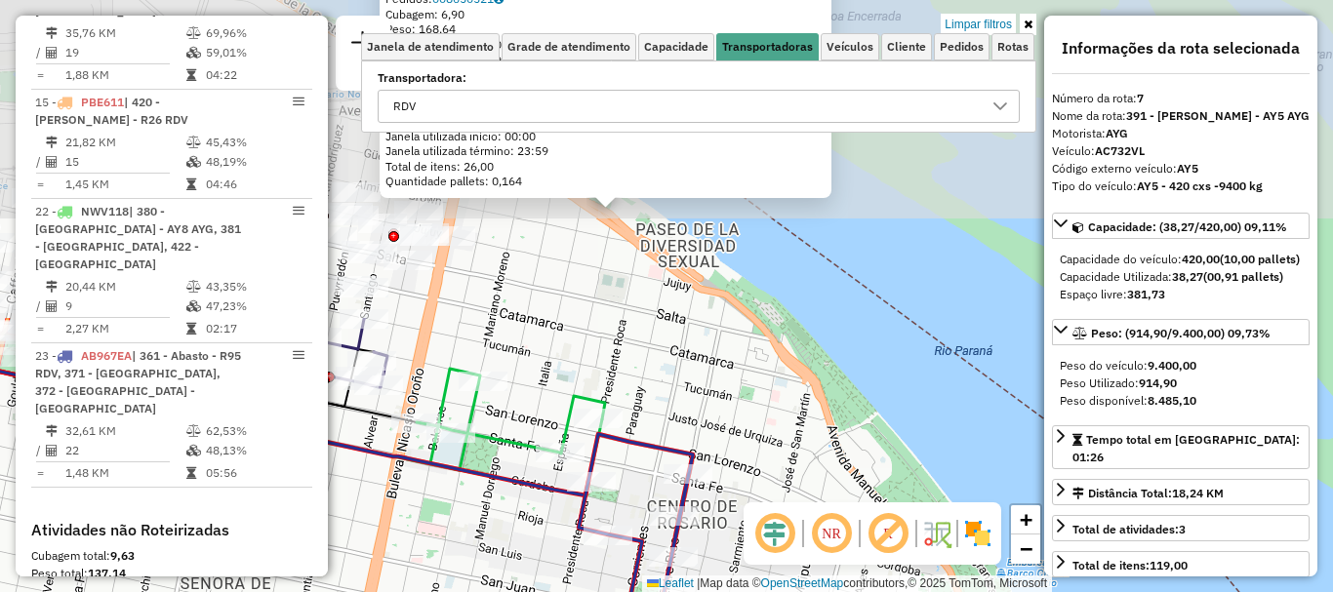
drag, startPoint x: 711, startPoint y: 321, endPoint x: 740, endPoint y: 630, distance: 310.8
click at [740, 591] on html "Aplicando filtros Pop-up bloqueado! Seu navegador bloqueou automáticamente a ab…" at bounding box center [666, 296] width 1333 height 592
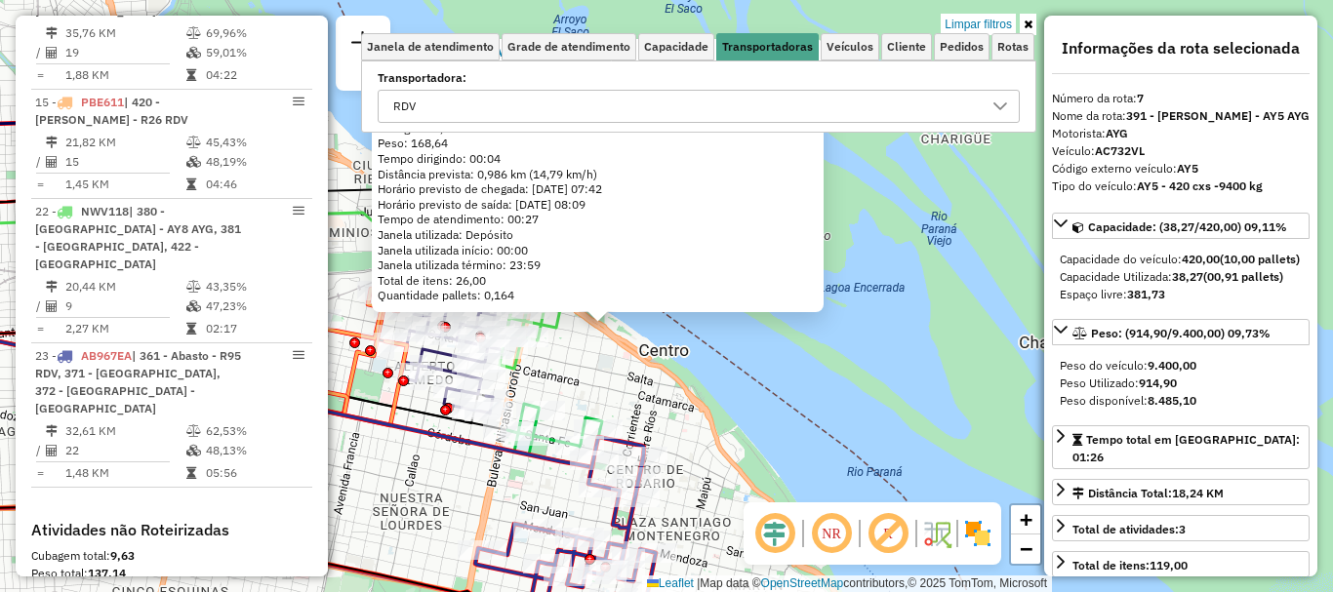
click at [995, 106] on icon at bounding box center [1001, 107] width 16 height 16
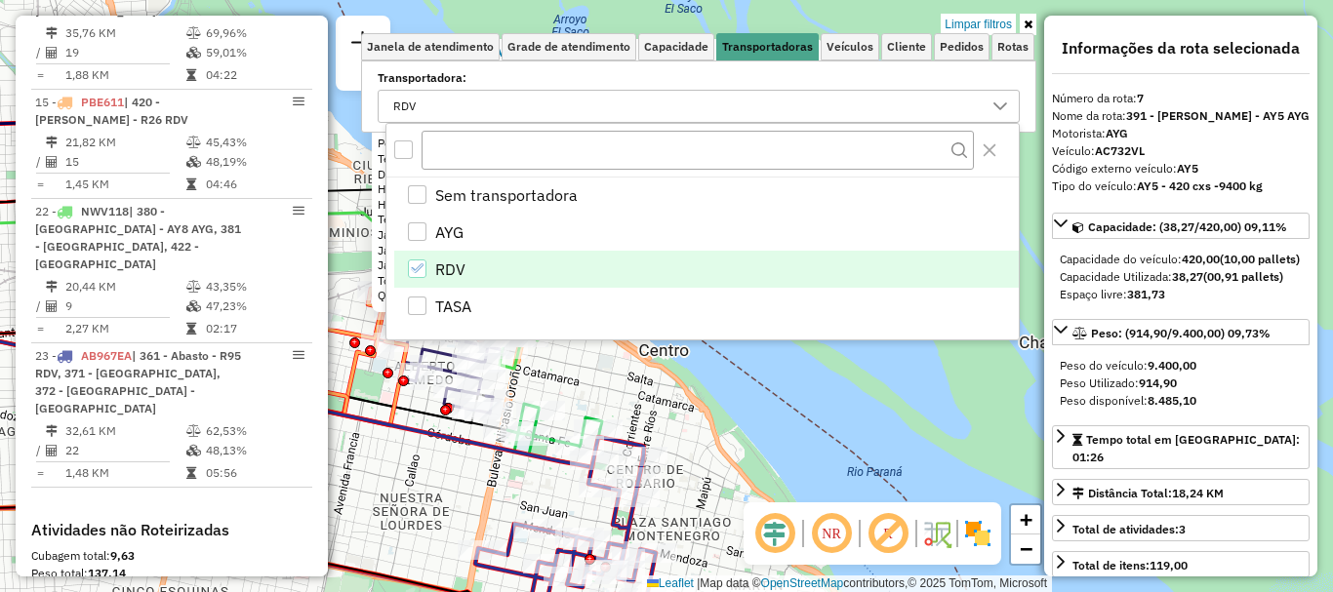
click at [422, 264] on icon "RDV" at bounding box center [417, 269] width 14 height 14
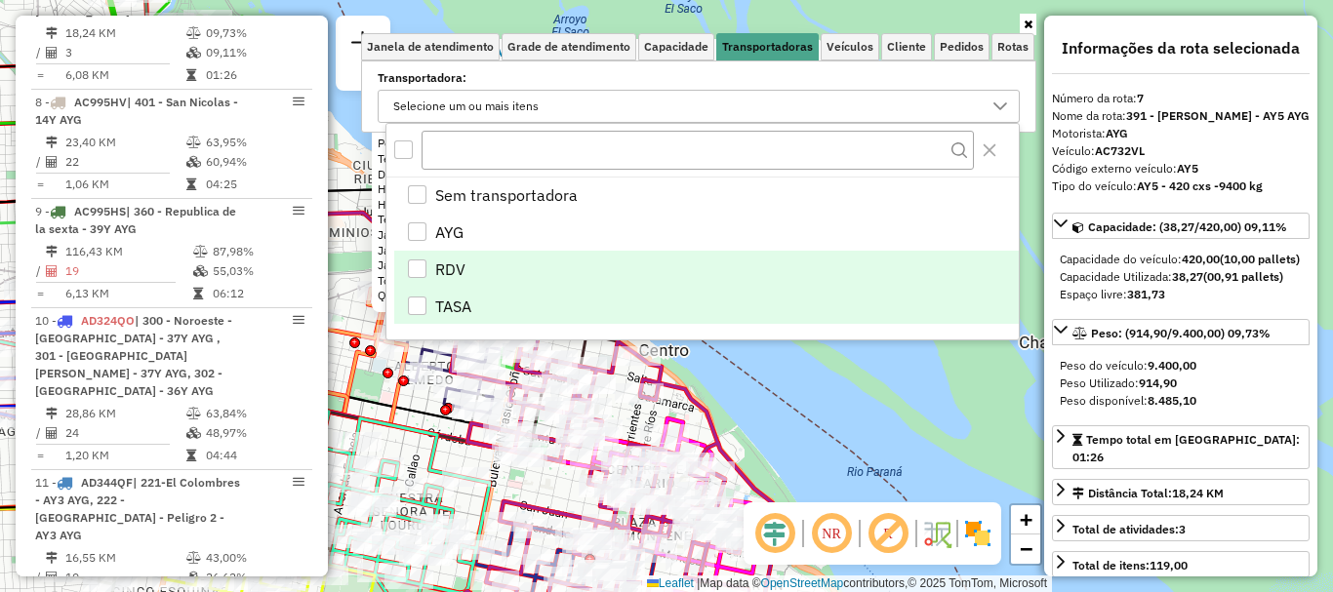
click at [414, 305] on div "TASA" at bounding box center [417, 306] width 19 height 19
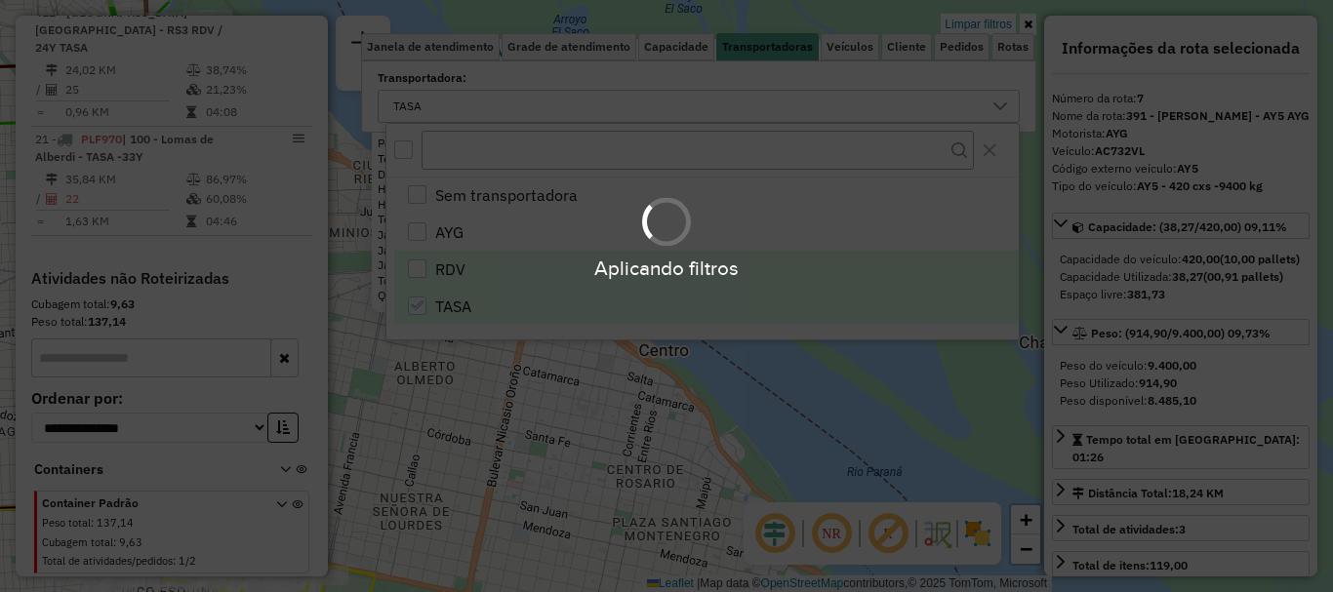
scroll to position [1126, 0]
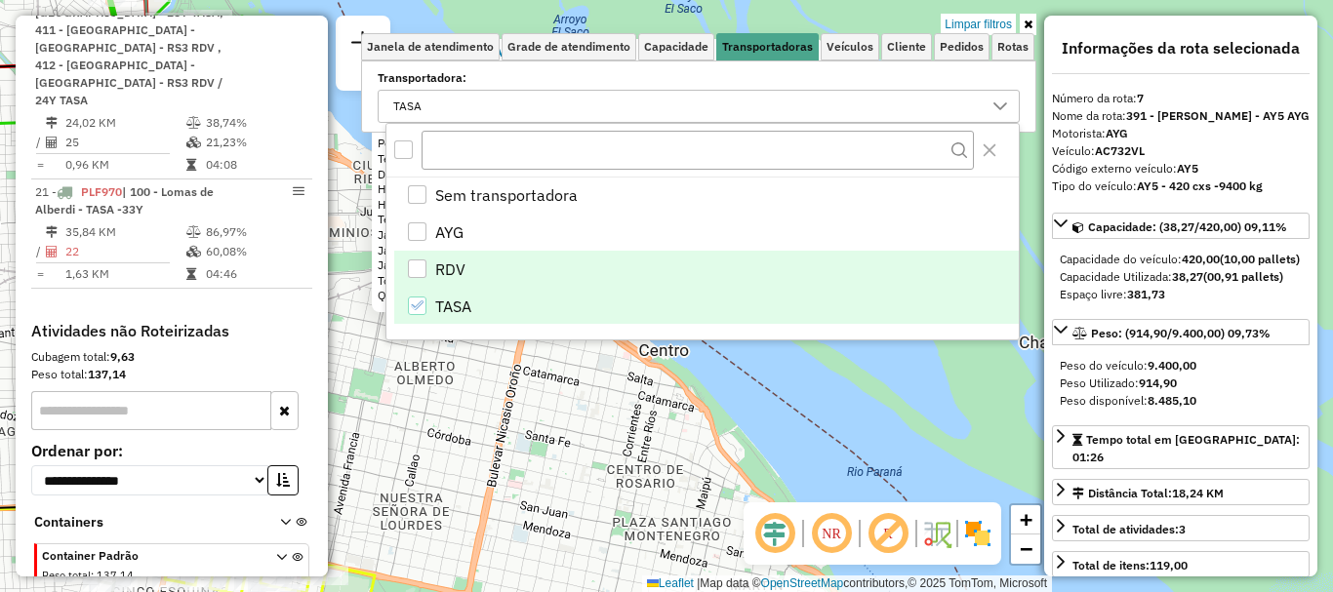
click at [765, 438] on div "0000304141 - BAJADA ESPAÑA Tipo de cliente: 80 - Chopp/VIP (C) Endereço: ESPAÑA…" at bounding box center [666, 296] width 1333 height 592
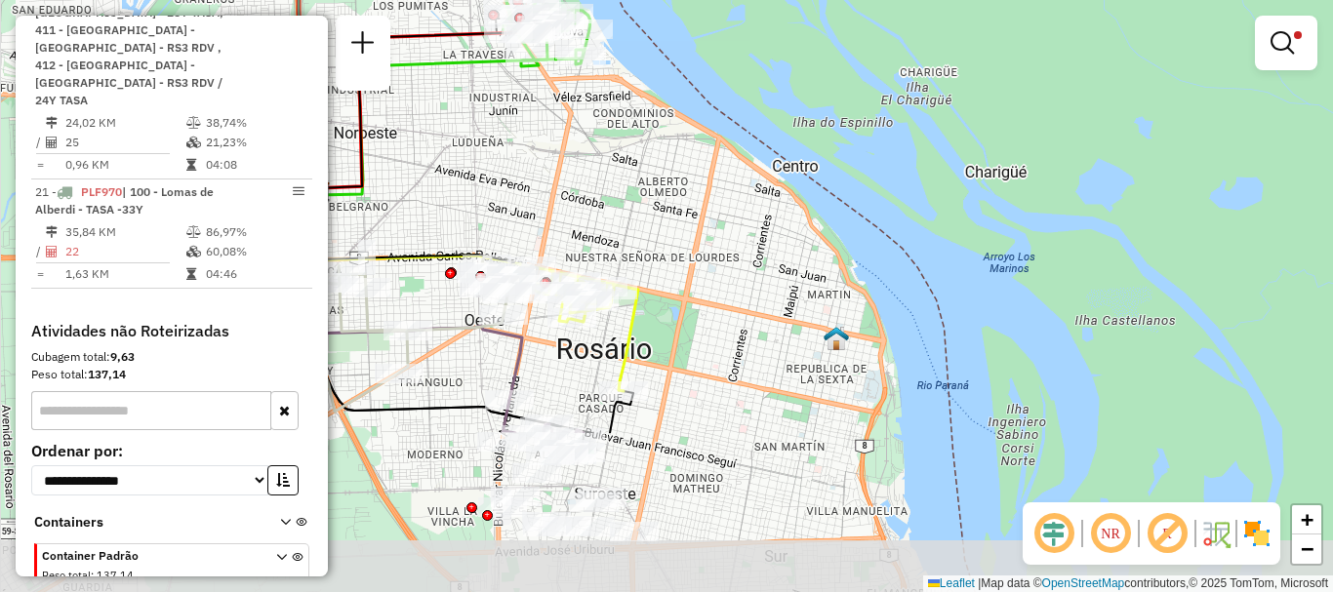
drag, startPoint x: 651, startPoint y: 503, endPoint x: 748, endPoint y: 256, distance: 265.2
click at [748, 256] on div "Limpar filtros Janela de atendimento Grade de atendimento Capacidade Transporta…" at bounding box center [666, 296] width 1333 height 592
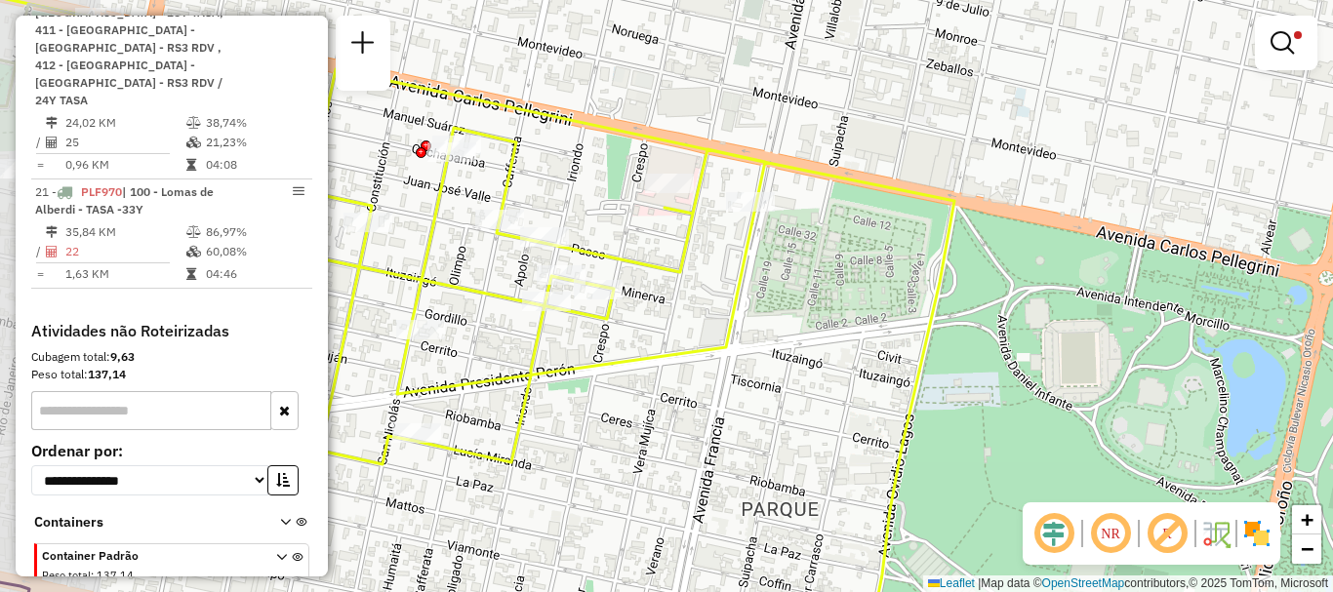
drag, startPoint x: 554, startPoint y: 196, endPoint x: 676, endPoint y: 236, distance: 128.4
click at [676, 236] on icon at bounding box center [534, 380] width 840 height 622
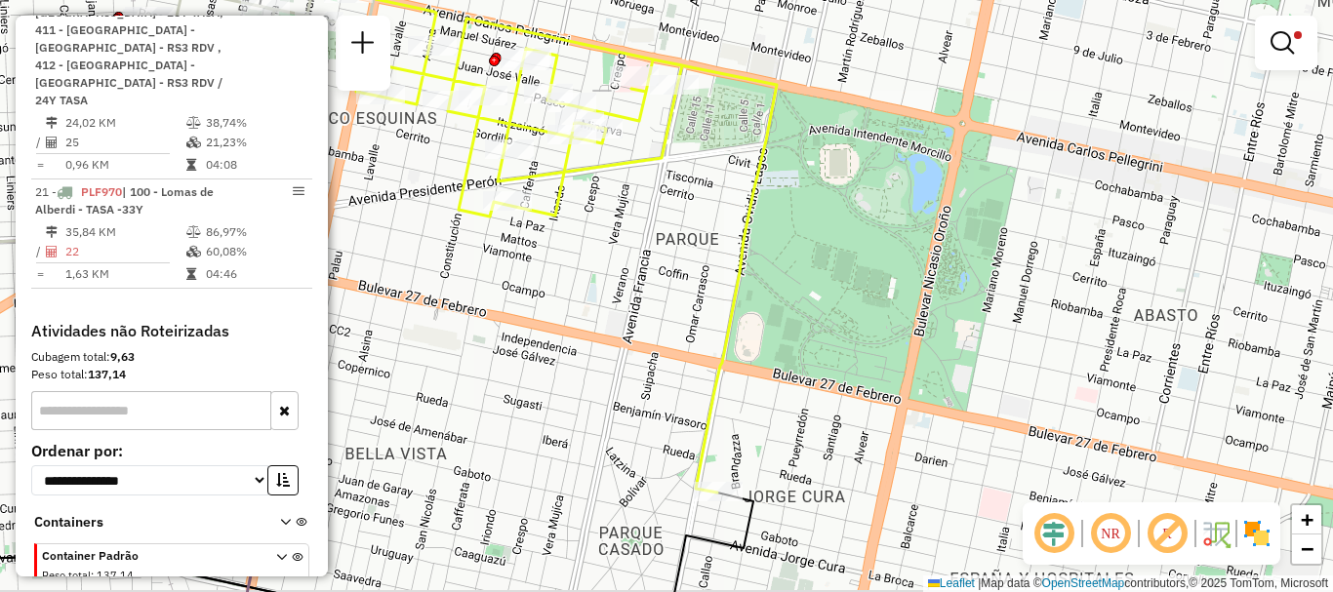
drag, startPoint x: 679, startPoint y: 246, endPoint x: 631, endPoint y: 114, distance: 140.2
click at [640, 147] on div "Rota 16 - Placa GBU779 0000462905 - Salvucci Emiliano Limpar filtros Janela de …" at bounding box center [666, 296] width 1333 height 592
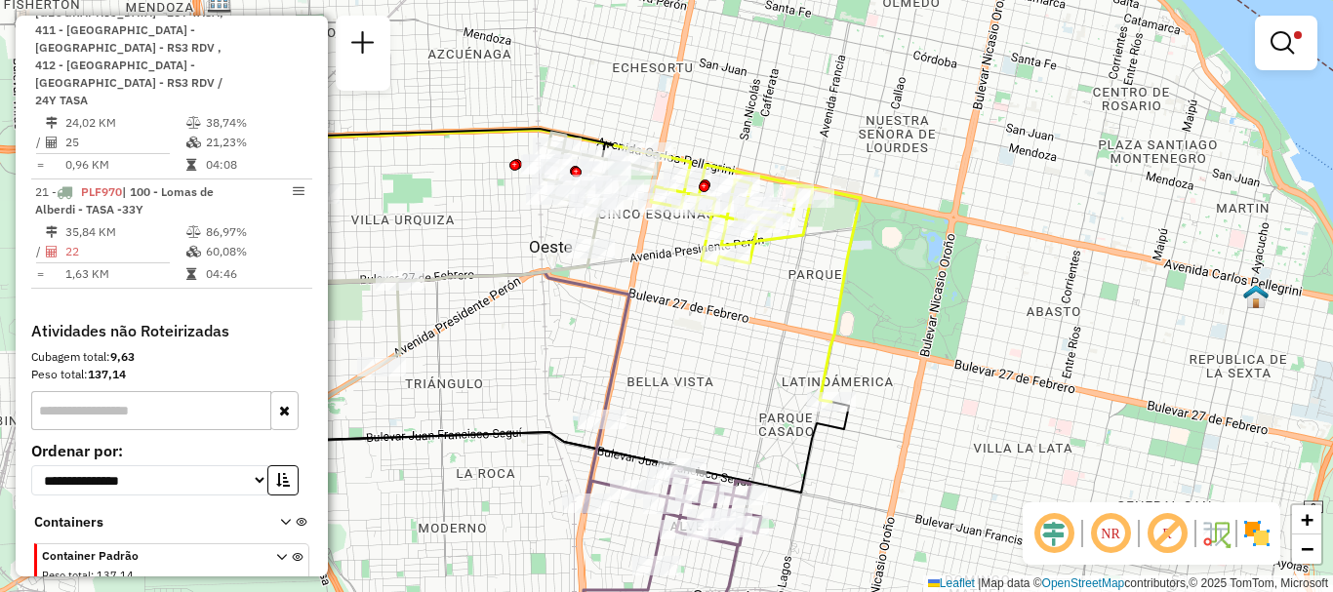
drag, startPoint x: 656, startPoint y: 427, endPoint x: 771, endPoint y: 385, distance: 122.9
click at [771, 385] on div "Limpar filtros Janela de atendimento Grade de atendimento Capacidade Transporta…" at bounding box center [666, 296] width 1333 height 592
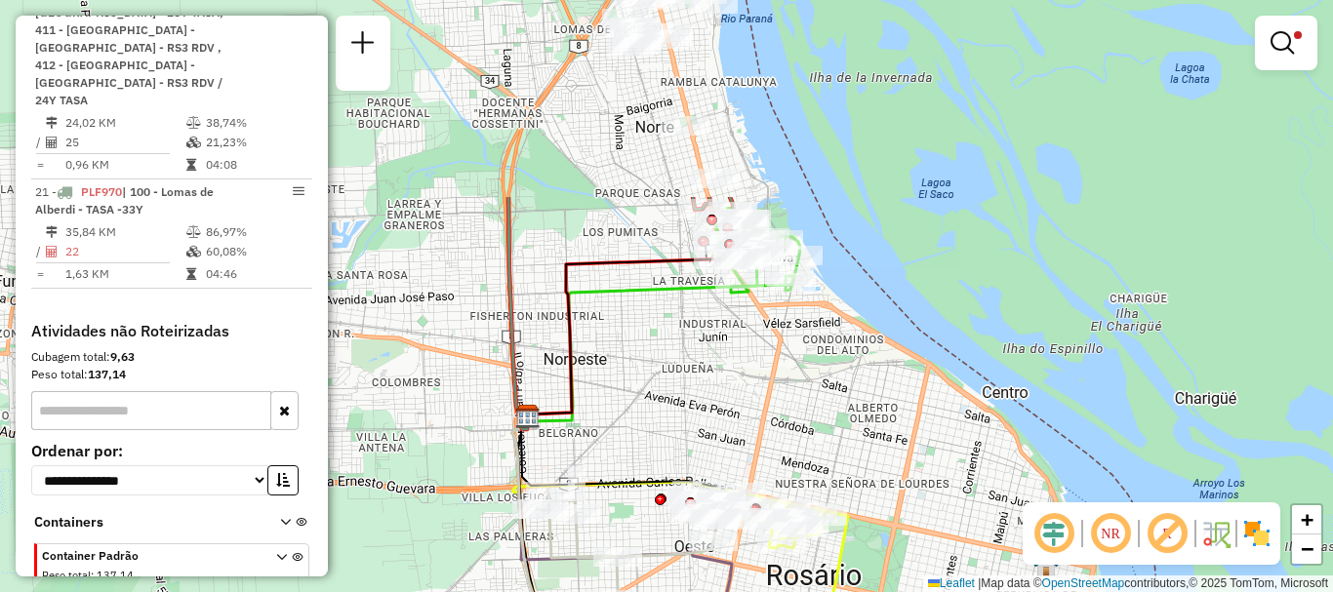
drag, startPoint x: 738, startPoint y: 374, endPoint x: 749, endPoint y: 630, distance: 256.9
click at [749, 591] on html "Aplicando filtros Pop-up bloqueado! Seu navegador bloqueou automáticamente a ab…" at bounding box center [666, 296] width 1333 height 592
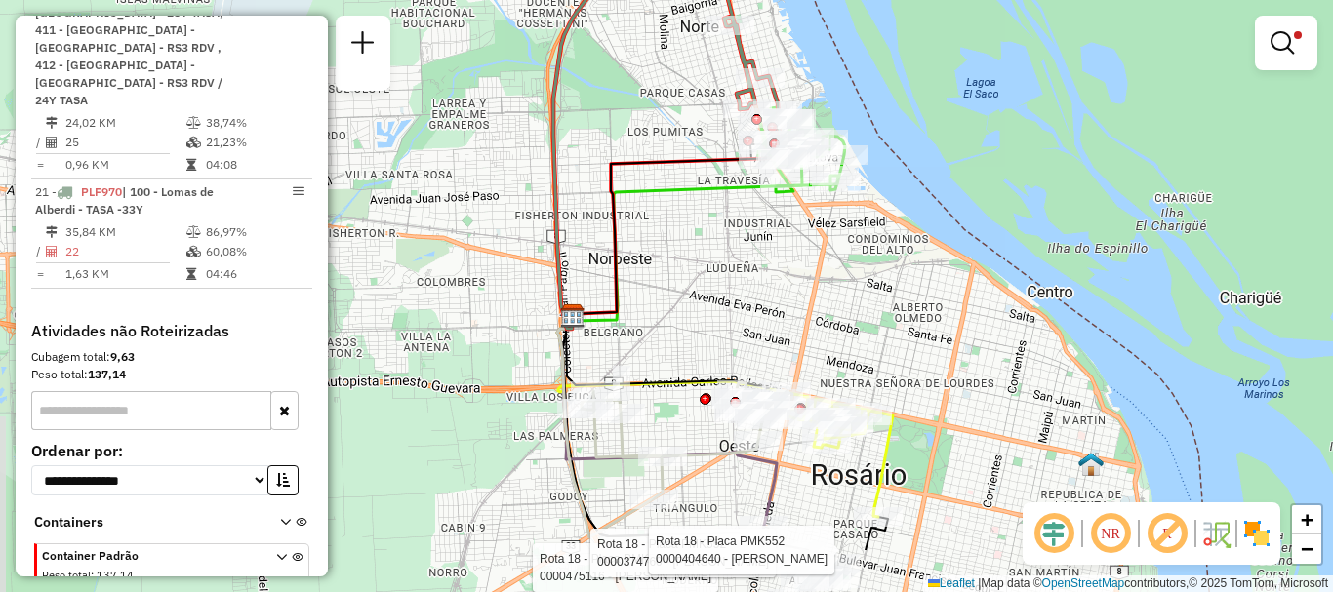
drag, startPoint x: 690, startPoint y: 401, endPoint x: 705, endPoint y: 201, distance: 200.6
click at [709, 219] on div "Rota 18 - Placa PMK552 0000475116 - CROSETTI MARIA ALEJANDRA Rota 18 - Placa PM…" at bounding box center [666, 296] width 1333 height 592
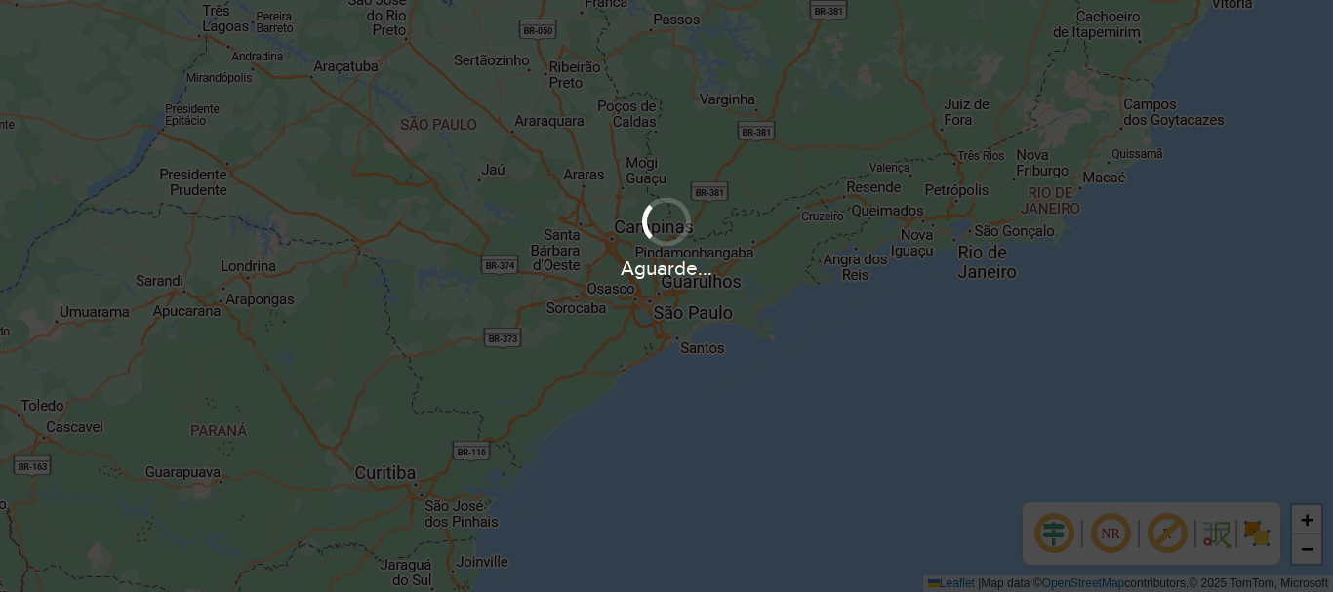
scroll to position [1280, 0]
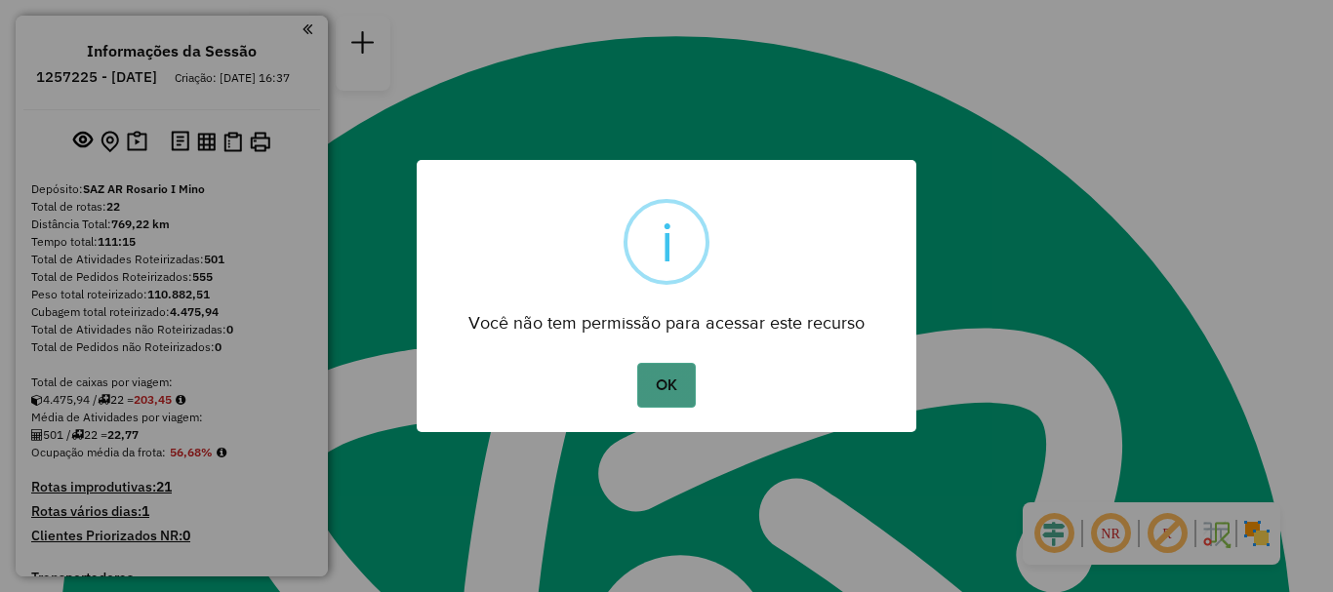
click at [652, 393] on button "OK" at bounding box center [666, 385] width 58 height 45
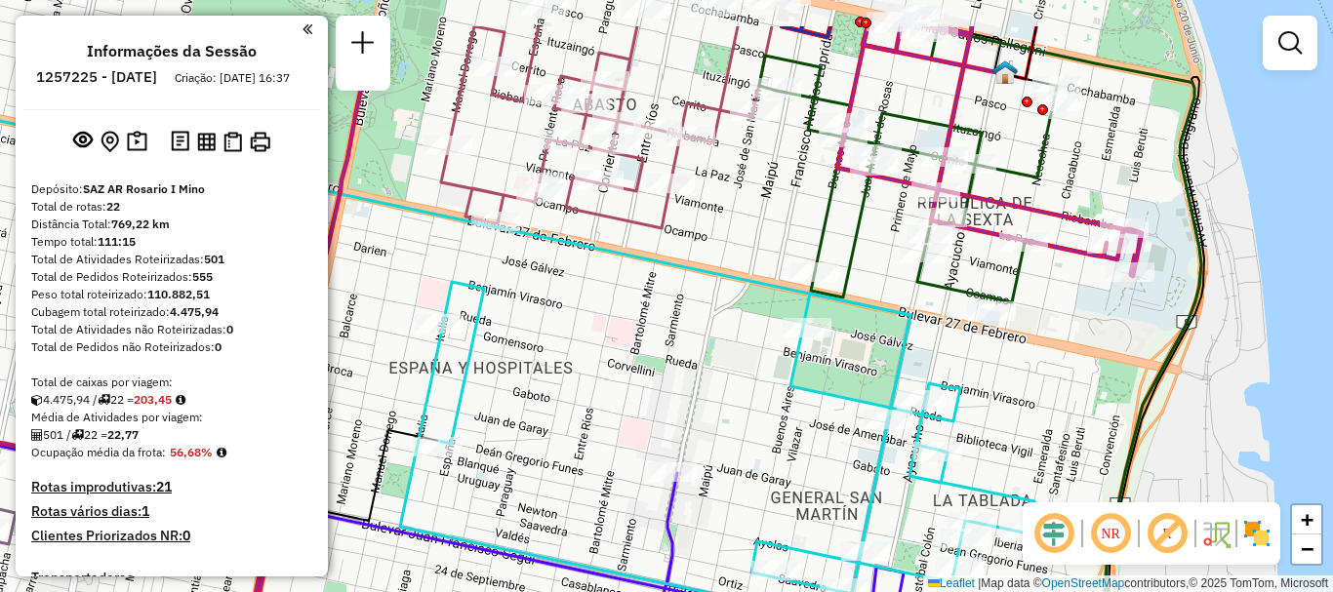
drag, startPoint x: 715, startPoint y: 235, endPoint x: 704, endPoint y: 278, distance: 44.5
click at [704, 278] on div "Janela de atendimento Grade de atendimento Capacidade Transportadoras Veículos …" at bounding box center [666, 296] width 1333 height 592
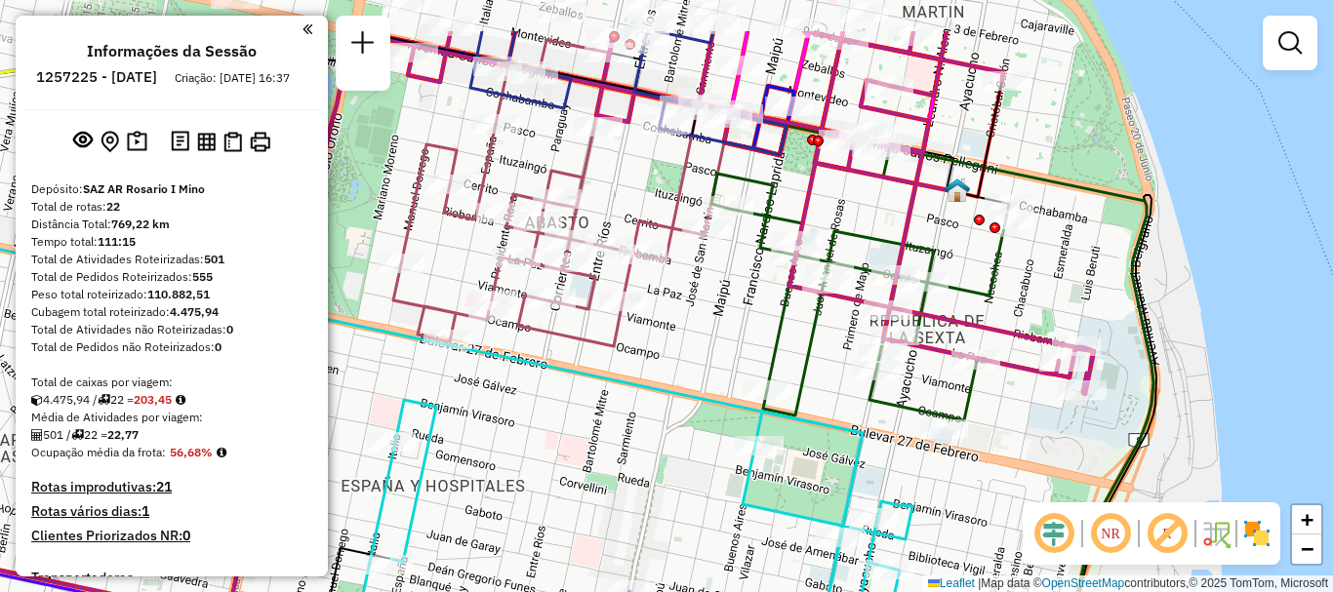
drag, startPoint x: 752, startPoint y: 373, endPoint x: 715, endPoint y: 407, distance: 50.4
click at [718, 445] on div "Rota 8 - Placa AC995HS 0000427294 - [PERSON_NAME] de atendimento Grade de atend…" at bounding box center [666, 296] width 1333 height 592
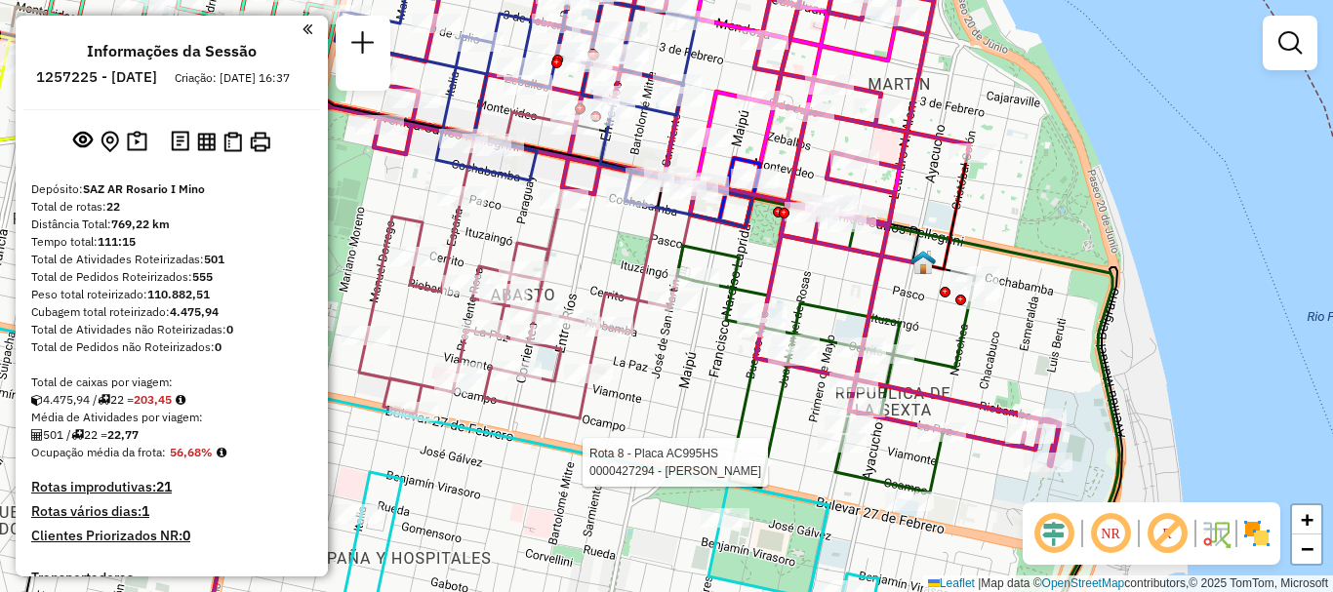
click at [489, 493] on div "Rota 8 - Placa AC995HS 0000427294 - CAI FENG Janela de atendimento Grade de ate…" at bounding box center [666, 296] width 1333 height 592
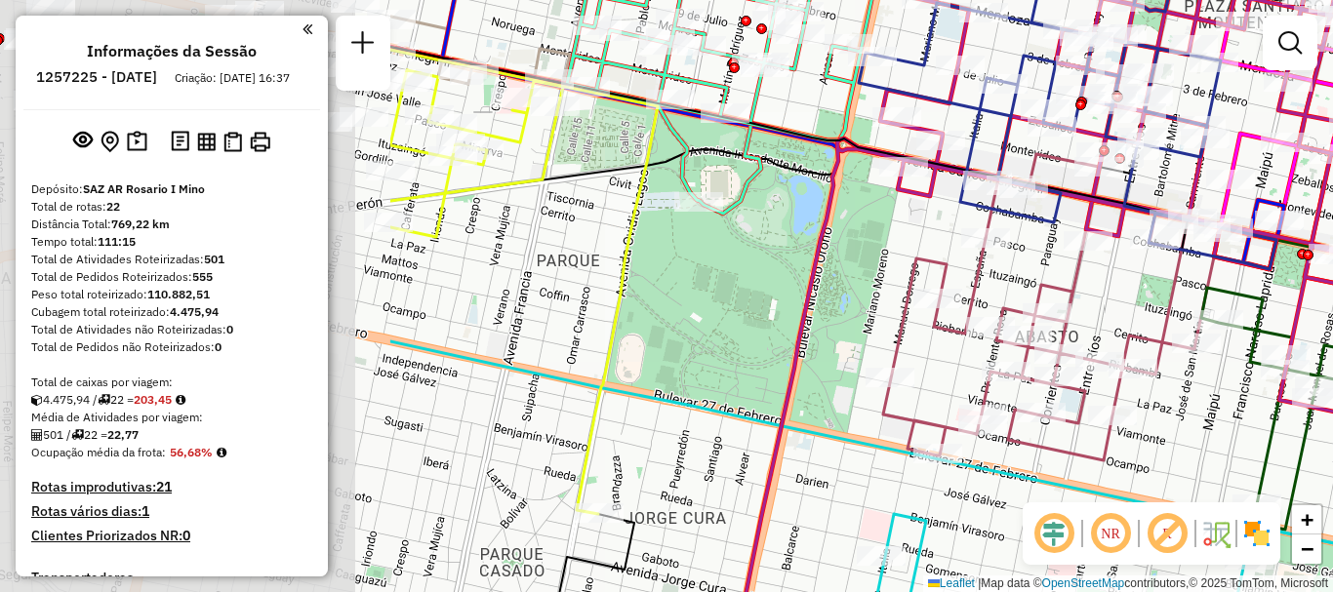
drag, startPoint x: 694, startPoint y: 324, endPoint x: 1320, endPoint y: 406, distance: 630.9
click at [1320, 404] on div "Janela de atendimento Grade de atendimento Capacidade Transportadoras Veículos …" at bounding box center [666, 296] width 1333 height 592
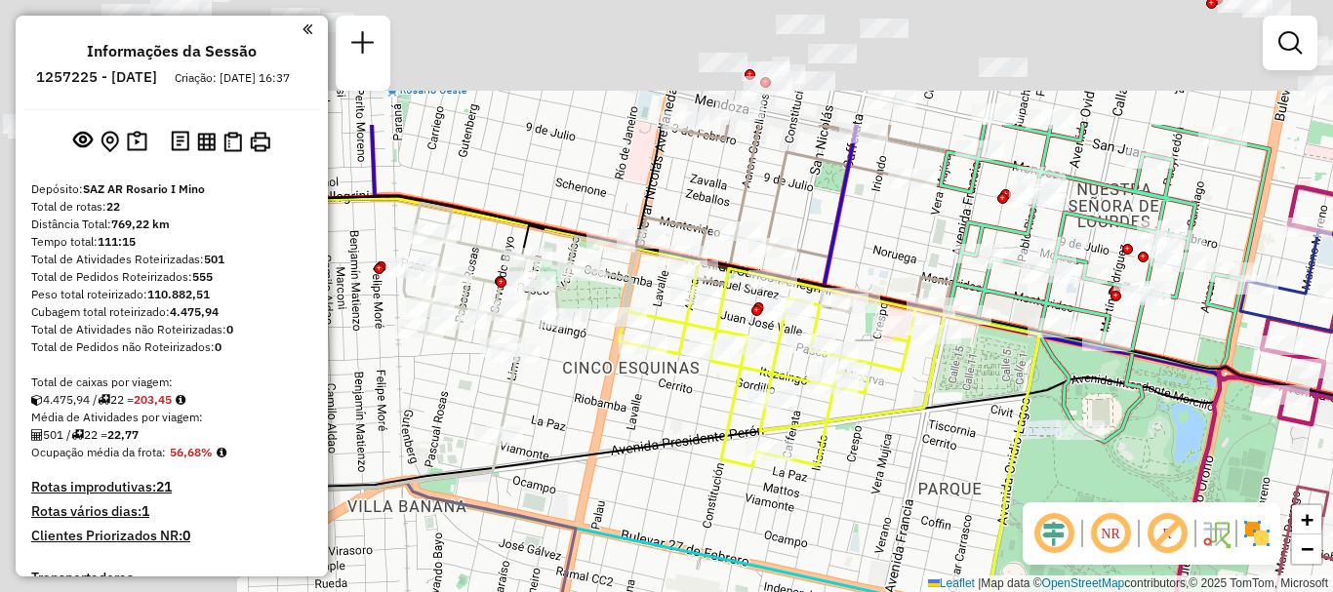
drag, startPoint x: 929, startPoint y: 400, endPoint x: 1218, endPoint y: 574, distance: 337.1
click at [1218, 574] on div "Rota 8 - Placa AC995HS 0000418604 - LOPEZ ANDREA ELIZABETH Janela de atendiment…" at bounding box center [666, 296] width 1333 height 592
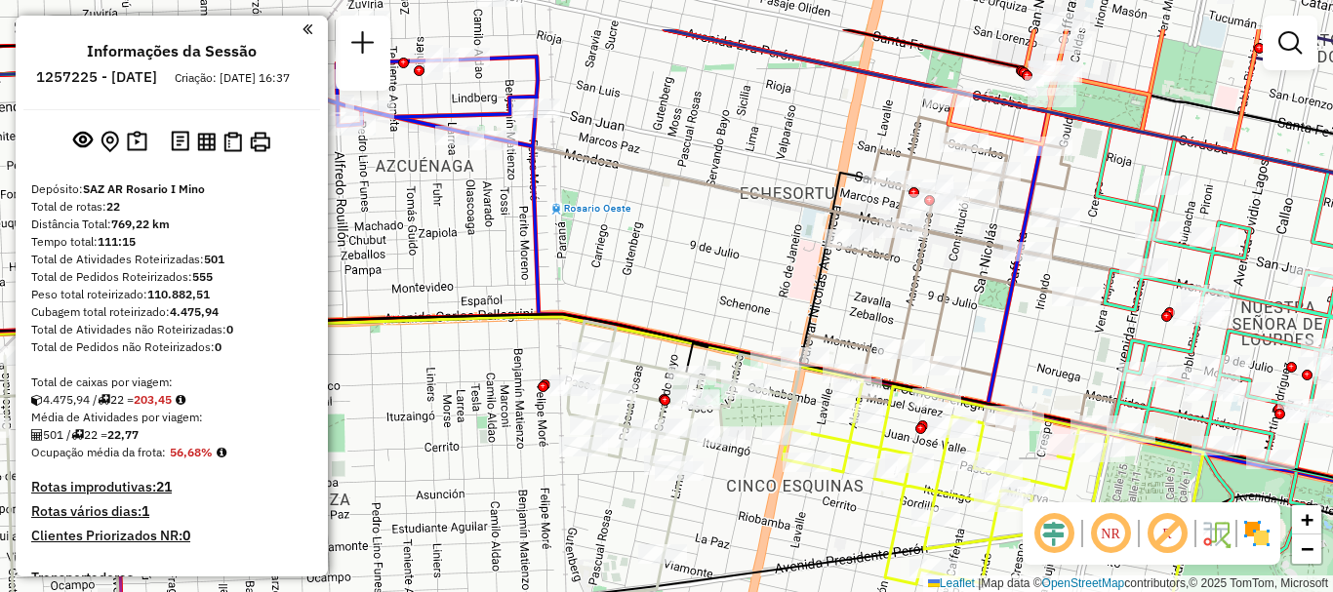
drag, startPoint x: 914, startPoint y: 523, endPoint x: 1030, endPoint y: 611, distance: 144.8
click at [1030, 591] on html "Aguarde... Pop-up bloqueado! Seu navegador bloqueou automáticamente a abertura …" at bounding box center [666, 296] width 1333 height 592
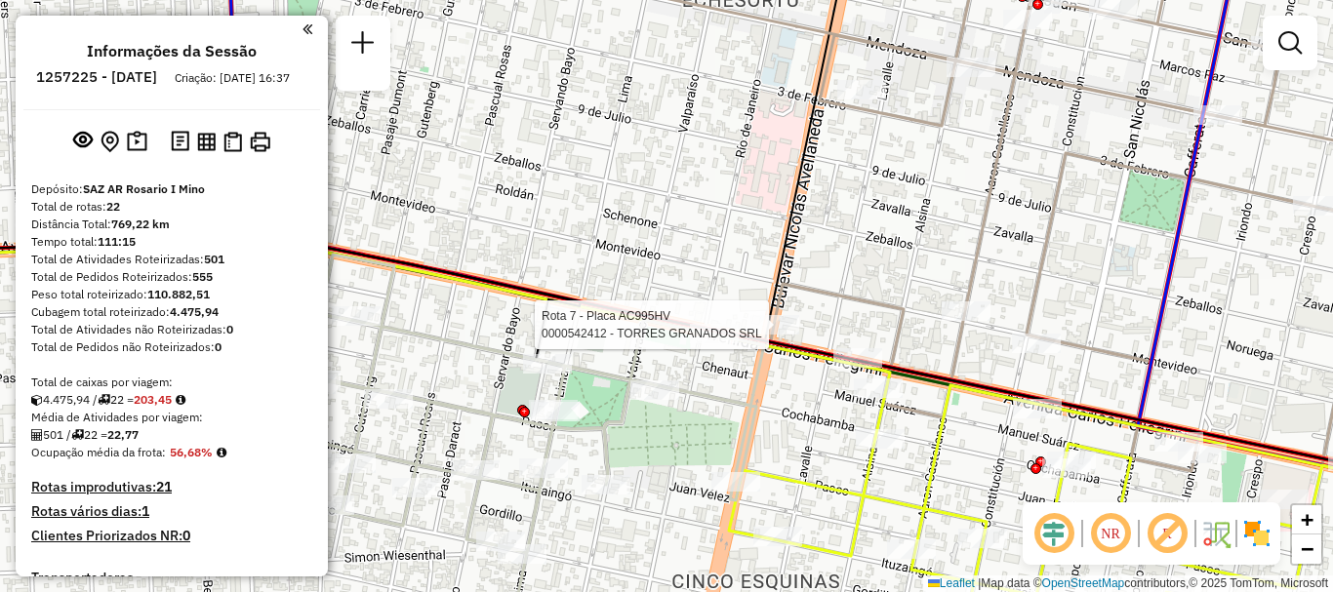
select select "**********"
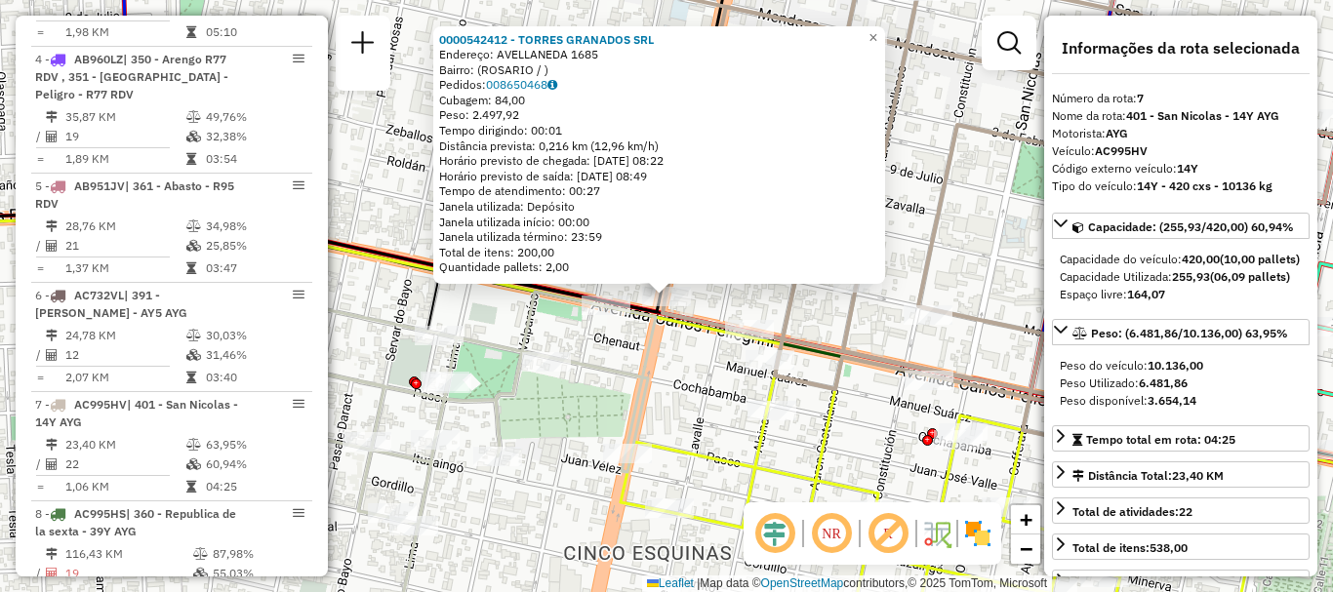
scroll to position [1368, 0]
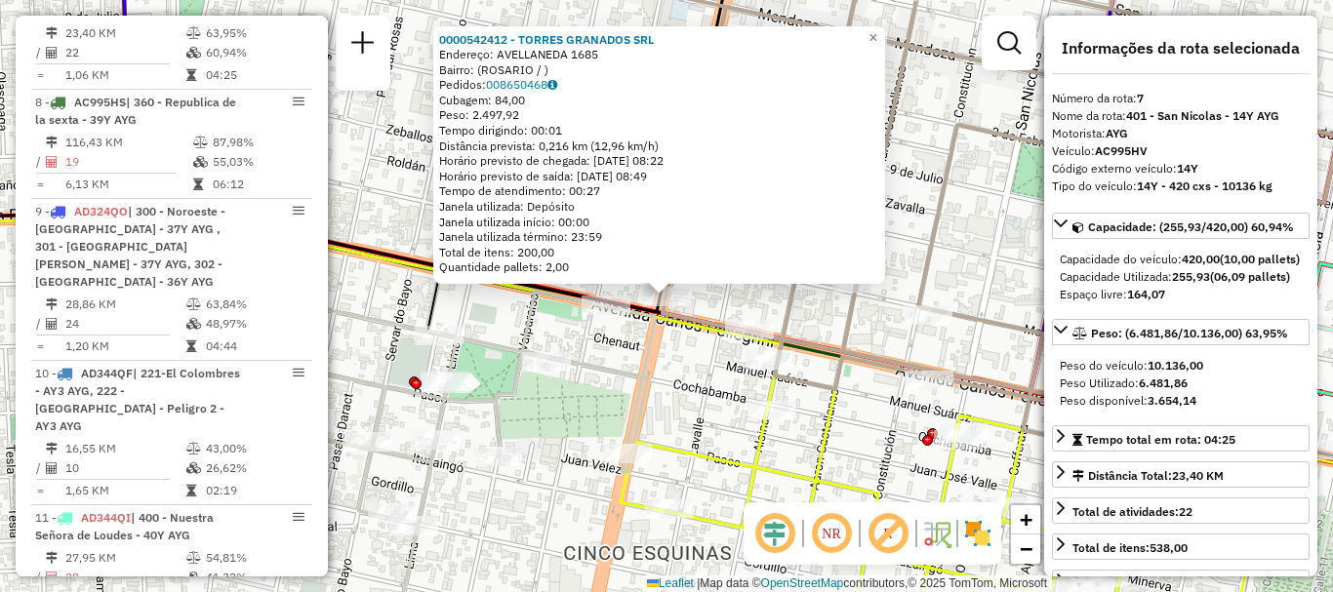
click at [711, 354] on div "0000542412 - TORRES GRANADOS SRL Endereço: AVELLANEDA 1685 Bairro: (ROSARIO / )…" at bounding box center [666, 296] width 1333 height 592
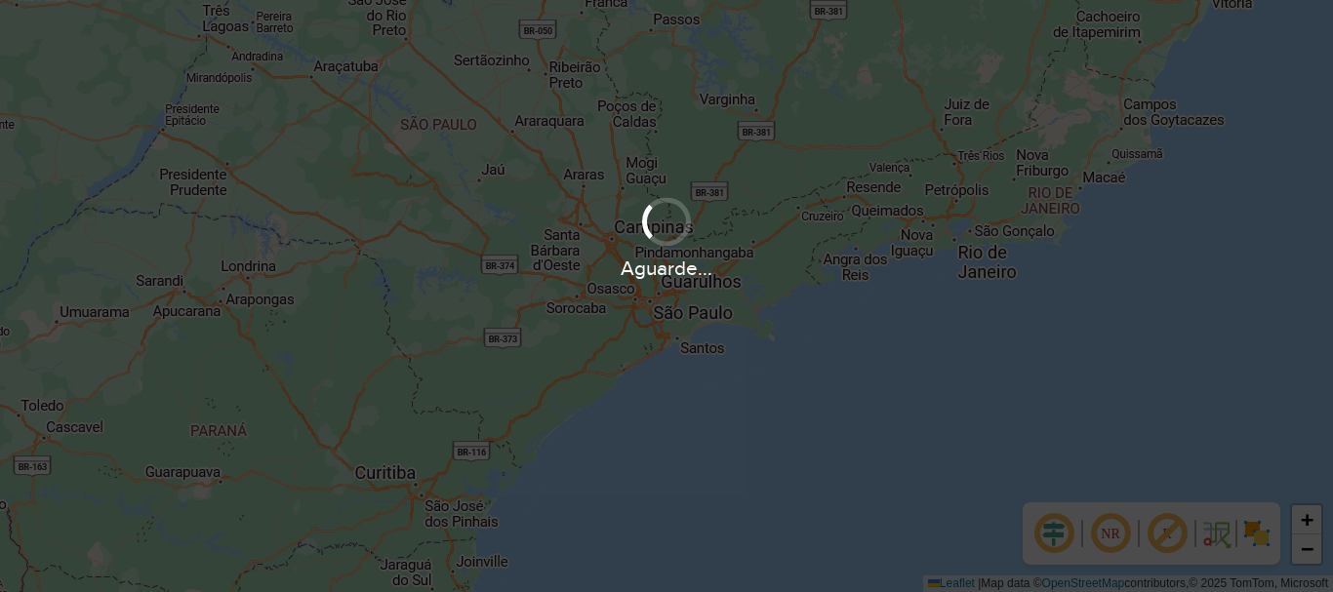
scroll to position [1280, 0]
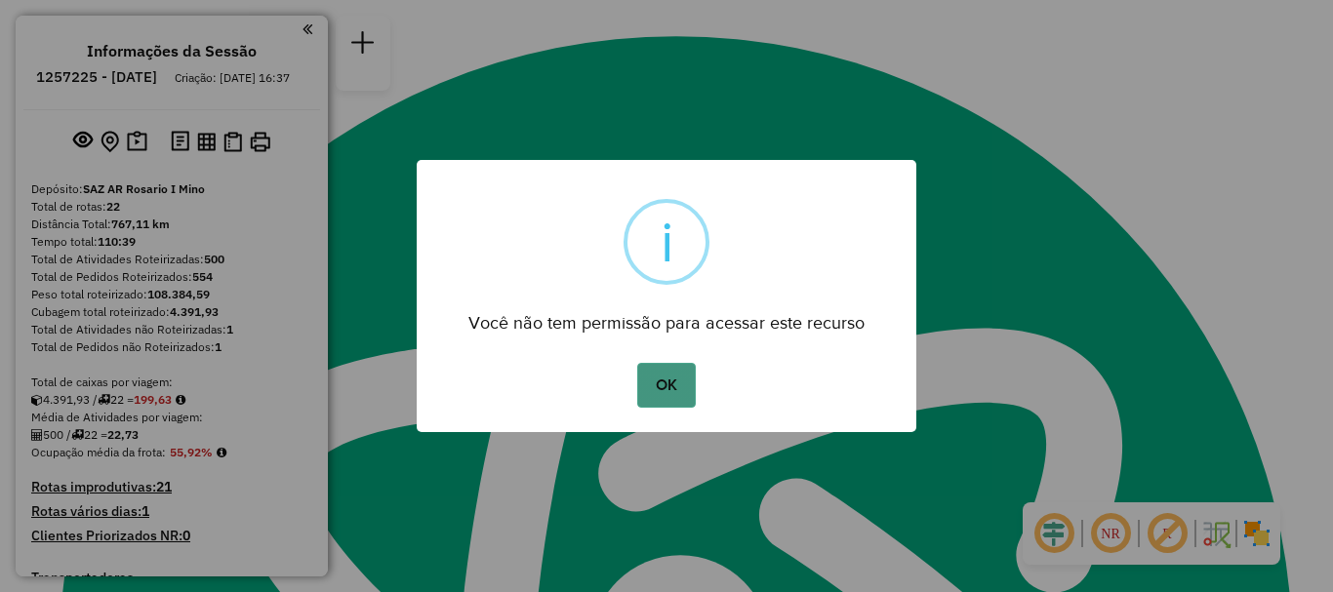
click at [651, 385] on button "OK" at bounding box center [666, 385] width 58 height 45
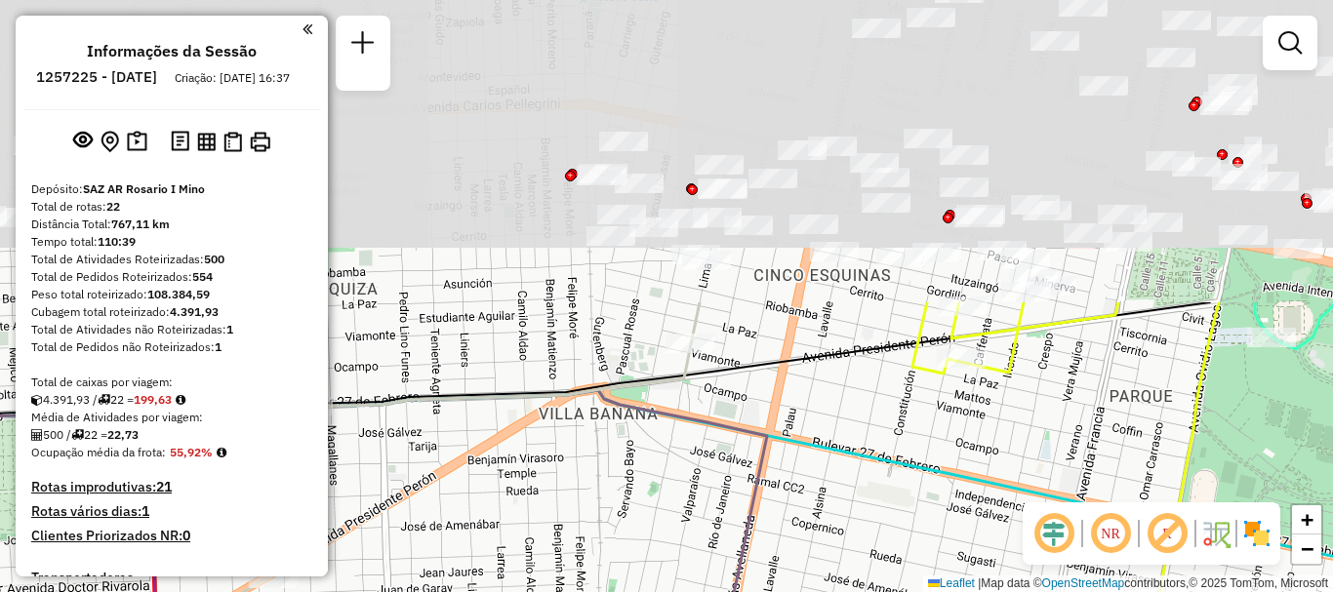
drag, startPoint x: 713, startPoint y: 279, endPoint x: 672, endPoint y: 570, distance: 293.7
click at [672, 570] on div "Janela de atendimento Grade de atendimento Capacidade Transportadoras Veículos …" at bounding box center [666, 296] width 1333 height 592
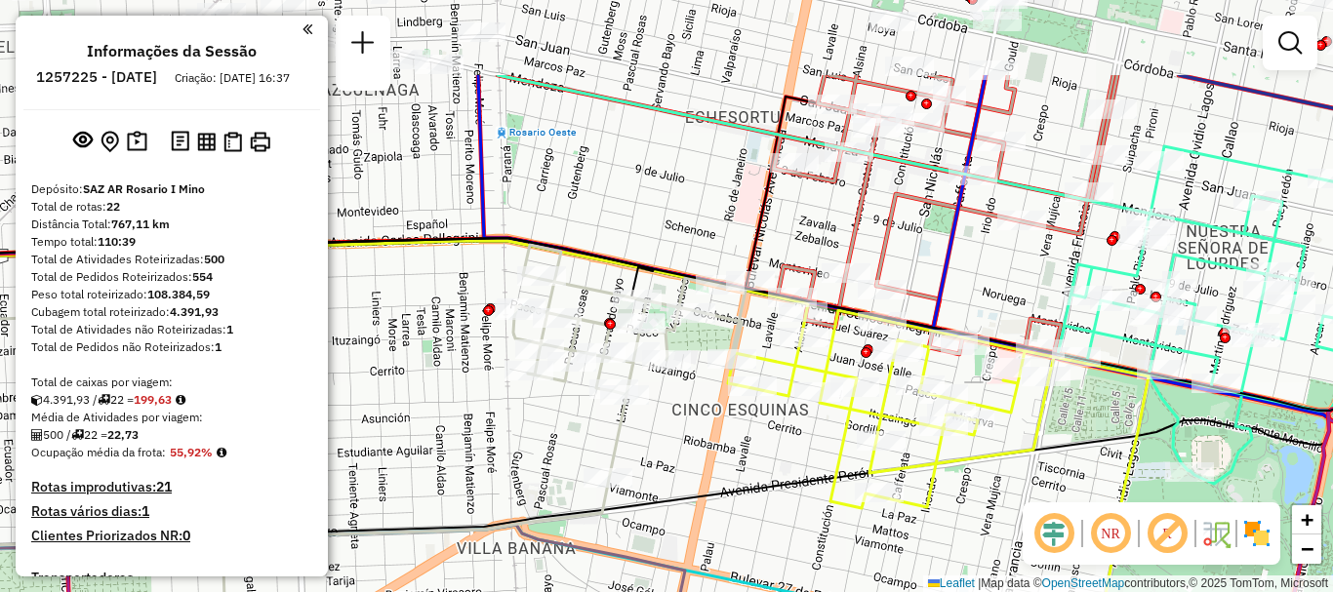
drag, startPoint x: 804, startPoint y: 387, endPoint x: 605, endPoint y: 510, distance: 234.0
click at [652, 517] on div "Janela de atendimento Grade de atendimento Capacidade Transportadoras Veículos …" at bounding box center [666, 296] width 1333 height 592
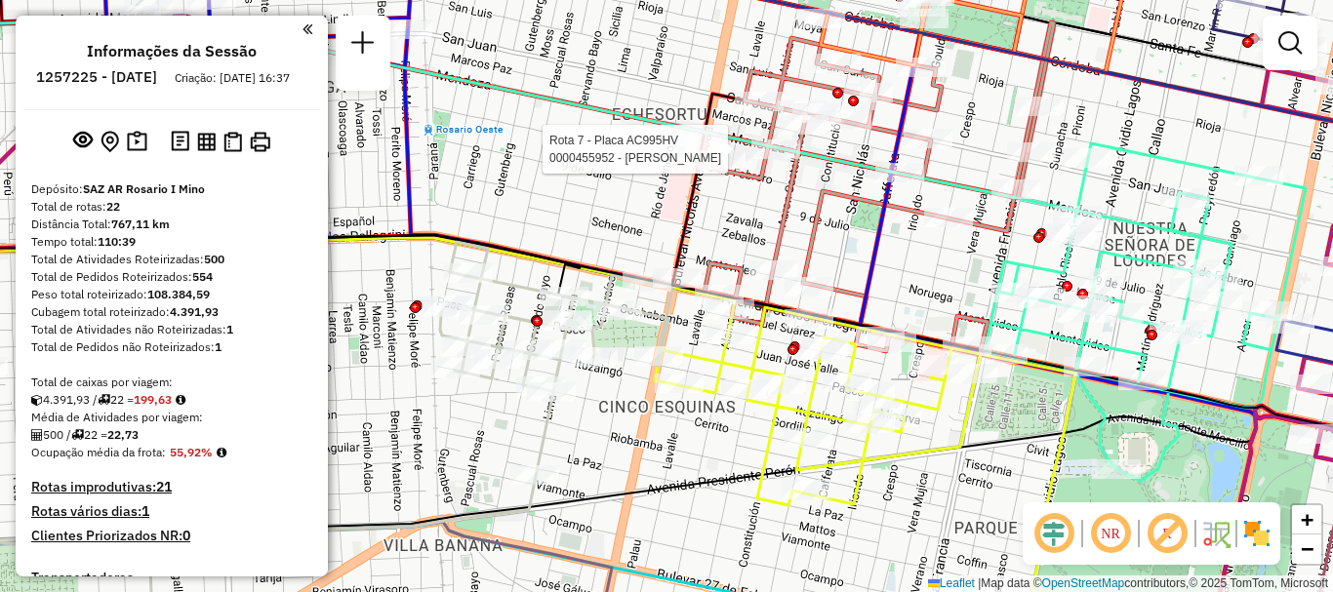
select select "**********"
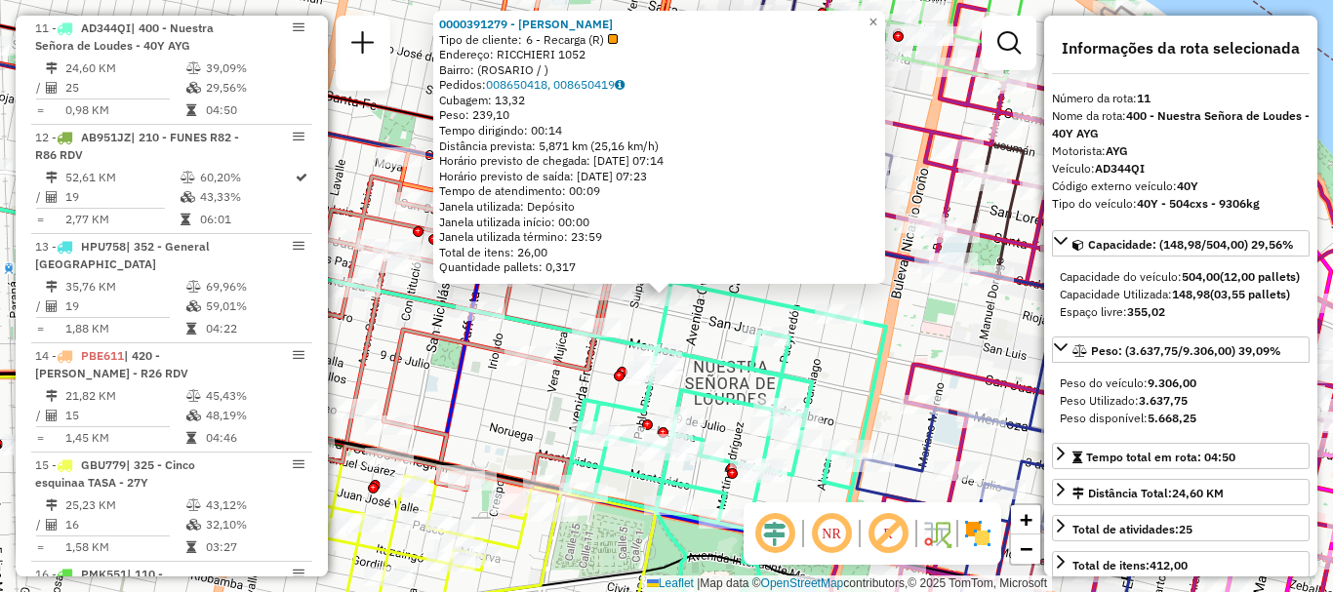
scroll to position [98, 0]
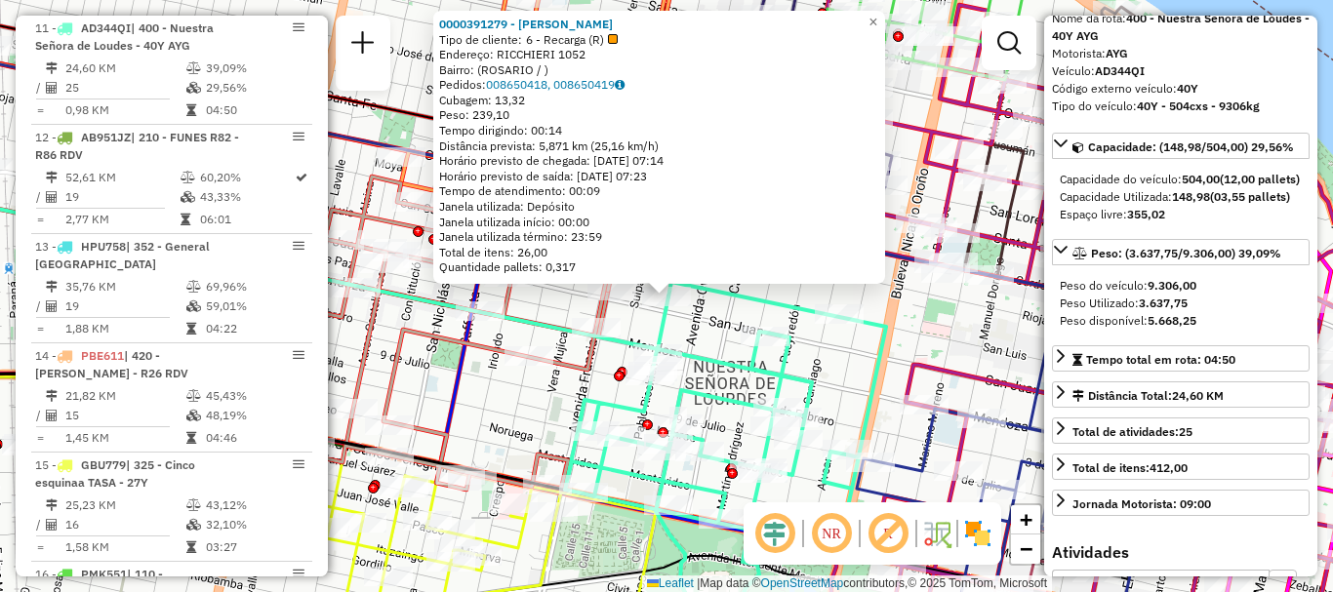
click at [936, 356] on div "0000391279 - HUANG JIE Tipo de cliente: 6 - Recarga (R) Endereço: RICCHIERI 105…" at bounding box center [666, 296] width 1333 height 592
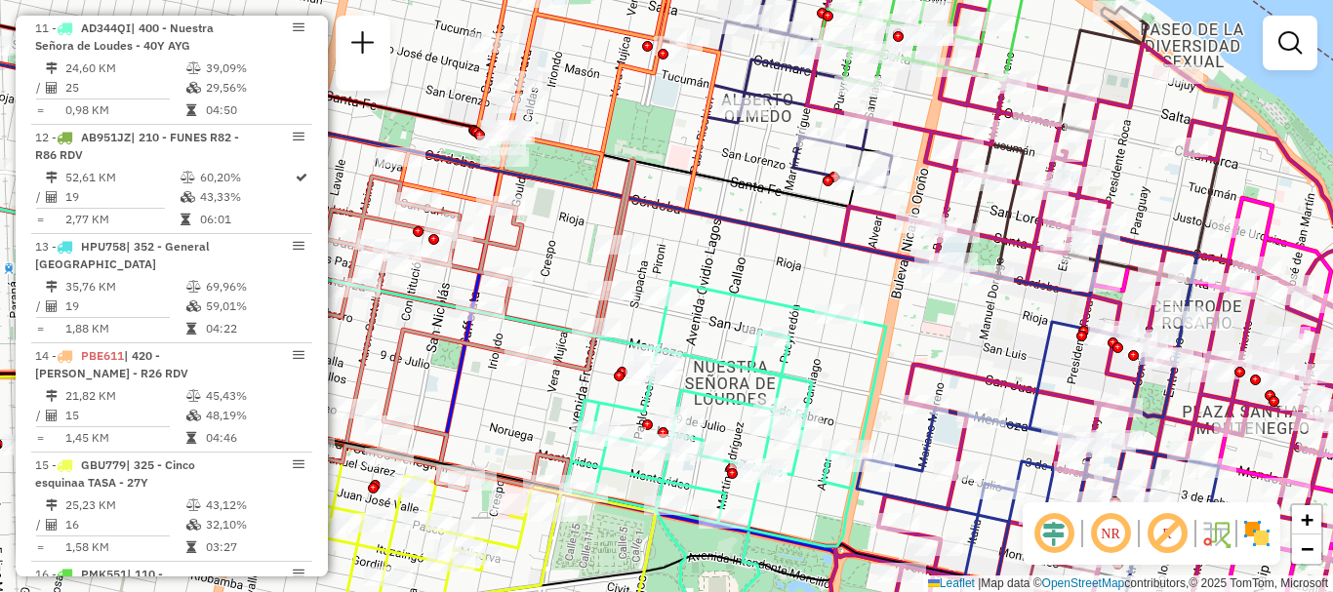
click at [792, 330] on icon at bounding box center [725, 451] width 321 height 338
select select "**********"
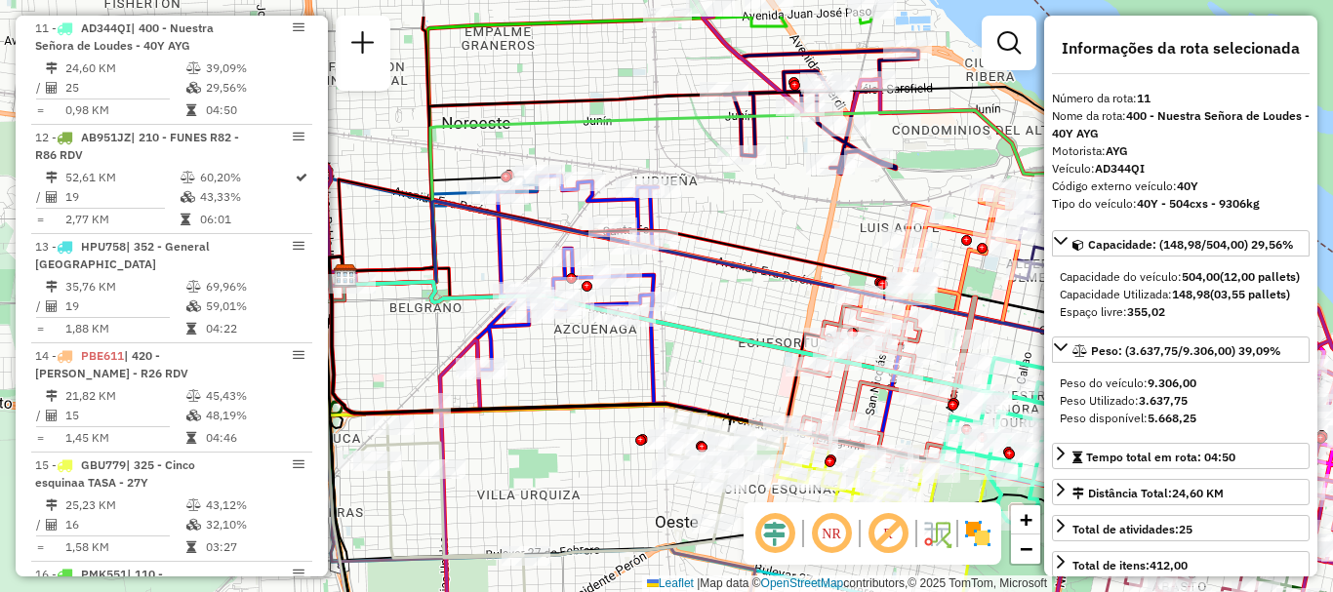
drag, startPoint x: 448, startPoint y: 204, endPoint x: 719, endPoint y: 263, distance: 277.6
click at [721, 265] on div "Janela de atendimento Grade de atendimento Capacidade Transportadoras Veículos …" at bounding box center [666, 296] width 1333 height 592
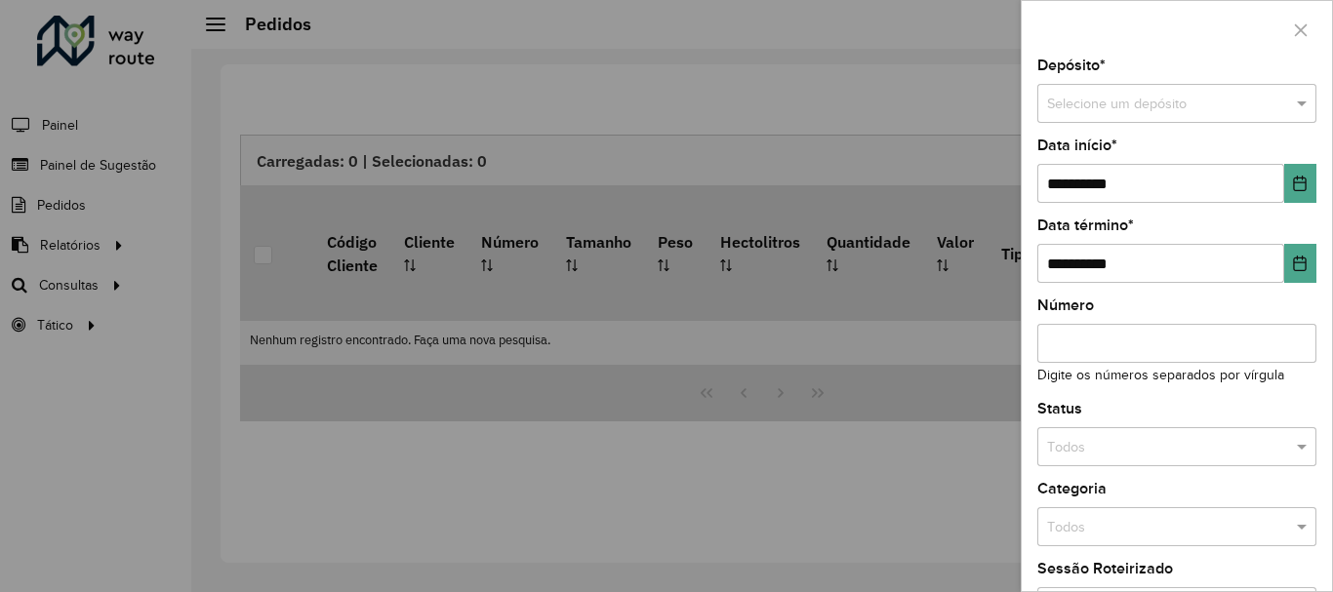
scroll to position [1280, 0]
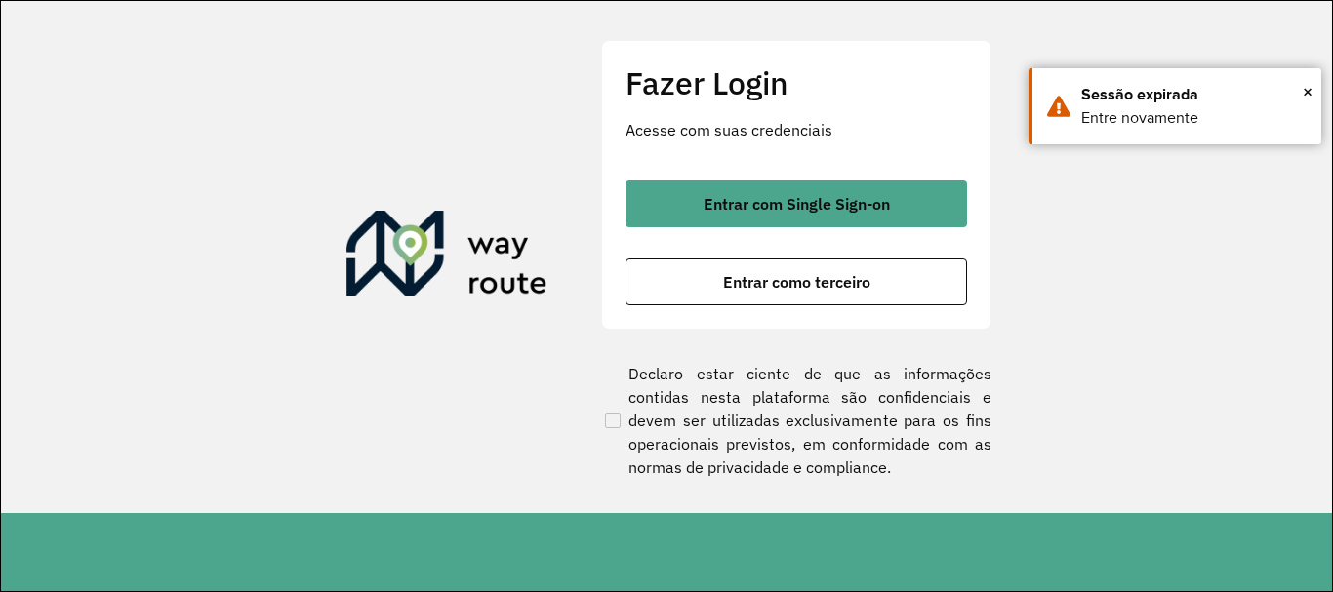
scroll to position [1280, 0]
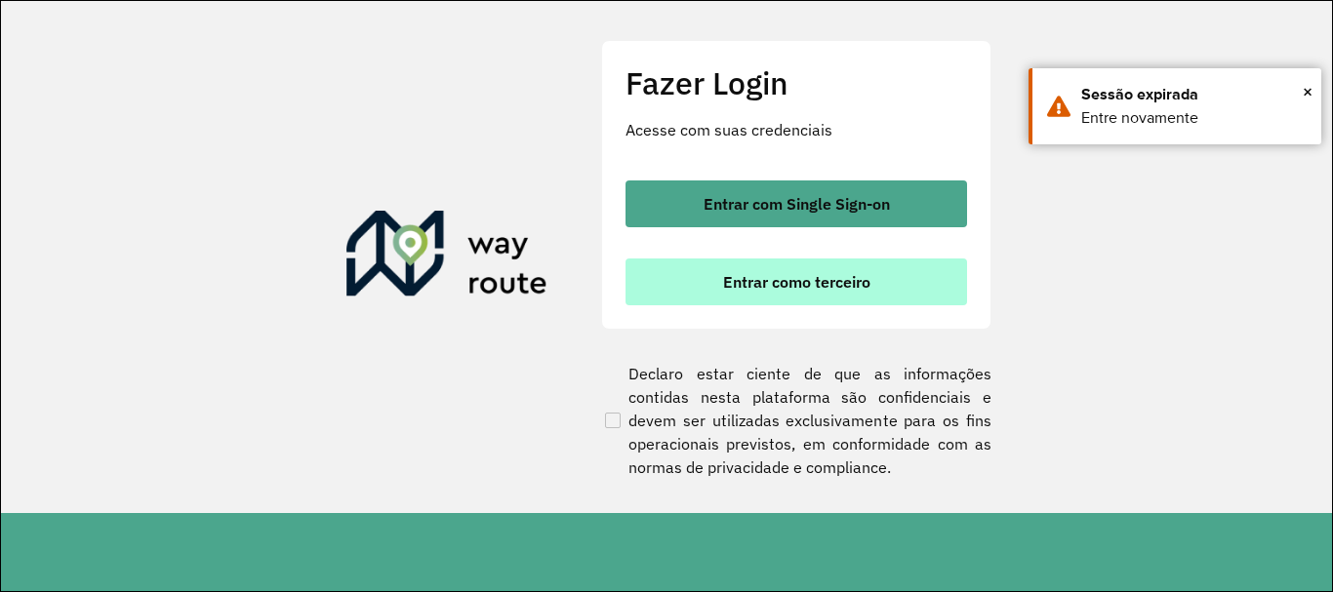
click at [715, 274] on button "Entrar como terceiro" at bounding box center [797, 282] width 342 height 47
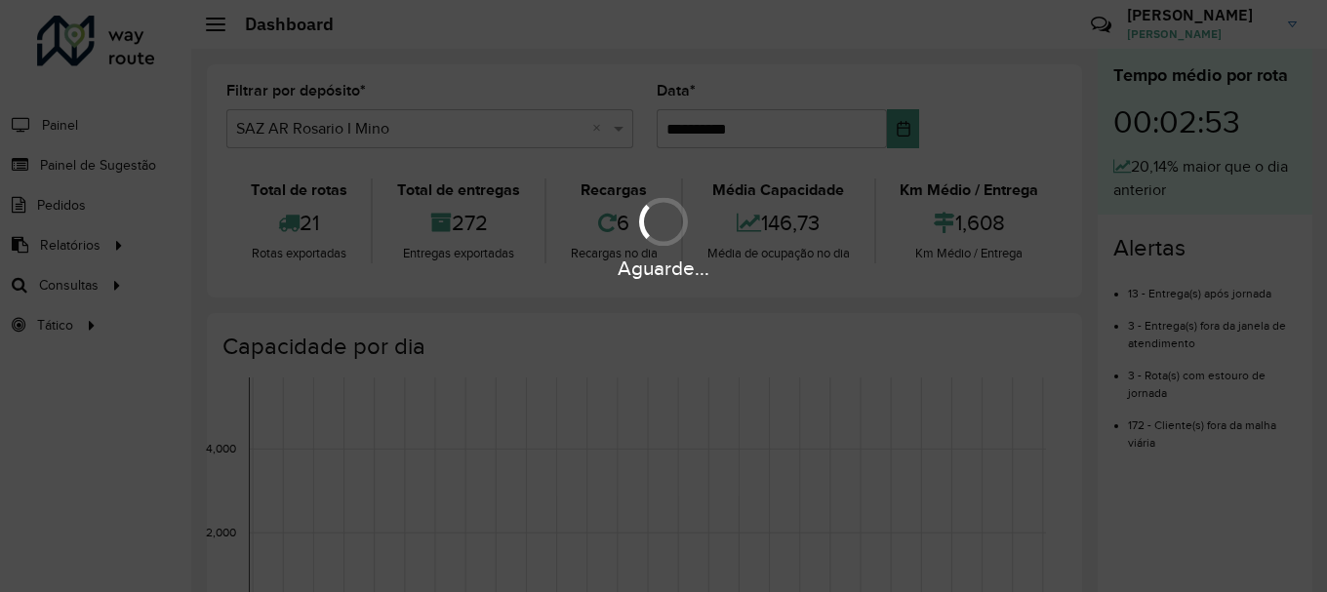
scroll to position [1280, 0]
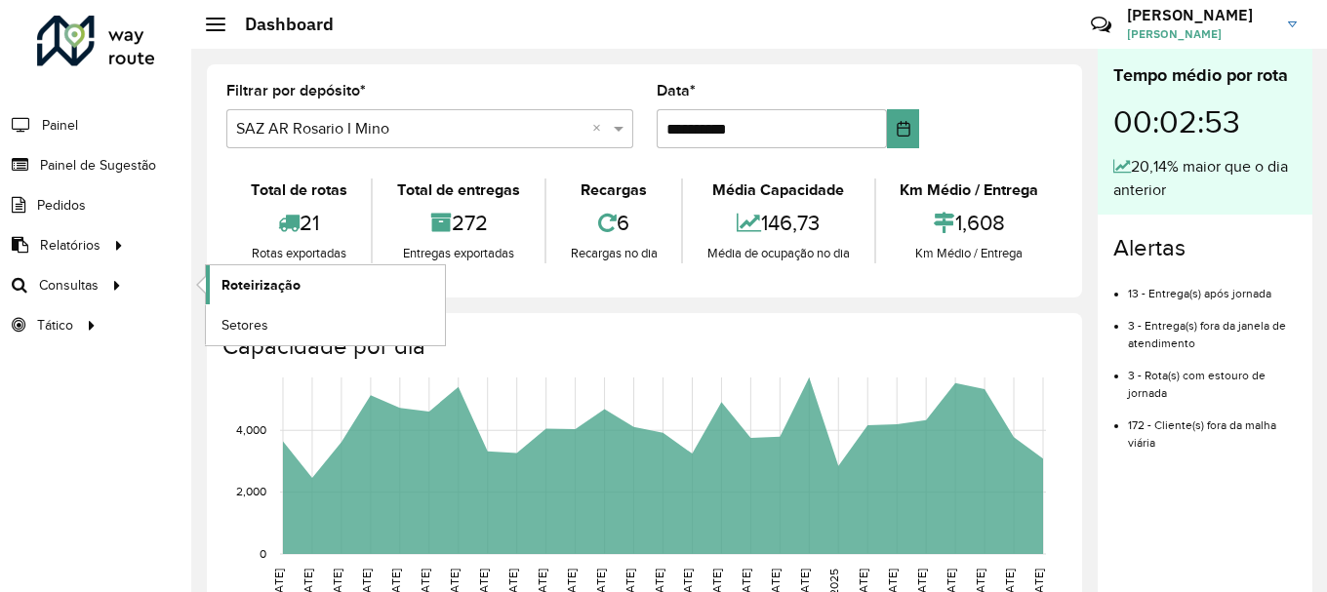
click at [262, 282] on span "Roteirização" at bounding box center [261, 285] width 79 height 20
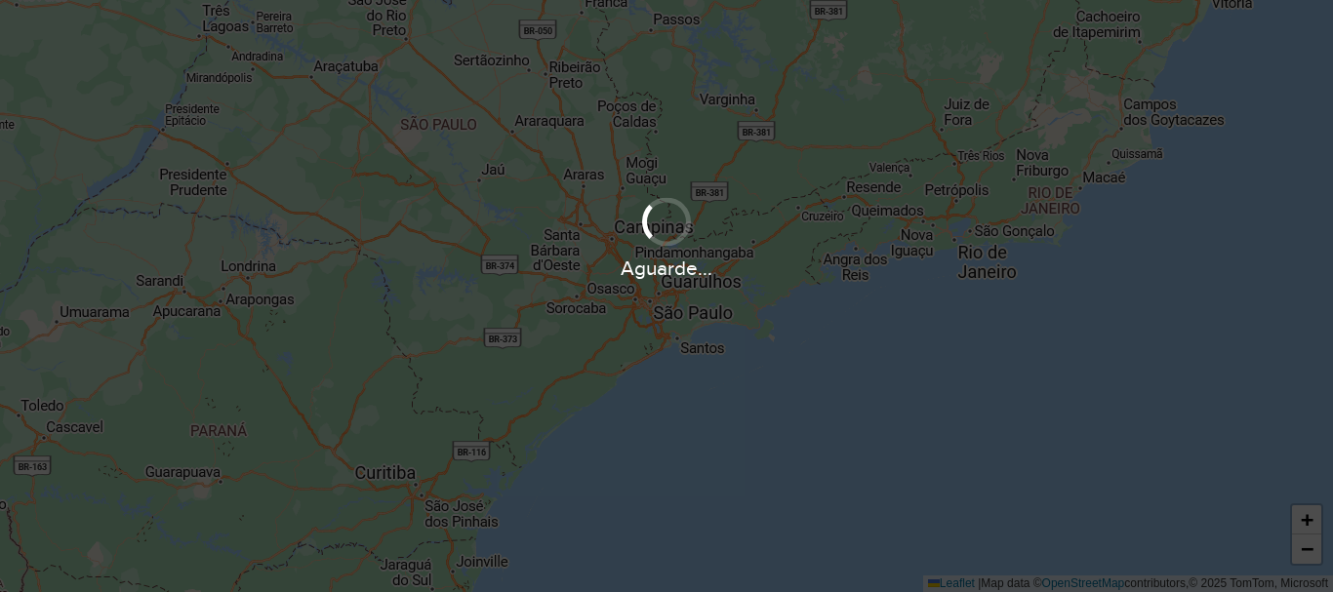
scroll to position [1280, 0]
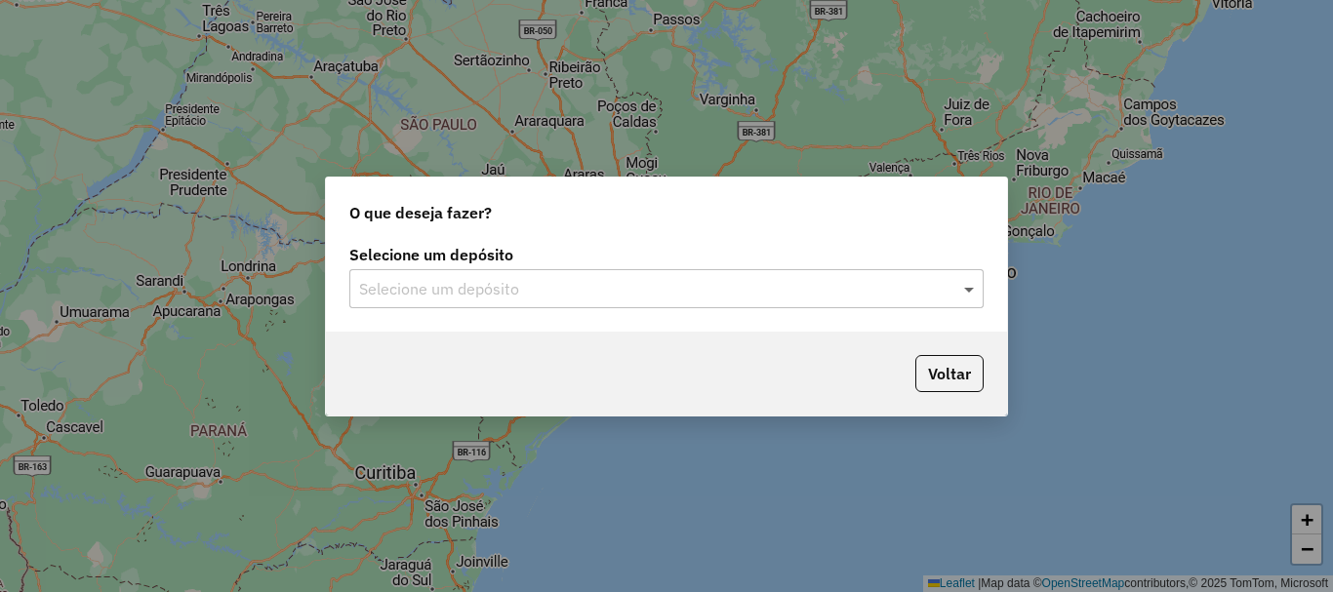
click at [968, 290] on span at bounding box center [971, 288] width 24 height 23
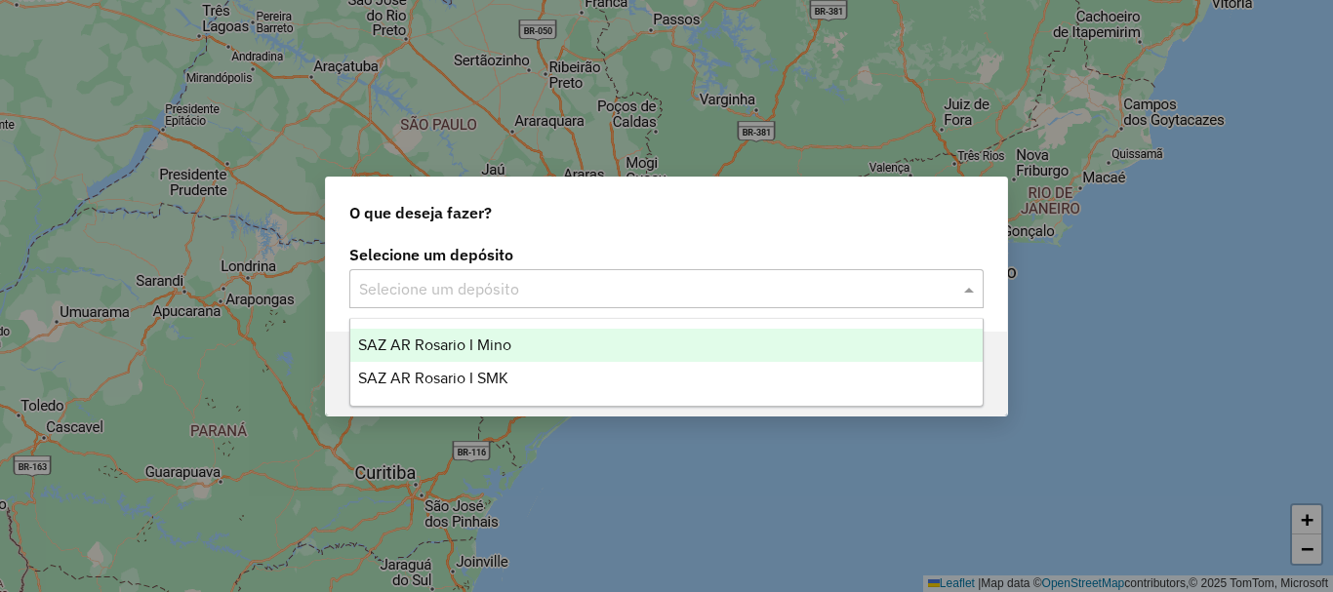
click at [488, 345] on span "SAZ AR Rosario I Mino" at bounding box center [434, 345] width 153 height 17
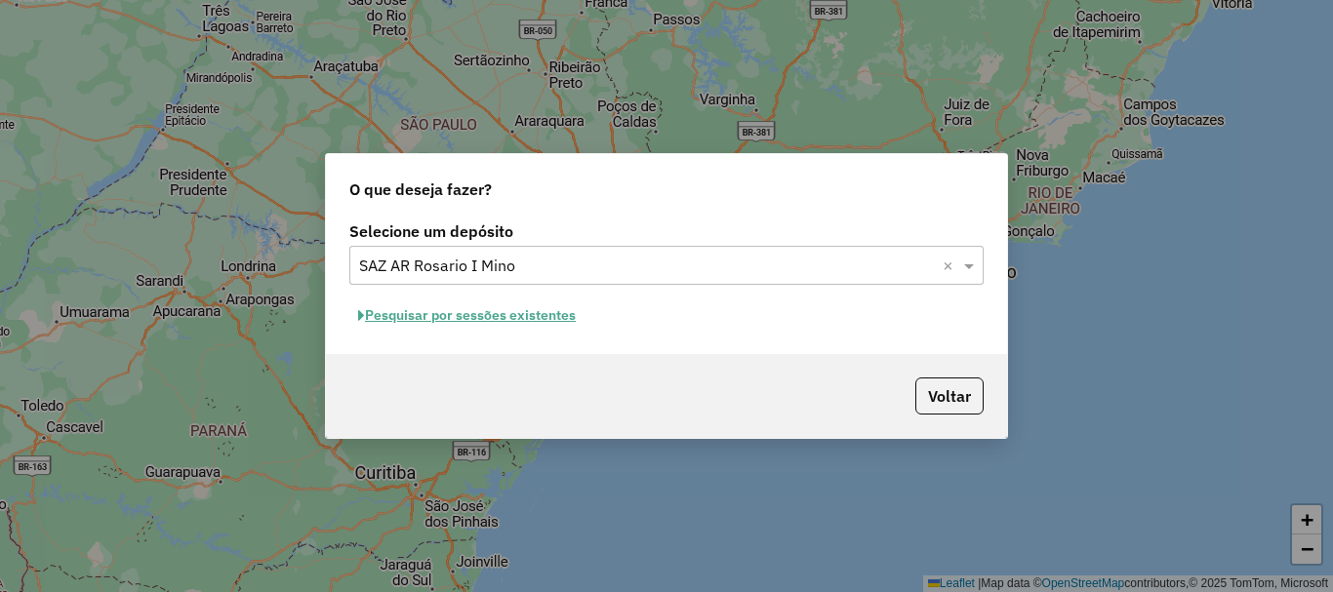
click at [484, 318] on button "Pesquisar por sessões existentes" at bounding box center [466, 316] width 235 height 30
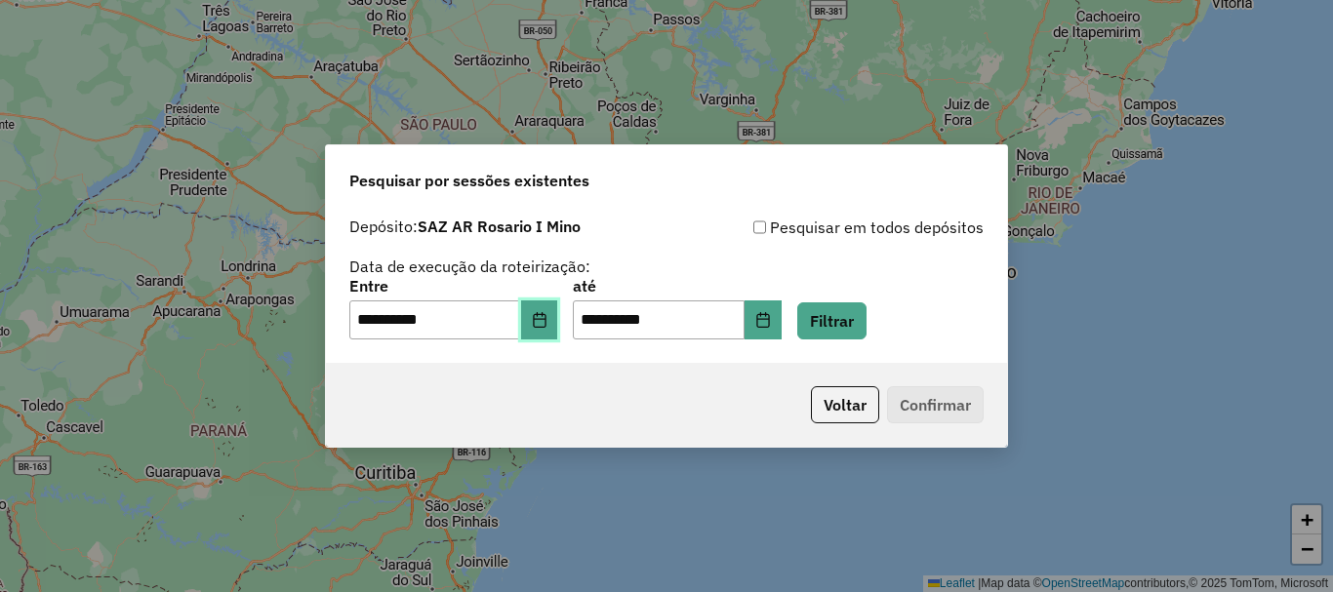
click at [548, 319] on icon "Choose Date" at bounding box center [540, 320] width 16 height 16
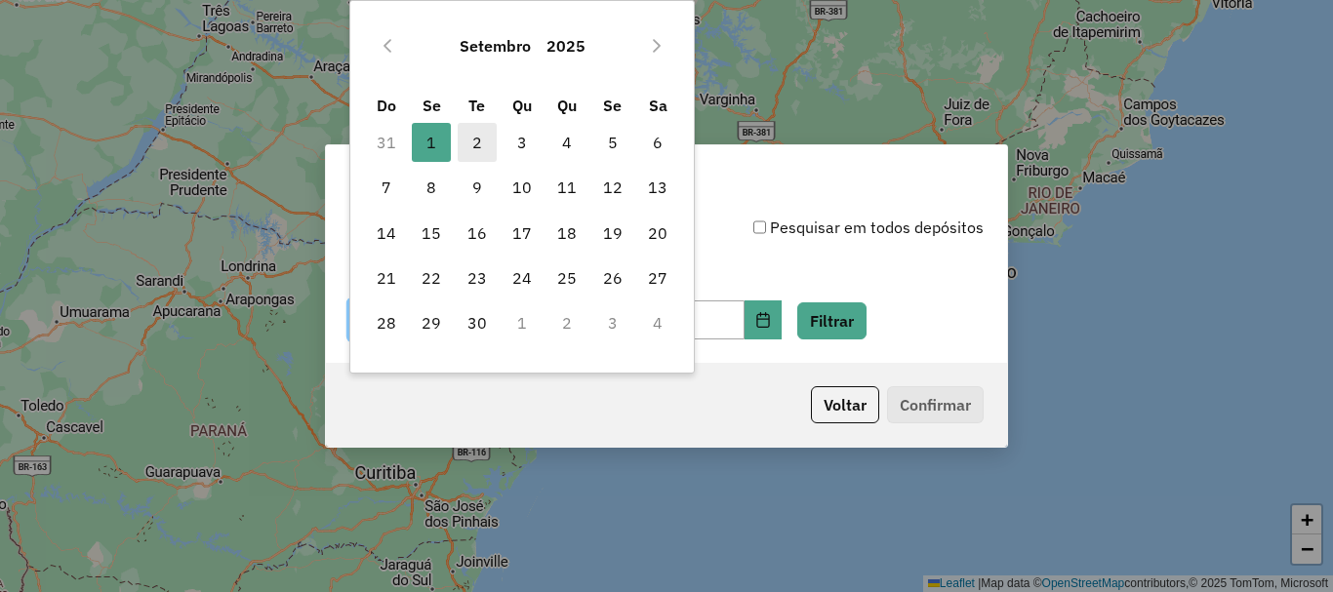
click at [477, 134] on span "2" at bounding box center [477, 142] width 39 height 39
type input "**********"
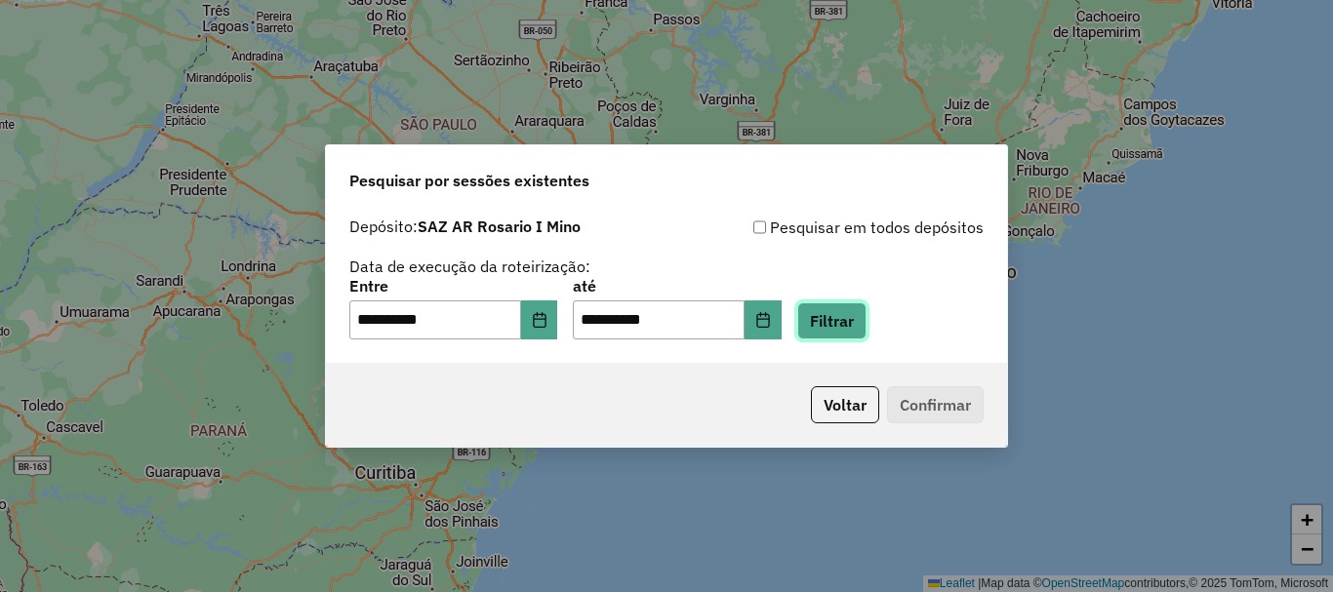
click at [867, 326] on button "Filtrar" at bounding box center [831, 321] width 69 height 37
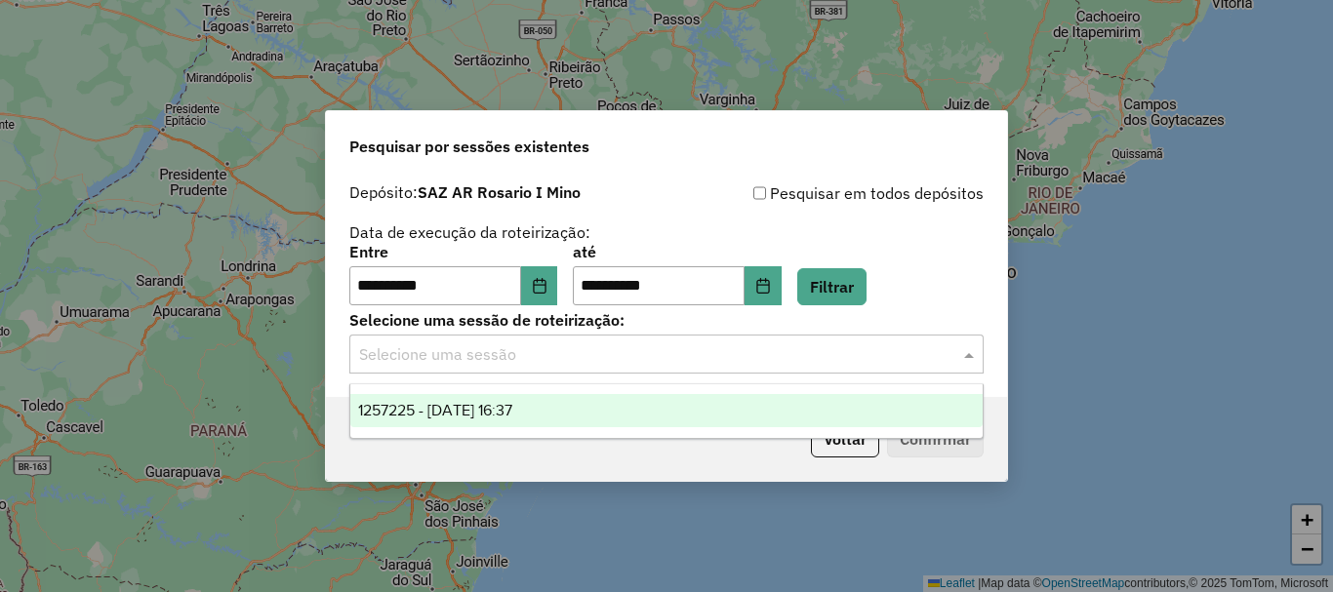
click at [980, 354] on span at bounding box center [971, 354] width 24 height 23
click at [512, 413] on span "1257225 - 02/09/2025 16:37" at bounding box center [435, 410] width 154 height 17
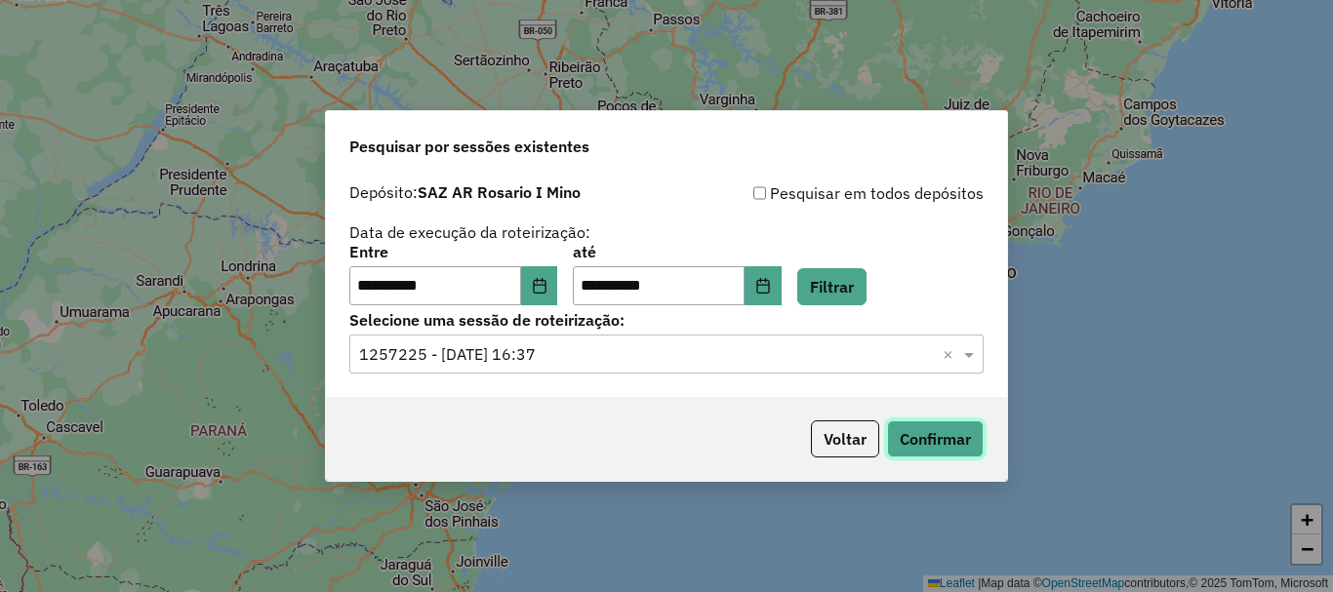
click at [969, 431] on button "Confirmar" at bounding box center [935, 439] width 97 height 37
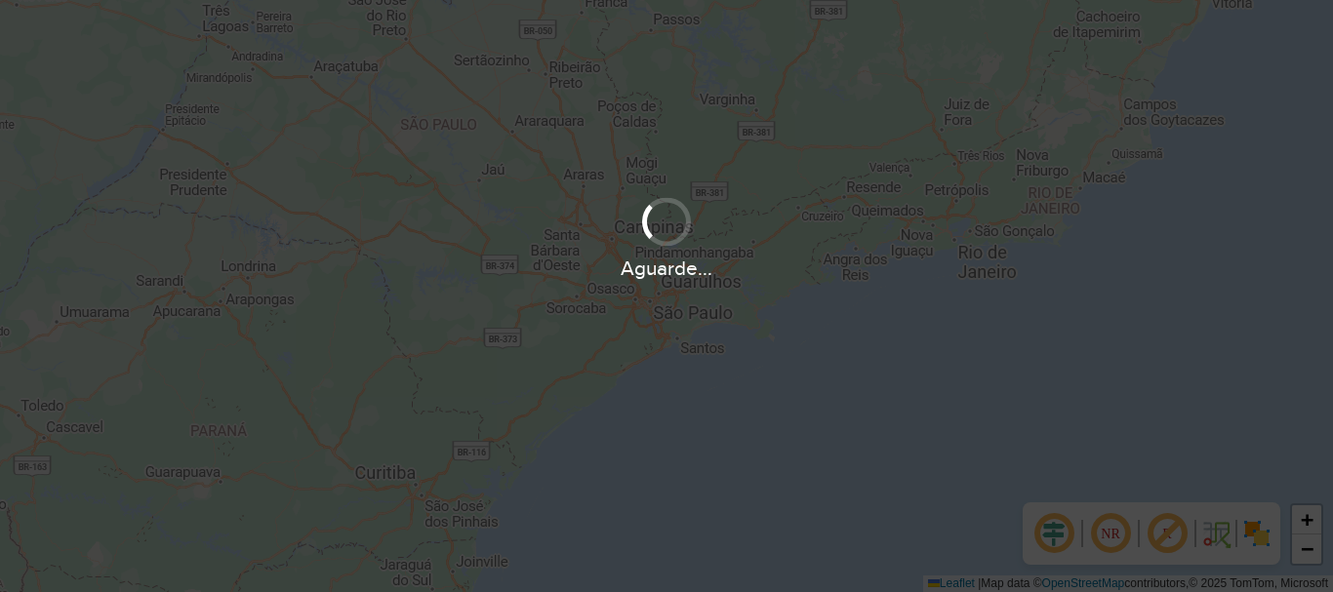
scroll to position [1280, 0]
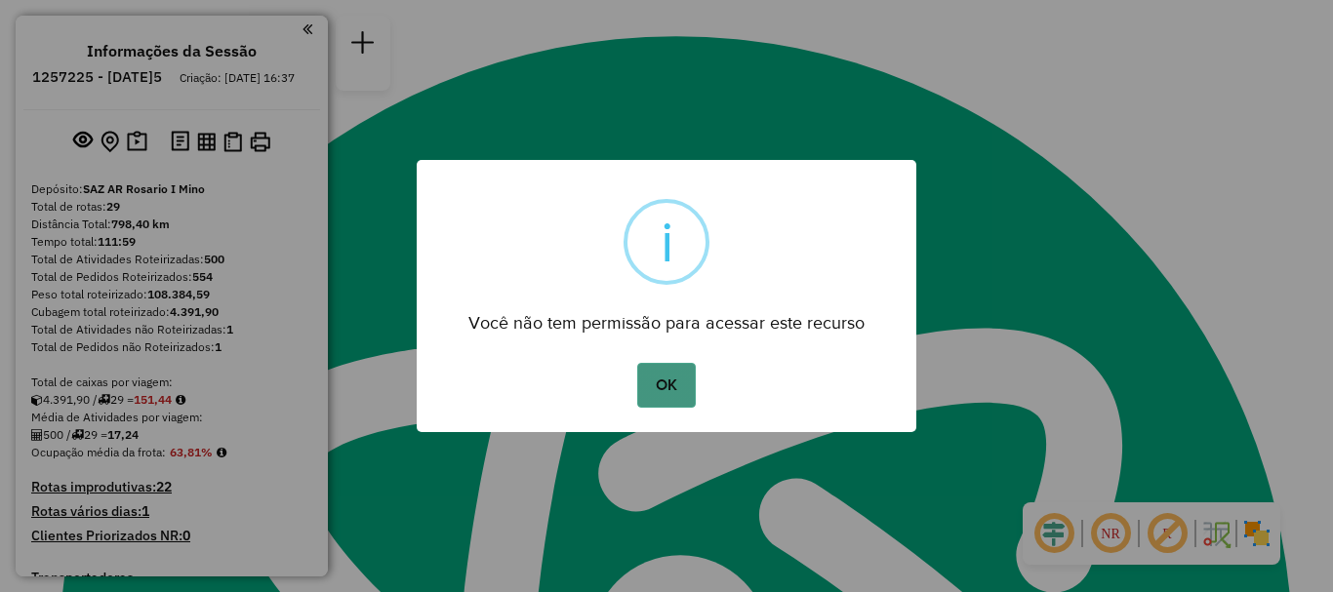
click at [669, 387] on button "OK" at bounding box center [666, 385] width 58 height 45
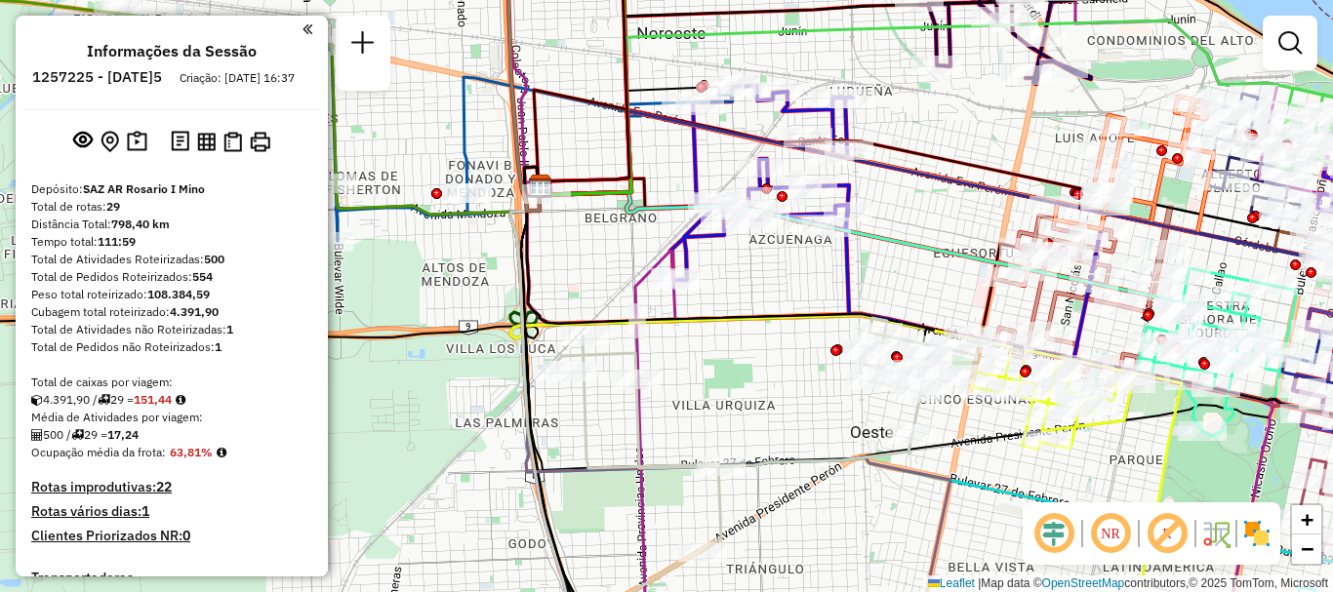
drag, startPoint x: 599, startPoint y: 250, endPoint x: 787, endPoint y: 240, distance: 187.6
click at [787, 240] on icon at bounding box center [1082, 275] width 825 height 379
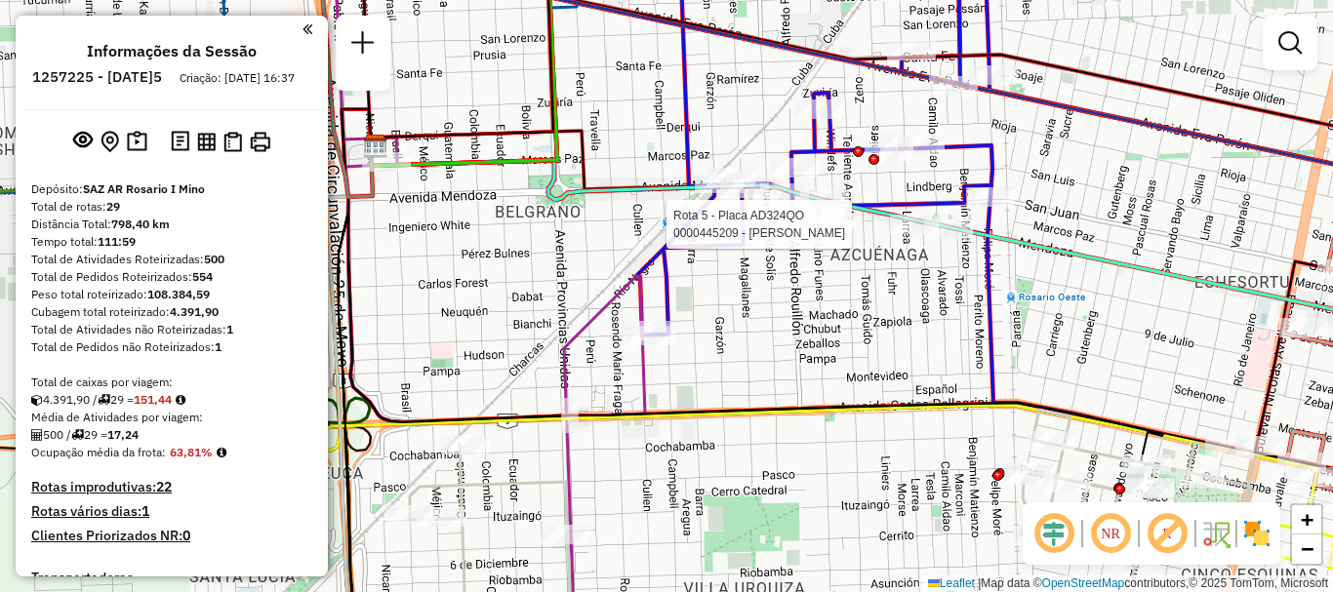
select select "**********"
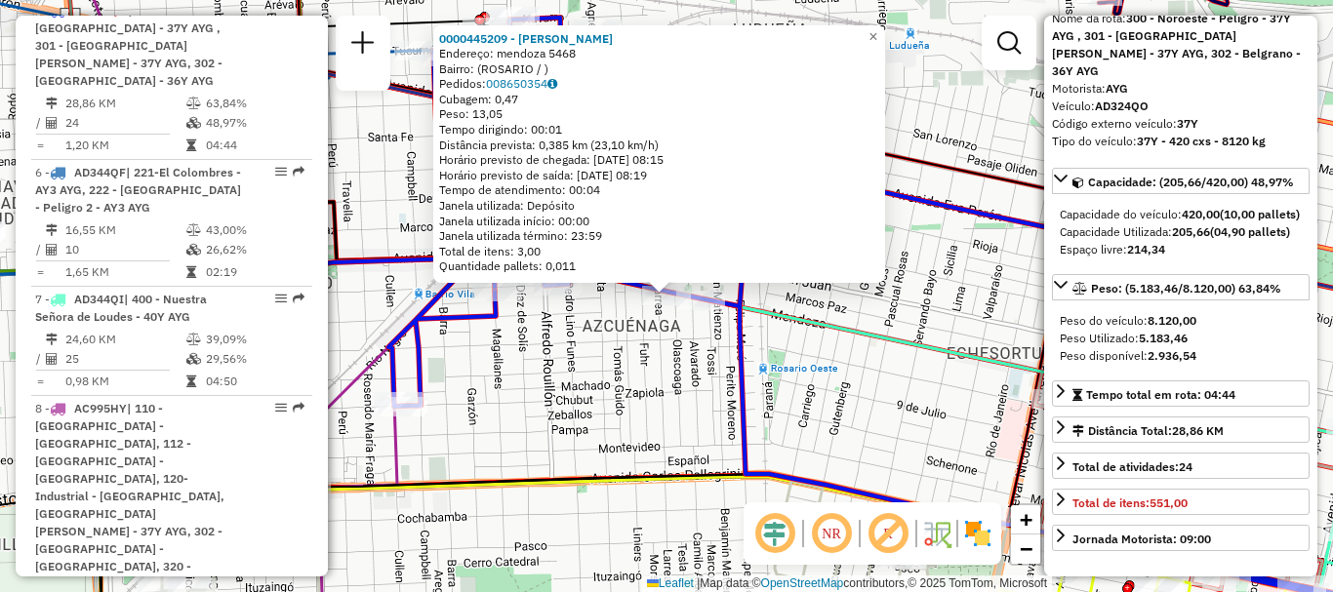
scroll to position [195, 0]
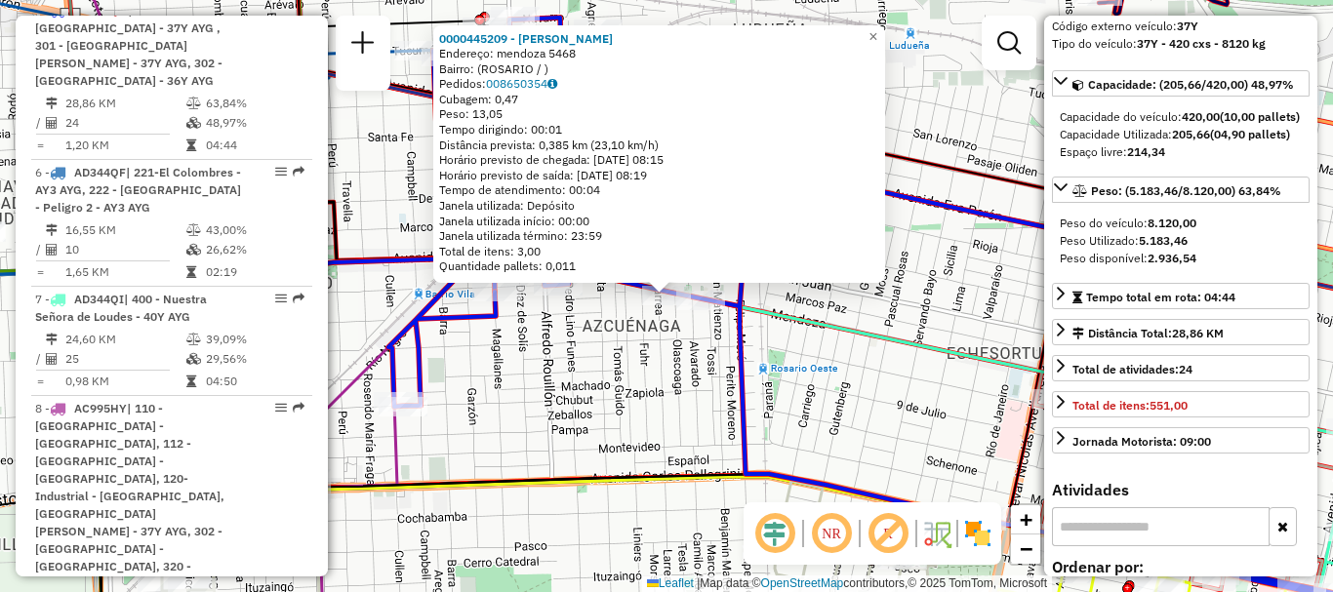
click at [896, 367] on div "0000445209 - [PERSON_NAME]: mendoza 5468 Bairro: ([GEOGRAPHIC_DATA] / ) Pedidos…" at bounding box center [666, 296] width 1333 height 592
